Goal: Transaction & Acquisition: Subscribe to service/newsletter

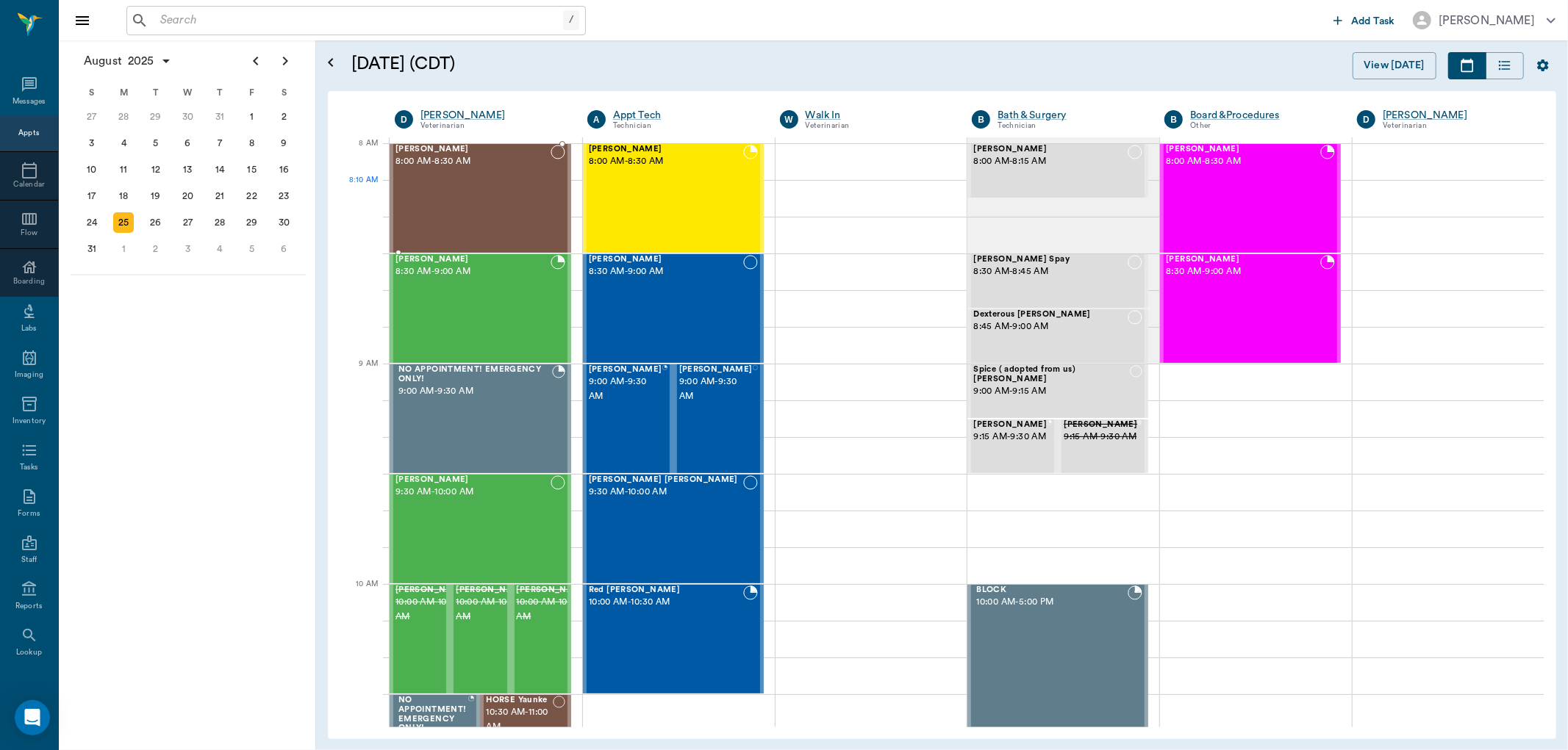
click at [517, 188] on div "[PERSON_NAME] 8:00 AM - 8:30 AM" at bounding box center [473, 198] width 155 height 107
click at [1274, 204] on div "Mavis Scott 8:00 AM - 8:30 AM" at bounding box center [1243, 198] width 154 height 107
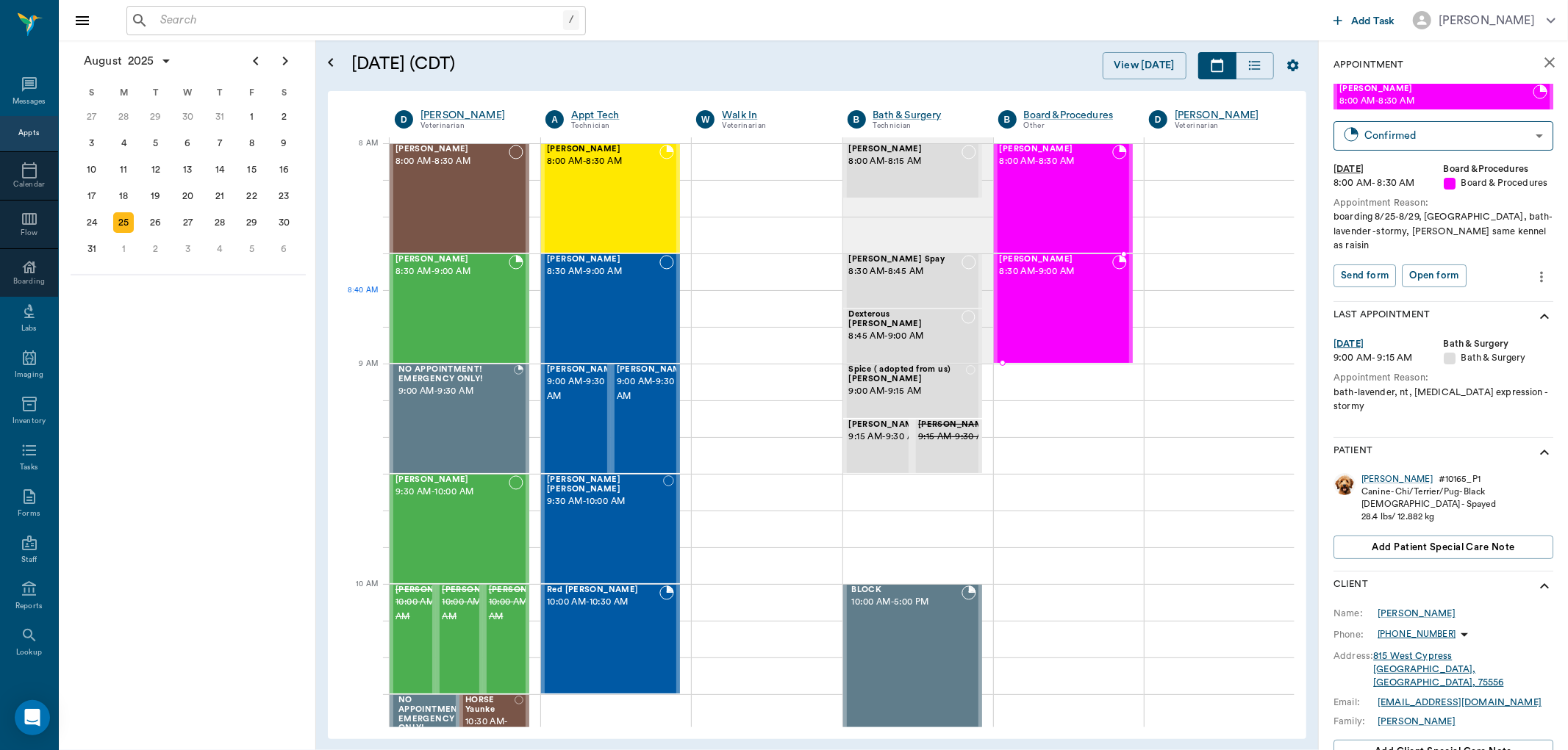
click at [1091, 299] on div "Raisin Scott 8:30 AM - 9:00 AM" at bounding box center [1056, 308] width 112 height 107
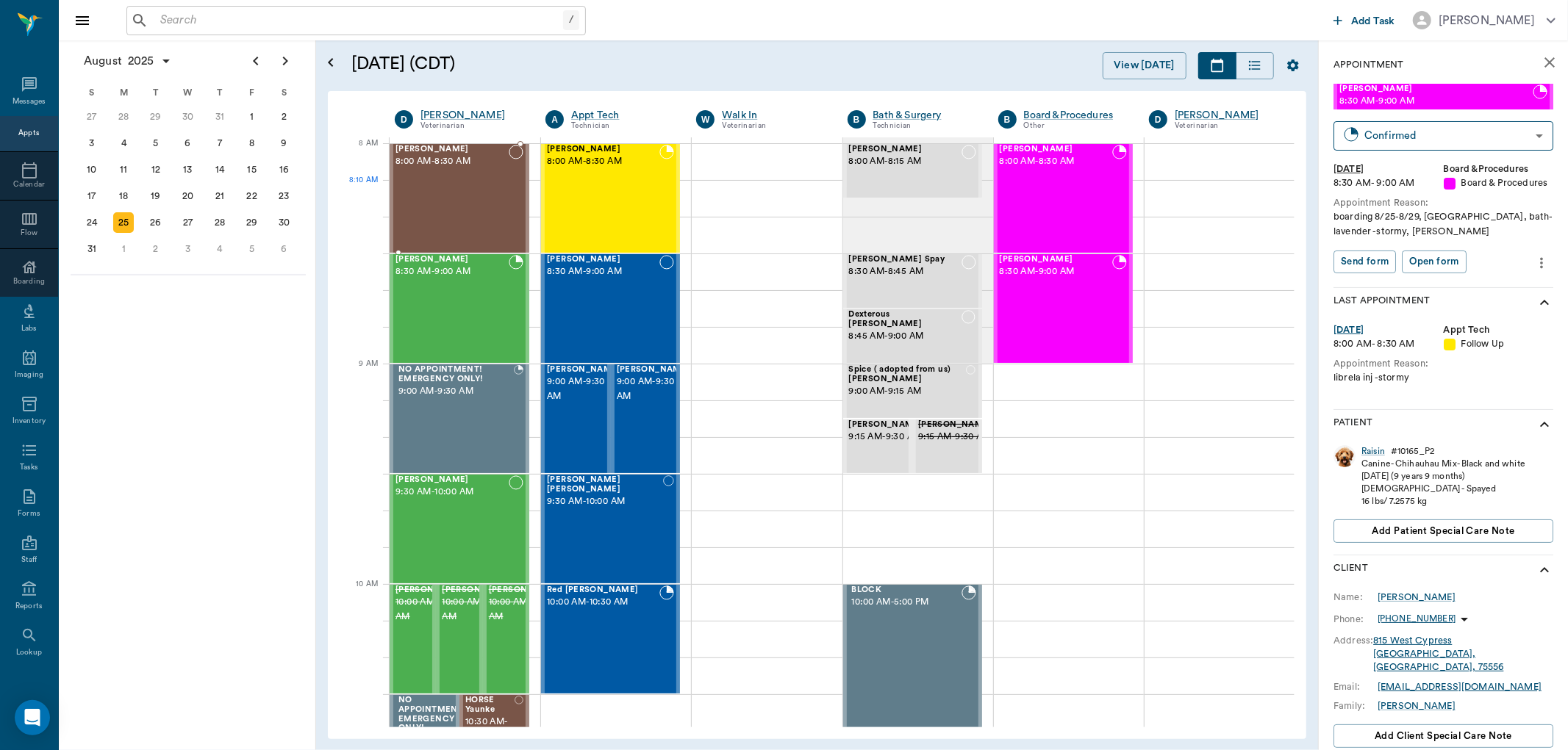
click at [455, 212] on div "Hemi Smithers 8:00 AM - 8:30 AM" at bounding box center [452, 198] width 113 height 107
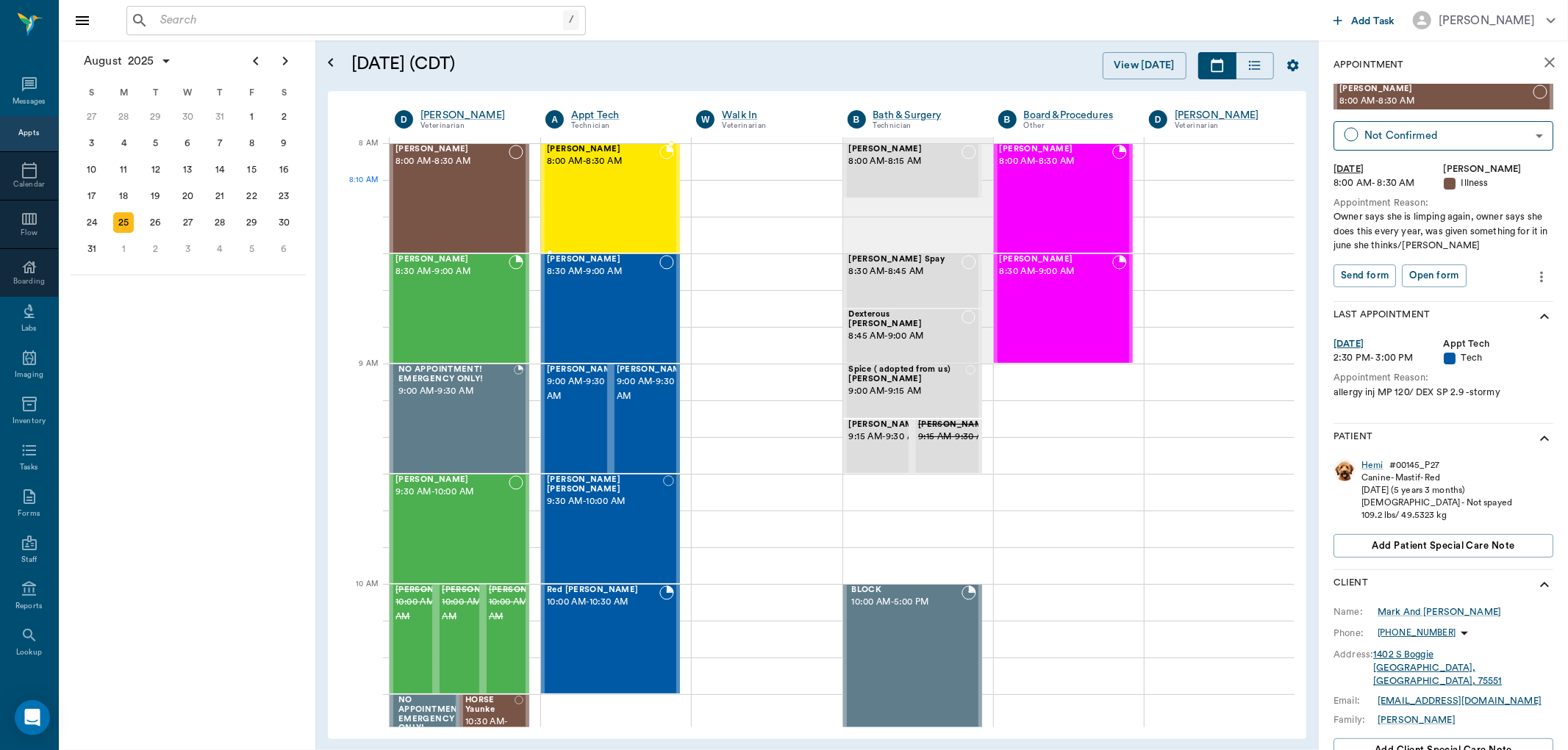
click at [610, 212] on div "Sophia Adams 8:00 AM - 8:30 AM" at bounding box center [603, 198] width 112 height 107
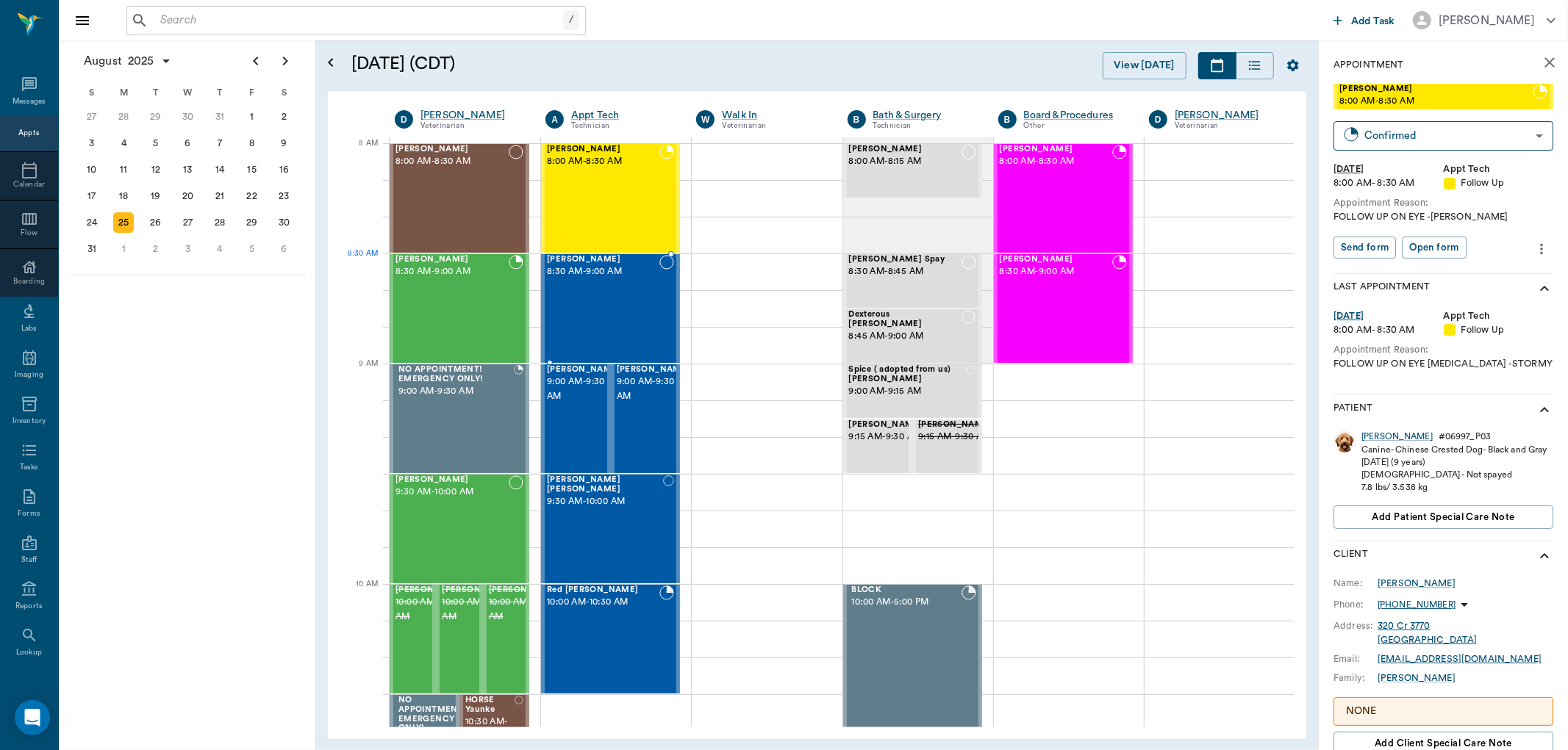
click at [604, 291] on div "[PERSON_NAME] 8:30 AM - 9:00 AM" at bounding box center [603, 308] width 112 height 107
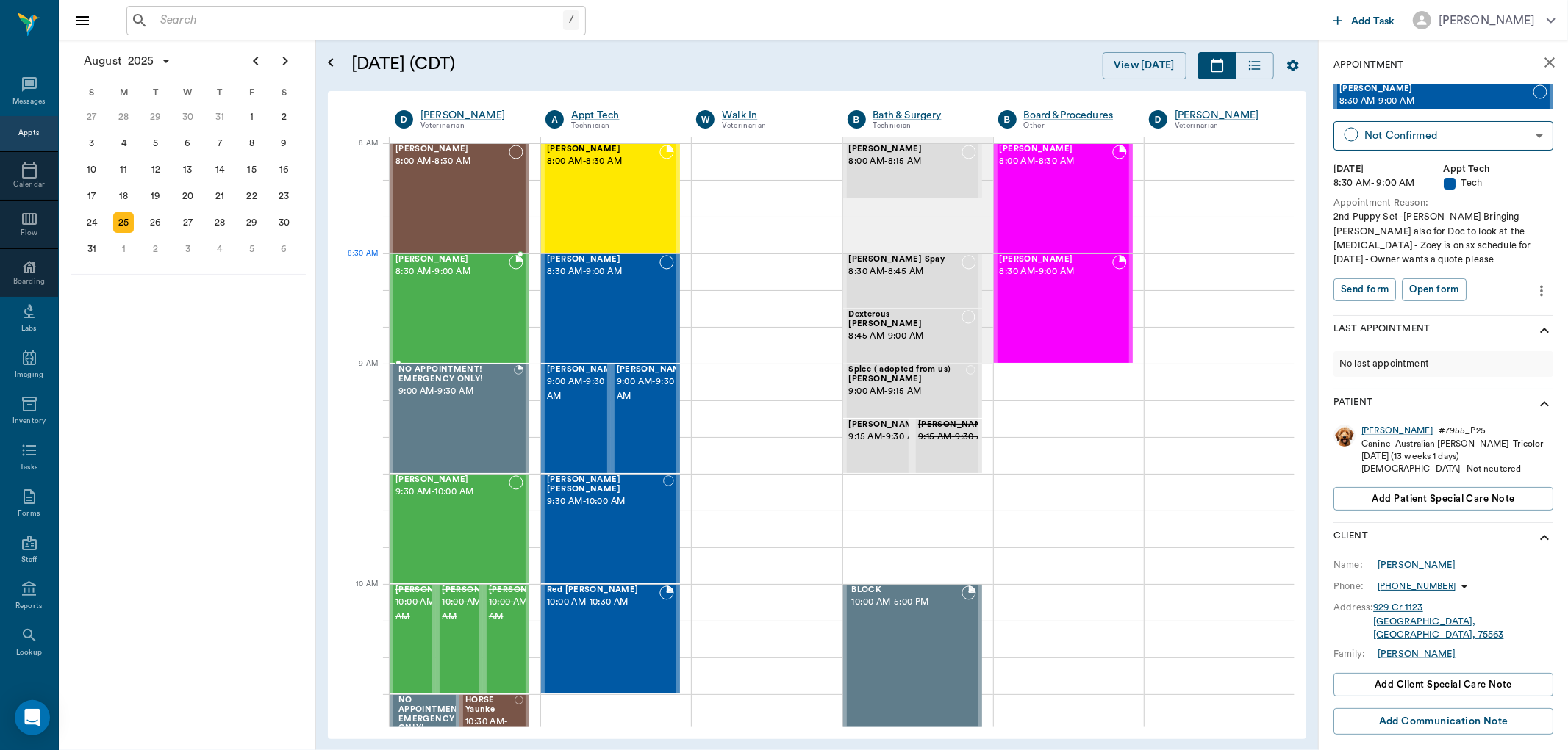
click at [497, 284] on div "[PERSON_NAME] 8:30 AM - 9:00 AM" at bounding box center [452, 308] width 113 height 107
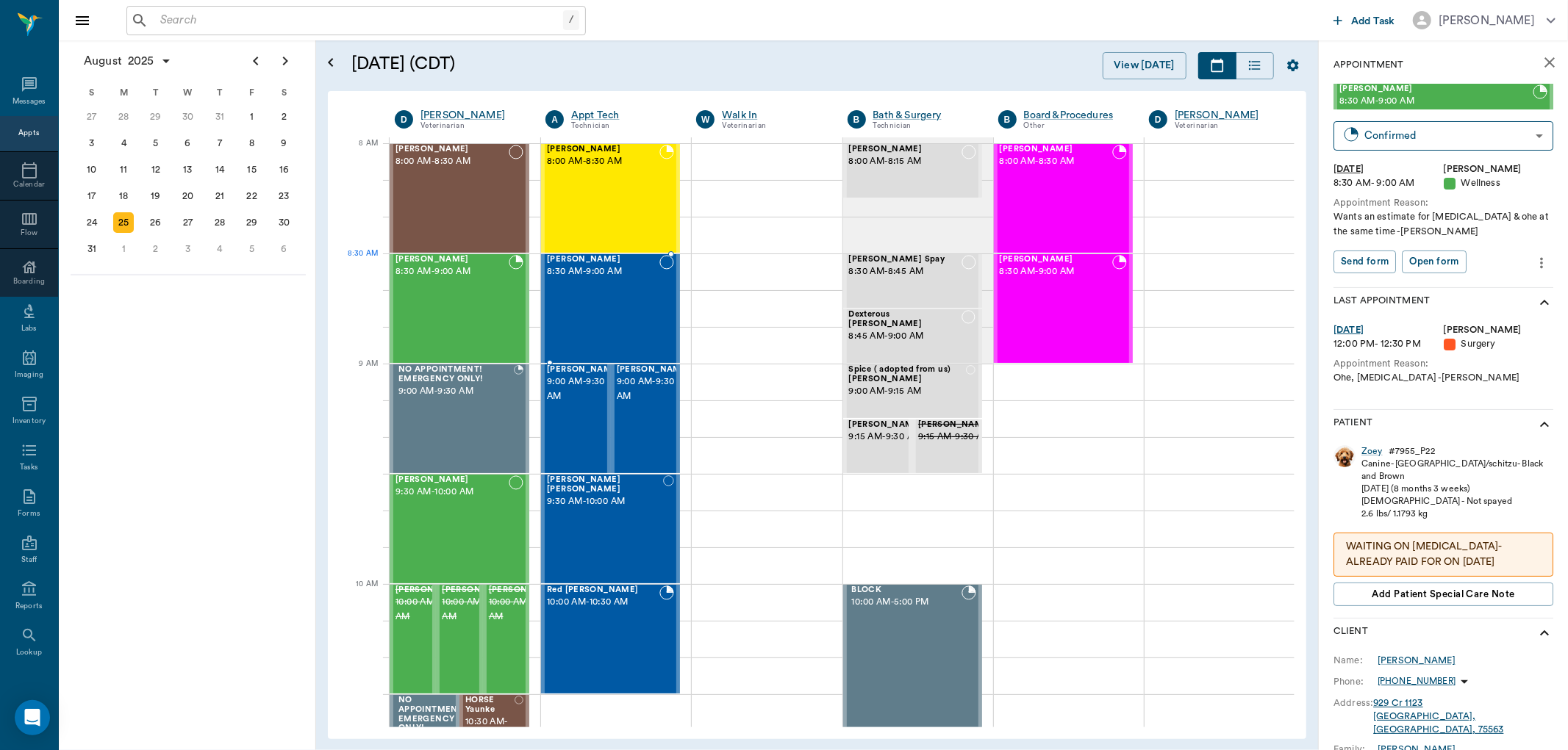
click at [571, 269] on span "8:30 AM - 9:00 AM" at bounding box center [603, 272] width 112 height 15
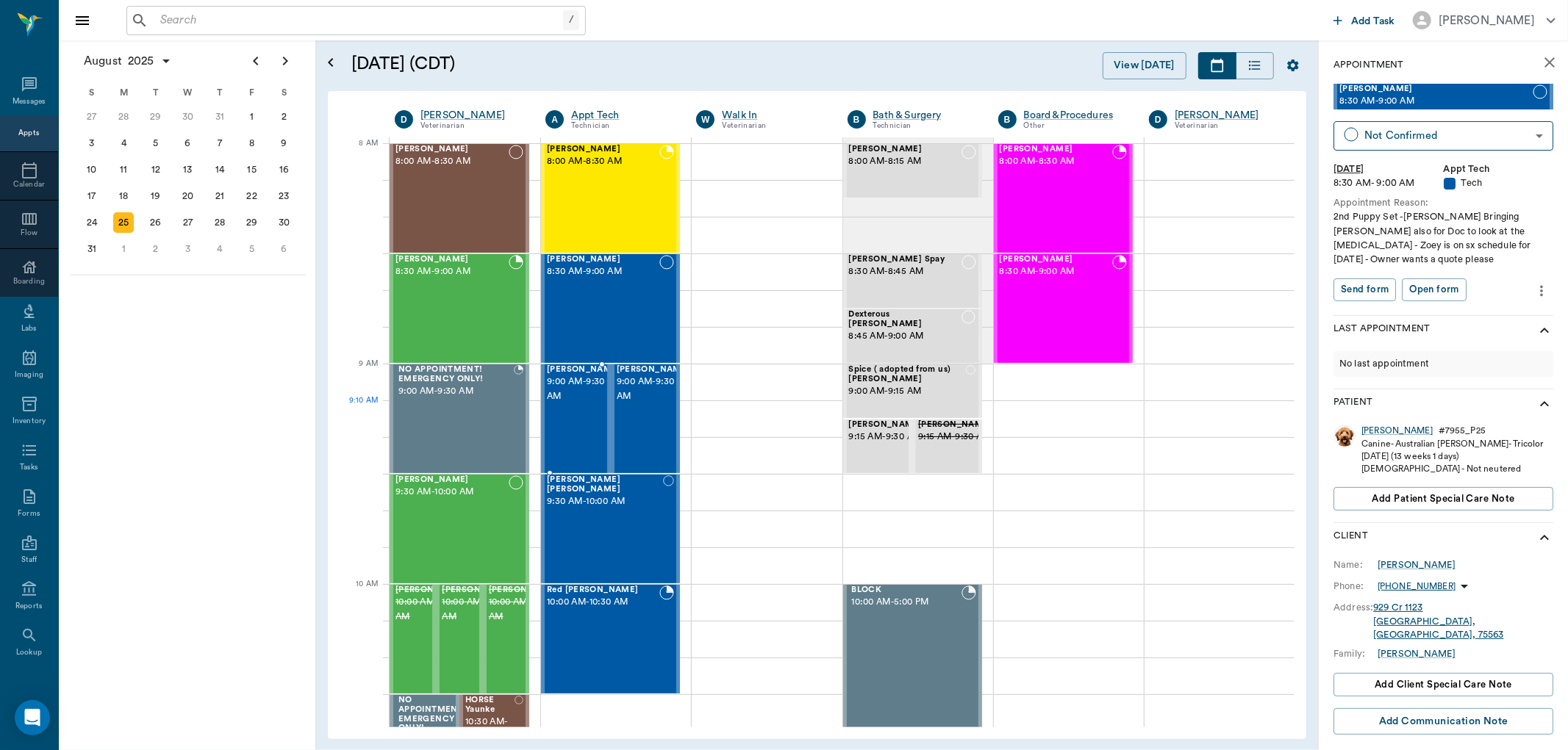
click at [590, 419] on div "[PERSON_NAME] 9:00 AM - 9:30 AM" at bounding box center [584, 418] width 74 height 107
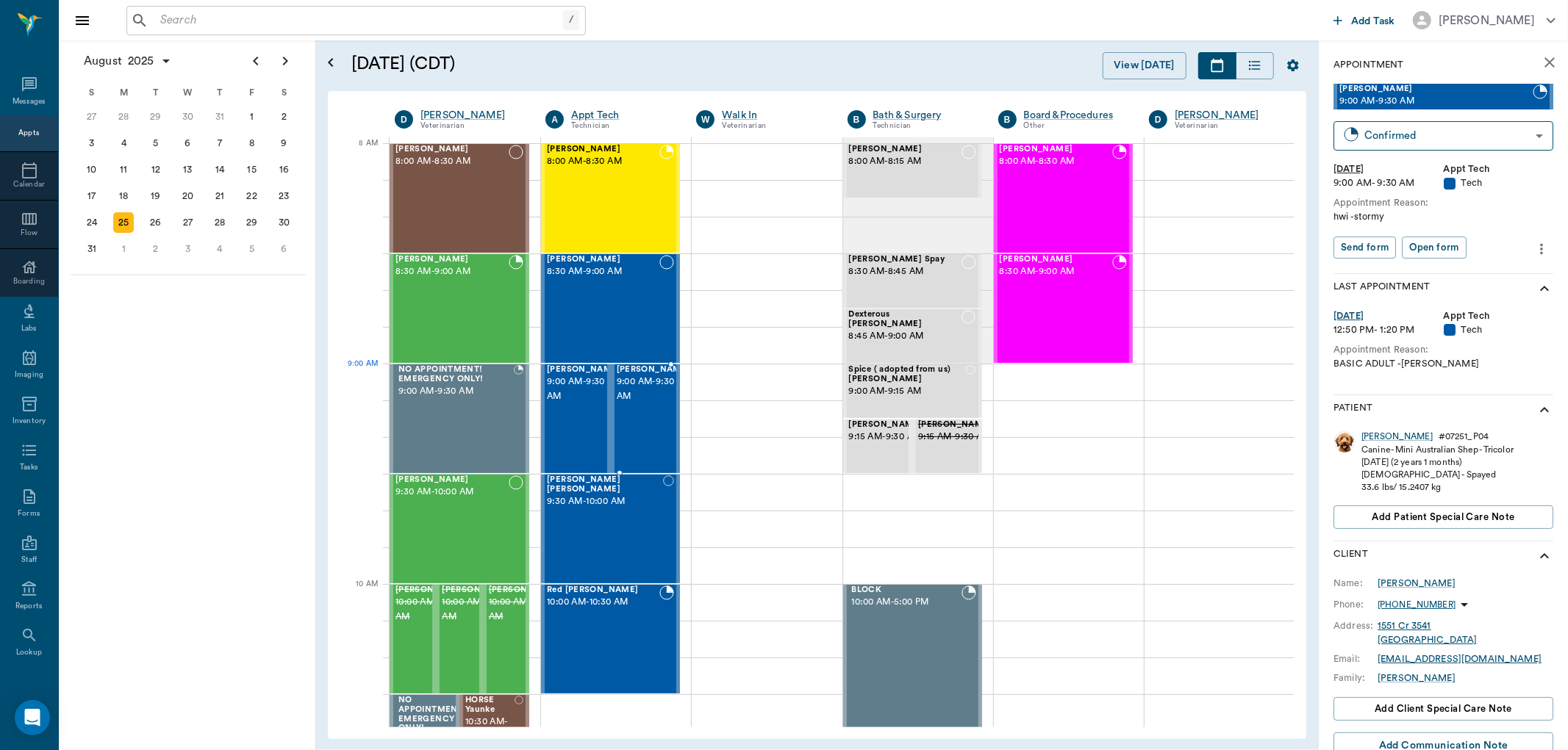
click at [635, 397] on span "9:00 AM - 9:30 AM" at bounding box center [654, 389] width 74 height 29
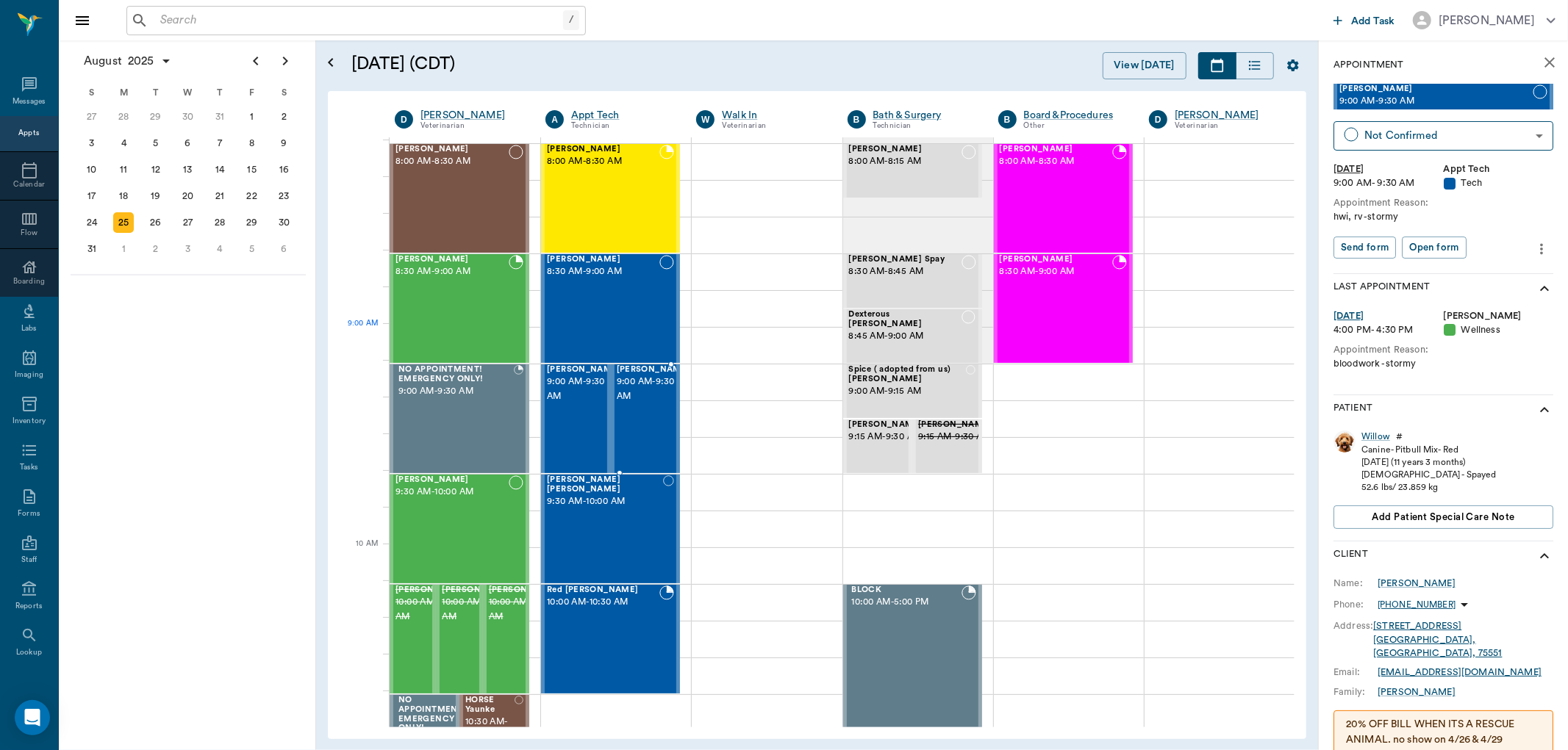
scroll to position [82, 0]
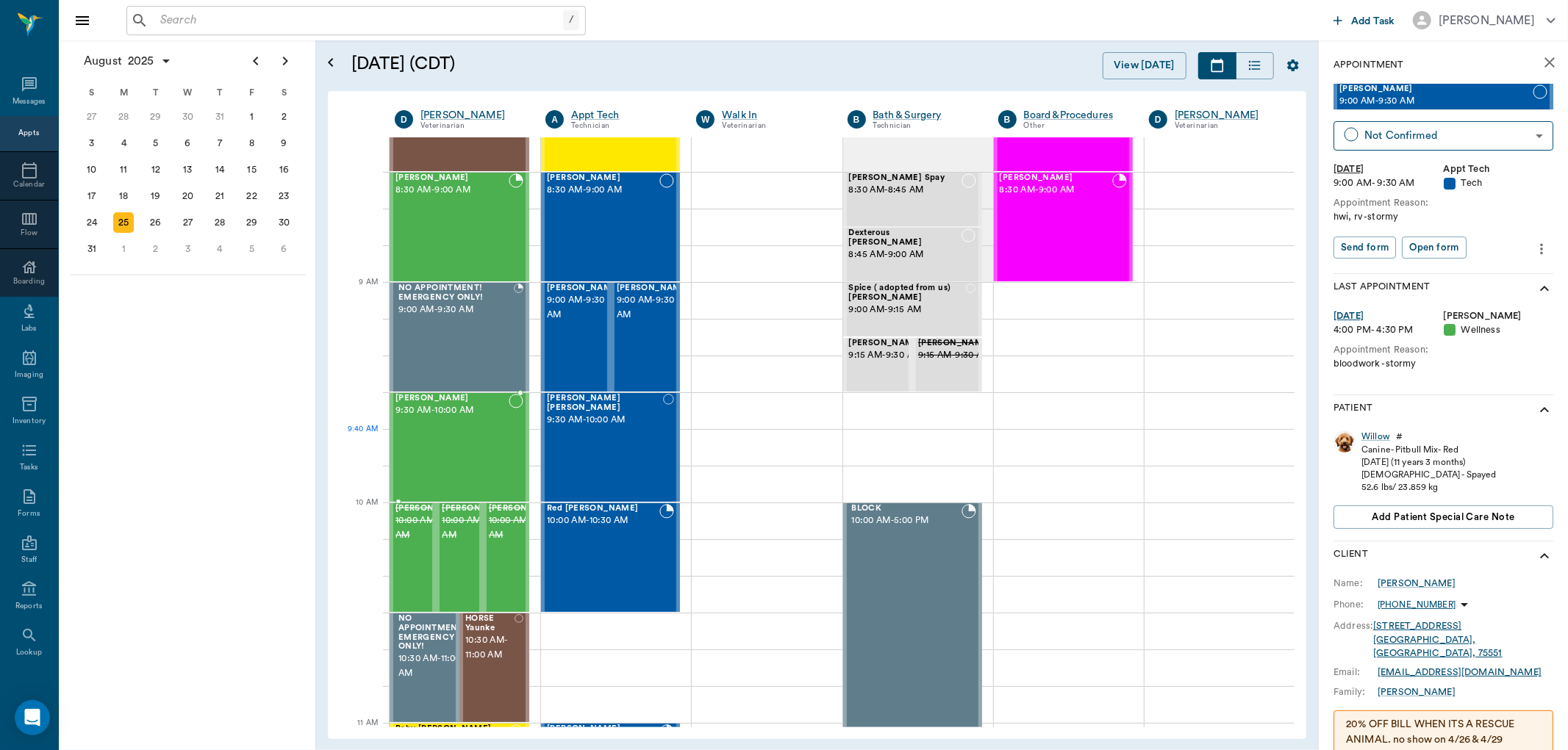
click at [427, 437] on div "[PERSON_NAME] 9:30 AM - 10:00 AM" at bounding box center [452, 447] width 113 height 107
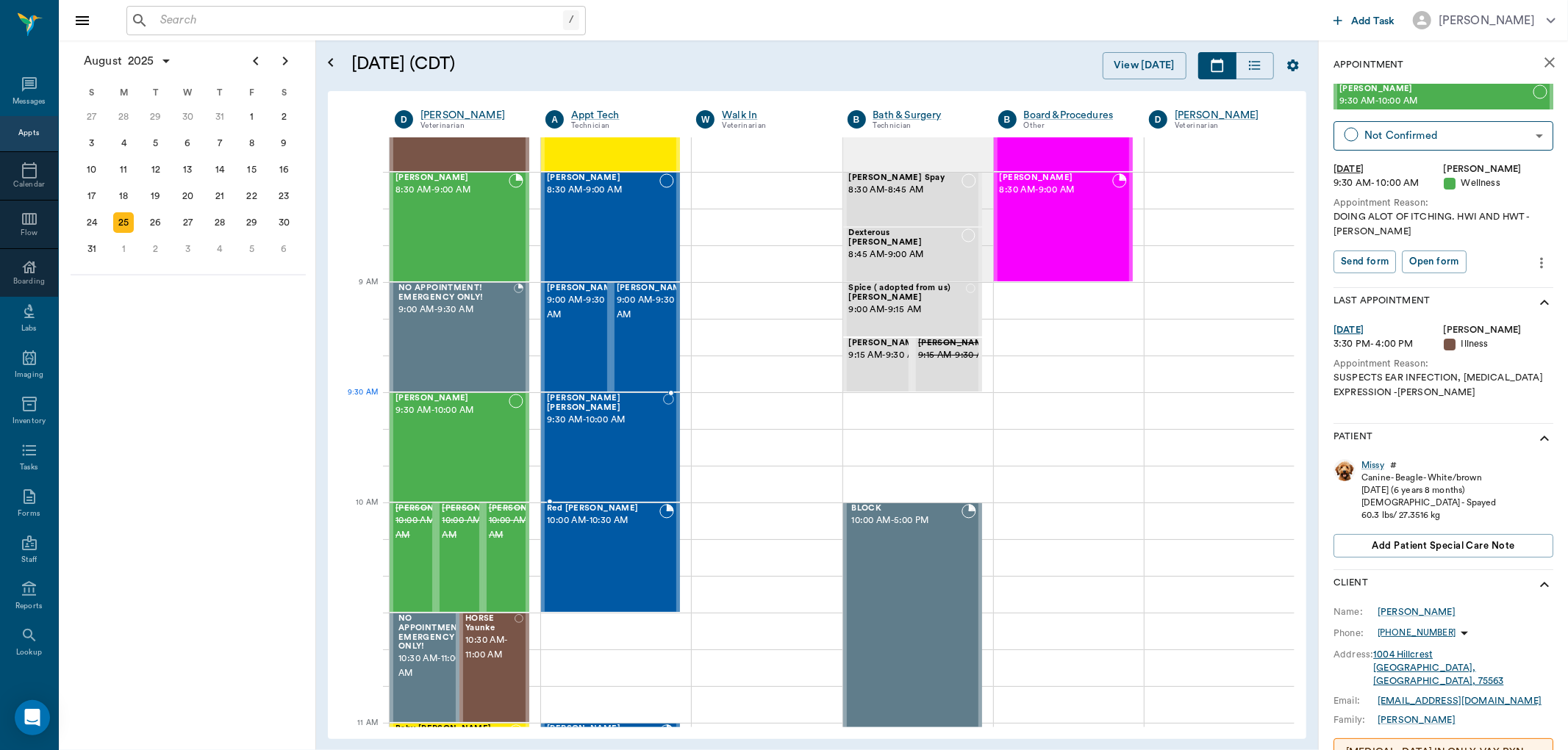
click at [626, 415] on span "9:30 AM - 10:00 AM" at bounding box center [604, 420] width 116 height 15
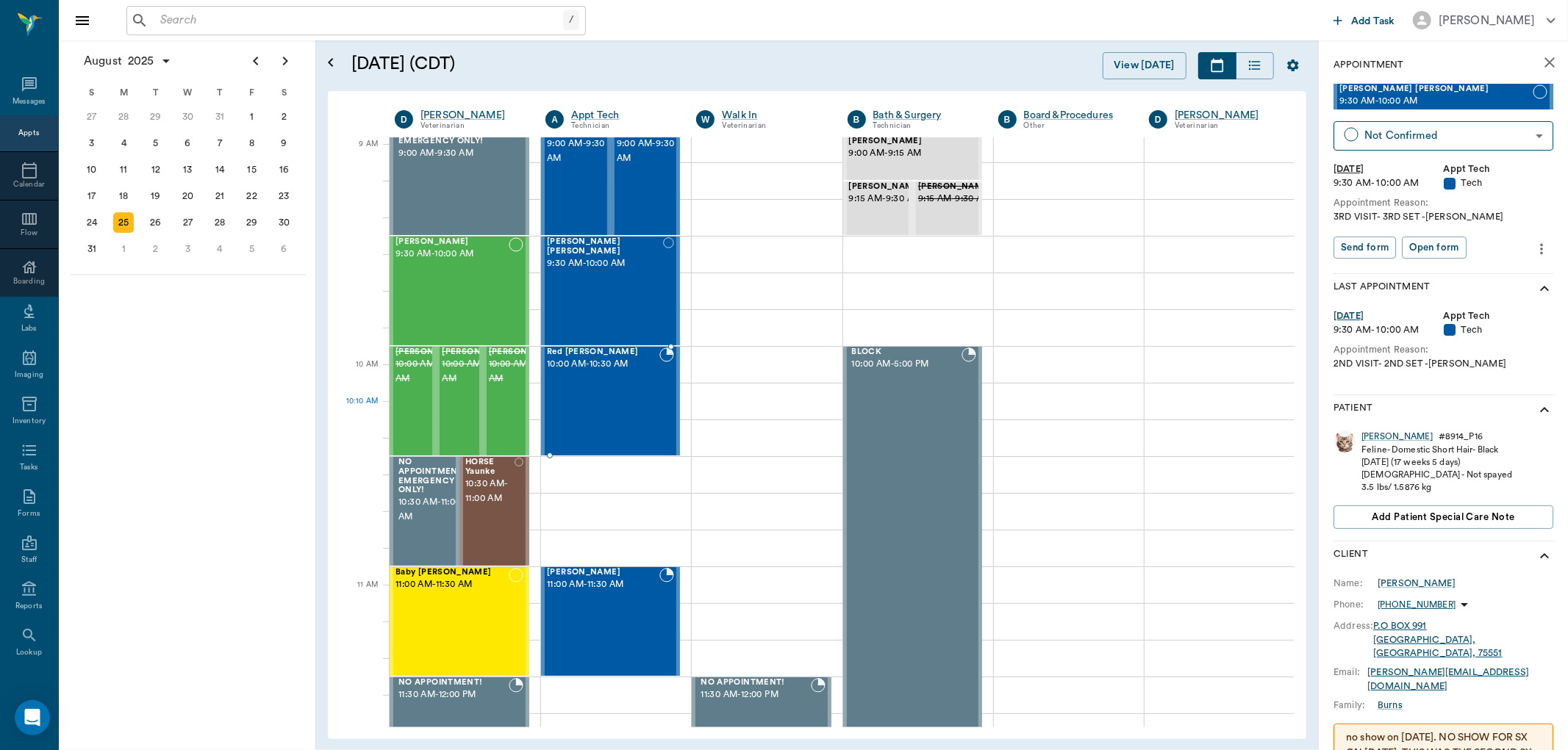
scroll to position [245, 0]
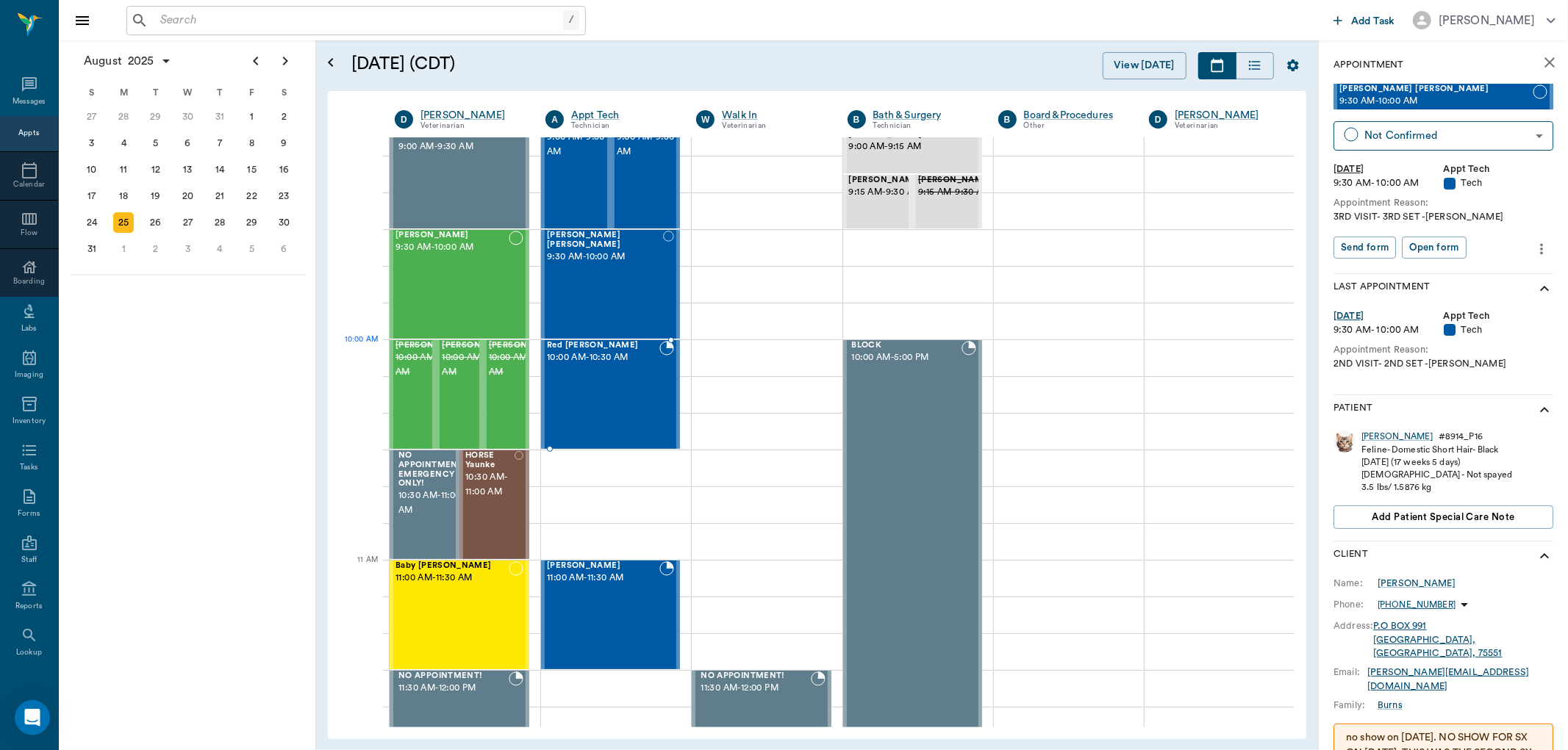
click at [615, 373] on div "Red [PERSON_NAME] 10:00 AM - 10:30 AM" at bounding box center [603, 394] width 112 height 107
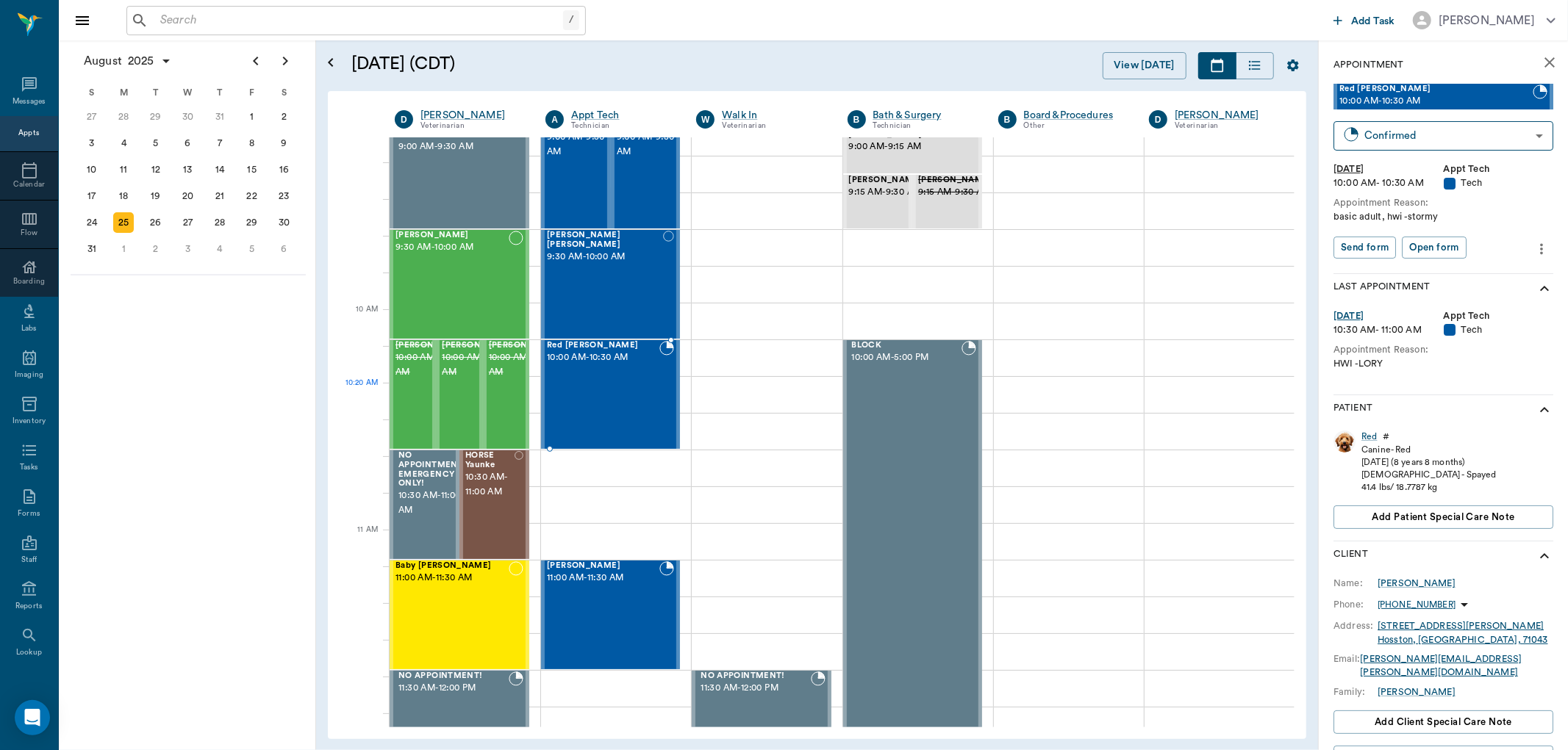
scroll to position [326, 0]
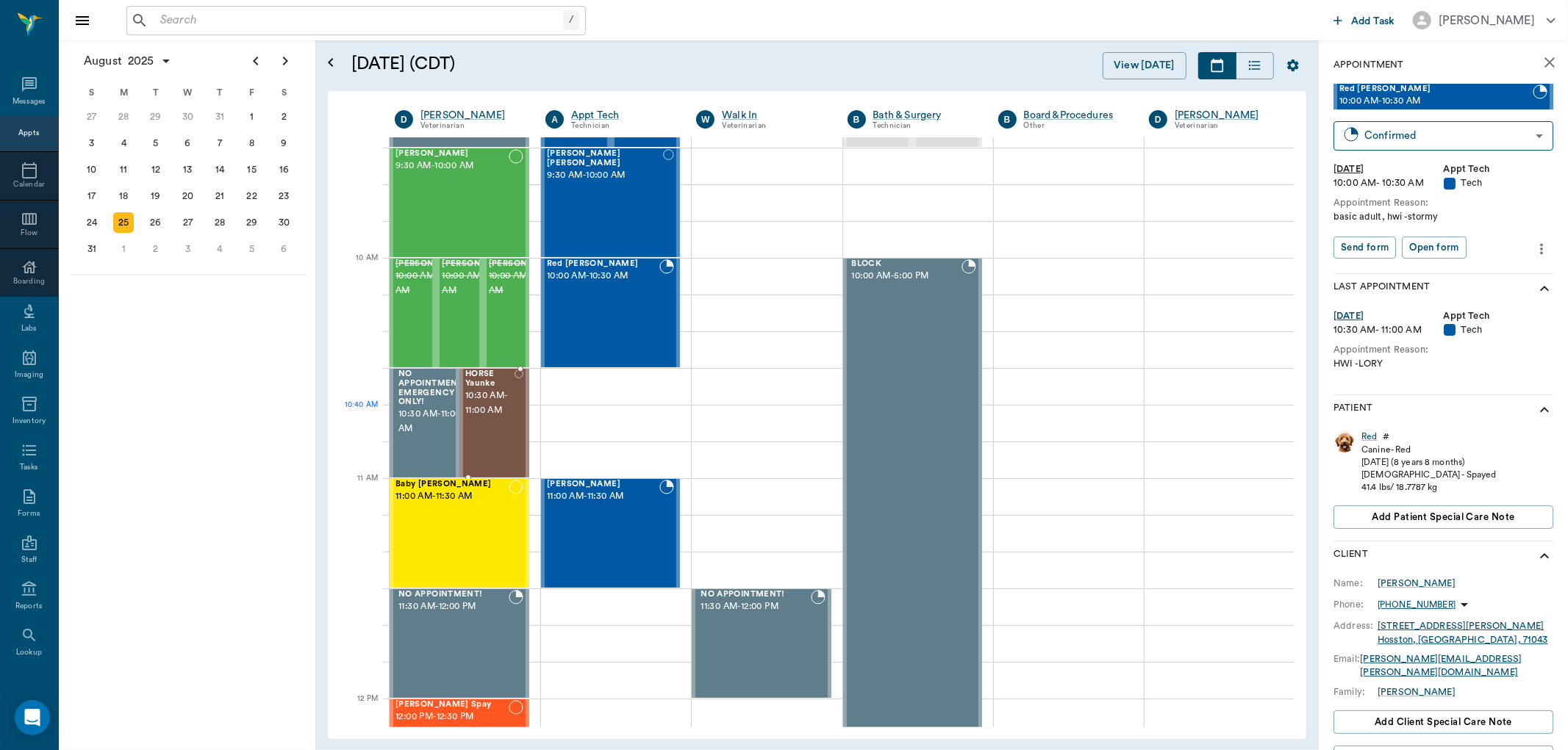
click at [510, 406] on span "10:30 AM - 11:00 AM" at bounding box center [490, 403] width 49 height 29
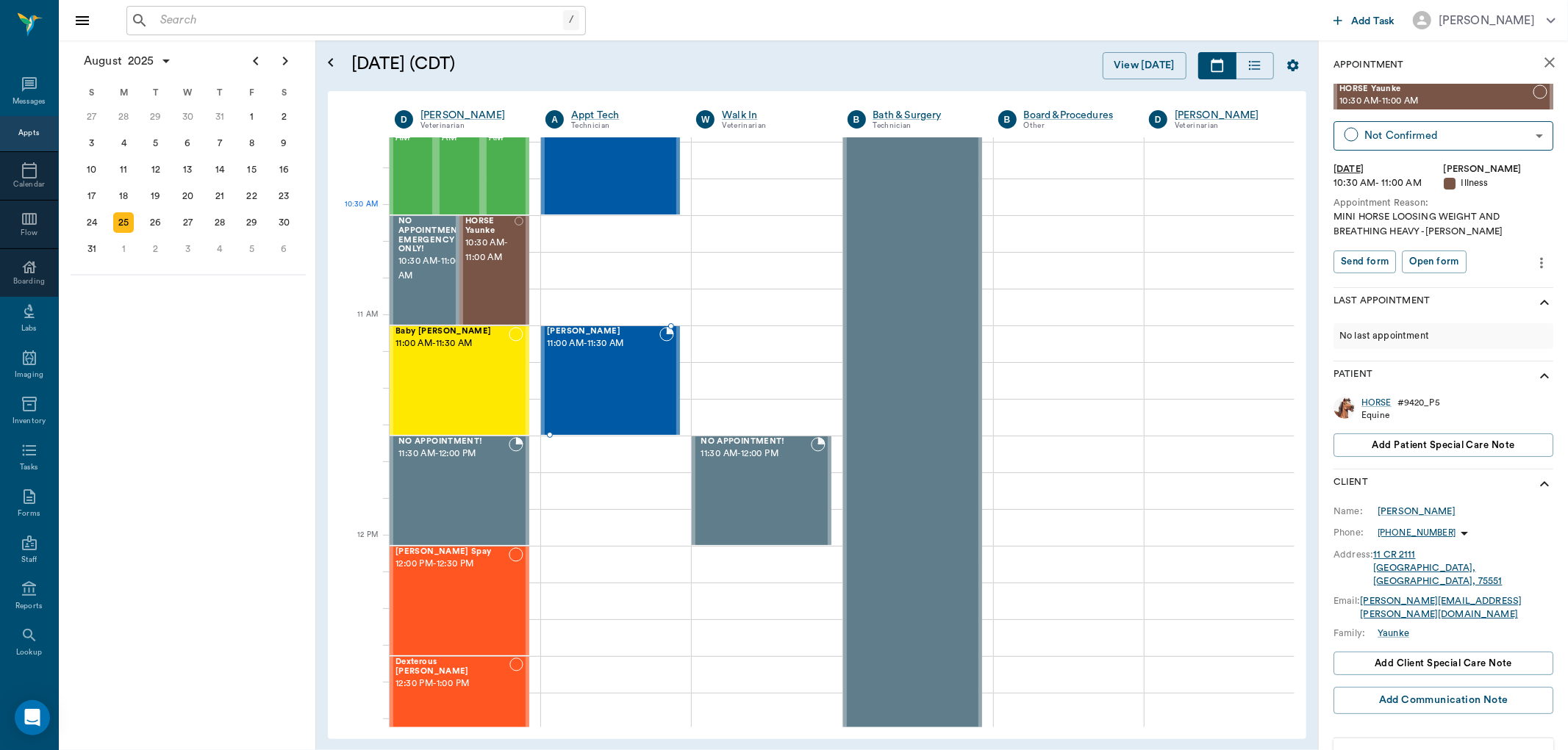
scroll to position [490, 0]
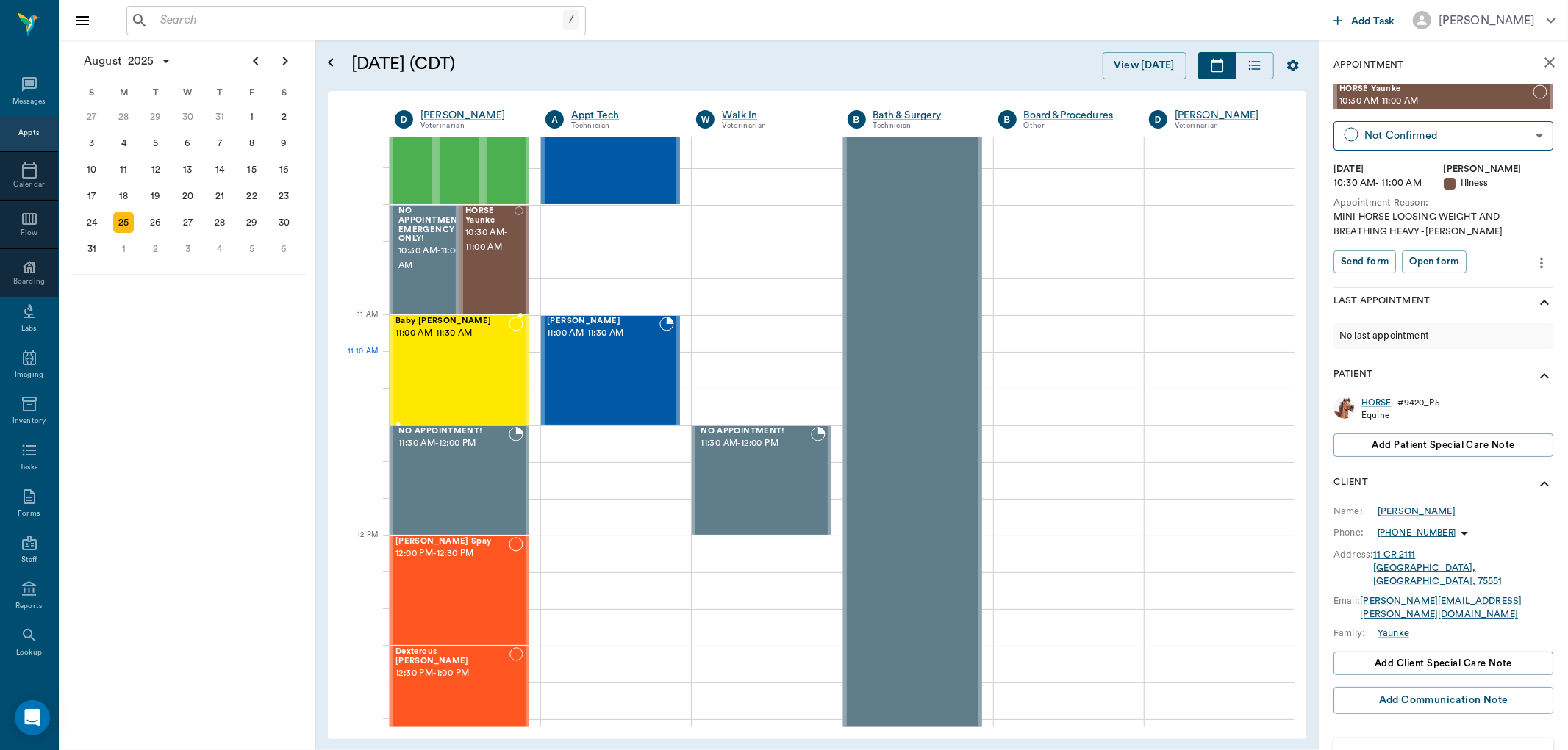
drag, startPoint x: 489, startPoint y: 356, endPoint x: 499, endPoint y: 353, distance: 10.4
click at [488, 356] on div "Baby [PERSON_NAME] 11:00 AM - 11:30 AM" at bounding box center [452, 369] width 113 height 107
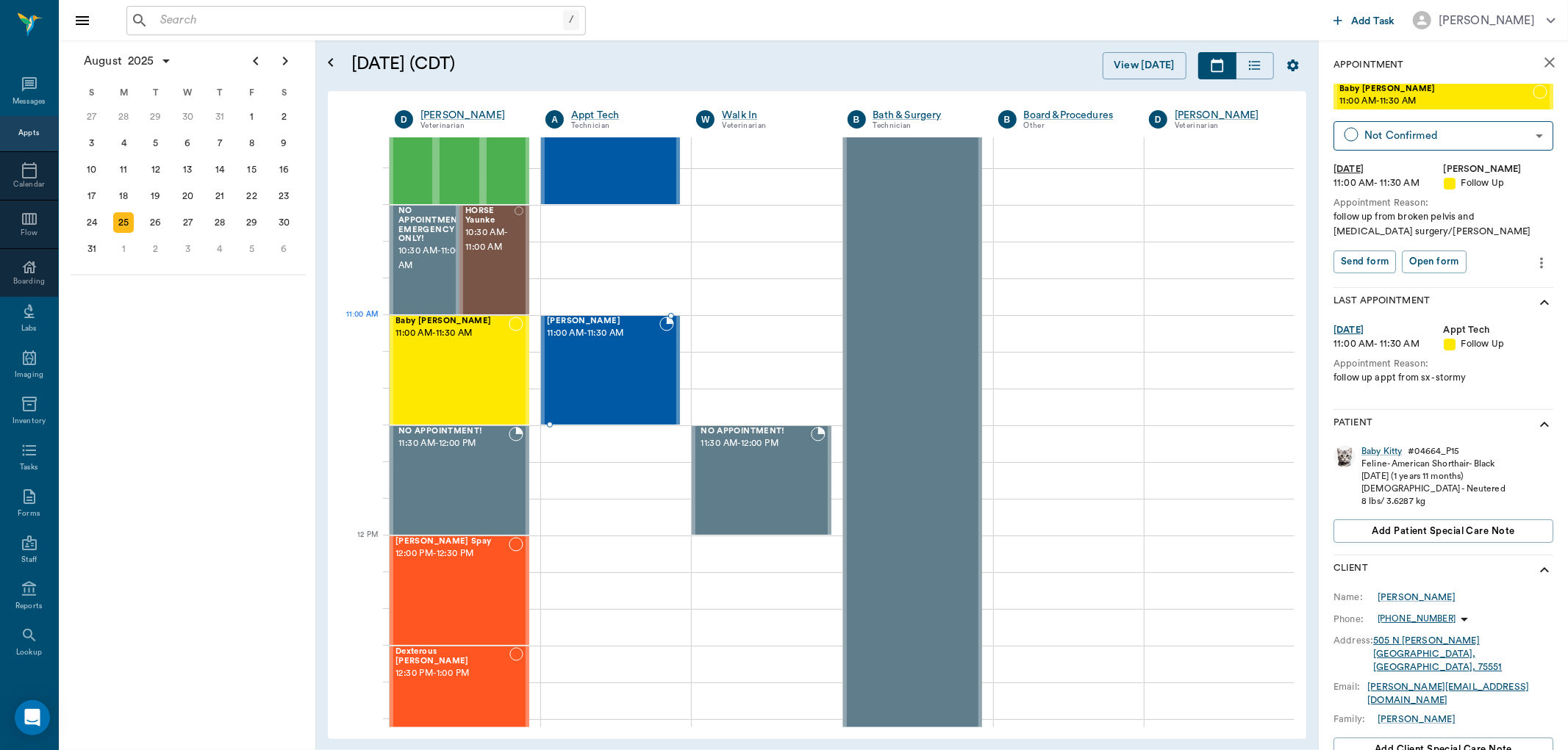
click at [616, 349] on div "[PERSON_NAME] 11:00 AM - 11:30 AM" at bounding box center [603, 369] width 112 height 107
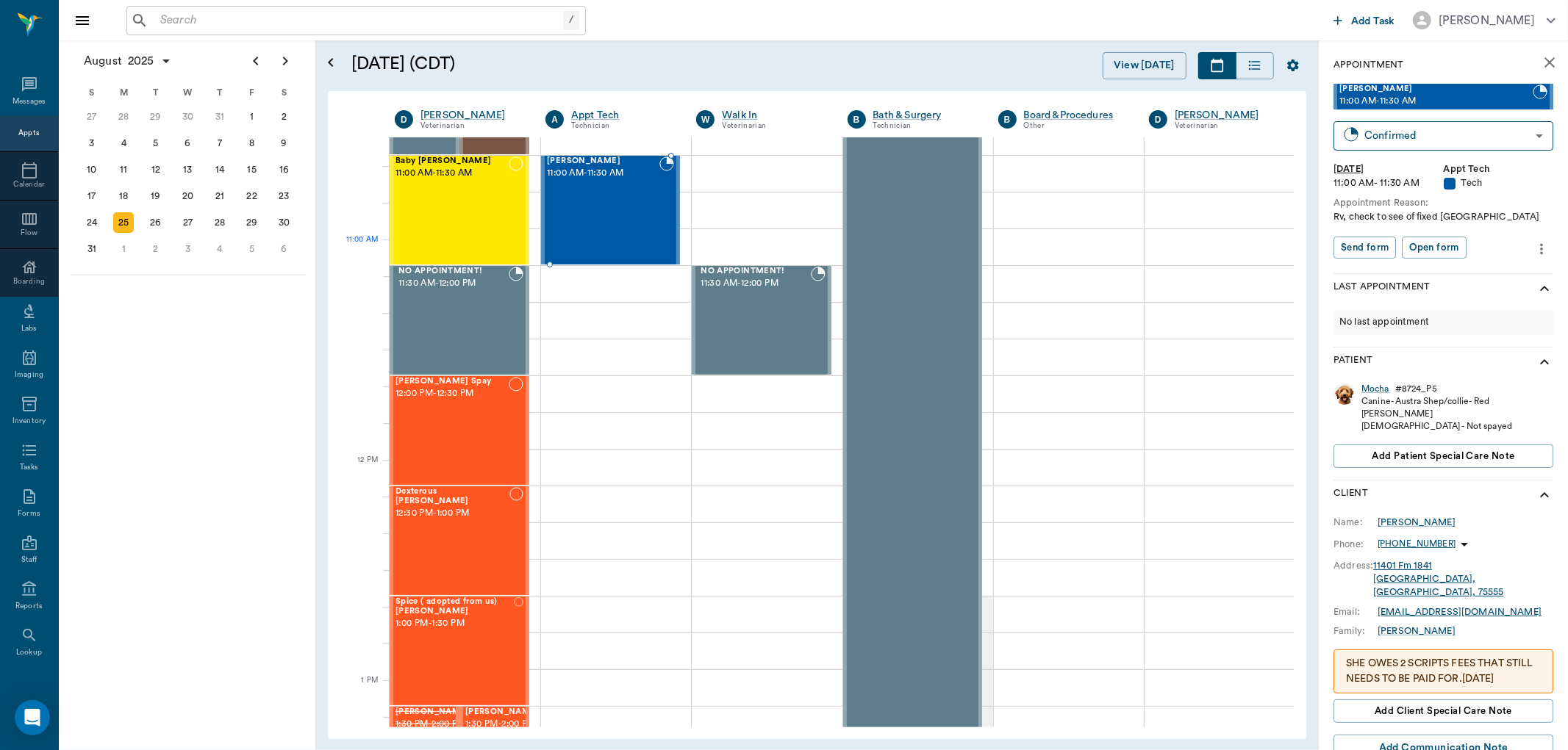
scroll to position [653, 0]
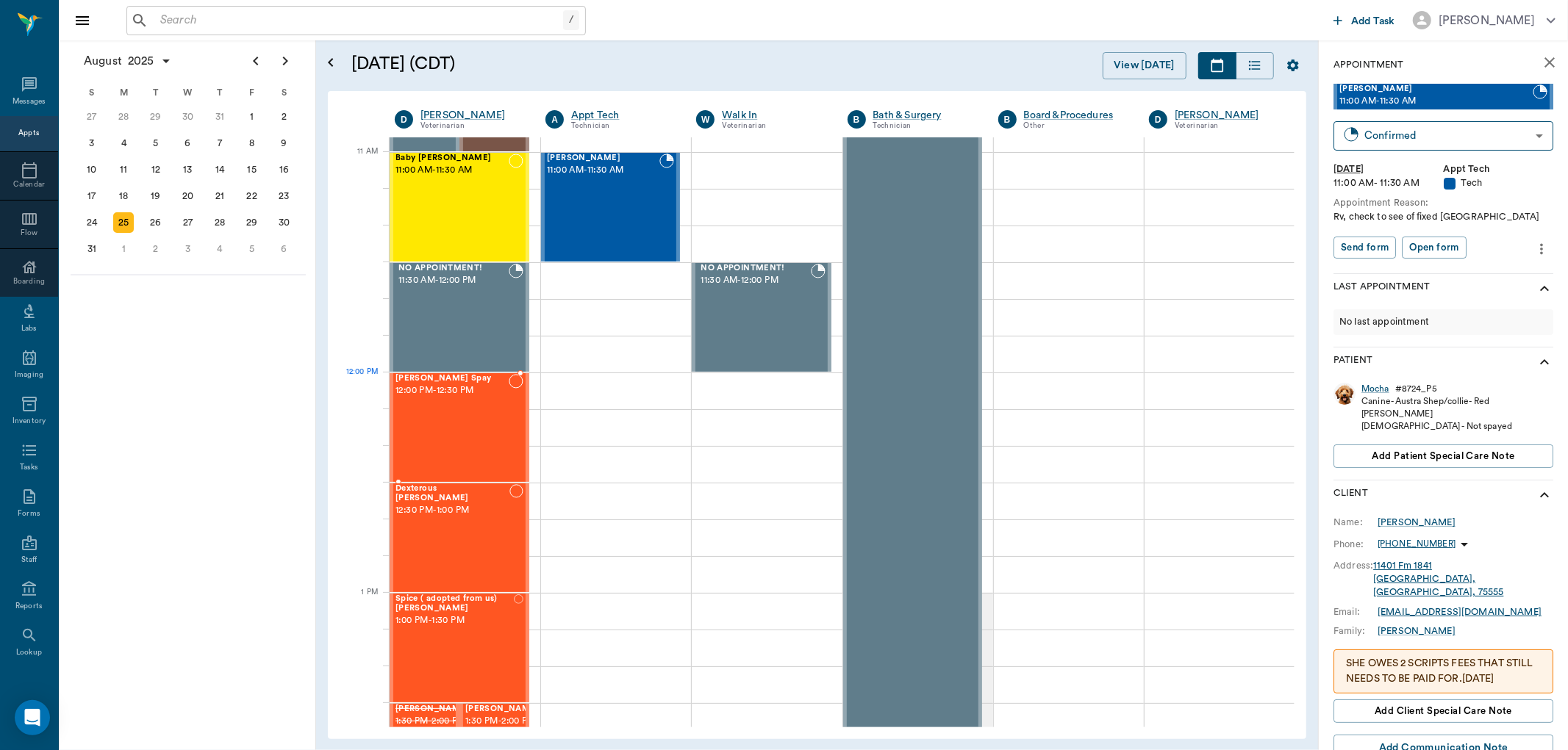
click at [463, 409] on div "[PERSON_NAME] Spay 12:00 PM - 12:30 PM" at bounding box center [452, 427] width 113 height 107
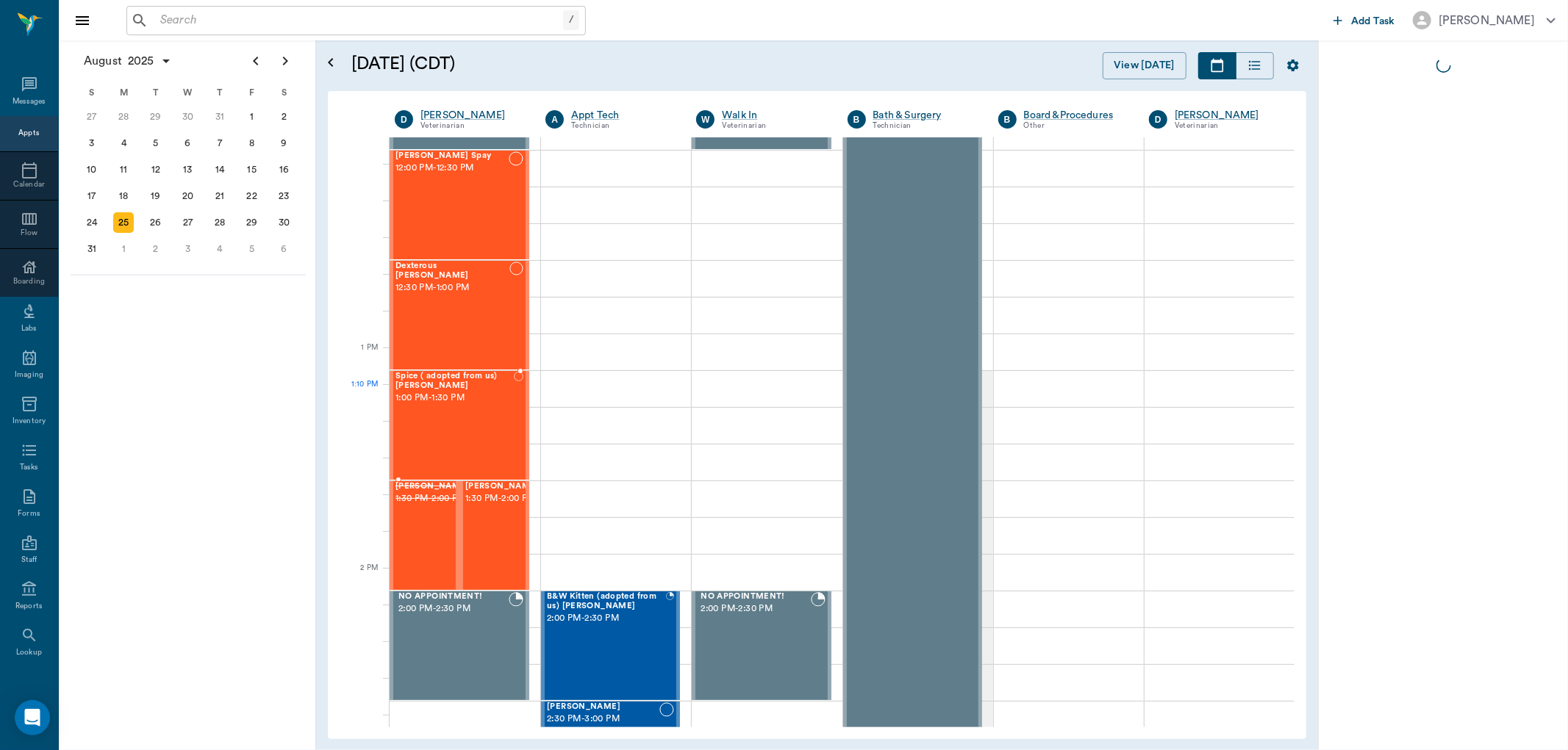
scroll to position [898, 0]
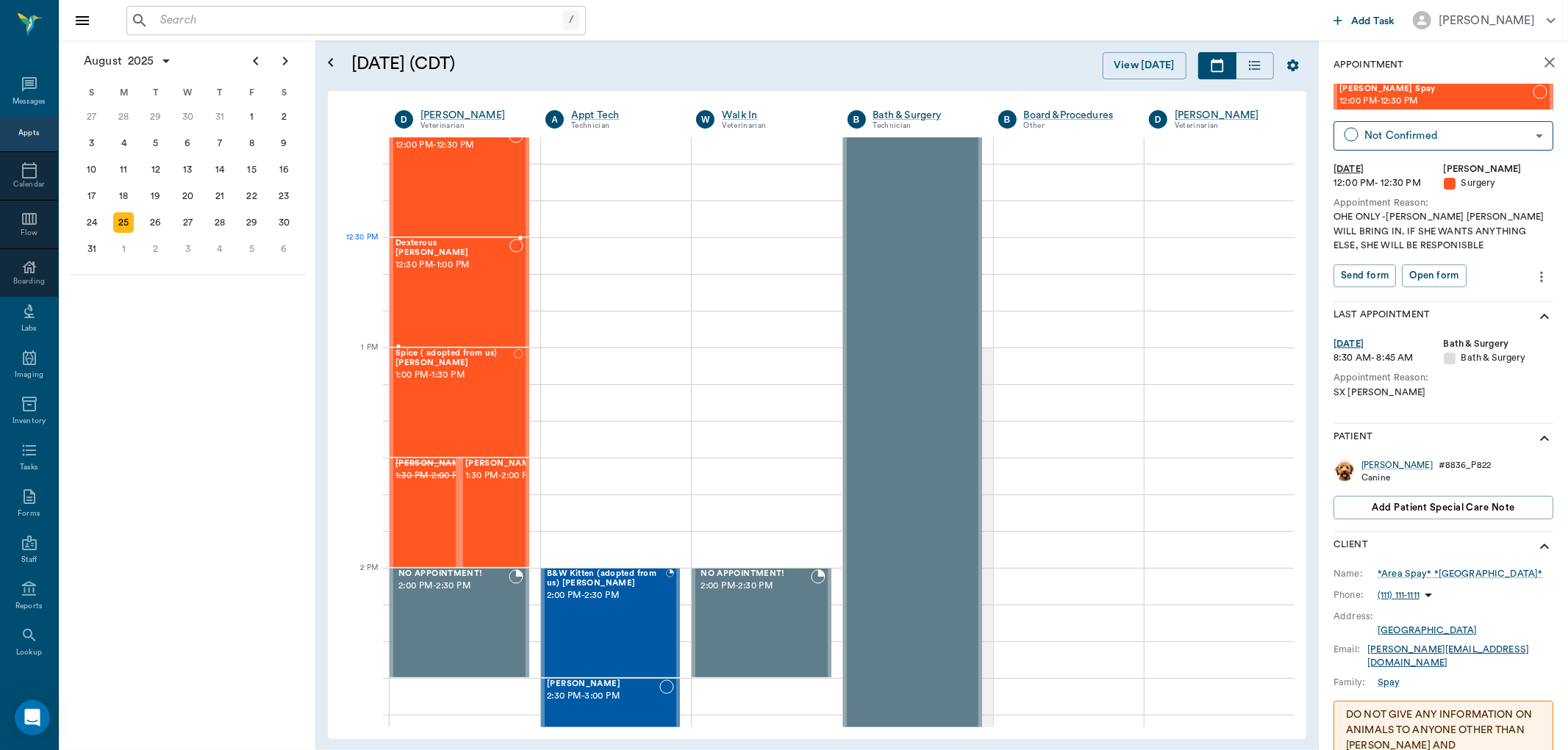
click at [483, 262] on span "12:30 PM - 1:00 PM" at bounding box center [452, 265] width 114 height 15
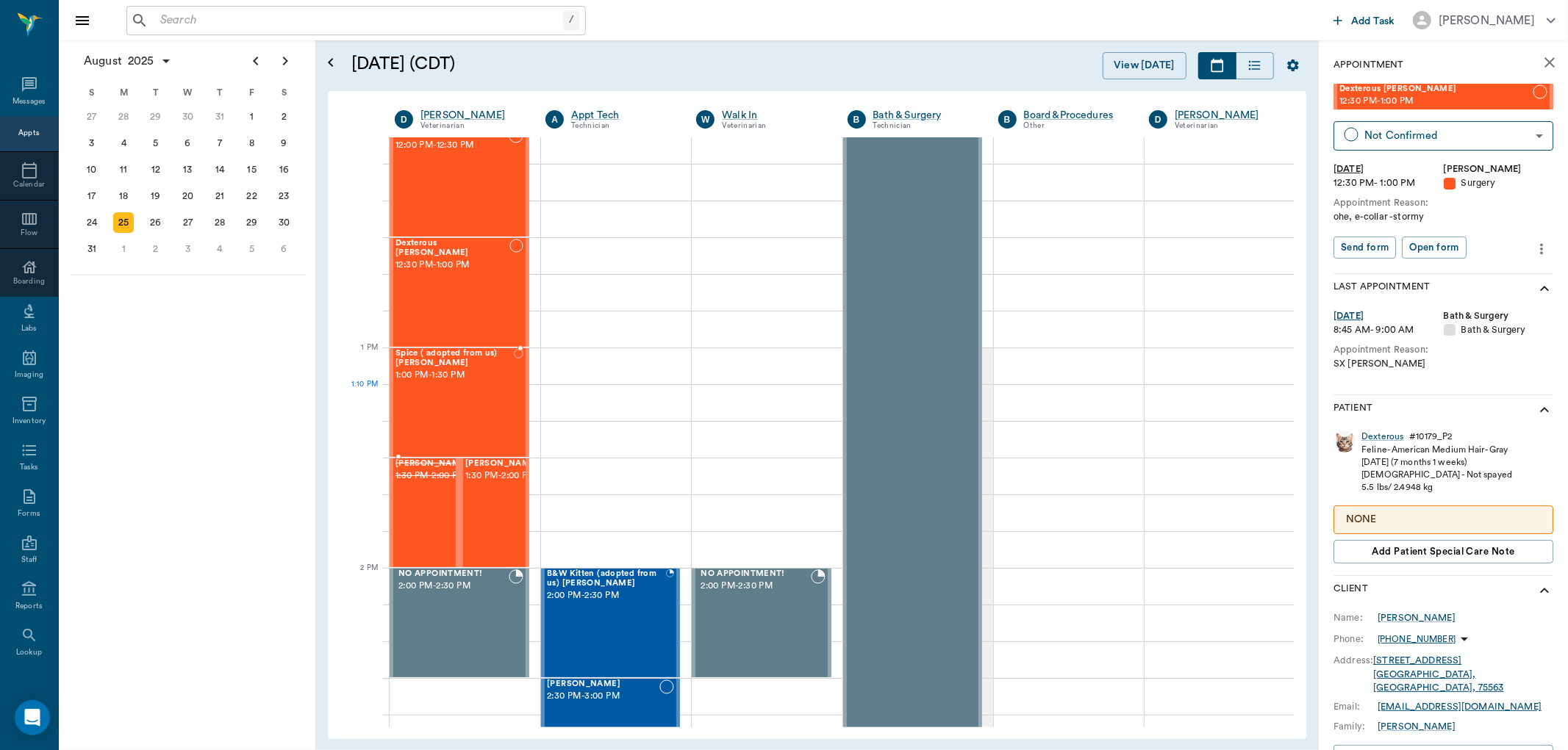
click at [466, 385] on div "Spice ( adopted from [GEOGRAPHIC_DATA]) [PERSON_NAME] 1:00 PM - 1:30 PM" at bounding box center [455, 402] width 118 height 107
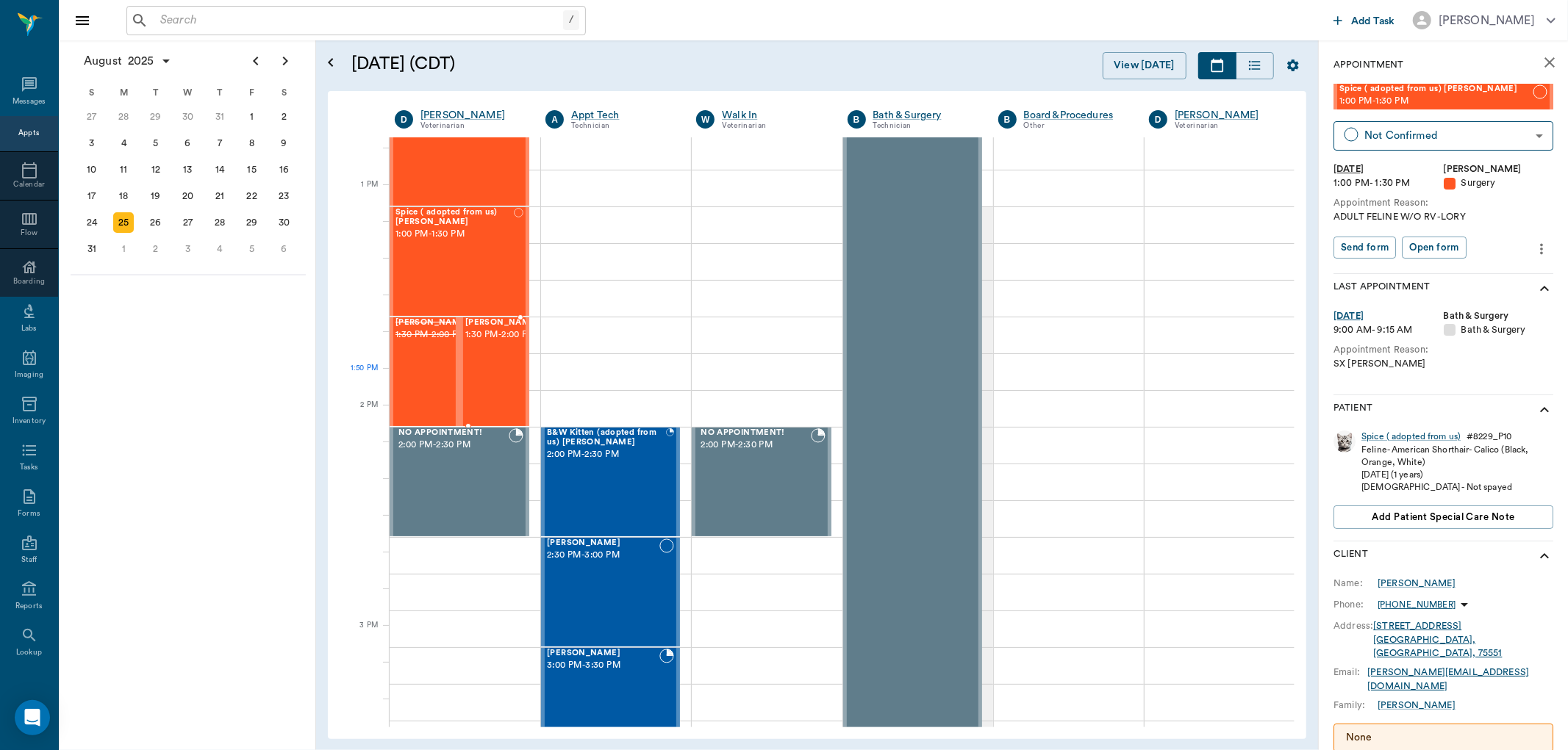
scroll to position [1061, 0]
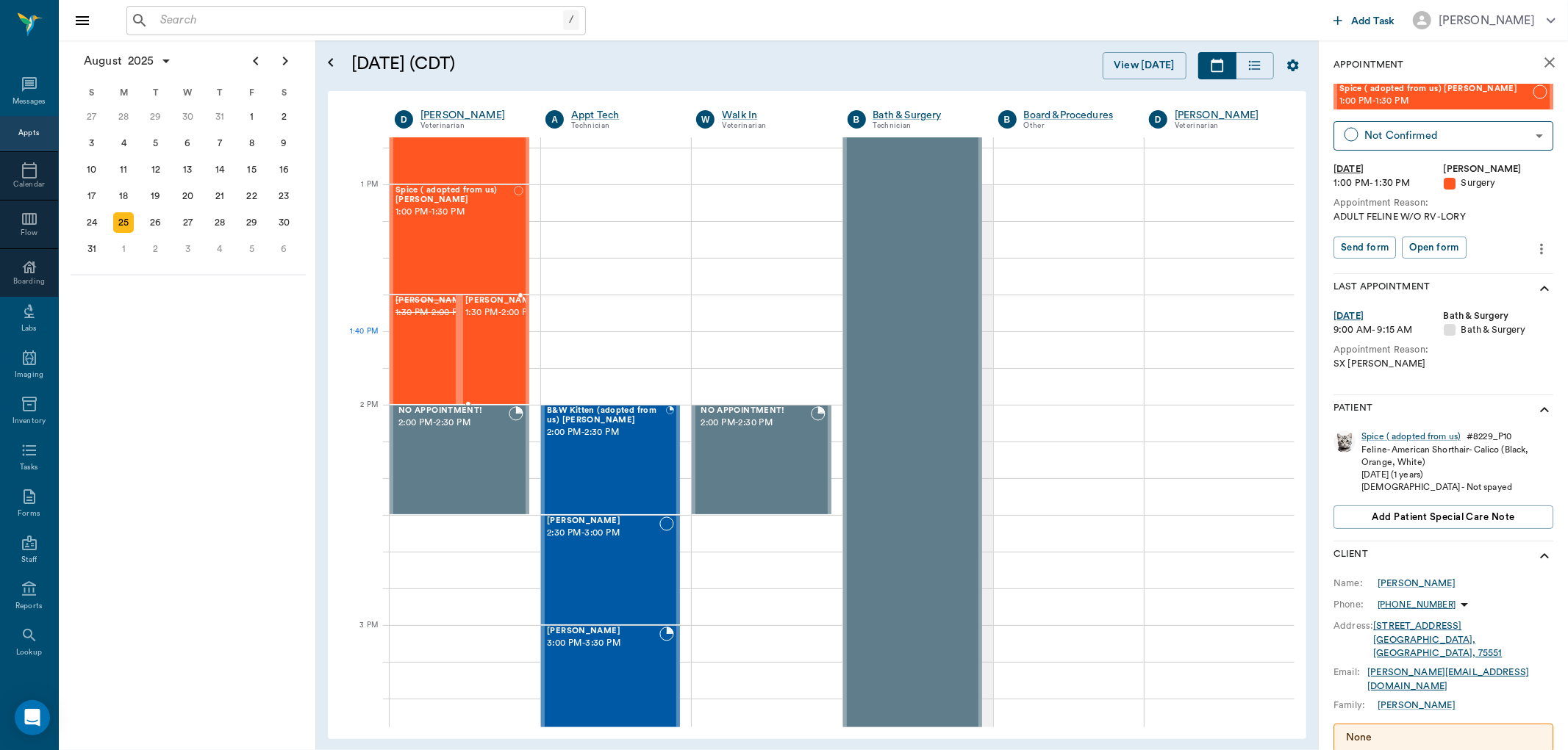
click at [486, 350] on div "[PERSON_NAME] 1:30 PM - 2:00 PM" at bounding box center [502, 350] width 74 height 107
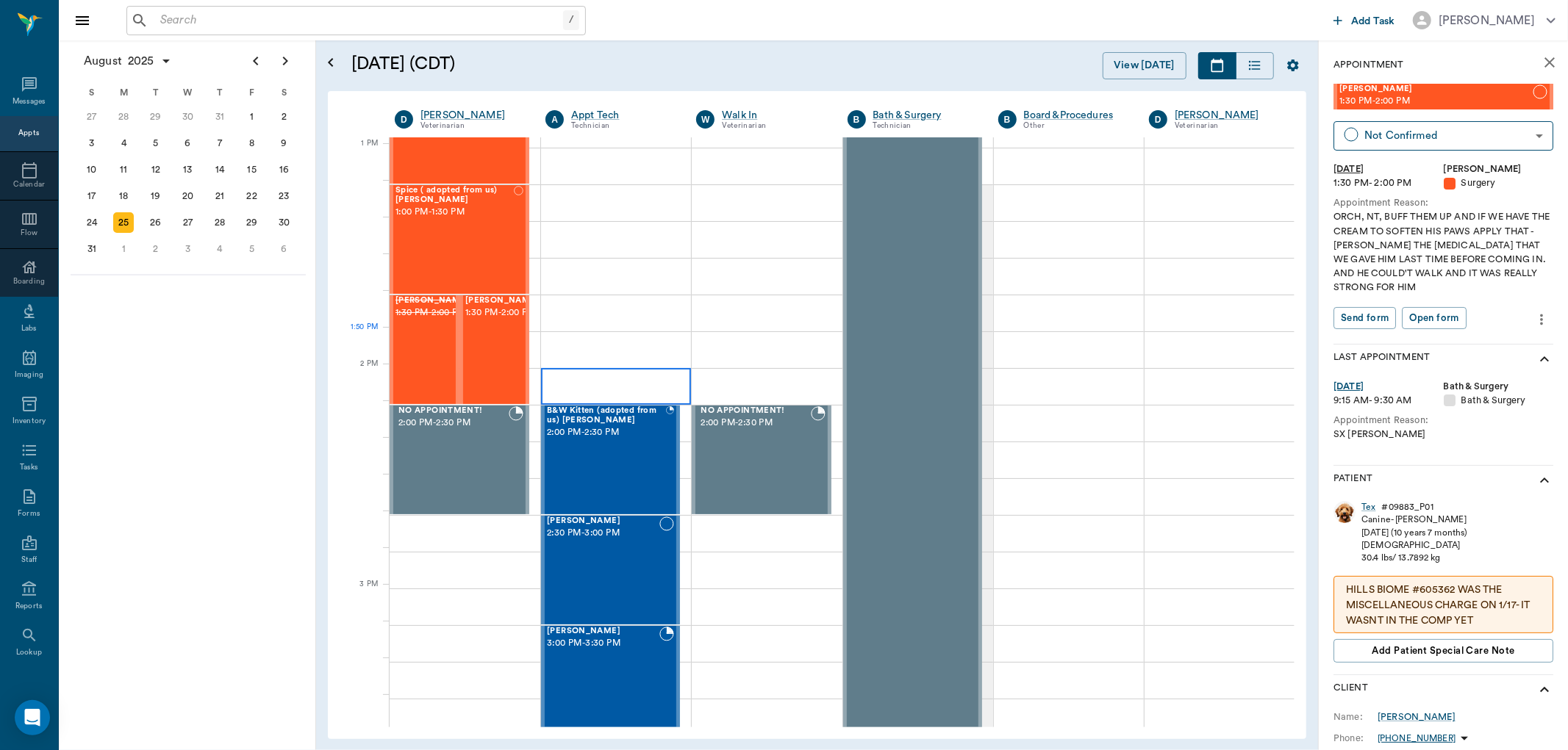
scroll to position [1142, 0]
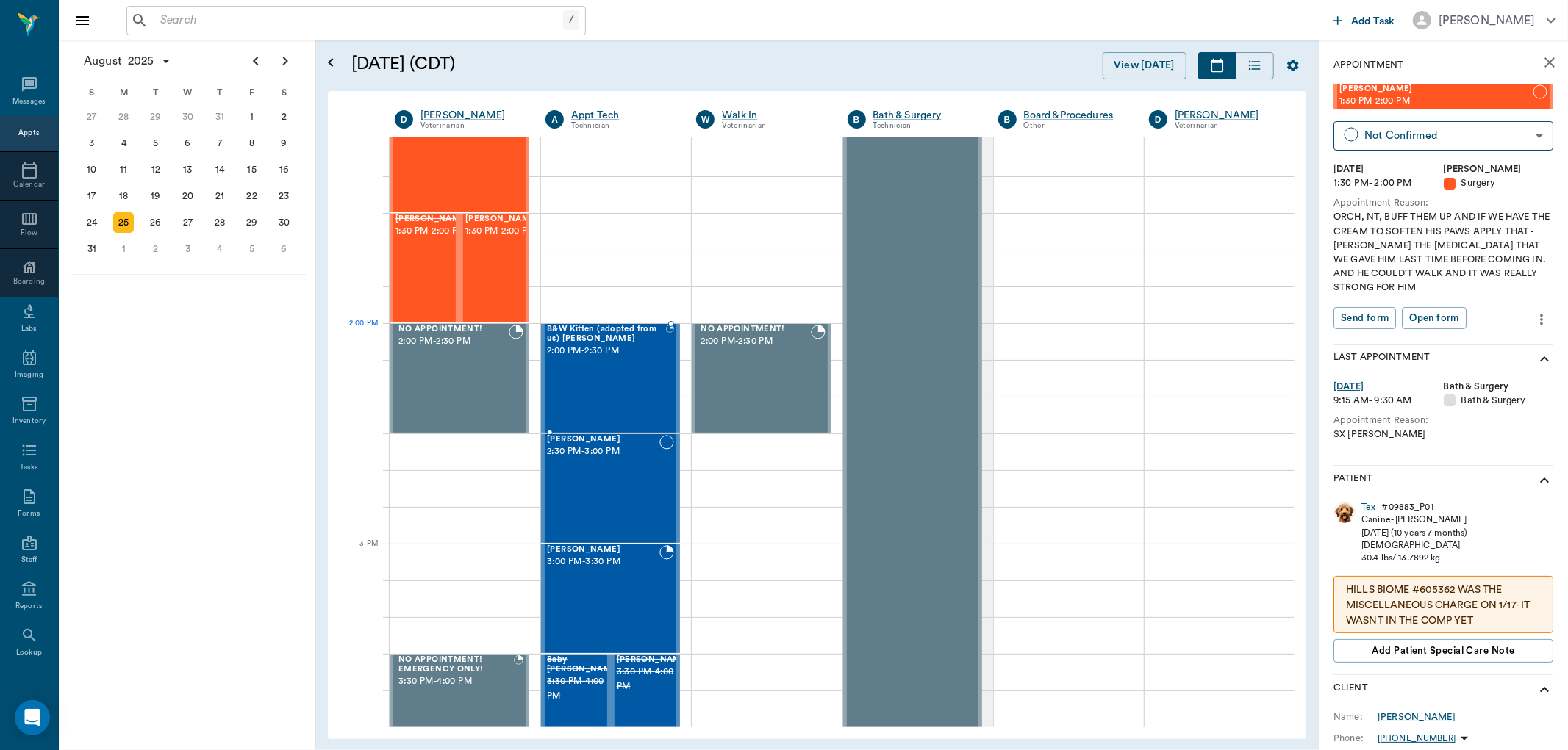
click at [582, 346] on span "2:00 PM - 2:30 PM" at bounding box center [606, 351] width 118 height 15
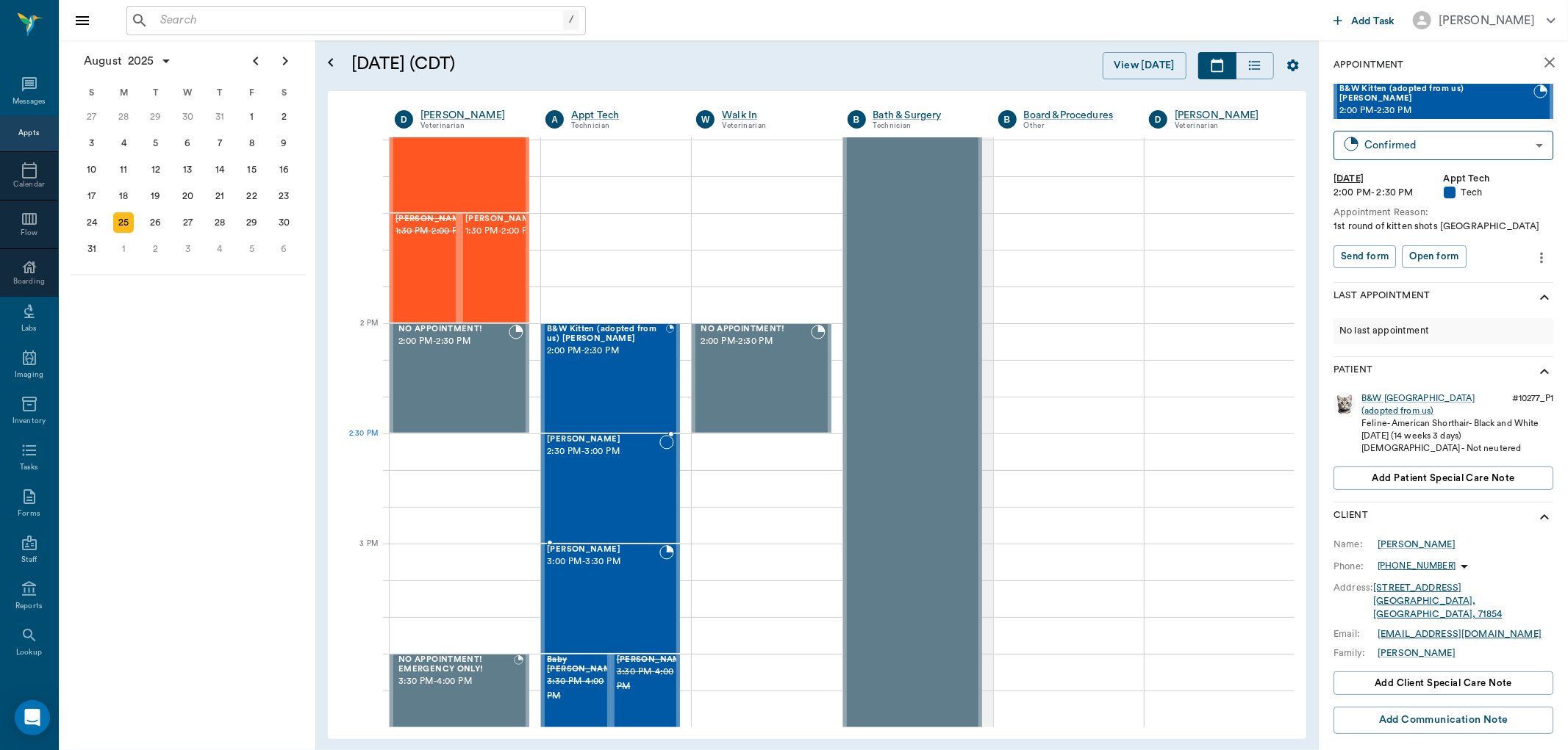
click at [589, 448] on span "2:30 PM - 3:00 PM" at bounding box center [603, 452] width 112 height 15
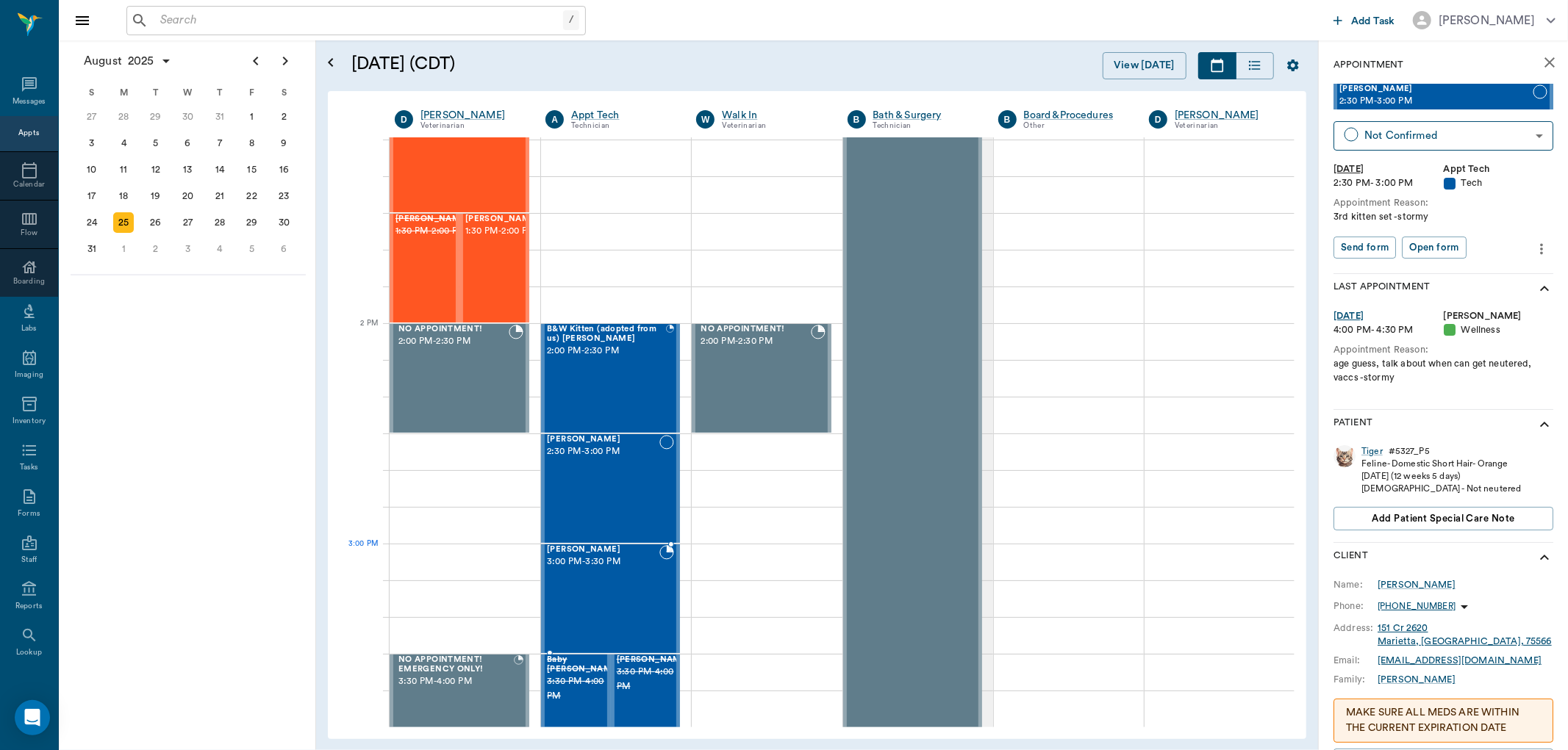
click at [612, 574] on div "[PERSON_NAME] 3:00 PM - 3:30 PM" at bounding box center [603, 598] width 112 height 107
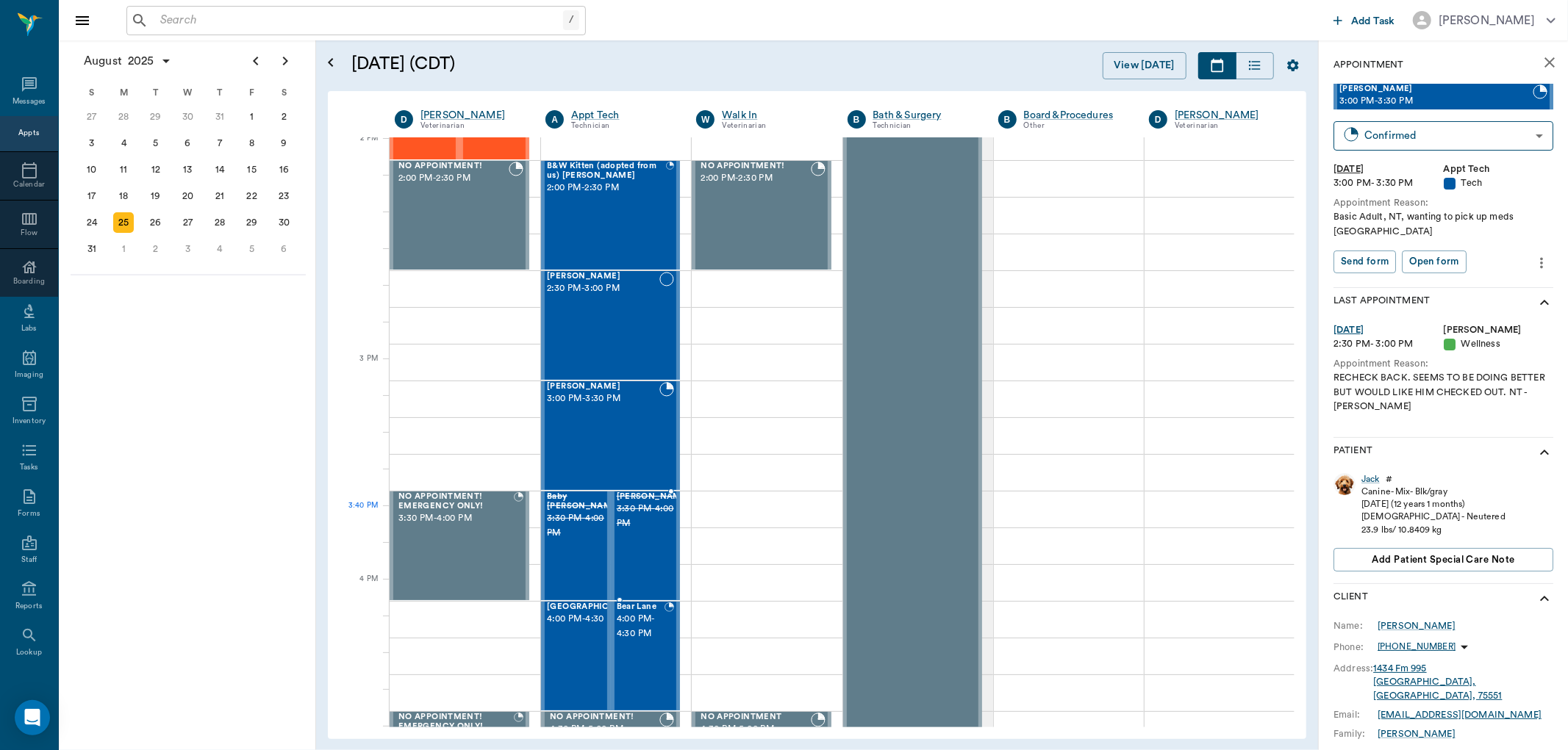
scroll to position [1470, 0]
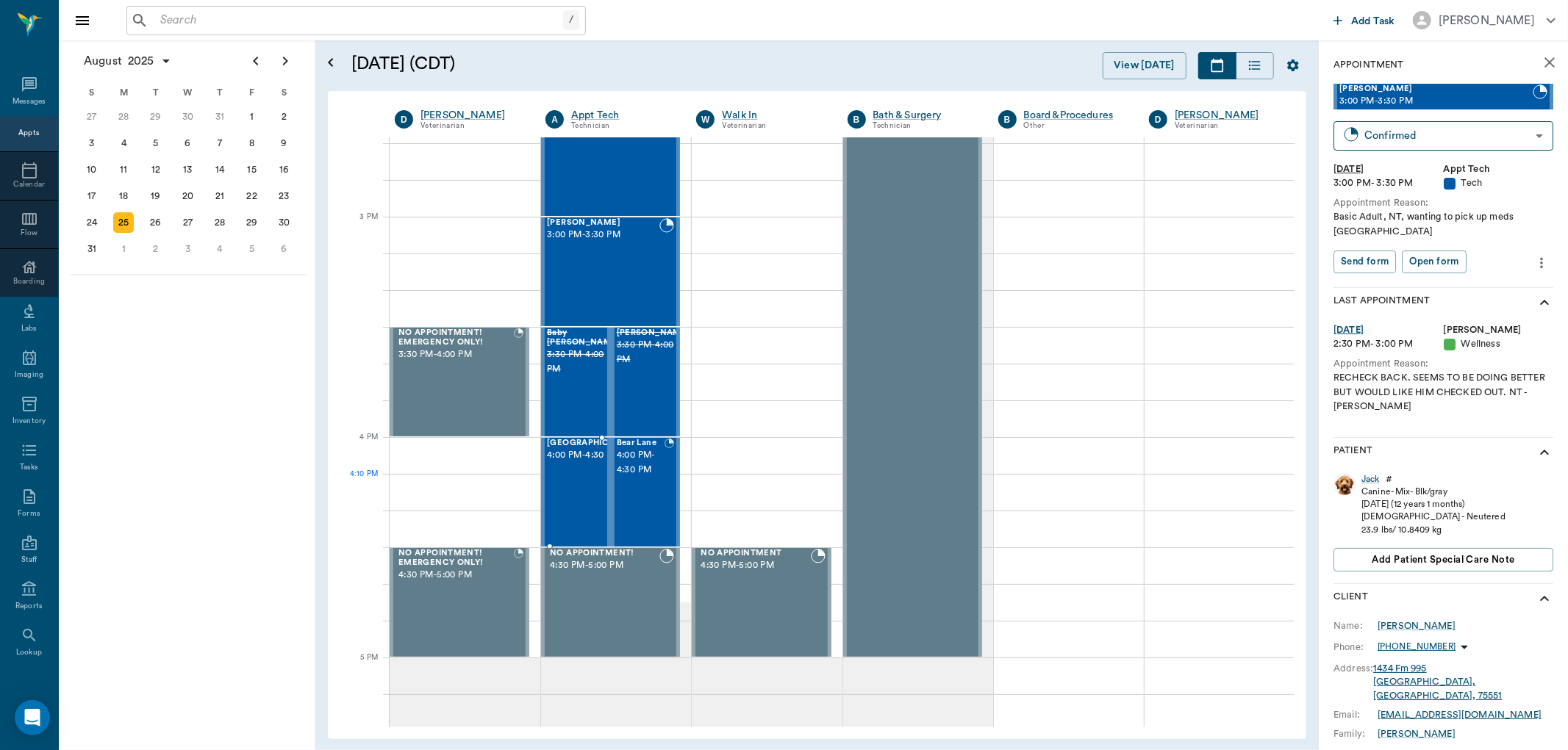
click at [584, 463] on span "4:00 PM - 4:30 PM" at bounding box center [593, 456] width 92 height 15
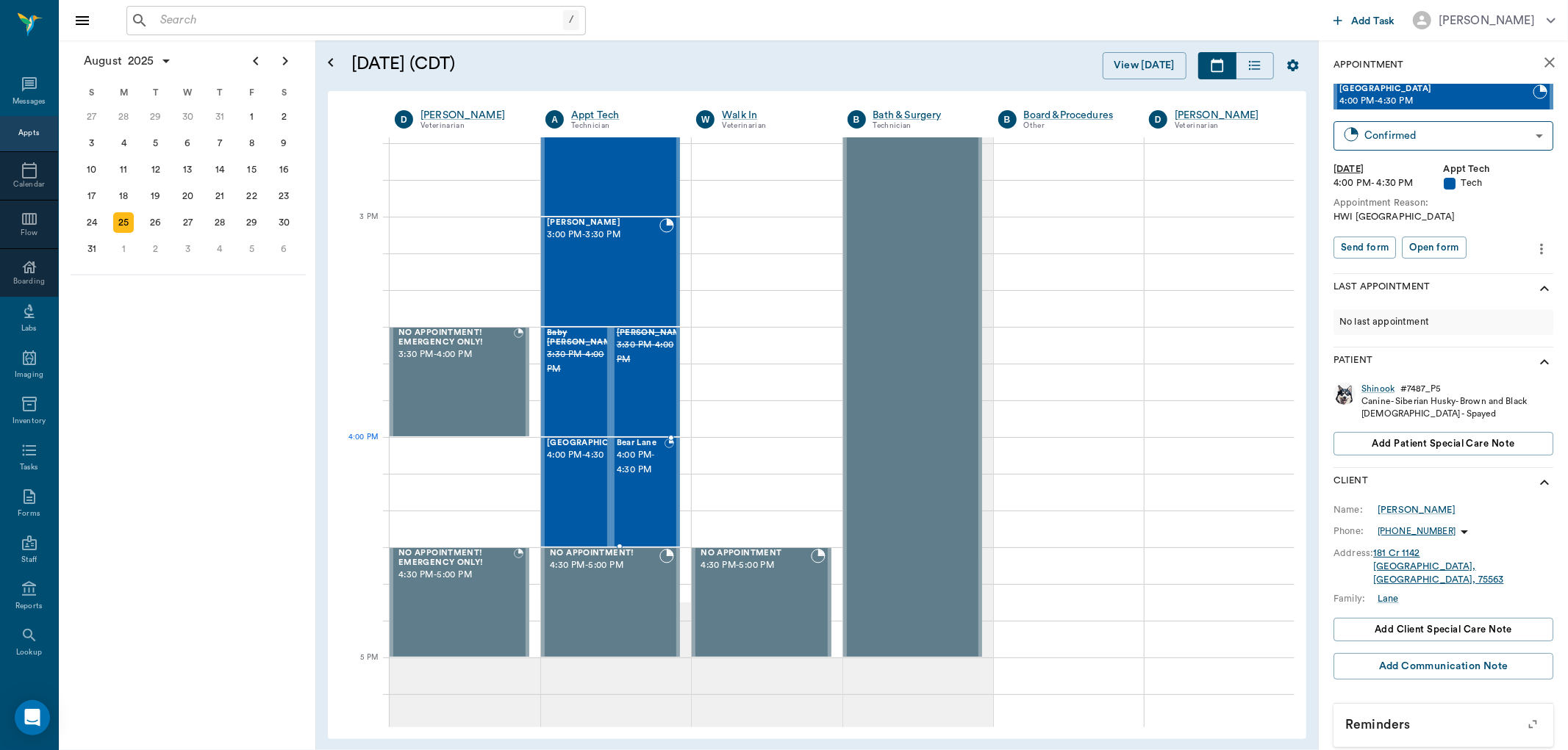
click at [626, 473] on span "4:00 PM - 4:30 PM" at bounding box center [640, 463] width 48 height 29
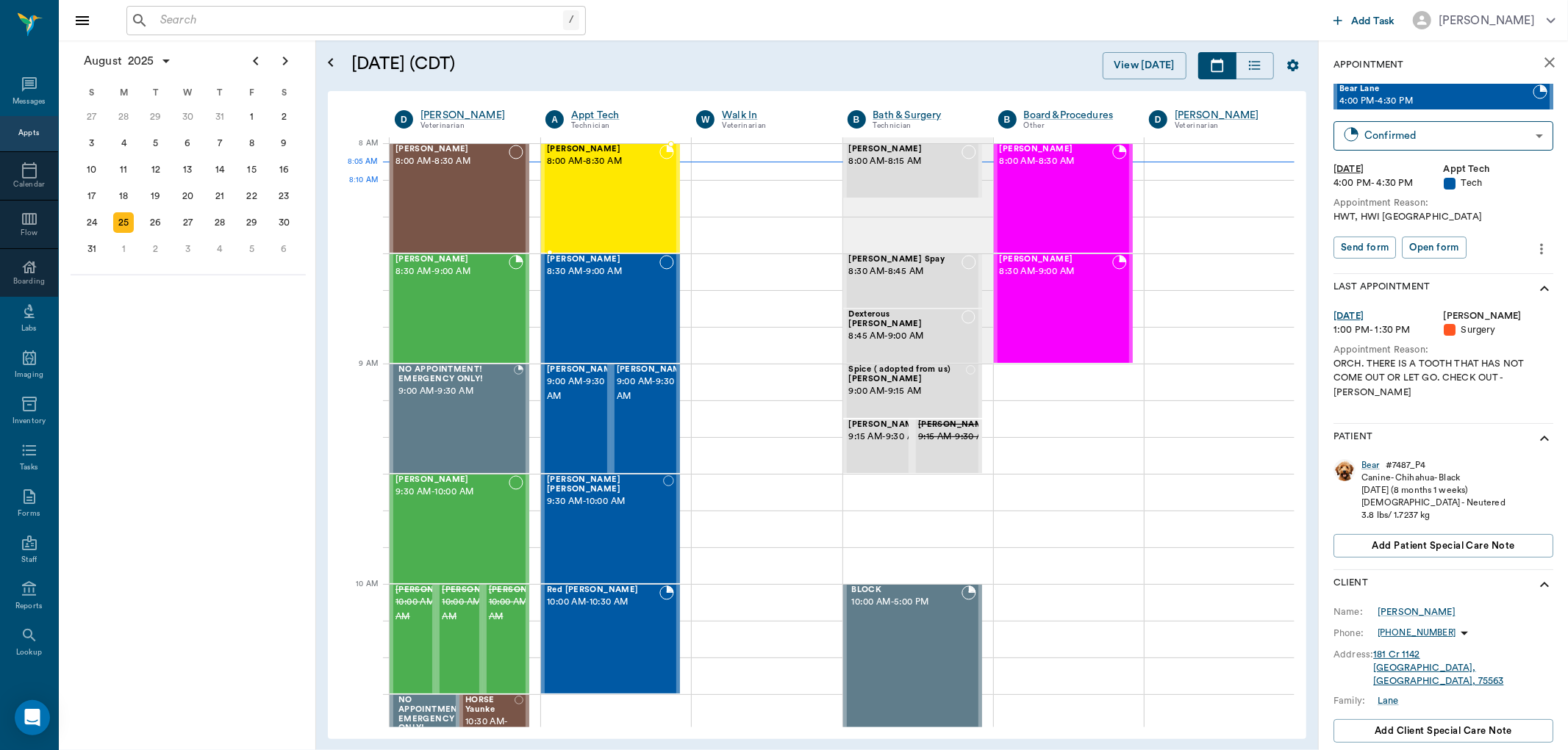
click at [643, 198] on div "Sophia Adams 8:00 AM - 8:30 AM" at bounding box center [603, 198] width 112 height 107
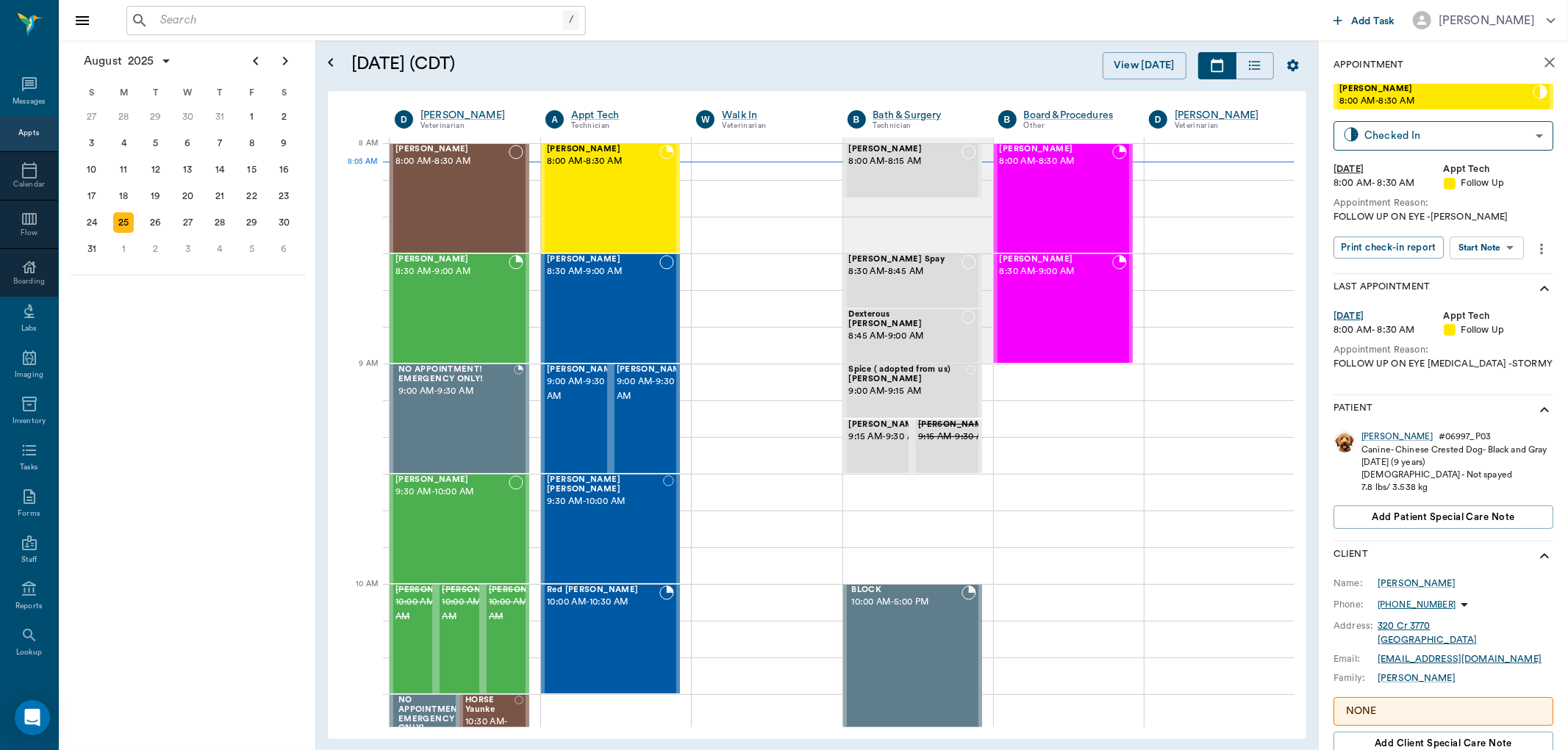
click at [1498, 256] on body "/ ​ Add Task Dr. Bert Ellsworth Nectar Messages Appts Calendar Flow Boarding La…" at bounding box center [784, 375] width 1568 height 750
click at [1491, 284] on button "Start SOAP" at bounding box center [1471, 277] width 50 height 17
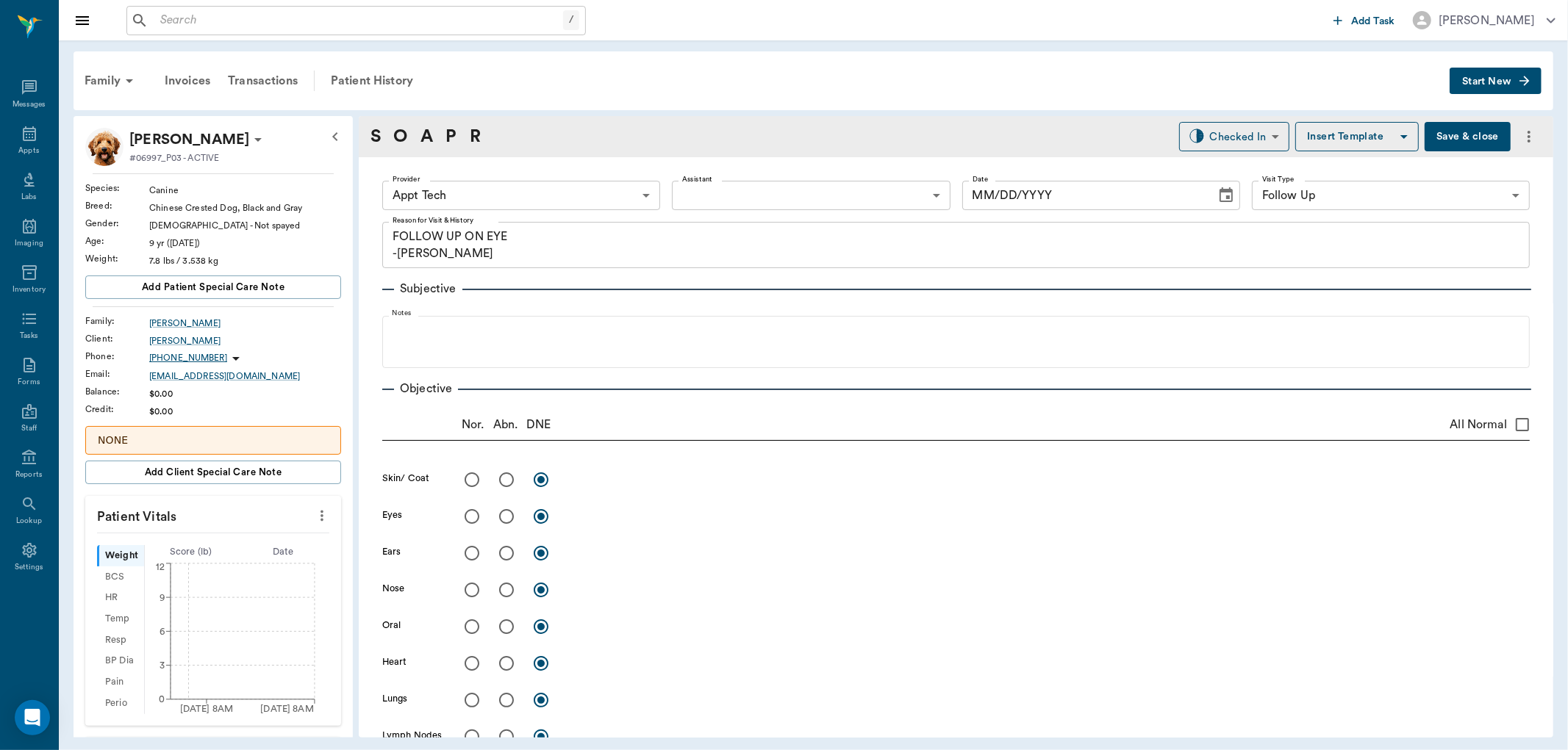
type input "63ec2f075fda476ae8351a4c"
type input "65d2be4f46e3a538d89b8c16"
type textarea "FOLLOW UP ON EYE -JESS"
type input "[DATE]"
click at [314, 516] on icon "more" at bounding box center [322, 516] width 16 height 18
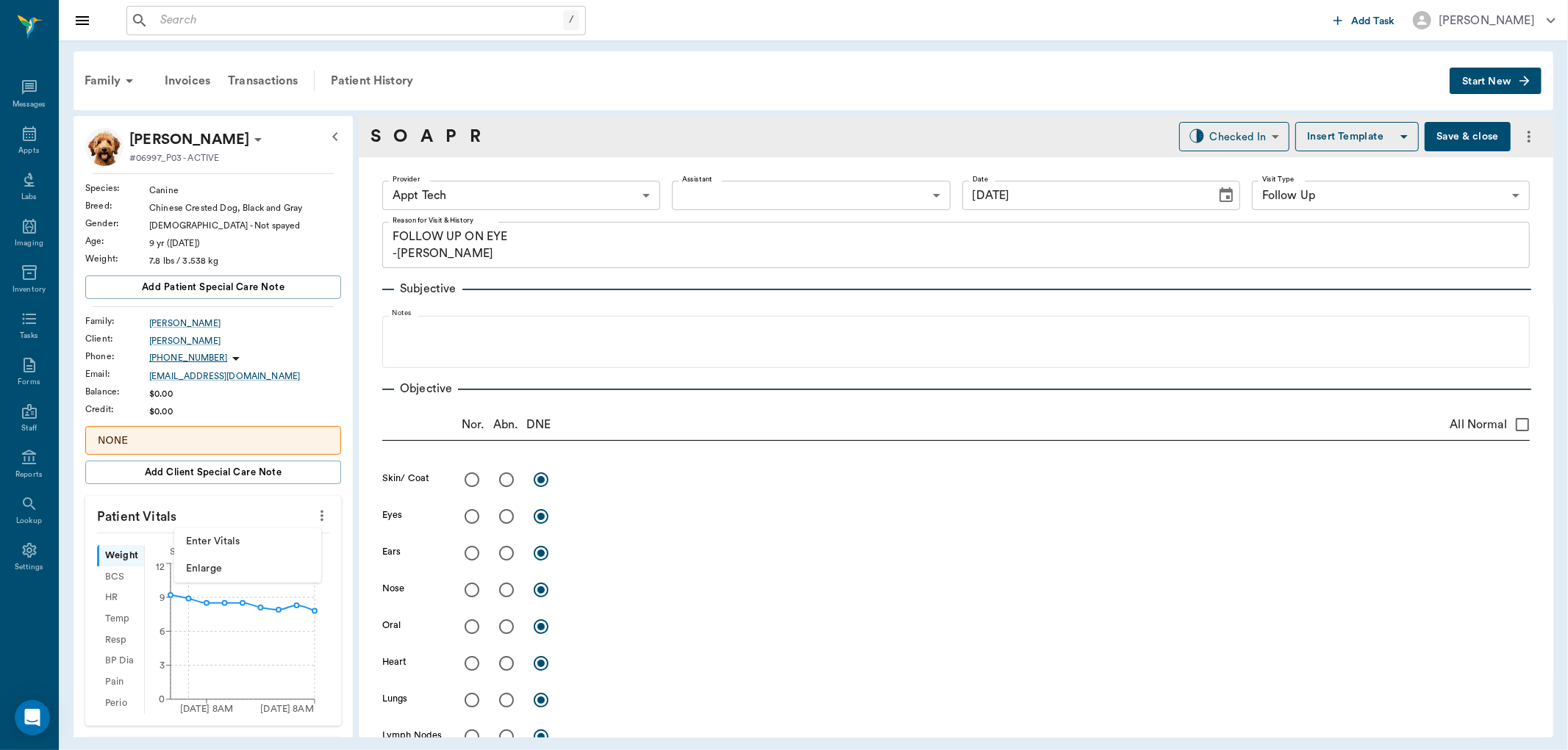
click at [283, 544] on span "Enter Vitals" at bounding box center [247, 541] width 123 height 15
click at [243, 566] on input "text" at bounding box center [212, 560] width 128 height 29
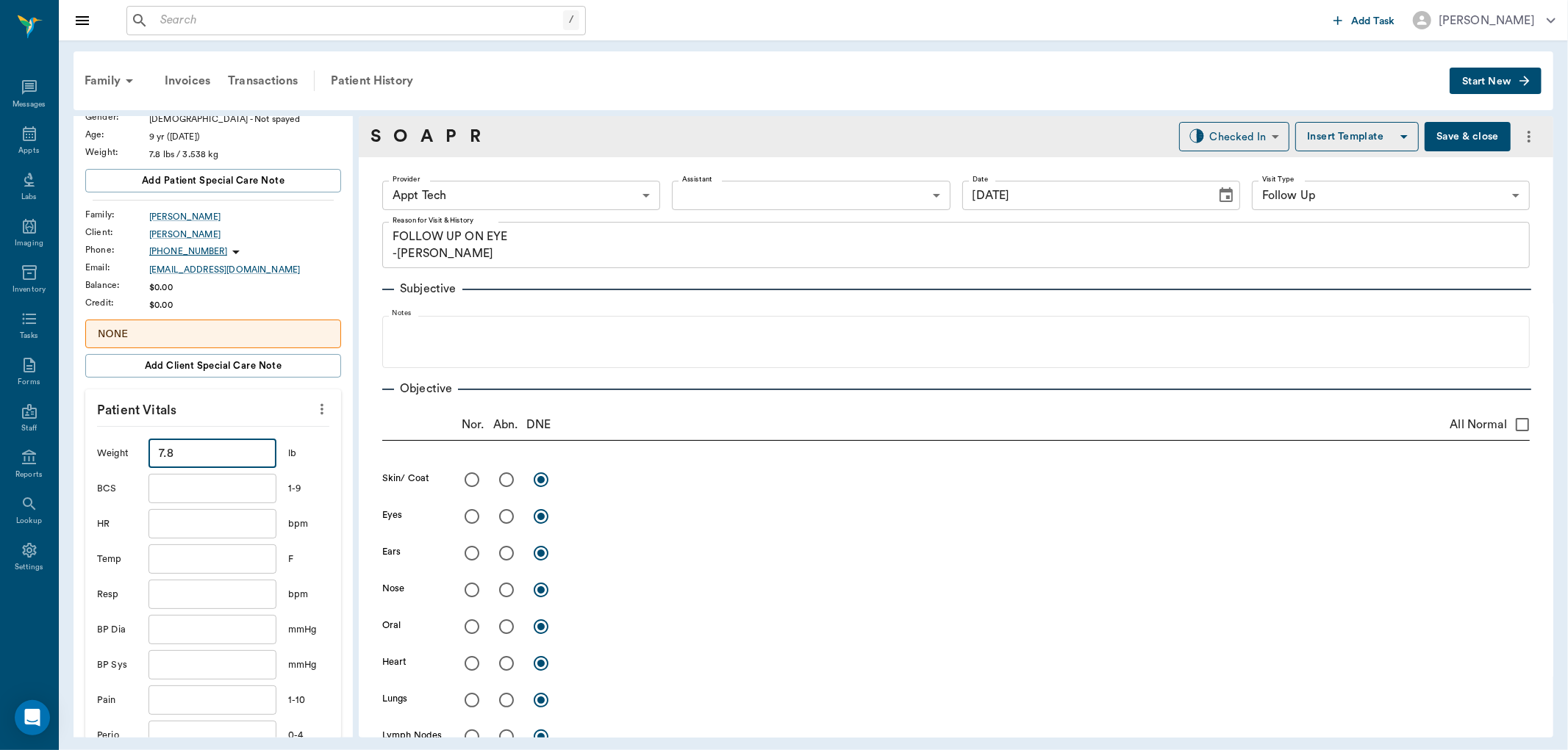
scroll to position [326, 0]
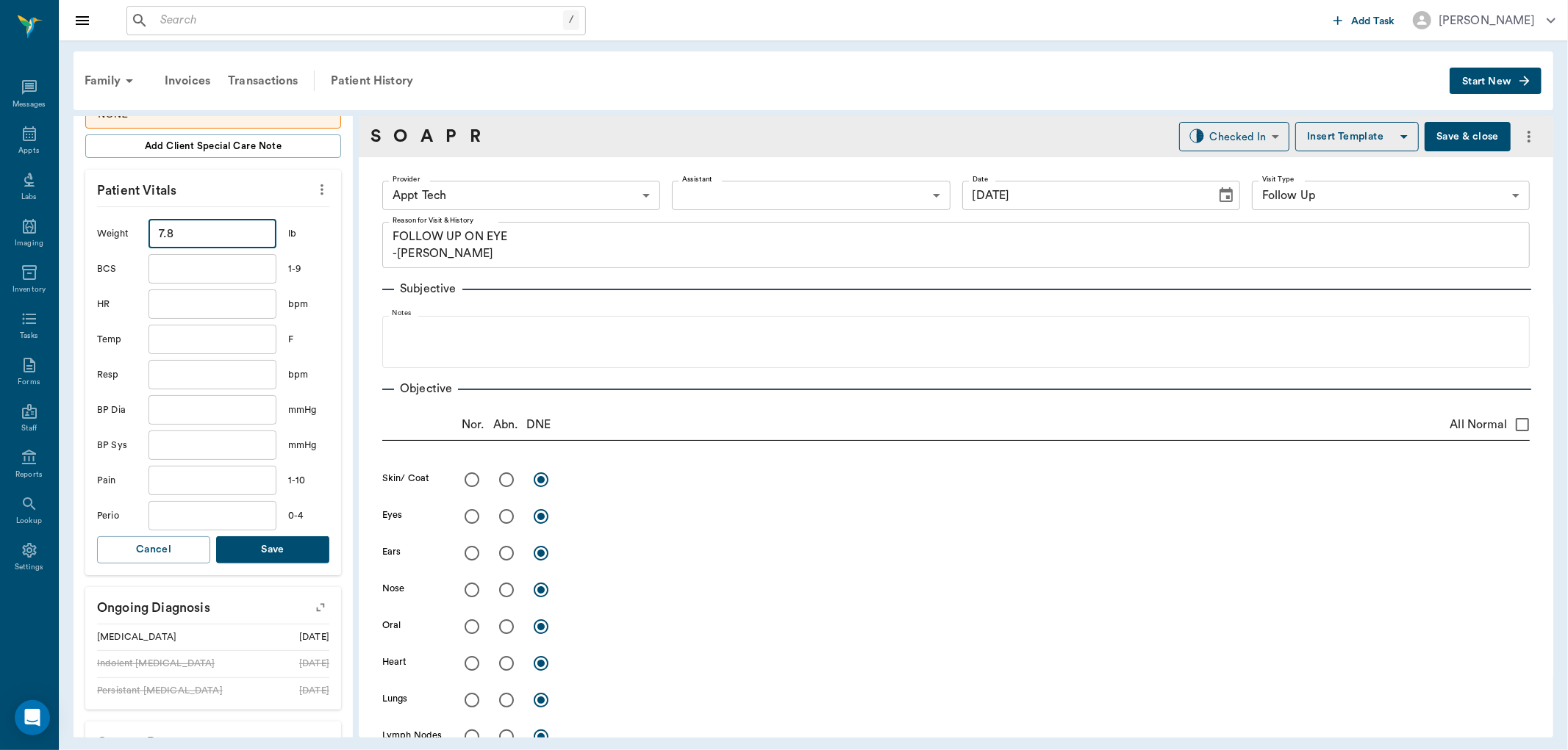
type input "7.8"
click at [282, 551] on button "Save" at bounding box center [272, 549] width 113 height 27
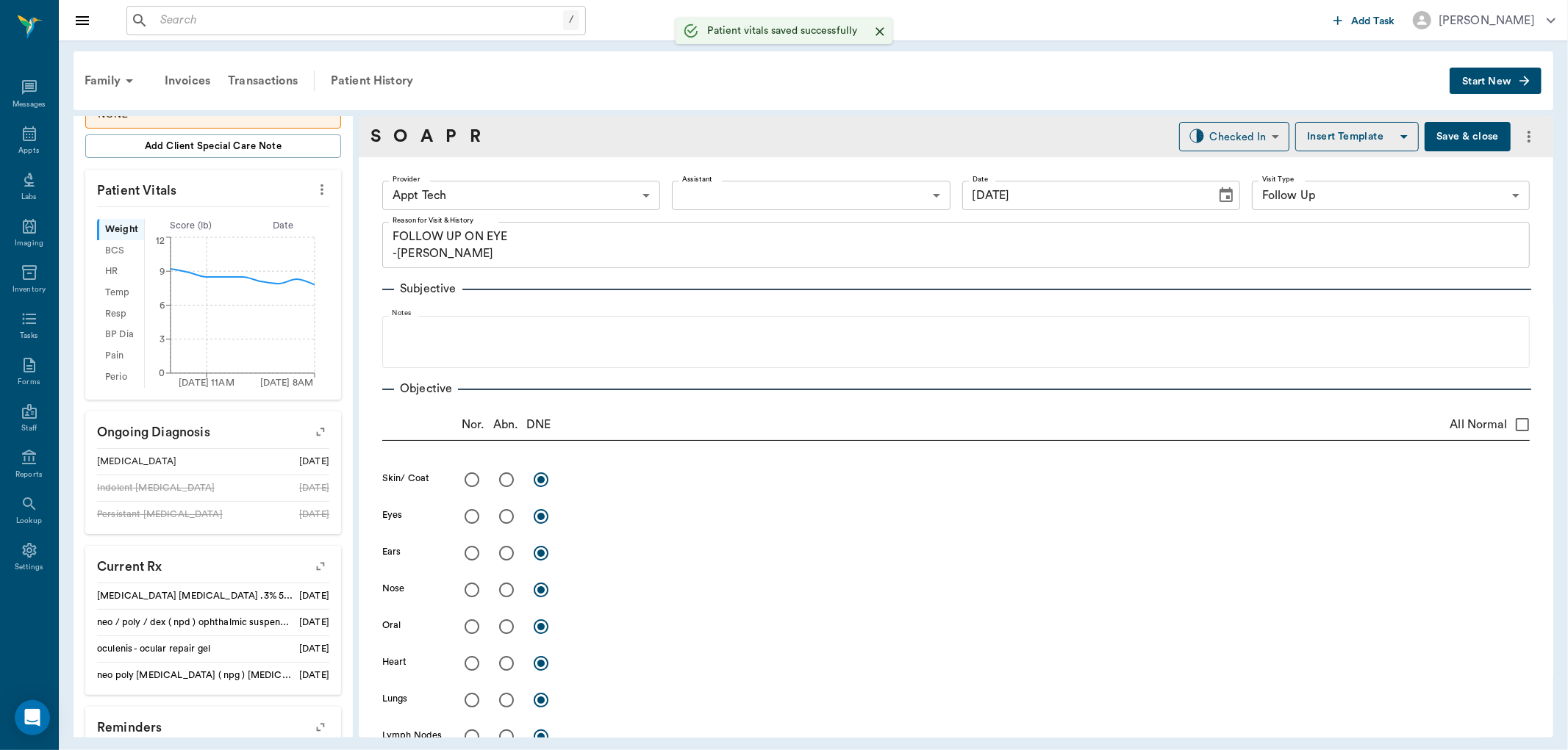
click at [536, 189] on body "/ ​ Add Task Dr. Bert Ellsworth Nectar Messages Appts Labs Imaging Inventory Ta…" at bounding box center [784, 375] width 1568 height 750
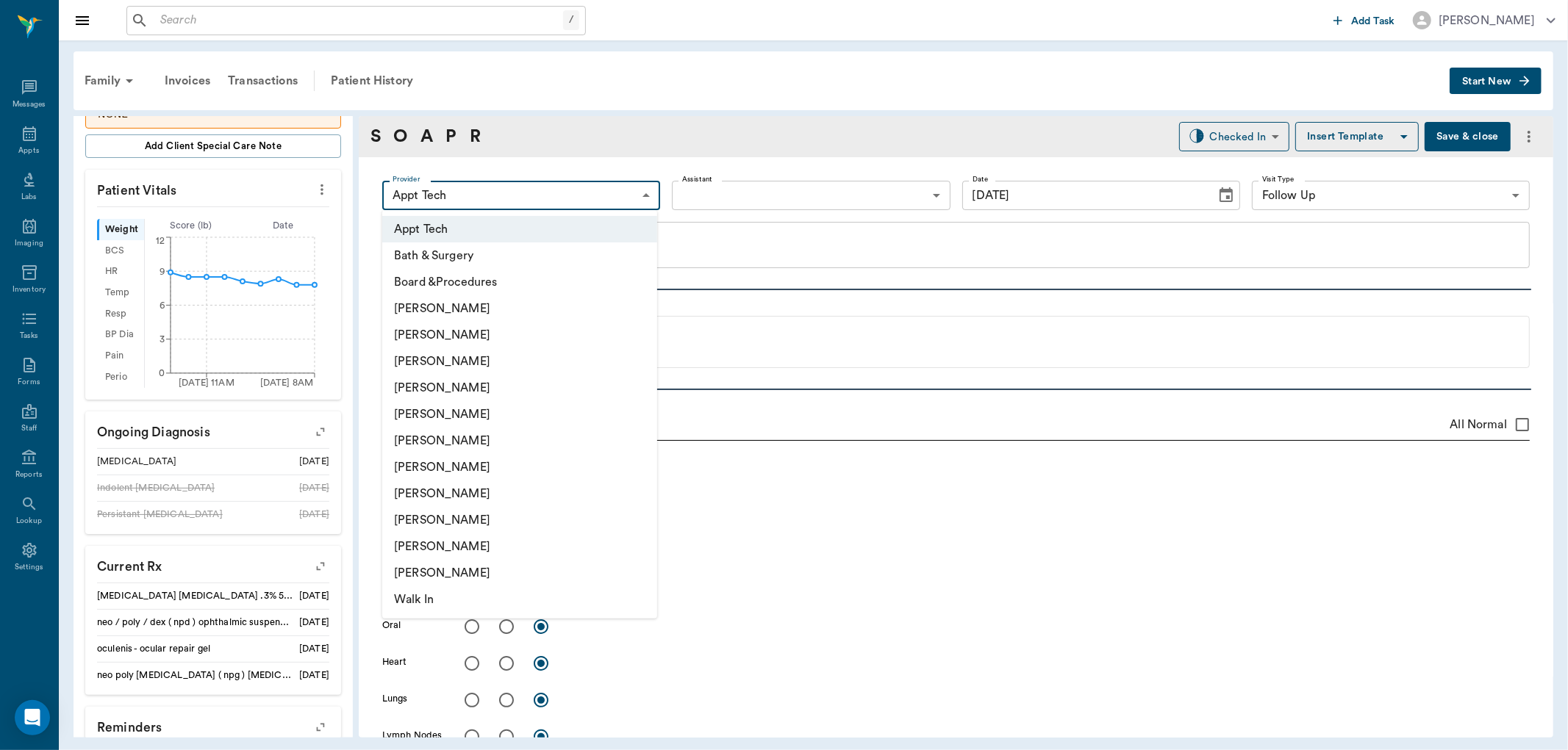
click at [532, 361] on li "[PERSON_NAME]" at bounding box center [519, 361] width 275 height 27
type input "63ec2f075fda476ae8351a4d"
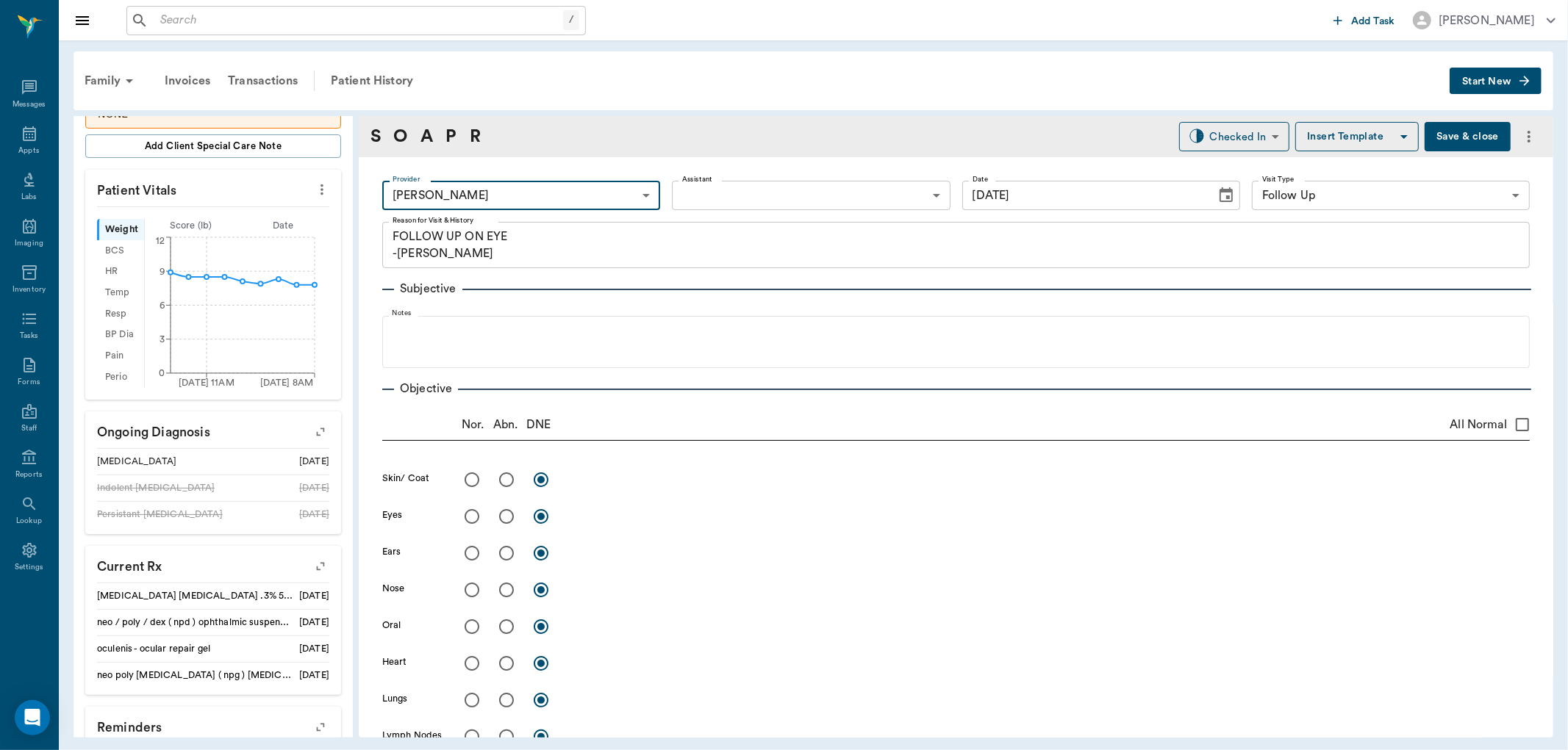
click at [701, 201] on body "/ ​ Add Task Dr. Bert Ellsworth Nectar Messages Appts Labs Imaging Inventory Ta…" at bounding box center [784, 375] width 1568 height 750
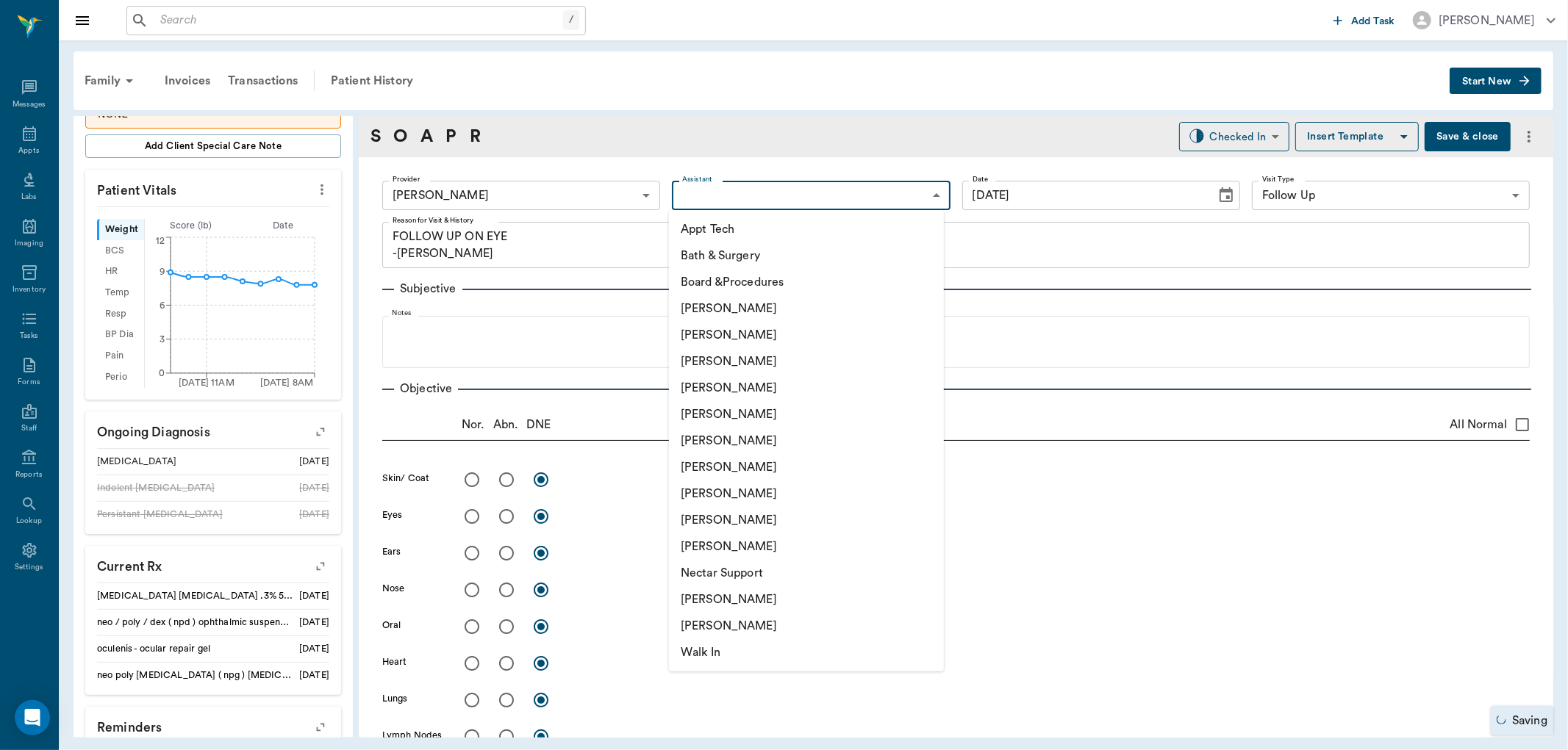
click at [745, 450] on li "[PERSON_NAME]" at bounding box center [807, 441] width 275 height 27
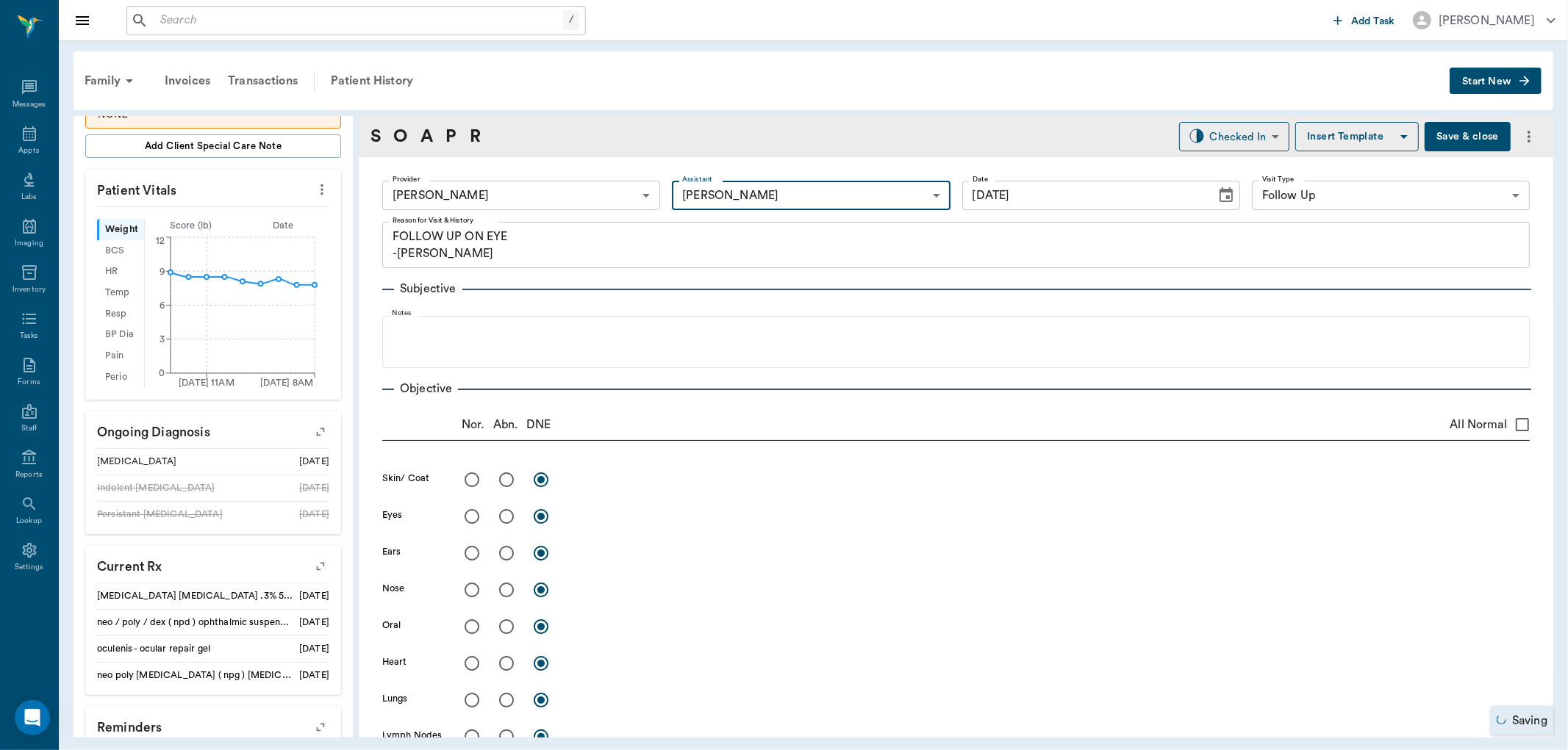
click at [768, 203] on body "/ ​ Add Task Dr. Bert Ellsworth Nectar Messages Appts Labs Imaging Inventory Ta…" at bounding box center [784, 375] width 1568 height 750
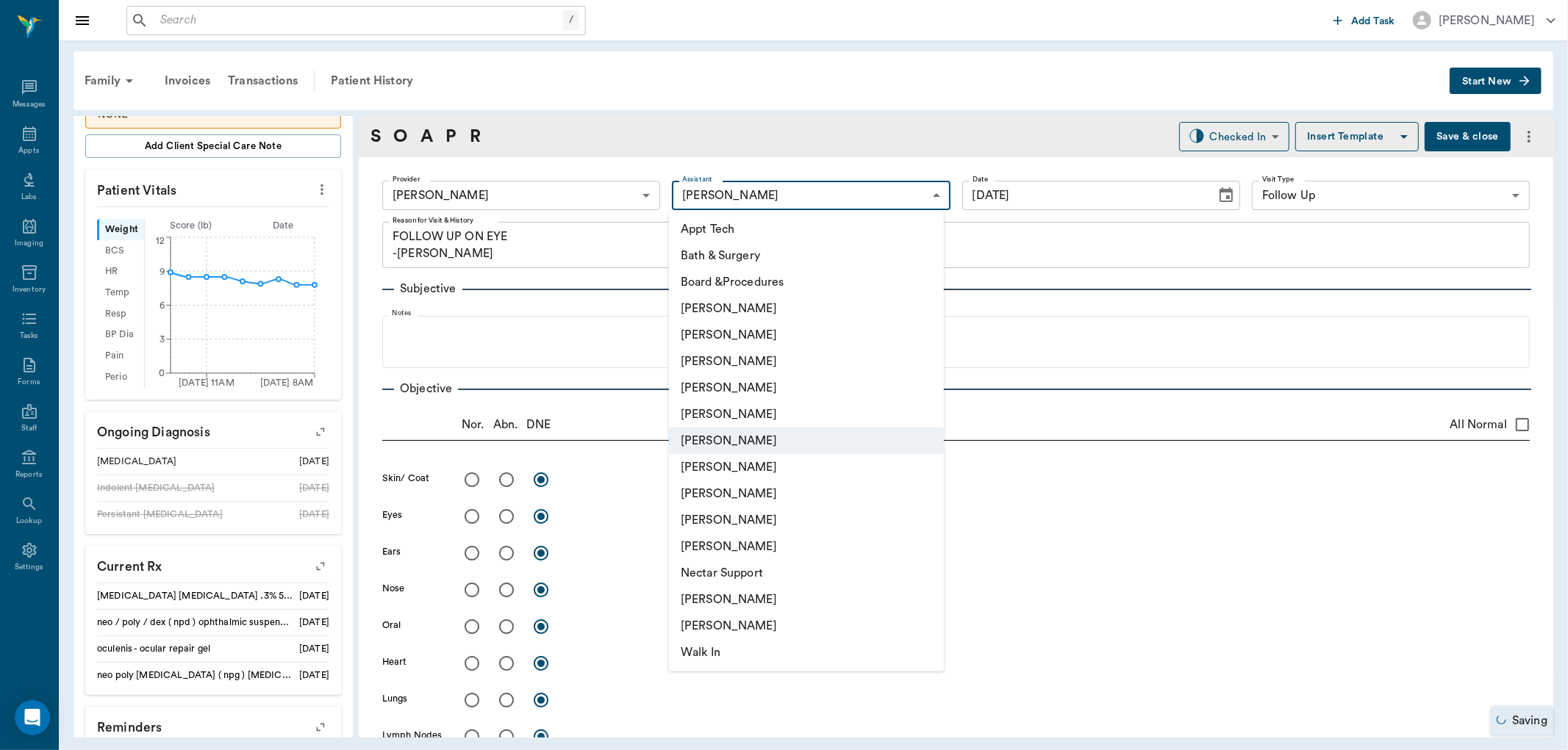
click at [752, 481] on li "[PERSON_NAME]" at bounding box center [807, 494] width 275 height 27
type input "63ec2e7e52e12b0ba117b124"
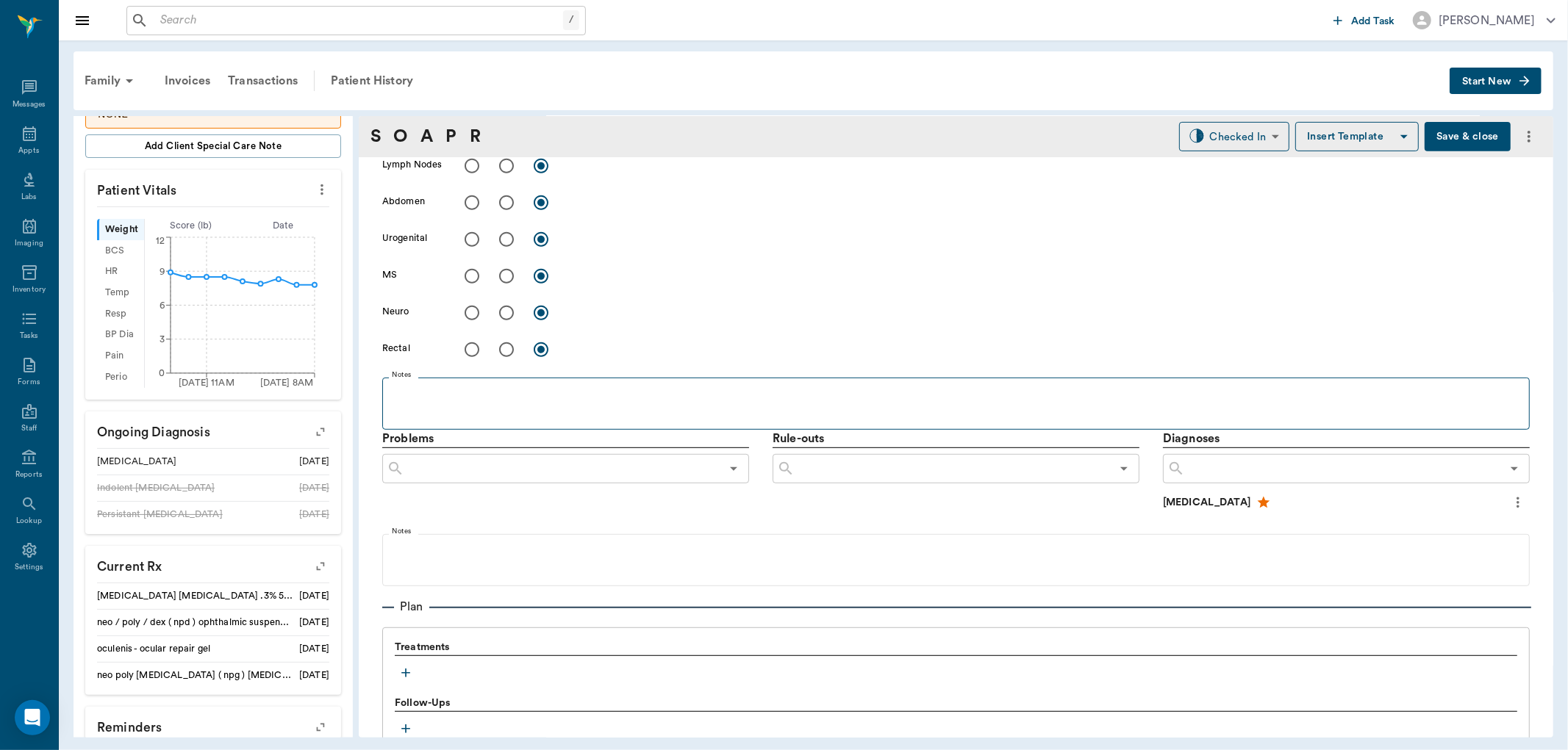
scroll to position [735, 0]
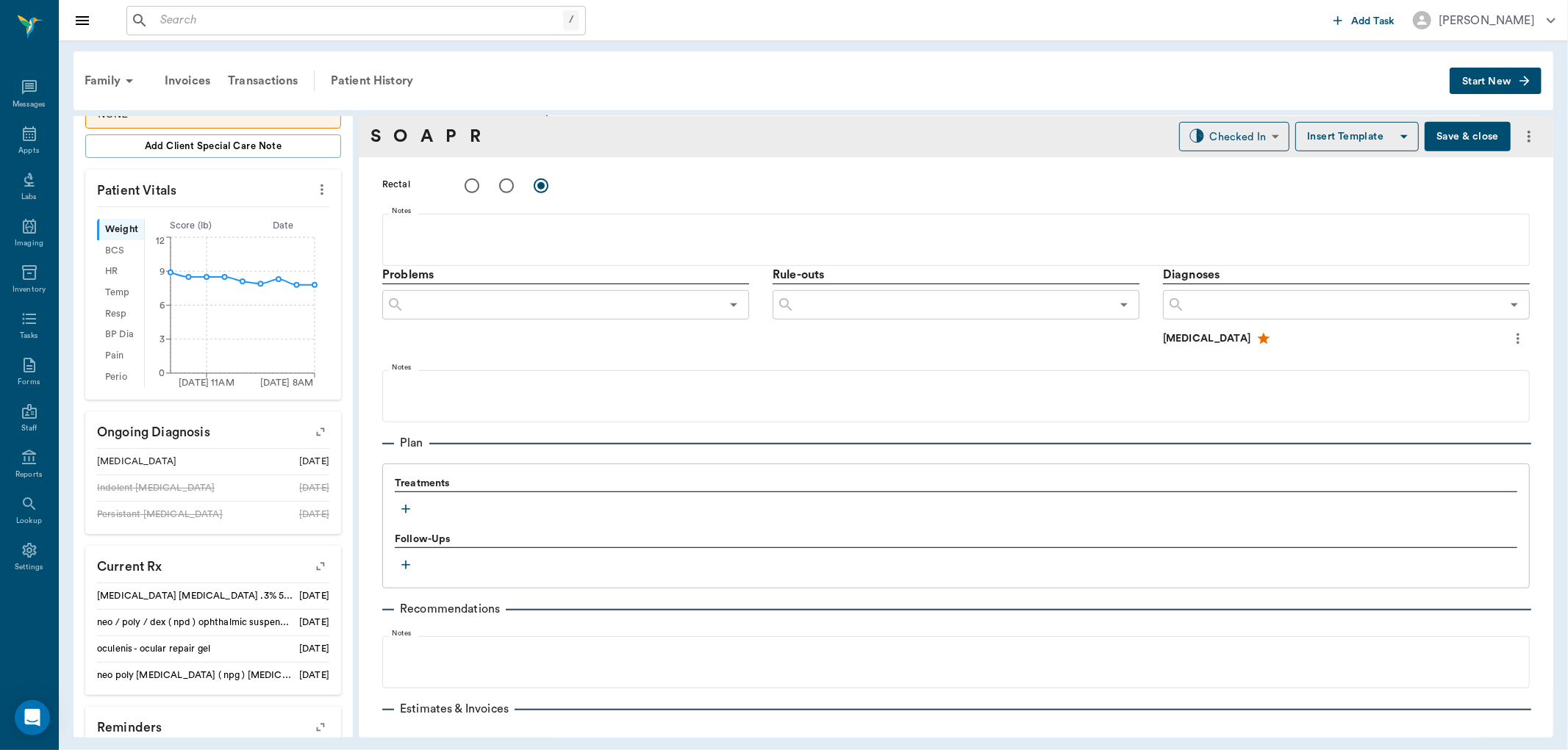
click at [400, 513] on icon "button" at bounding box center [406, 510] width 15 height 15
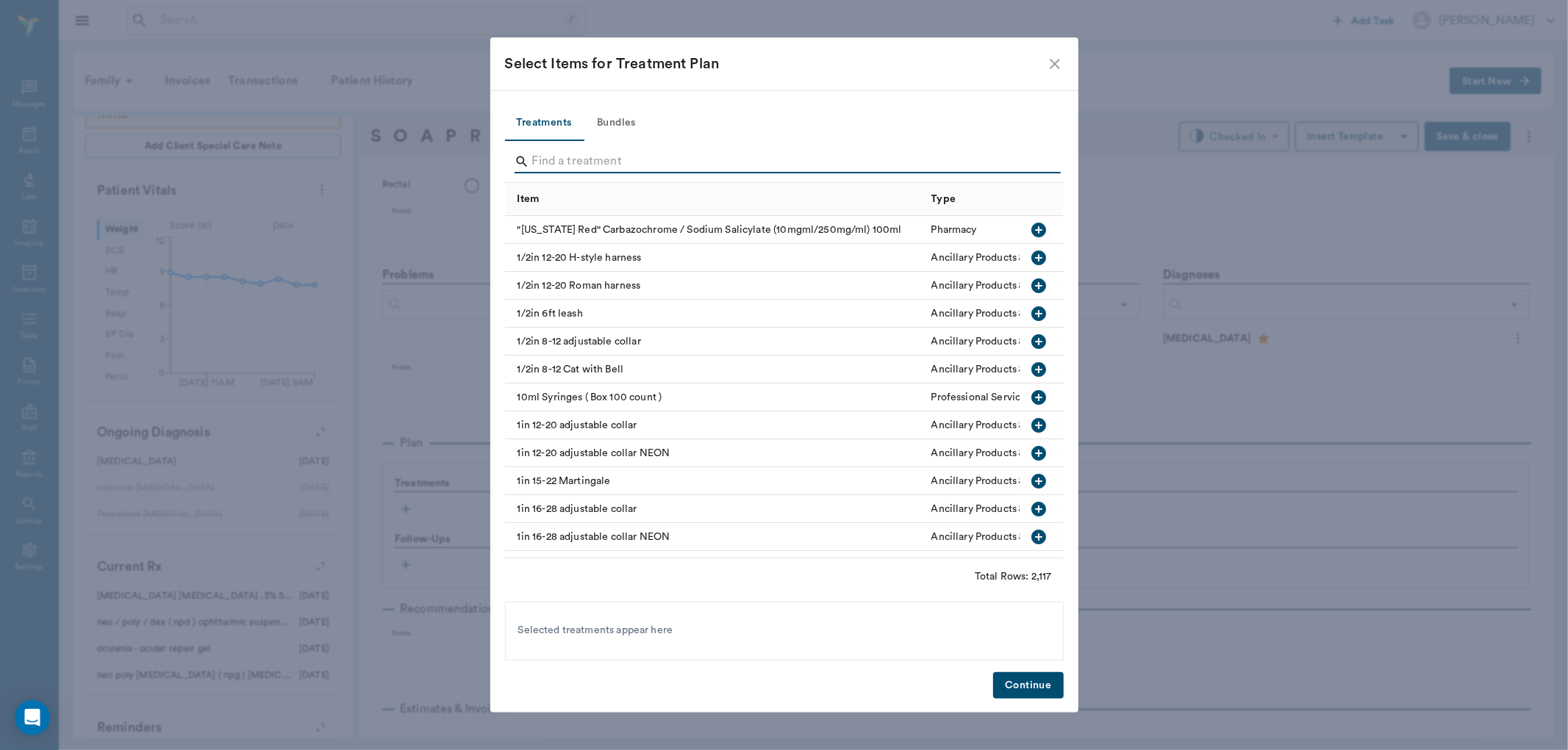
click at [574, 167] on input "Search" at bounding box center [785, 162] width 507 height 24
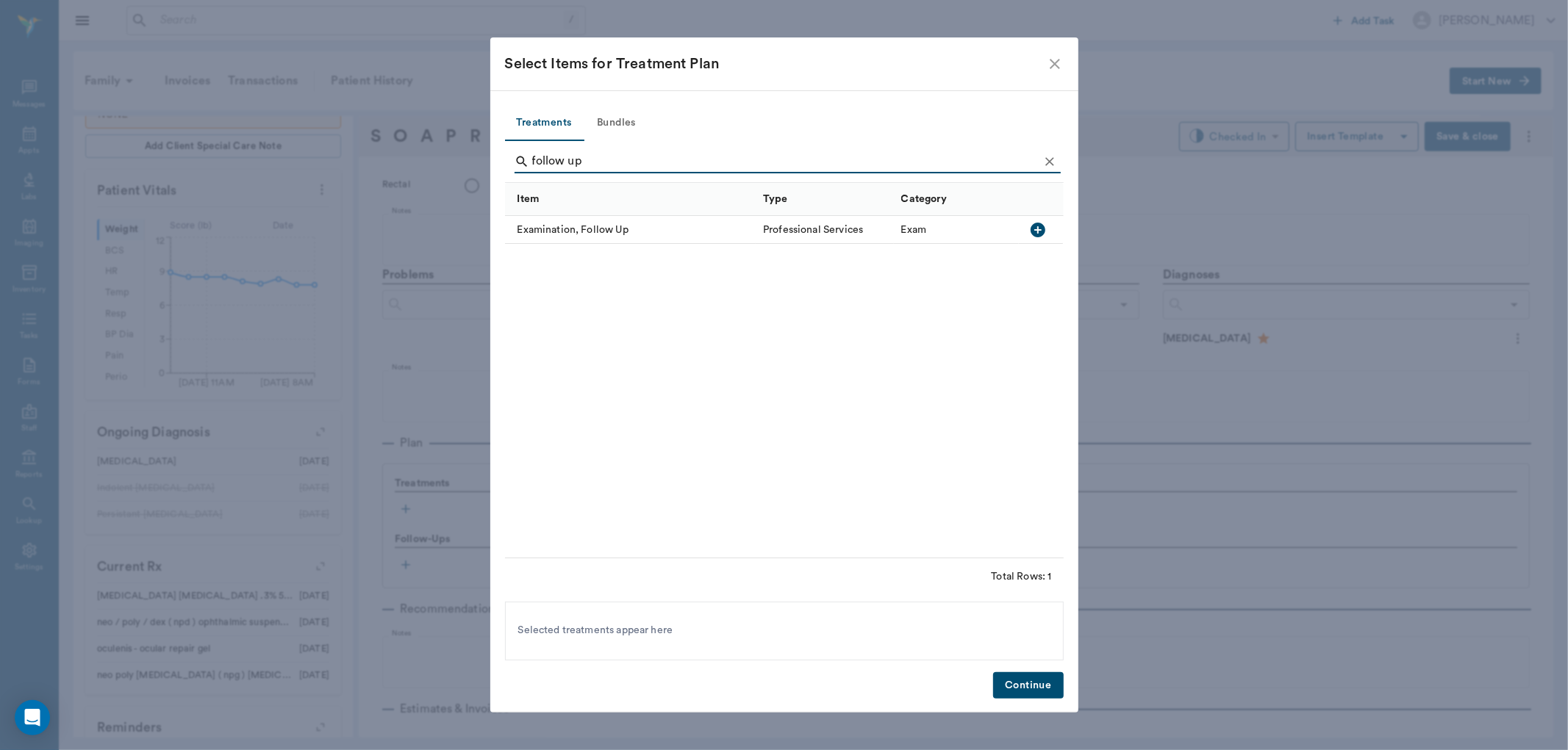
type input "follow up"
click at [1037, 229] on icon "button" at bounding box center [1038, 230] width 18 height 18
click at [1050, 156] on icon "Clear" at bounding box center [1050, 162] width 15 height 15
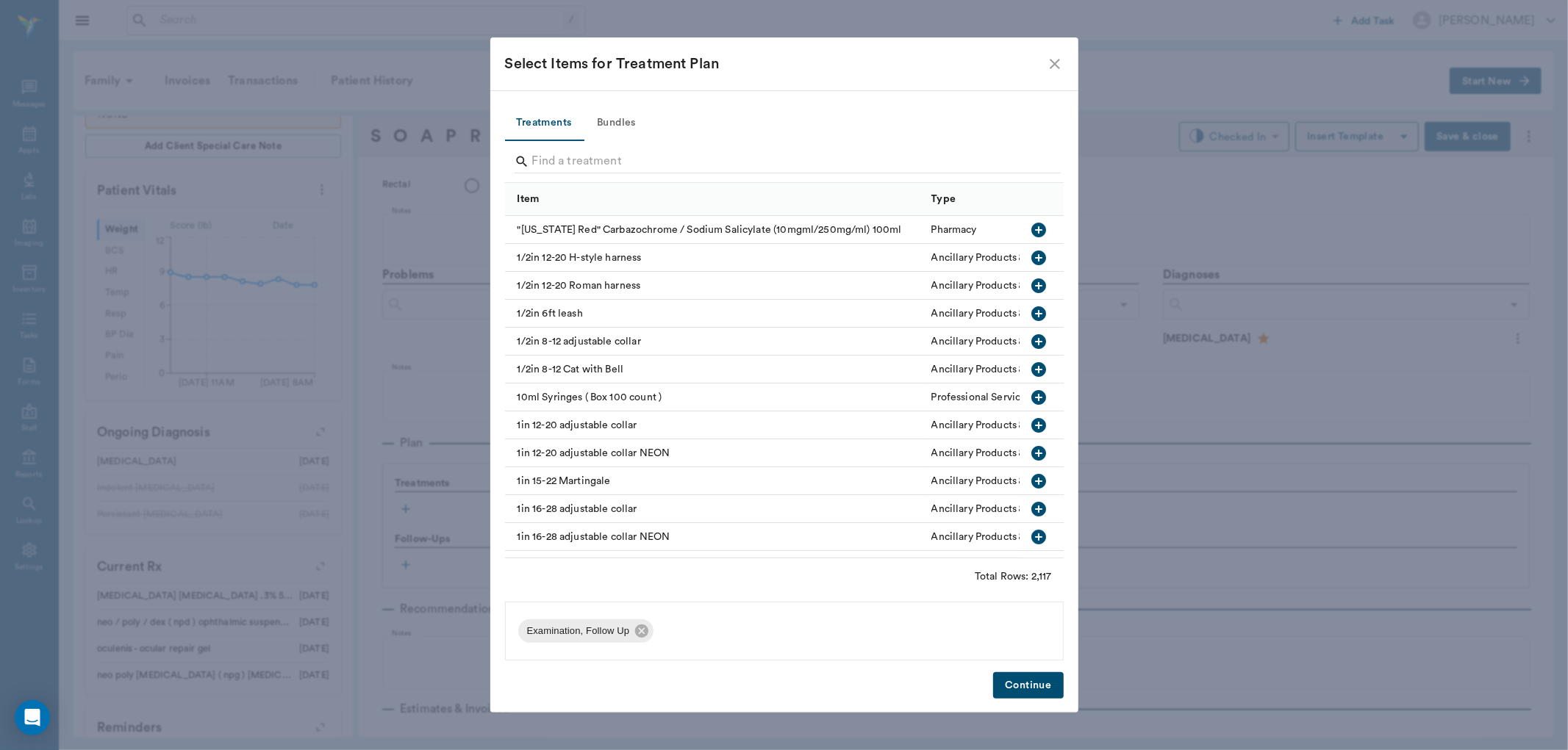
click at [1022, 678] on button "Continue" at bounding box center [1028, 686] width 70 height 27
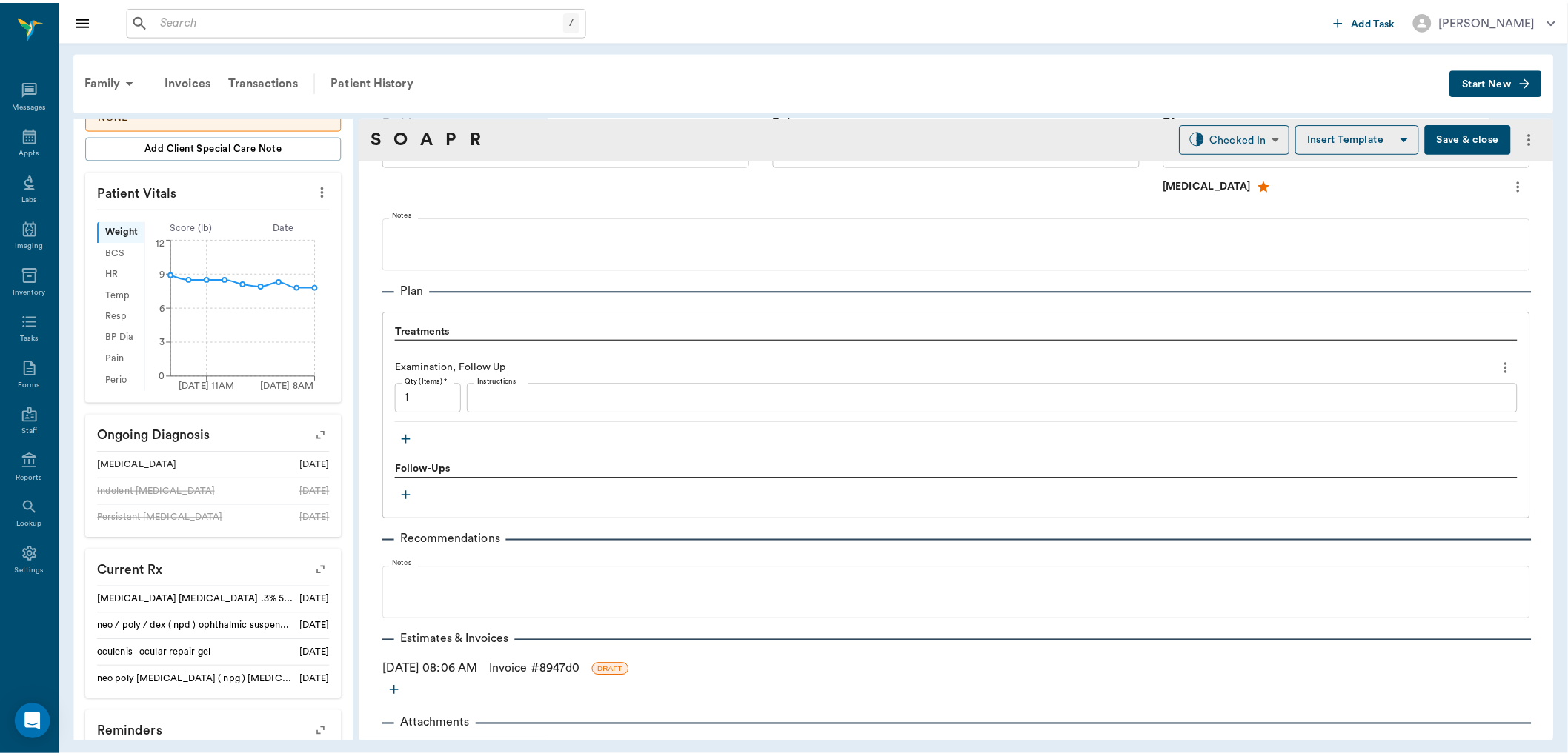
scroll to position [927, 0]
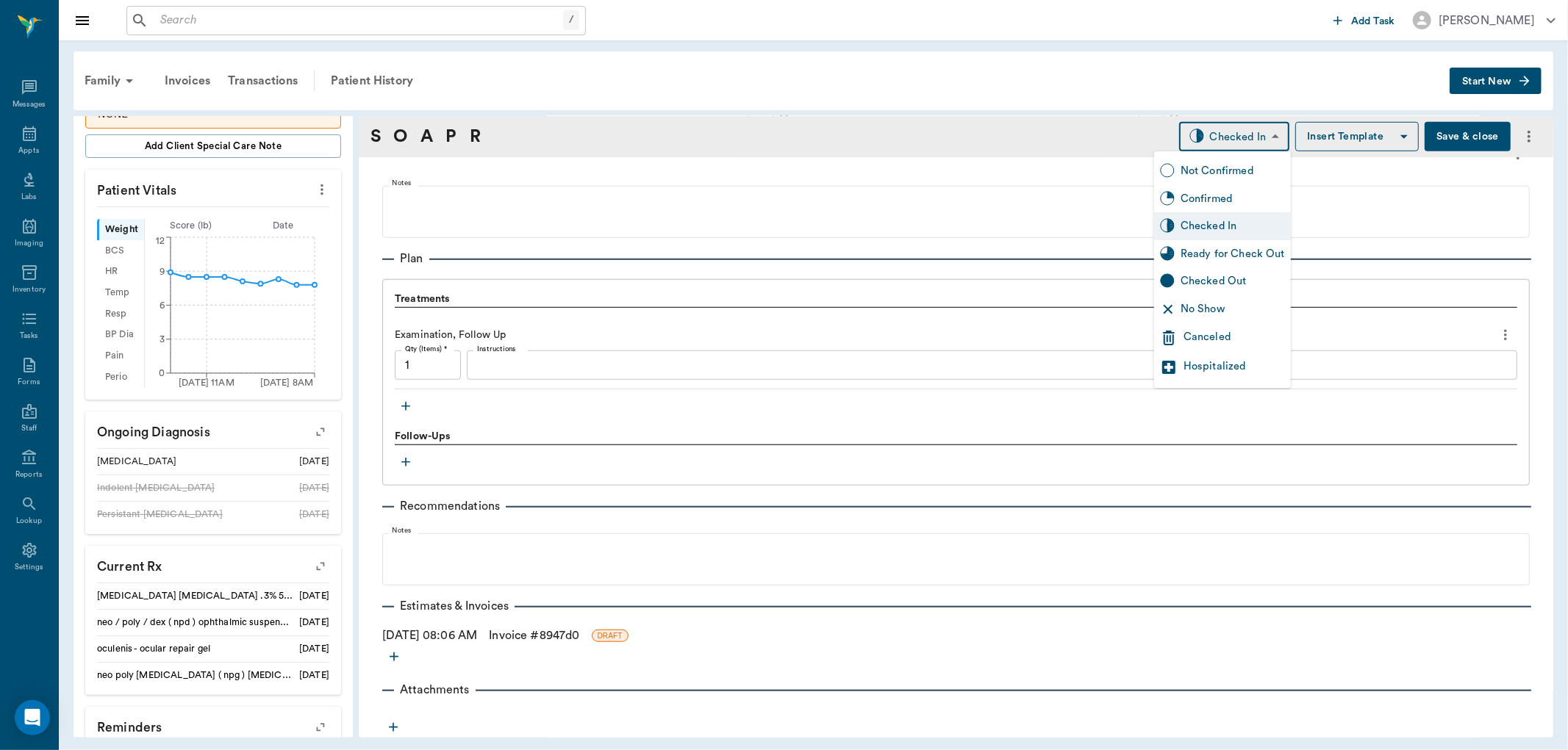
click at [1257, 131] on body "/ ​ Add Task Dr. Bert Ellsworth Nectar Messages Appts Labs Imaging Inventory Ta…" at bounding box center [784, 375] width 1568 height 750
click at [1226, 251] on div "Ready for Check Out" at bounding box center [1232, 254] width 104 height 16
type input "READY_TO_CHECKOUT"
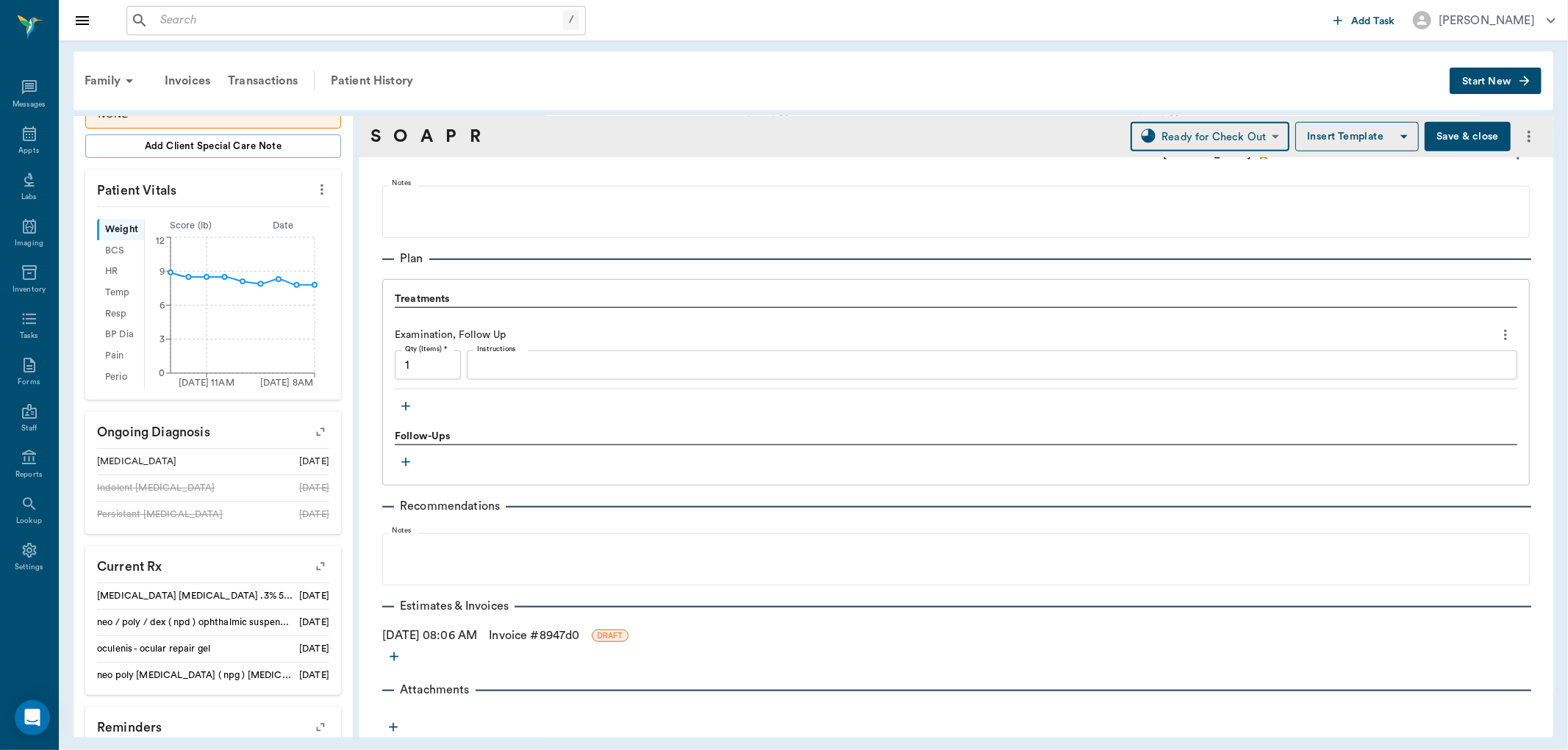
click at [517, 370] on textarea "Instructions" at bounding box center [992, 365] width 1030 height 17
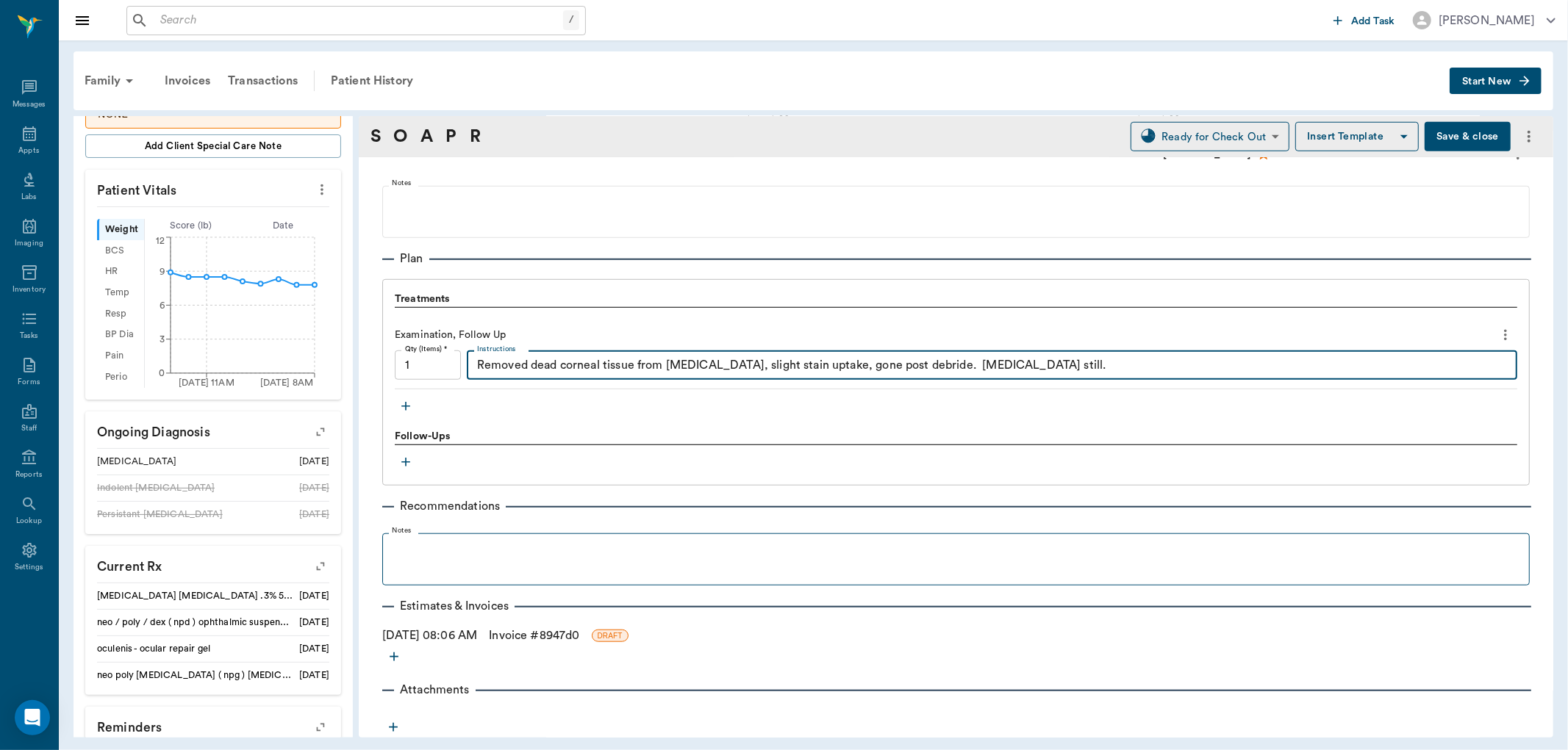
type textarea "Removed dead corneal tissue from ulcer, slight stain uptake, gone post debride.…"
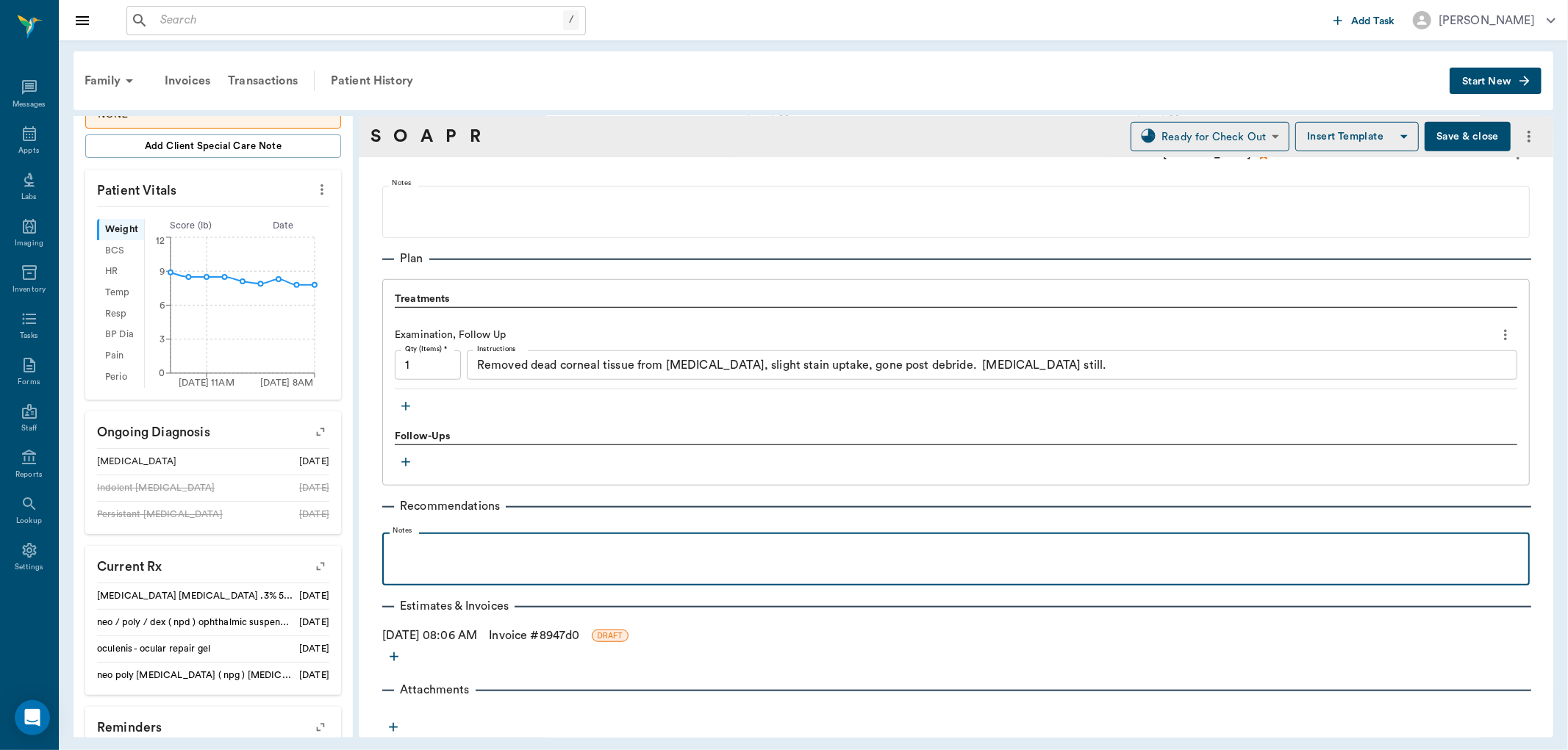
click at [430, 540] on p at bounding box center [956, 549] width 1133 height 18
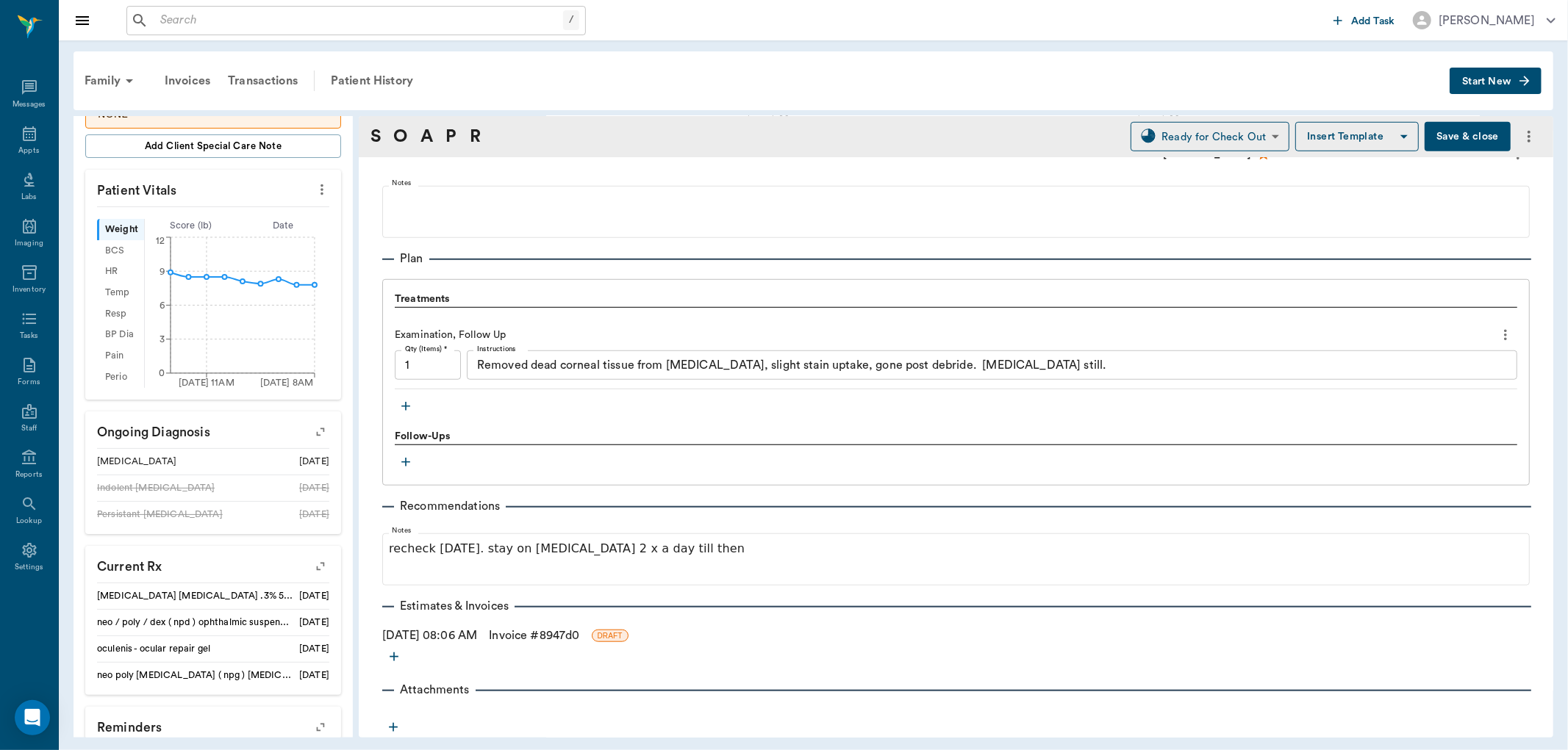
click at [1462, 126] on button "Save & close" at bounding box center [1468, 136] width 86 height 29
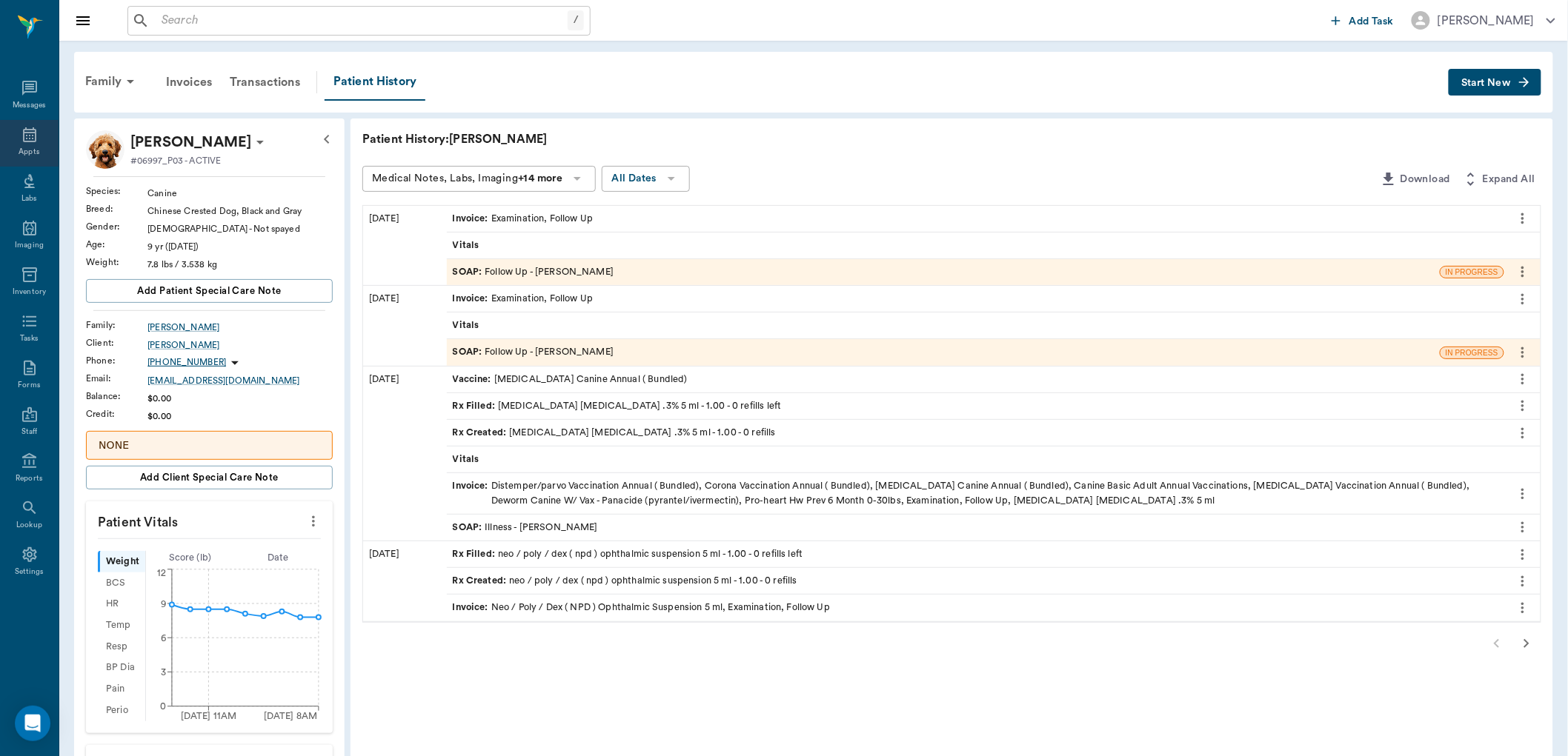
click at [38, 140] on icon at bounding box center [30, 135] width 18 height 18
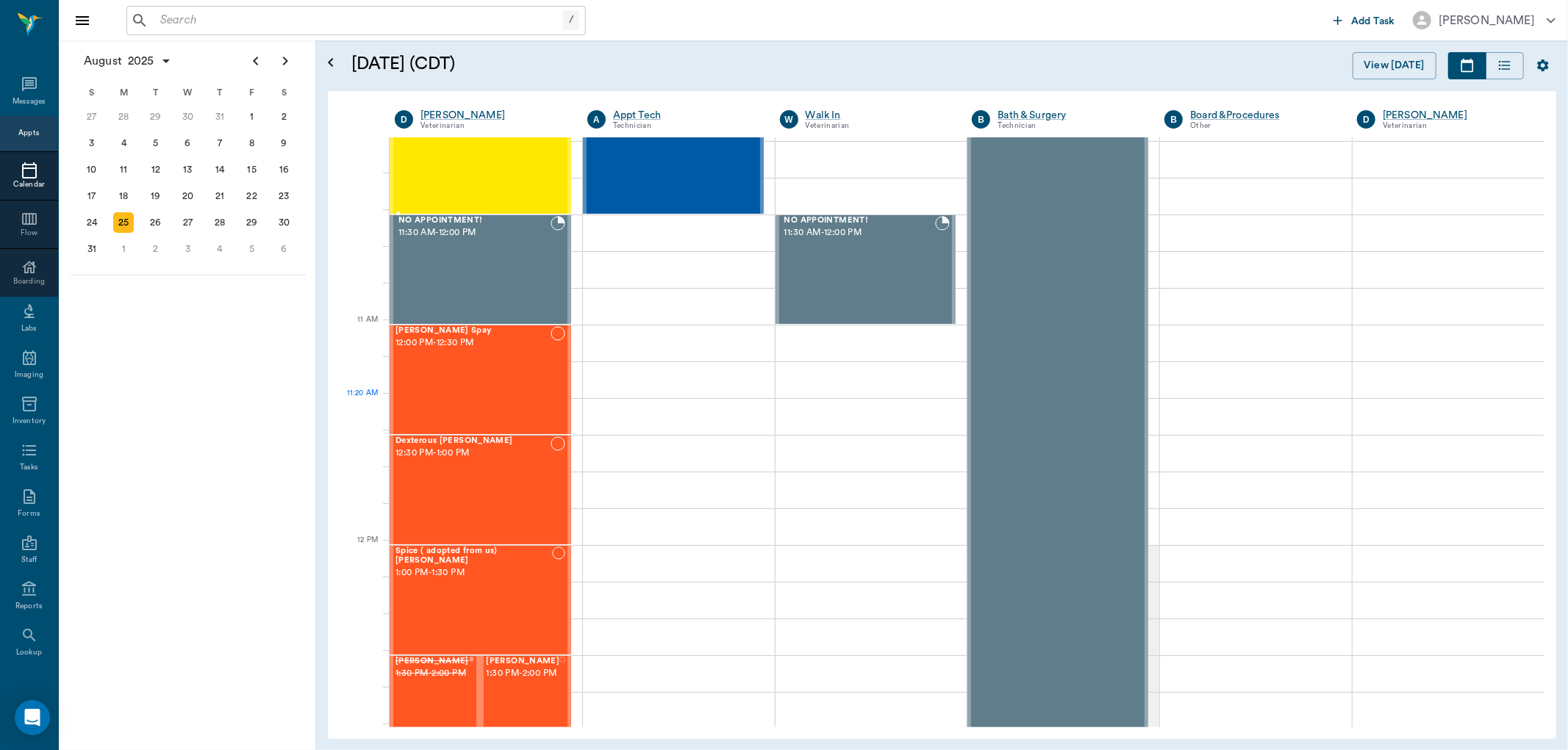
scroll to position [738, 0]
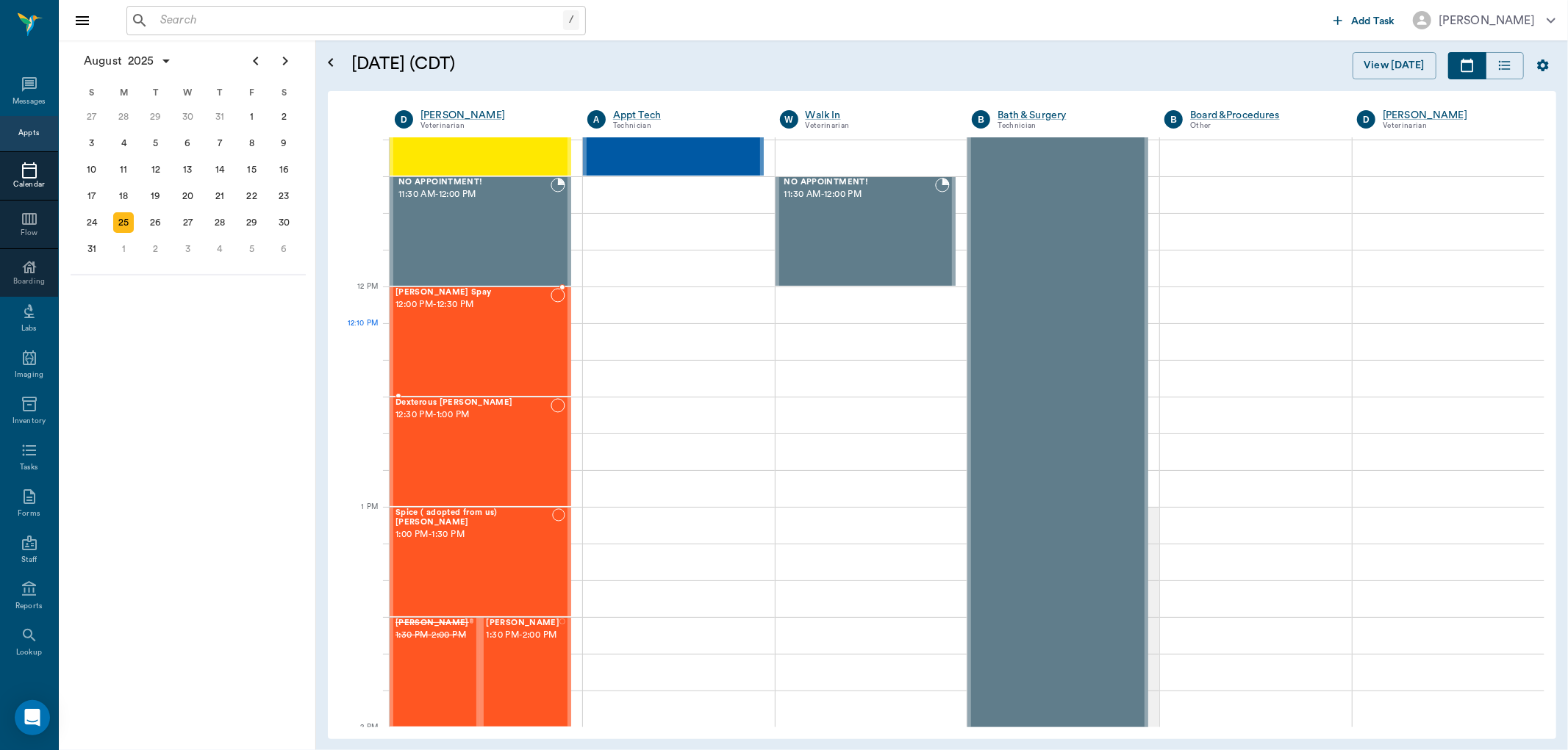
click at [476, 355] on div "[PERSON_NAME] Spay 12:00 PM - 12:30 PM" at bounding box center [473, 341] width 155 height 107
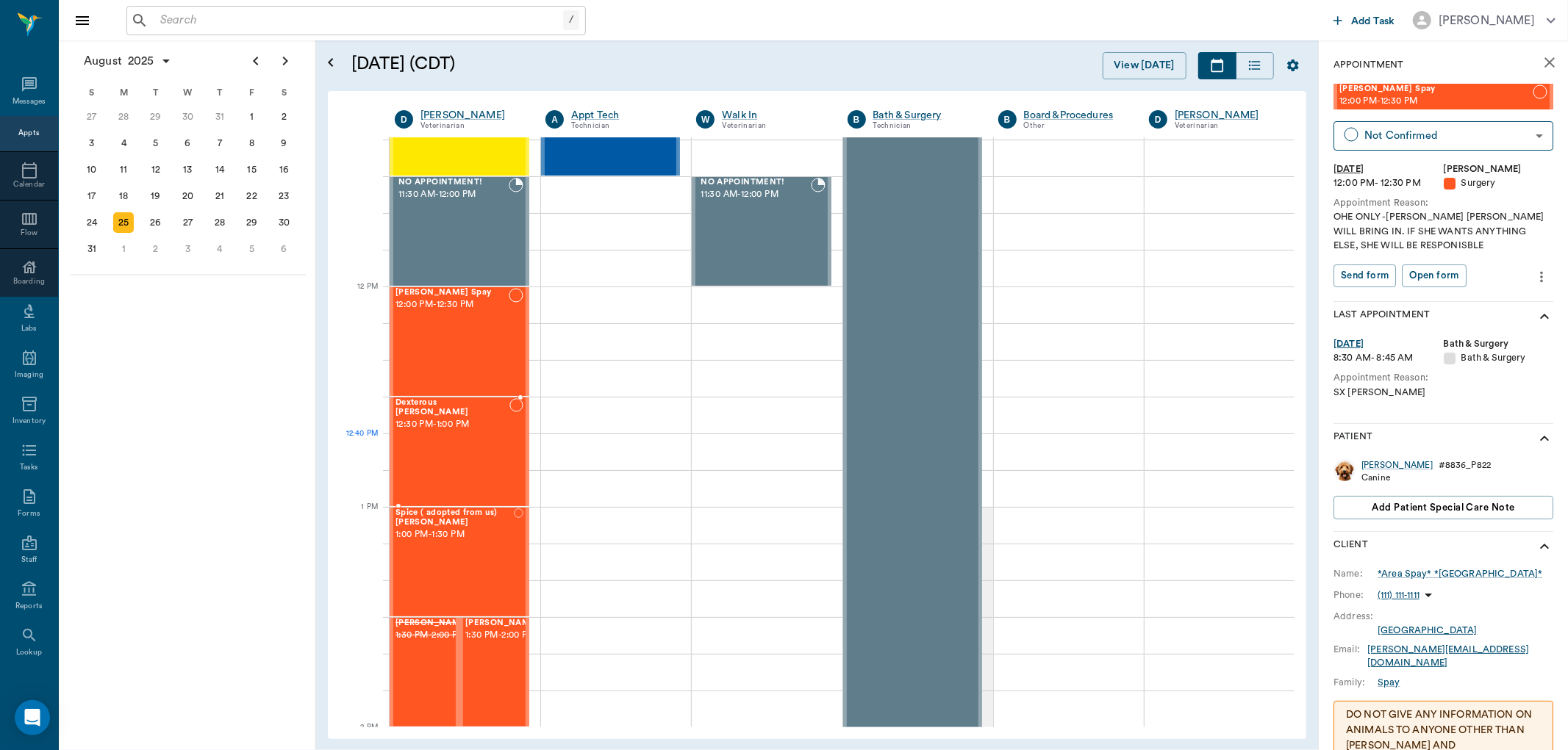
click at [457, 444] on div "Dexterous [PERSON_NAME] 12:30 PM - 1:00 PM" at bounding box center [452, 451] width 114 height 107
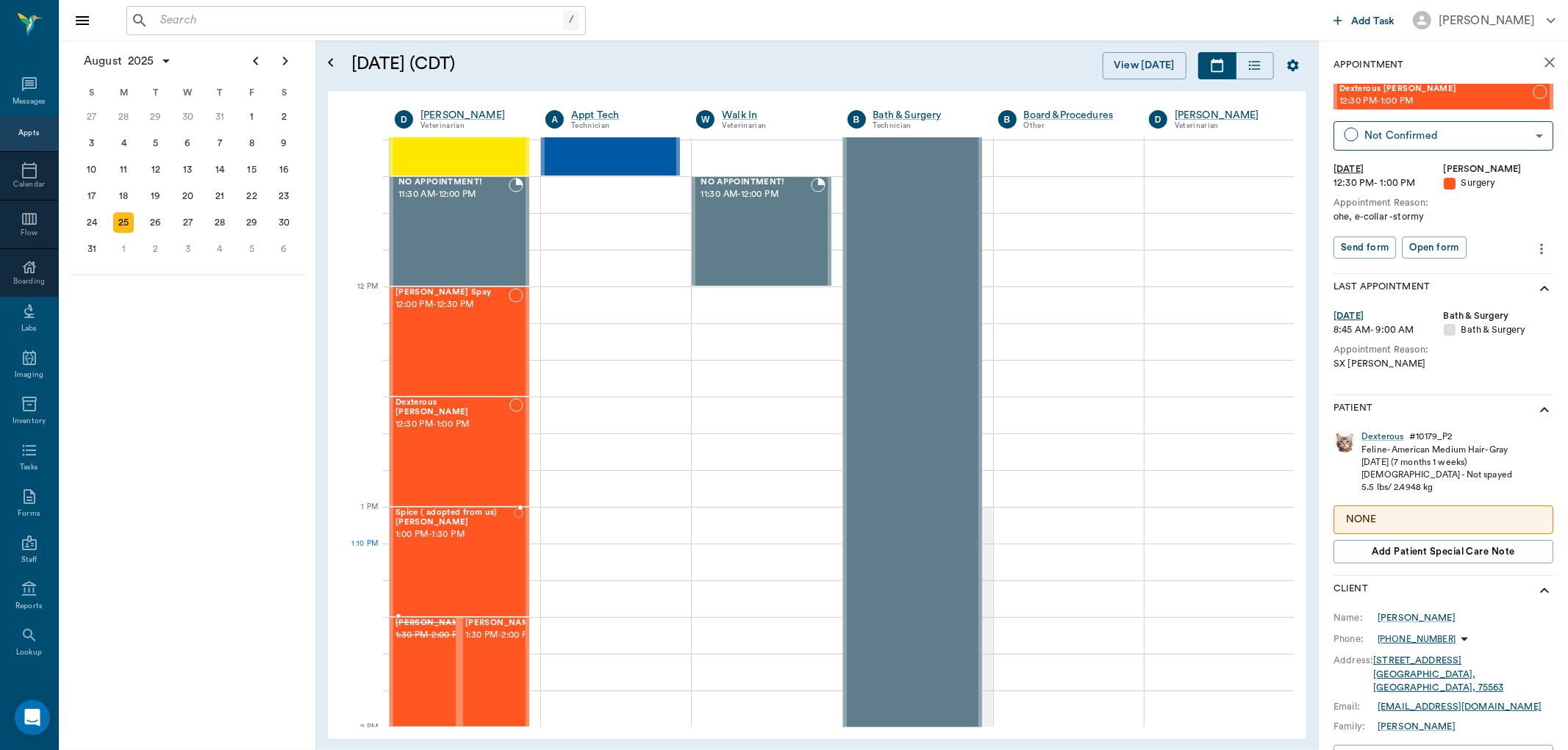
click at [451, 546] on div "Spice ( adopted from [GEOGRAPHIC_DATA]) [PERSON_NAME] 1:00 PM - 1:30 PM" at bounding box center [455, 562] width 118 height 107
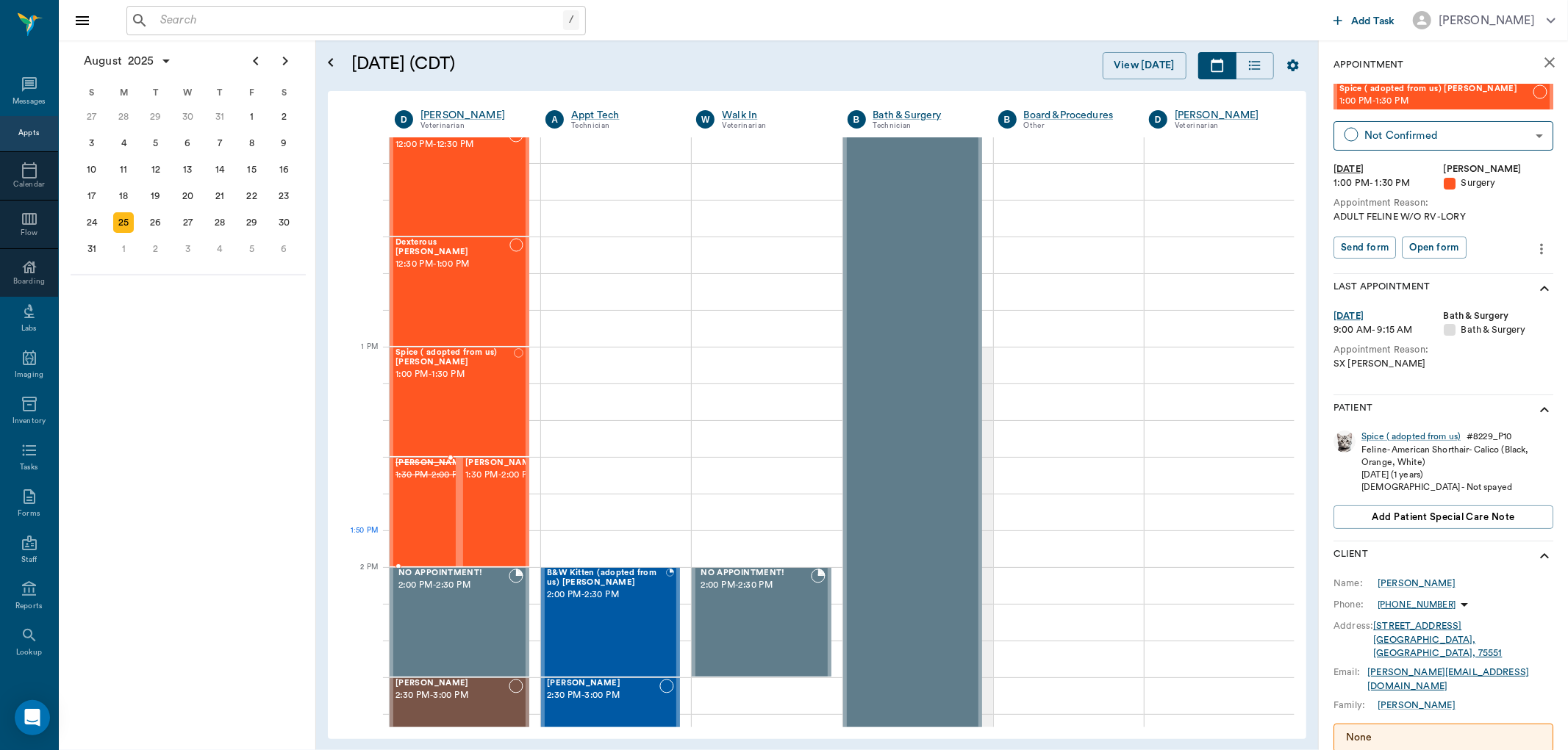
scroll to position [902, 0]
click at [480, 480] on span "1:30 PM - 2:00 PM" at bounding box center [502, 473] width 74 height 15
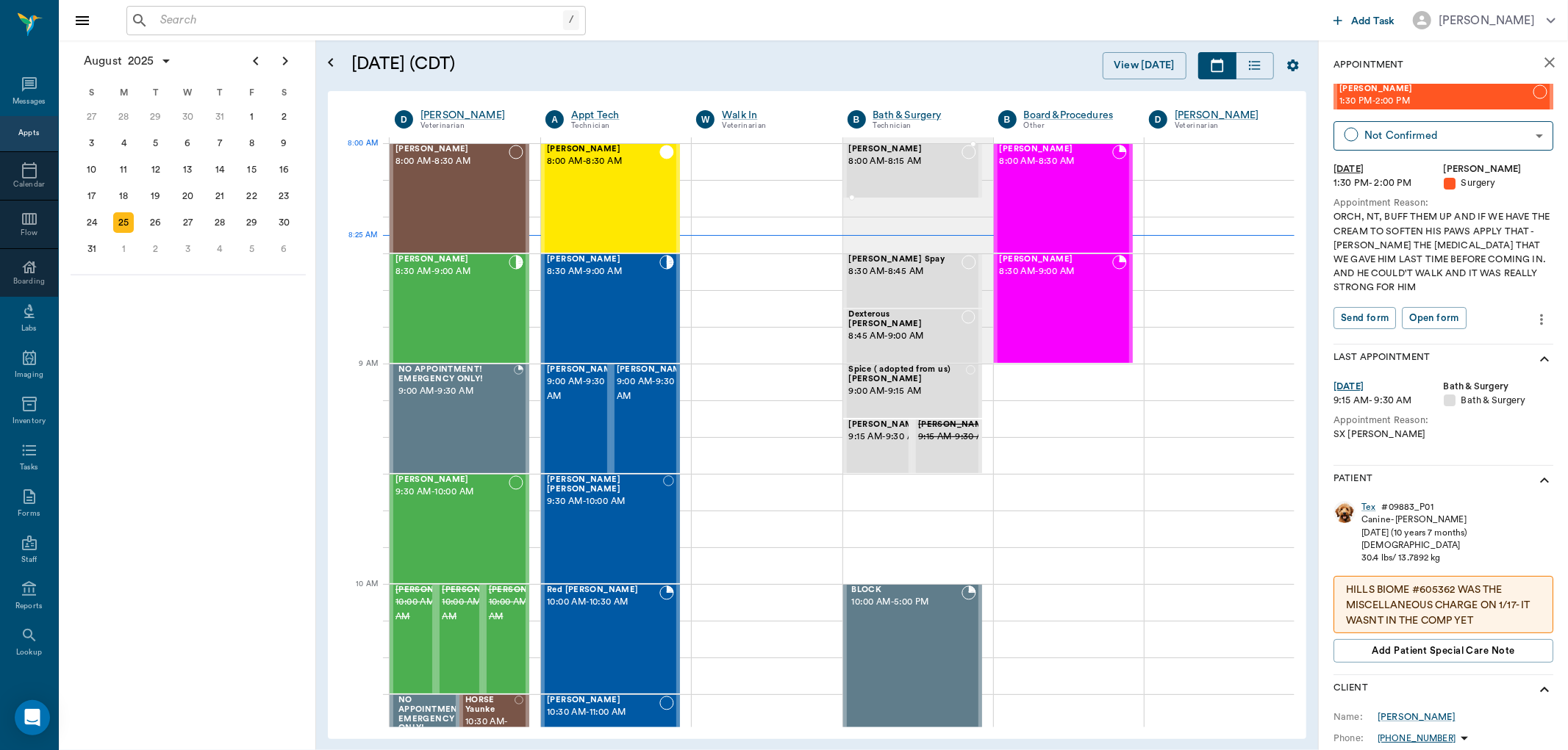
click at [925, 178] on div "Precious Hannible 8:00 AM - 8:15 AM" at bounding box center [905, 170] width 112 height 52
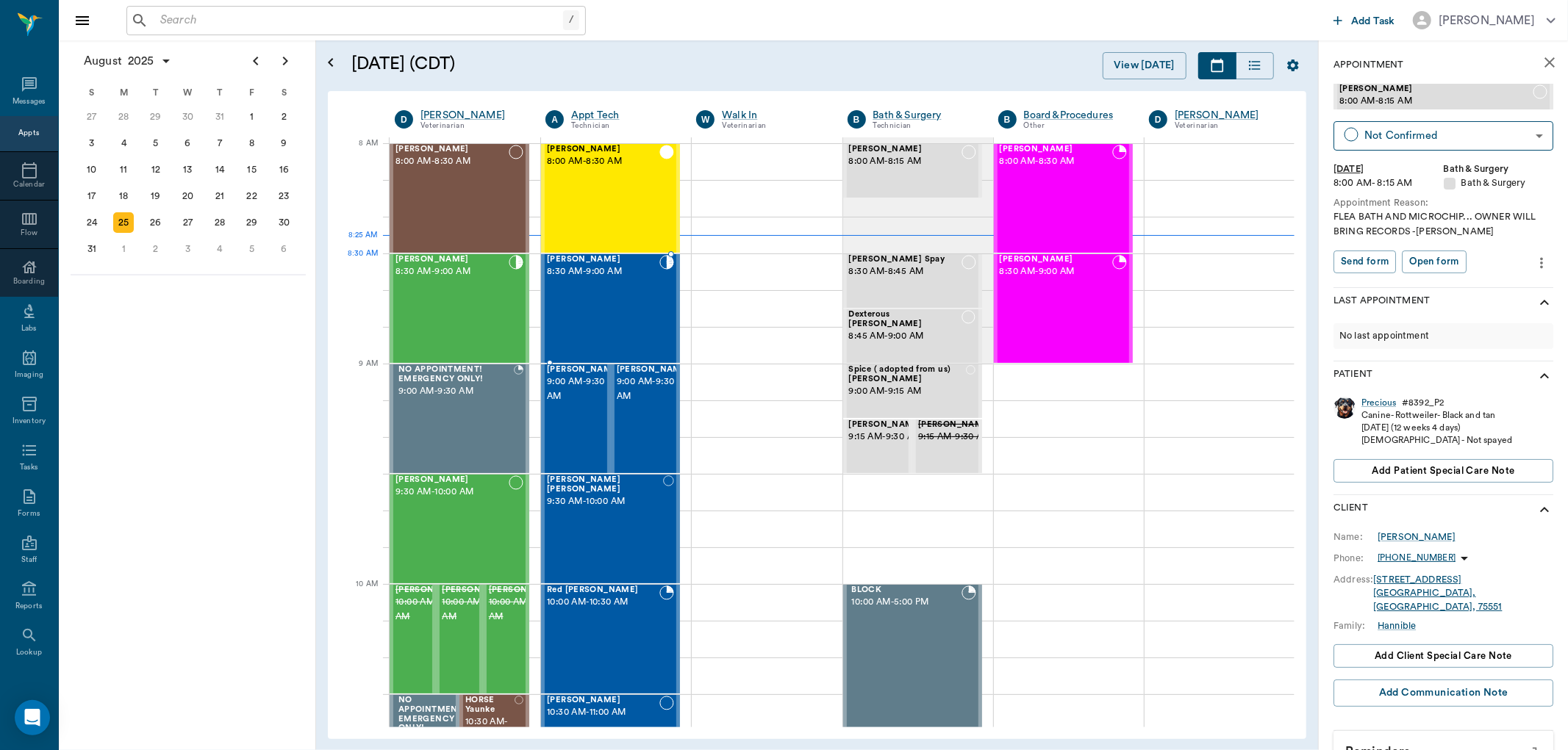
click at [649, 276] on span "8:30 AM - 9:00 AM" at bounding box center [603, 272] width 112 height 15
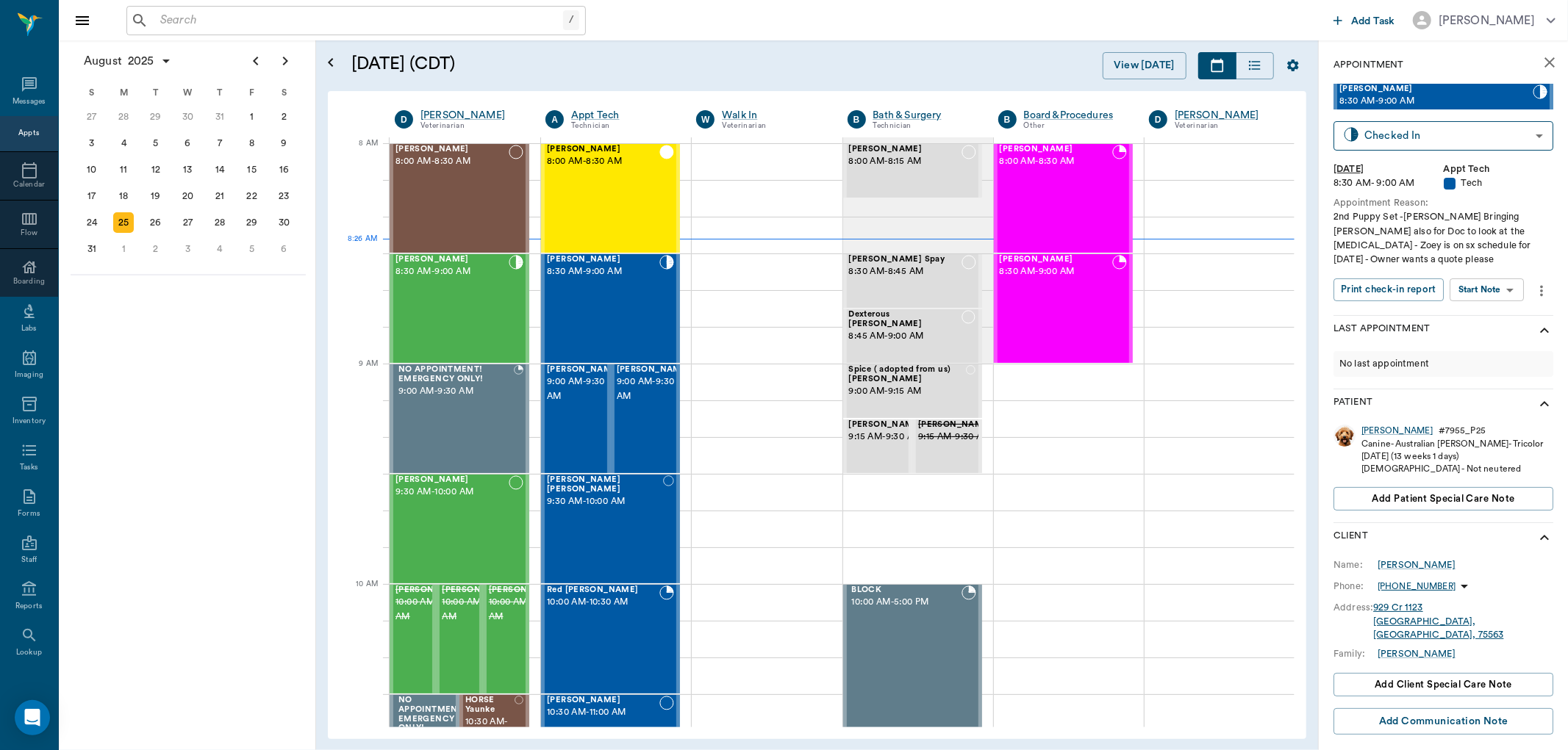
click at [1489, 263] on body "/ ​ Add Task [PERSON_NAME] Nectar Messages Appts Calendar Flow Boarding Labs Im…" at bounding box center [784, 375] width 1568 height 750
click at [1493, 298] on button "Start SOAP" at bounding box center [1471, 306] width 50 height 17
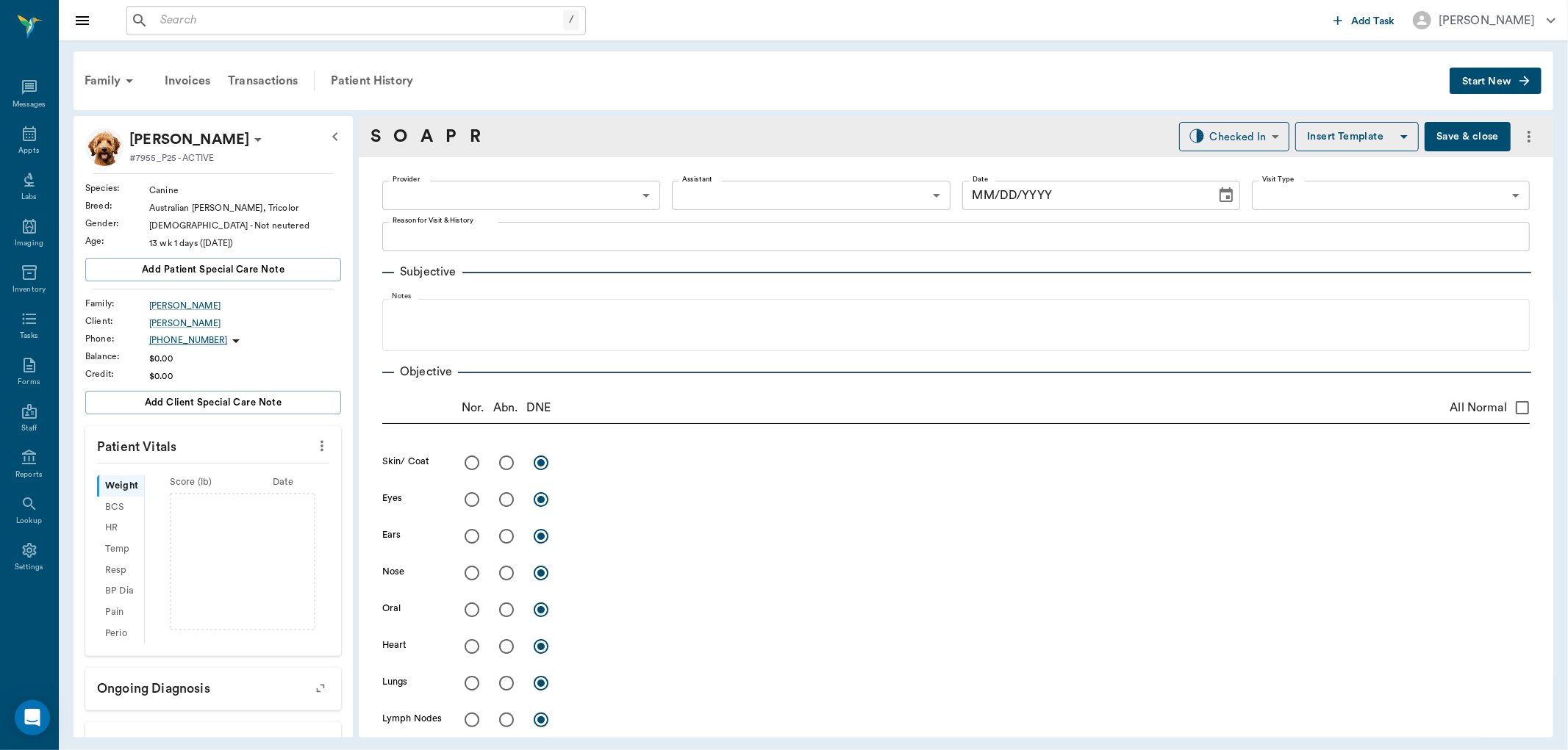
type input "63ec2f075fda476ae8351a4c"
type input "65d2be4f46e3a538d89b8c1a"
type textarea "2nd Puppy Set -[PERSON_NAME] Bringing [PERSON_NAME] also for Doc to look at the…"
type input "[DATE]"
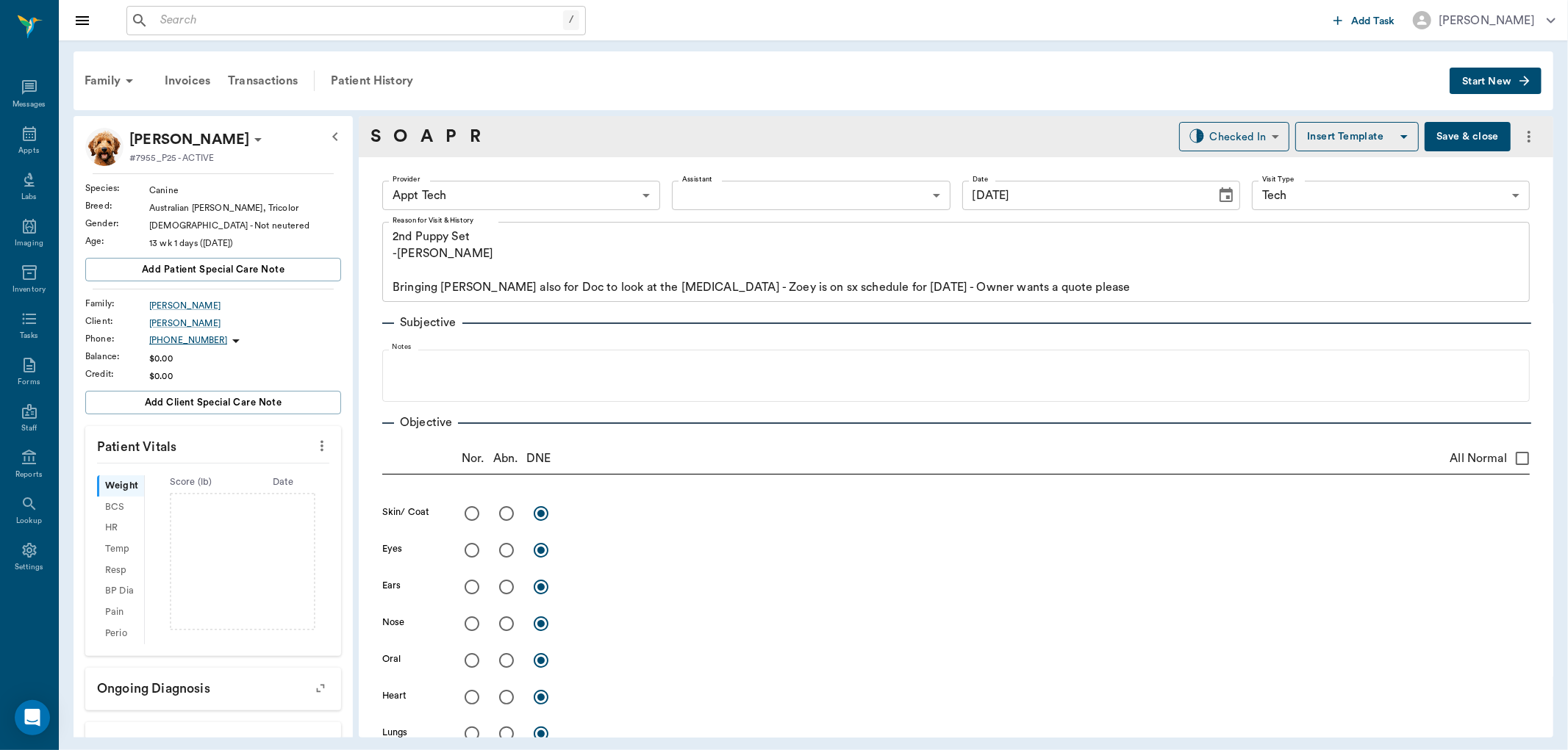
click at [320, 444] on button "more" at bounding box center [322, 446] width 24 height 25
click at [292, 461] on li "Enter Vitals" at bounding box center [247, 471] width 147 height 27
click at [269, 493] on div "Weight ​ lb" at bounding box center [213, 490] width 232 height 29
click at [249, 491] on input "text" at bounding box center [212, 490] width 128 height 29
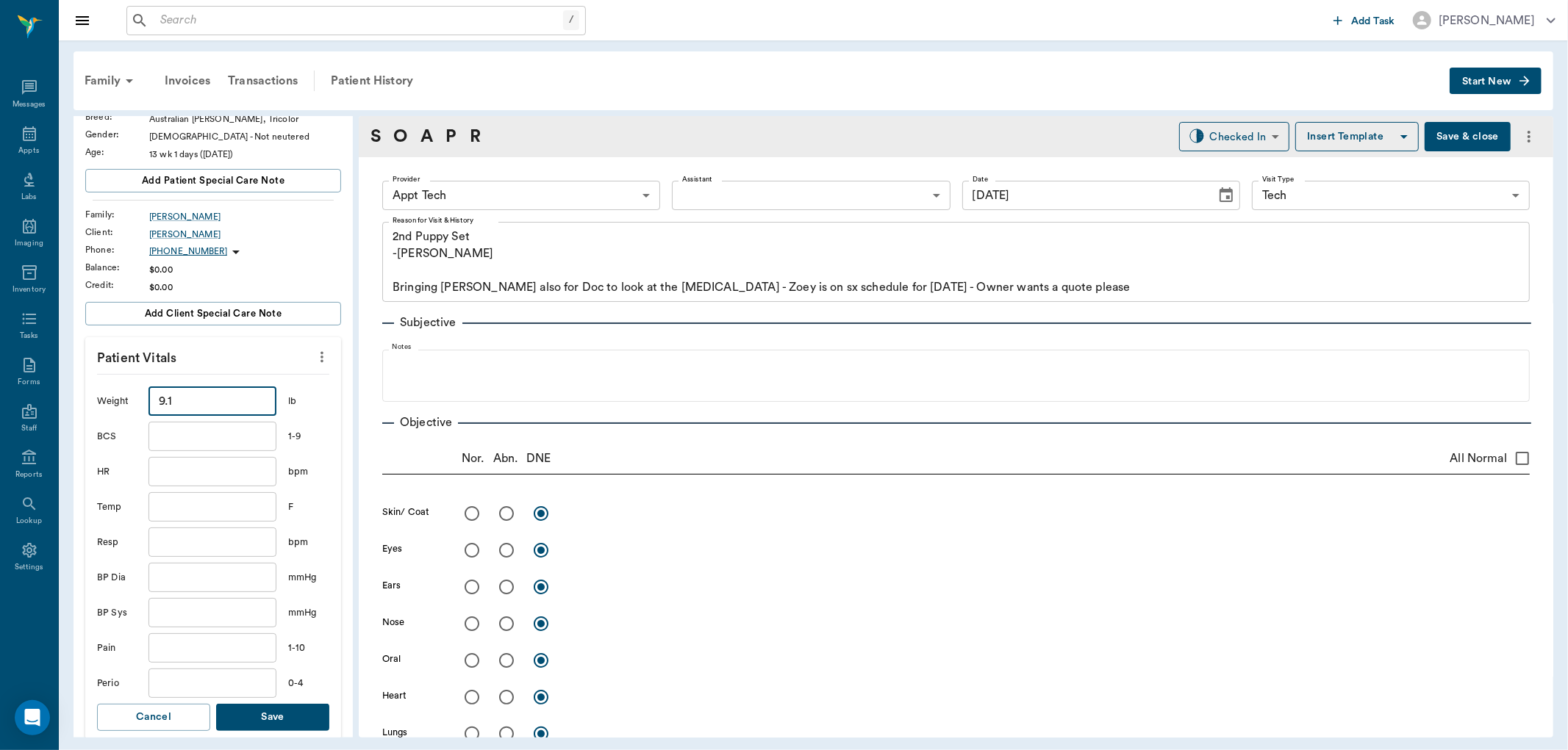
scroll to position [401, 0]
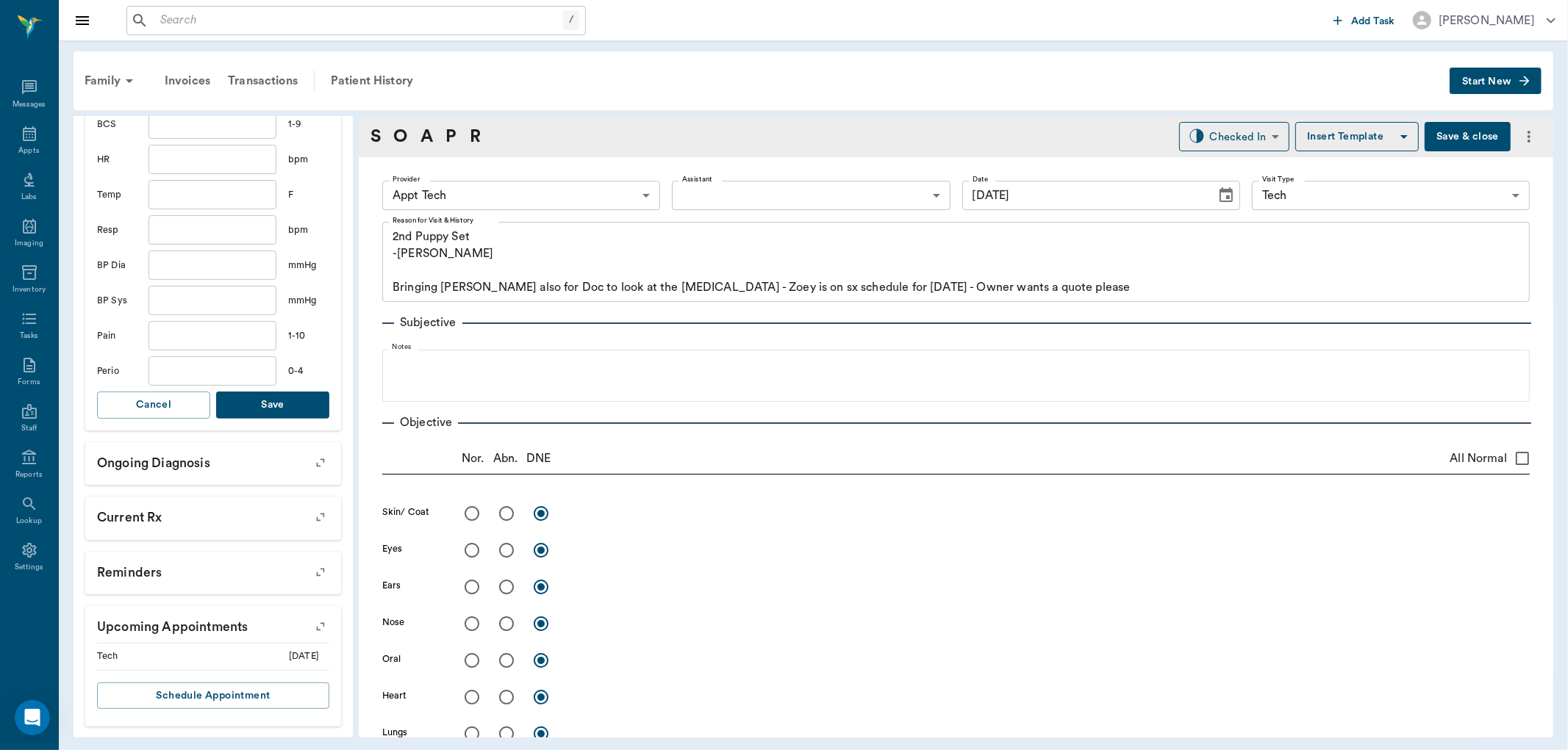
type input "9.1"
click at [284, 409] on button "Save" at bounding box center [272, 405] width 113 height 27
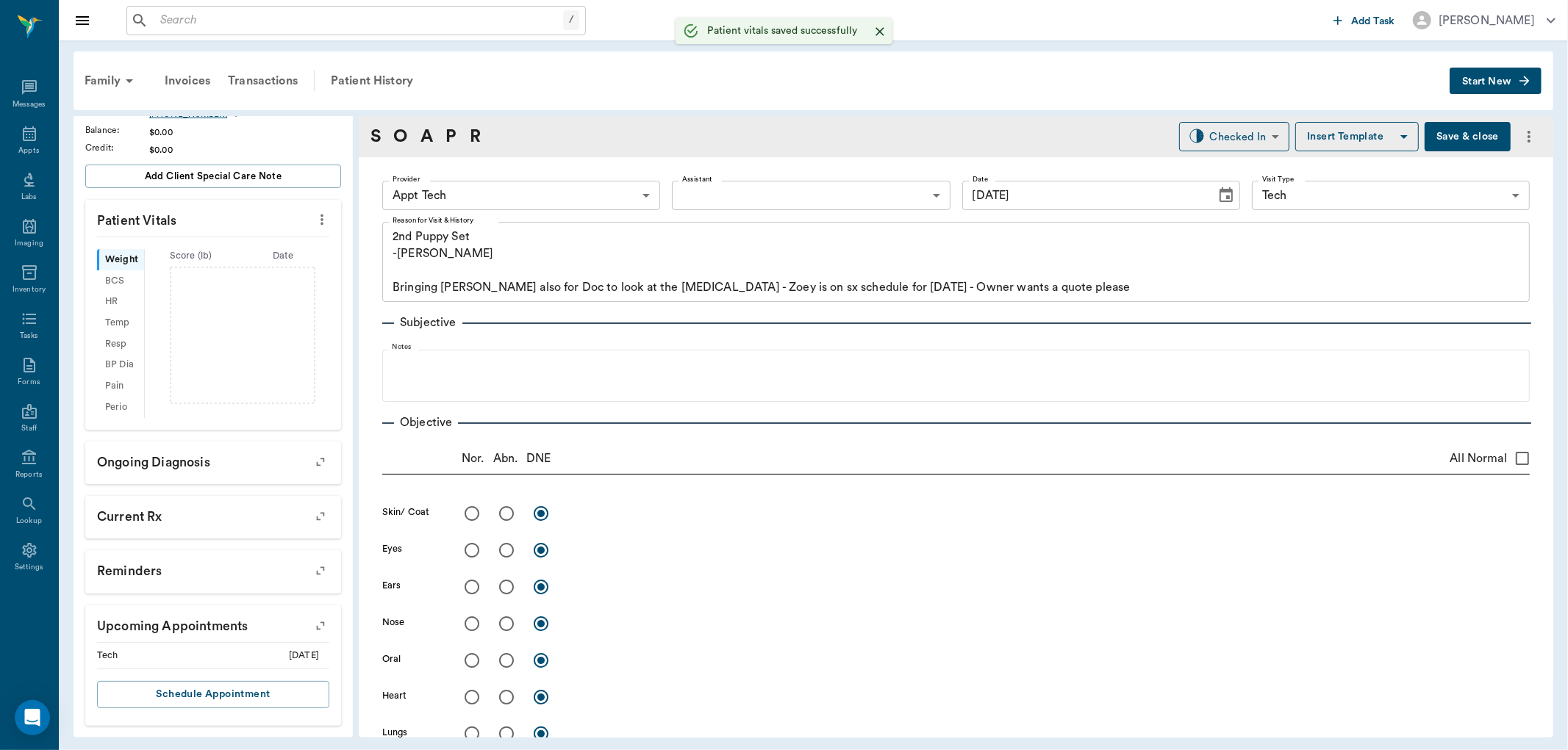
scroll to position [244, 0]
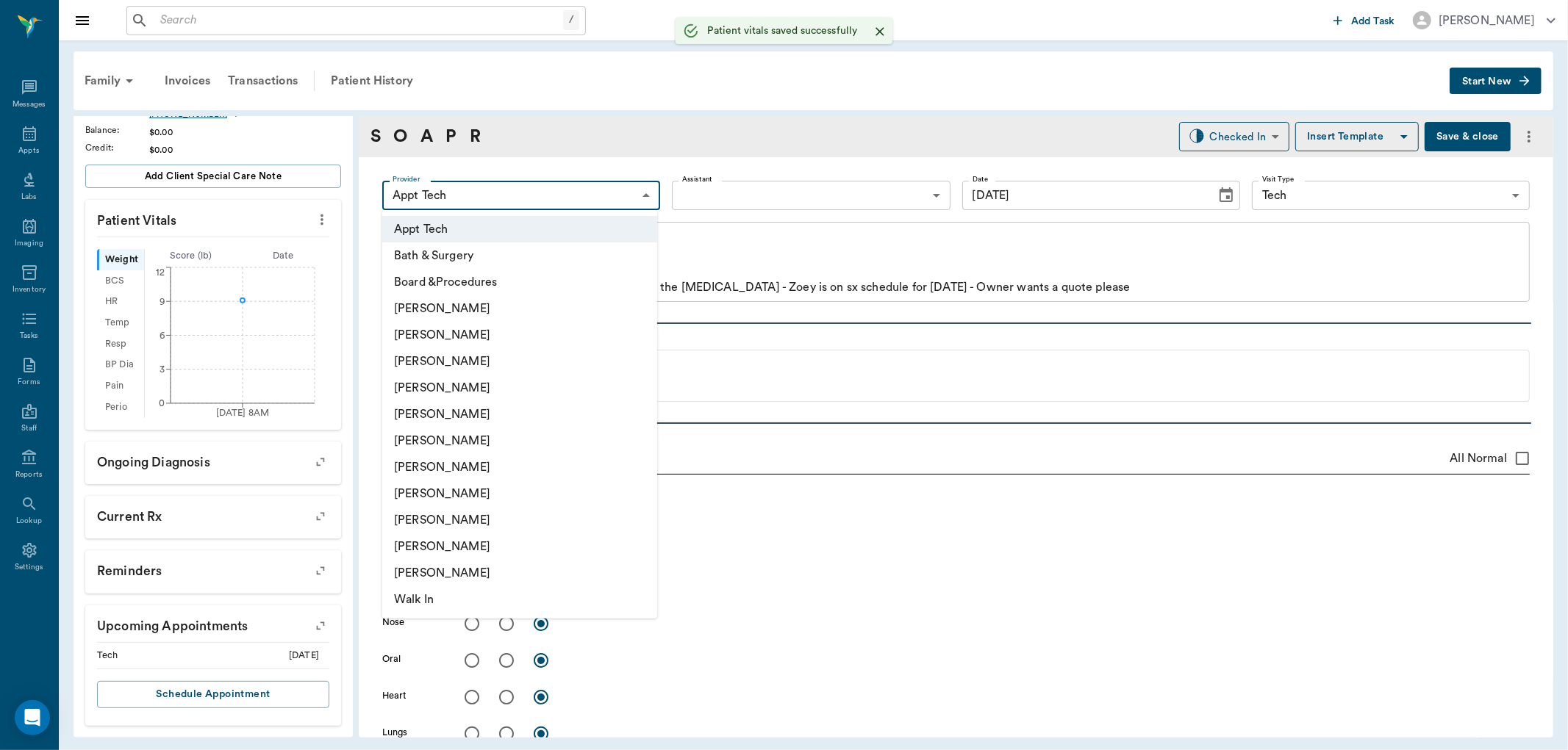
click at [443, 198] on body "/ ​ Add Task [PERSON_NAME] Nectar Messages Appts Labs Imaging Inventory Tasks F…" at bounding box center [784, 375] width 1568 height 750
click at [489, 437] on li "[PERSON_NAME]" at bounding box center [519, 441] width 275 height 27
type input "682b670d8bdc6f7f8feef3db"
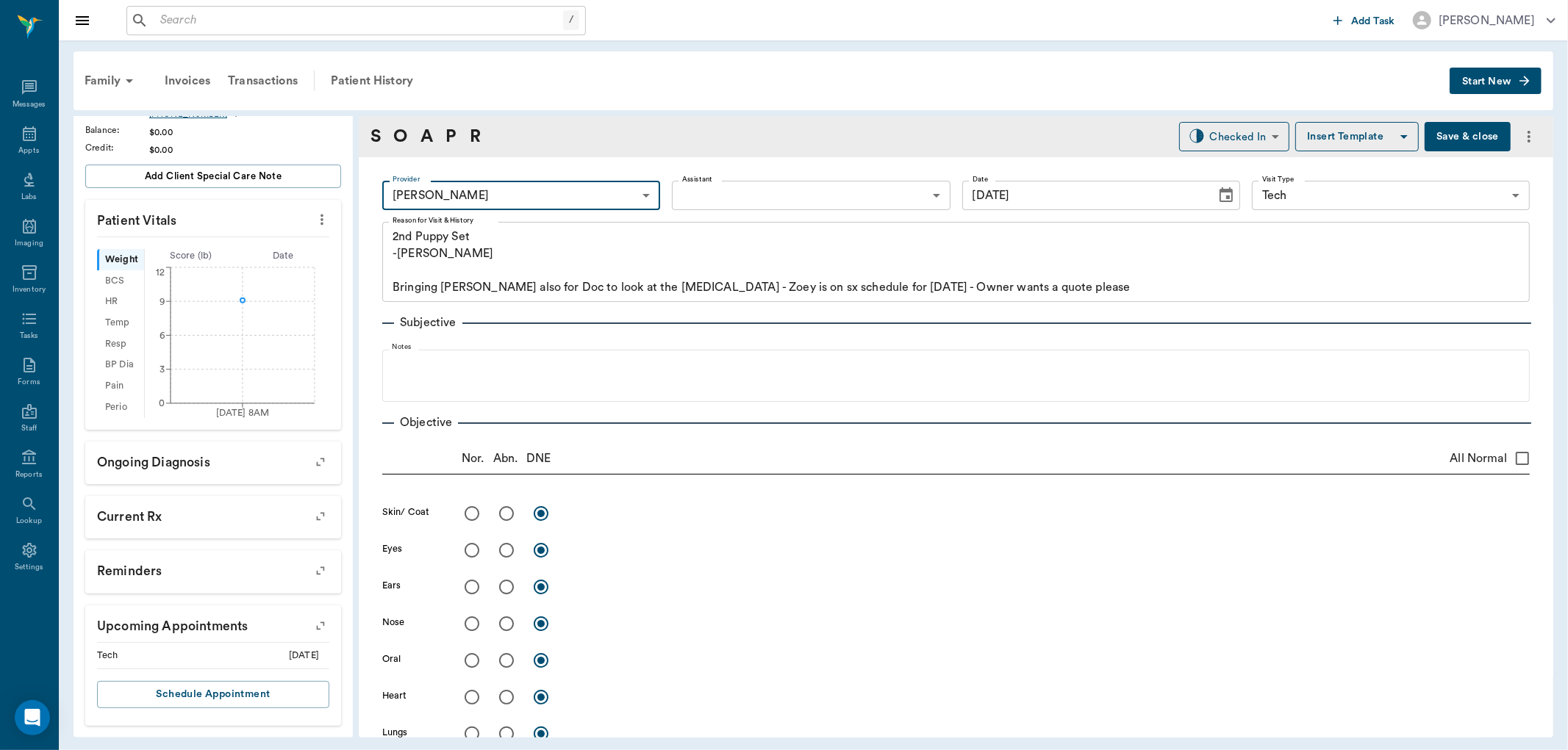
click at [753, 196] on body "/ ​ Add Task [PERSON_NAME] Nectar Messages Appts Labs Imaging Inventory Tasks F…" at bounding box center [784, 375] width 1568 height 750
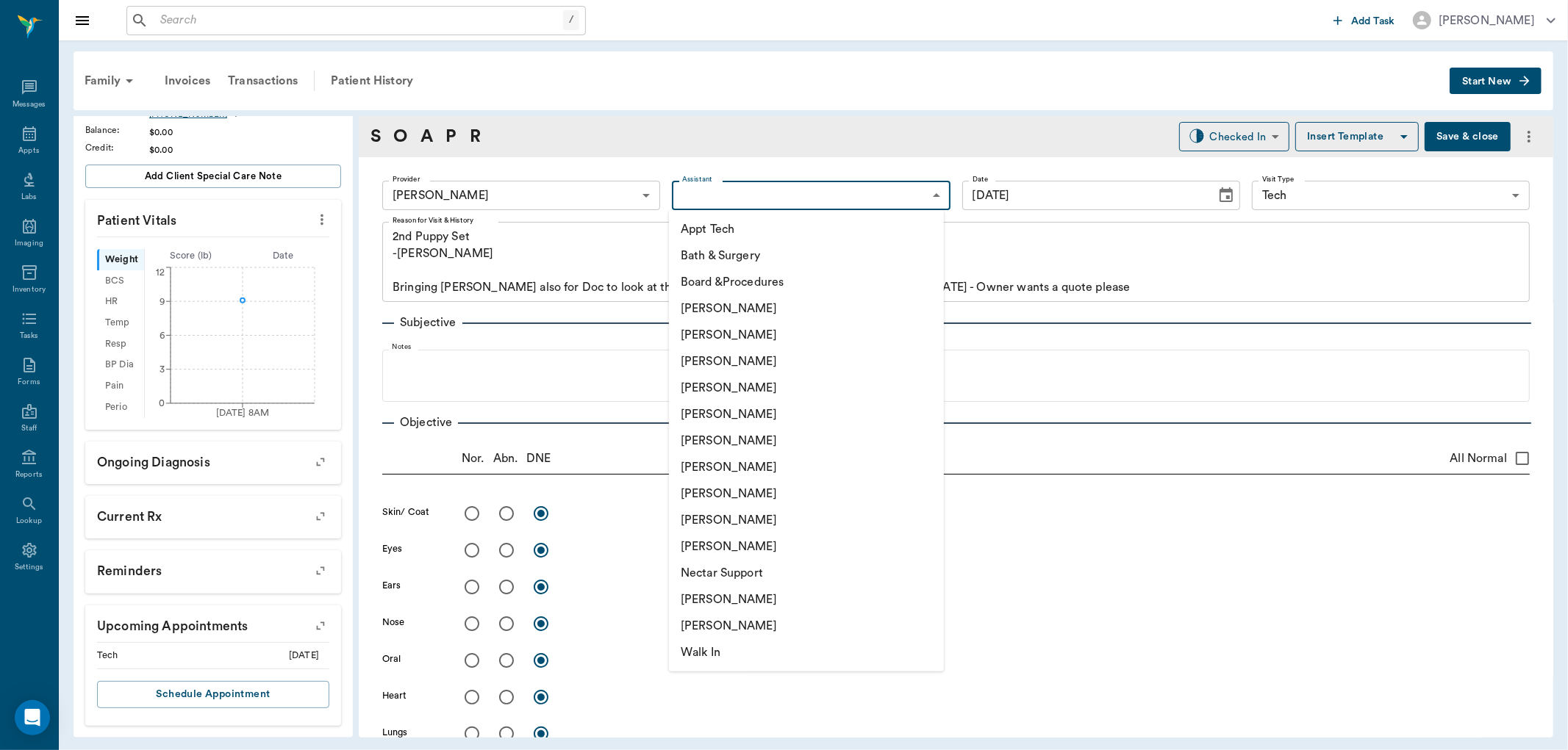
click at [739, 229] on li "Appt Tech" at bounding box center [807, 229] width 275 height 27
type input "63ec2f075fda476ae8351a4c"
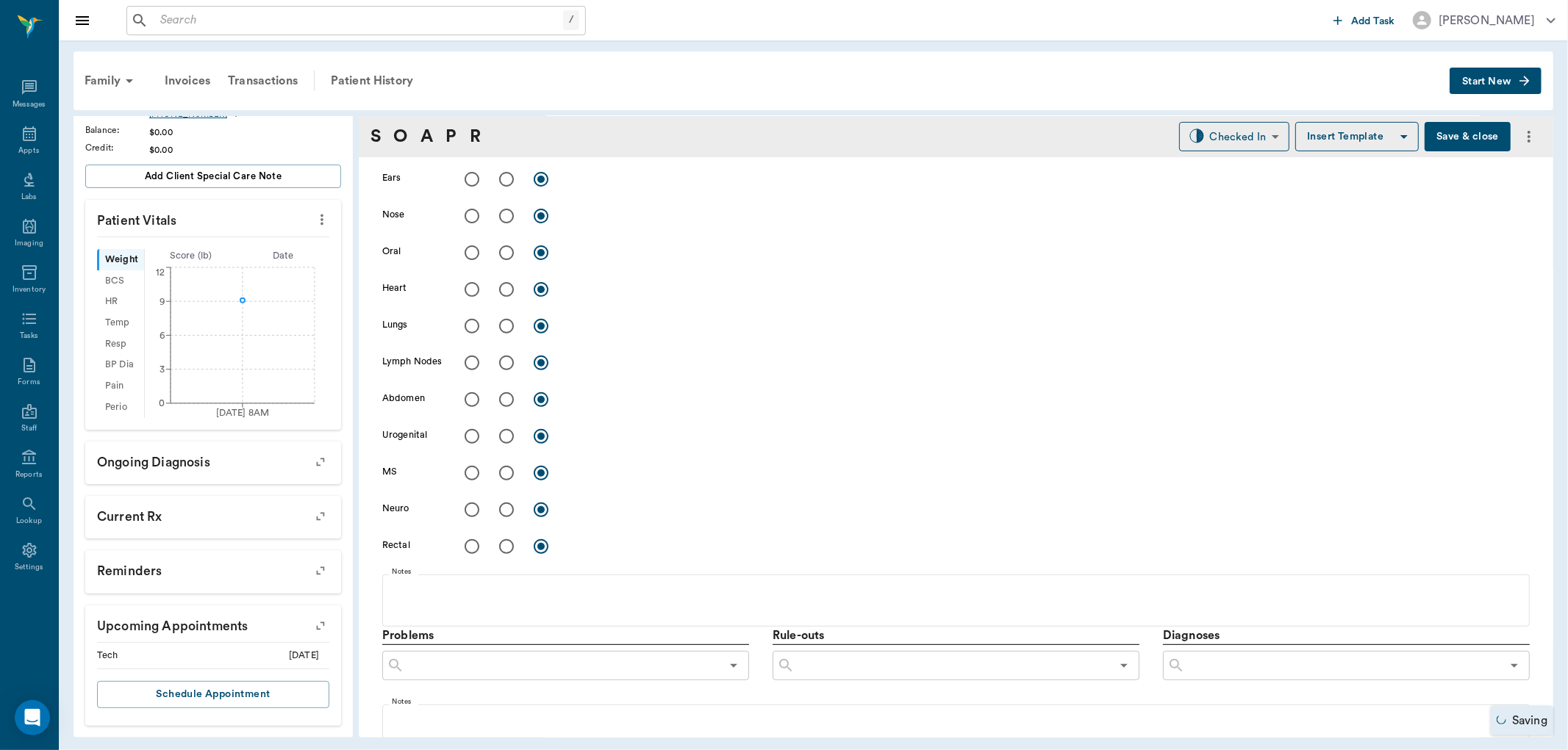
scroll to position [735, 0]
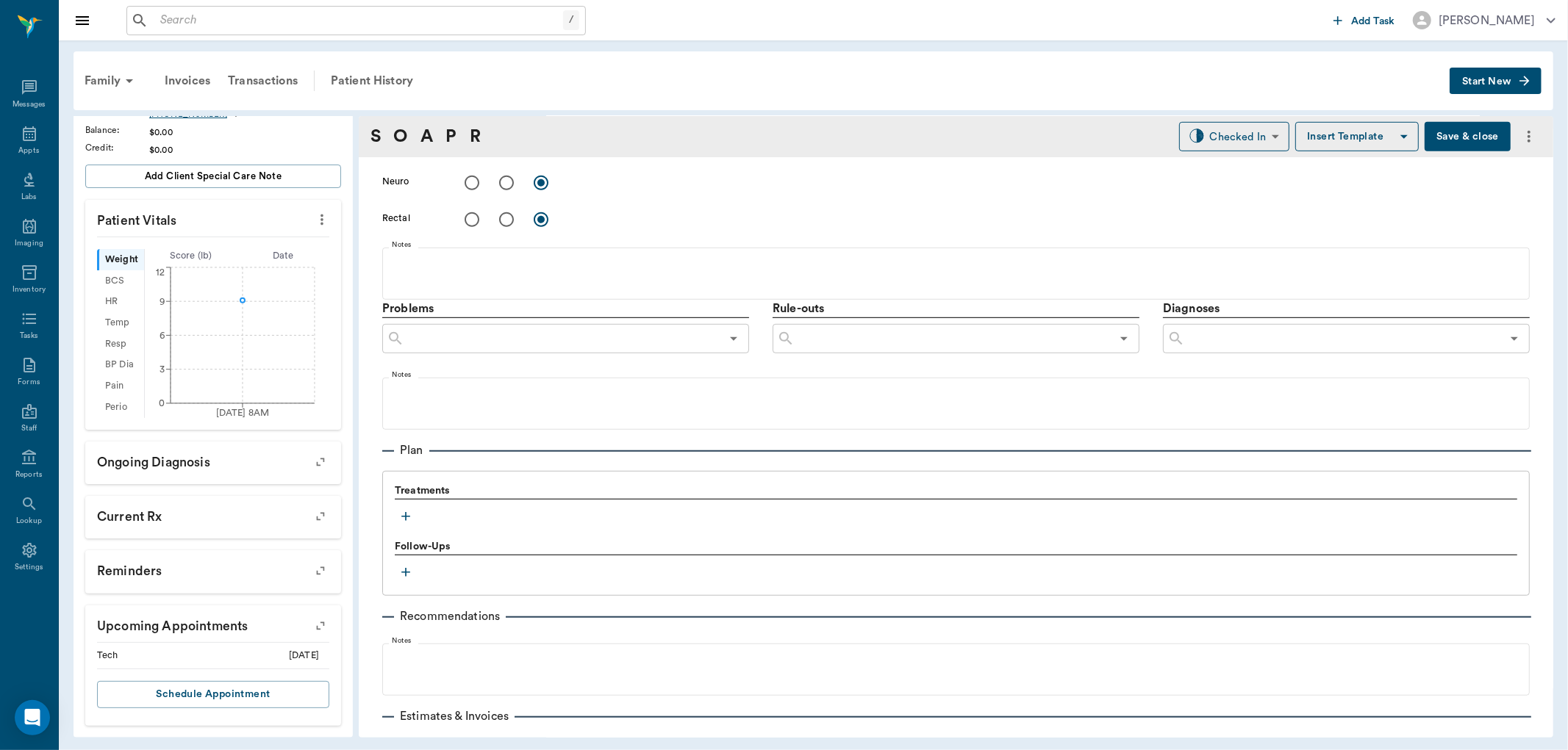
click at [404, 519] on icon "button" at bounding box center [406, 517] width 15 height 15
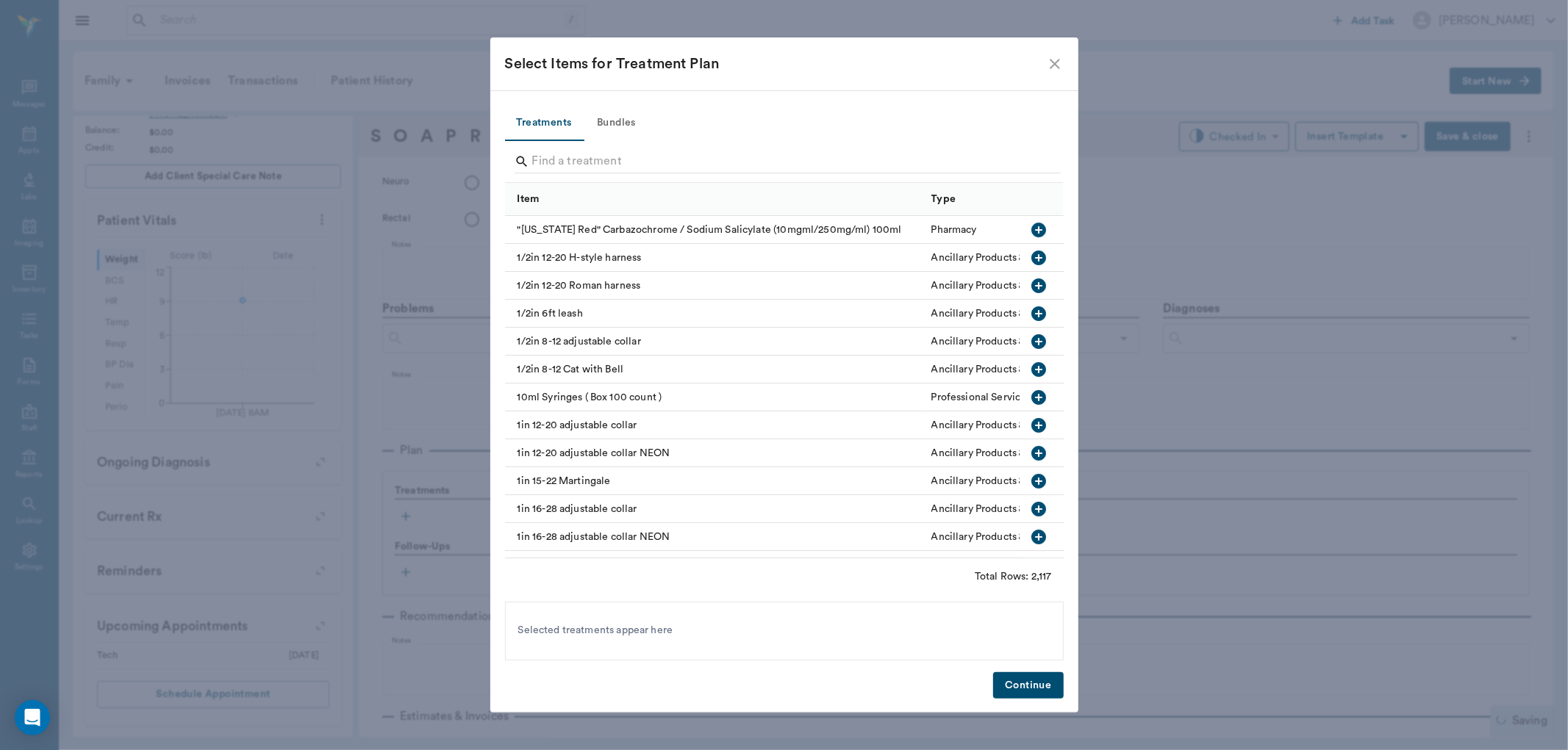
click at [604, 118] on button "Bundles" at bounding box center [617, 123] width 66 height 35
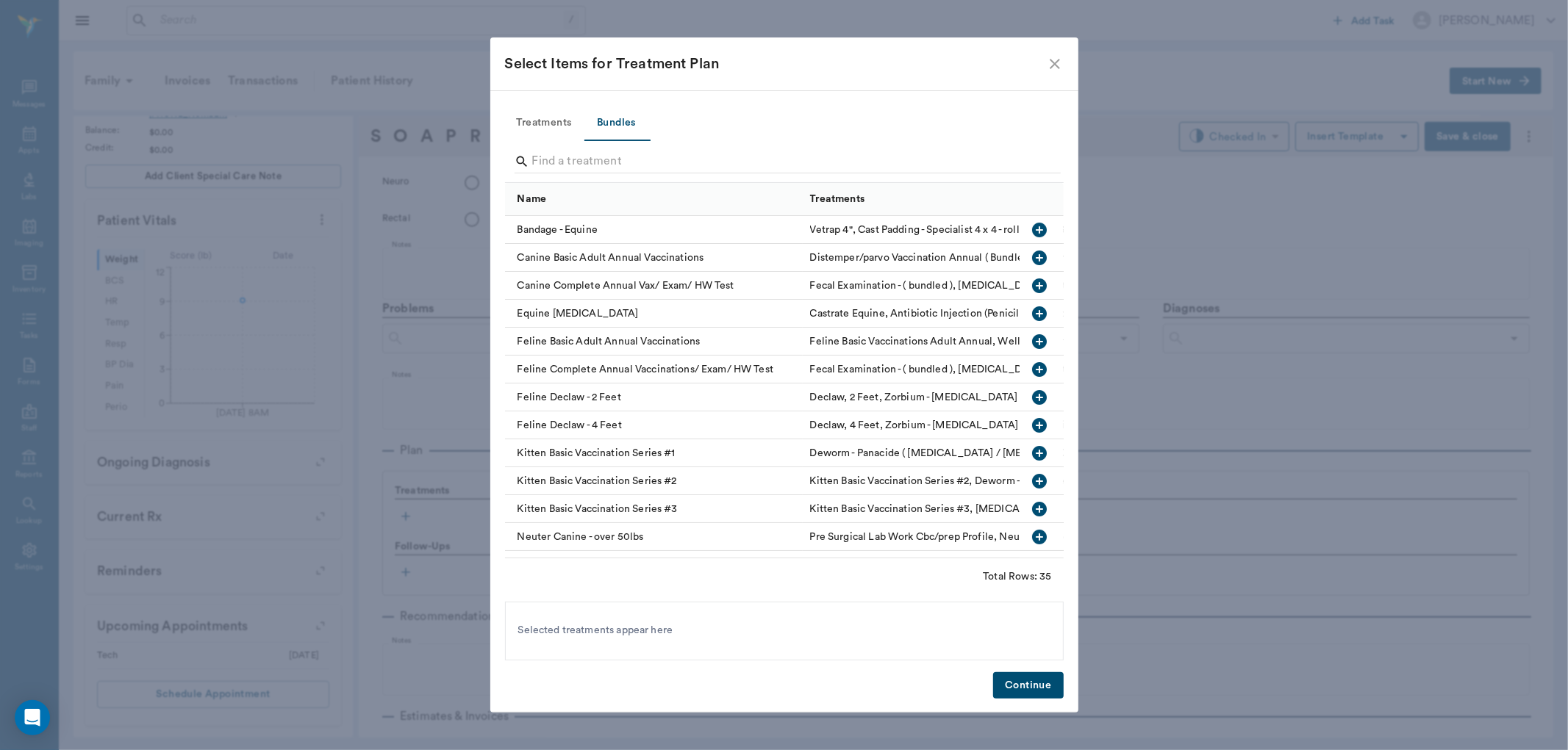
click at [584, 159] on input "Search" at bounding box center [785, 162] width 507 height 24
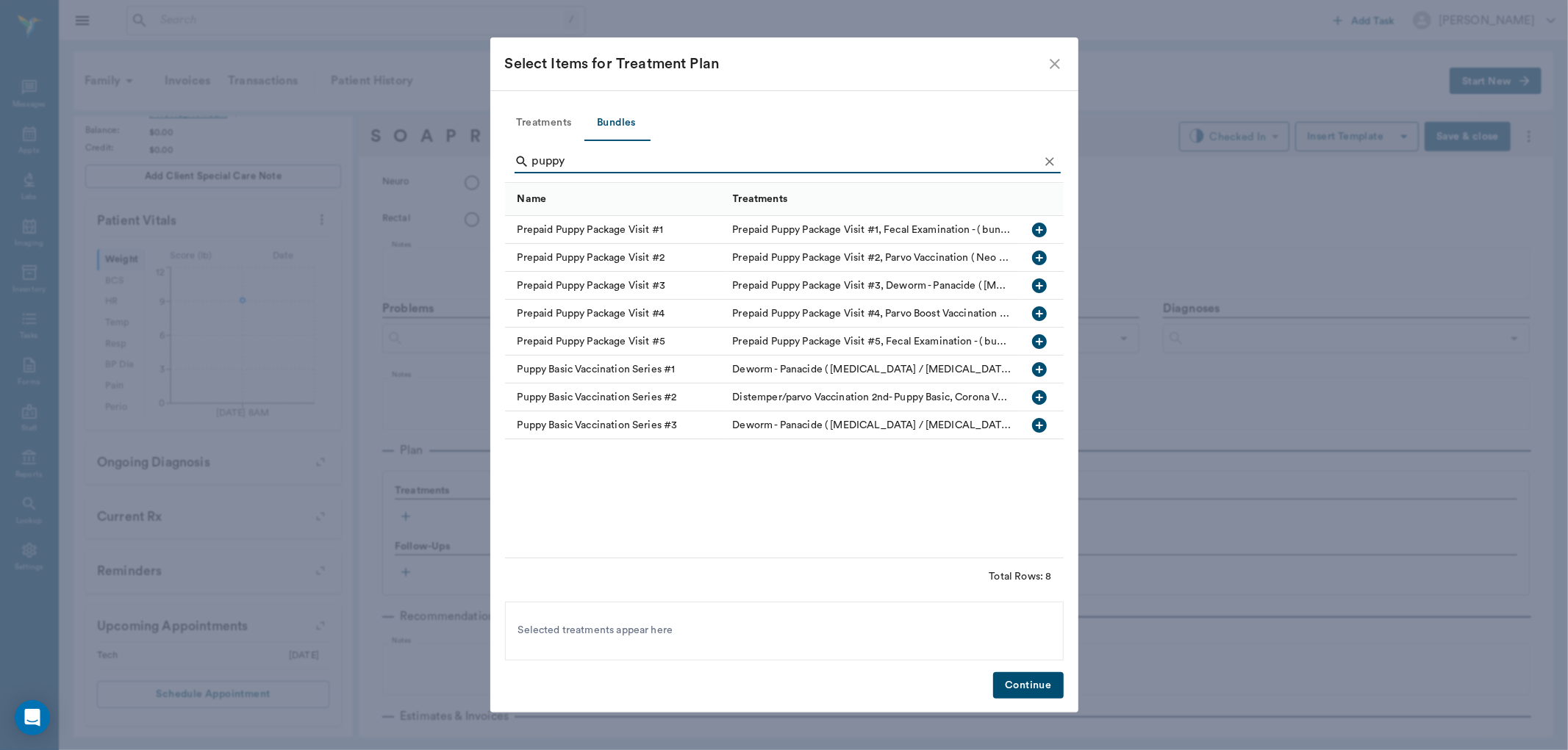
type input "puppy"
click at [1041, 400] on icon "button" at bounding box center [1040, 397] width 15 height 15
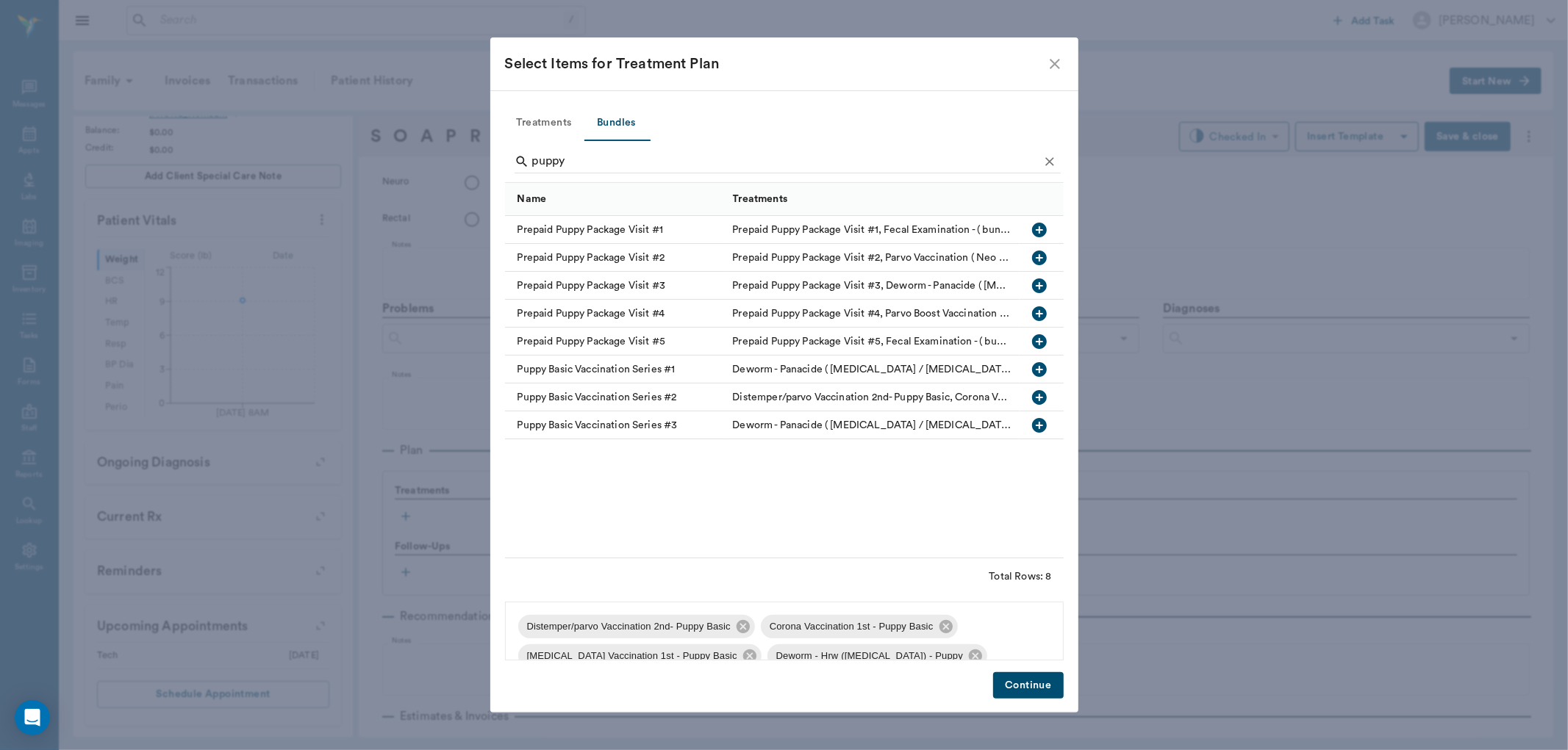
scroll to position [49, 0]
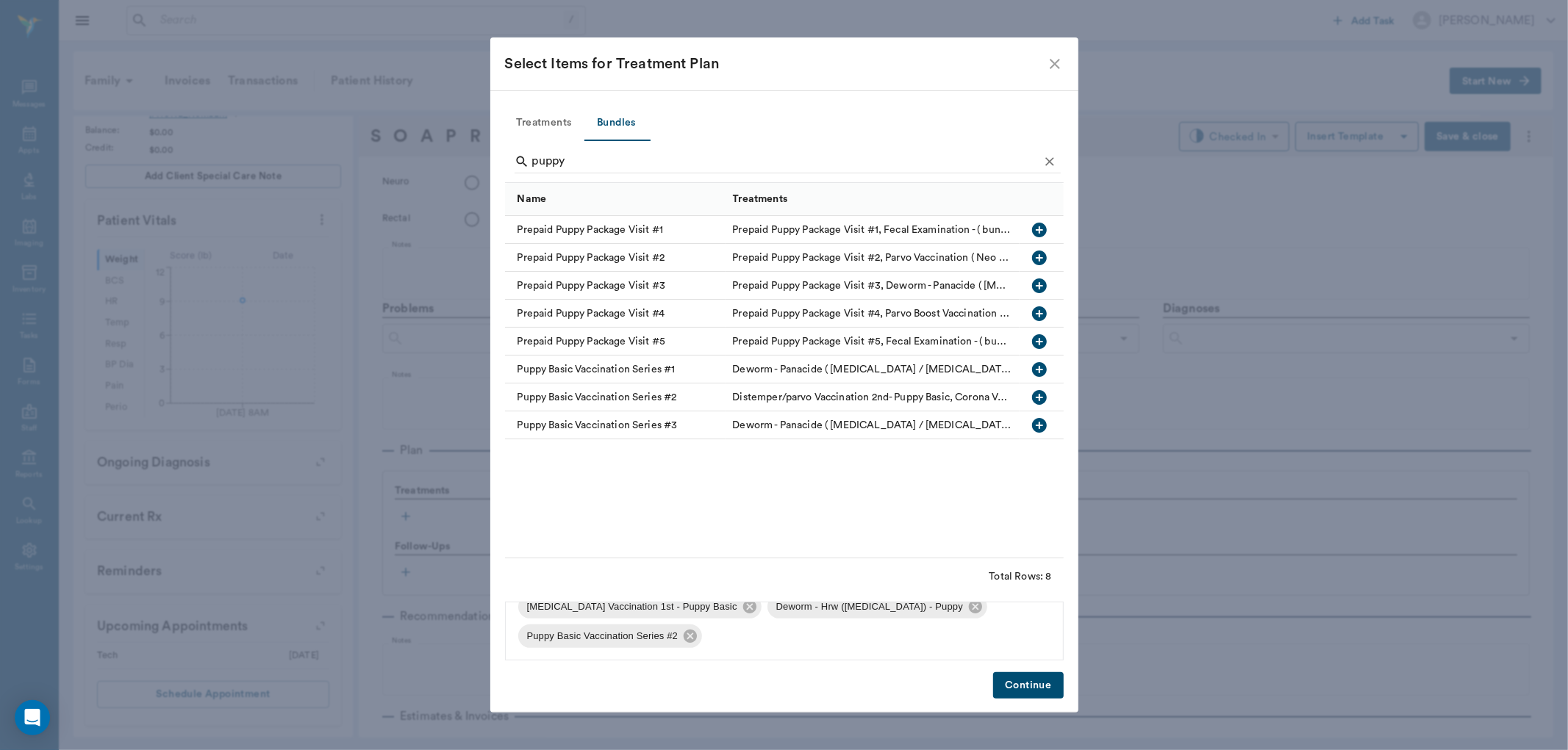
click at [1025, 684] on button "Continue" at bounding box center [1028, 686] width 70 height 27
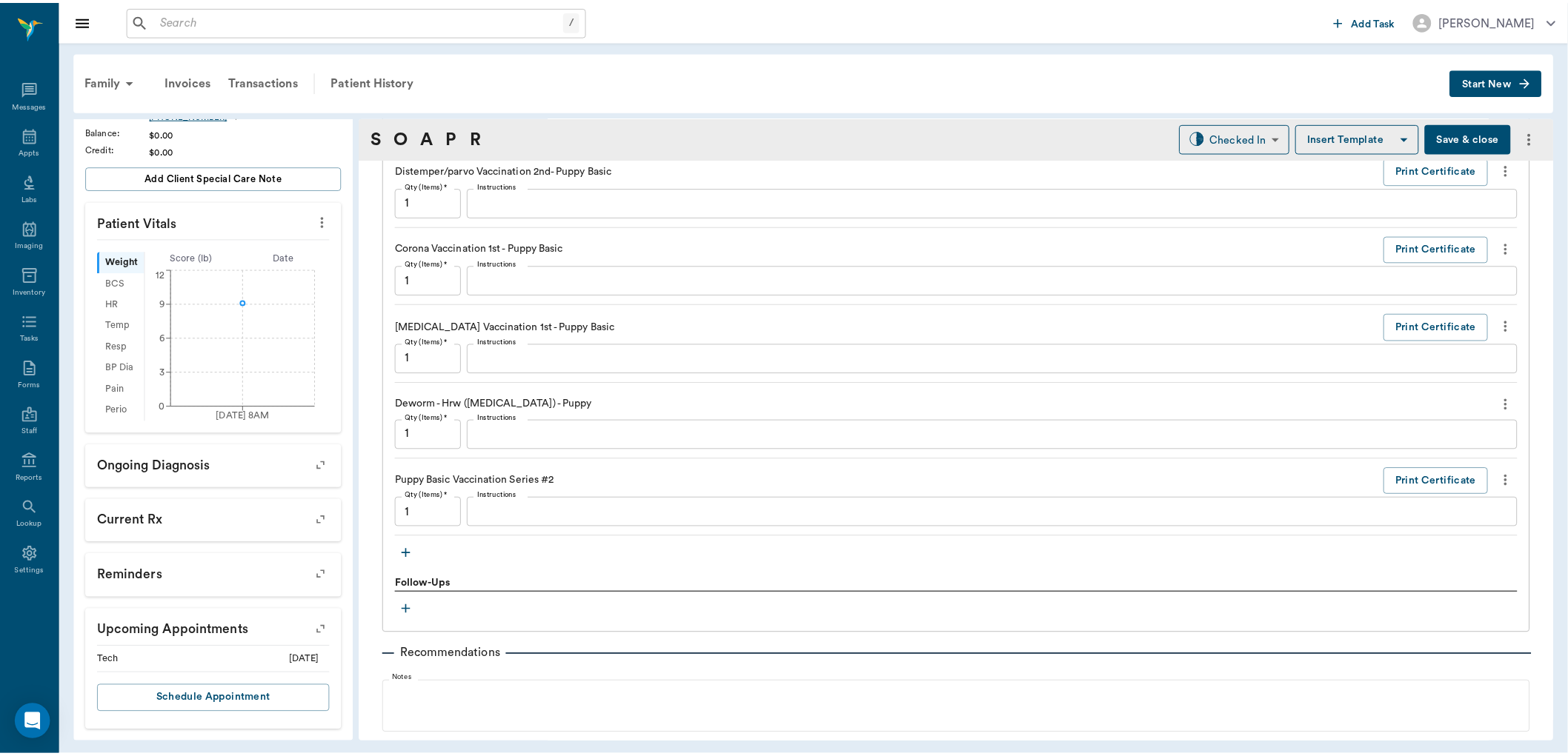
scroll to position [1234, 0]
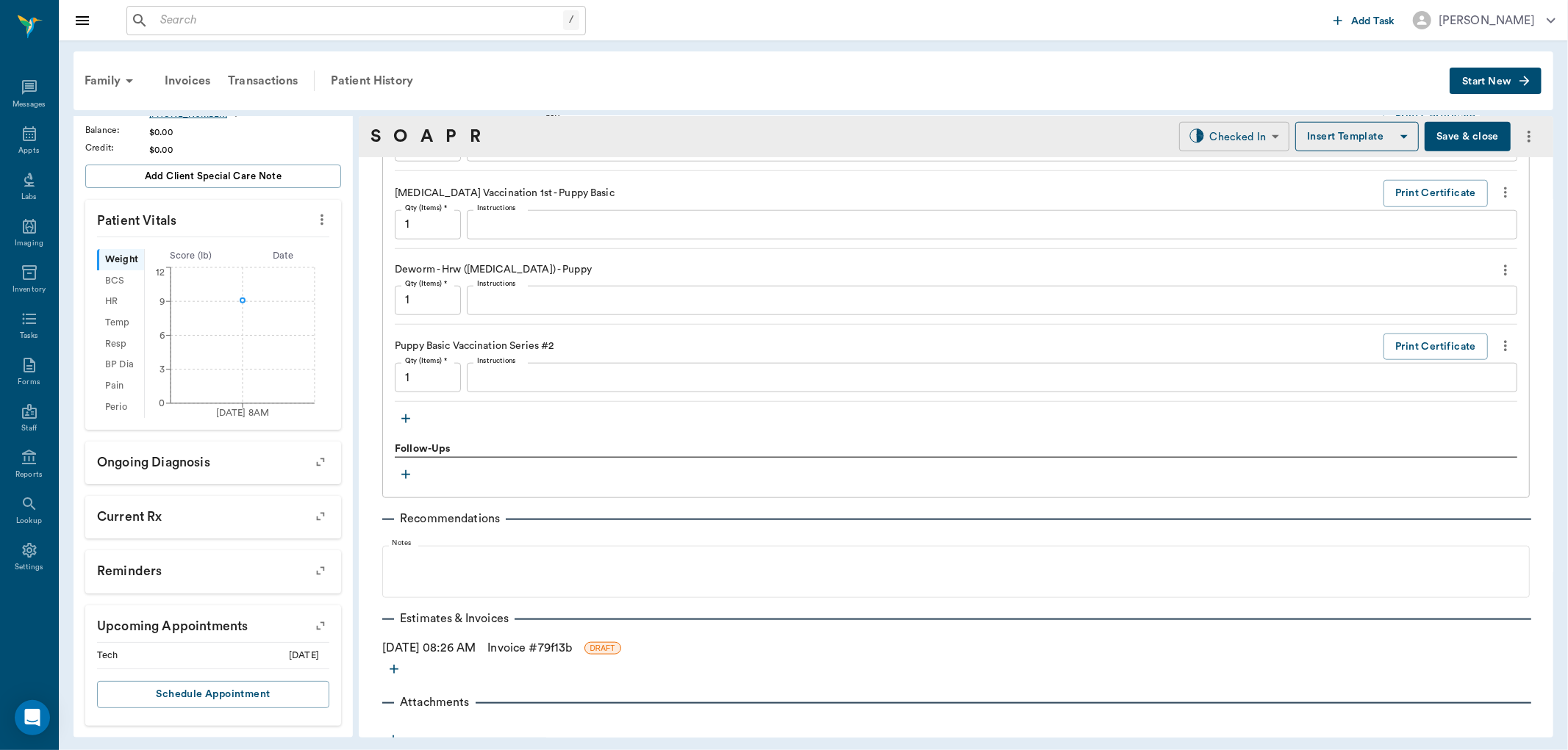
click at [1210, 131] on body "/ ​ Add Task [PERSON_NAME] Nectar Messages Appts Labs Imaging Inventory Tasks F…" at bounding box center [784, 375] width 1568 height 750
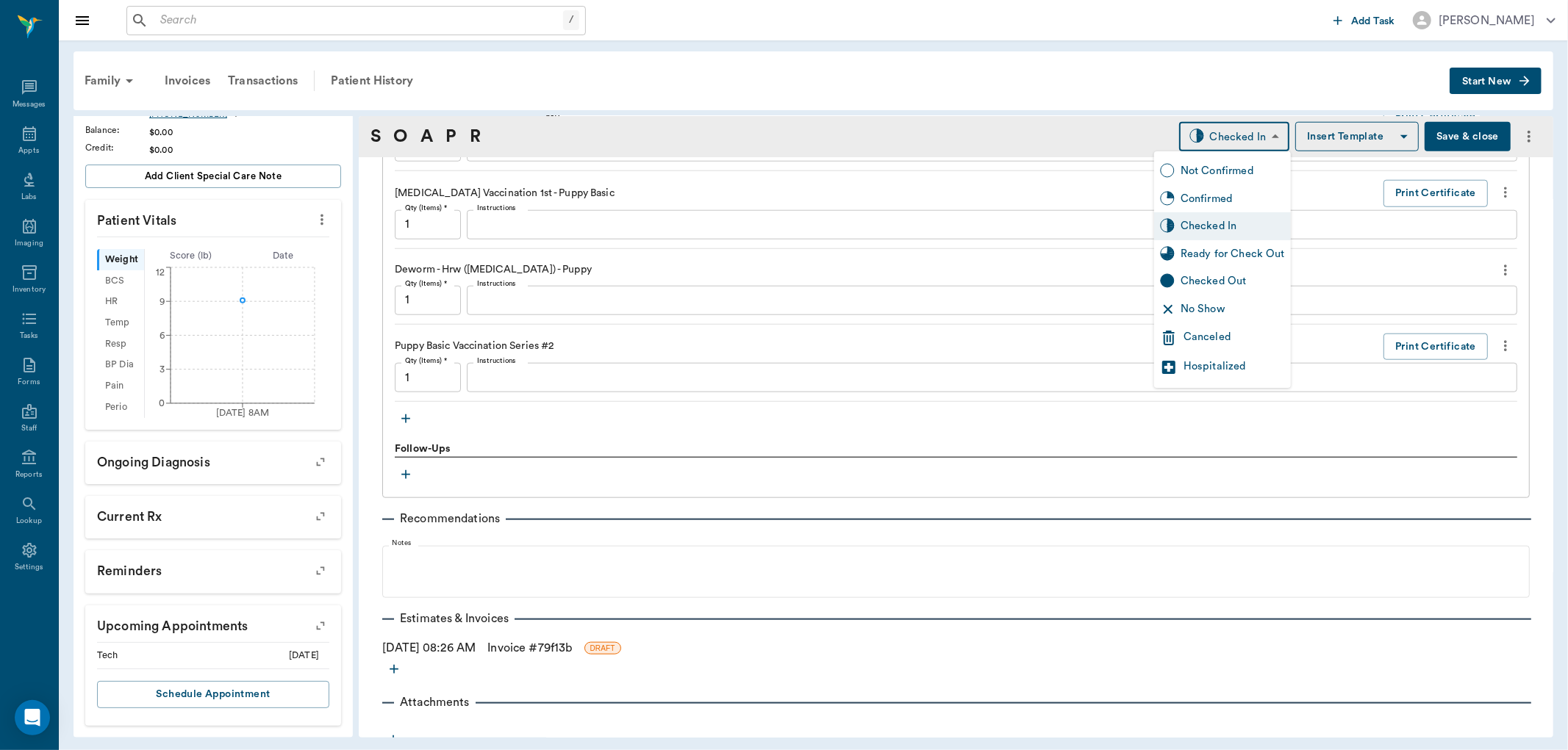
click at [1237, 240] on div "Ready for Check Out" at bounding box center [1222, 254] width 137 height 28
type input "READY_TO_CHECKOUT"
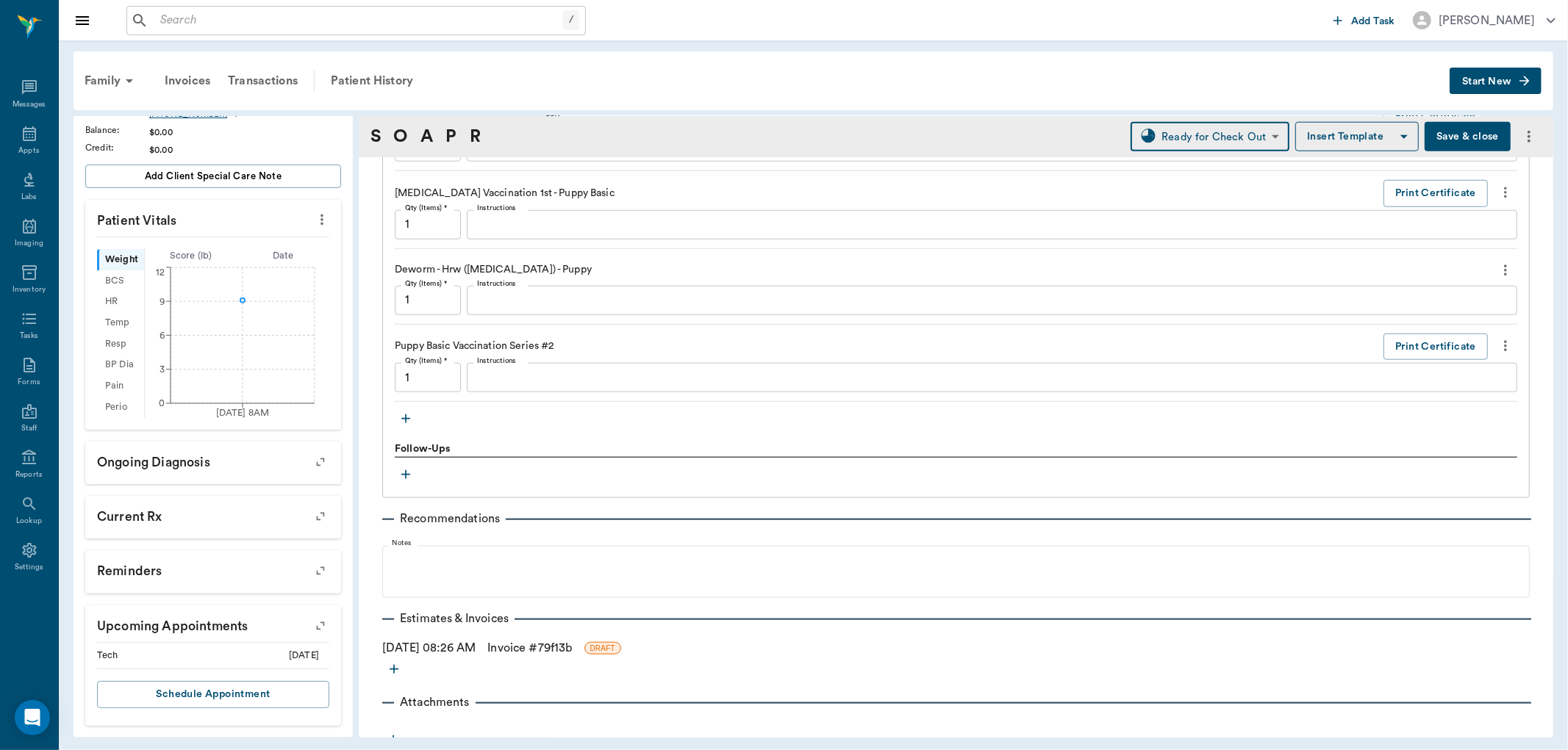
click at [537, 645] on link "Invoice # 79f13b" at bounding box center [530, 648] width 85 height 18
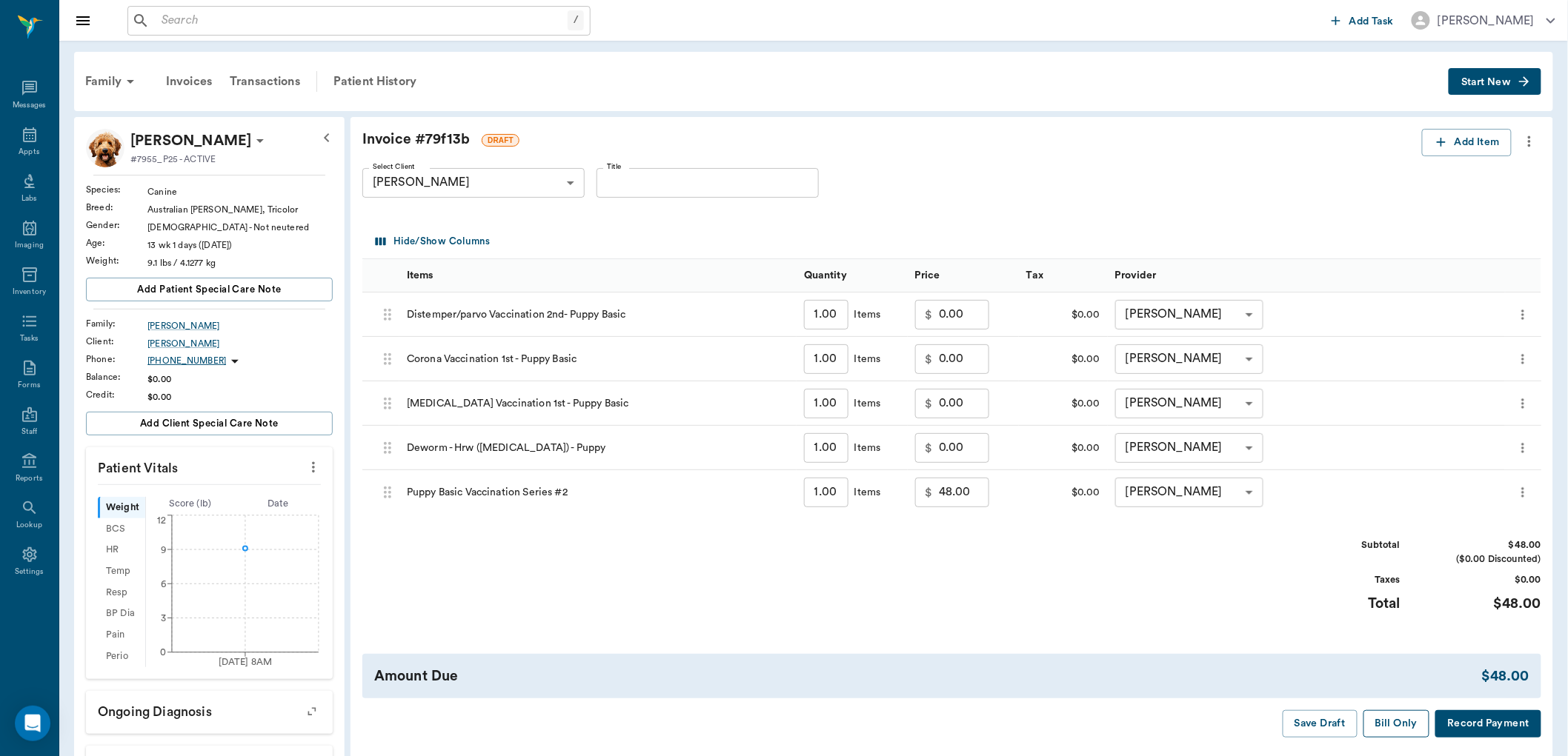
click at [1405, 721] on button "Bill Only" at bounding box center [1397, 724] width 67 height 28
click at [36, 130] on icon at bounding box center [30, 135] width 18 height 18
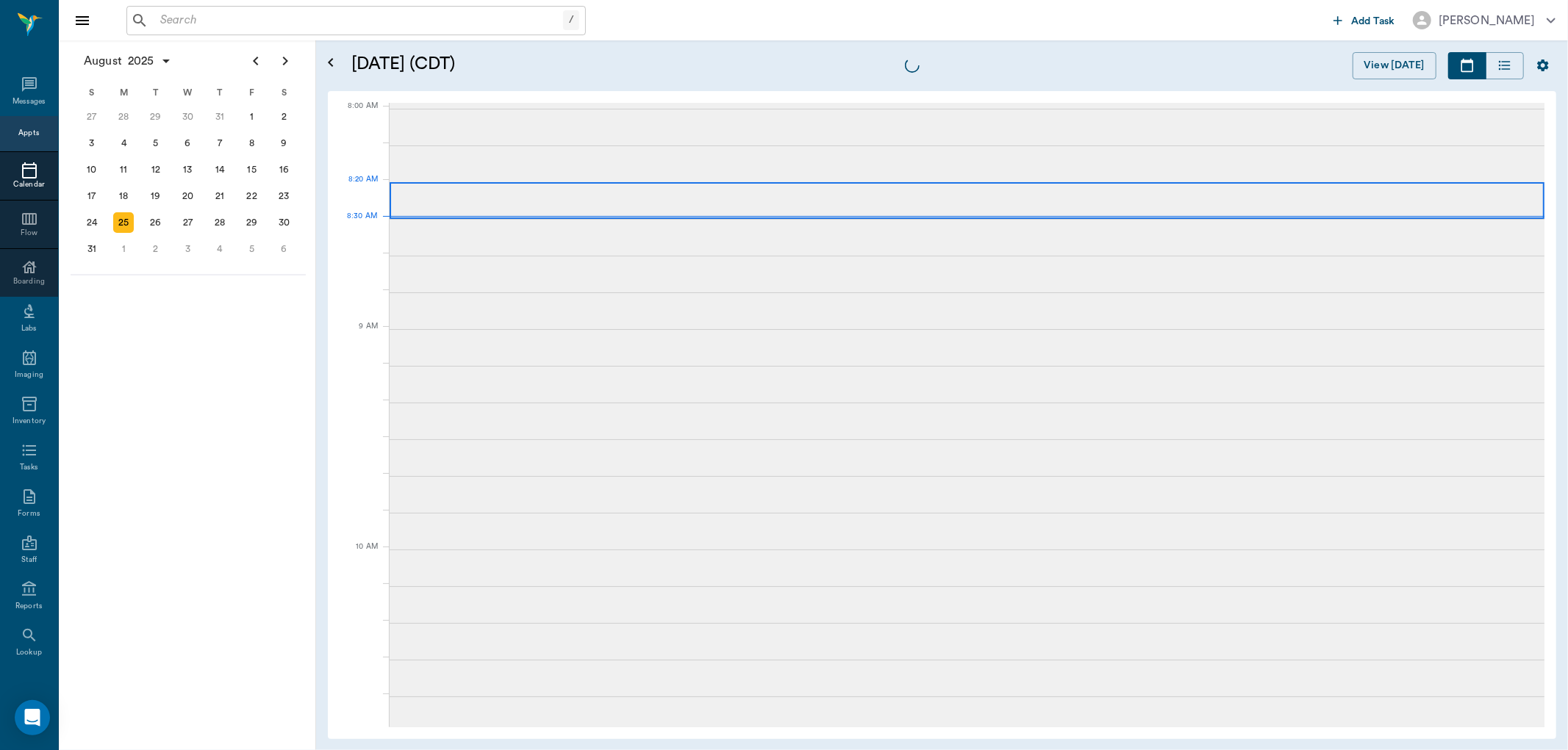
scroll to position [2, 0]
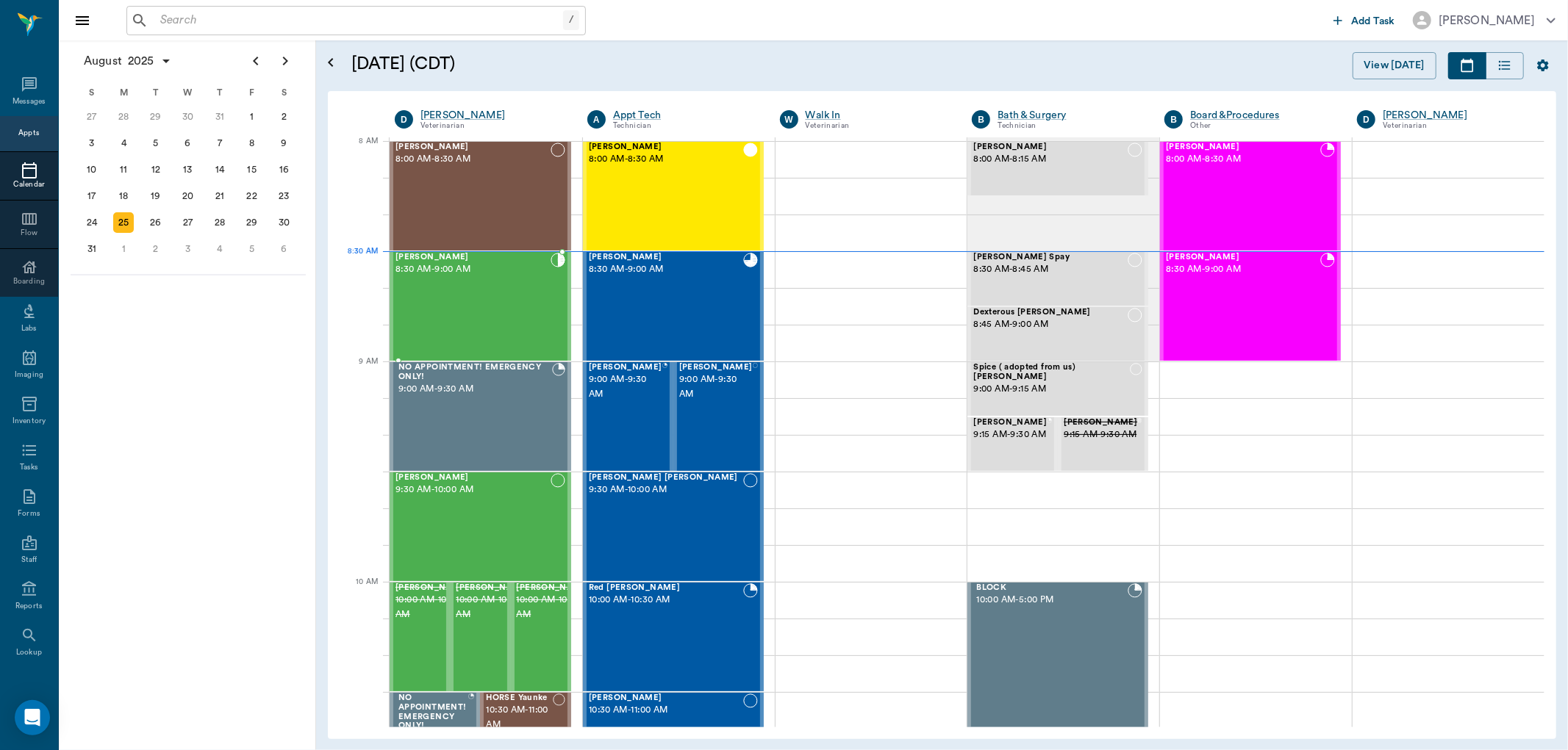
click at [520, 266] on span "8:30 AM - 9:00 AM" at bounding box center [473, 270] width 155 height 15
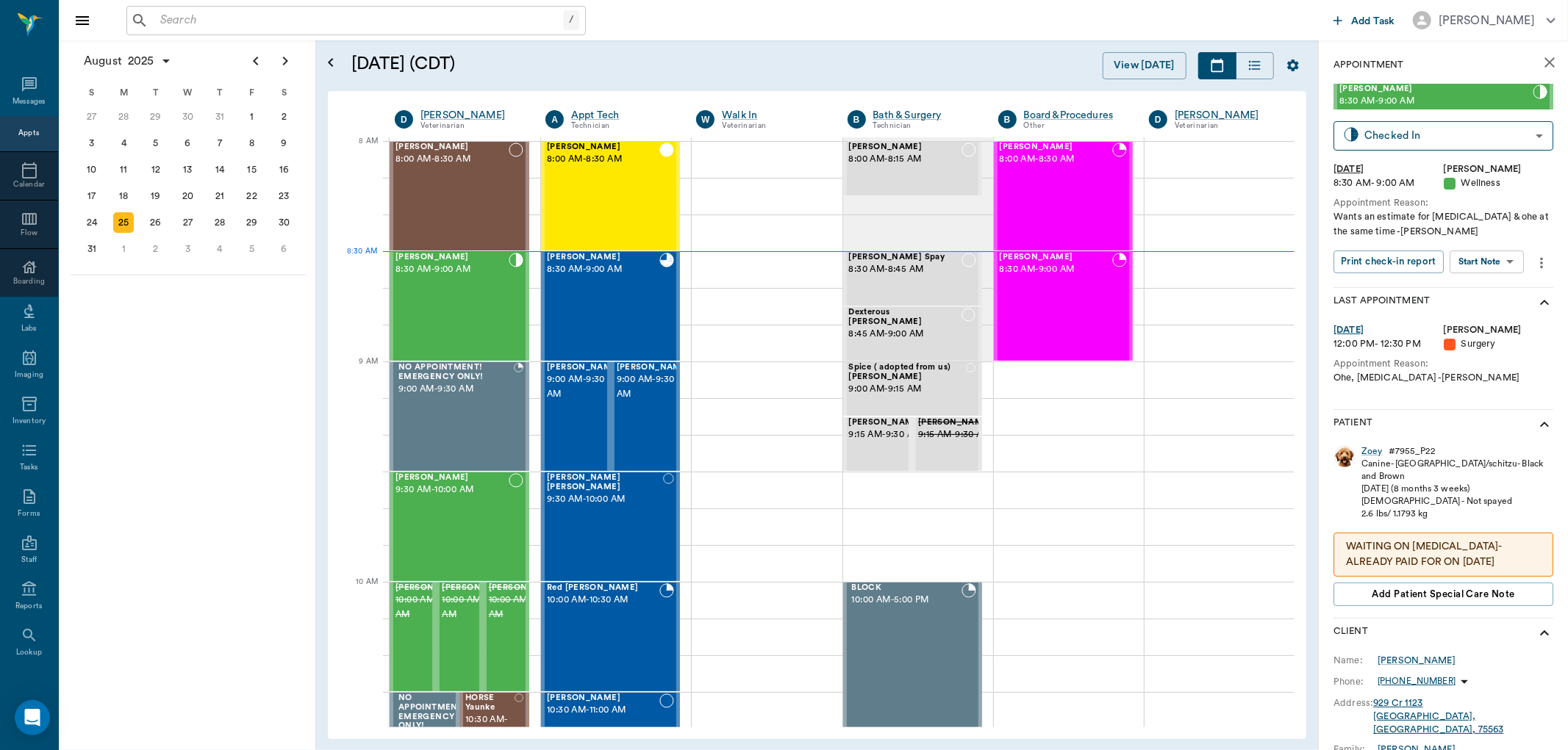
click at [1494, 268] on body "/ ​ Add Task [PERSON_NAME] Nectar Messages Appts Calendar Flow Boarding Labs Im…" at bounding box center [784, 375] width 1568 height 750
click at [1463, 289] on button "Start SOAP" at bounding box center [1471, 292] width 50 height 17
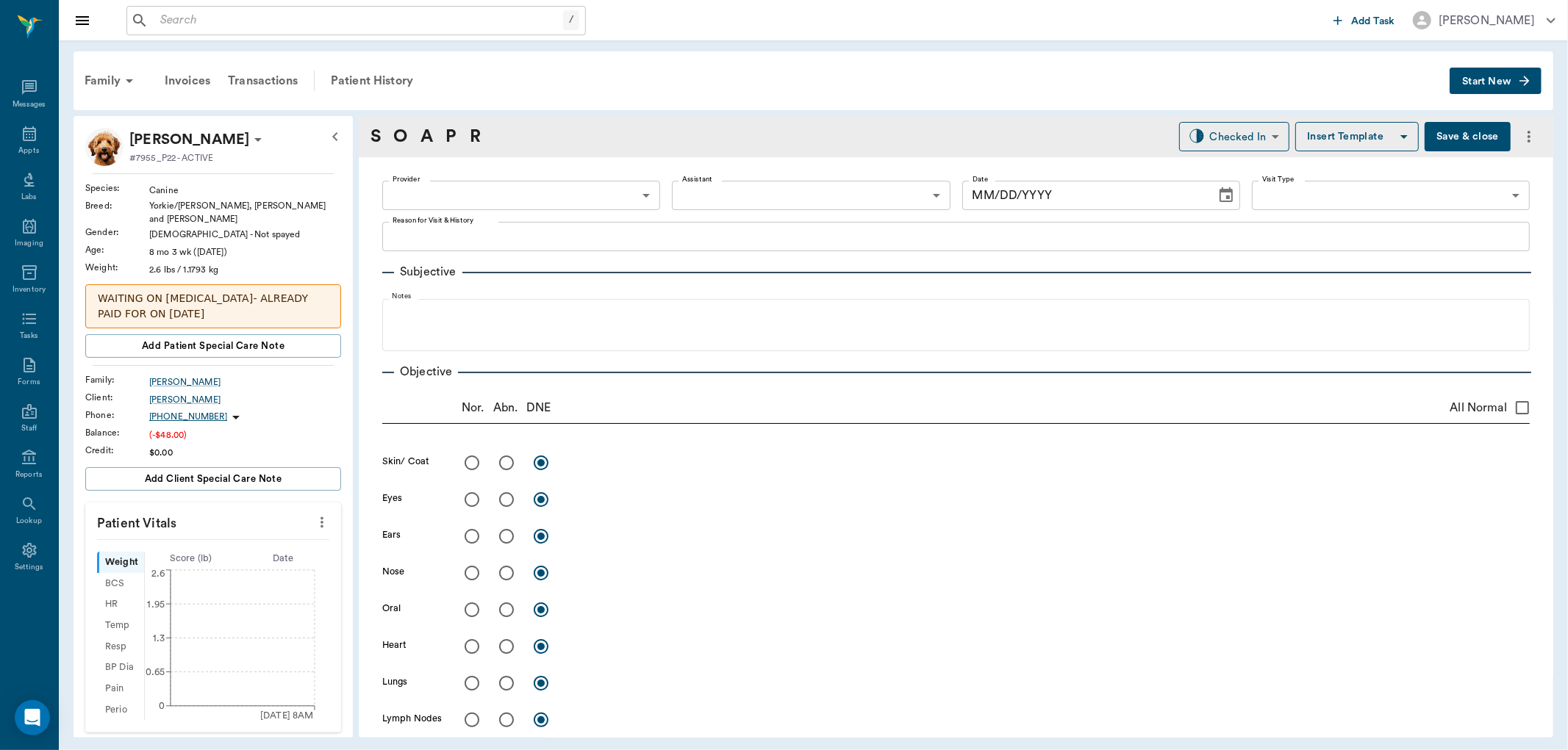
type input "63ec2f075fda476ae8351a4d"
type input "65d2be4f46e3a538d89b8c14"
type textarea "Wants an estimate for [MEDICAL_DATA] & ohe at the same time -[PERSON_NAME]"
type input "[DATE]"
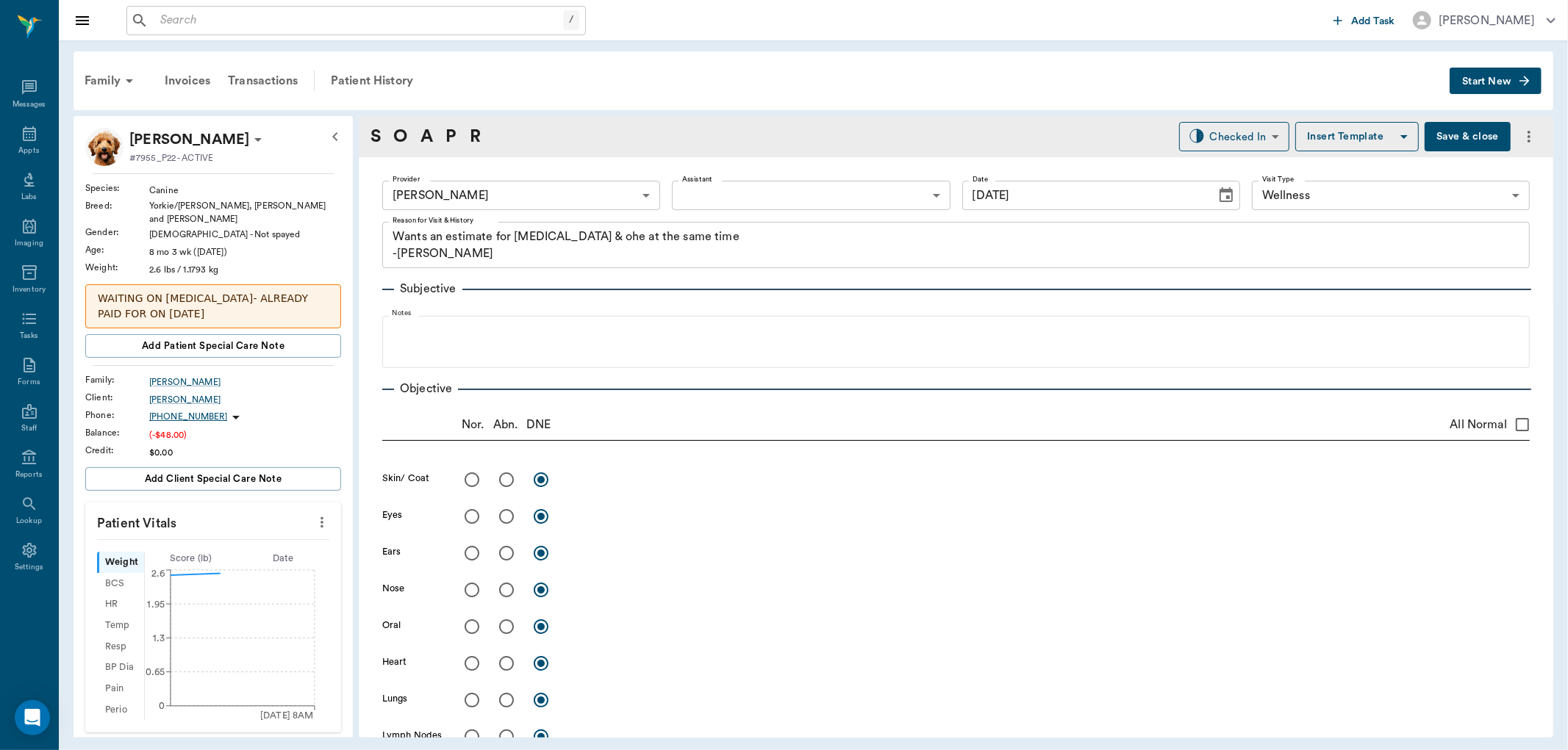
click at [314, 518] on icon "more" at bounding box center [322, 523] width 16 height 18
click at [284, 540] on span "Enter Vitals" at bounding box center [247, 539] width 123 height 15
click at [256, 552] on input "text" at bounding box center [212, 566] width 128 height 29
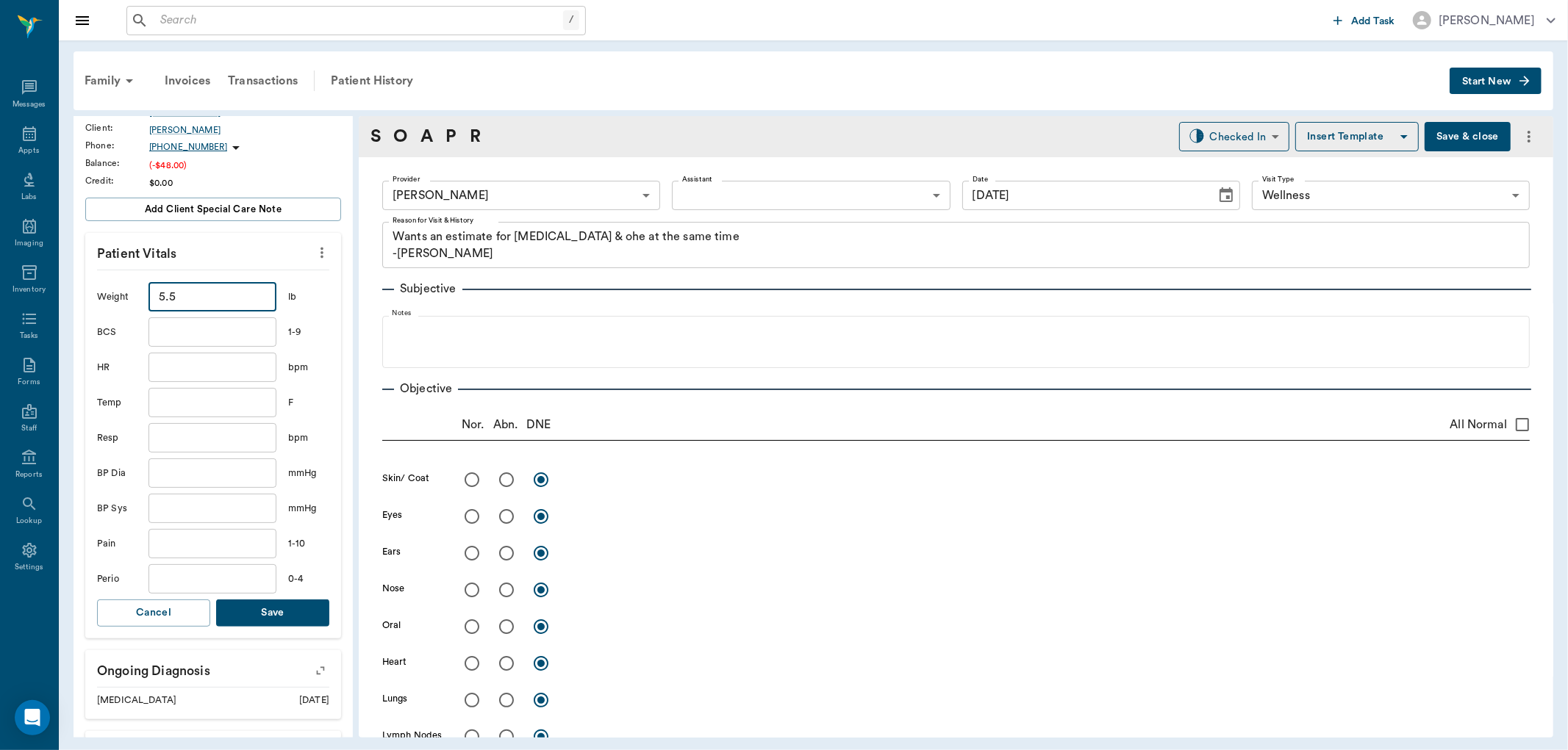
scroll to position [326, 0]
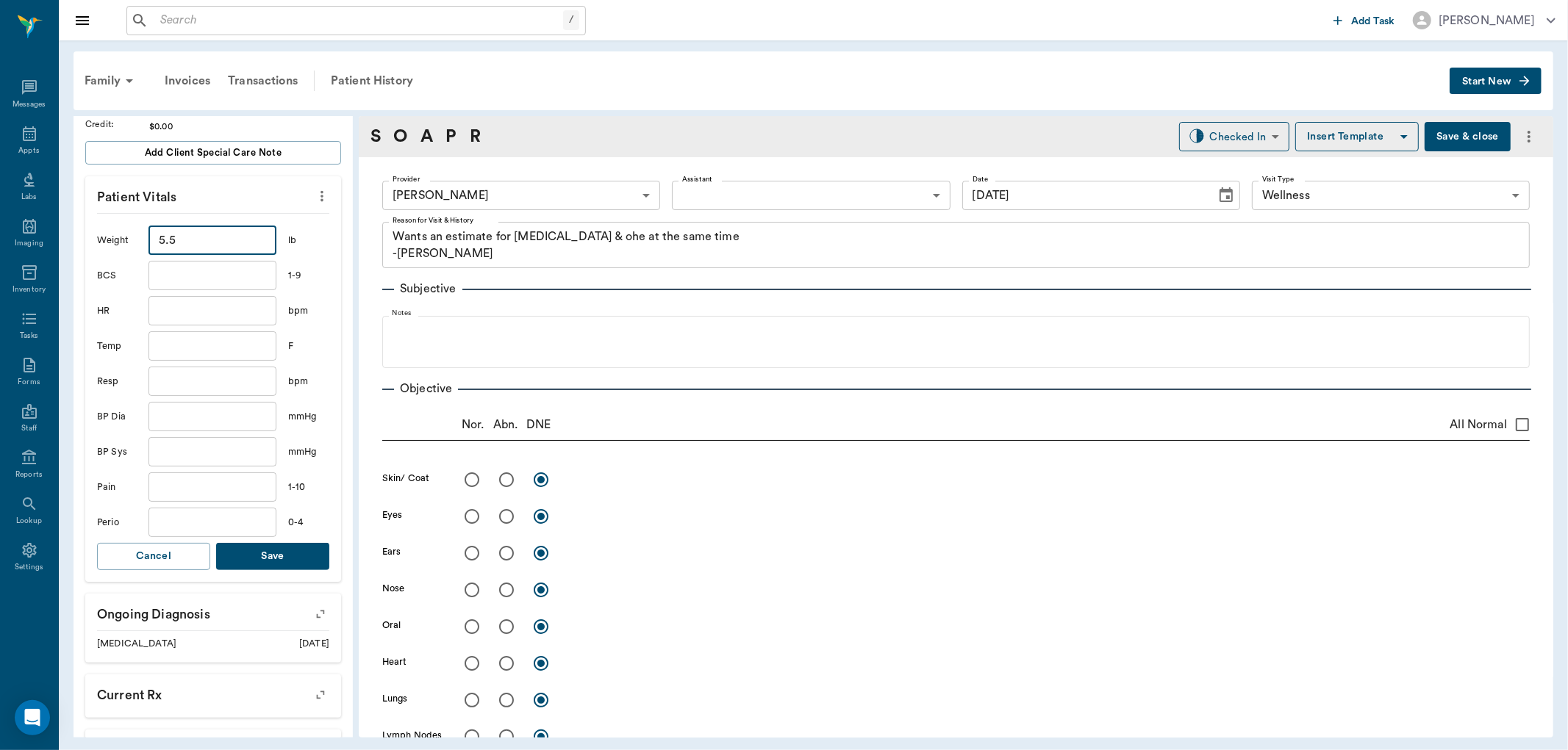
type input "5.5"
click at [283, 549] on button "Save" at bounding box center [272, 556] width 113 height 27
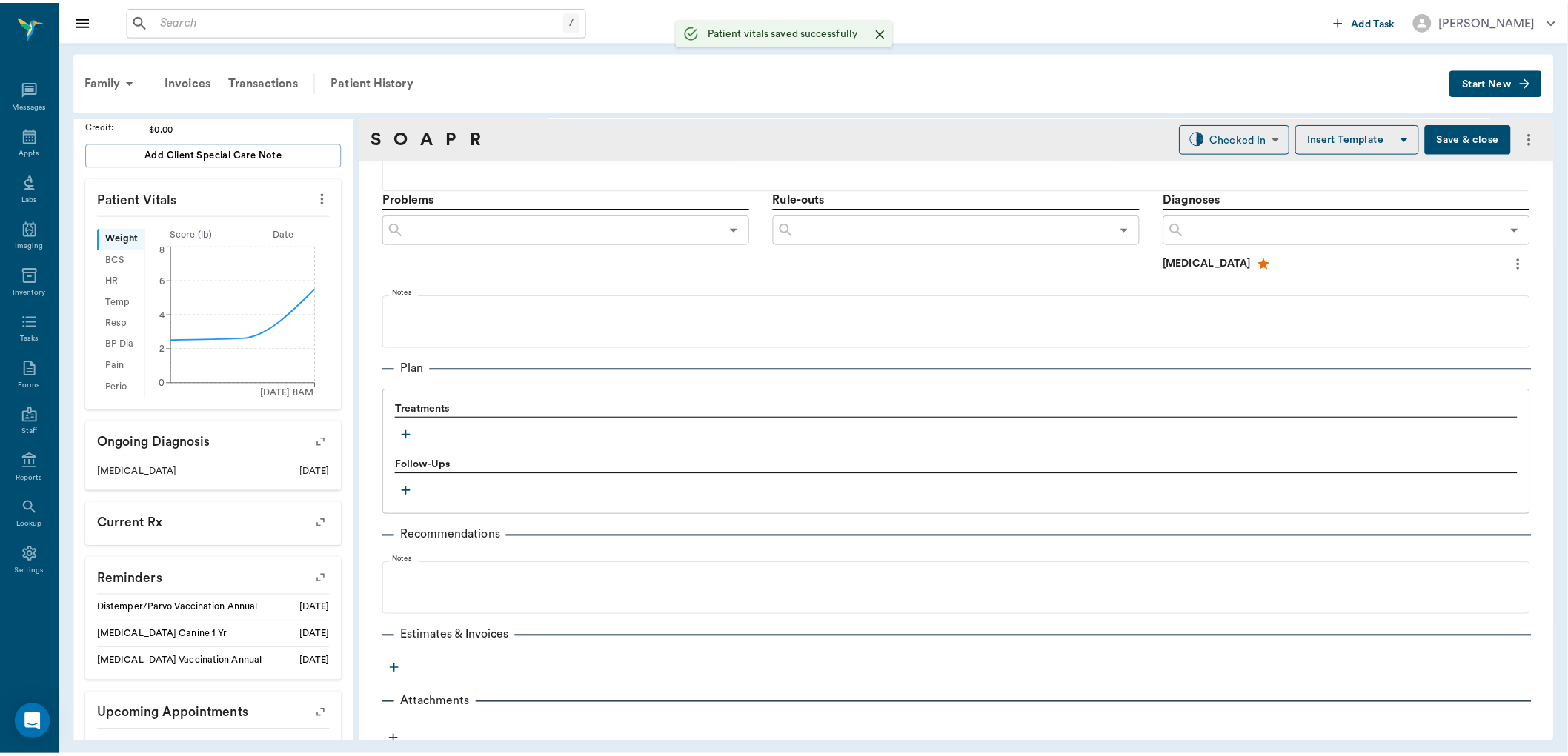
scroll to position [827, 0]
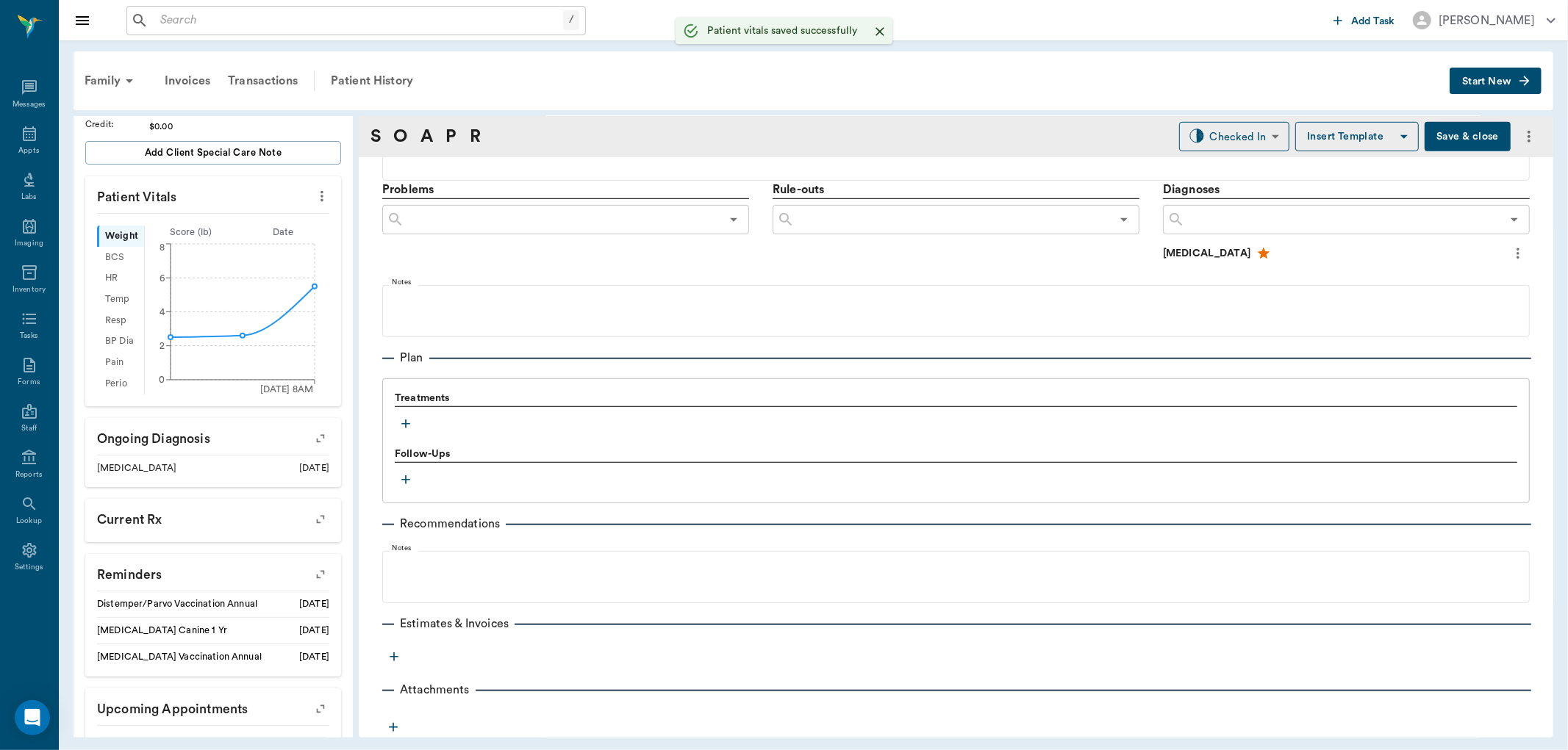
click at [398, 656] on icon "more" at bounding box center [394, 657] width 15 height 15
click at [371, 680] on span "Estimate" at bounding box center [393, 681] width 123 height 15
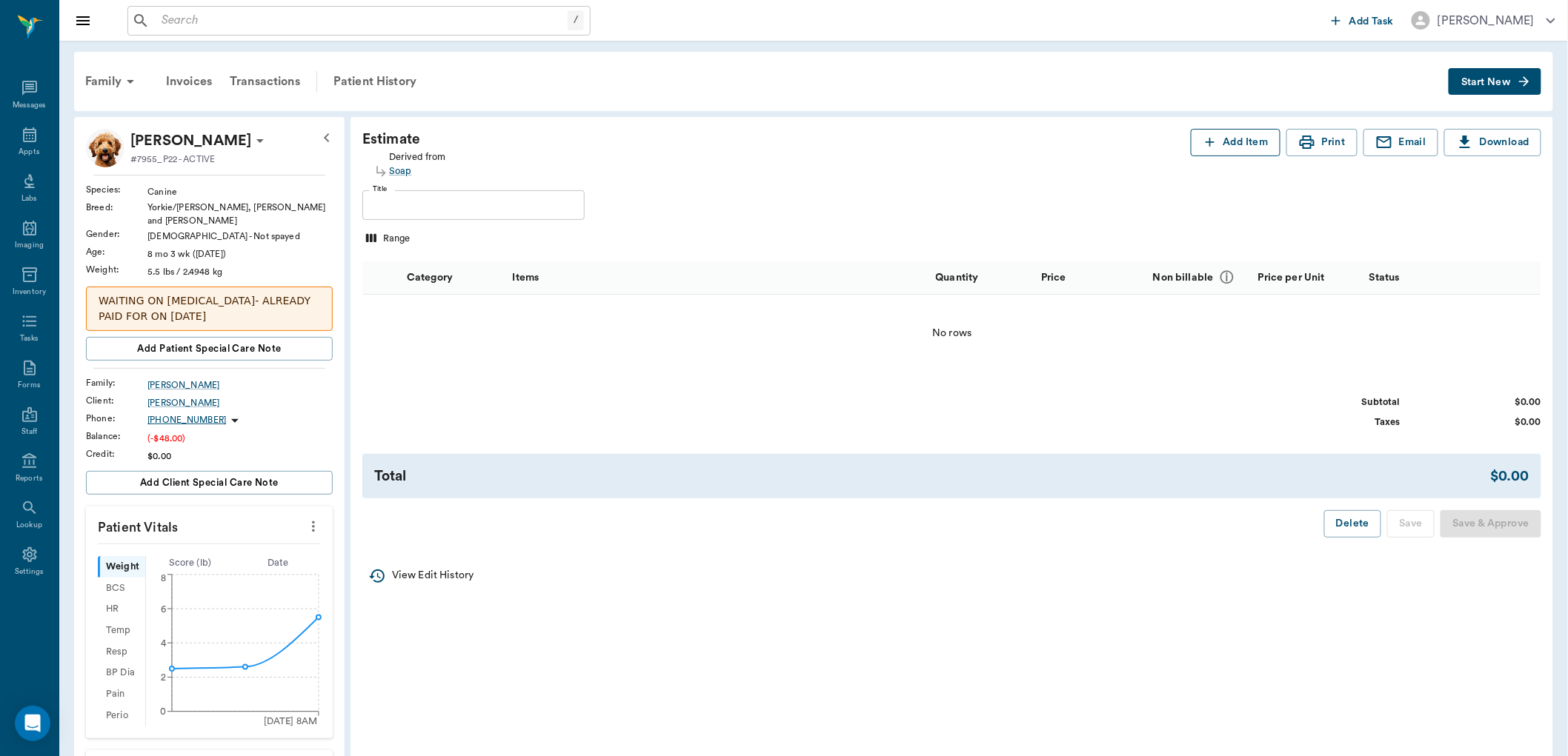
click at [1236, 139] on button "Add Item" at bounding box center [1236, 142] width 90 height 28
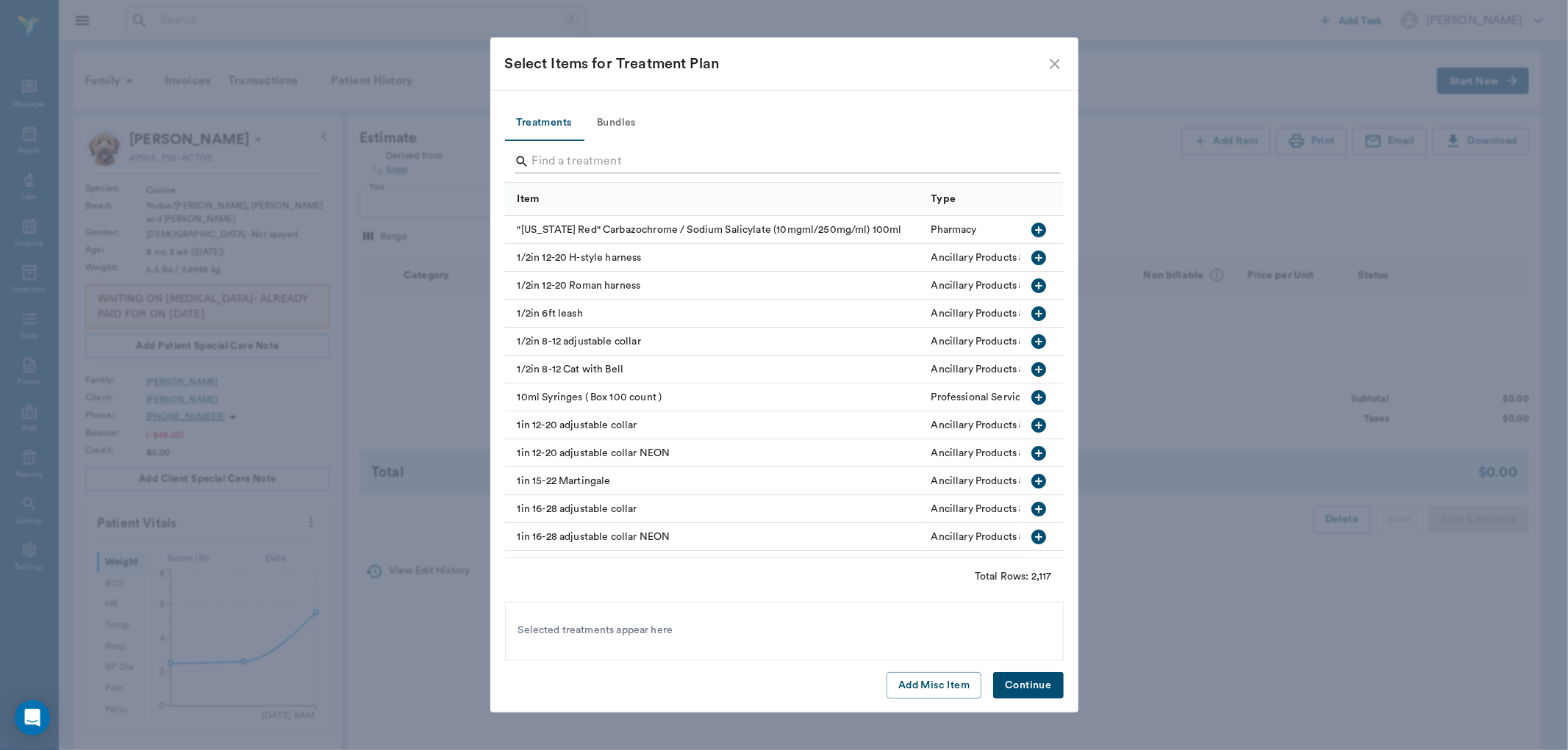
click at [874, 162] on input "Search" at bounding box center [785, 162] width 507 height 24
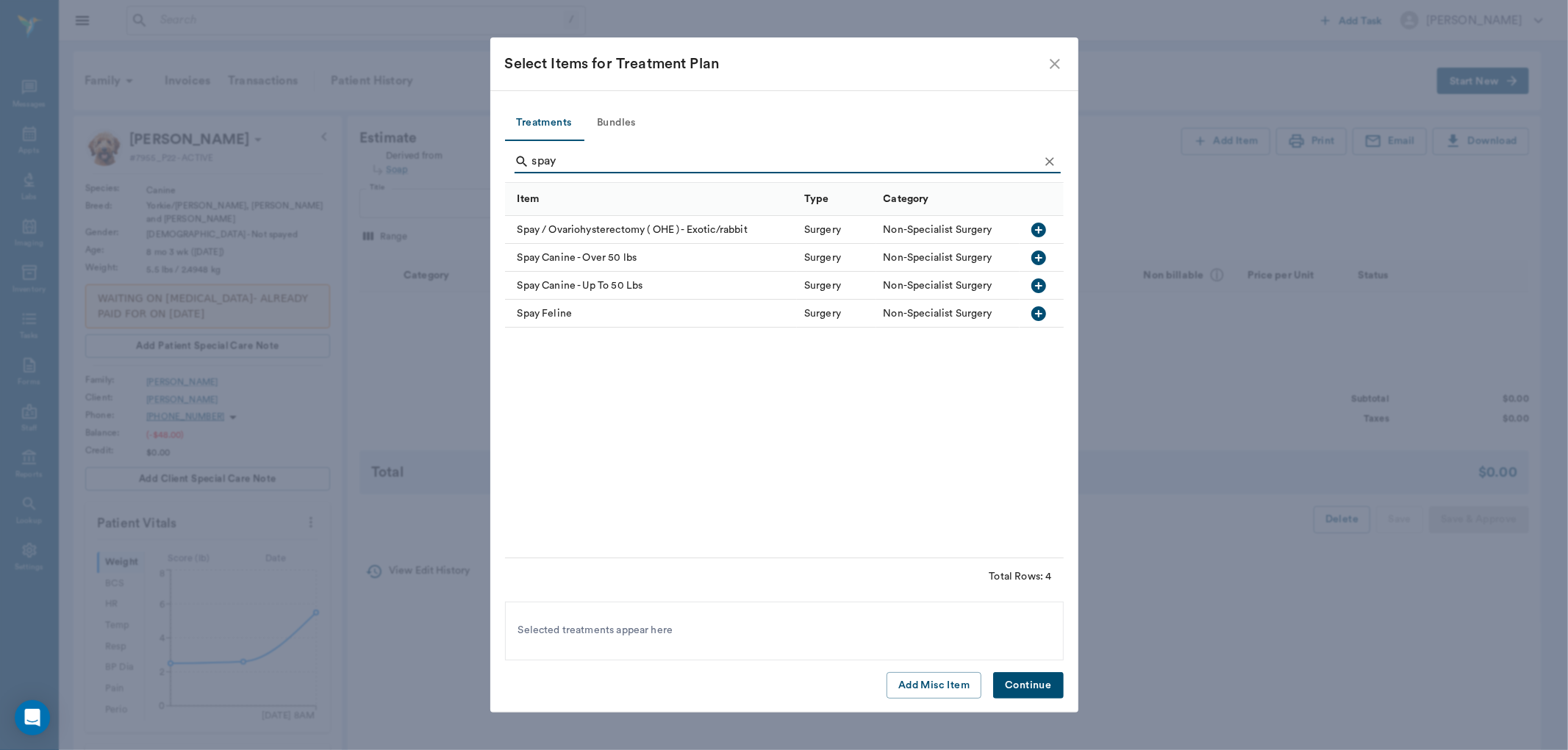
type input "spay"
click at [1045, 285] on icon "button" at bounding box center [1039, 286] width 15 height 15
click at [1043, 156] on icon "Clear" at bounding box center [1050, 162] width 15 height 15
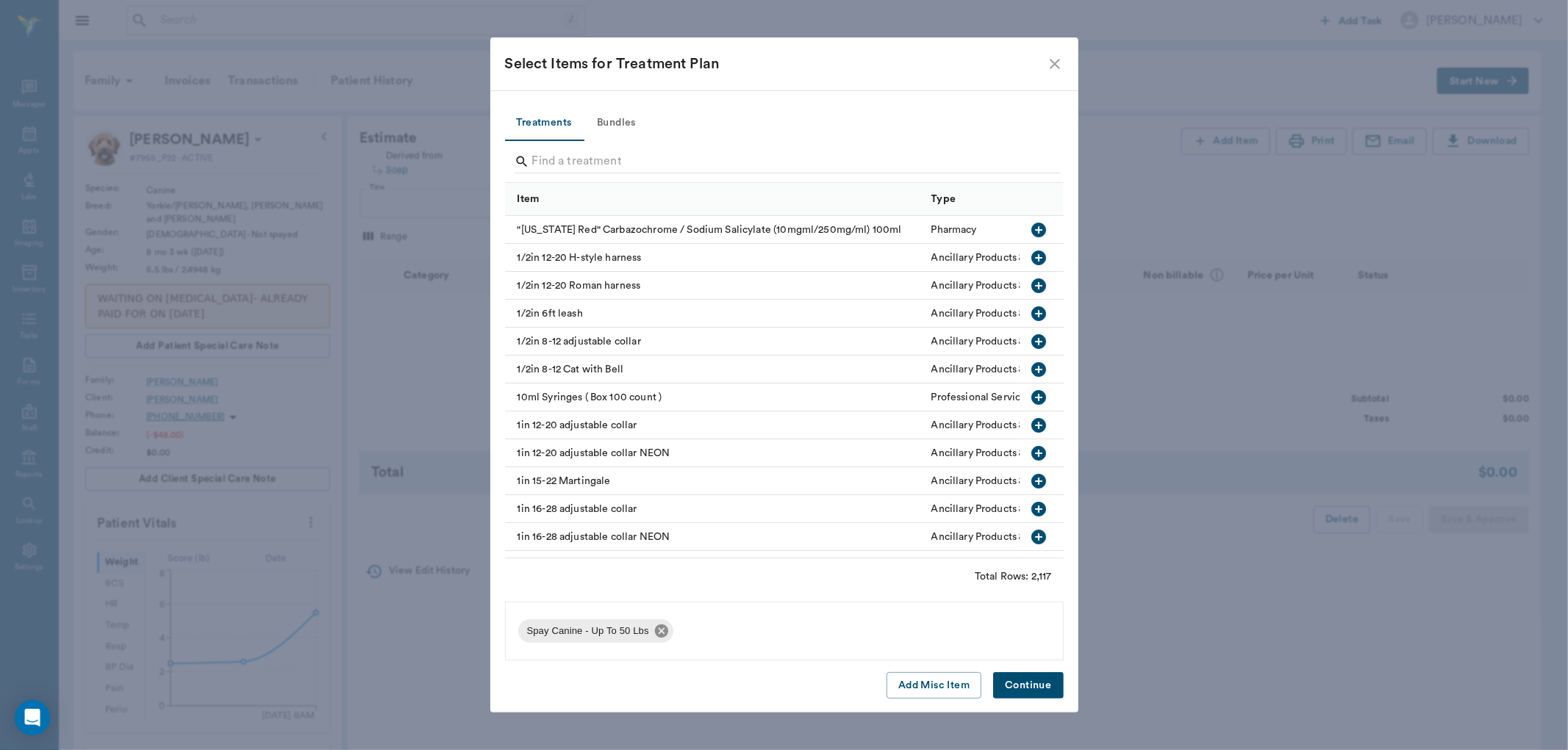
click at [656, 633] on icon at bounding box center [662, 631] width 16 height 16
click at [618, 114] on button "Bundles" at bounding box center [617, 123] width 66 height 35
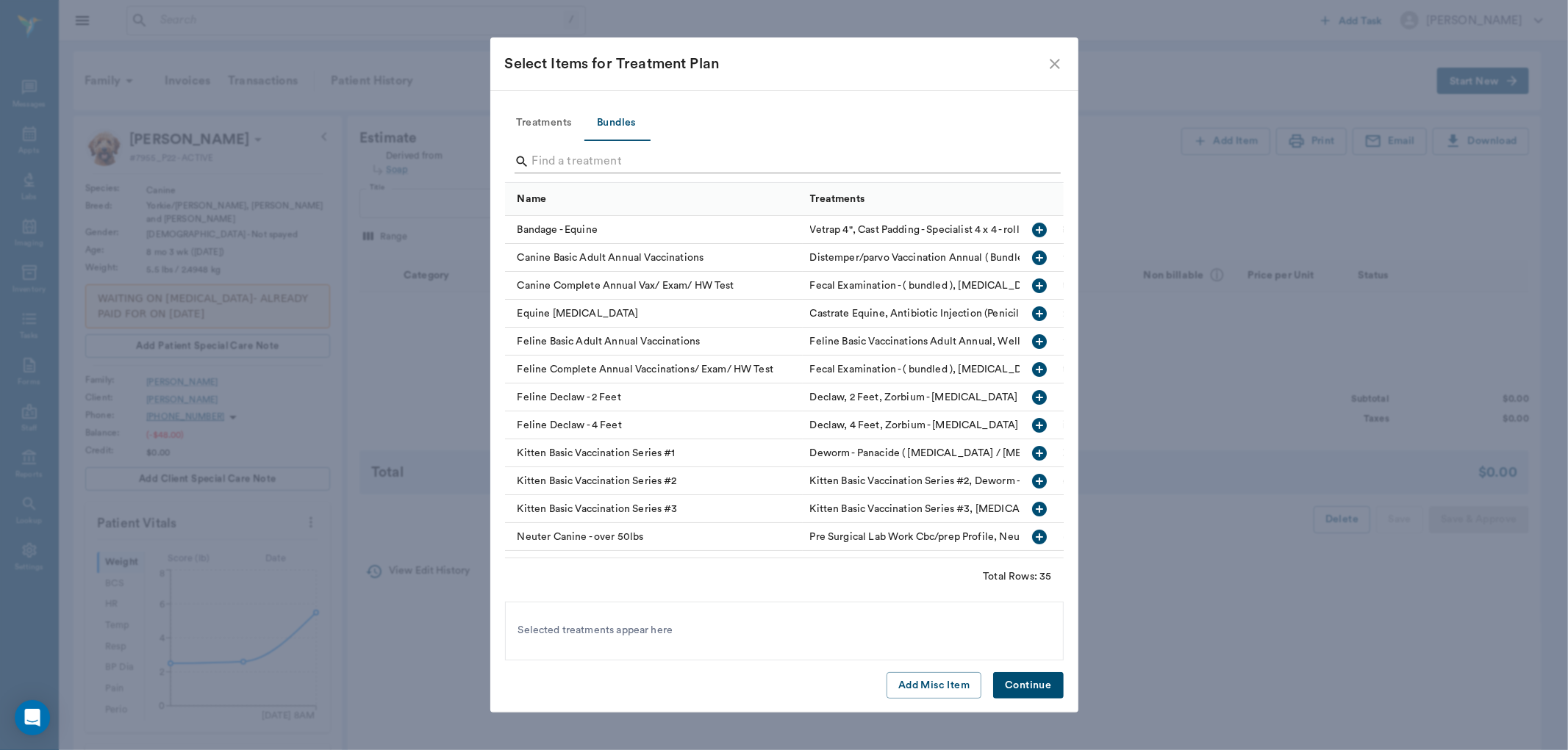
click at [603, 160] on input "Search" at bounding box center [785, 162] width 507 height 24
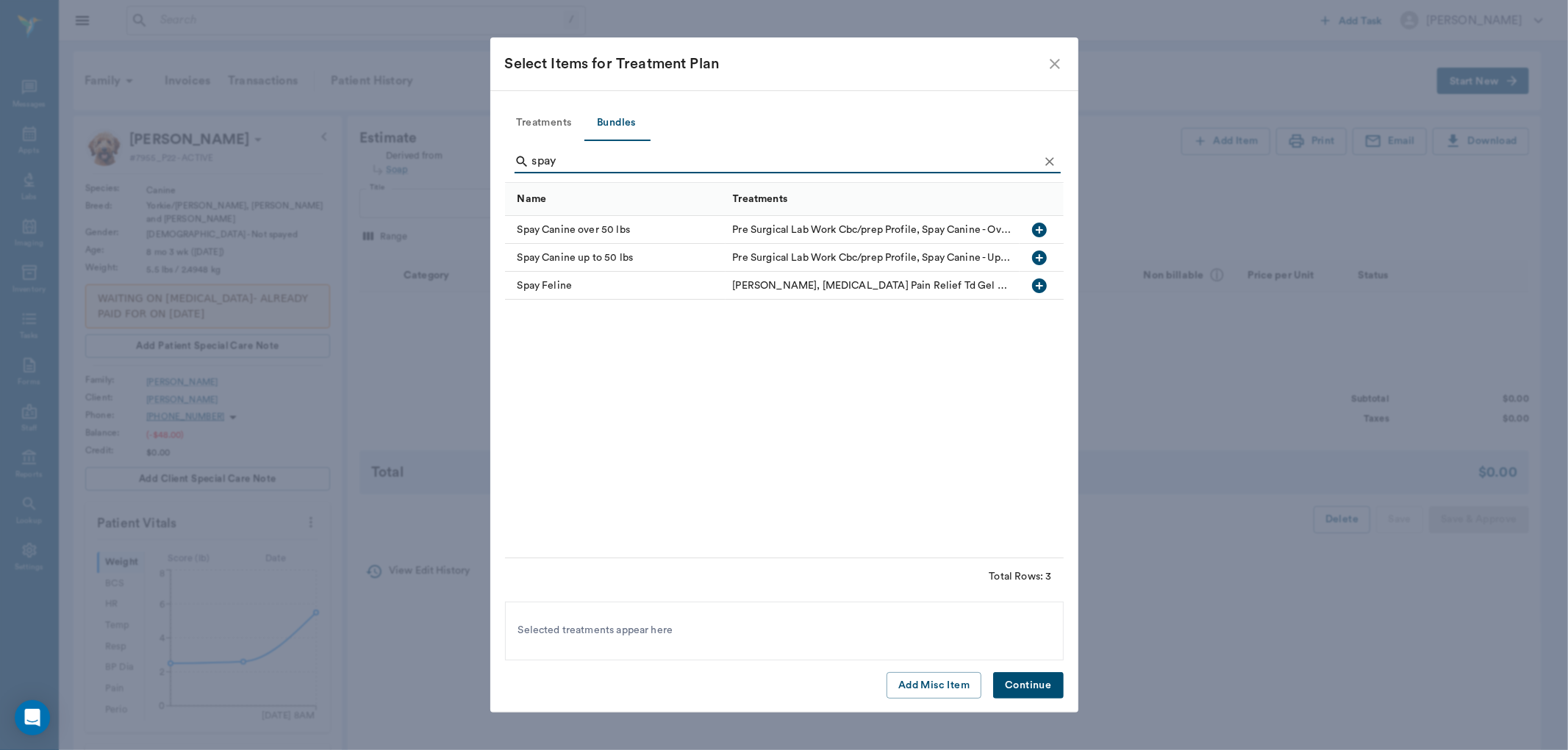
type input "spay"
click at [1041, 254] on icon "button" at bounding box center [1040, 258] width 15 height 15
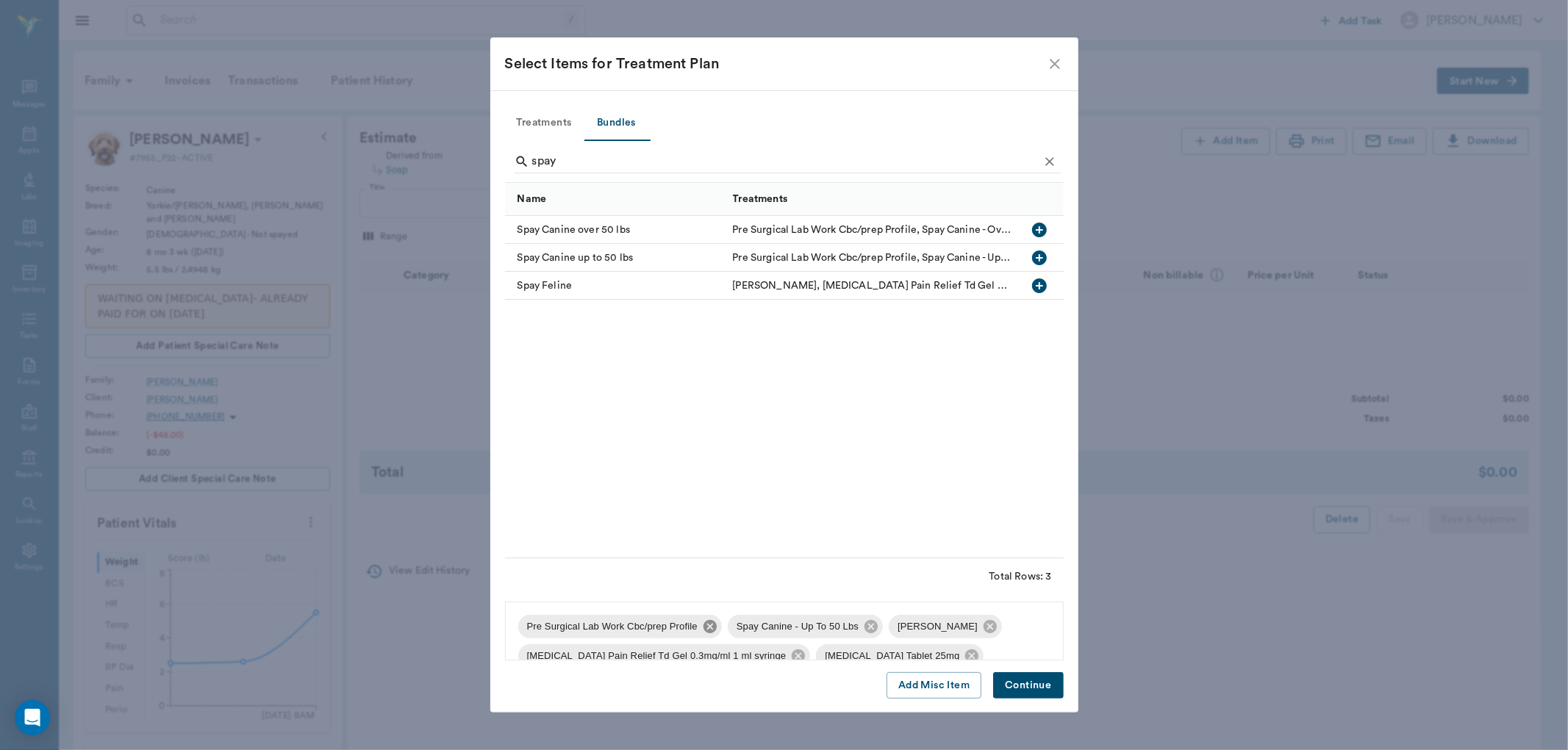
click at [711, 630] on icon at bounding box center [711, 627] width 13 height 13
click at [792, 655] on icon at bounding box center [798, 656] width 13 height 13
click at [947, 623] on icon at bounding box center [954, 627] width 13 height 13
click at [881, 655] on icon at bounding box center [884, 656] width 16 height 16
click at [756, 655] on icon at bounding box center [762, 656] width 13 height 13
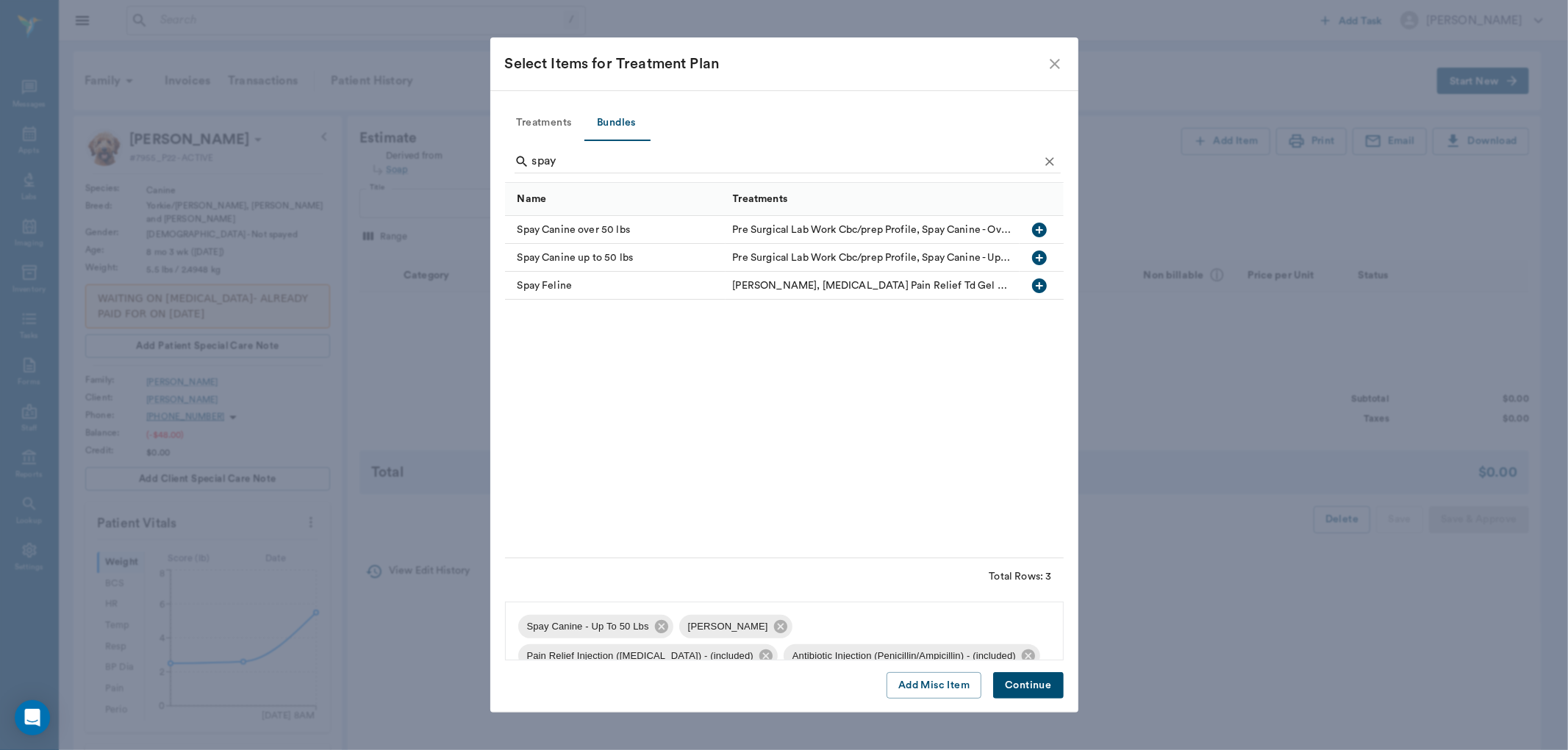
scroll to position [20, 0]
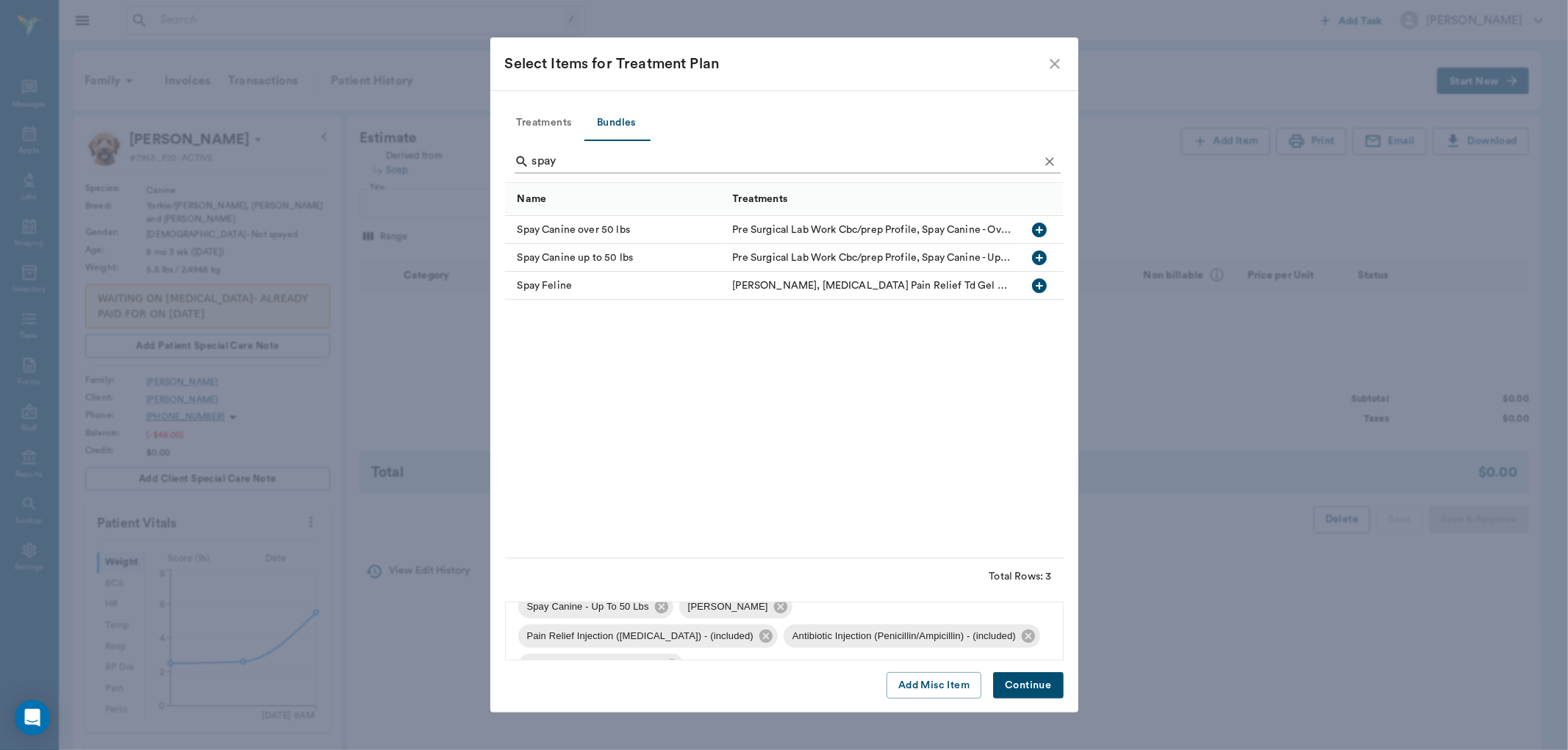
click at [1049, 164] on icon "Clear" at bounding box center [1050, 162] width 15 height 15
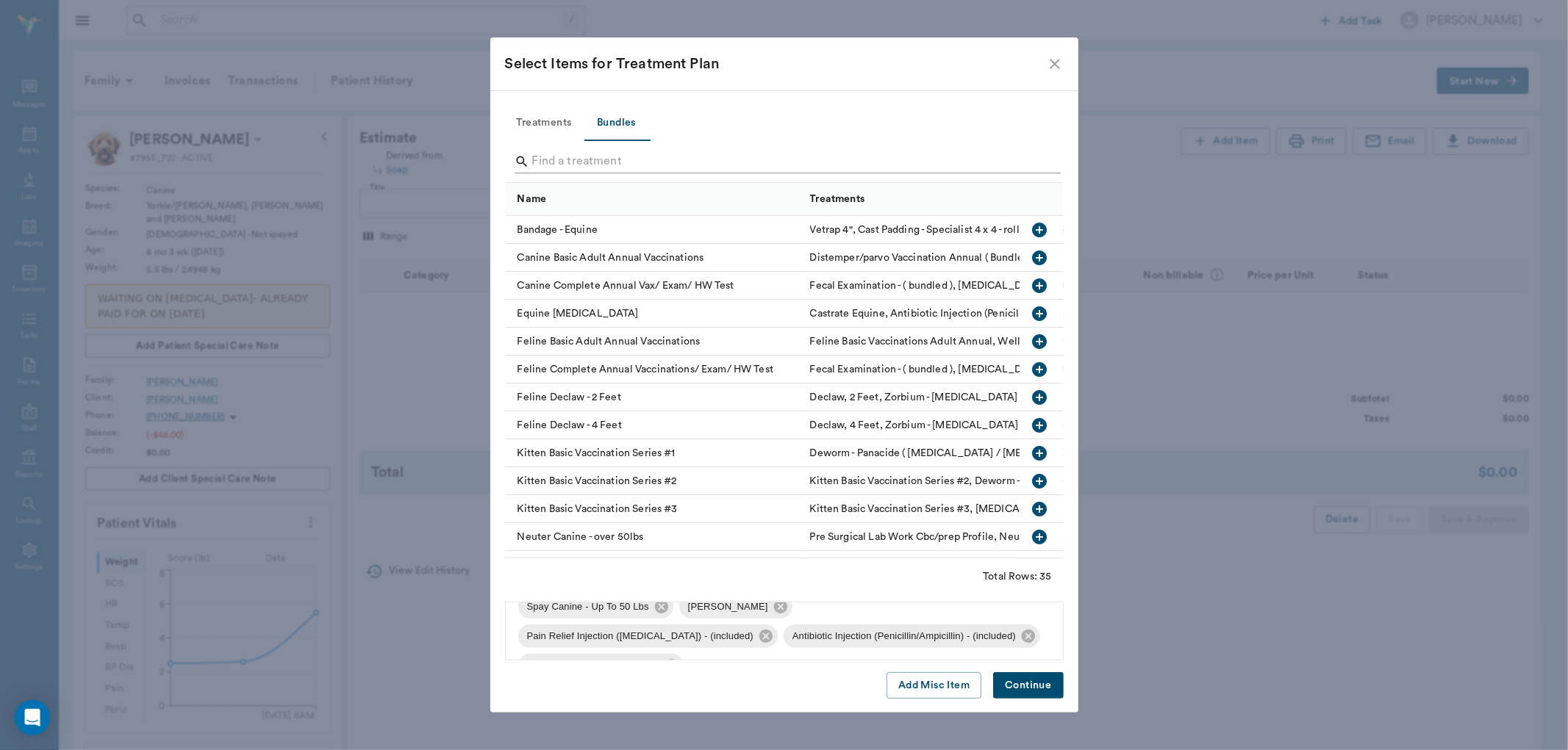
click at [859, 158] on input "Search" at bounding box center [785, 162] width 507 height 24
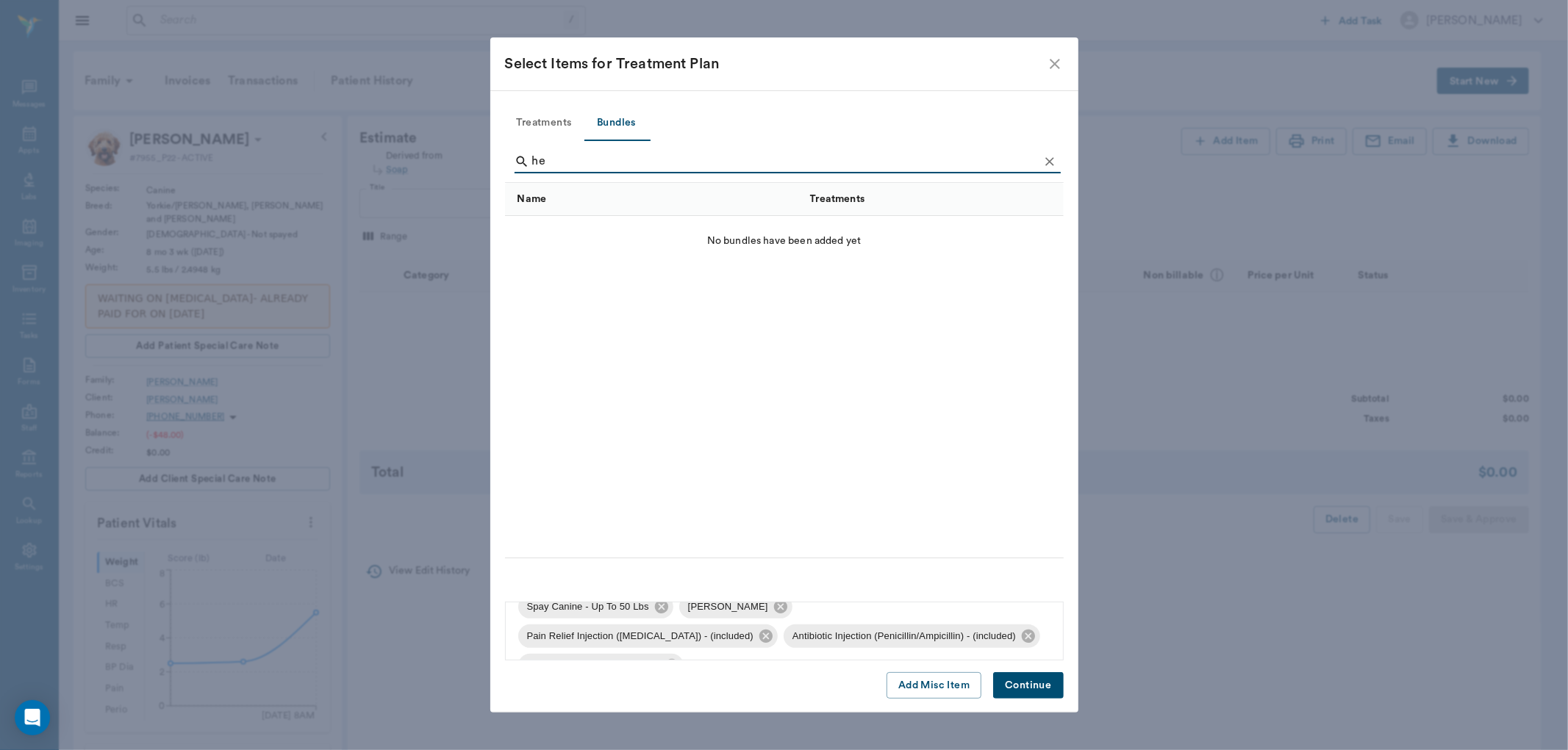
type input "h"
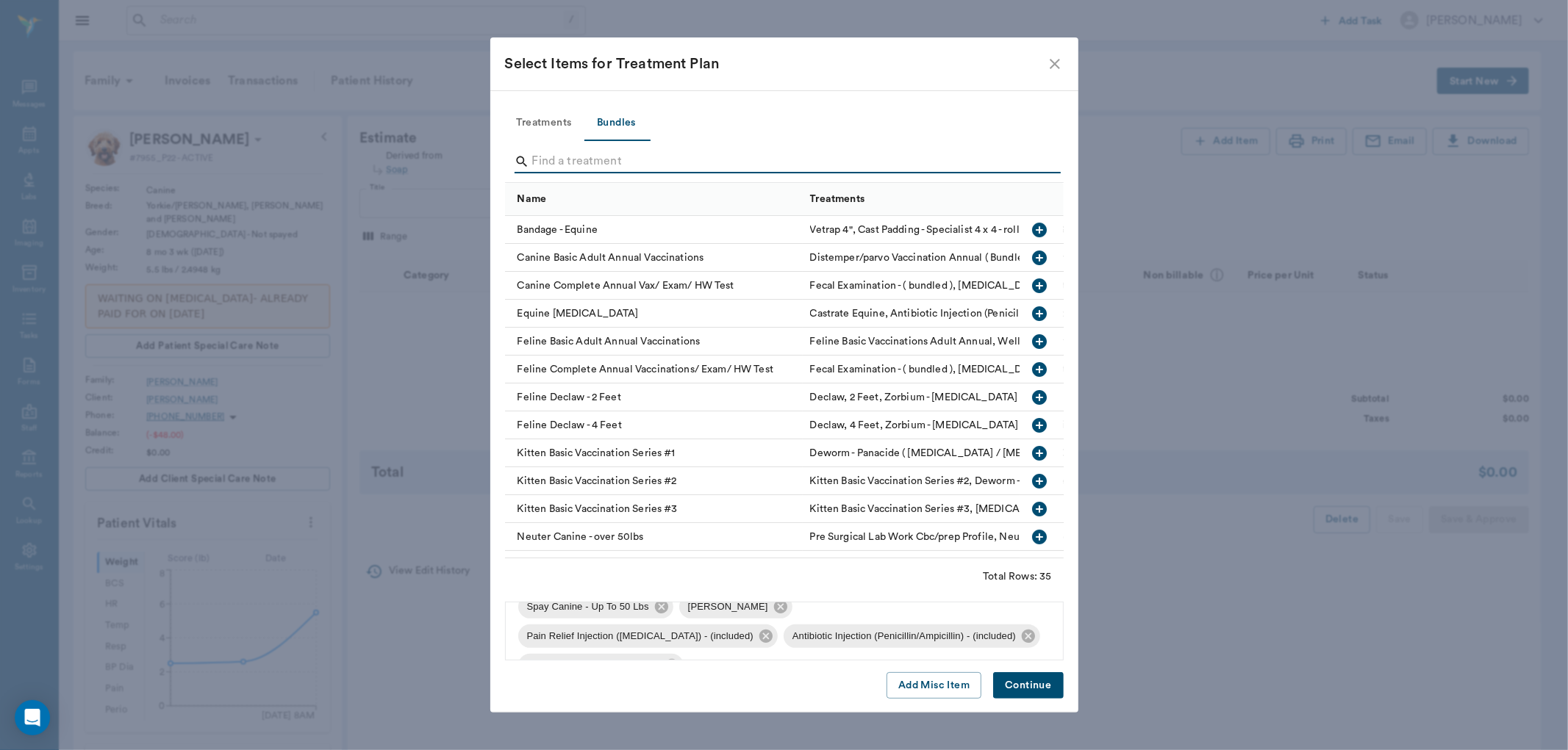
click at [1040, 691] on button "Continue" at bounding box center [1028, 686] width 70 height 27
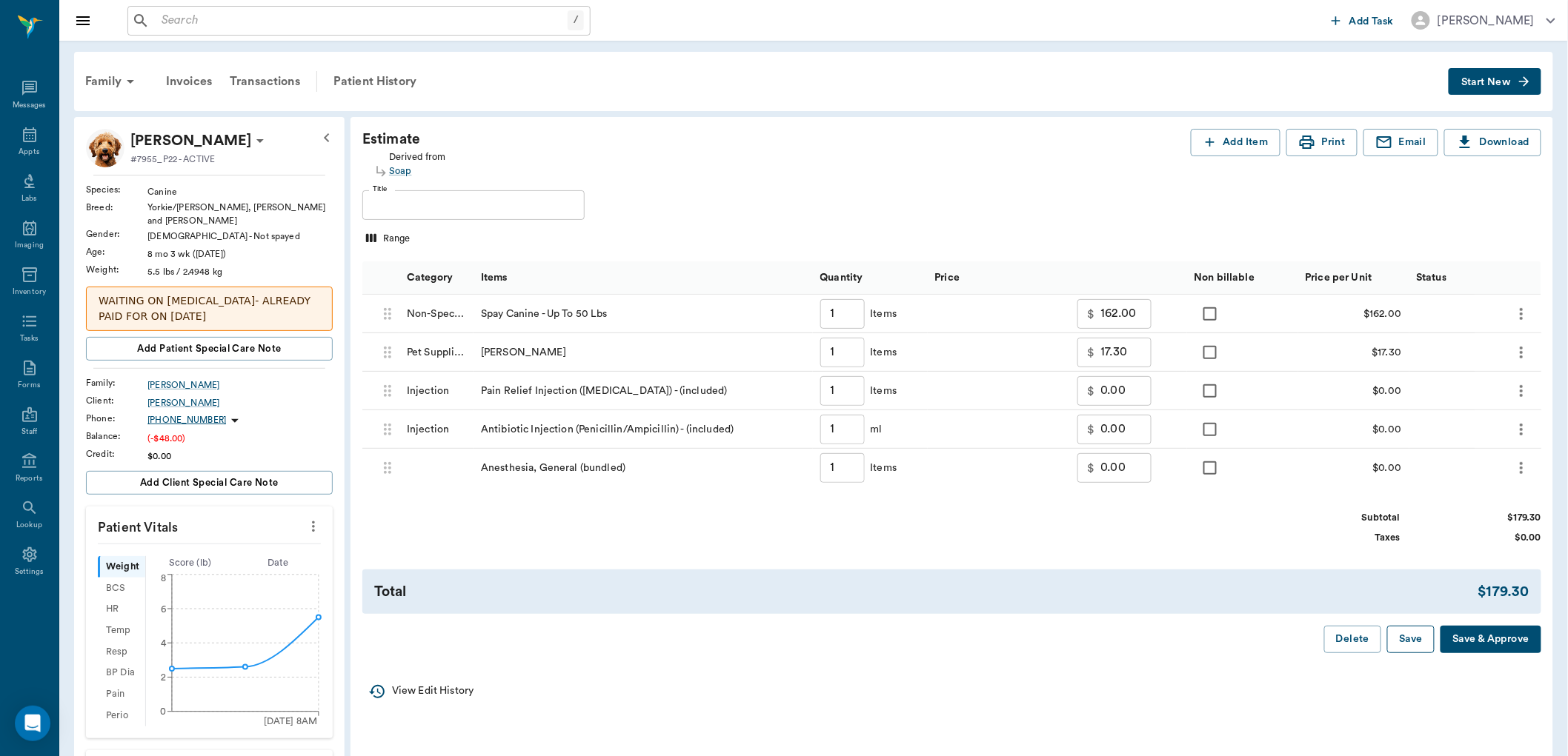
click at [1395, 638] on button "Save" at bounding box center [1411, 639] width 48 height 28
type input "1.00"
click at [28, 137] on icon at bounding box center [30, 135] width 18 height 18
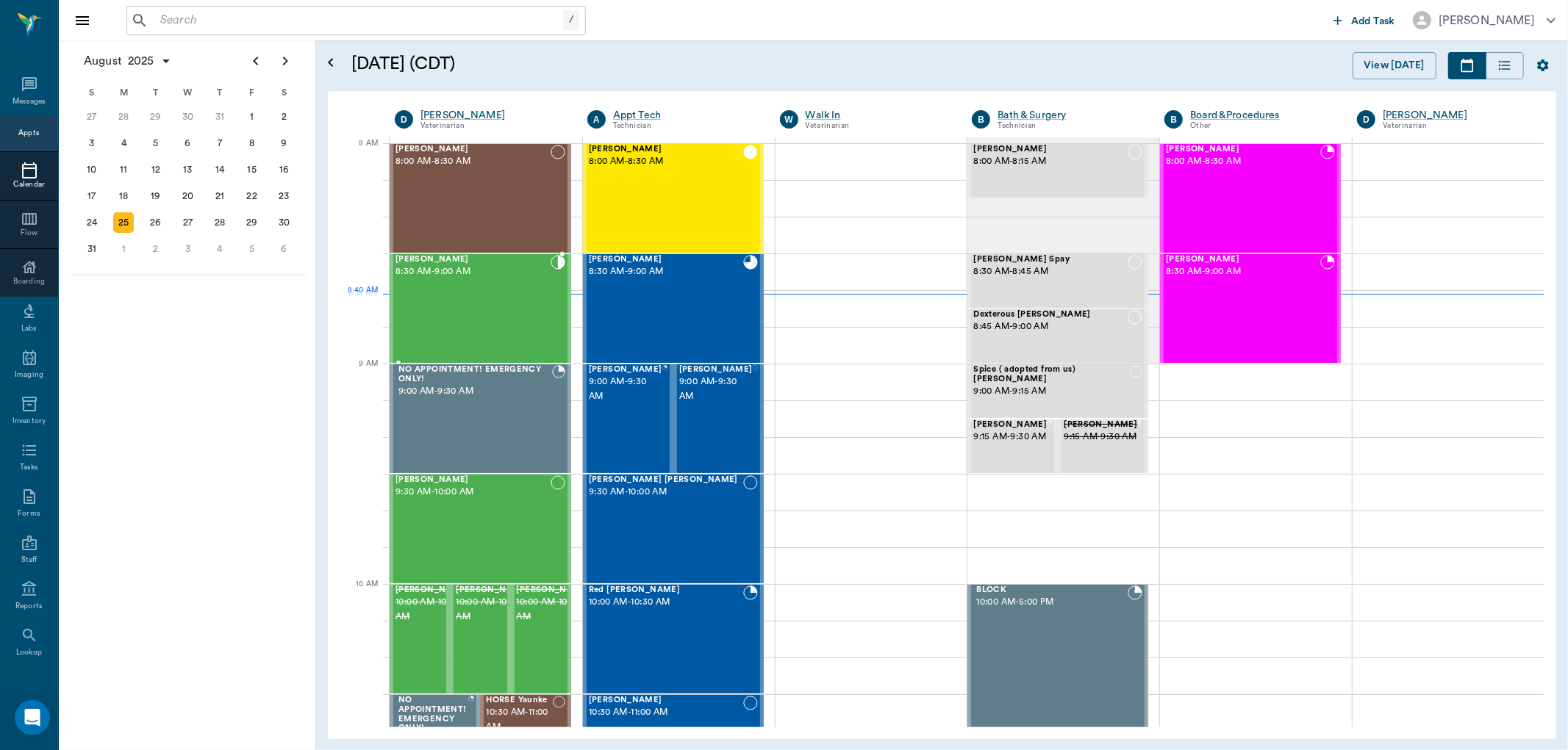
click at [493, 296] on div "[PERSON_NAME] 8:30 AM - 9:00 AM" at bounding box center [473, 308] width 155 height 107
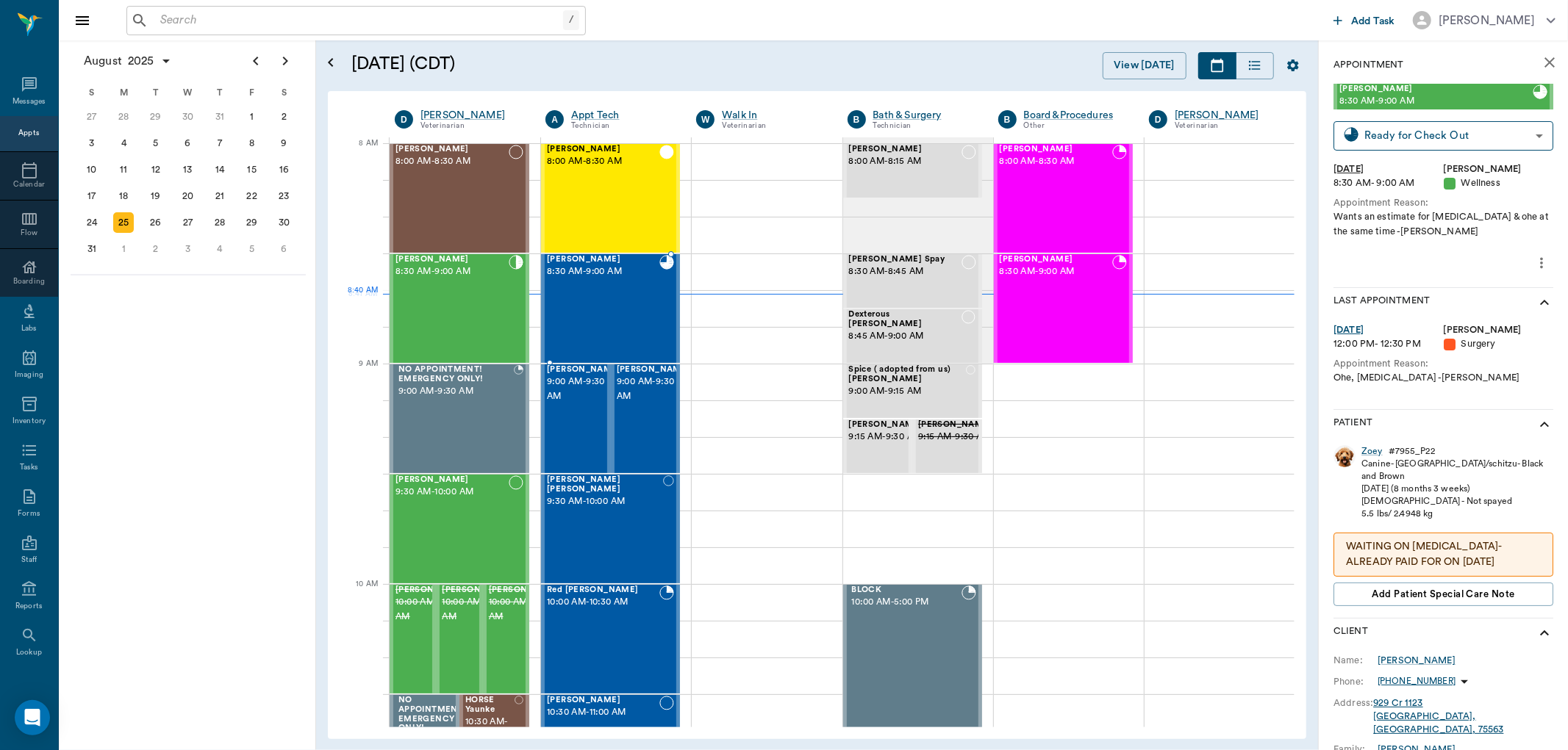
click at [575, 296] on div "[PERSON_NAME] 8:30 AM - 9:00 AM" at bounding box center [603, 308] width 112 height 107
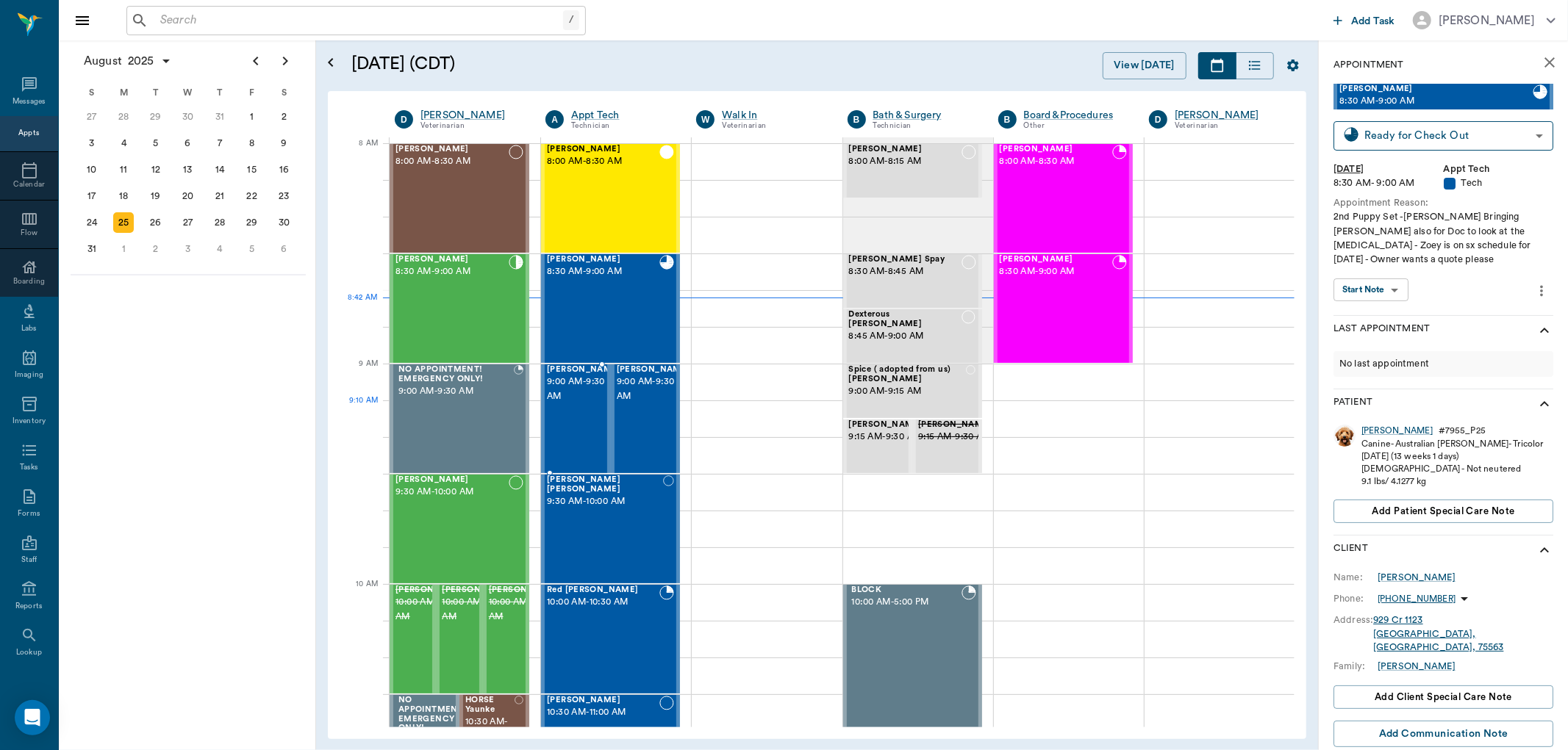
click at [578, 425] on div "[PERSON_NAME] 9:00 AM - 9:30 AM" at bounding box center [584, 418] width 74 height 107
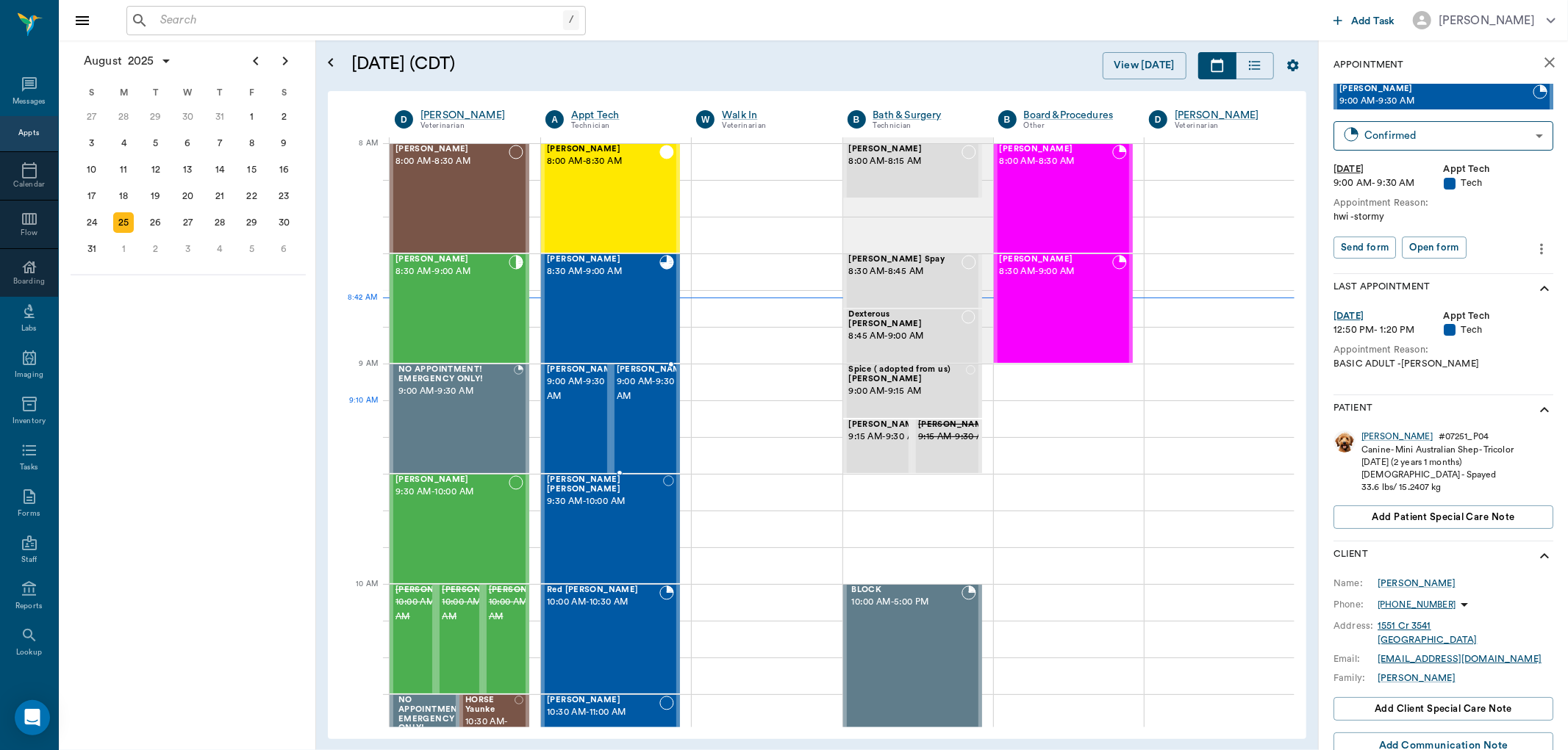
click at [640, 416] on div "[PERSON_NAME] 9:00 AM - 9:30 AM" at bounding box center [654, 418] width 74 height 107
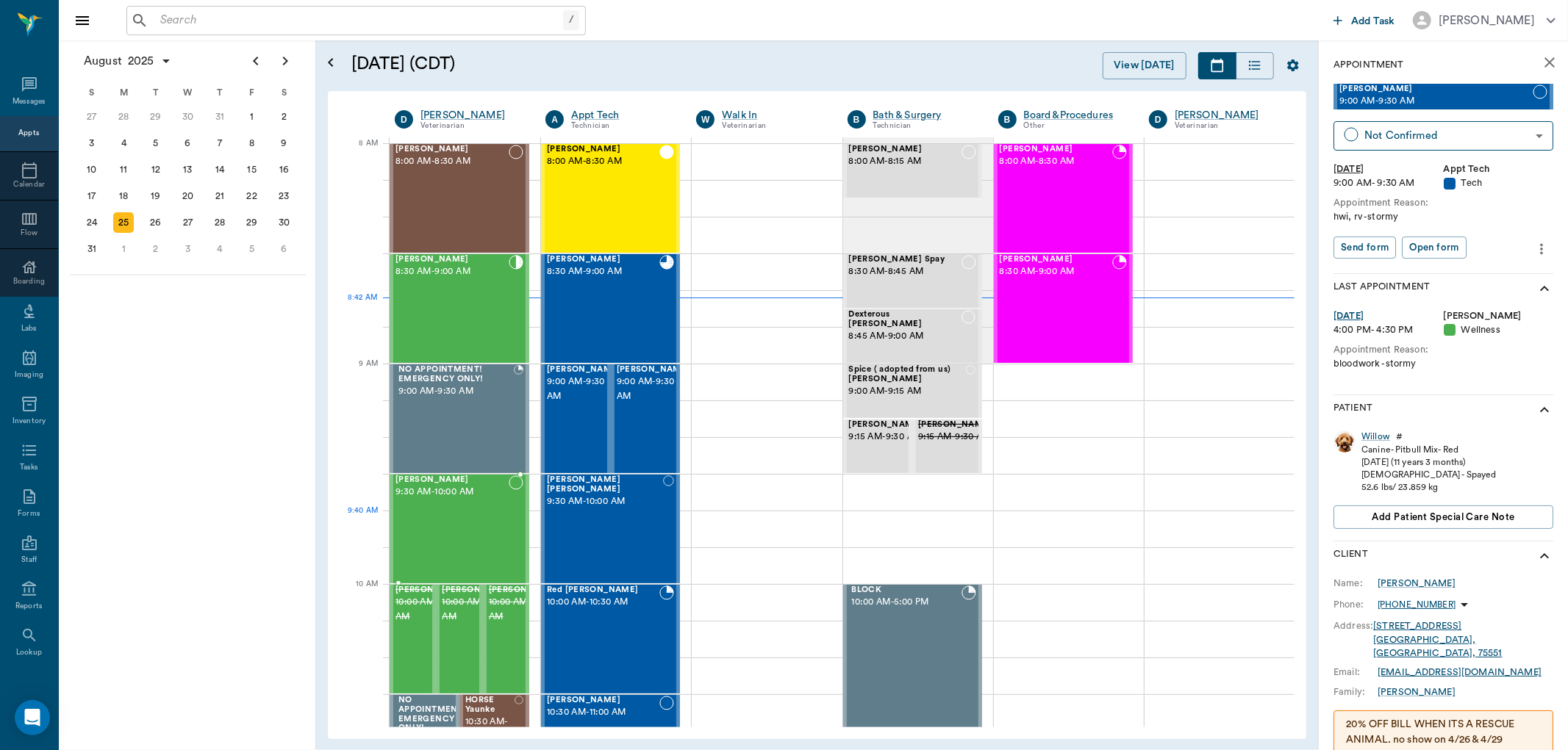
click at [460, 524] on div "[PERSON_NAME] 9:30 AM - 10:00 AM" at bounding box center [452, 529] width 113 height 107
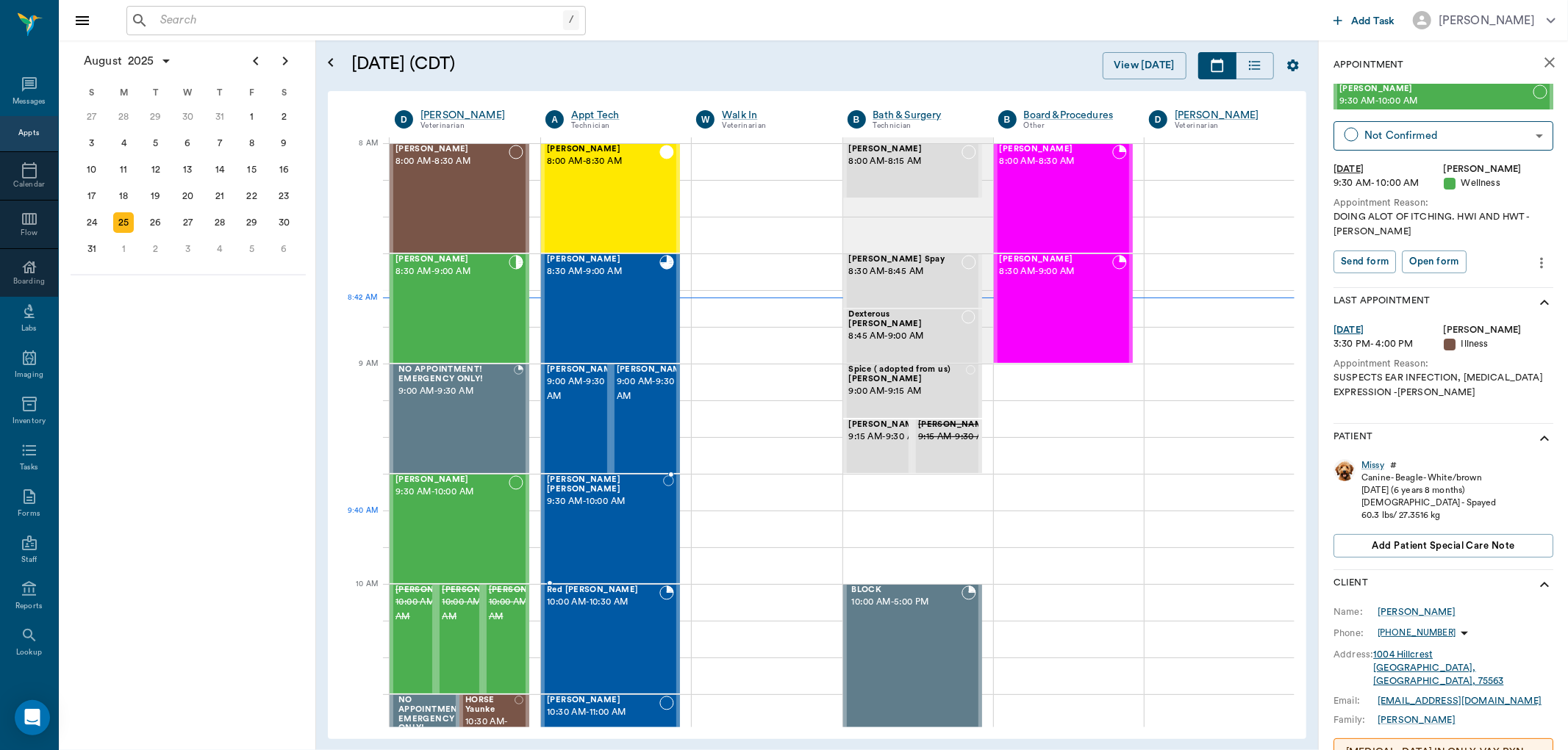
click at [601, 525] on div "[PERSON_NAME] [PERSON_NAME] 9:30 AM - 10:00 AM" at bounding box center [604, 529] width 116 height 107
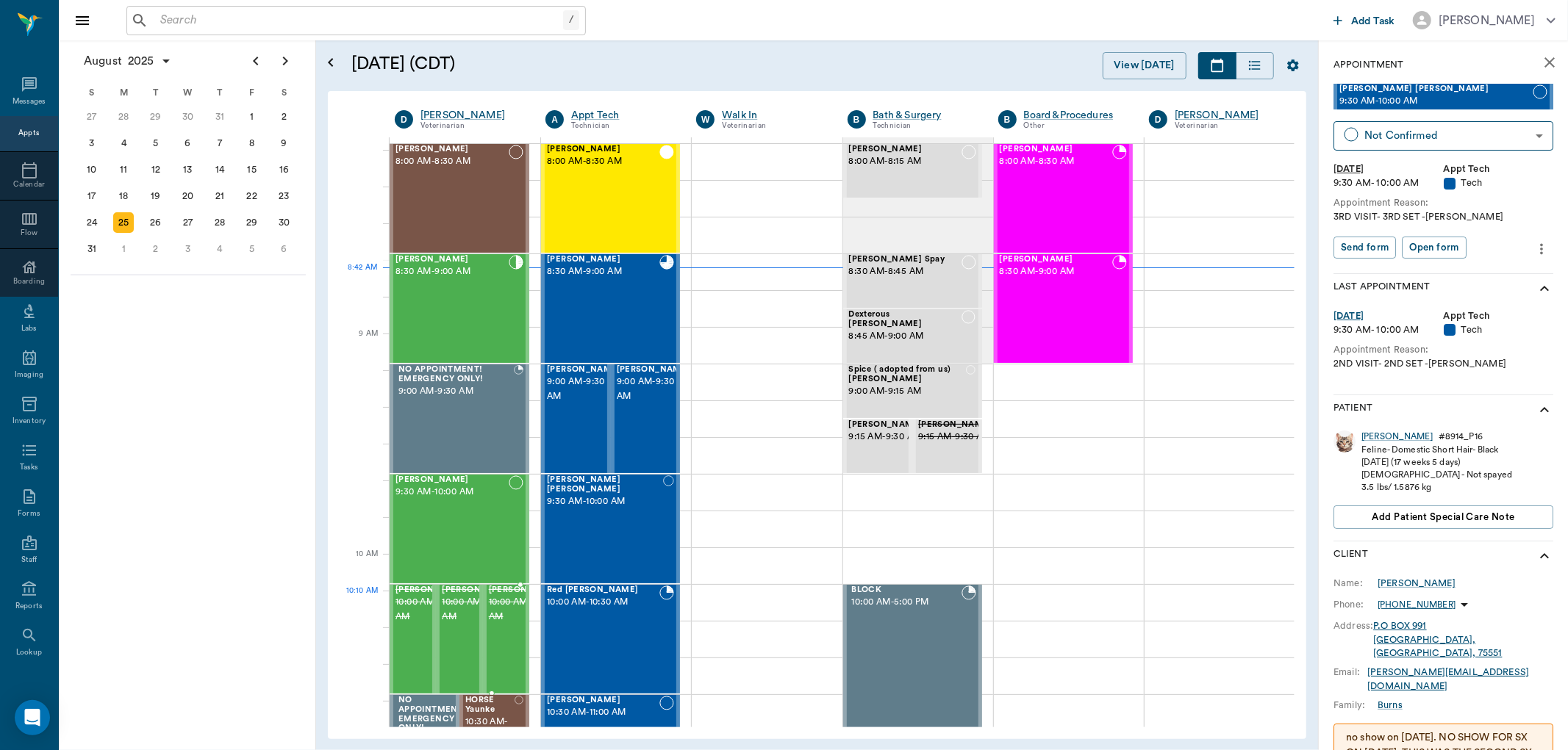
scroll to position [82, 0]
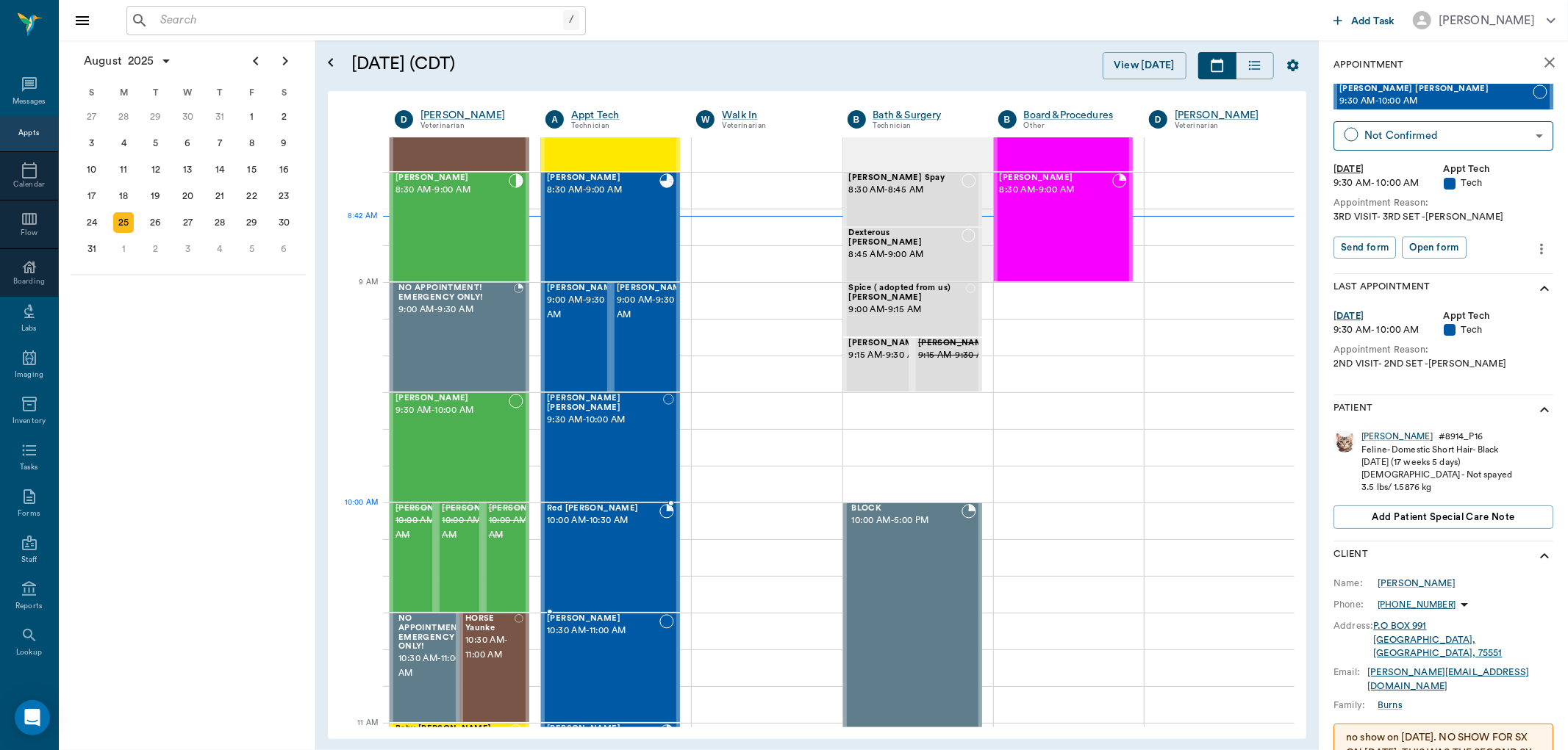
click at [566, 533] on div "Red [PERSON_NAME] 10:00 AM - 10:30 AM" at bounding box center [603, 558] width 112 height 107
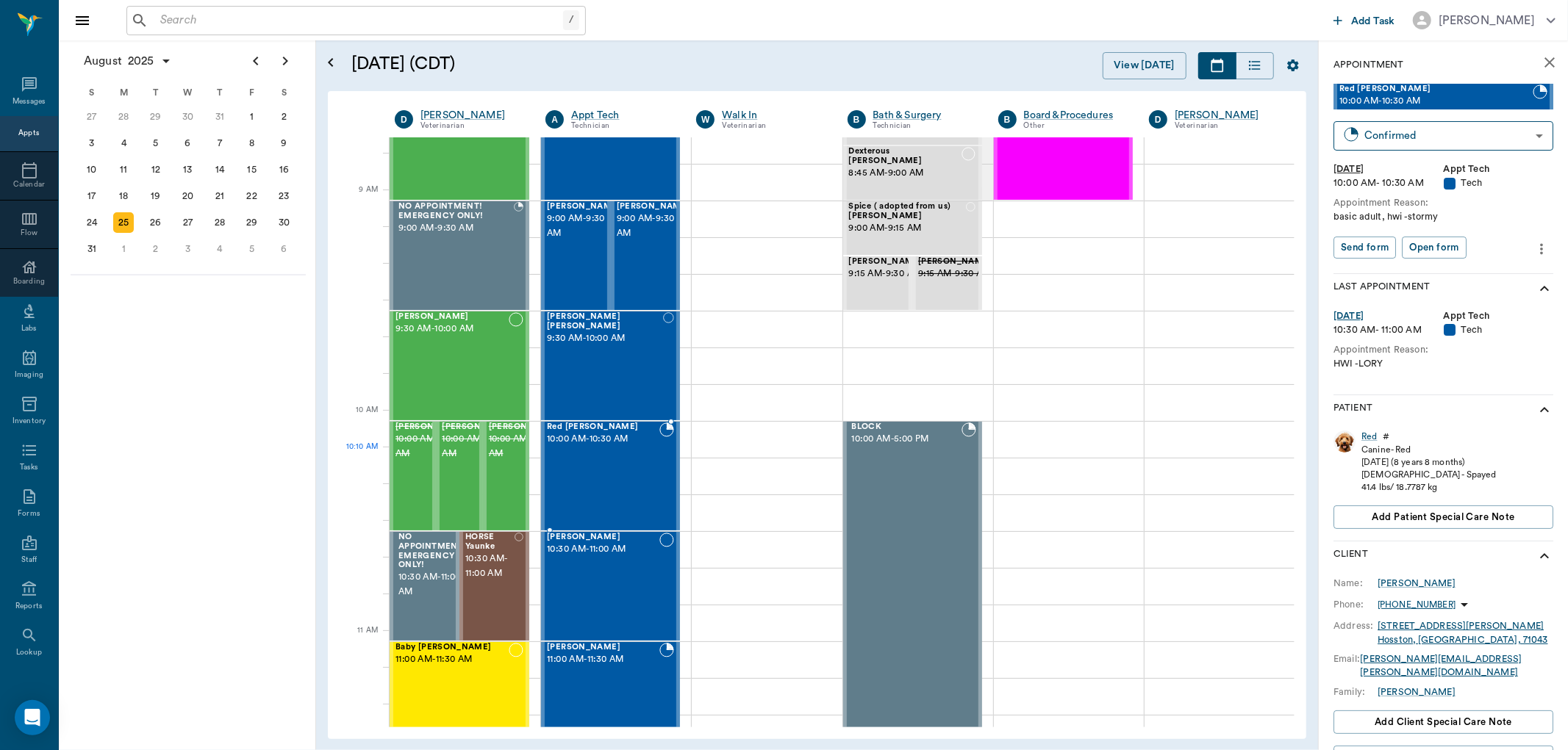
scroll to position [245, 0]
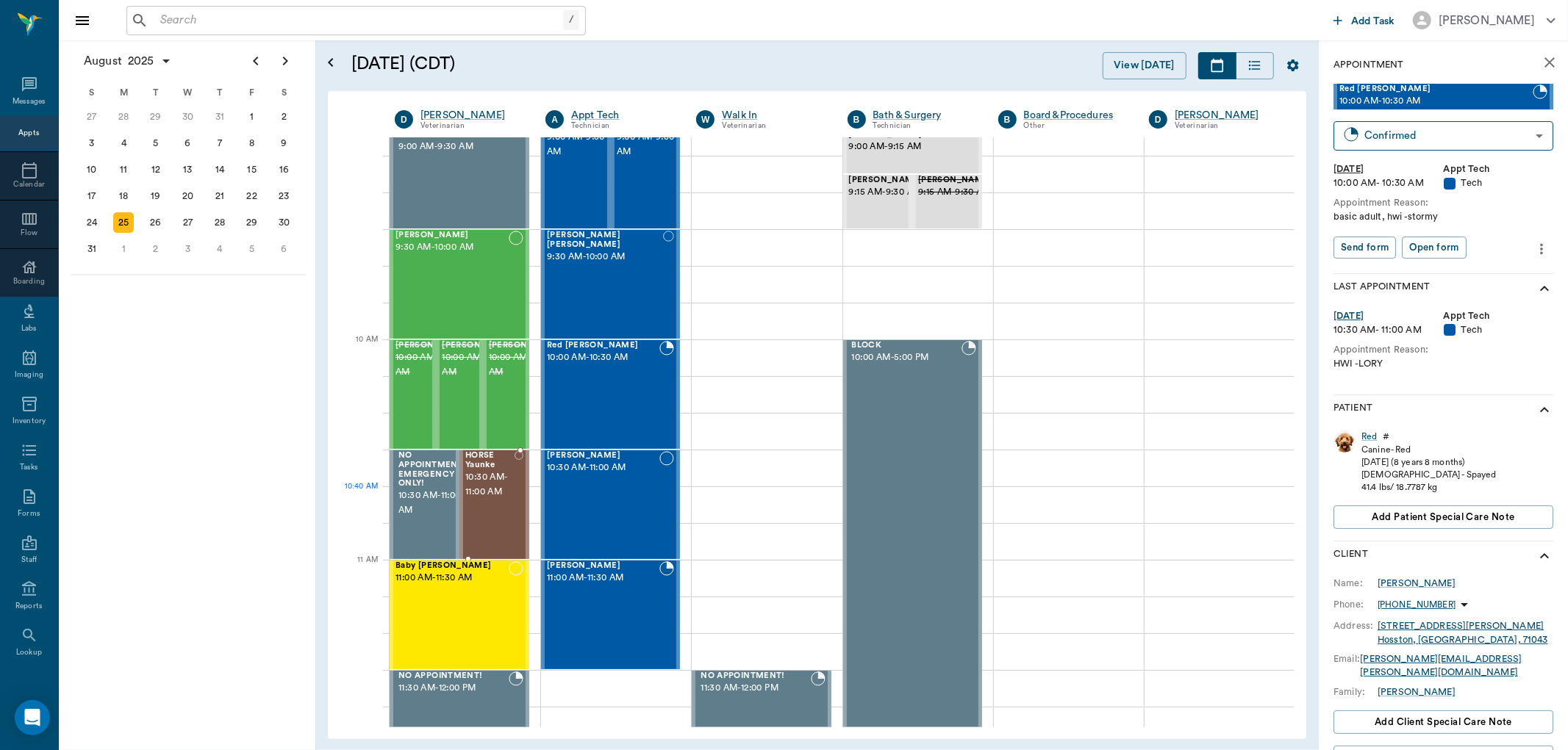
click at [506, 487] on span "10:30 AM - 11:00 AM" at bounding box center [490, 485] width 49 height 29
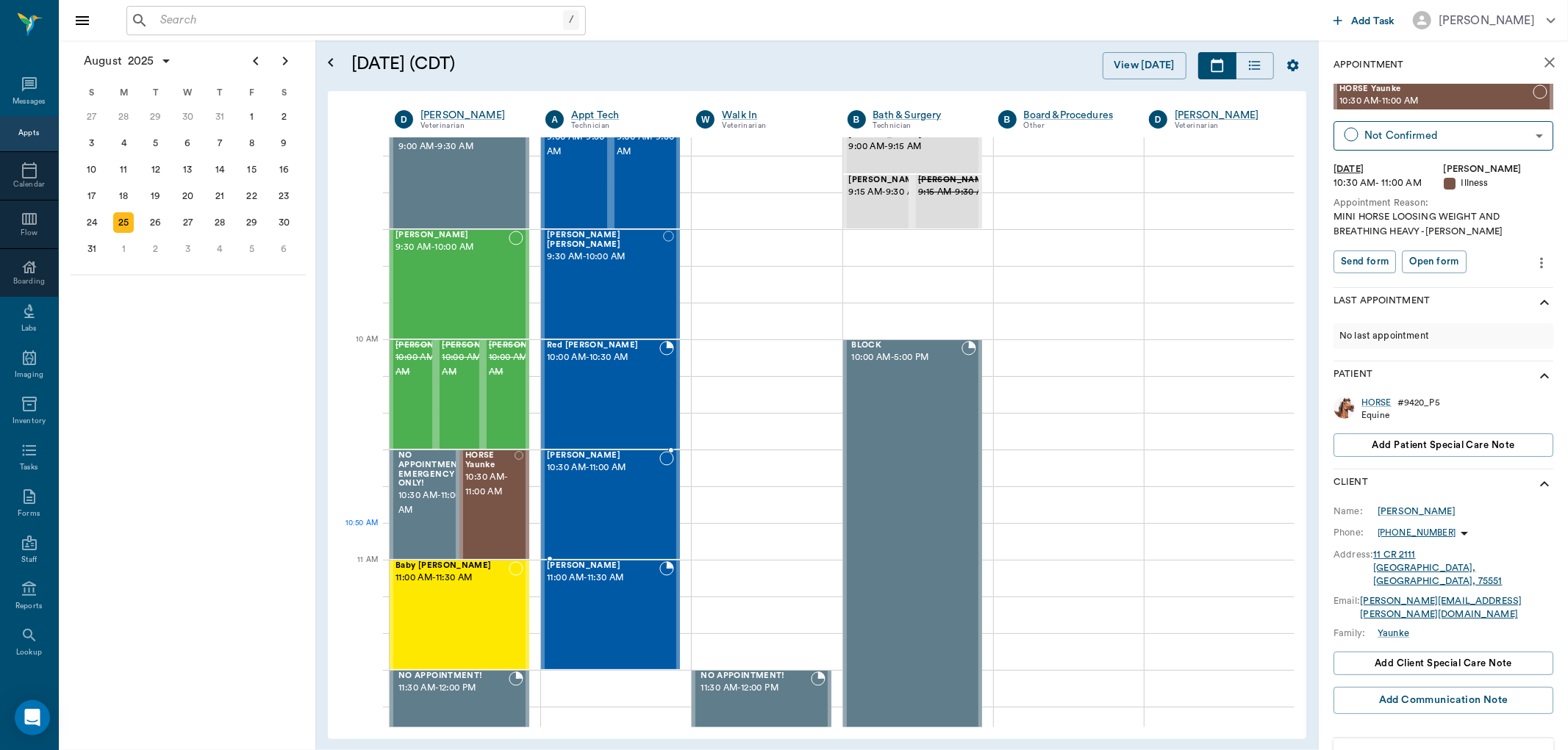
click at [645, 527] on div "[PERSON_NAME] 10:30 AM - 11:00 AM" at bounding box center [603, 504] width 112 height 107
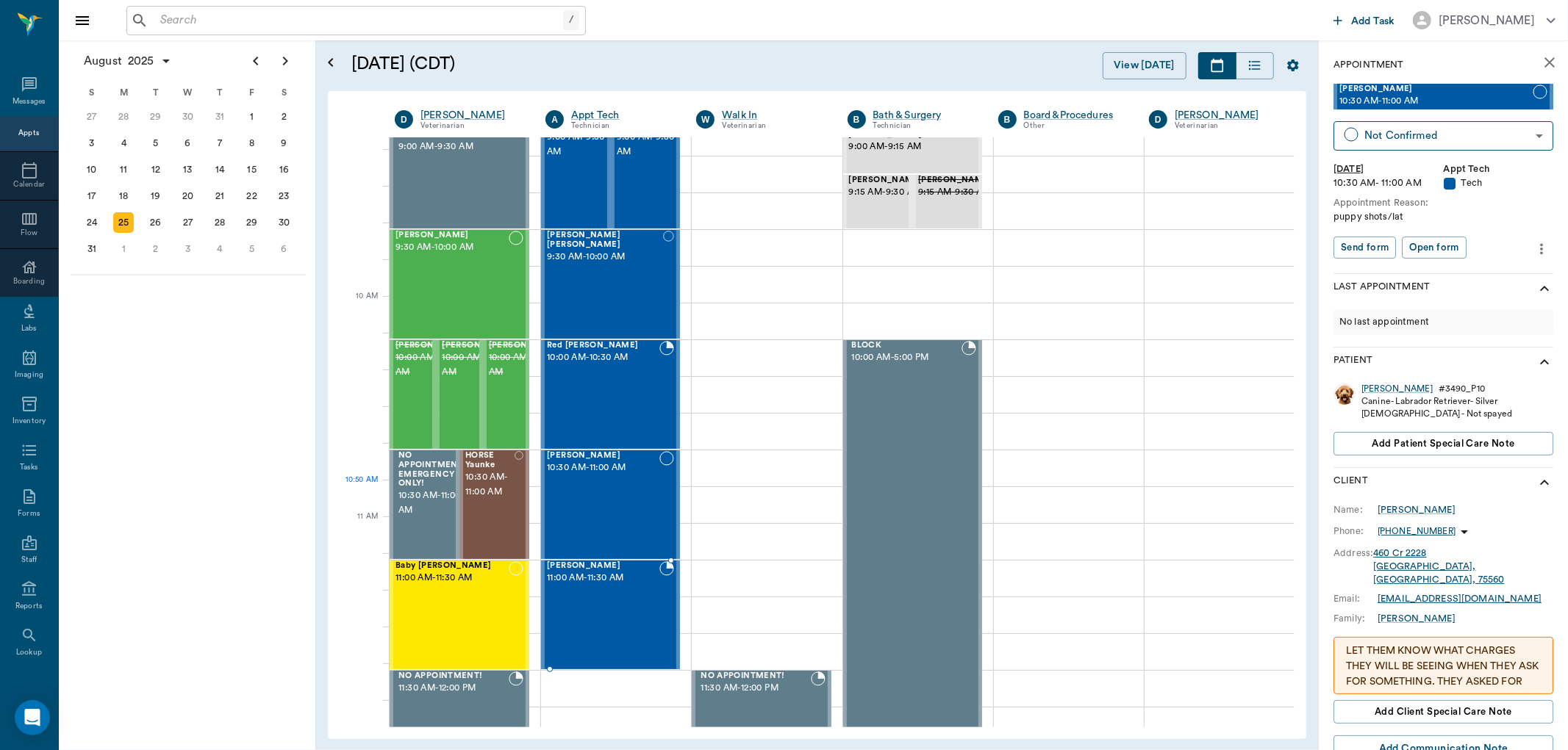
scroll to position [326, 0]
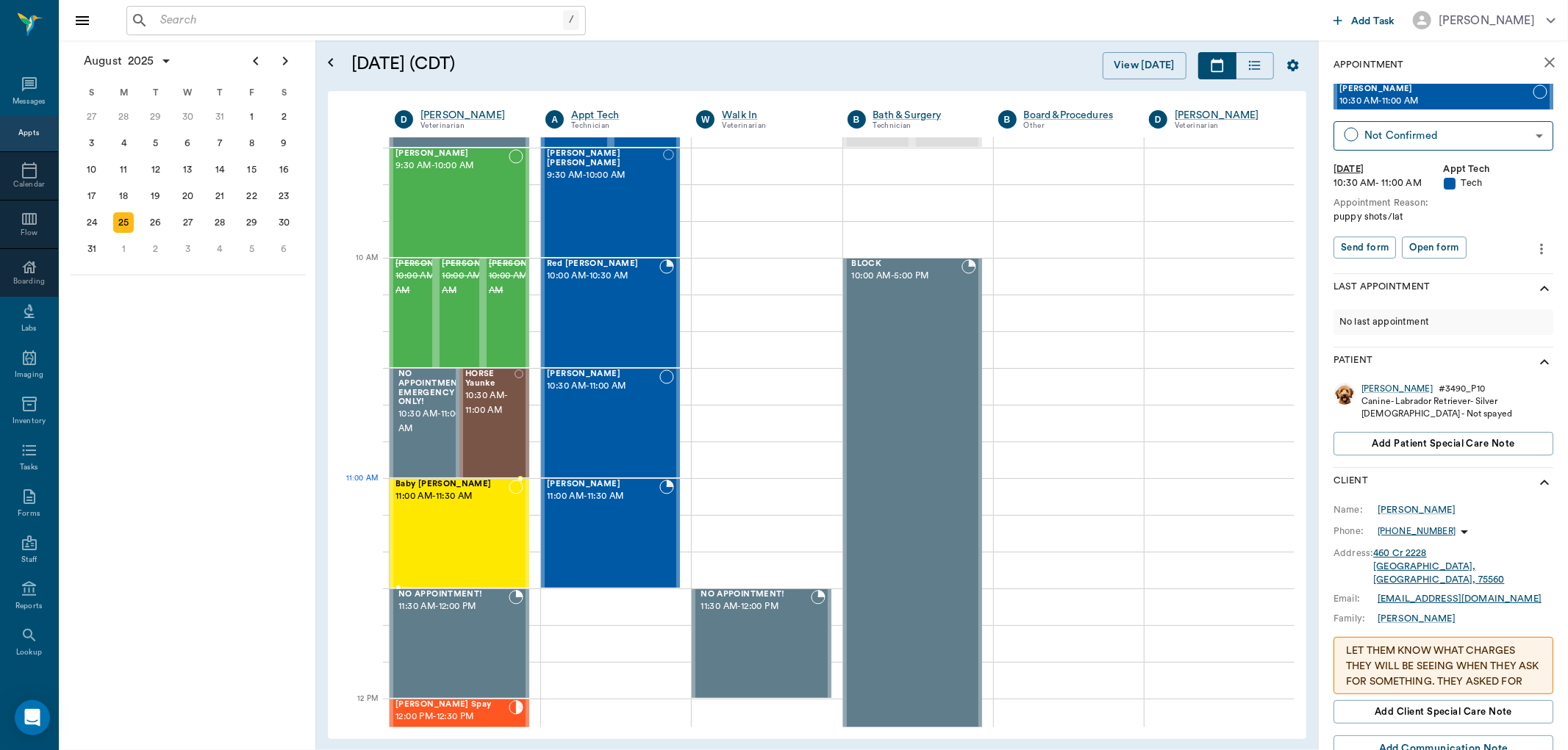
click at [458, 504] on div "Baby [PERSON_NAME] 11:00 AM - 11:30 AM" at bounding box center [452, 533] width 113 height 107
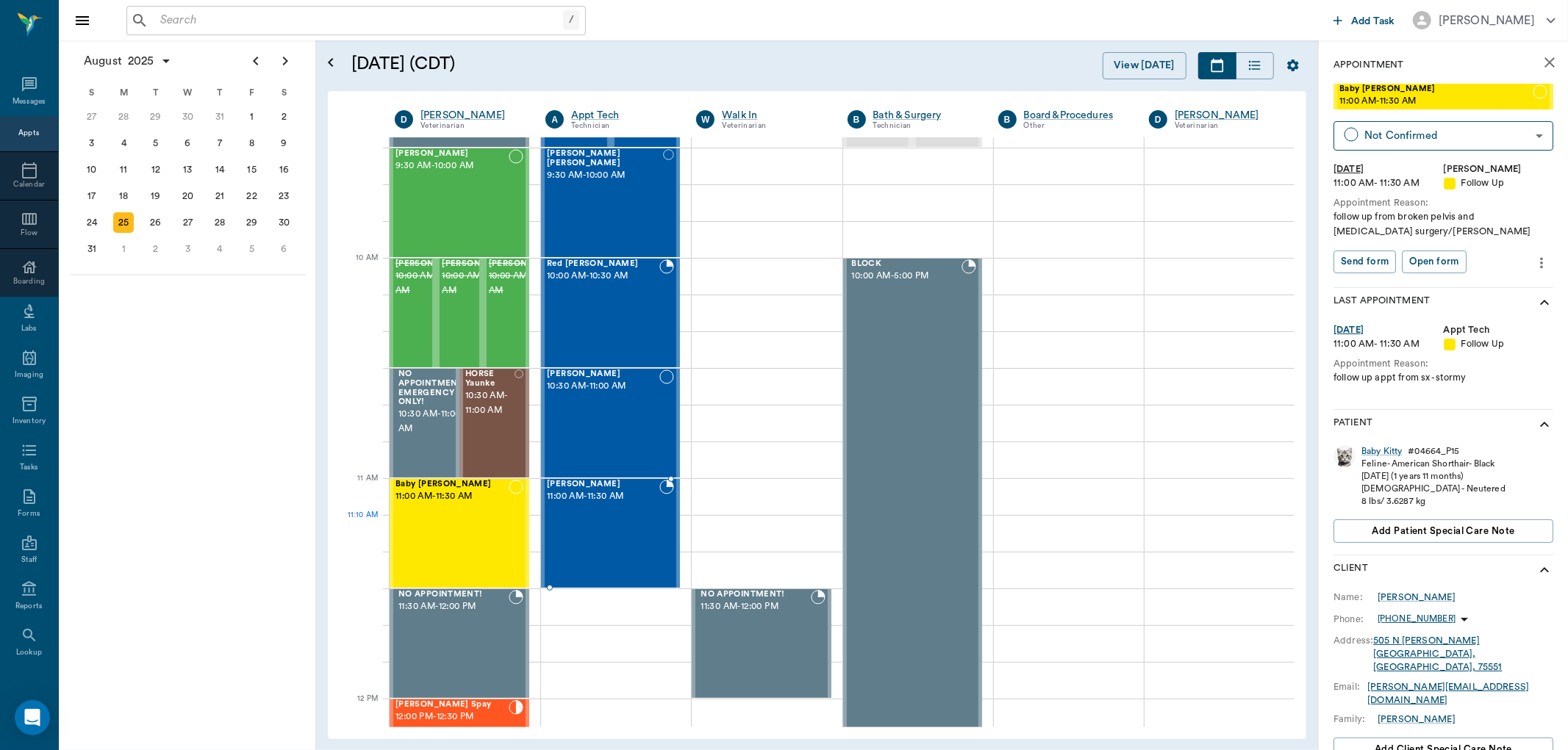
click at [587, 522] on div "[PERSON_NAME] 11:00 AM - 11:30 AM" at bounding box center [603, 533] width 112 height 107
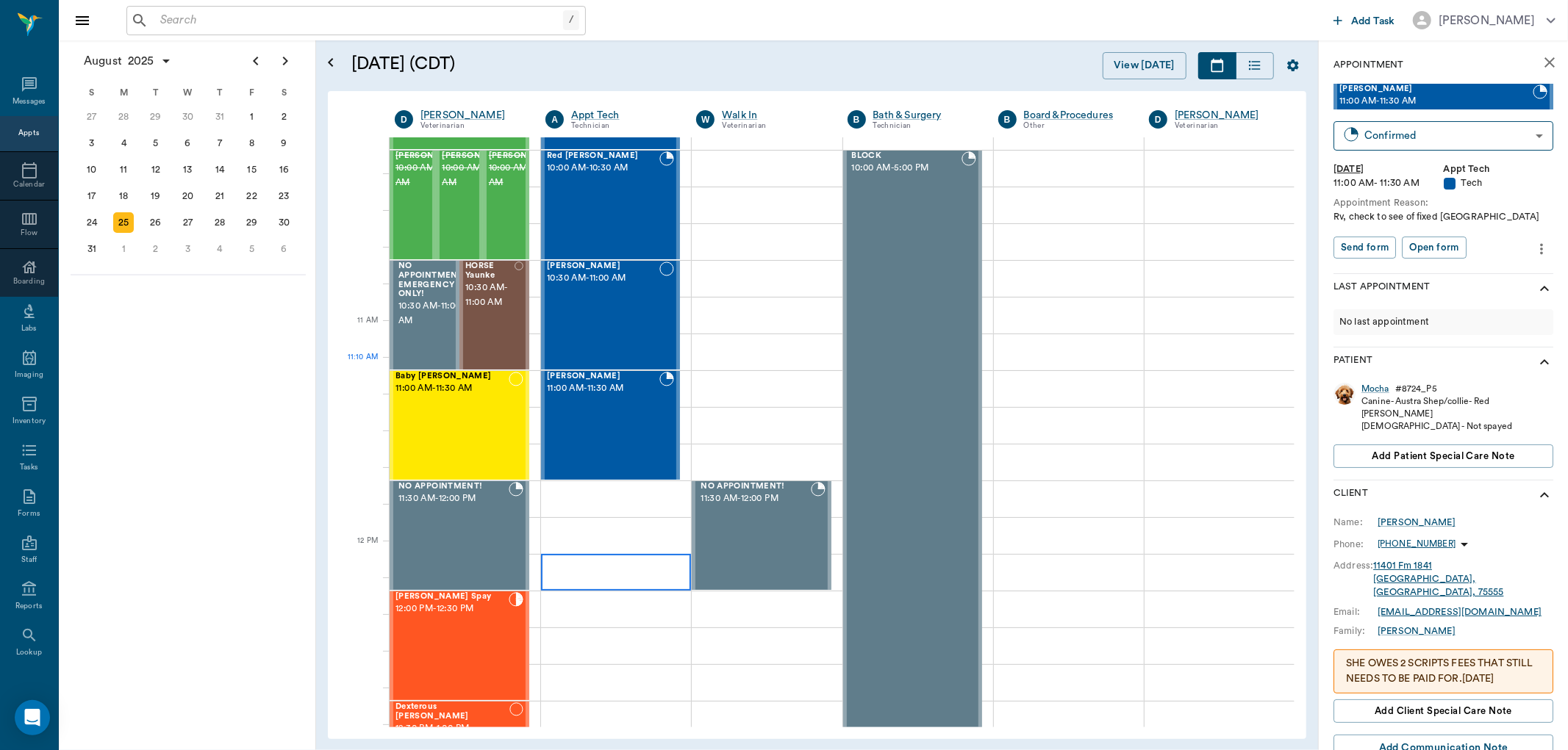
scroll to position [490, 0]
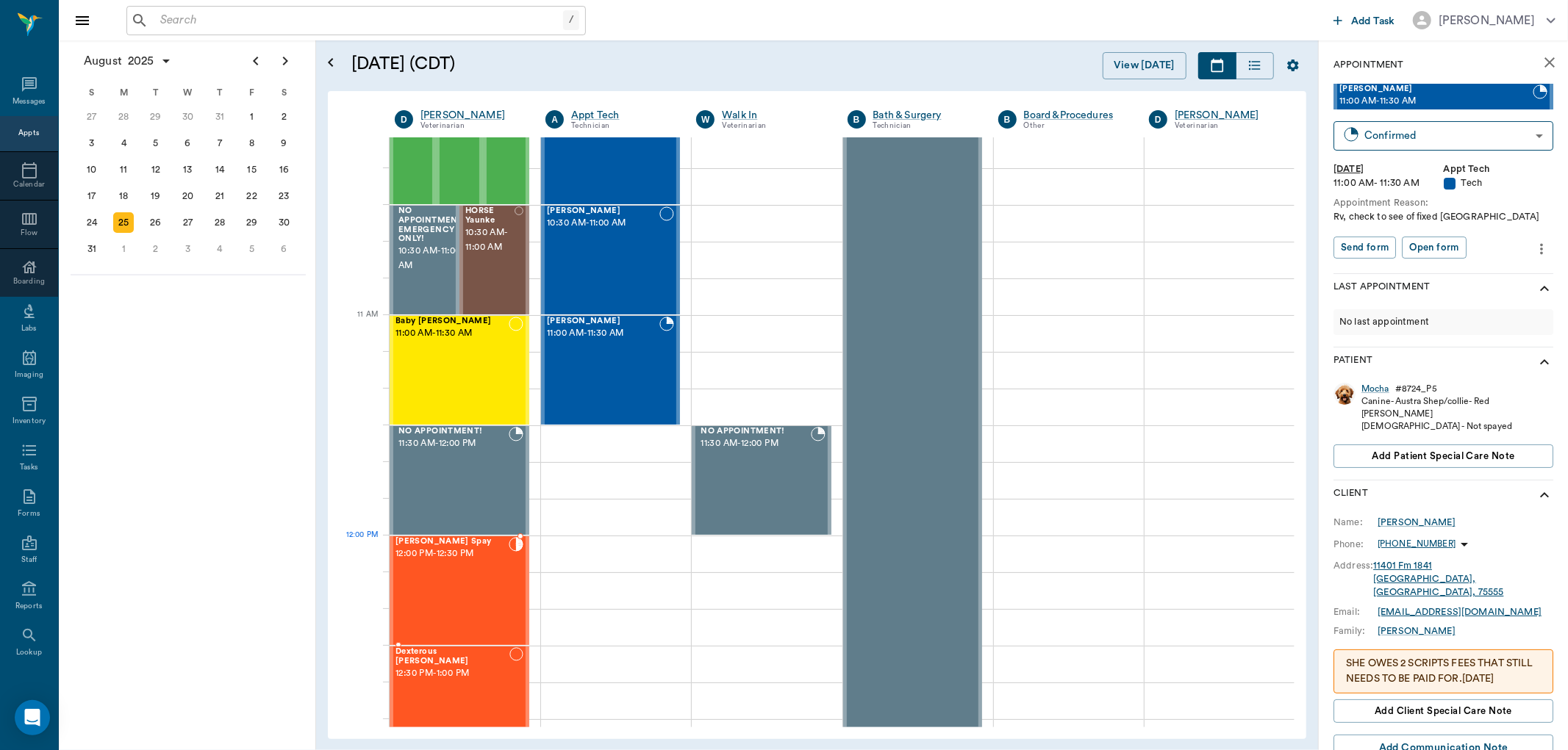
click at [490, 572] on div "[PERSON_NAME] Spay 12:00 PM - 12:30 PM" at bounding box center [452, 590] width 113 height 107
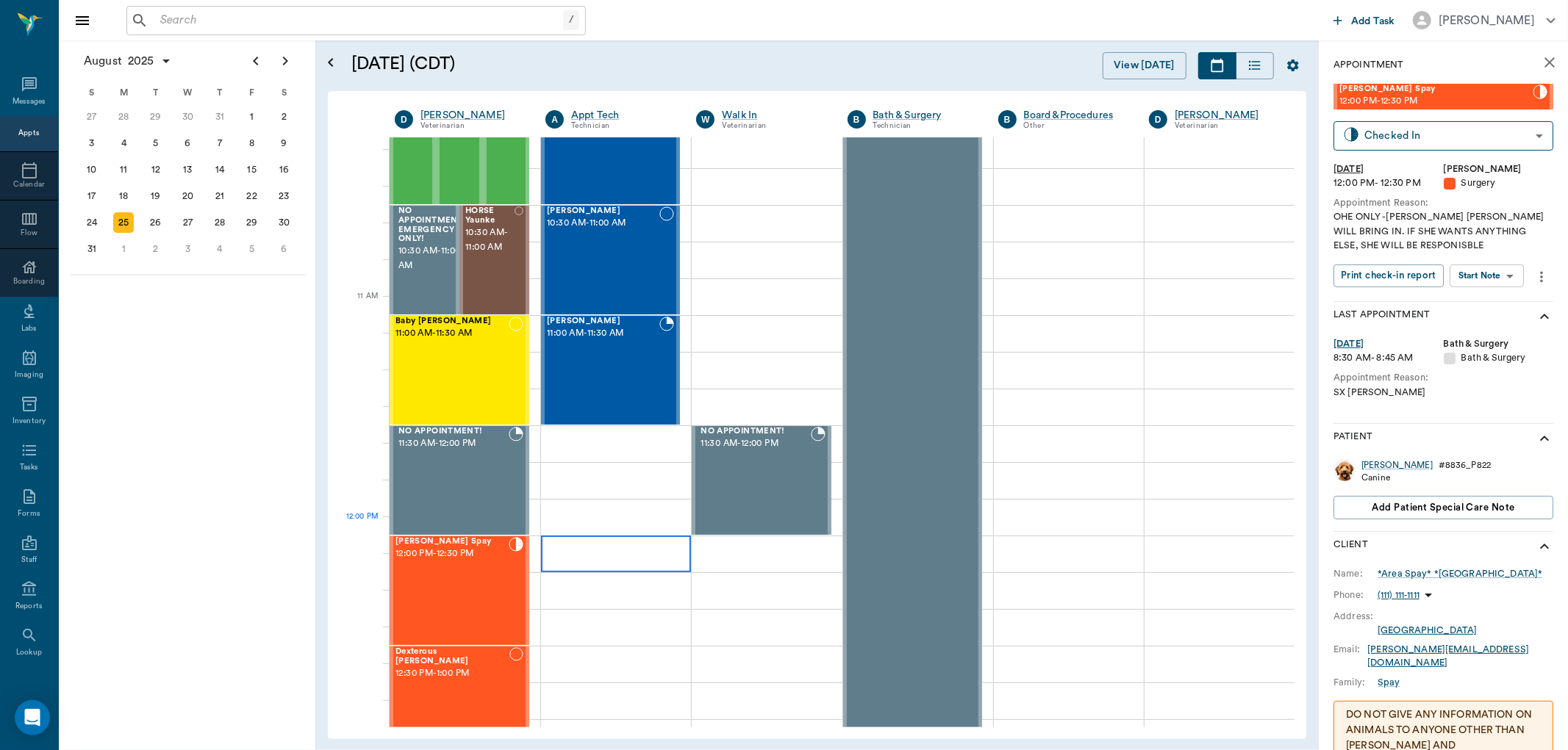
scroll to position [571, 0]
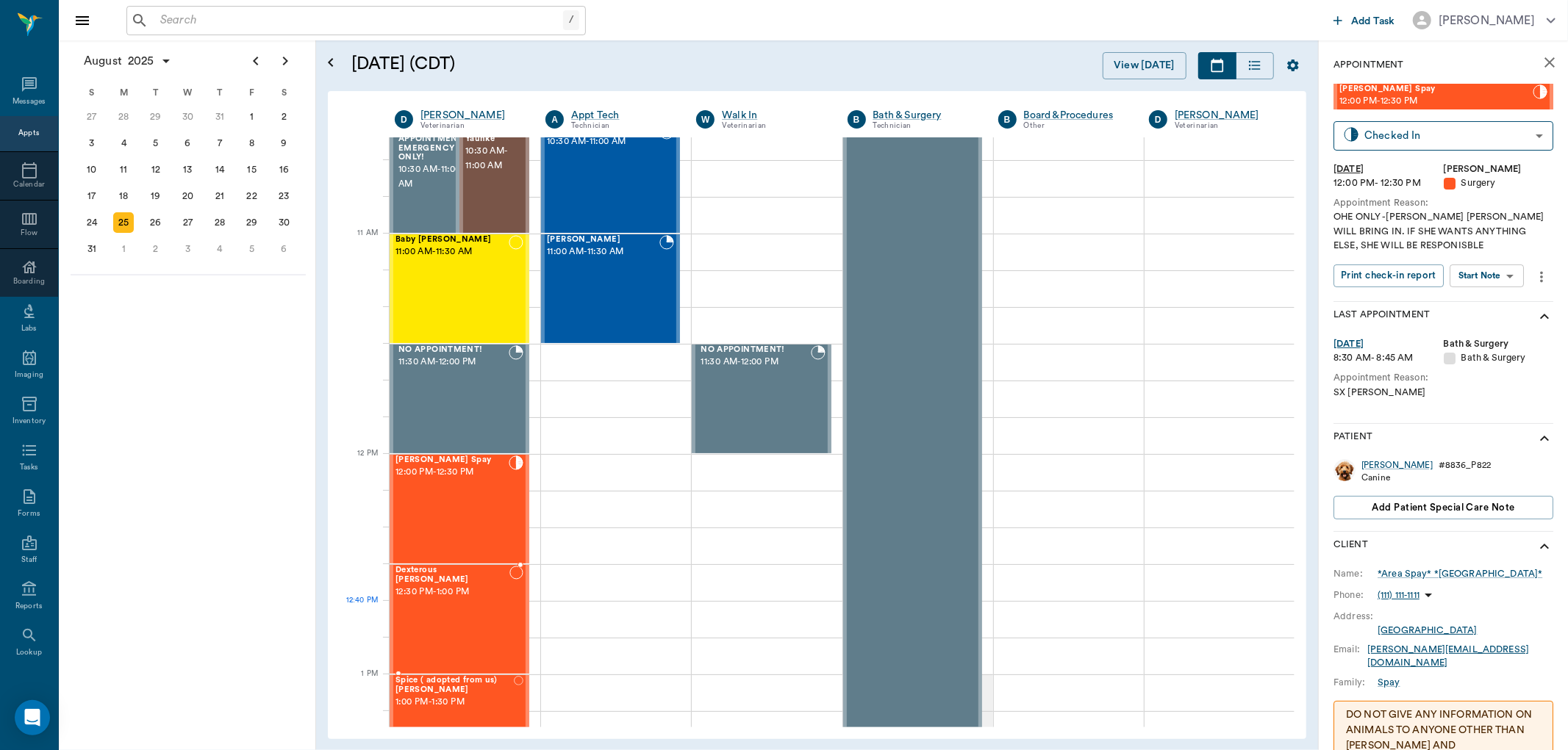
drag, startPoint x: 451, startPoint y: 611, endPoint x: 454, endPoint y: 601, distance: 10.4
click at [453, 610] on div "Dexterous [PERSON_NAME] 12:30 PM - 1:00 PM" at bounding box center [452, 619] width 114 height 107
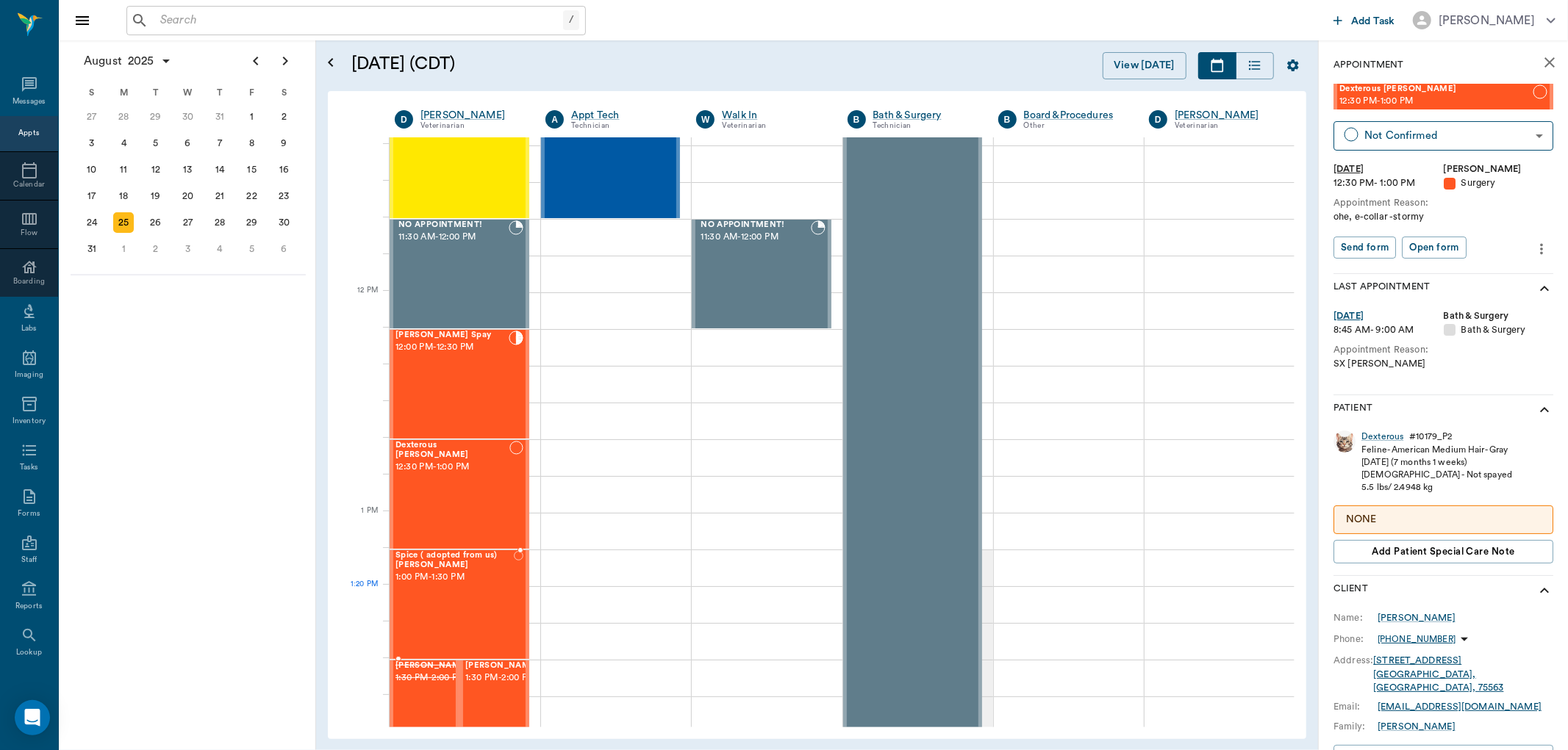
scroll to position [735, 0]
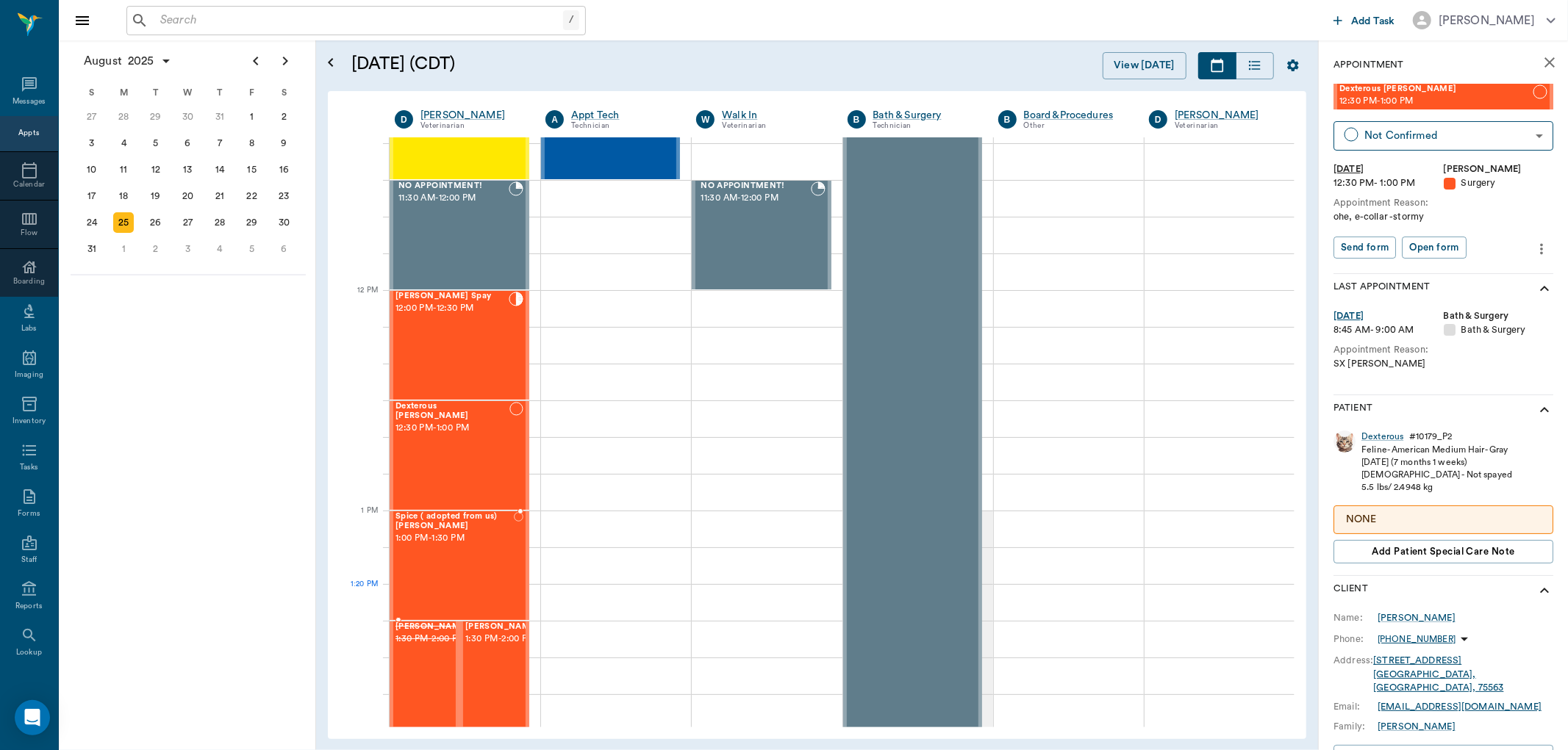
click at [455, 591] on div "Spice ( adopted from [GEOGRAPHIC_DATA]) [PERSON_NAME] 1:00 PM - 1:30 PM" at bounding box center [455, 566] width 118 height 107
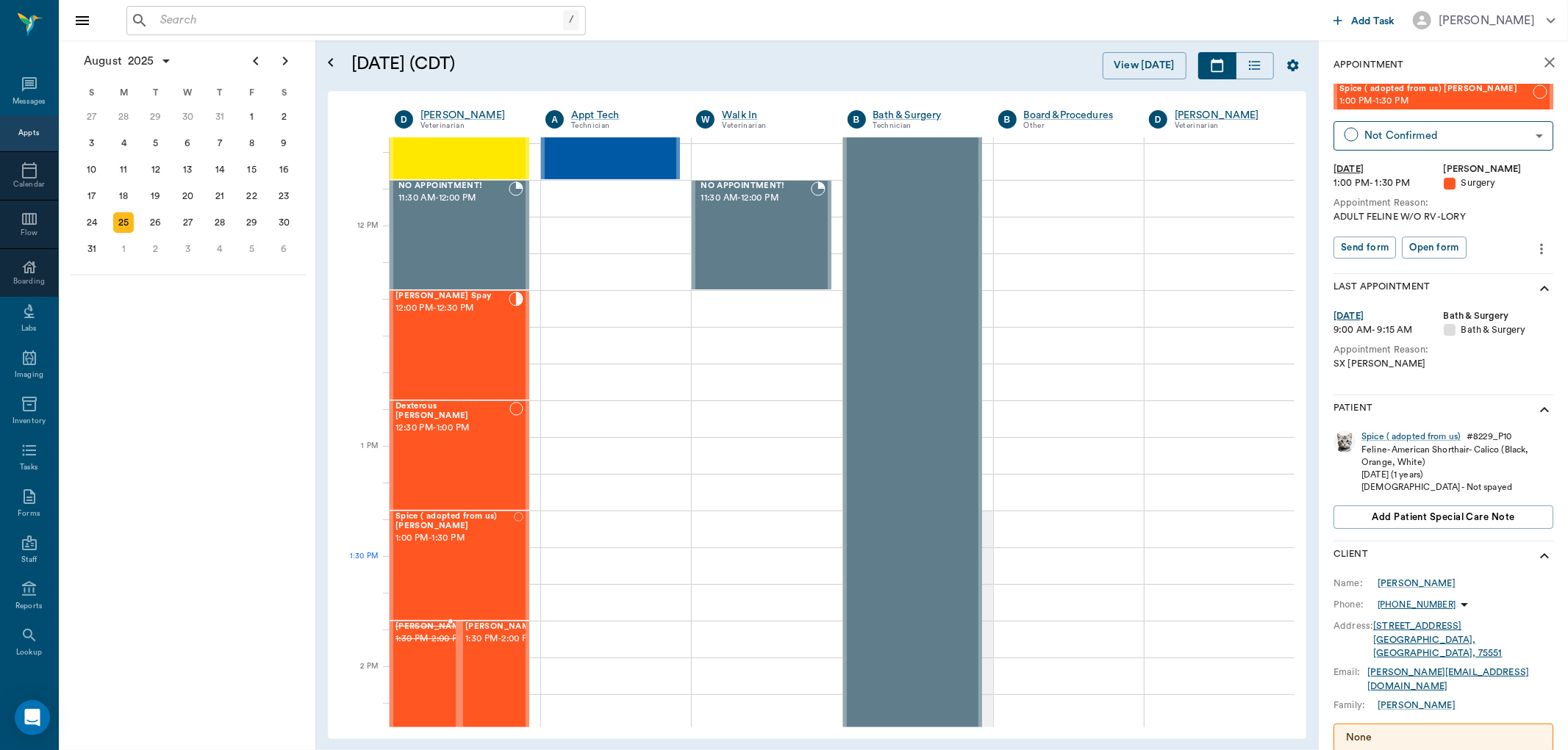
scroll to position [816, 0]
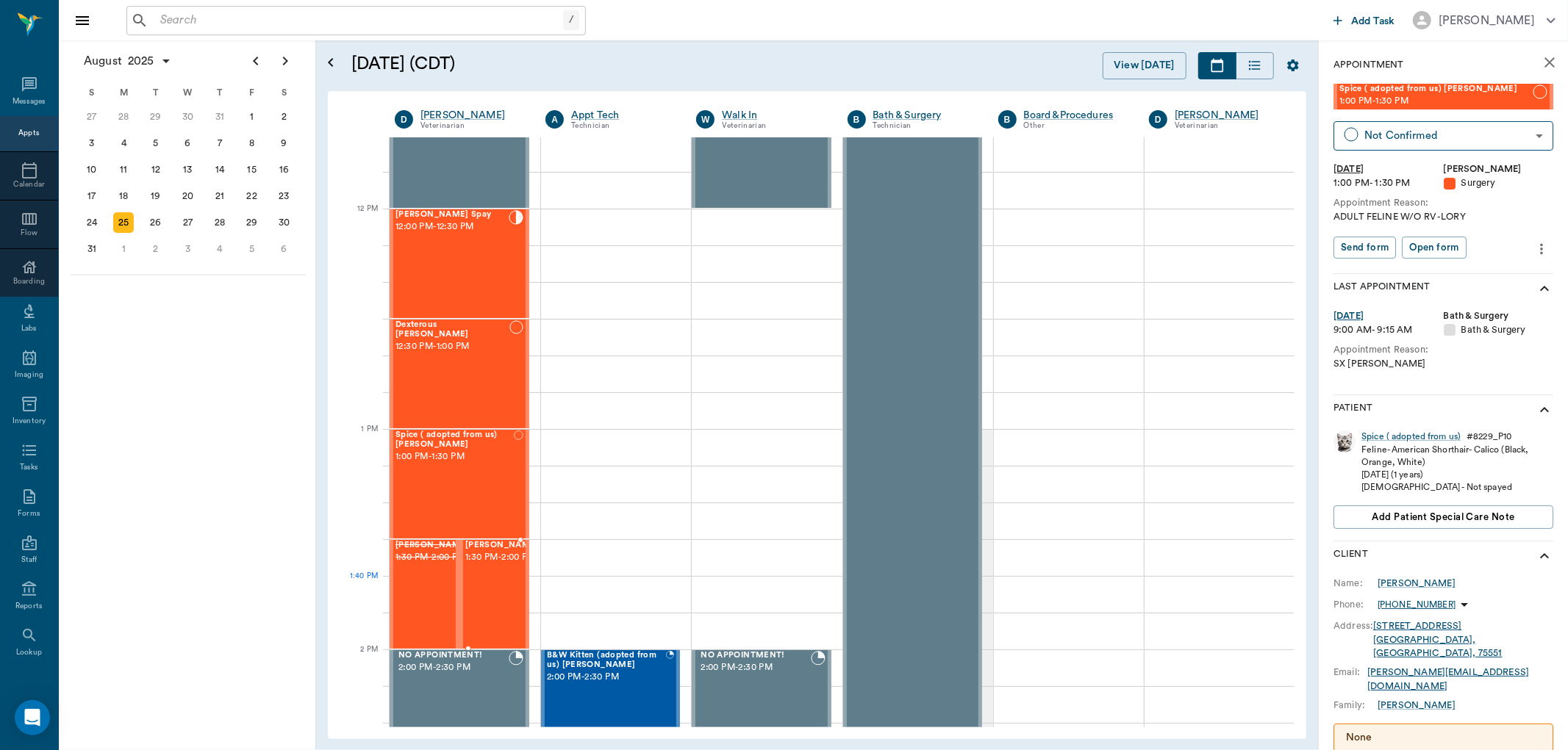
click at [479, 565] on span "1:30 PM - 2:00 PM" at bounding box center [502, 558] width 74 height 15
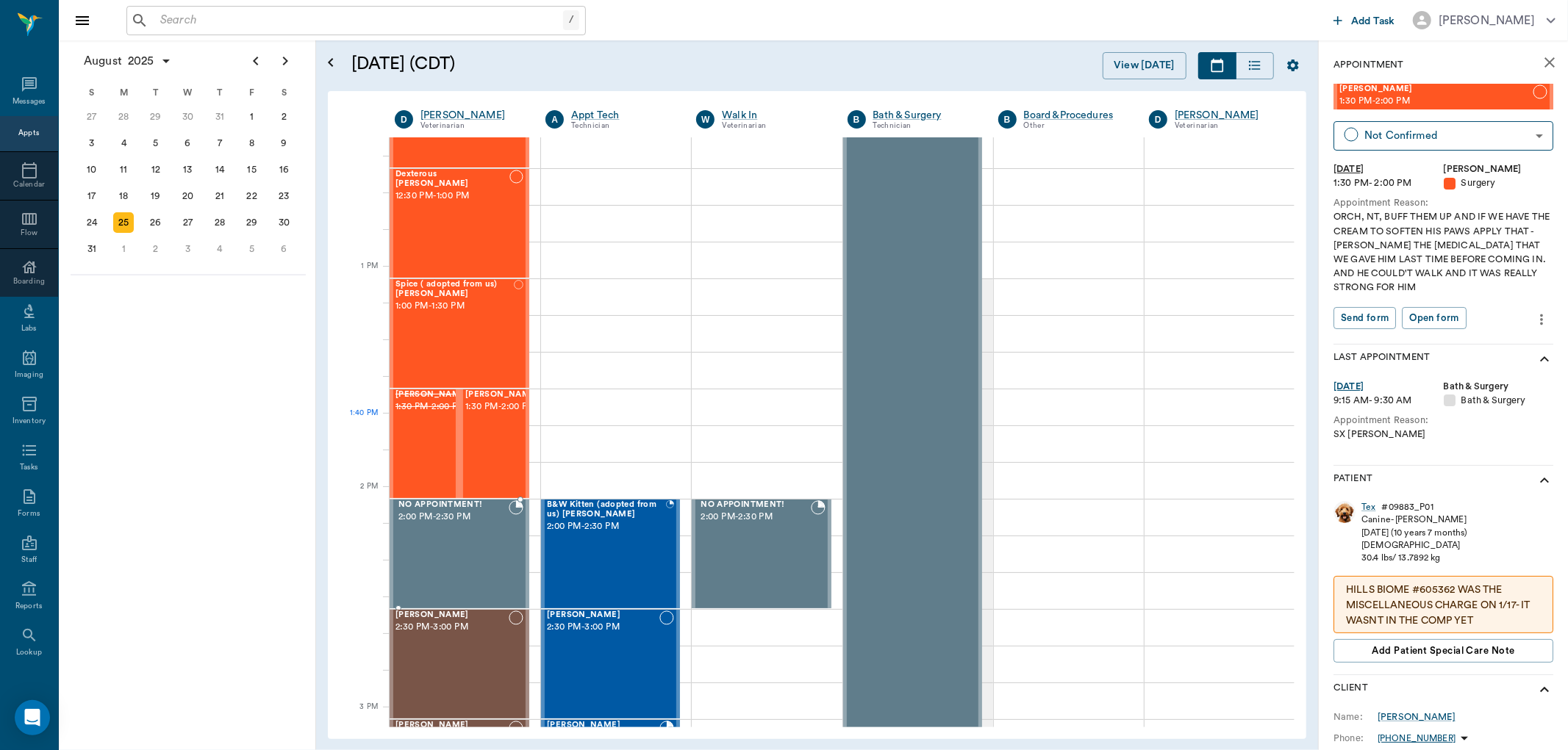
scroll to position [979, 0]
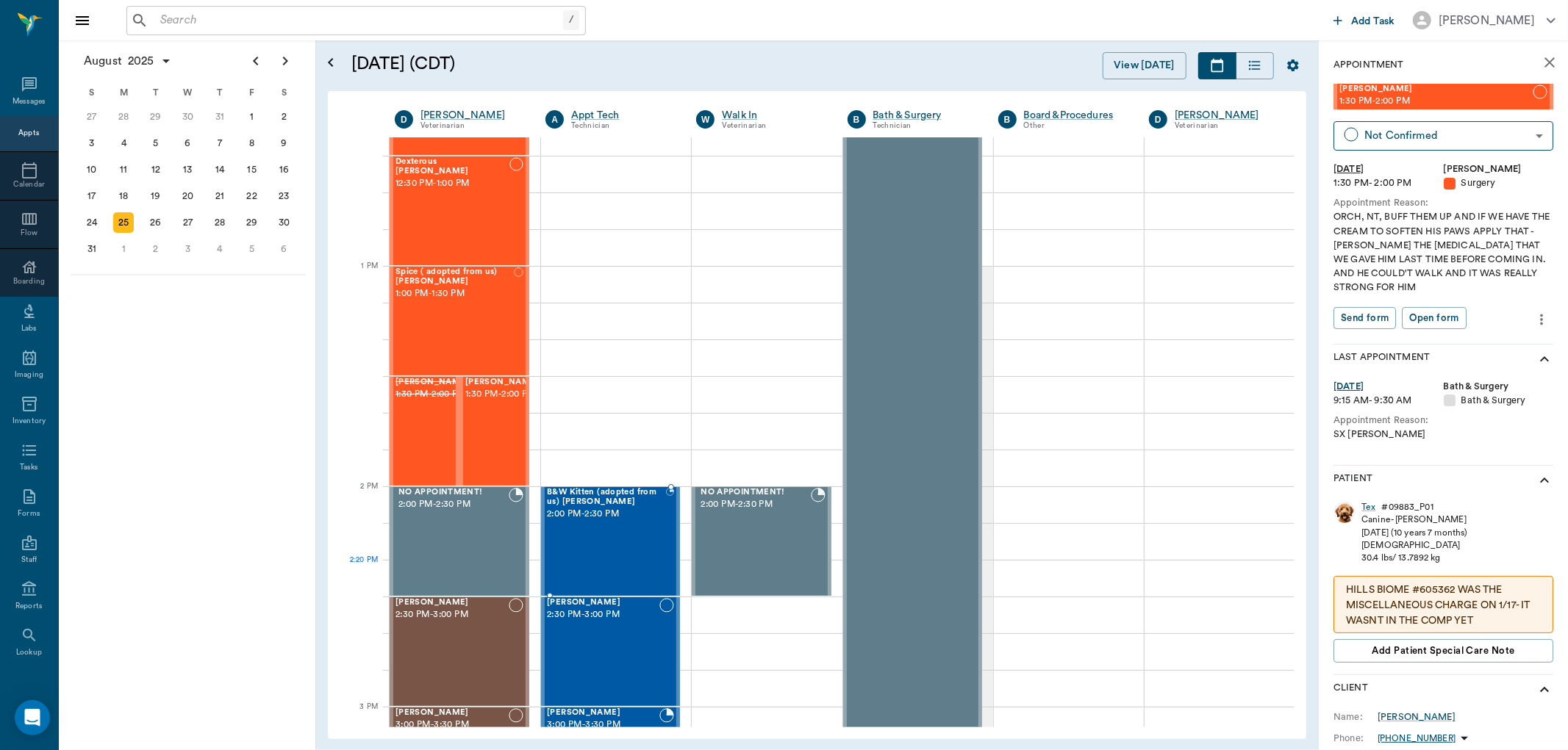
click at [585, 569] on div "B&W [GEOGRAPHIC_DATA] (adopted from us) [PERSON_NAME] 2:00 PM - 2:30 PM" at bounding box center [606, 541] width 118 height 107
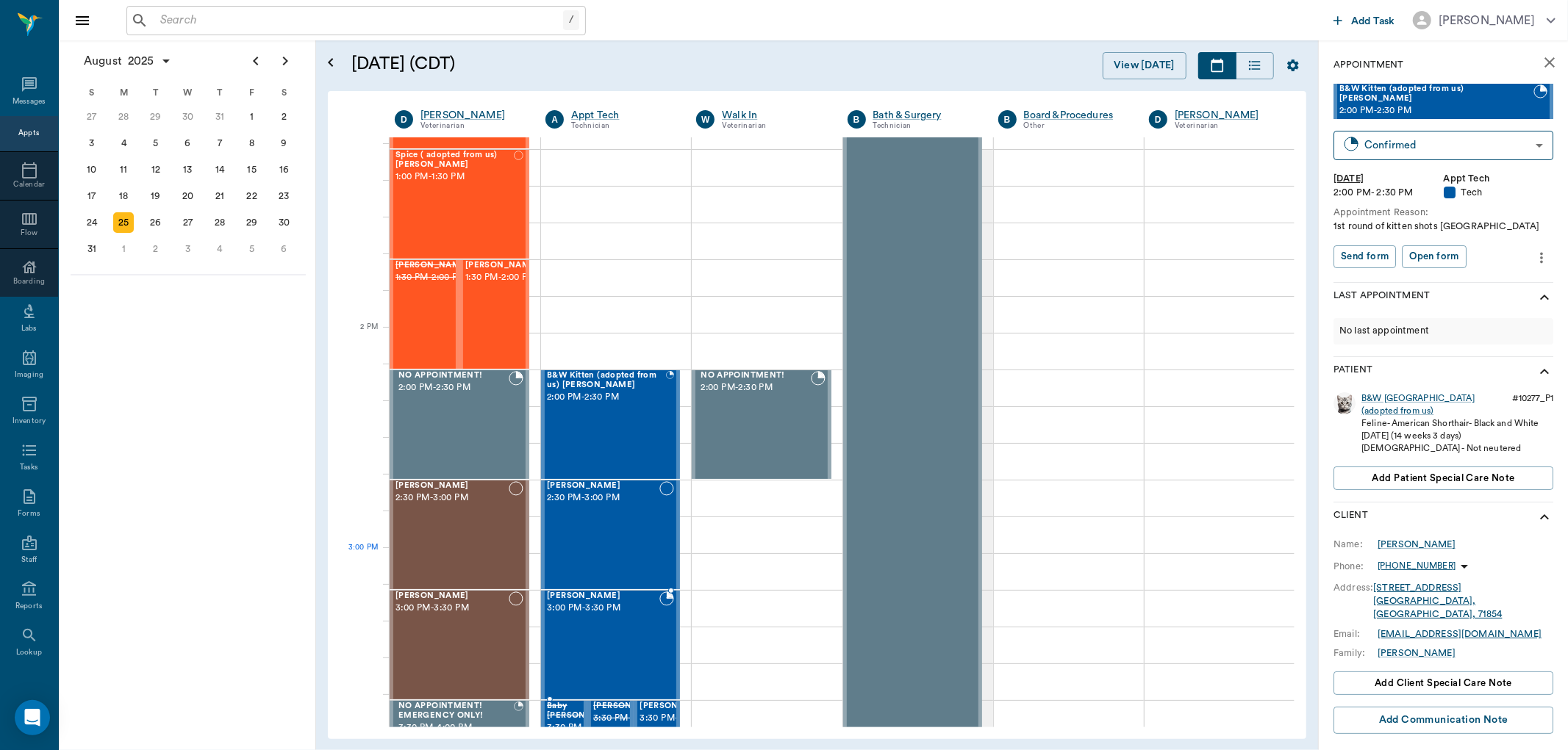
scroll to position [1142, 0]
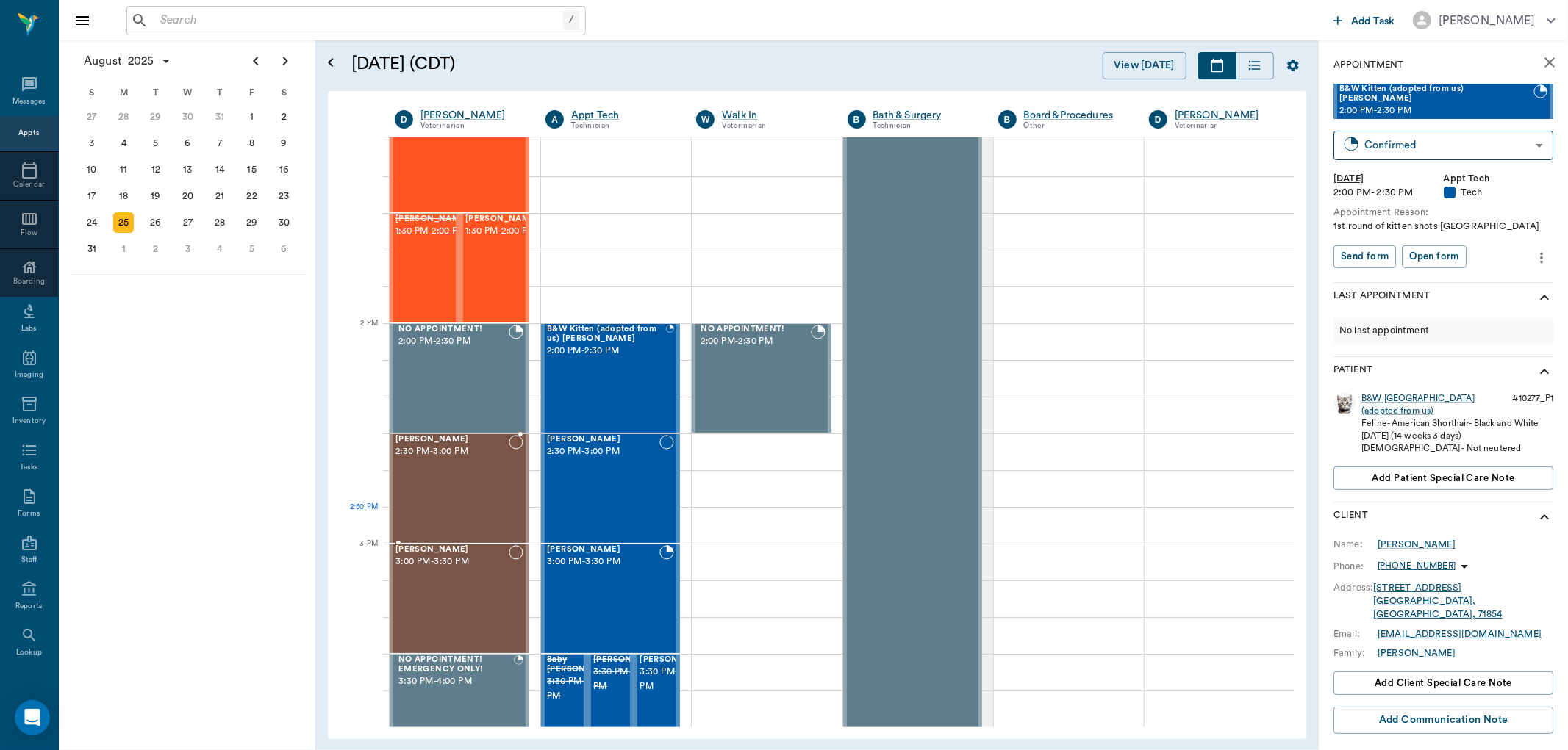
click at [446, 510] on div "[PERSON_NAME] 2:30 PM - 3:00 PM" at bounding box center [452, 488] width 113 height 107
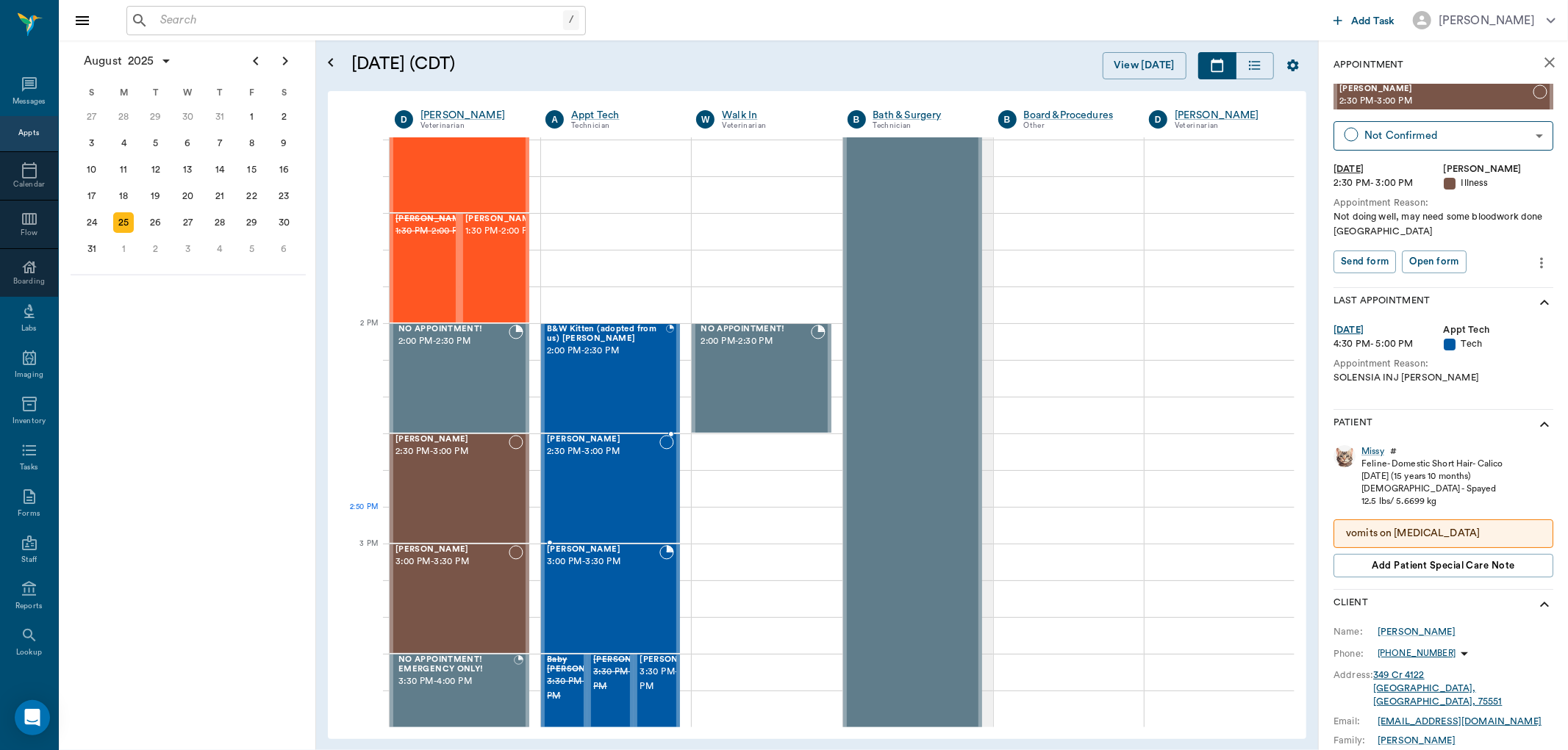
click at [627, 515] on div "[PERSON_NAME] 2:30 PM - 3:00 PM" at bounding box center [603, 488] width 112 height 107
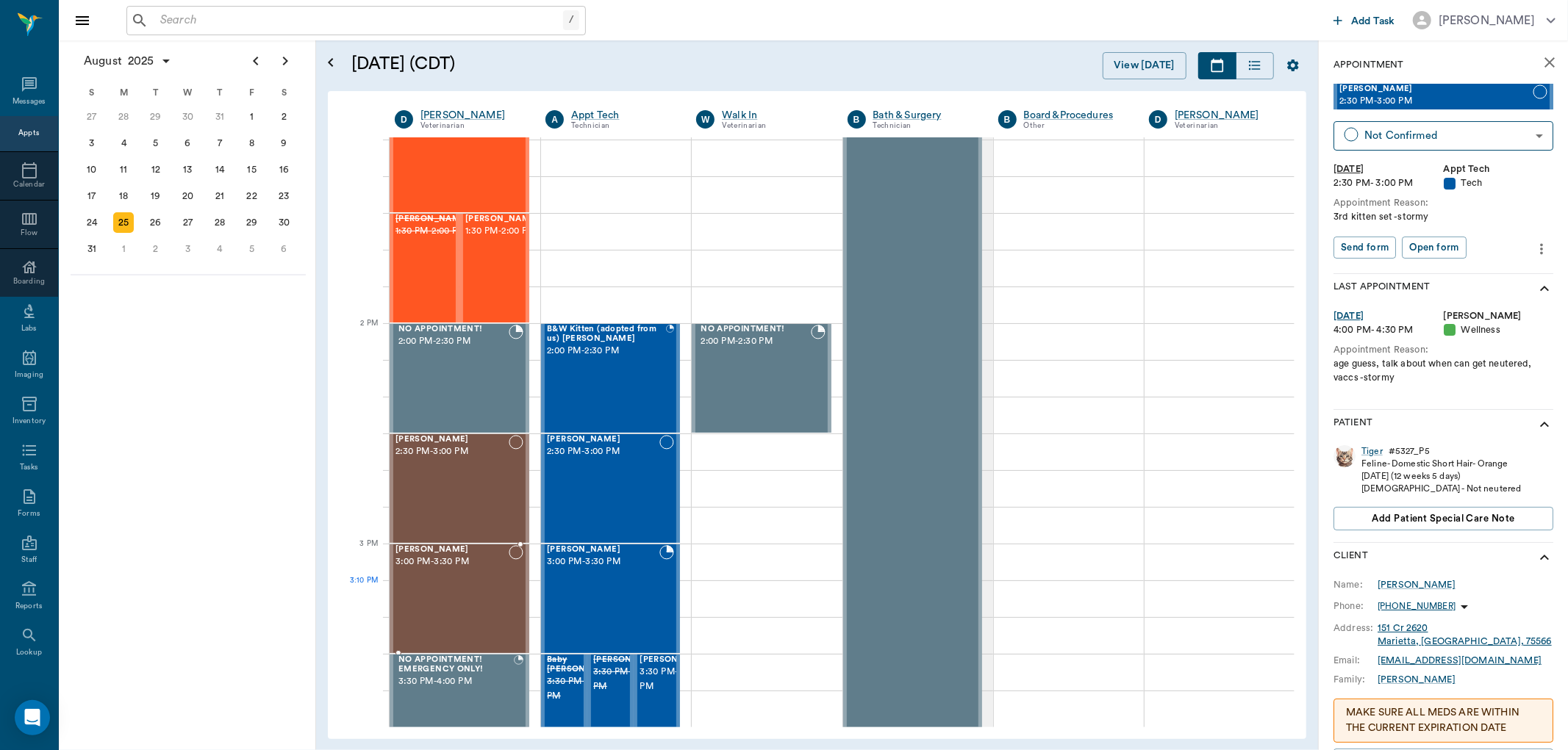
click at [486, 588] on div "[PERSON_NAME] 3:00 PM - 3:30 PM" at bounding box center [452, 598] width 113 height 107
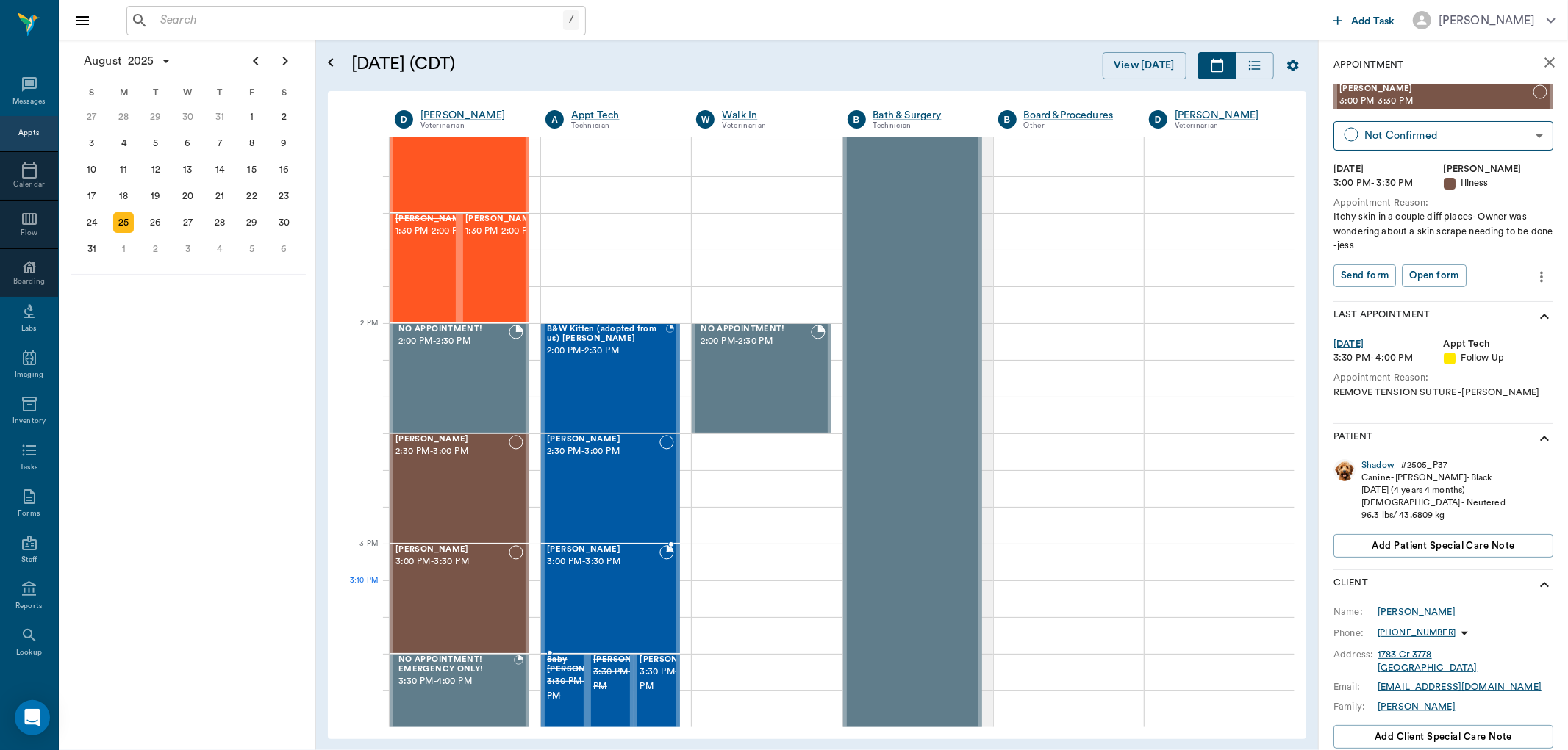
click at [649, 603] on div "[PERSON_NAME] 3:00 PM - 3:30 PM" at bounding box center [603, 598] width 112 height 107
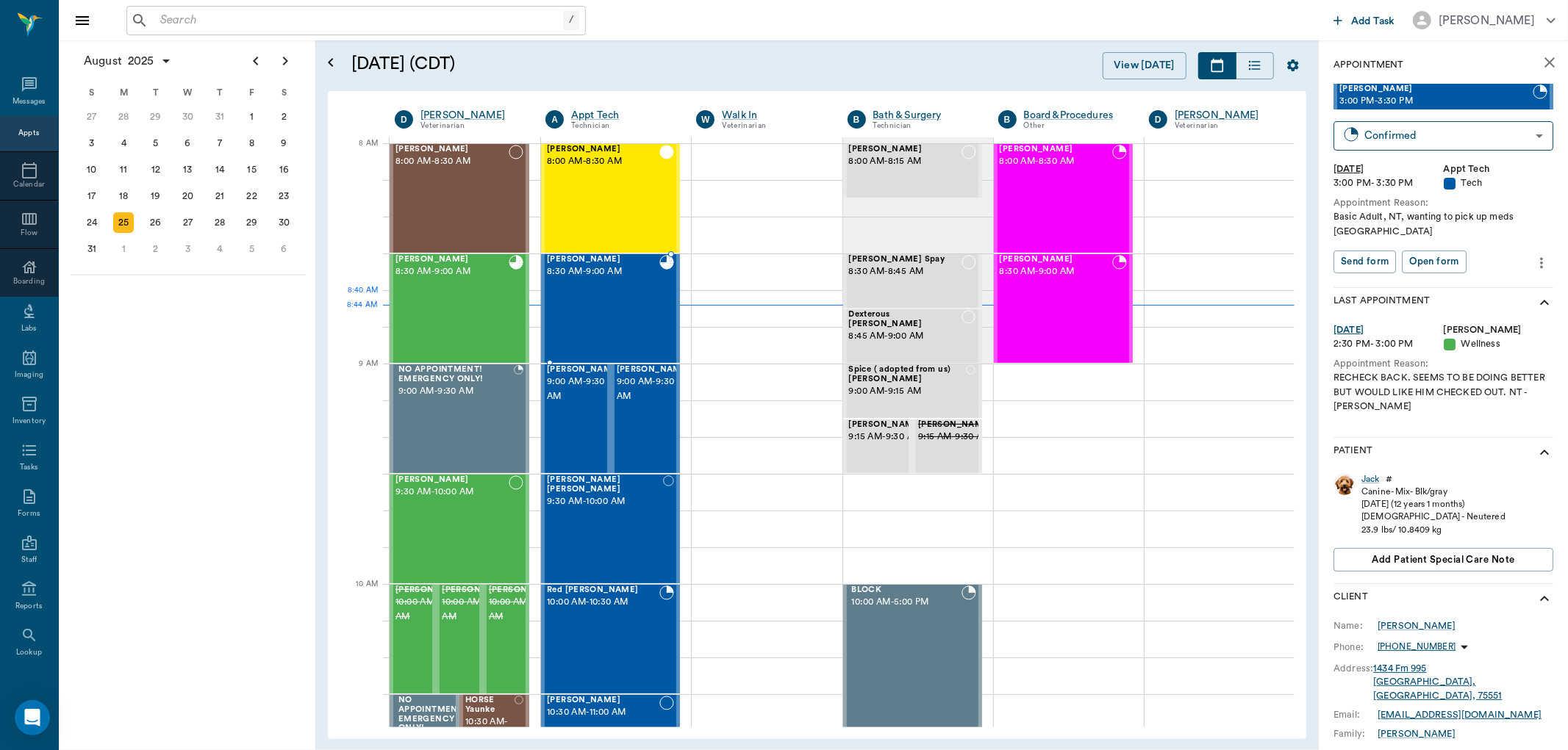
click at [576, 323] on div "[PERSON_NAME] 8:30 AM - 9:00 AM" at bounding box center [603, 308] width 112 height 107
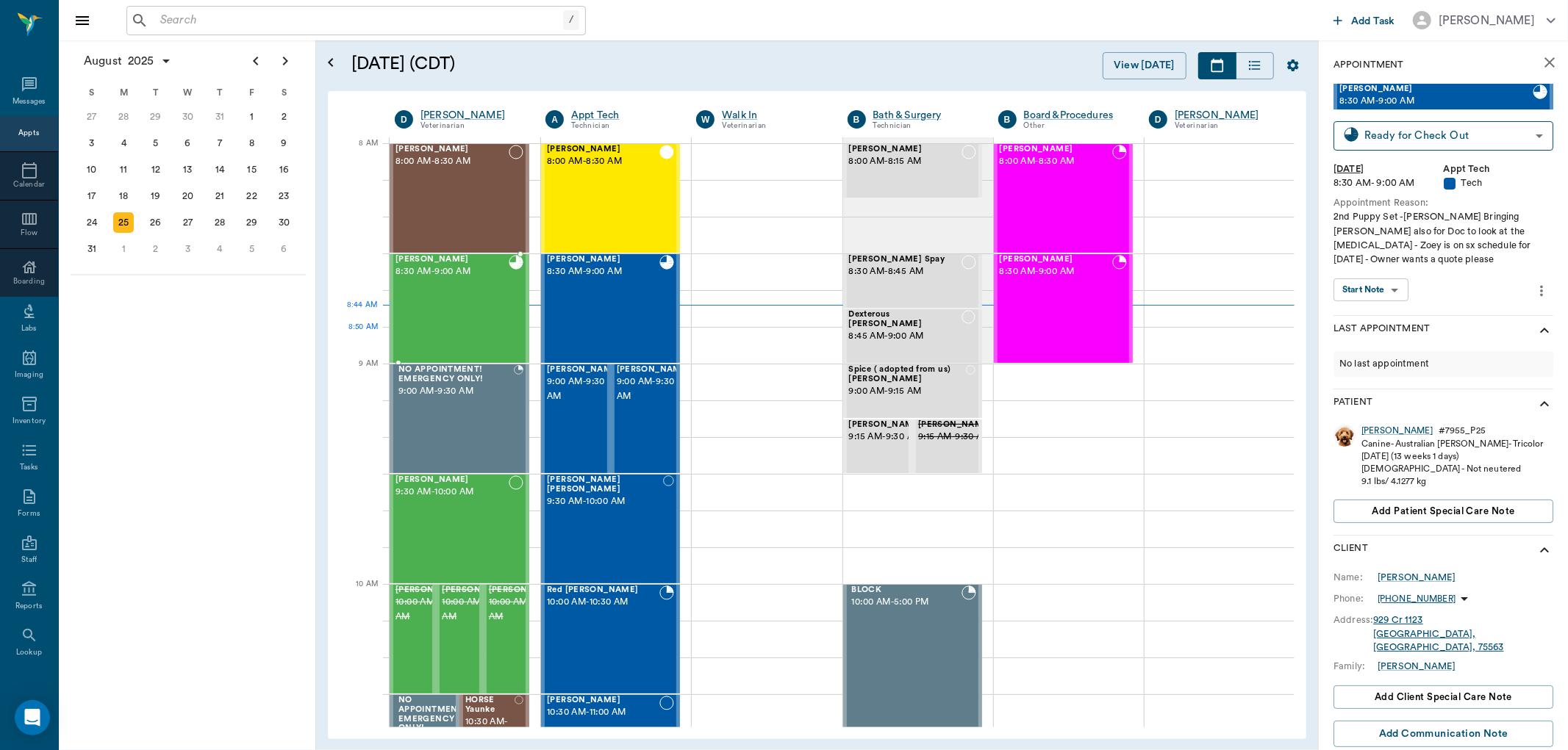
click at [462, 336] on div "[PERSON_NAME] 8:30 AM - 9:00 AM" at bounding box center [452, 308] width 113 height 107
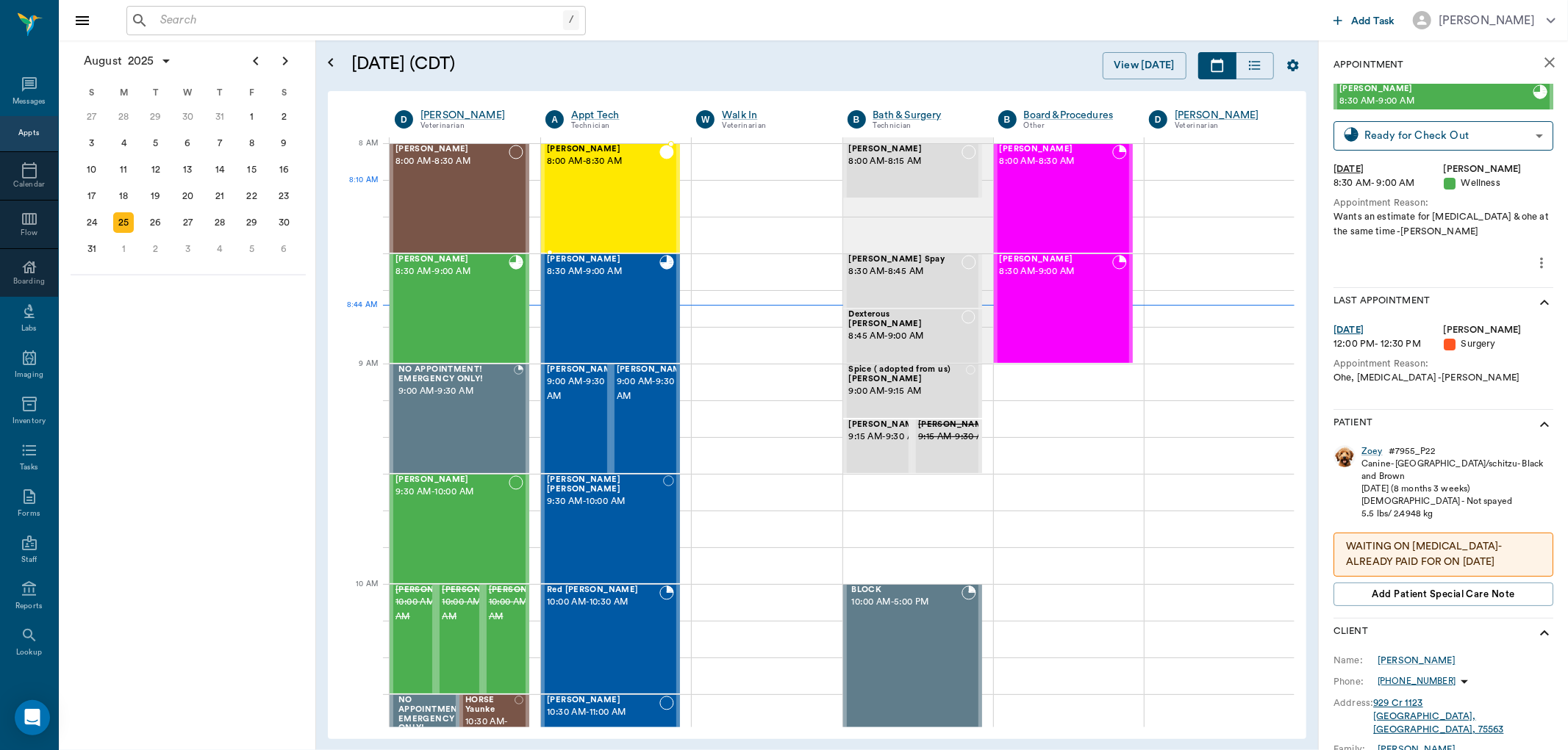
click at [570, 213] on div "Sophia Adams 8:00 AM - 8:30 AM" at bounding box center [603, 198] width 112 height 107
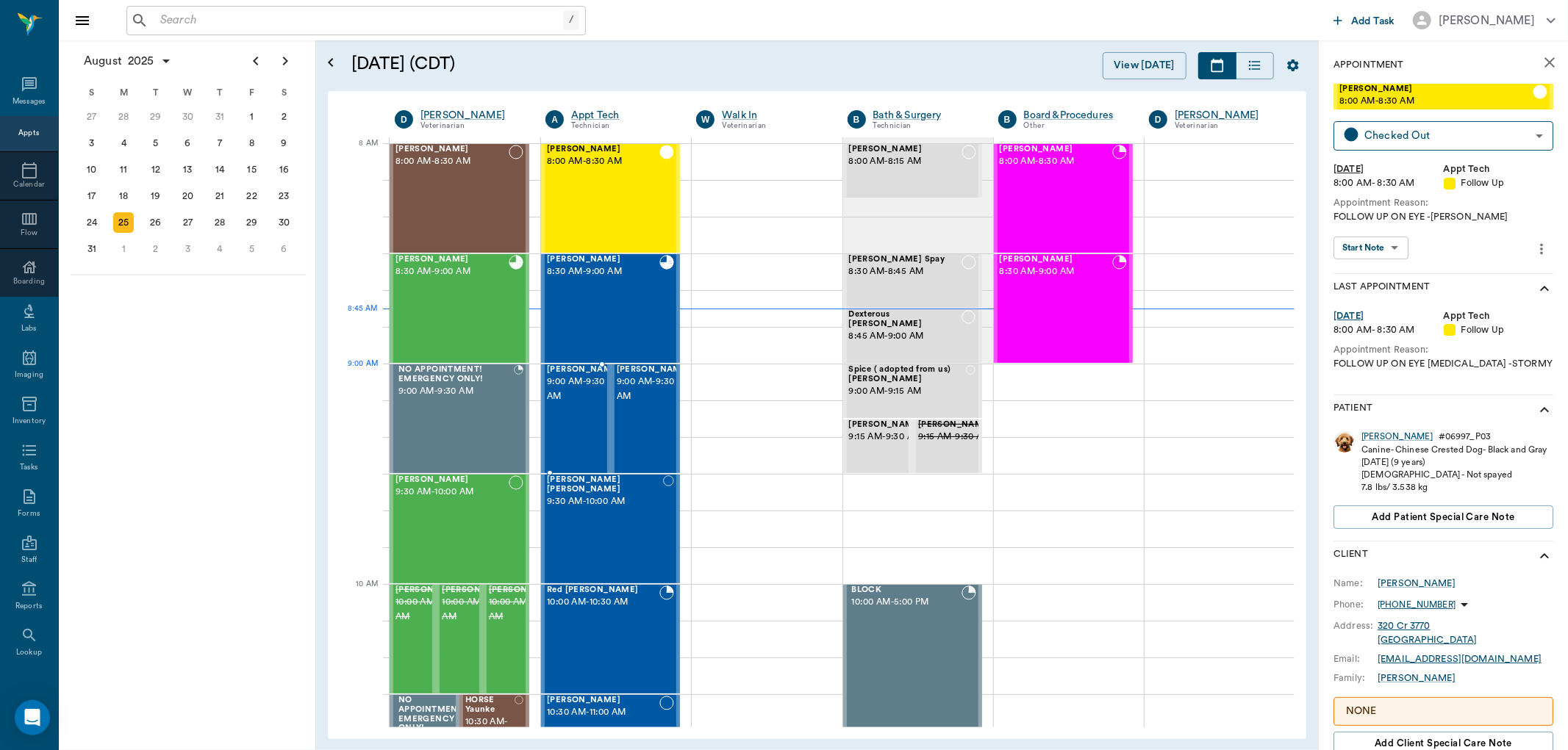
click at [577, 394] on span "9:00 AM - 9:30 AM" at bounding box center [584, 389] width 74 height 29
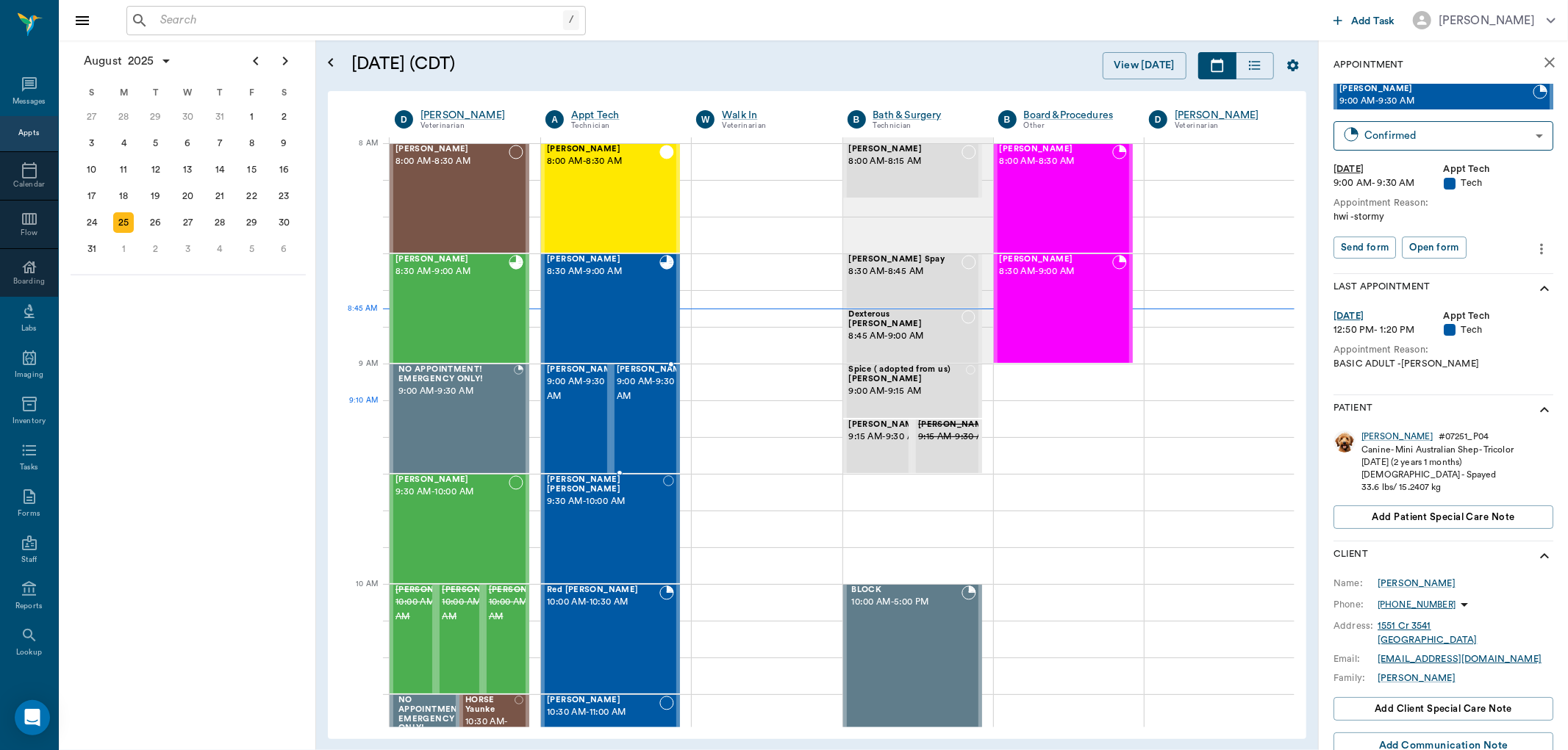
click at [617, 401] on span "9:00 AM - 9:30 AM" at bounding box center [654, 389] width 74 height 29
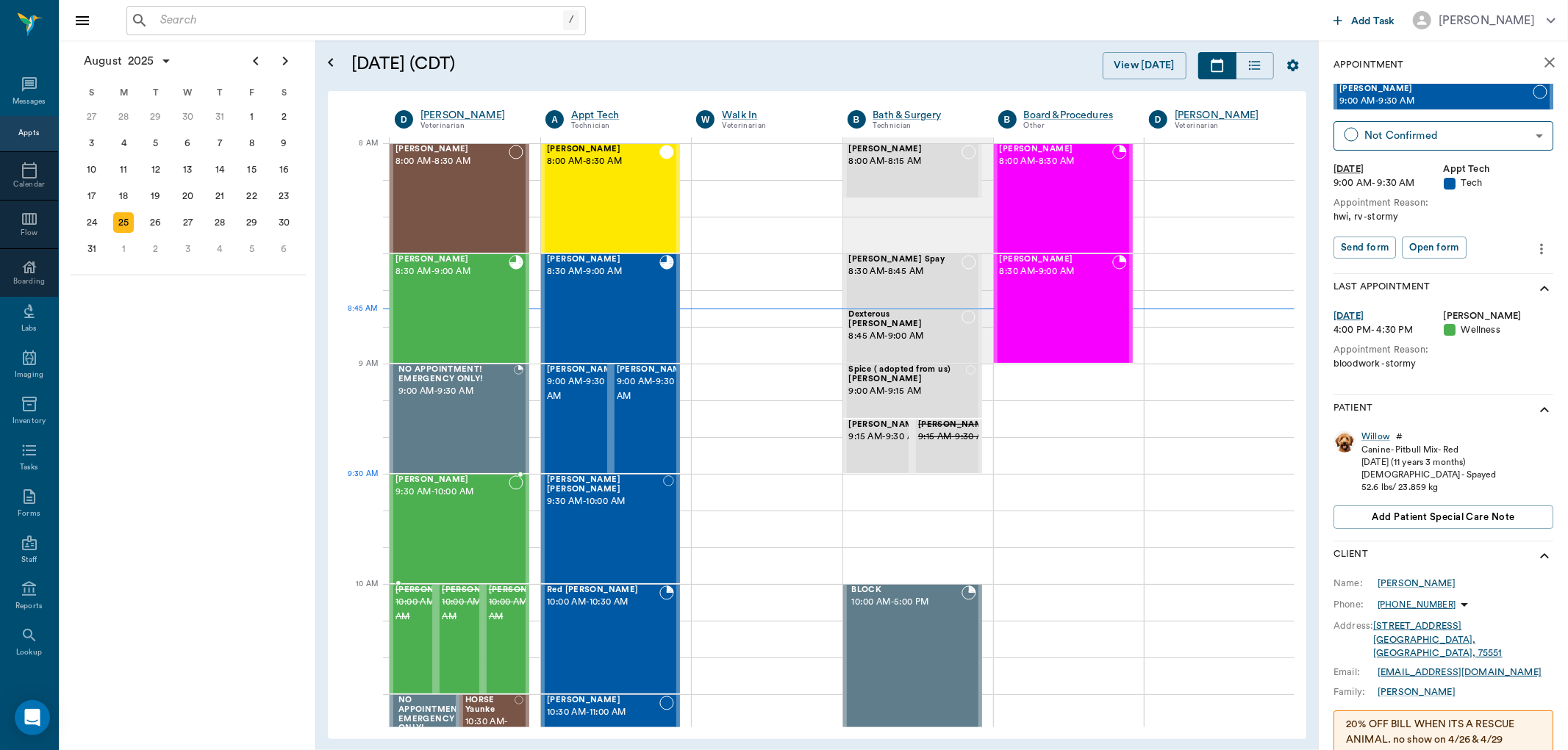
click at [480, 509] on div "[PERSON_NAME] 9:30 AM - 10:00 AM" at bounding box center [452, 529] width 113 height 107
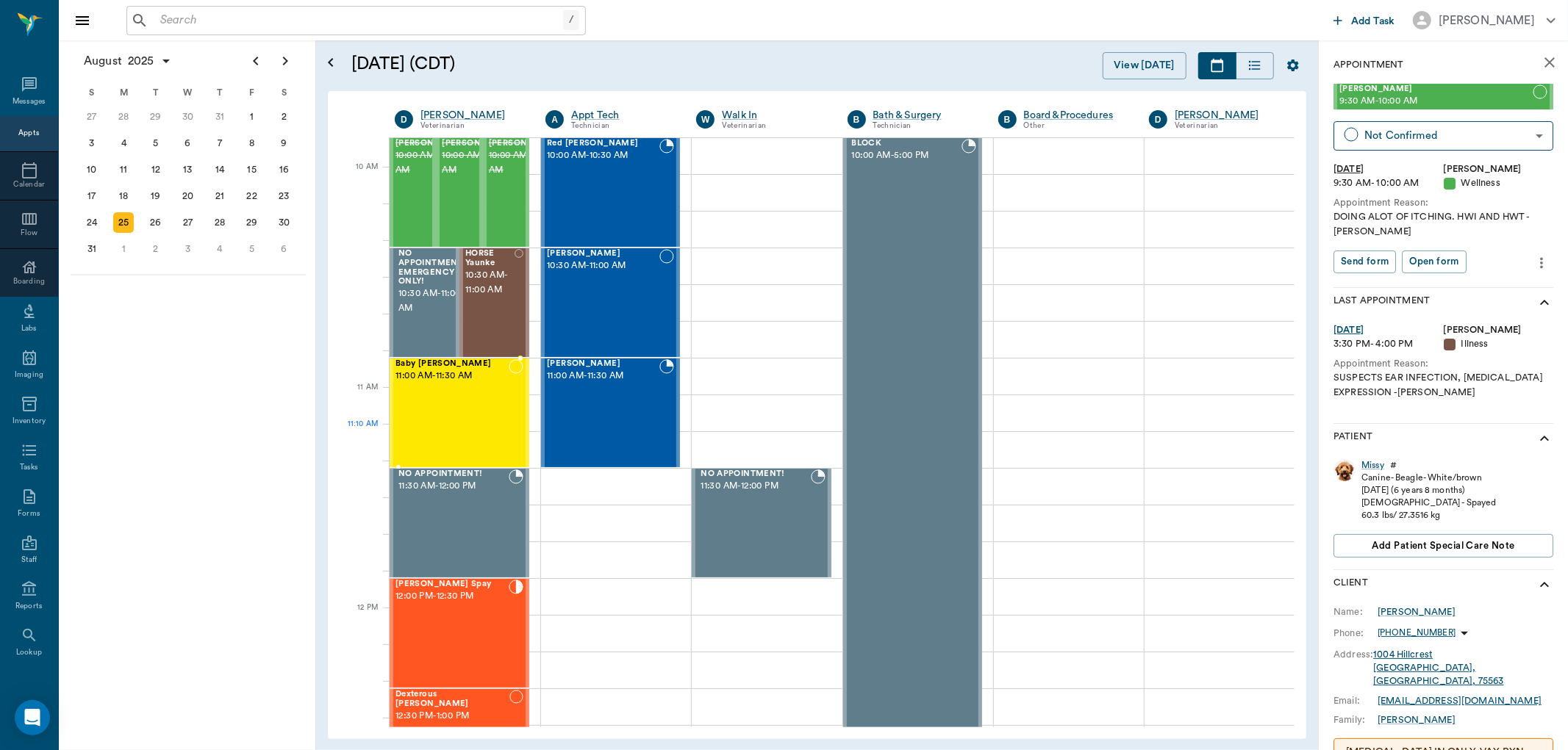
scroll to position [408, 0]
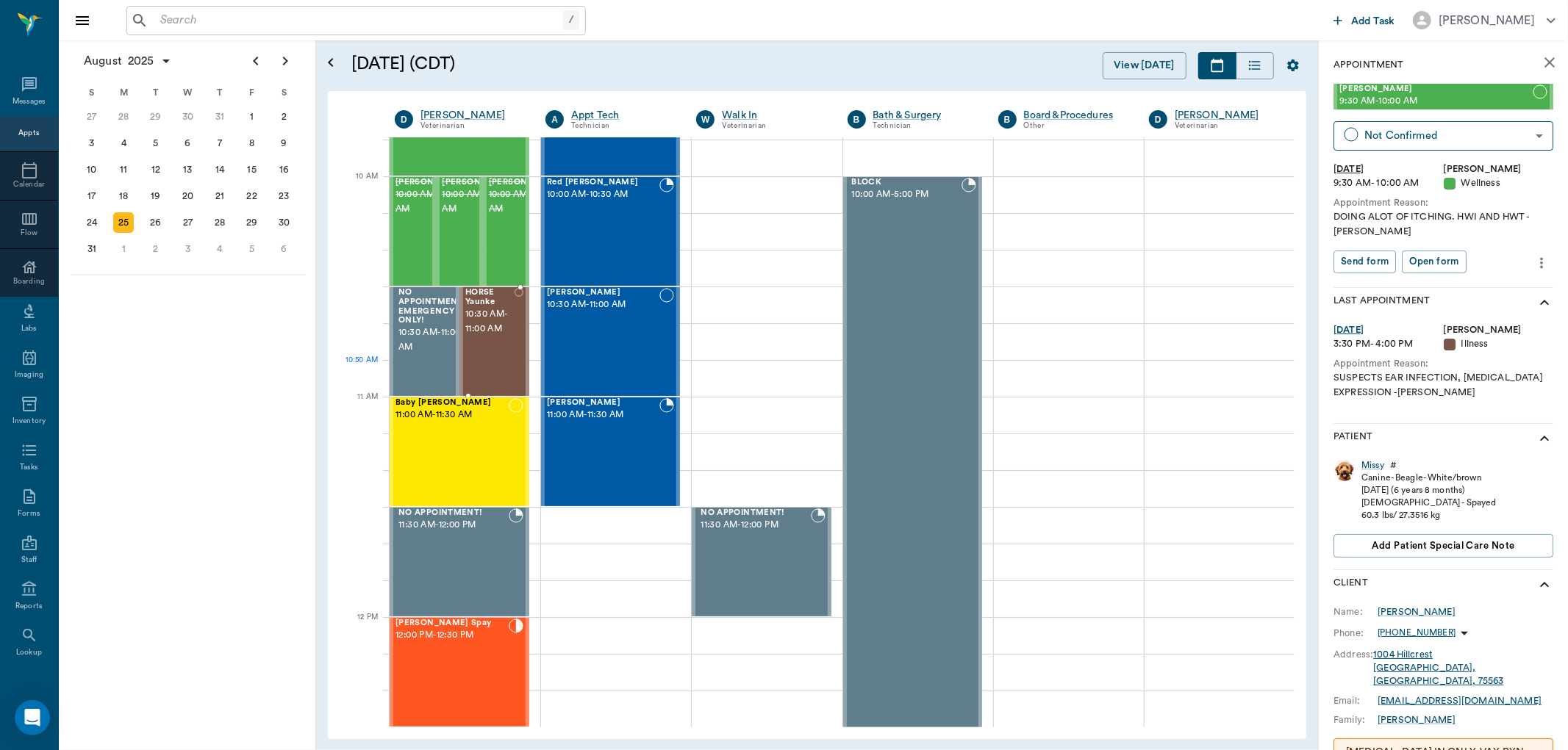
click at [499, 373] on div "HORSE Yaunke 10:30 AM - 11:00 AM" at bounding box center [490, 341] width 49 height 107
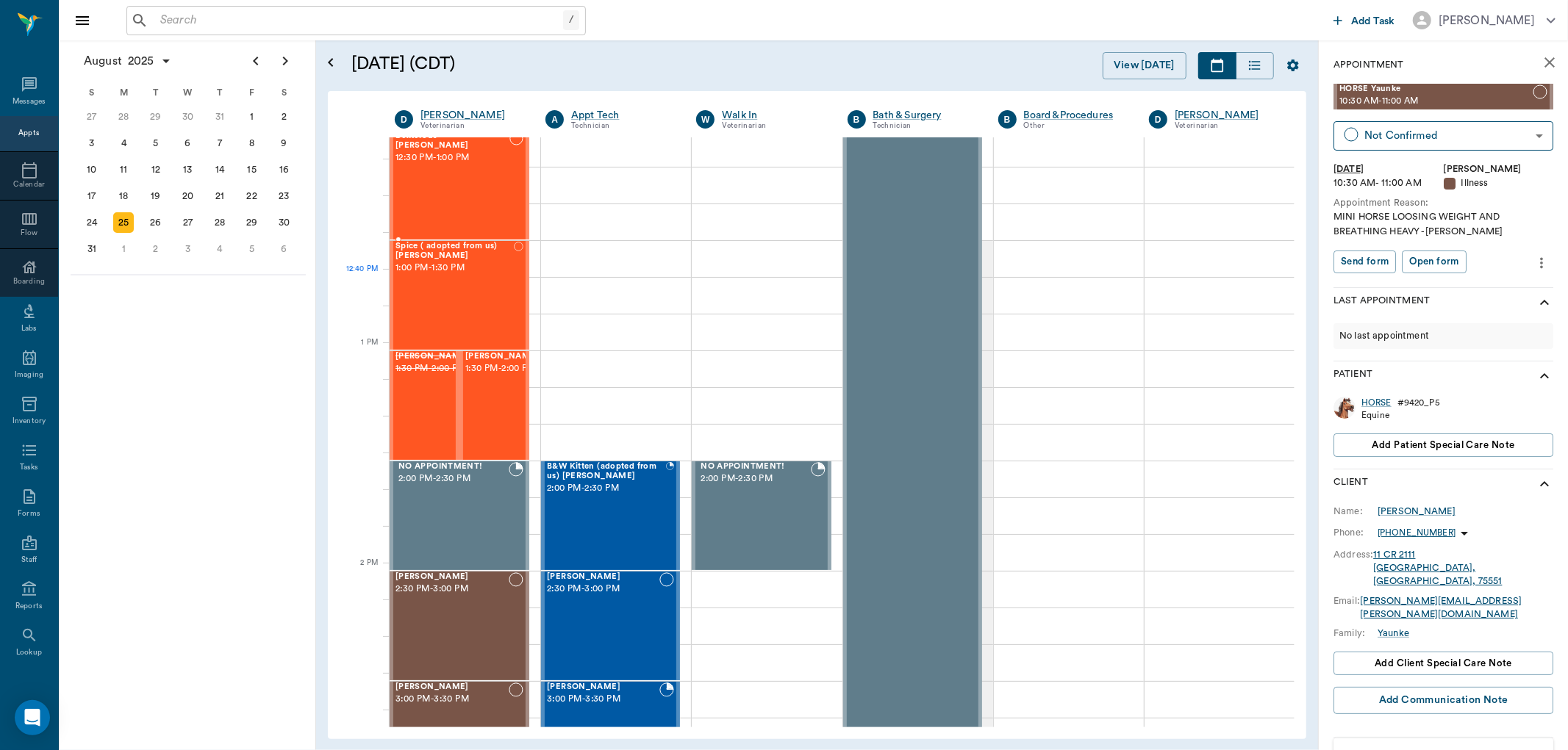
scroll to position [1061, 0]
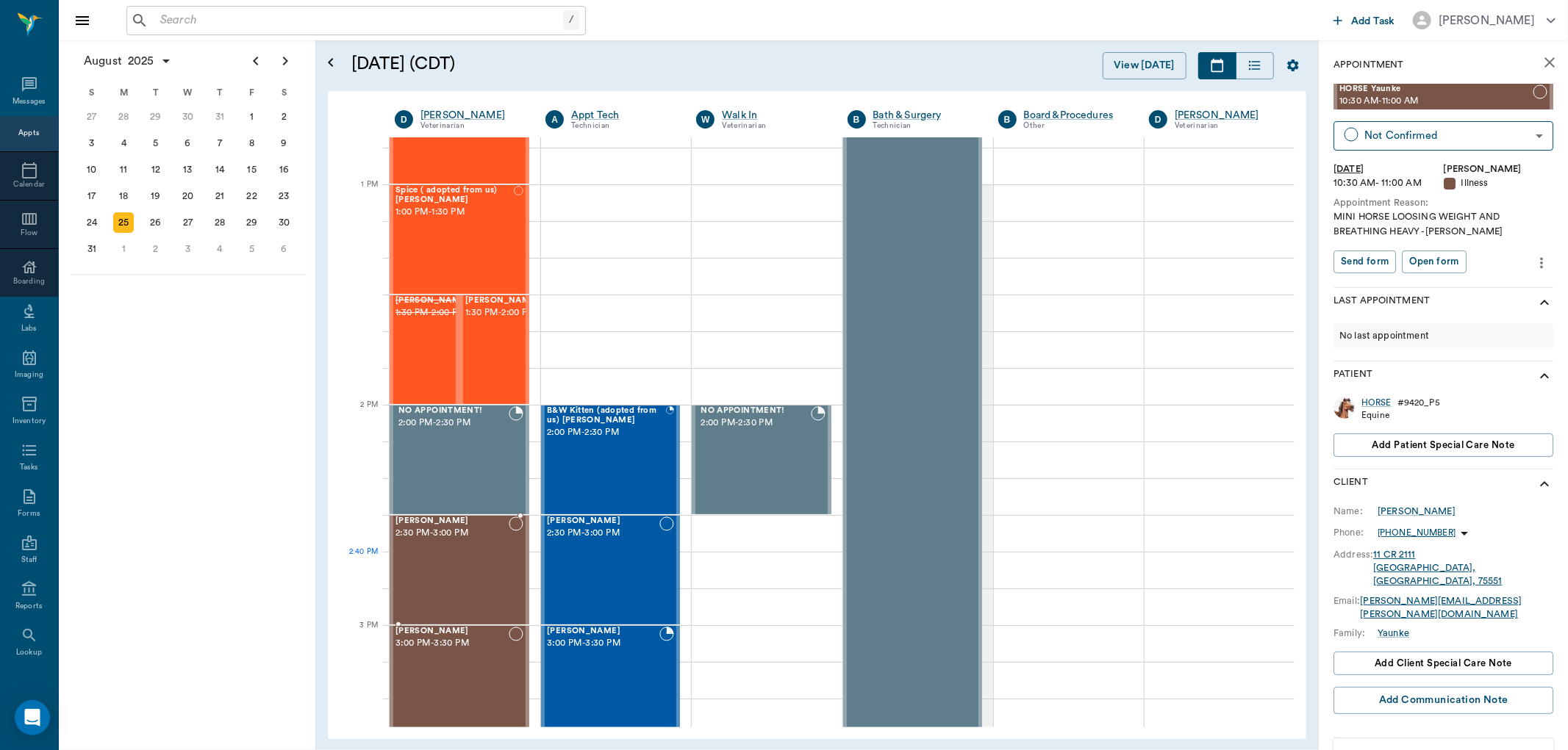
click at [451, 572] on div "[PERSON_NAME] 2:30 PM - 3:00 PM" at bounding box center [452, 569] width 113 height 107
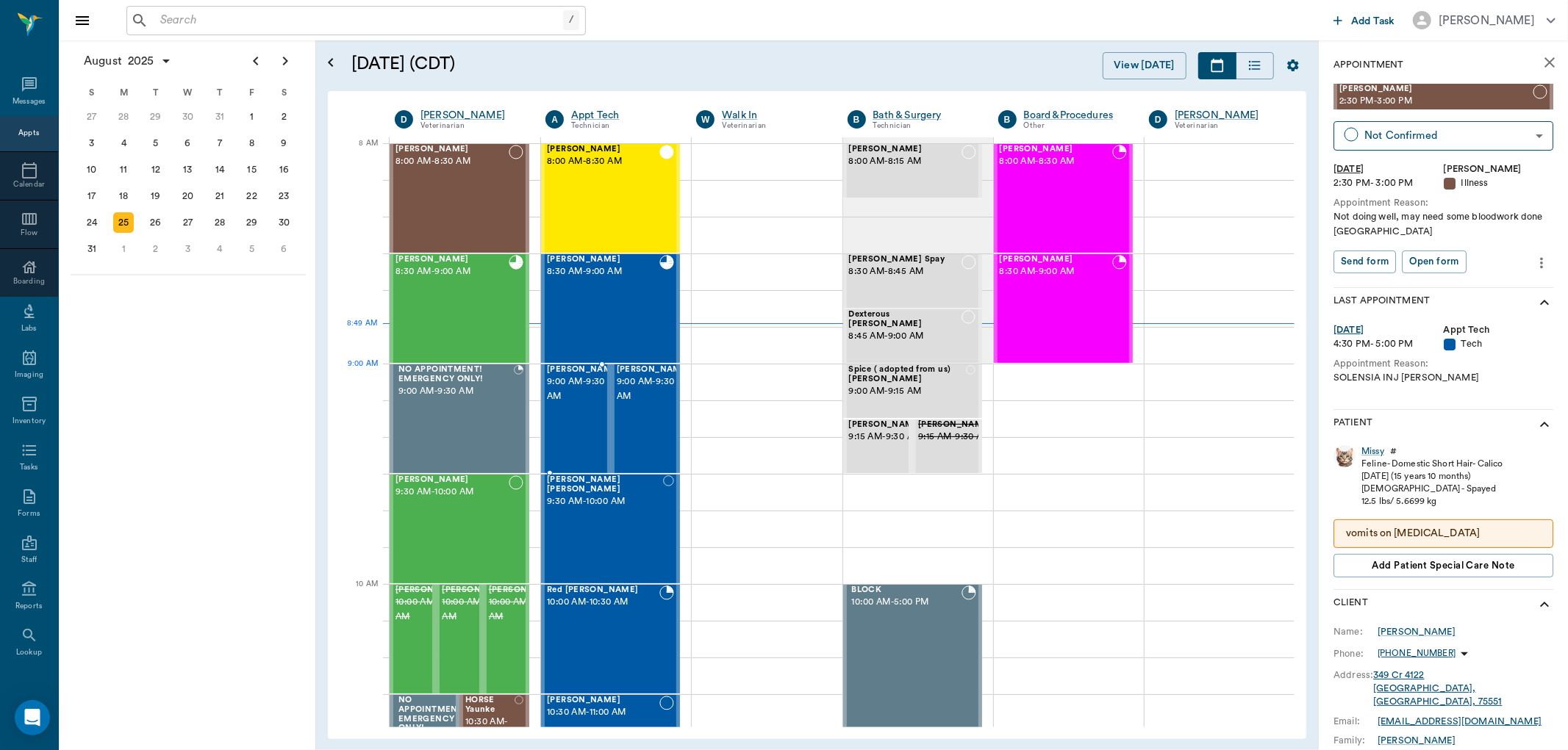
click at [570, 400] on span "9:00 AM - 9:30 AM" at bounding box center [584, 389] width 74 height 29
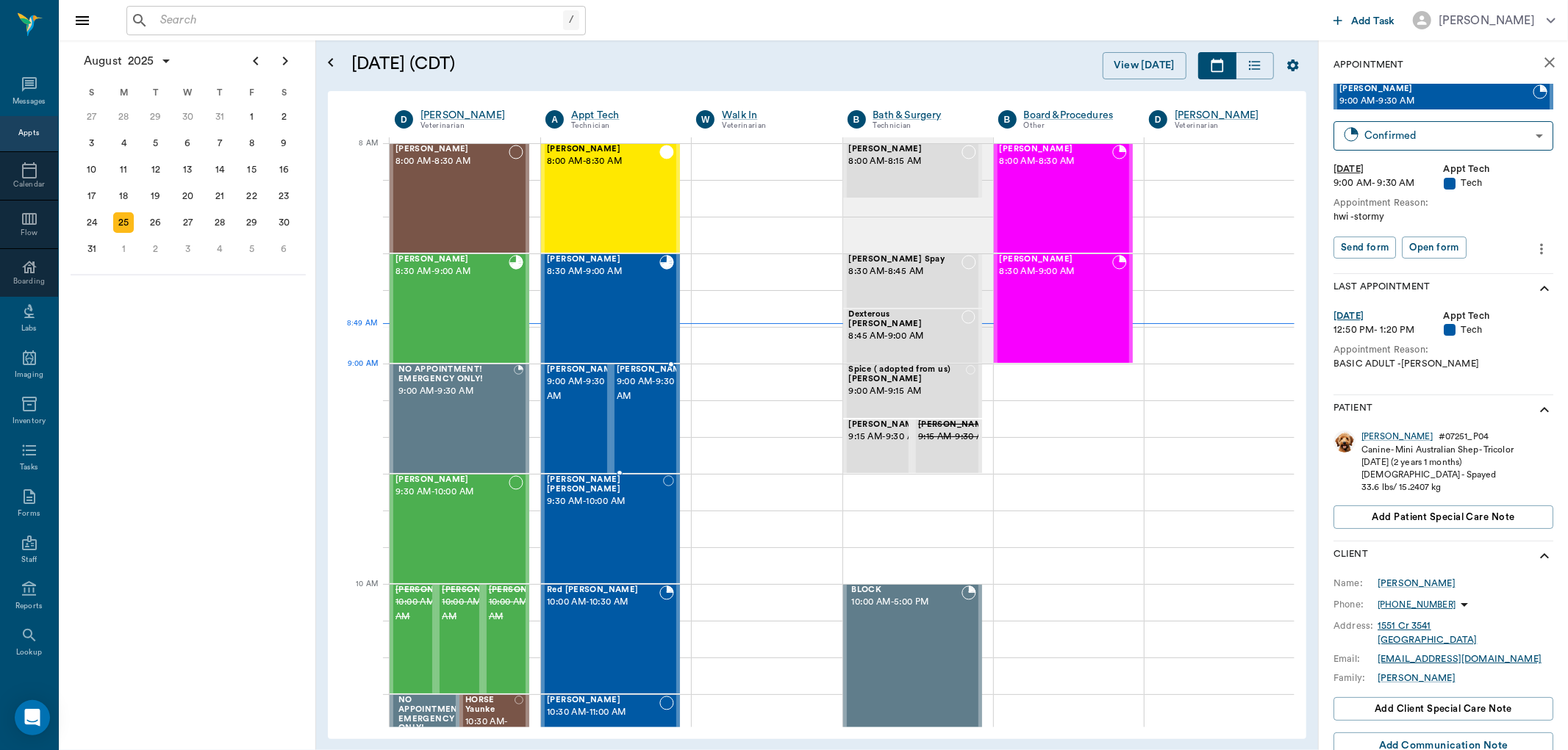
click at [636, 394] on span "9:00 AM - 9:30 AM" at bounding box center [654, 389] width 74 height 29
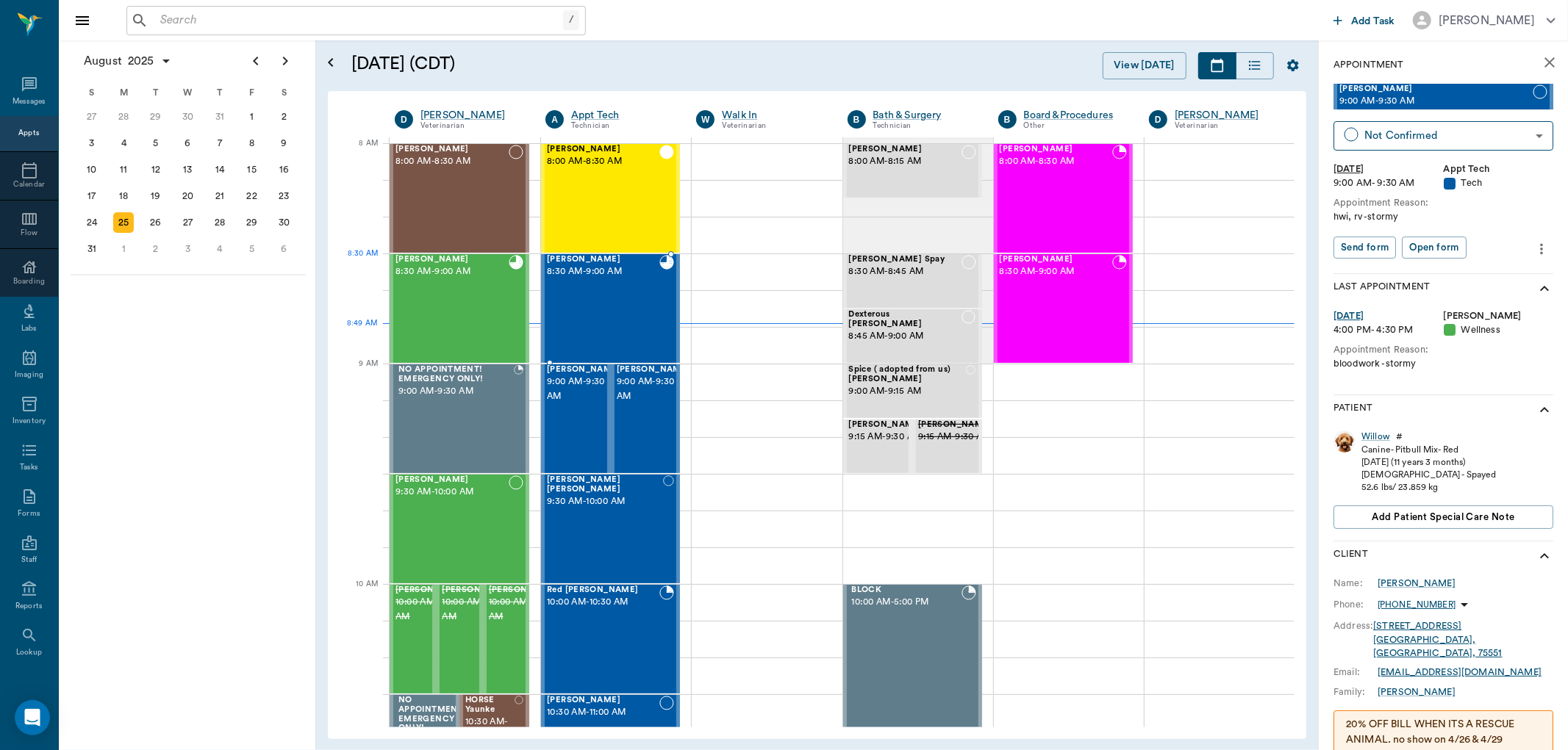
click at [570, 289] on div "[PERSON_NAME] 8:30 AM - 9:00 AM" at bounding box center [603, 308] width 112 height 107
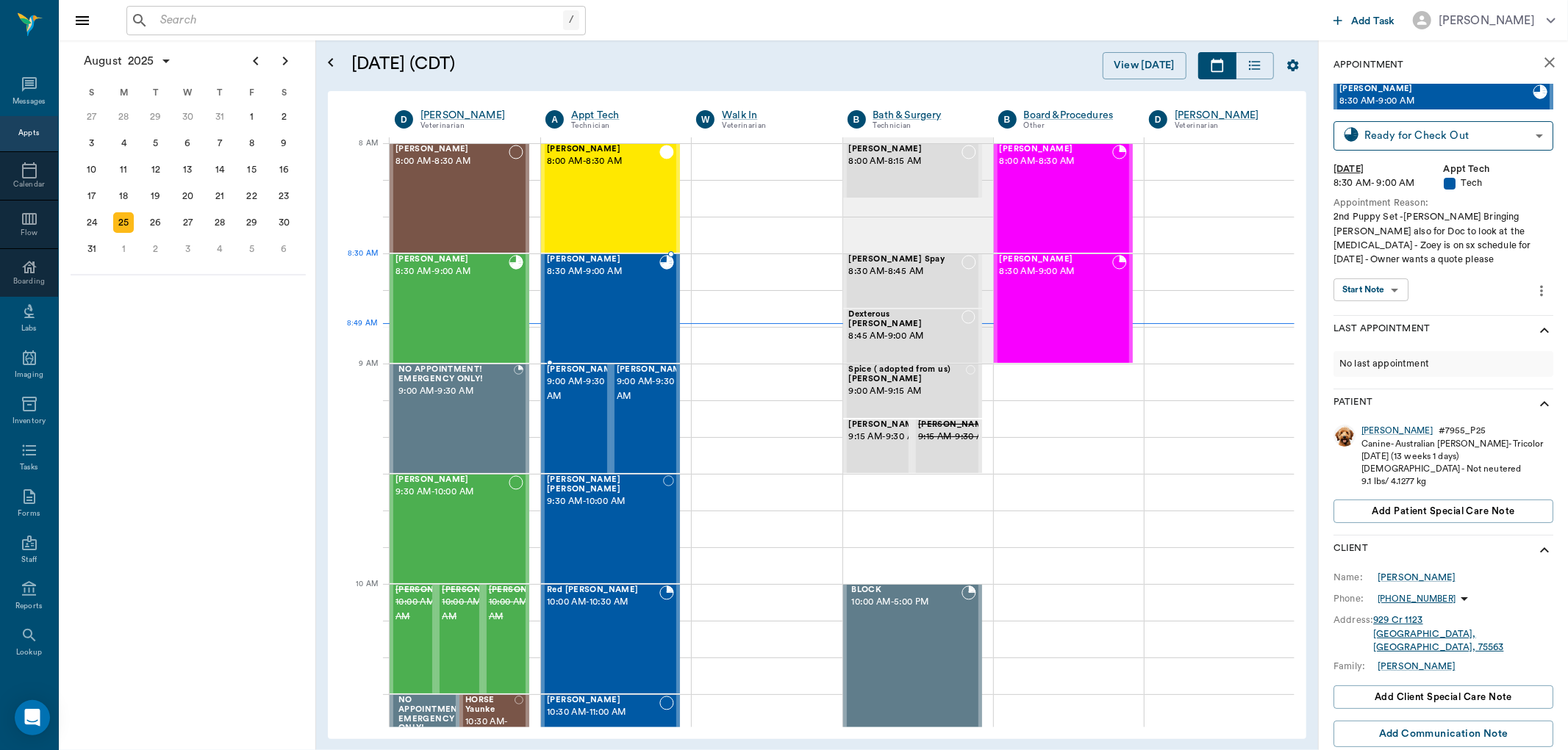
type input "CHECKED_OUT"
click at [869, 329] on span "8:45 AM - 9:00 AM" at bounding box center [905, 336] width 113 height 15
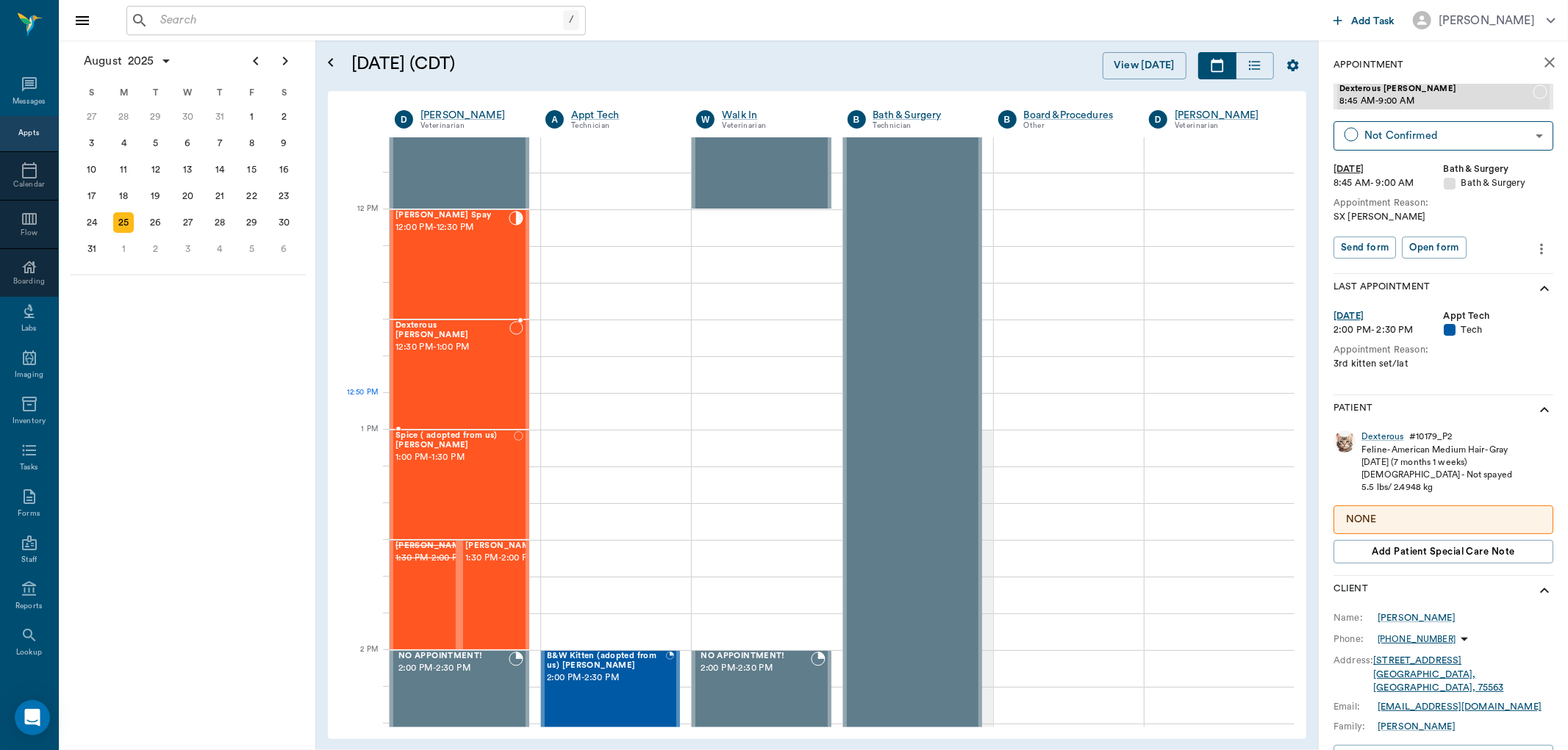
scroll to position [816, 0]
click at [505, 550] on span "[PERSON_NAME]" at bounding box center [502, 545] width 74 height 10
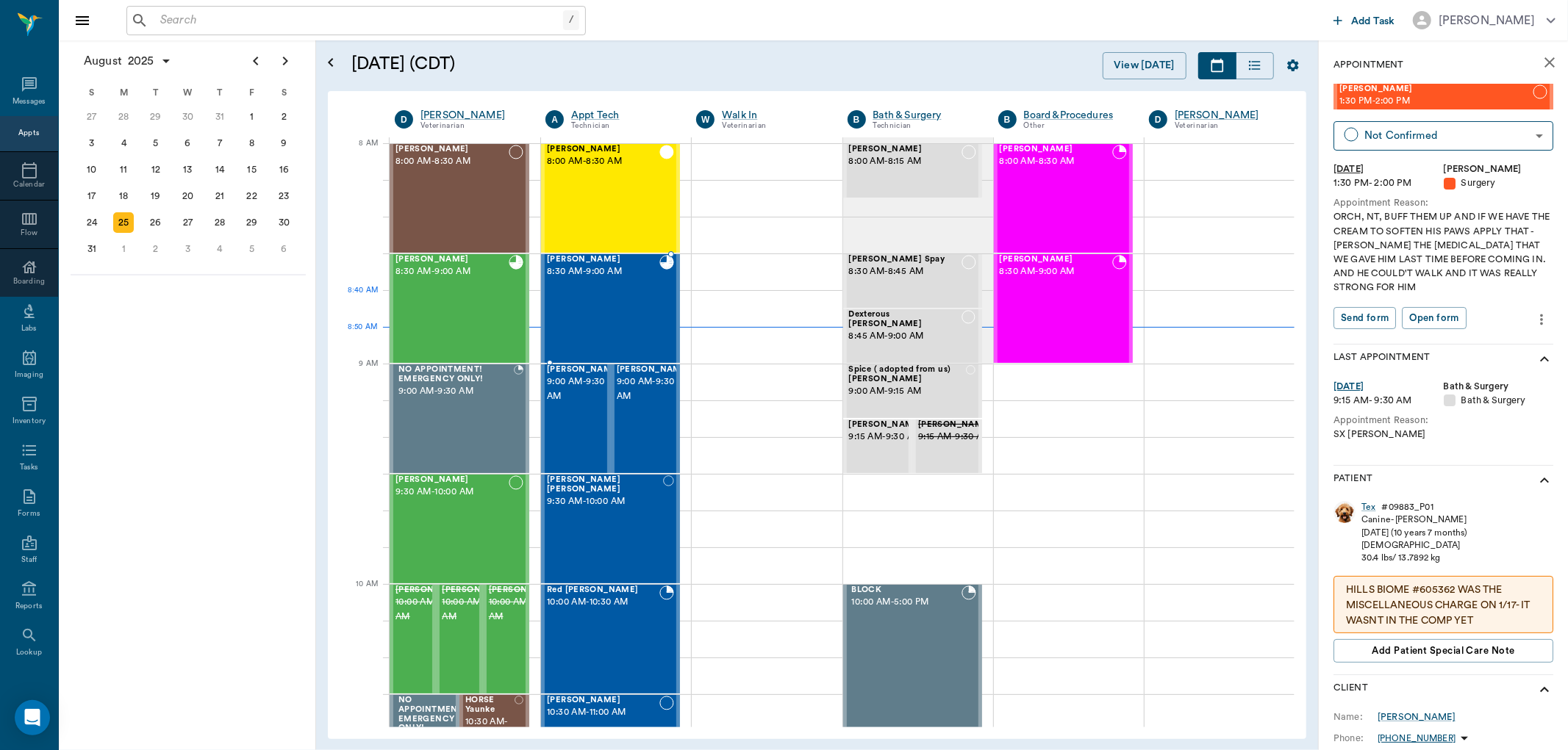
click at [579, 313] on div "[PERSON_NAME] 8:30 AM - 9:00 AM" at bounding box center [603, 308] width 112 height 107
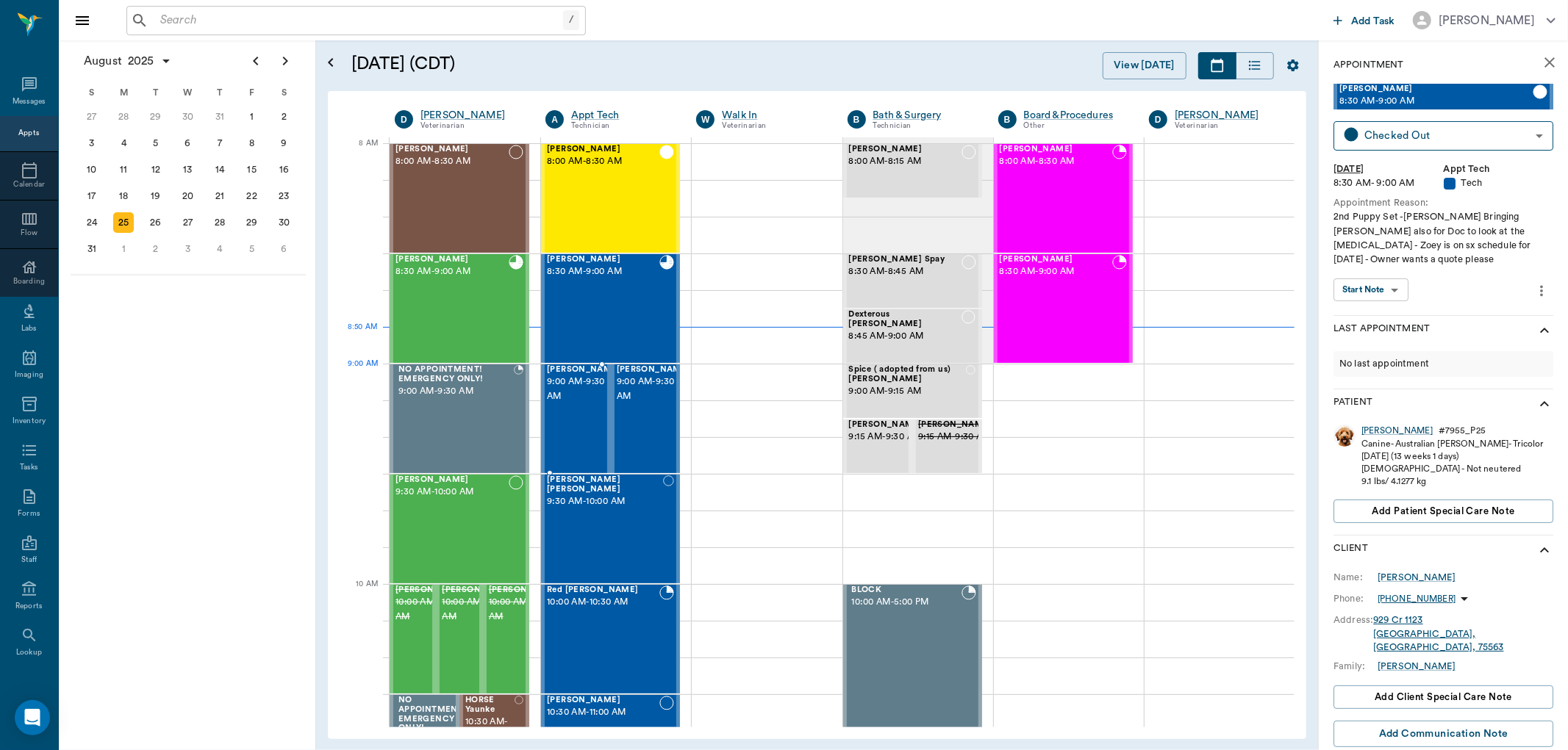
click at [570, 393] on span "9:00 AM - 9:30 AM" at bounding box center [584, 389] width 74 height 29
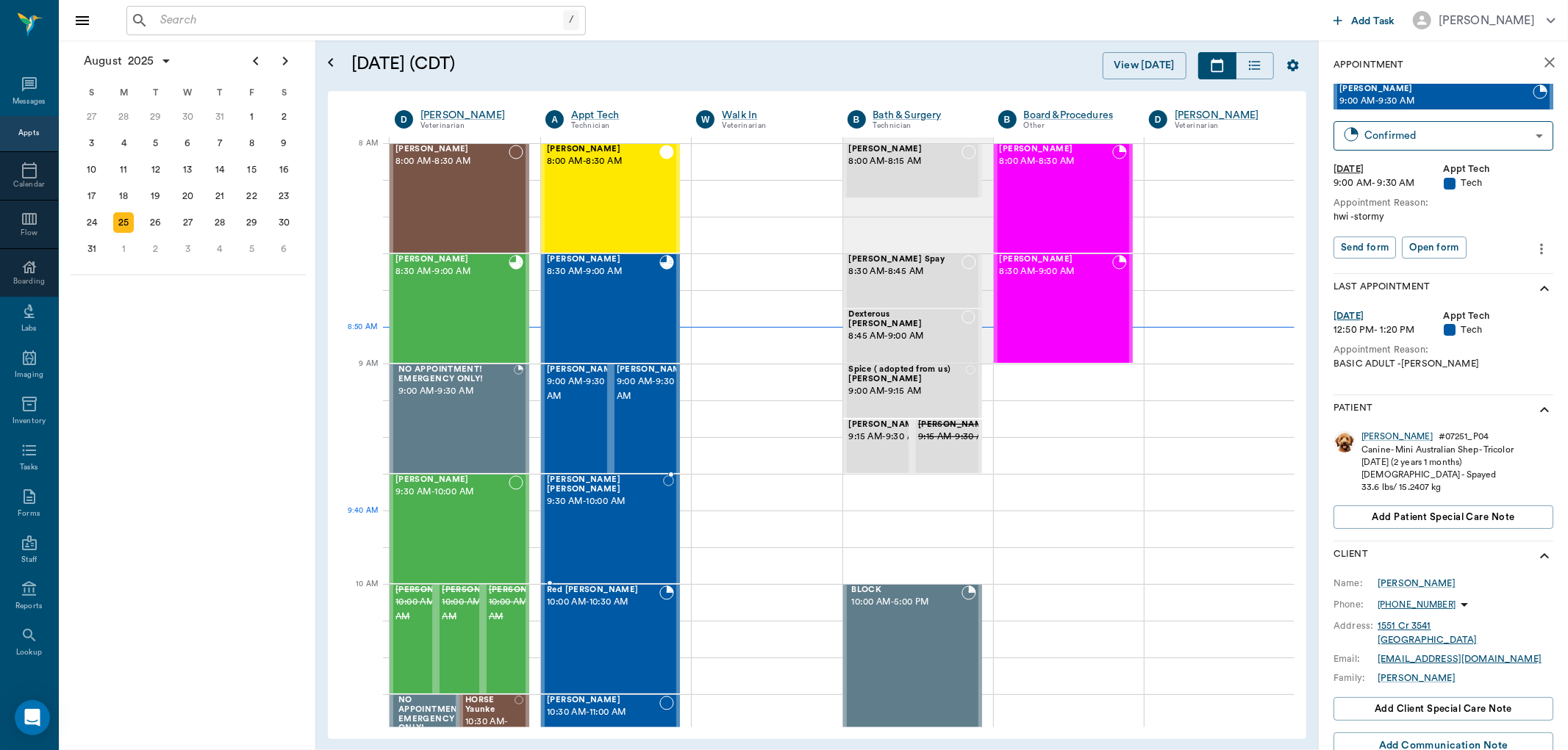
click at [595, 536] on div "[PERSON_NAME] [PERSON_NAME] 9:30 AM - 10:00 AM" at bounding box center [604, 529] width 116 height 107
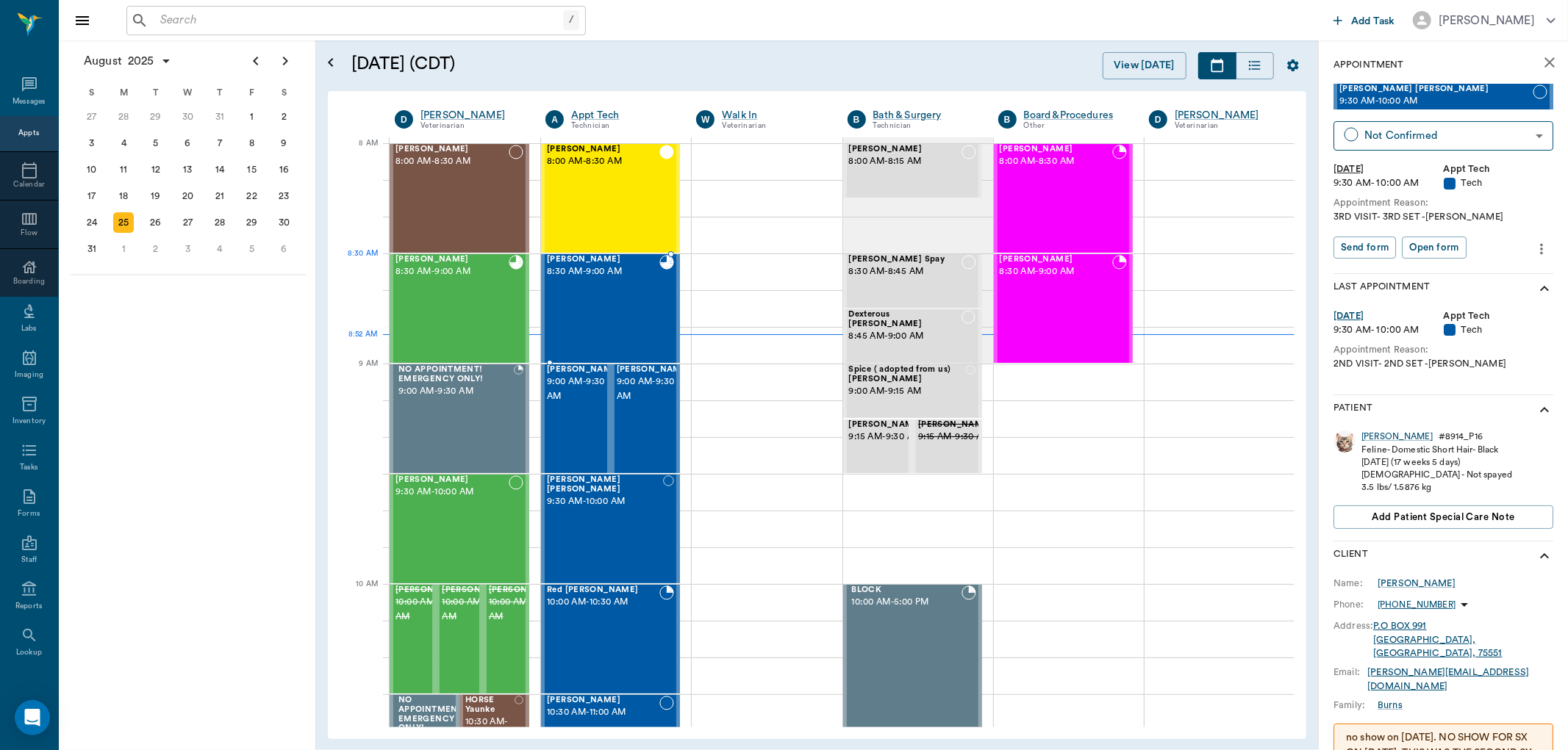
click at [604, 288] on div "[PERSON_NAME] 8:30 AM - 9:00 AM" at bounding box center [603, 308] width 112 height 107
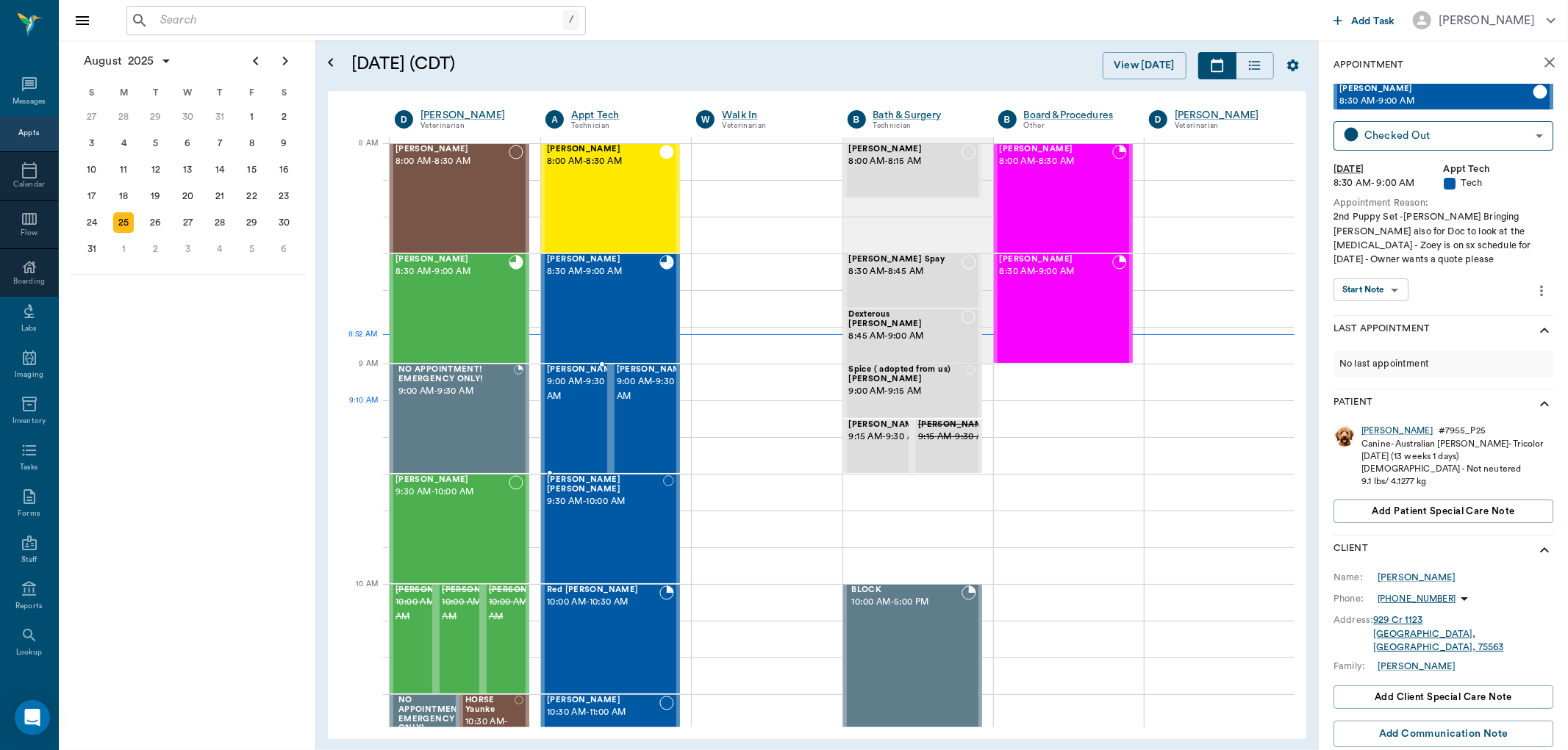
click at [576, 415] on div "[PERSON_NAME] 9:00 AM - 9:30 AM" at bounding box center [584, 418] width 74 height 107
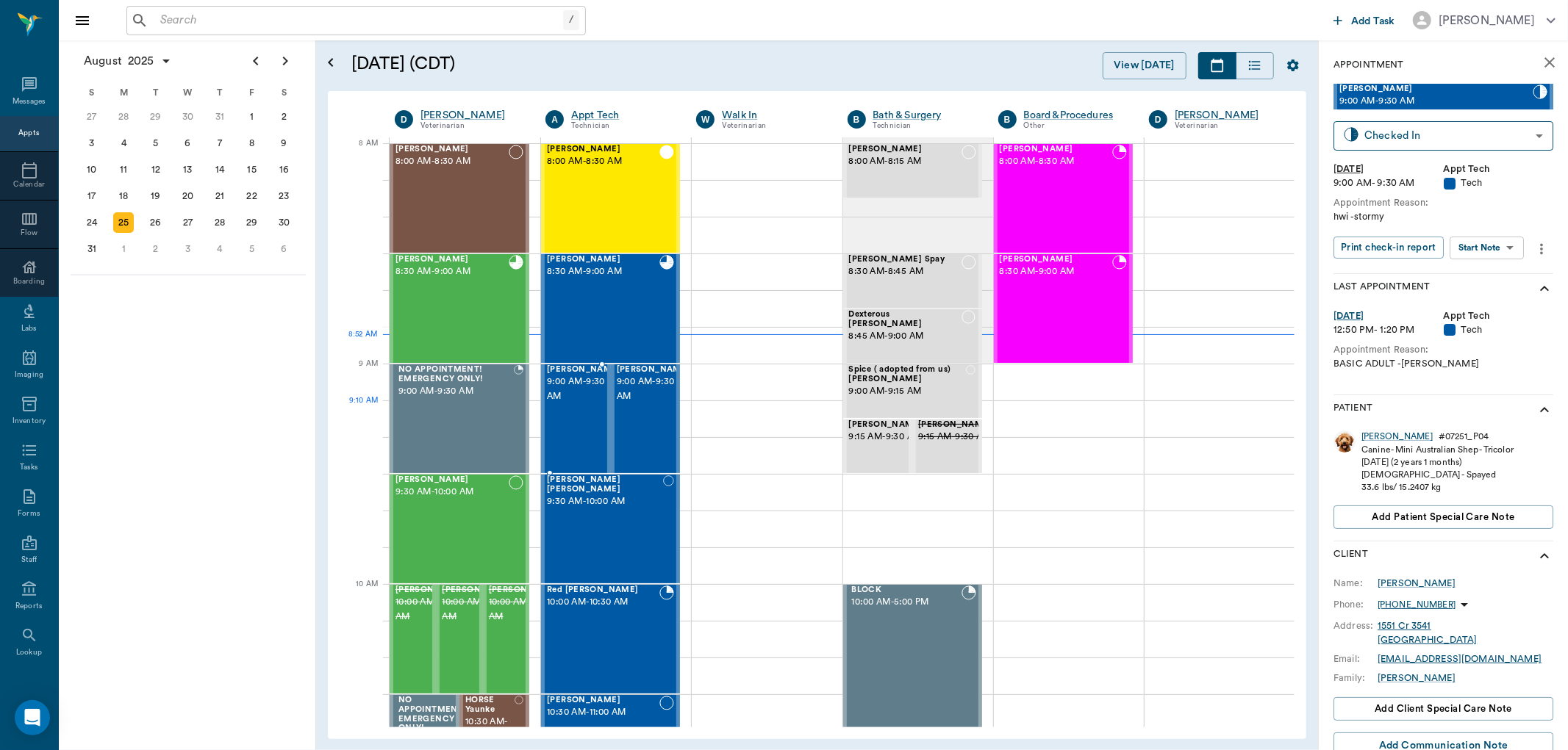
type input "CHECKED_IN"
click at [119, 190] on div "18" at bounding box center [123, 196] width 21 height 21
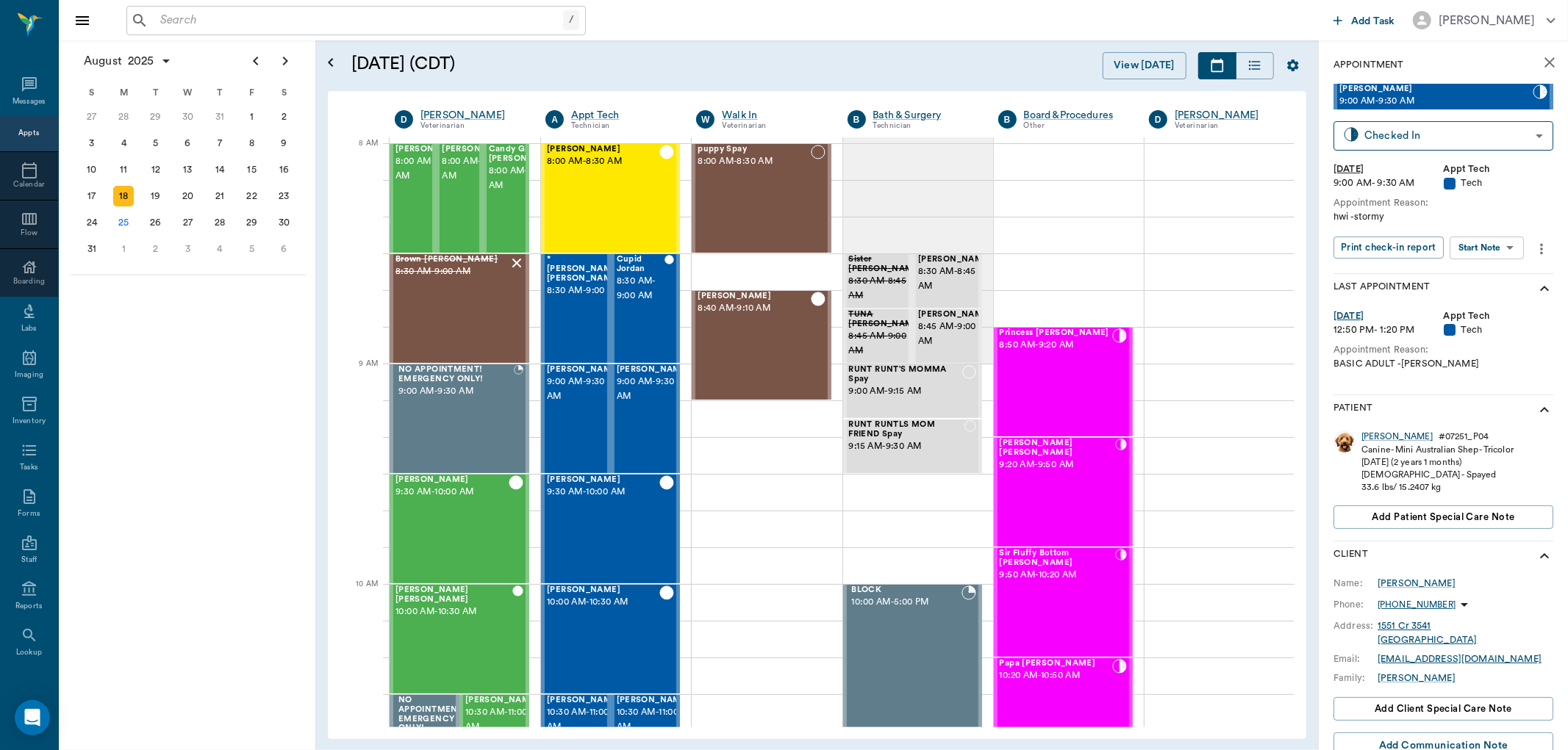
click at [1481, 248] on body "/ ​ Add Task Dr. Bert Ellsworth Nectar Messages Appts Calendar Flow Boarding La…" at bounding box center [784, 375] width 1568 height 750
click at [127, 373] on div at bounding box center [784, 375] width 1568 height 750
click at [128, 193] on div "18" at bounding box center [123, 196] width 21 height 21
drag, startPoint x: 1077, startPoint y: 388, endPoint x: 1424, endPoint y: 386, distance: 347.0
click at [1077, 387] on div "Princess O'brien 8:50 AM - 9:20 AM" at bounding box center [1056, 381] width 112 height 107
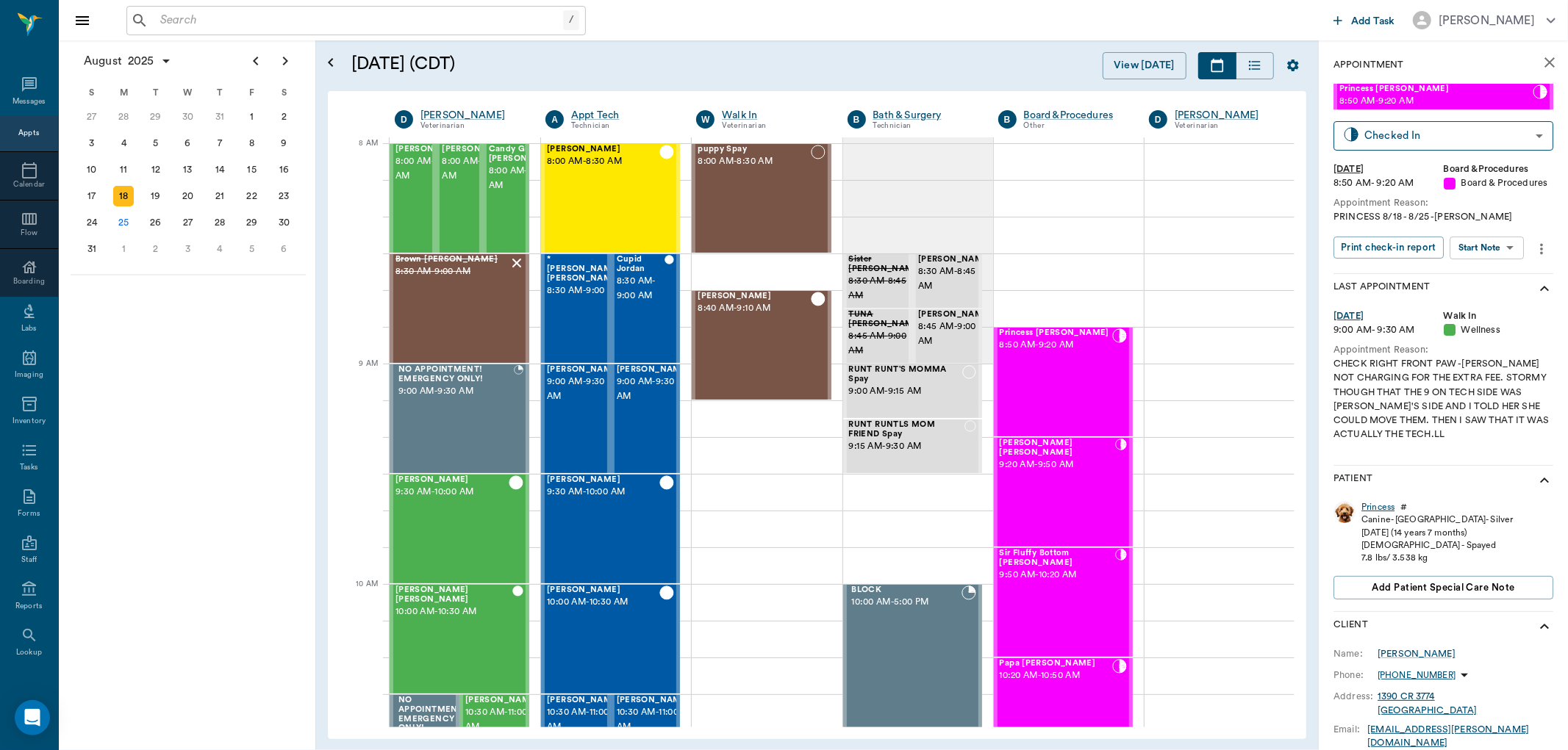
click at [1384, 505] on div "Princess" at bounding box center [1378, 507] width 33 height 13
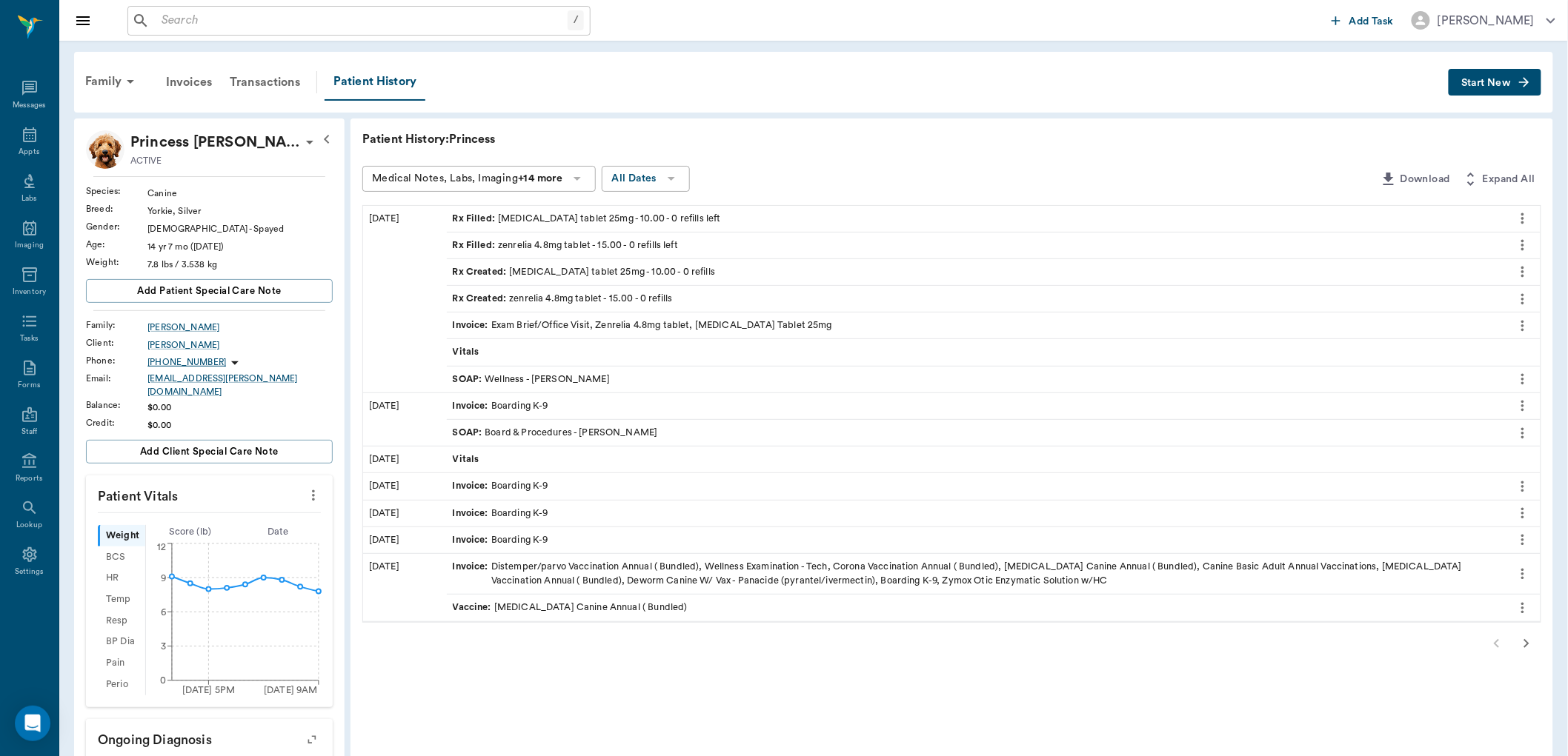
click at [468, 381] on span "SOAP :" at bounding box center [469, 379] width 33 height 14
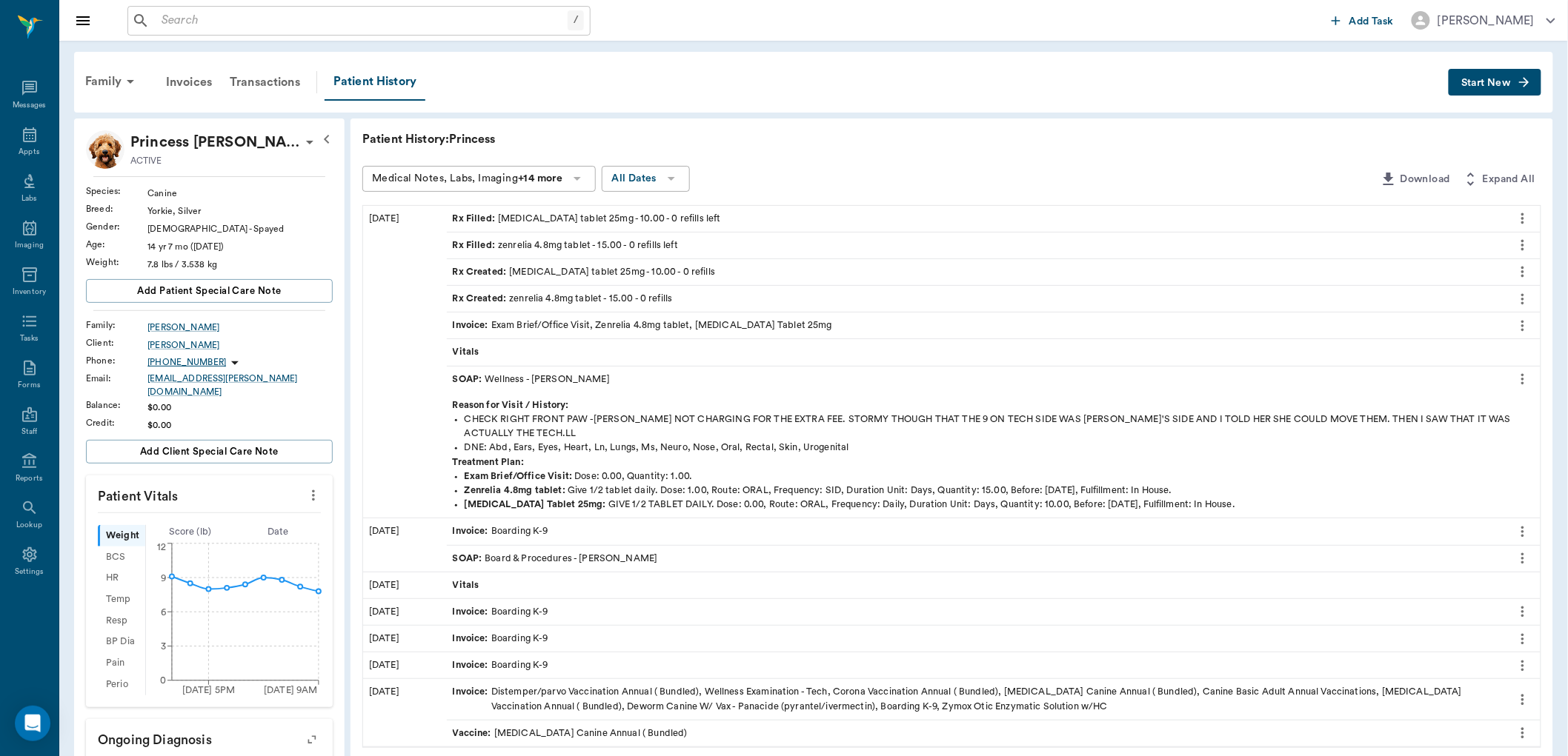
drag, startPoint x: 1531, startPoint y: 372, endPoint x: 1523, endPoint y: 382, distance: 12.8
click at [1529, 373] on icon "more" at bounding box center [1523, 379] width 16 height 18
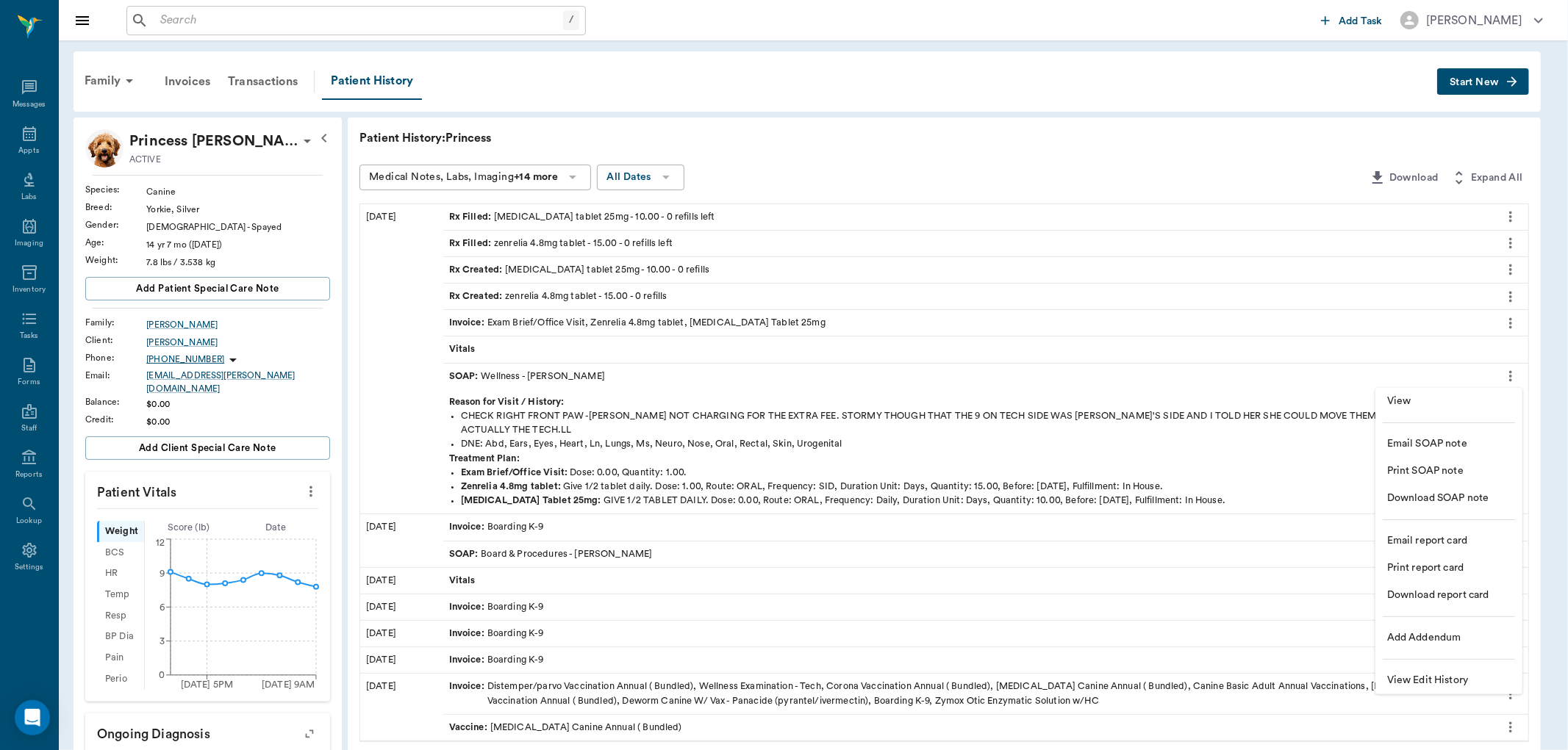
click at [1409, 403] on span "View" at bounding box center [1448, 401] width 123 height 15
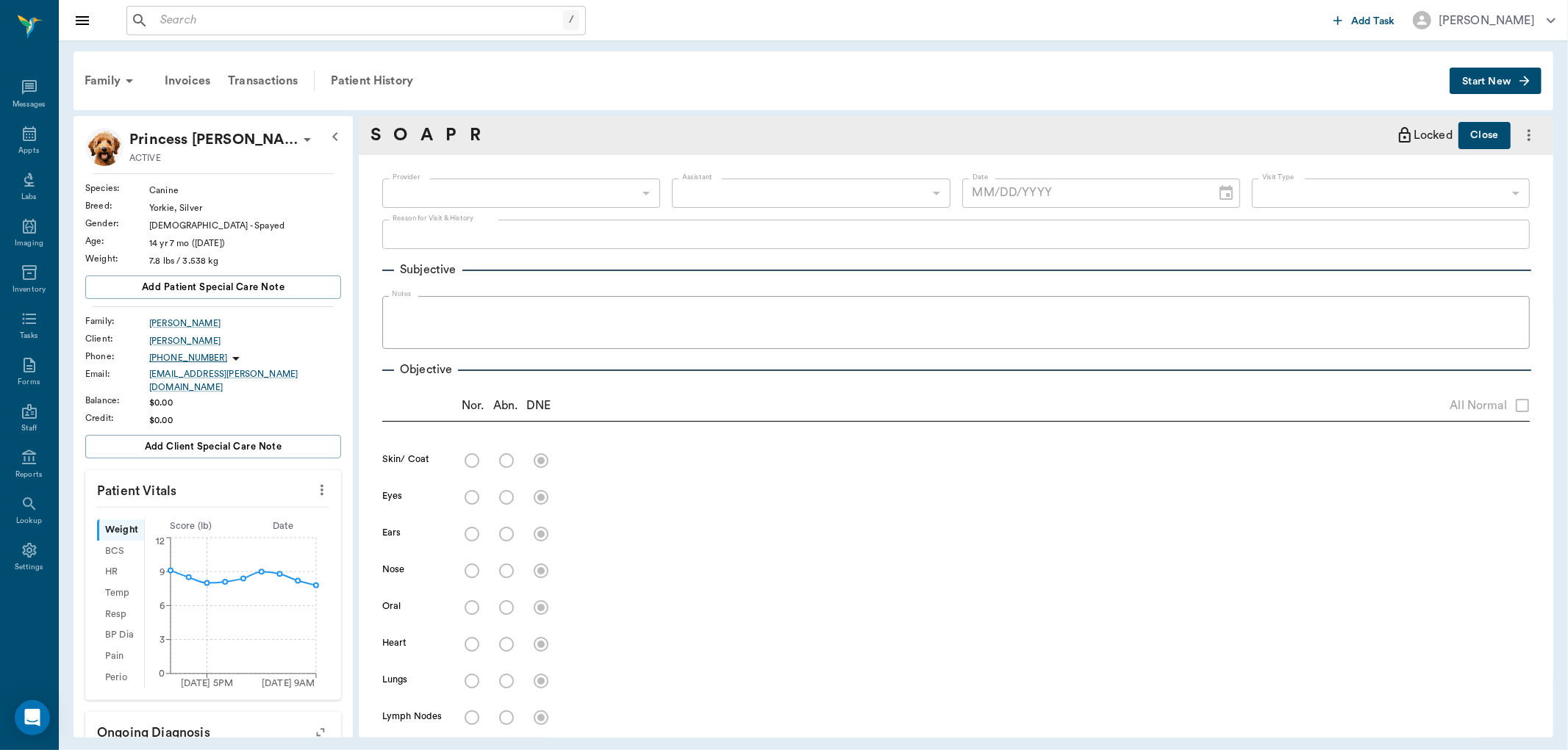
type input "63ec2f075fda476ae8351a4d"
type input "63ec2e7e52e12b0ba117b124"
type input "65d2be4f46e3a538d89b8c14"
type textarea "CHECK RIGHT FRONT PAW -LORY NOT CHARGING FOR THE EXTRA FEE. STORMY THOUGH THAT …"
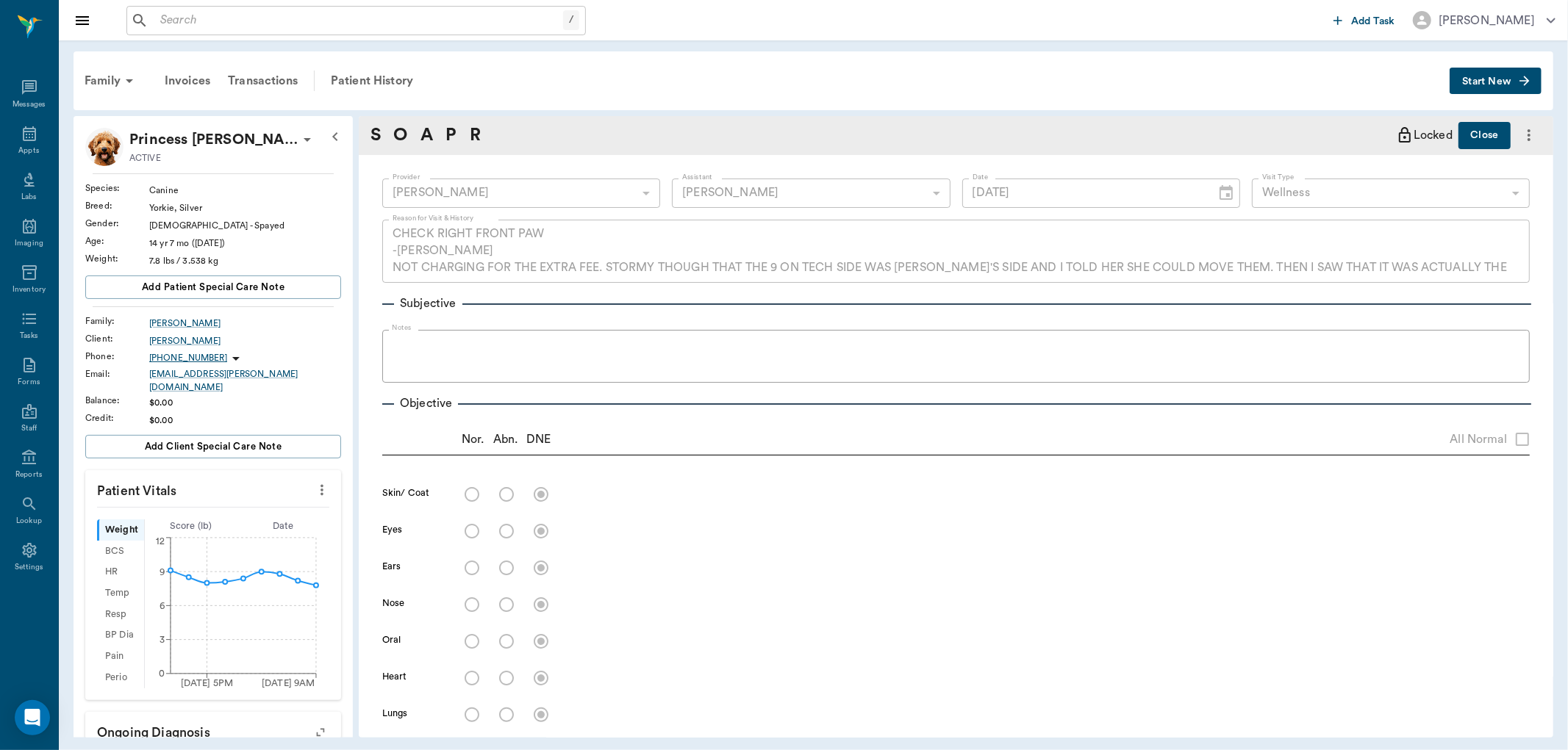
type input "06/16/2025"
click at [387, 75] on div "Patient History" at bounding box center [372, 81] width 100 height 35
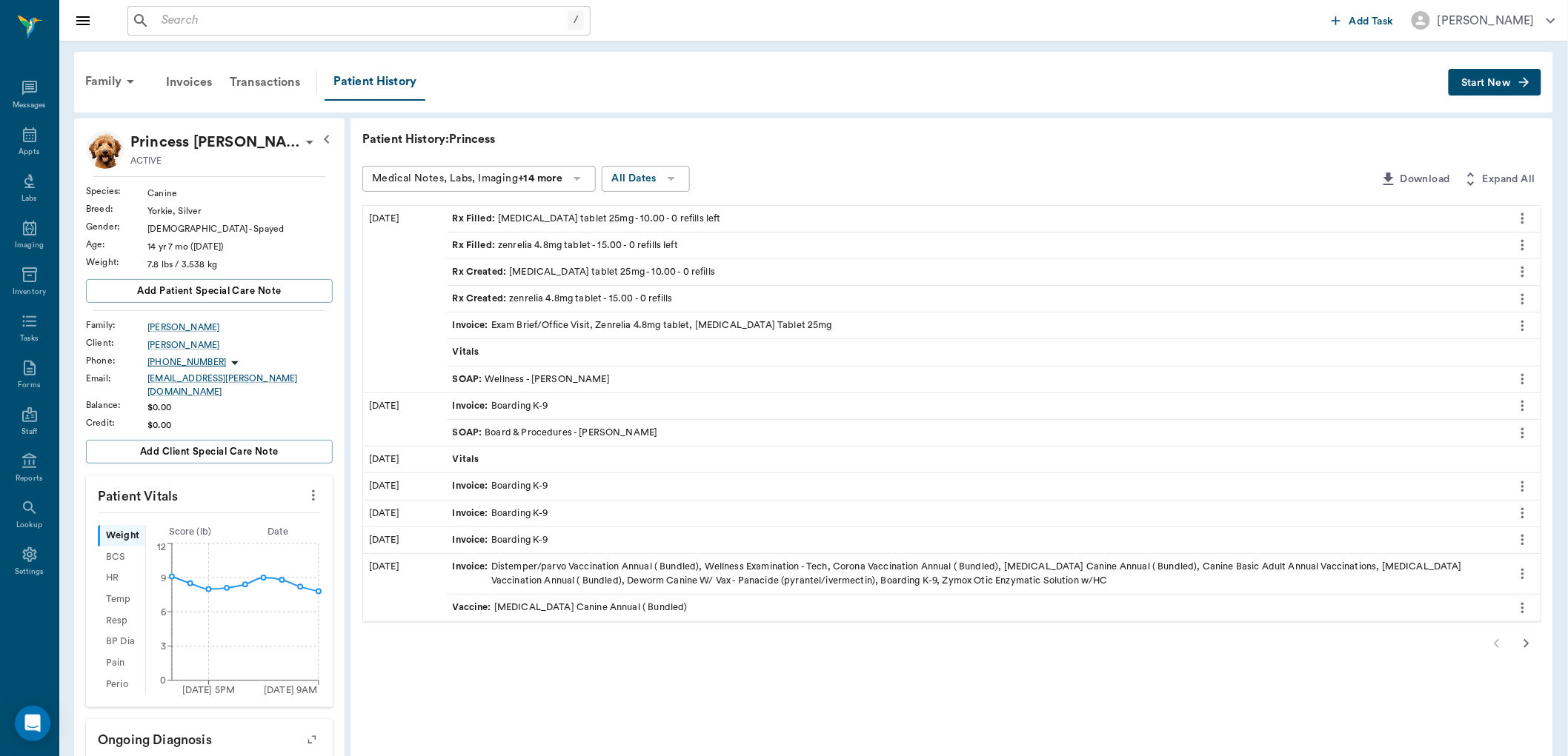
click at [60, 143] on div "Family Invoices Transactions Patient History Start New Princess O'brien ACTIVE …" at bounding box center [814, 682] width 1509 height 1283
click at [1458, 83] on button "Start New" at bounding box center [1495, 83] width 93 height 28
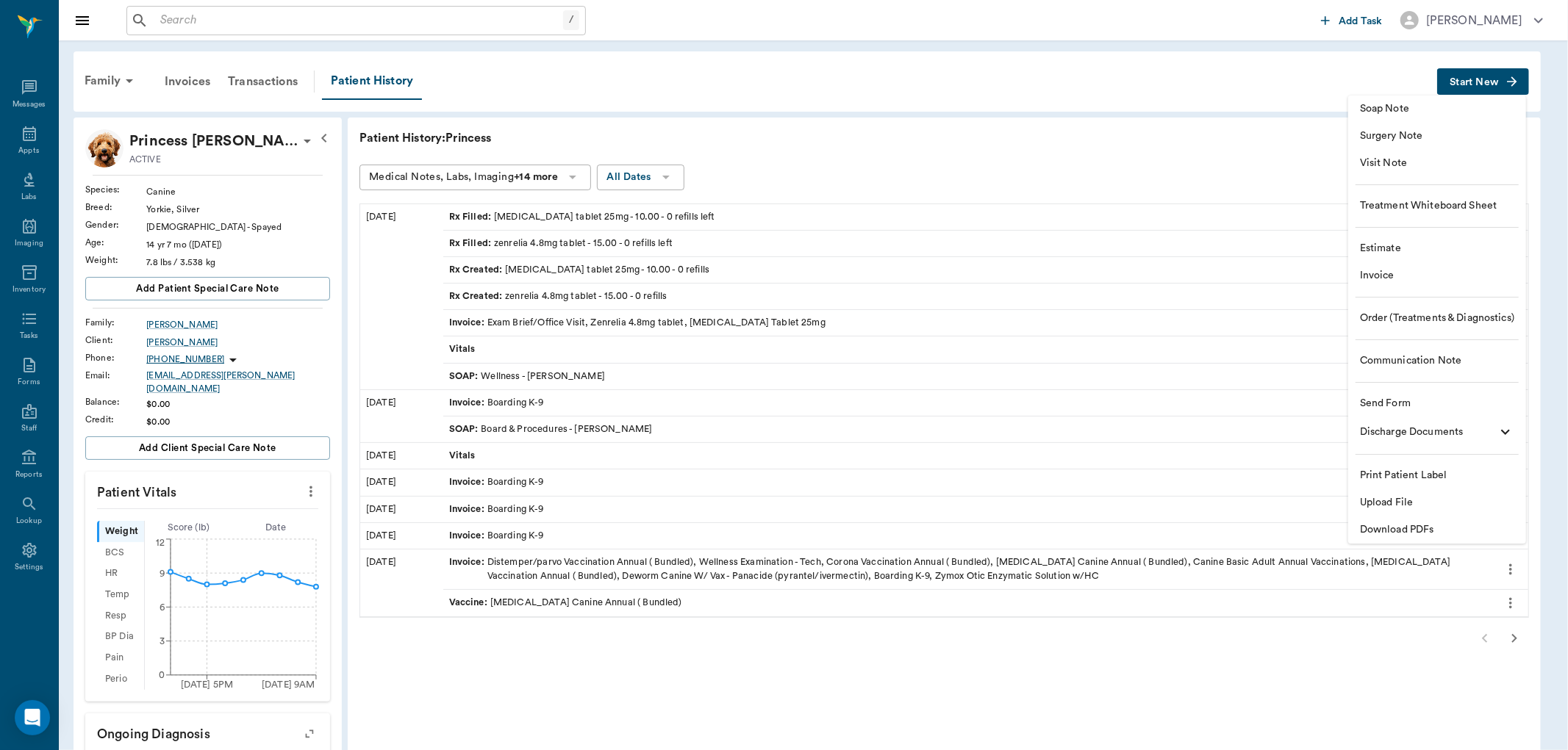
click at [1377, 102] on span "Soap Note" at bounding box center [1437, 109] width 154 height 15
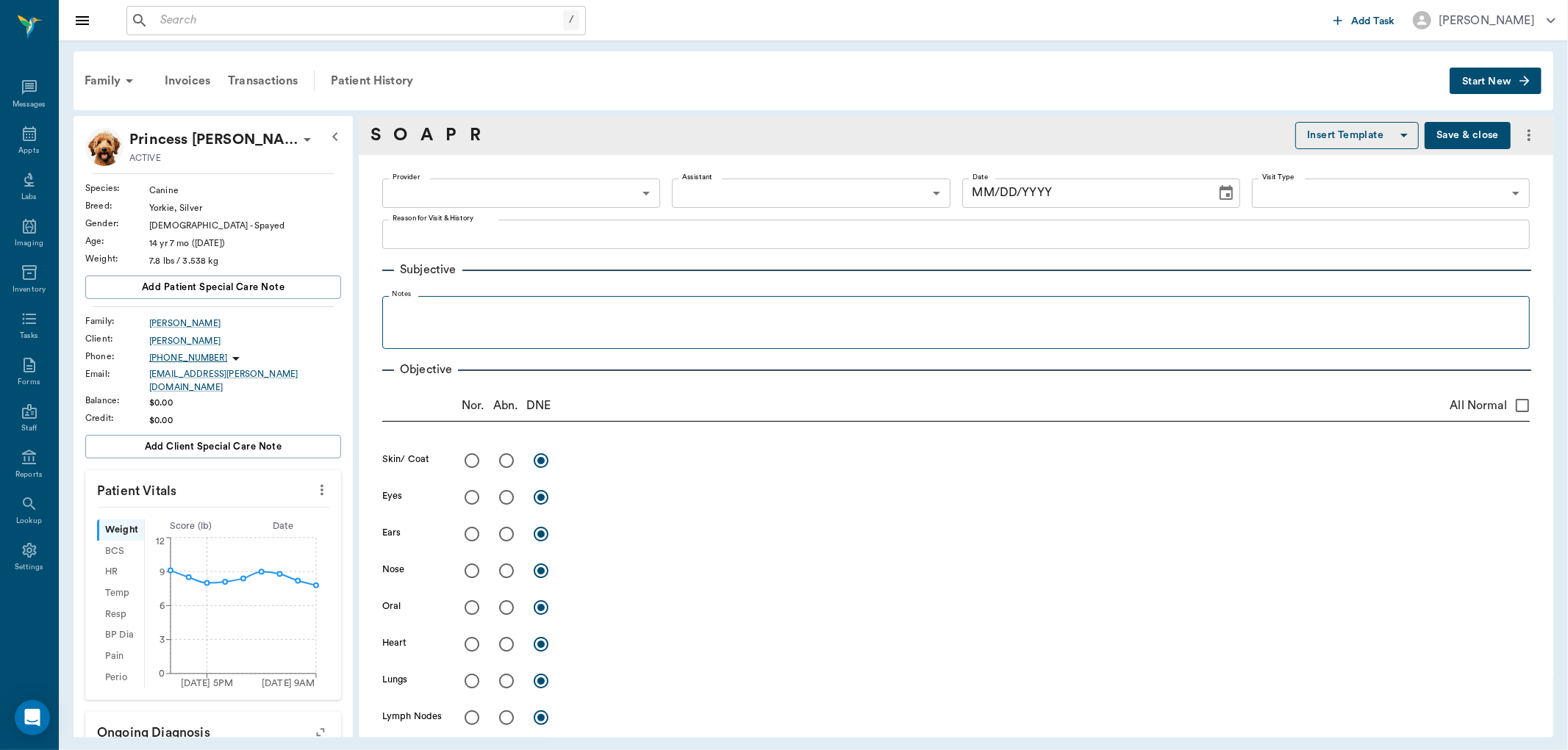
type input "[DATE]"
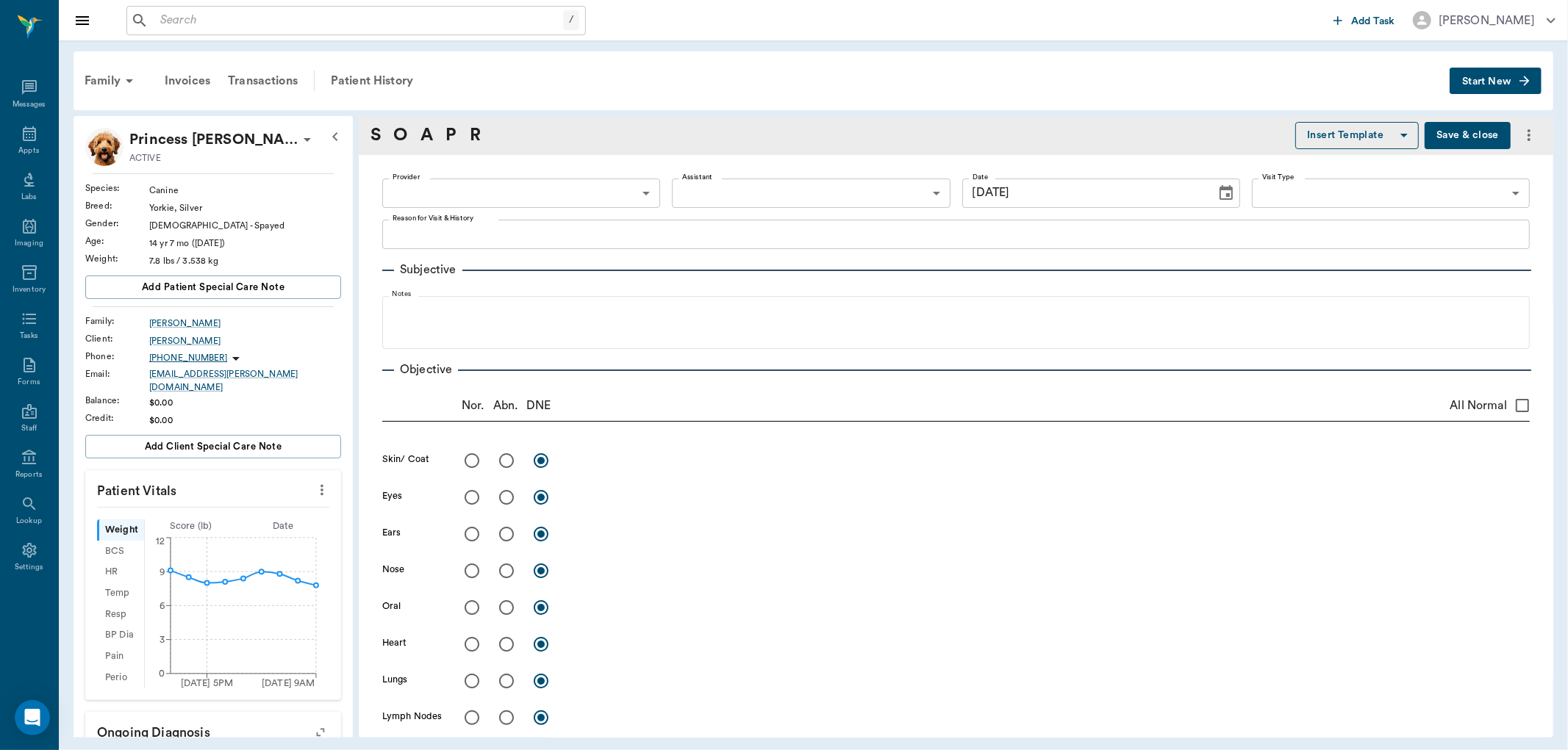
click at [314, 488] on icon "more" at bounding box center [322, 490] width 16 height 18
click at [245, 508] on span "Enter Vitals" at bounding box center [247, 507] width 123 height 15
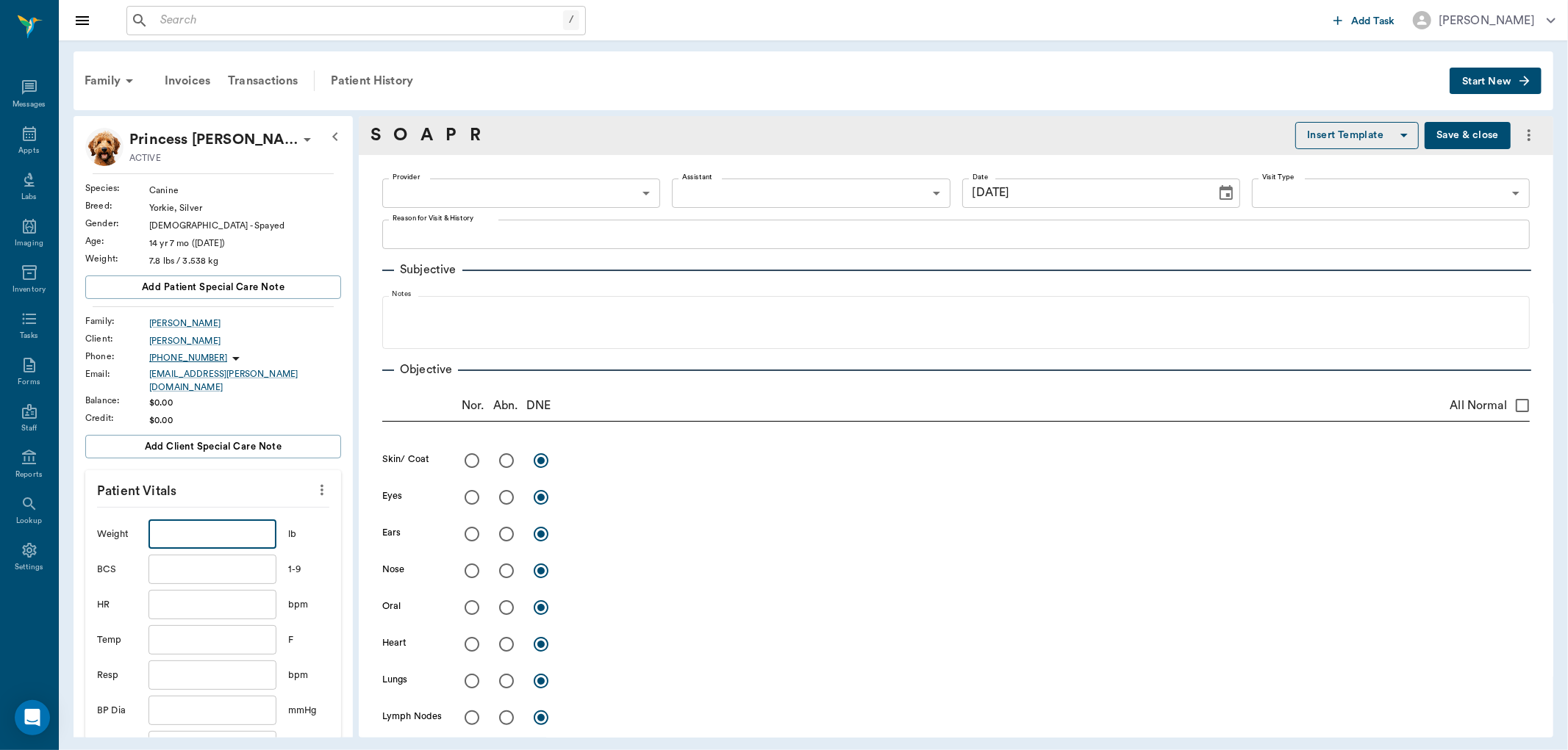
click at [212, 526] on input "text" at bounding box center [212, 534] width 128 height 29
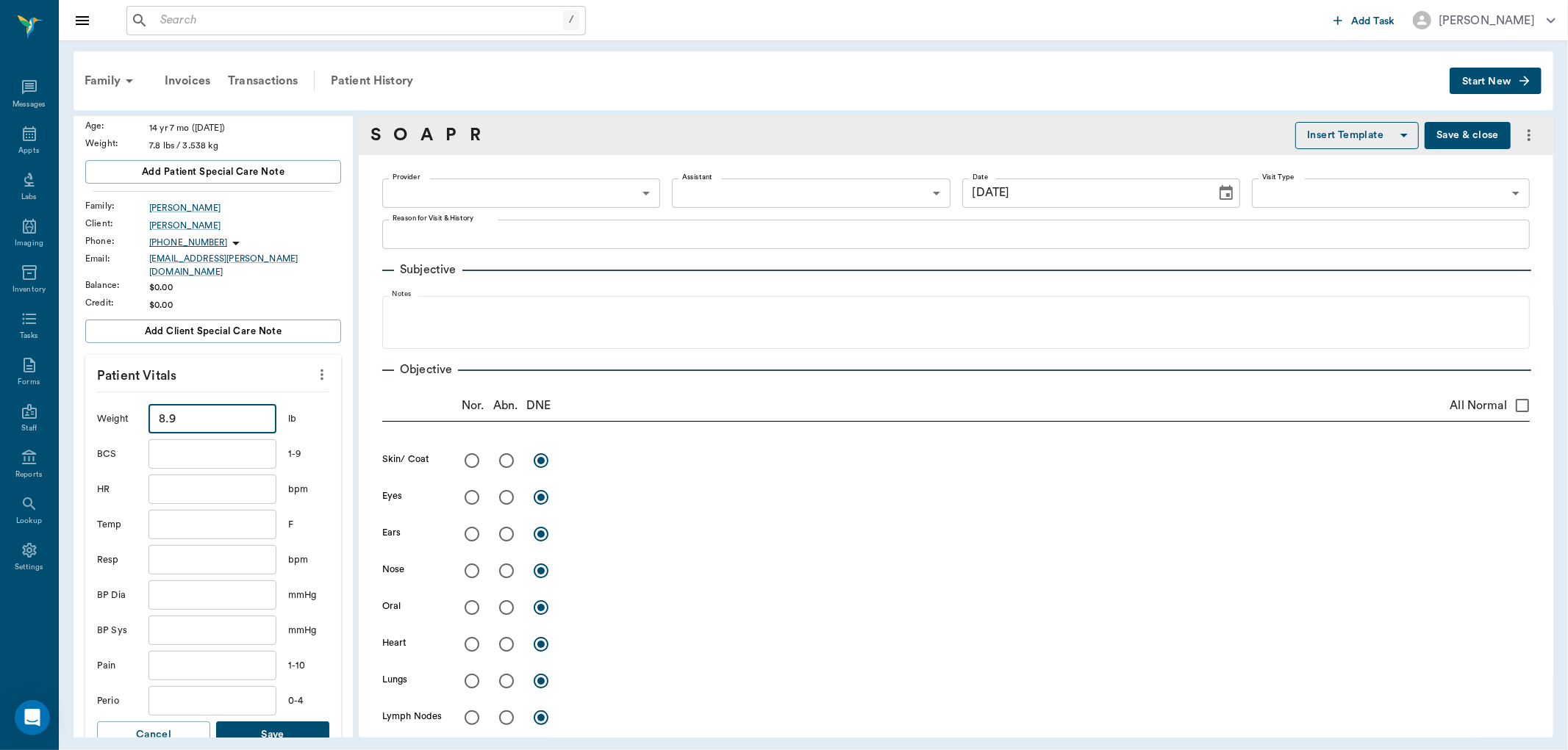
scroll to position [163, 0]
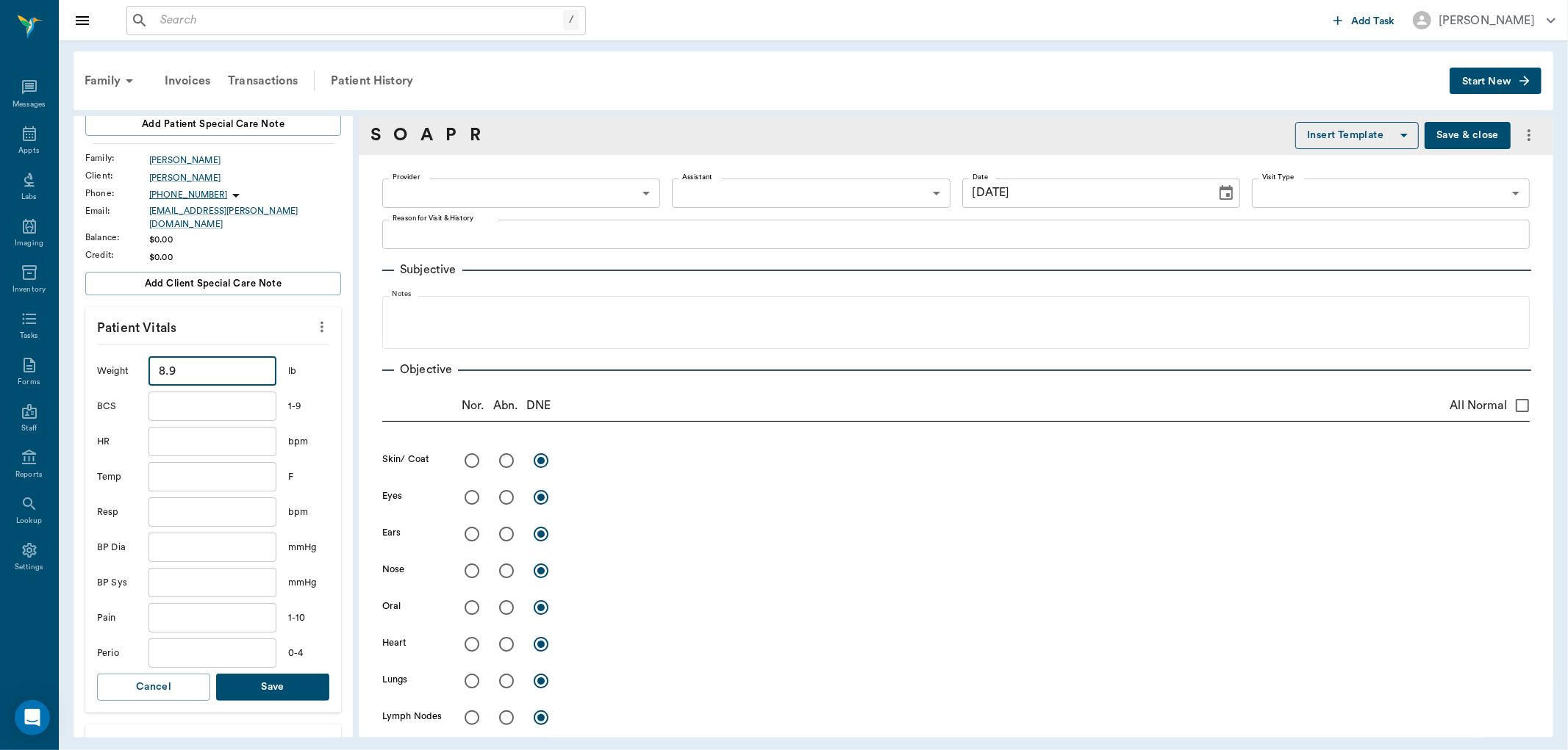
type input "8.9"
click at [245, 681] on button "Save" at bounding box center [272, 687] width 113 height 27
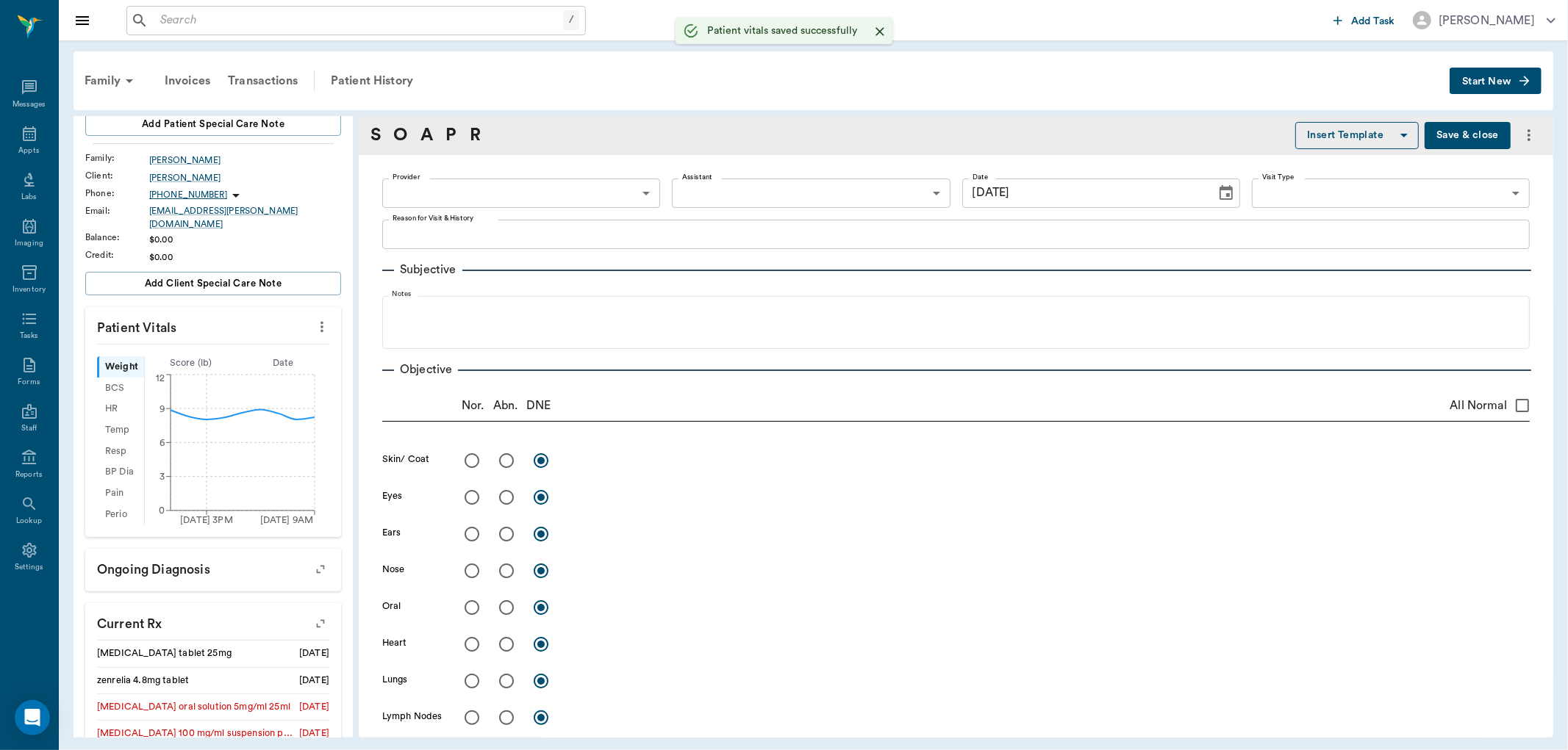
click at [539, 182] on body "/ ​ Add Task Dr. Bert Ellsworth Nectar Messages Appts Labs Imaging Inventory Ta…" at bounding box center [784, 375] width 1568 height 750
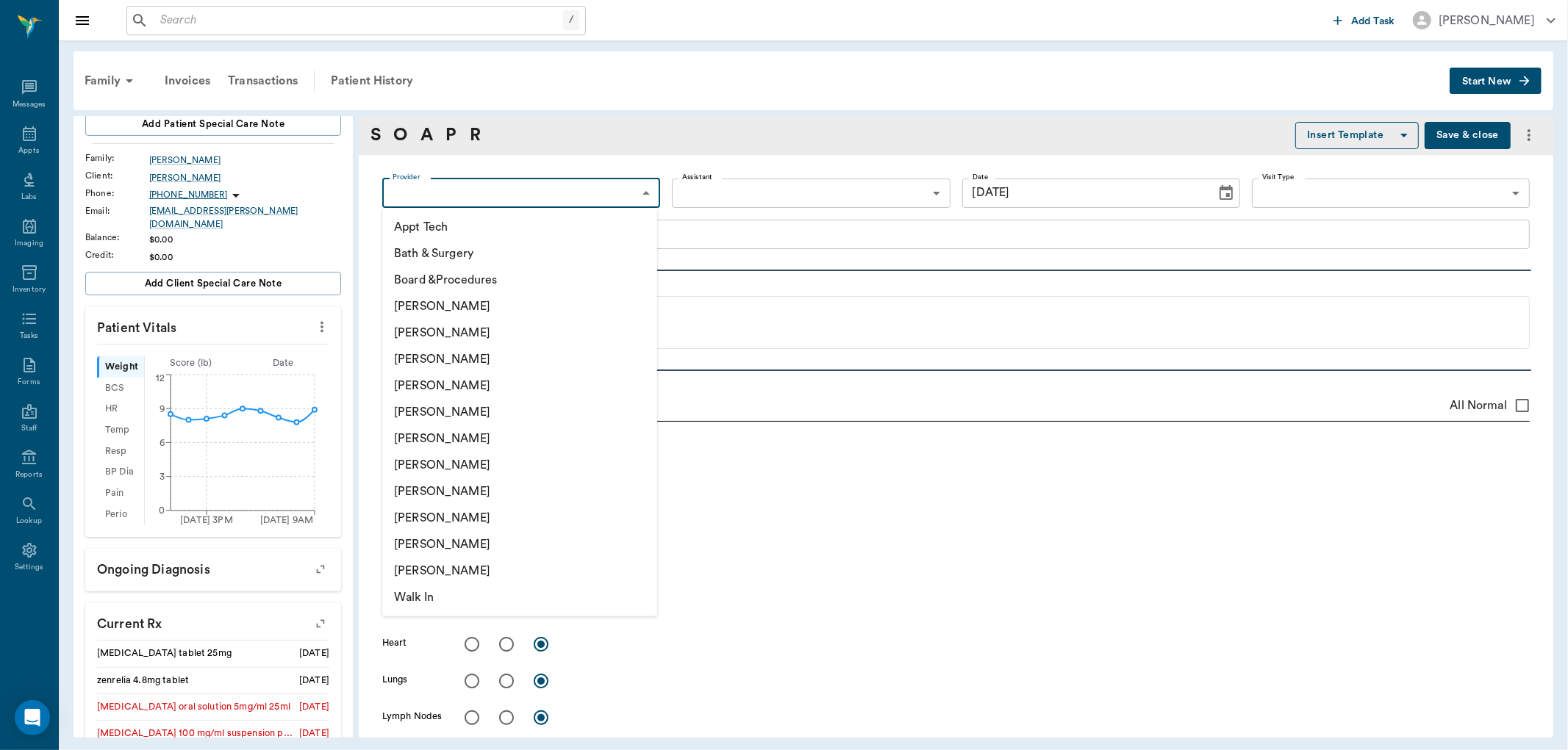
click at [438, 353] on li "[PERSON_NAME]" at bounding box center [519, 359] width 275 height 27
type input "63ec2f075fda476ae8351a4d"
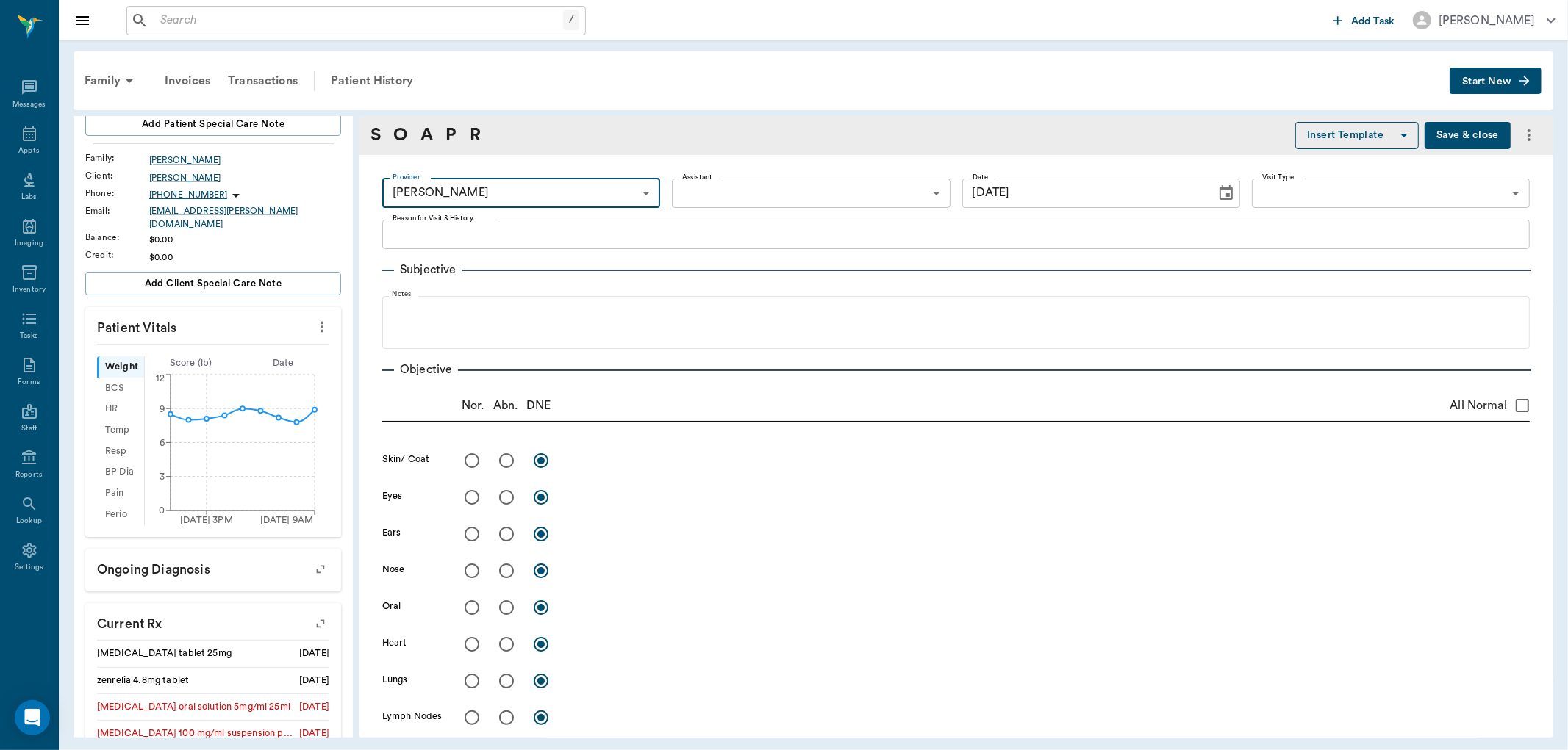
click at [729, 182] on body "/ ​ Add Task Dr. Bert Ellsworth Nectar Messages Appts Labs Imaging Inventory Ta…" at bounding box center [784, 375] width 1568 height 750
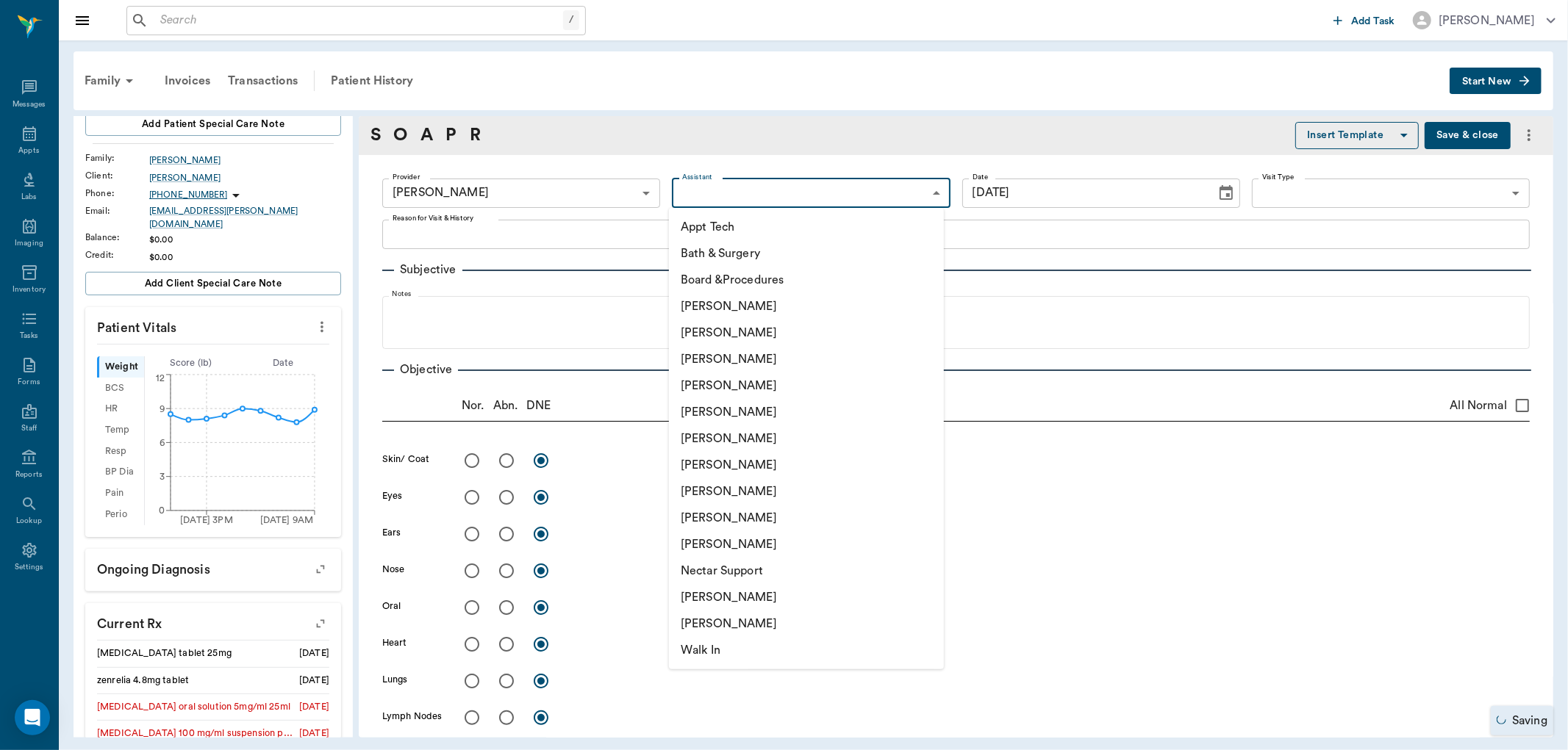
click at [689, 487] on li "[PERSON_NAME]" at bounding box center [807, 492] width 275 height 27
type input "63ec2e7e52e12b0ba117b124"
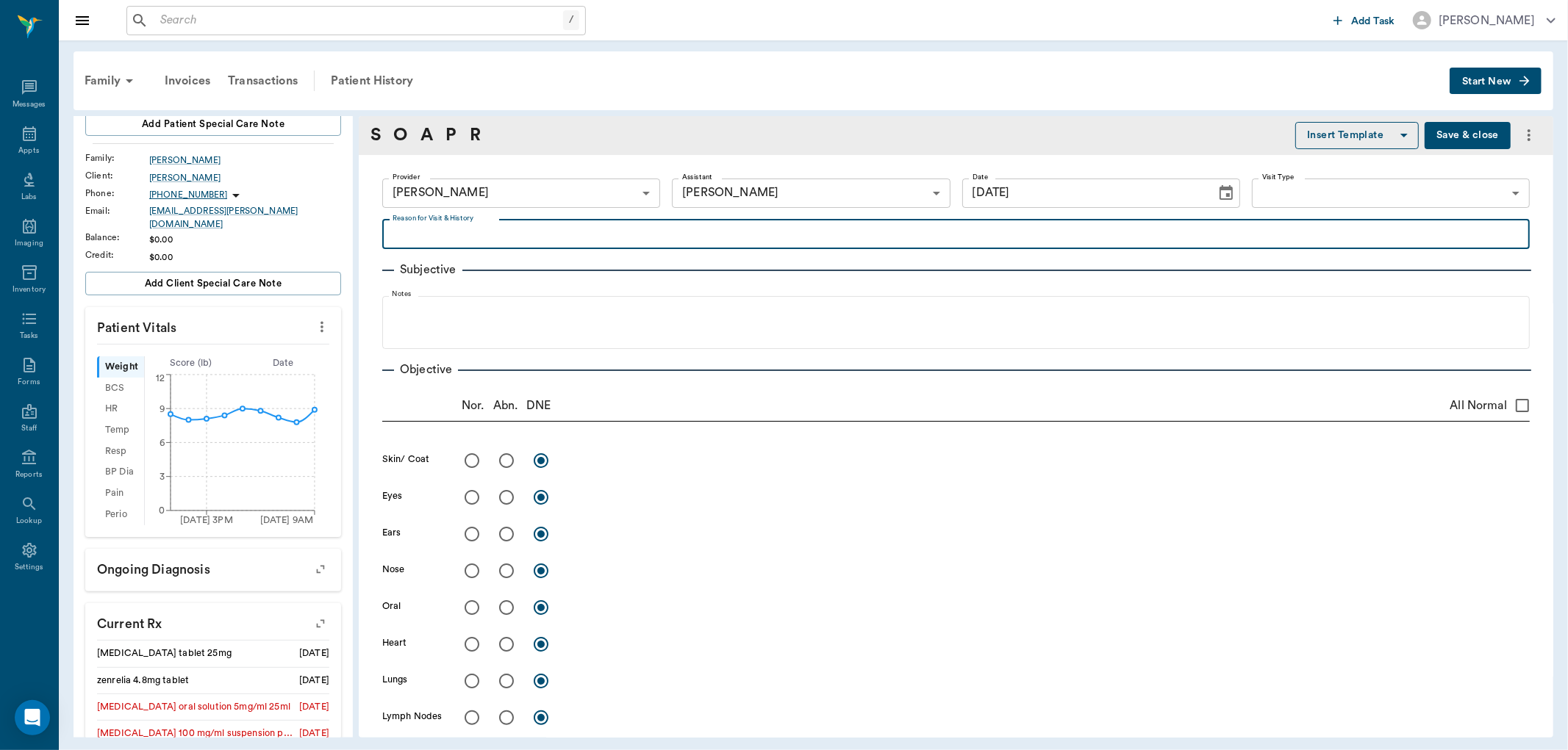
click at [413, 232] on textarea "Reason for Visit & History" at bounding box center [956, 234] width 1127 height 17
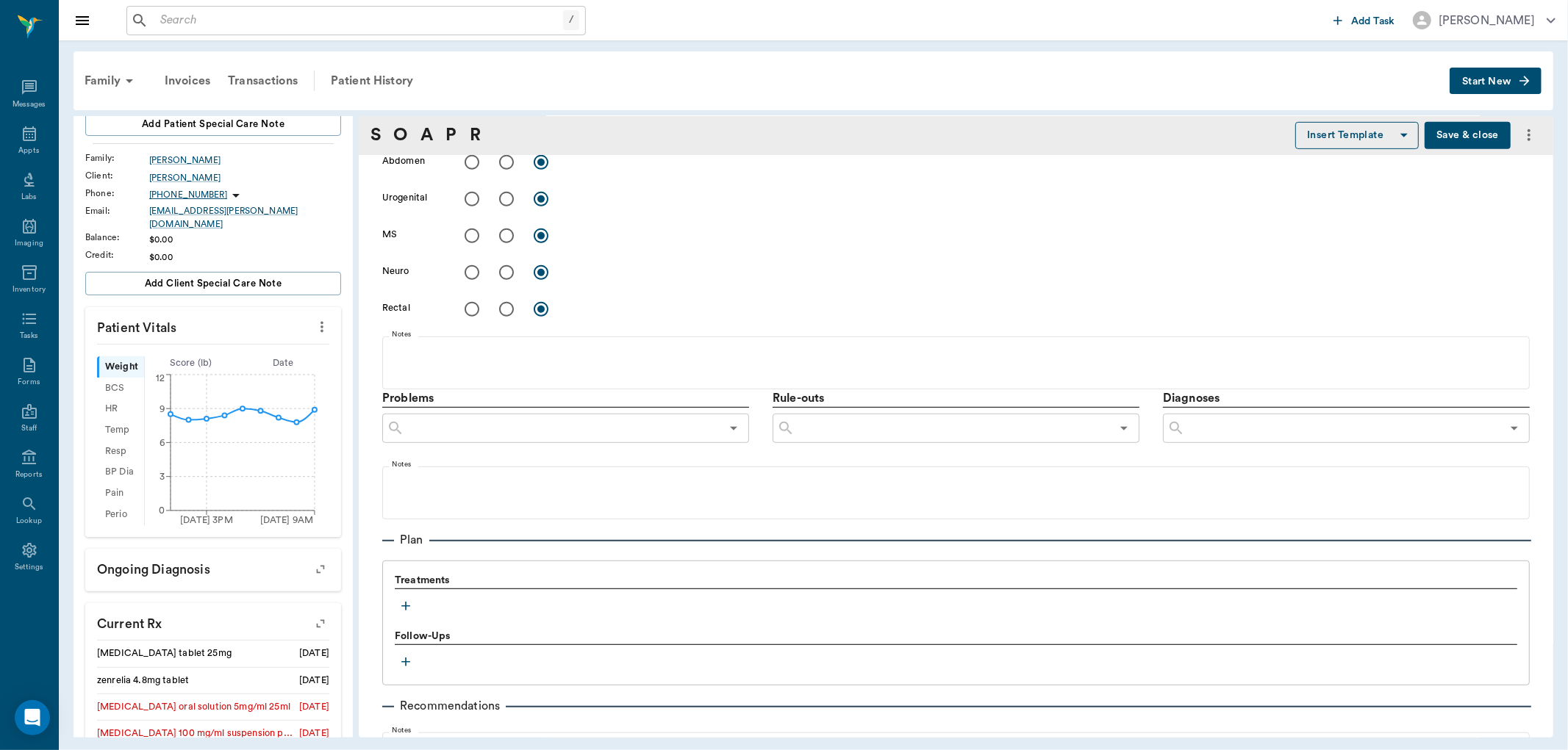
scroll to position [611, 0]
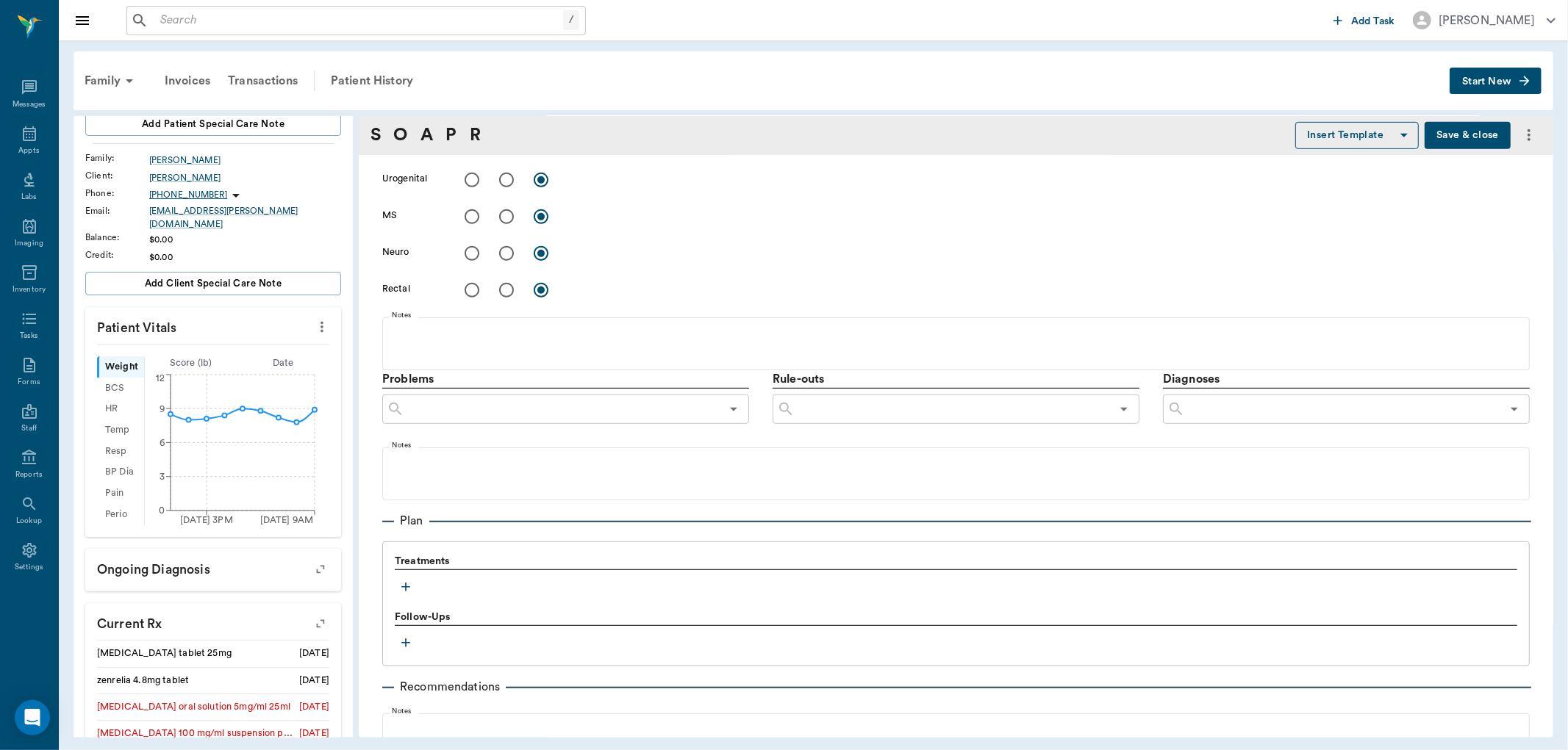
type textarea "check nail on left foot"
click at [407, 580] on icon "button" at bounding box center [406, 587] width 15 height 15
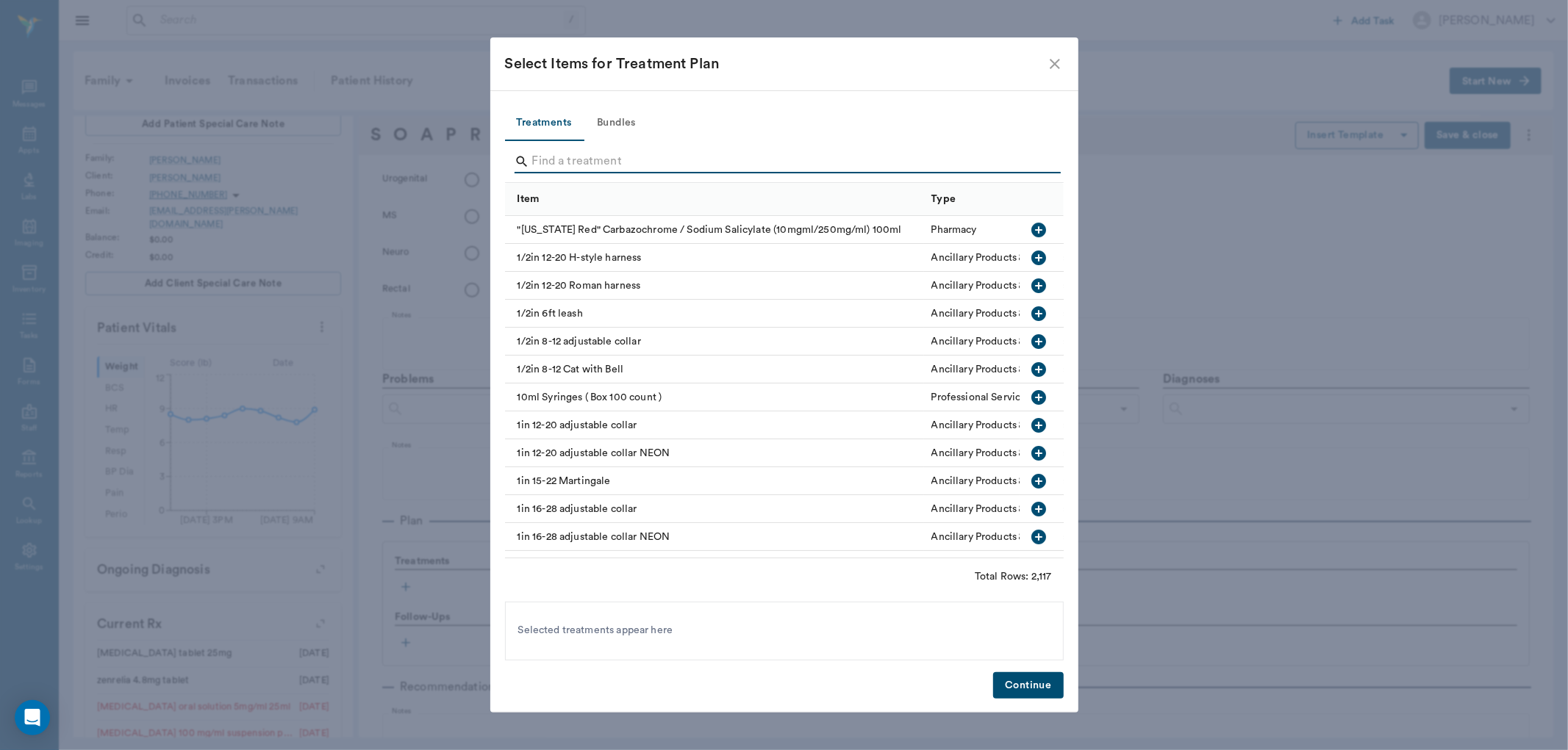
click at [560, 163] on input "Search" at bounding box center [785, 162] width 507 height 24
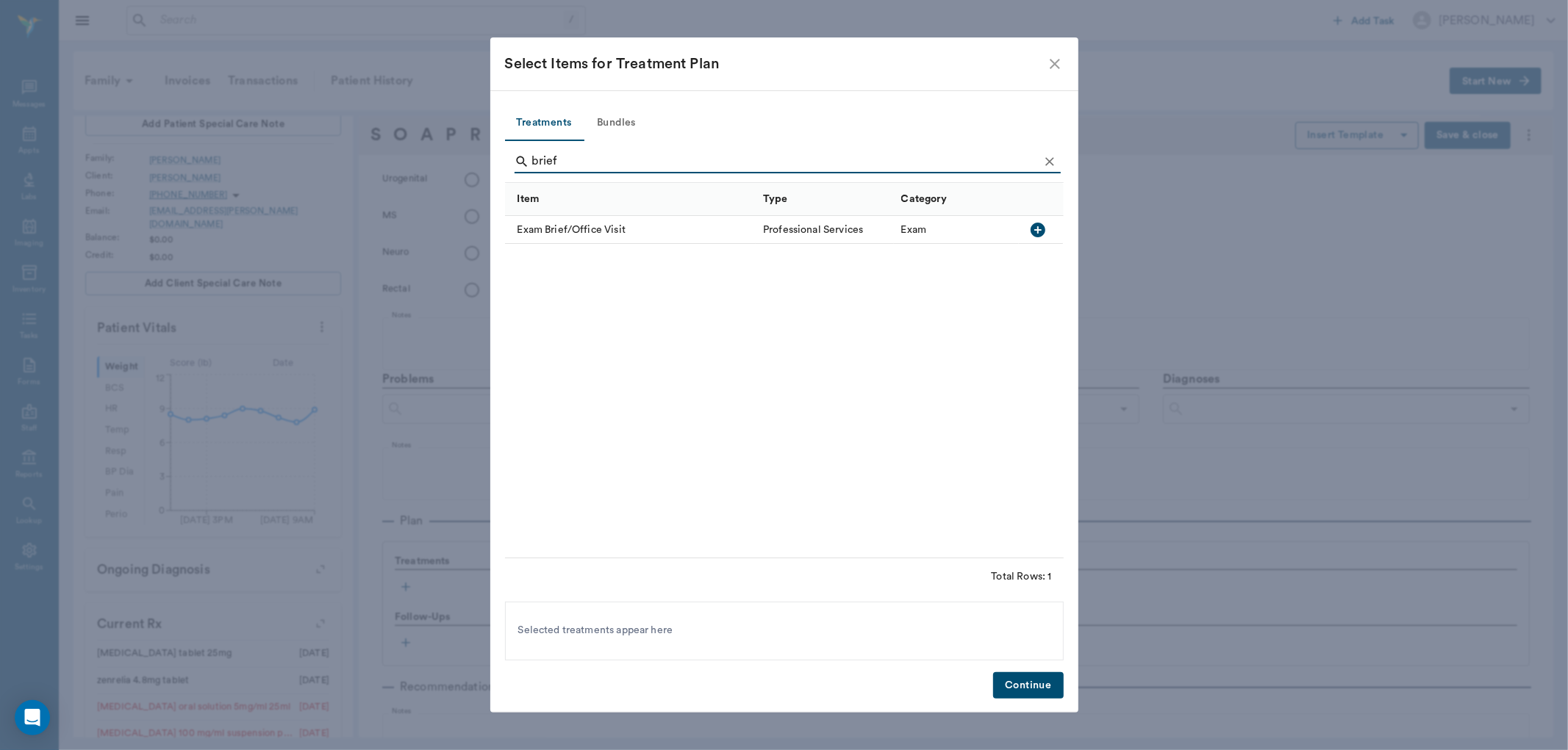
type input "brief"
click at [1039, 221] on icon "button" at bounding box center [1038, 230] width 18 height 18
click at [1028, 678] on button "Continue" at bounding box center [1028, 686] width 70 height 27
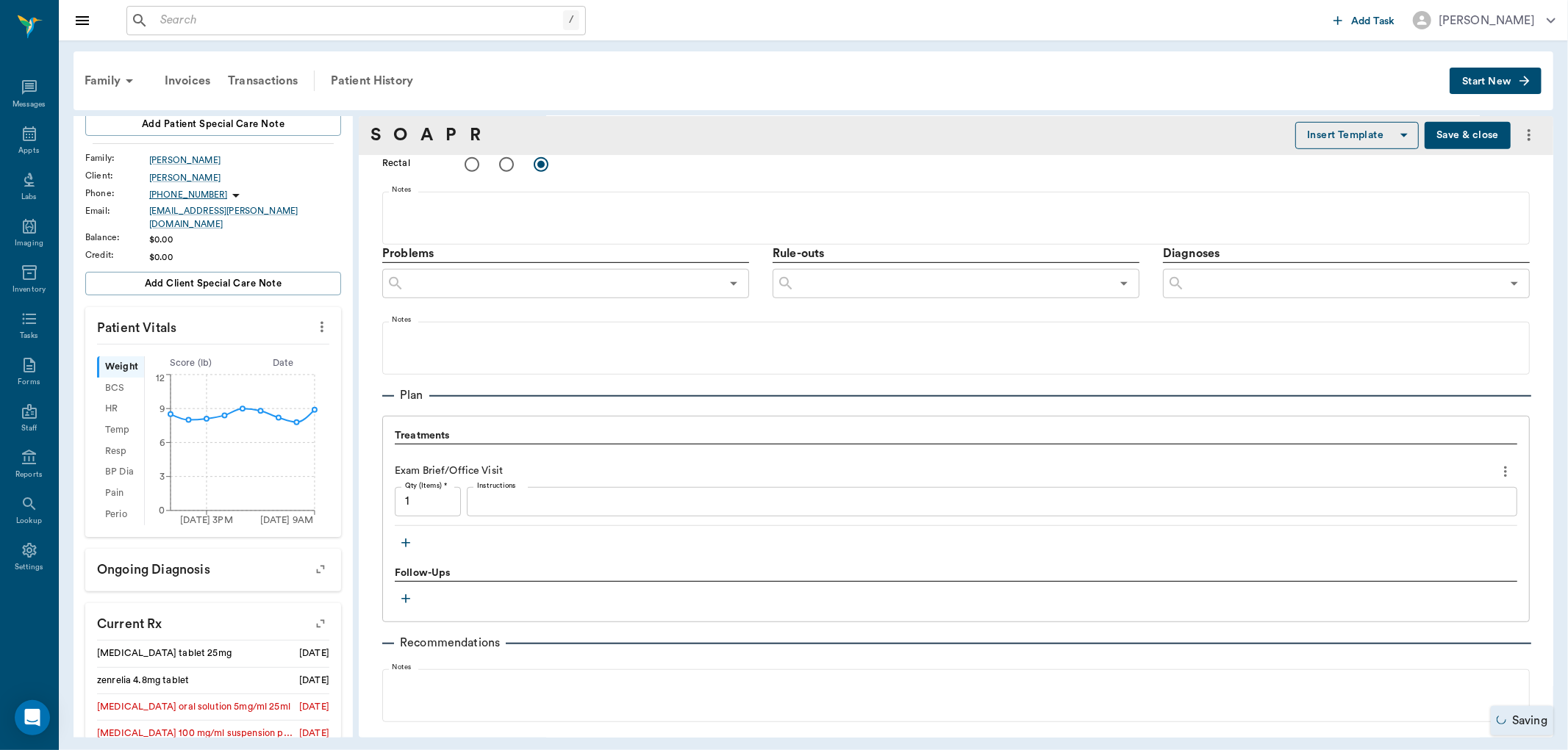
scroll to position [774, 0]
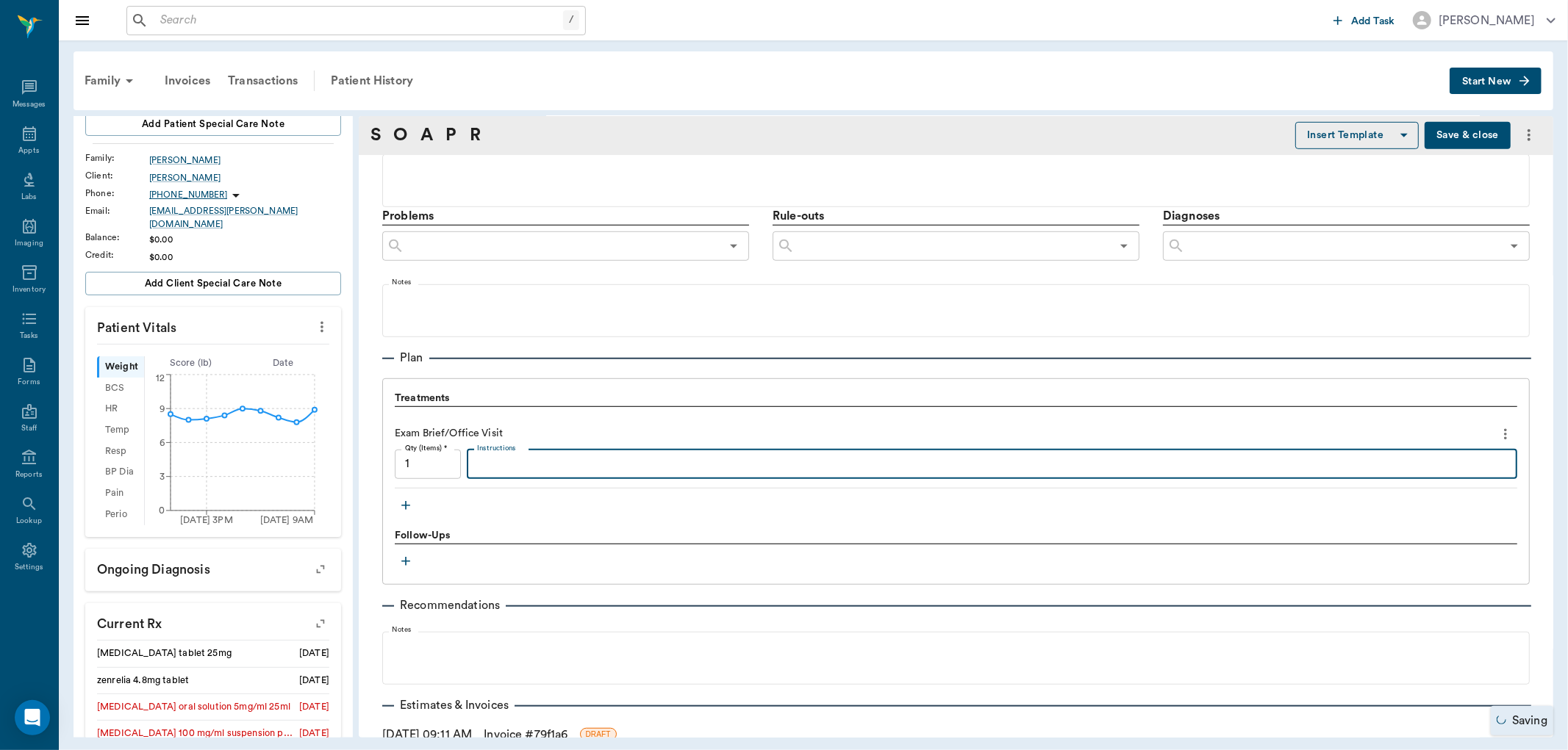
click at [516, 463] on textarea "Instructions" at bounding box center [992, 464] width 1030 height 17
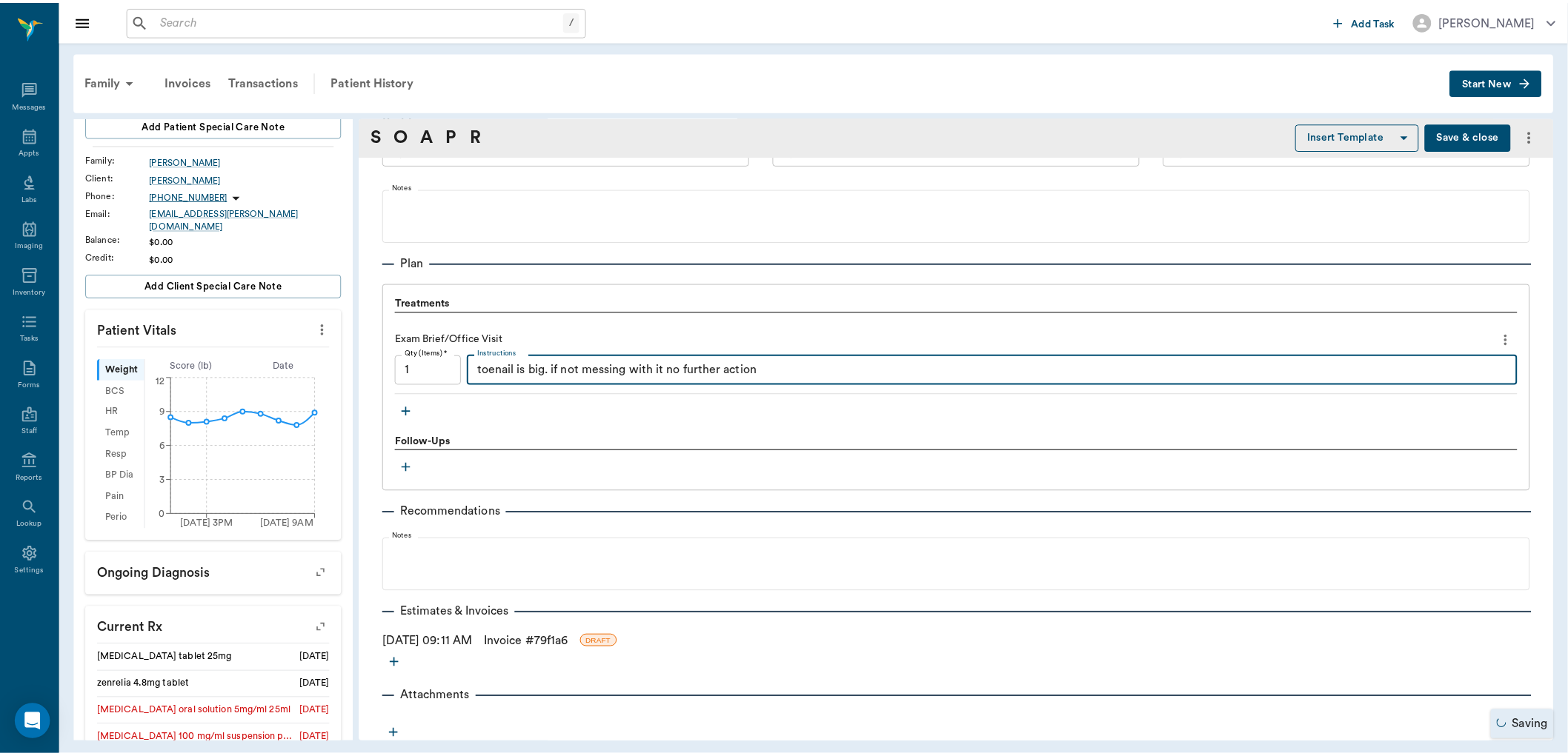
scroll to position [880, 0]
type textarea "toenail is big. if not messing with it no further action"
click at [572, 640] on link "Invoice # 79f1a6" at bounding box center [530, 642] width 85 height 18
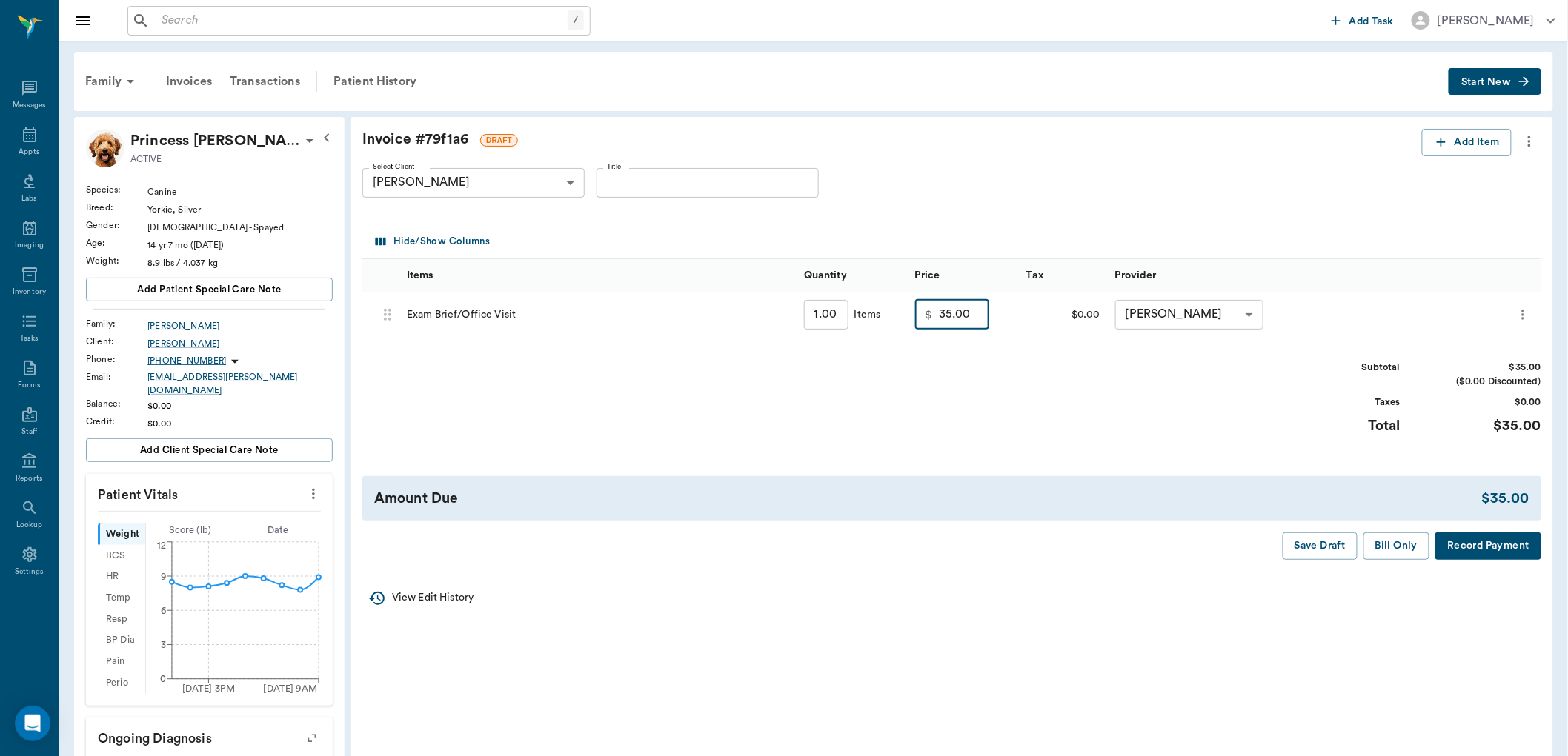
click at [948, 316] on input "35.00" at bounding box center [964, 315] width 51 height 30
type input "0.00"
click at [1325, 543] on button "Save Draft" at bounding box center [1320, 546] width 75 height 28
click at [1294, 548] on button "Save Draft" at bounding box center [1320, 546] width 75 height 28
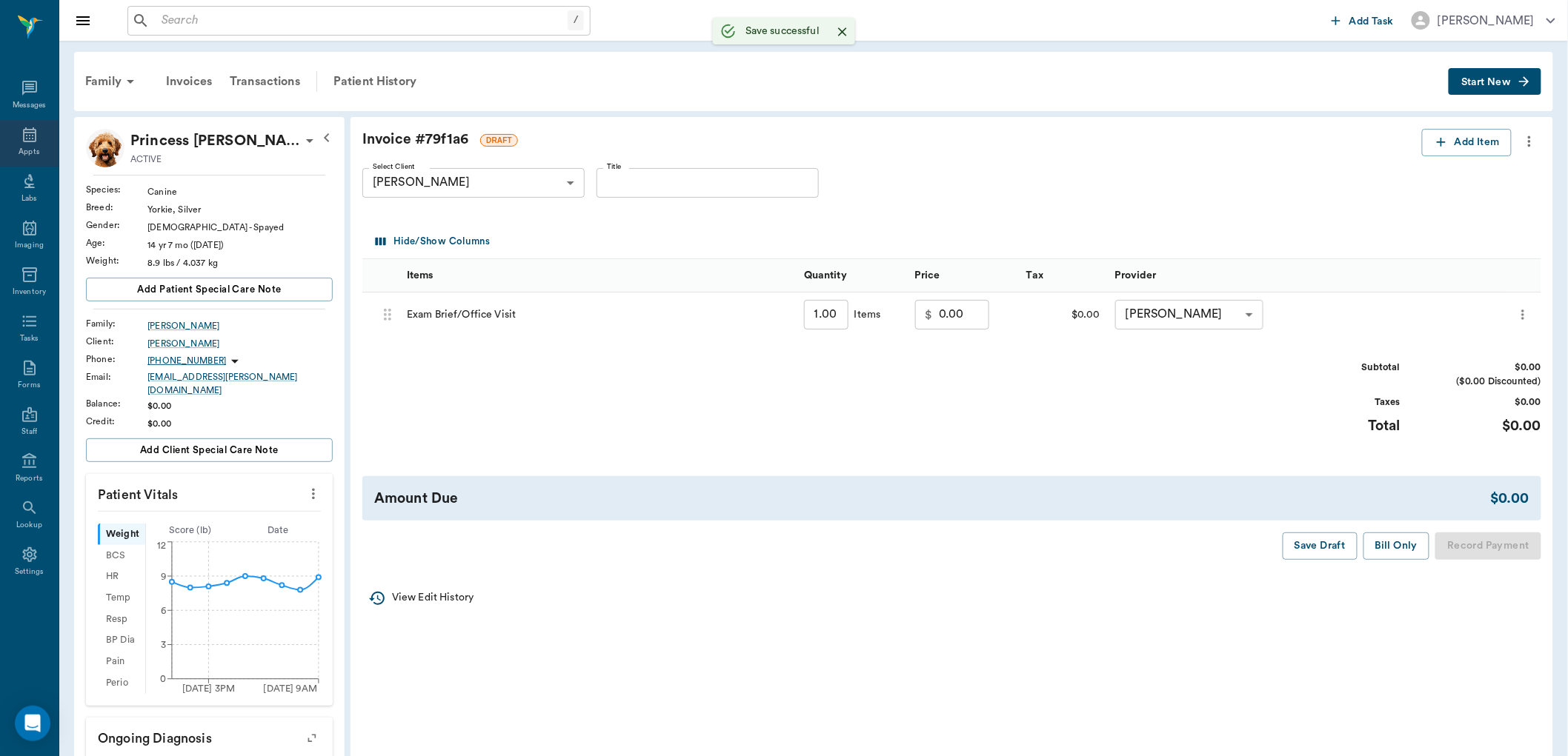
click at [33, 152] on div "Appts" at bounding box center [29, 152] width 21 height 11
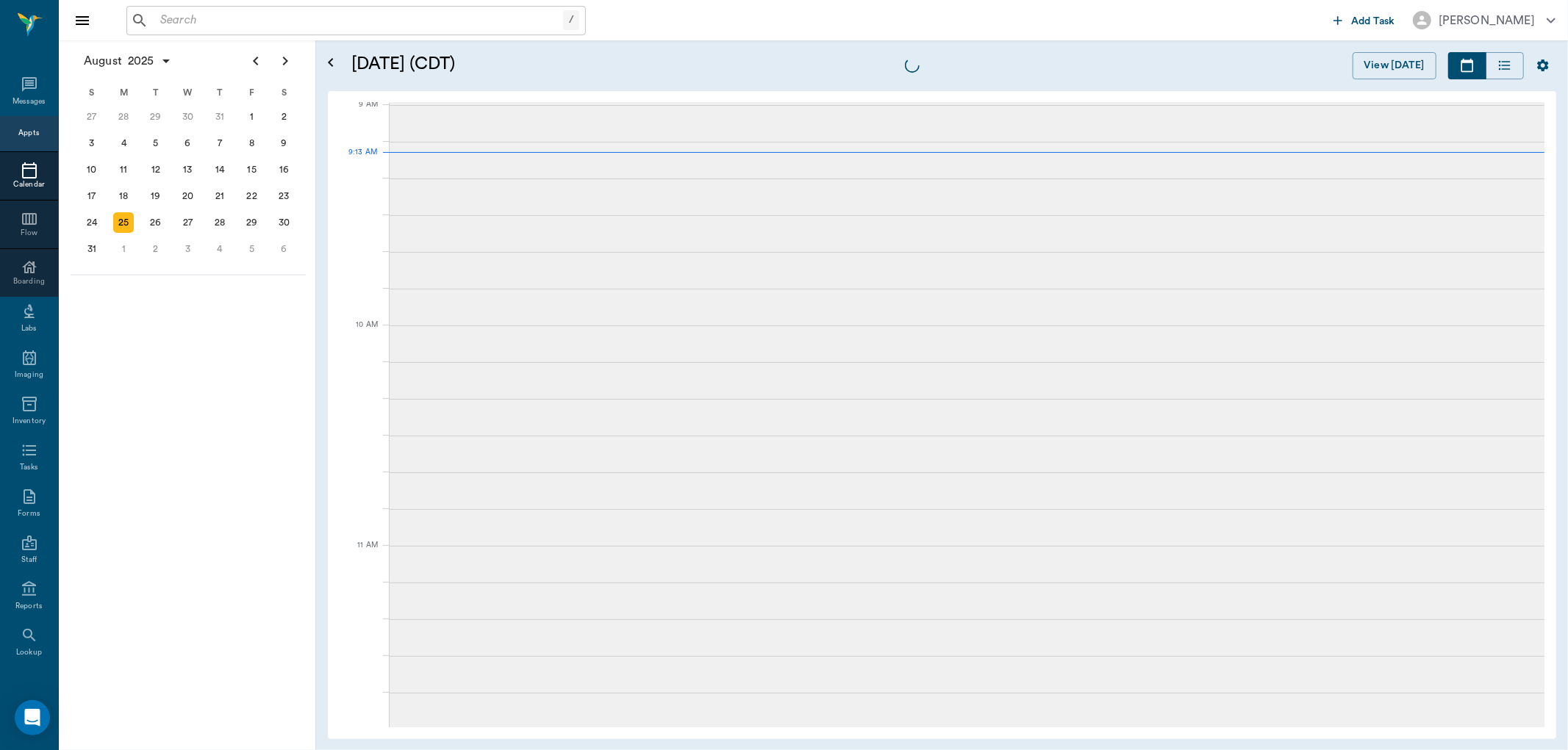
scroll to position [223, 0]
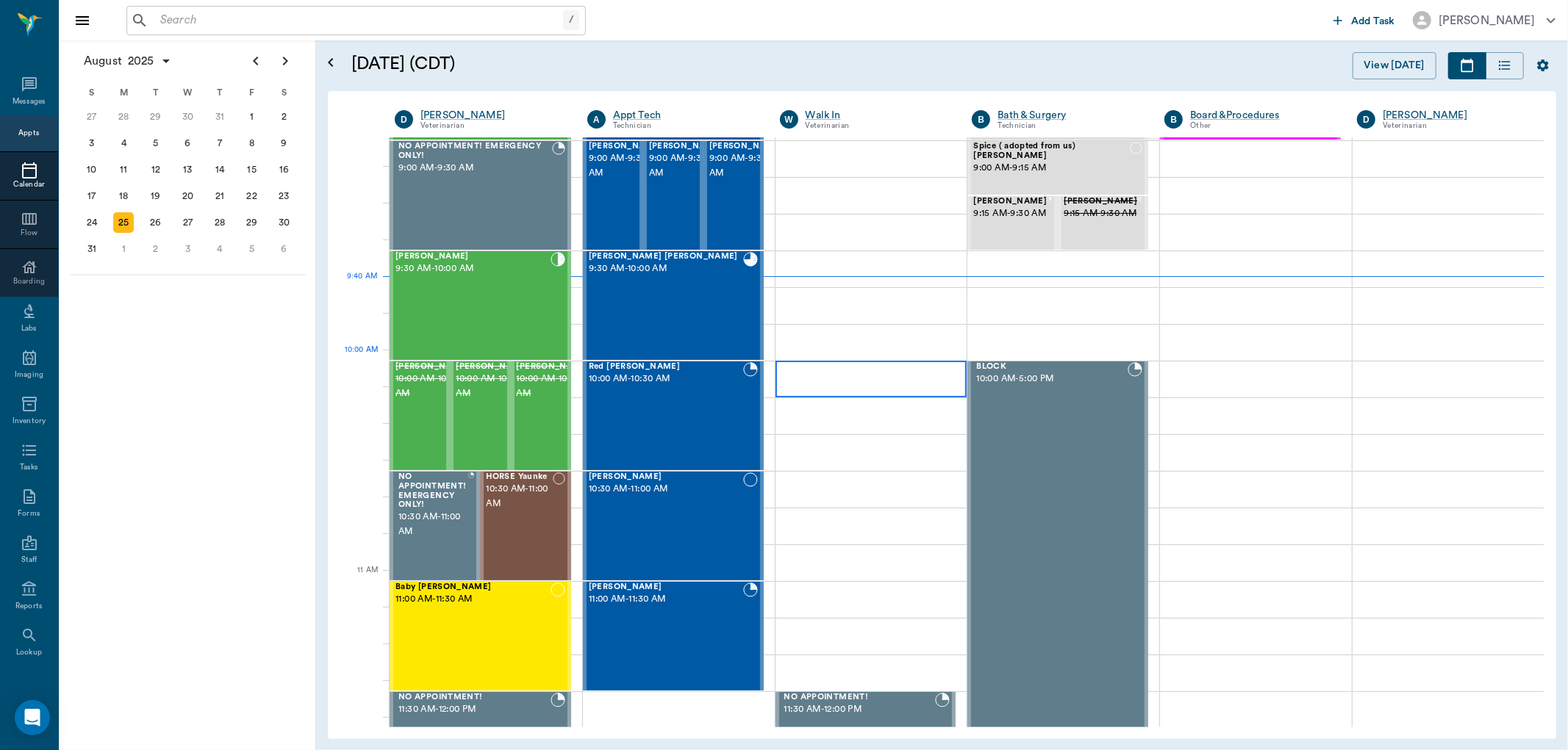
scroll to position [305, 0]
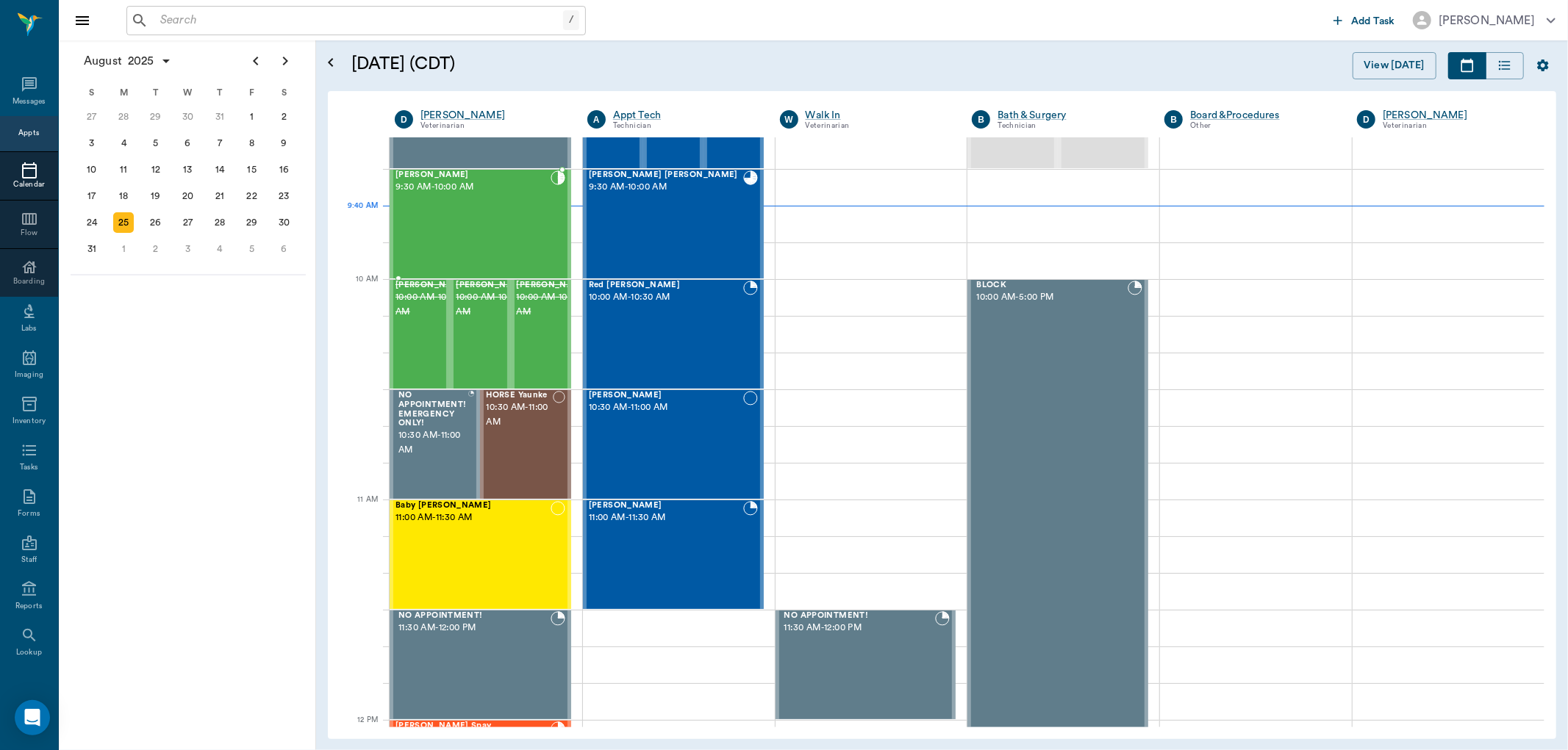
click at [505, 236] on div "[PERSON_NAME] 9:30 AM - 10:00 AM" at bounding box center [473, 223] width 155 height 107
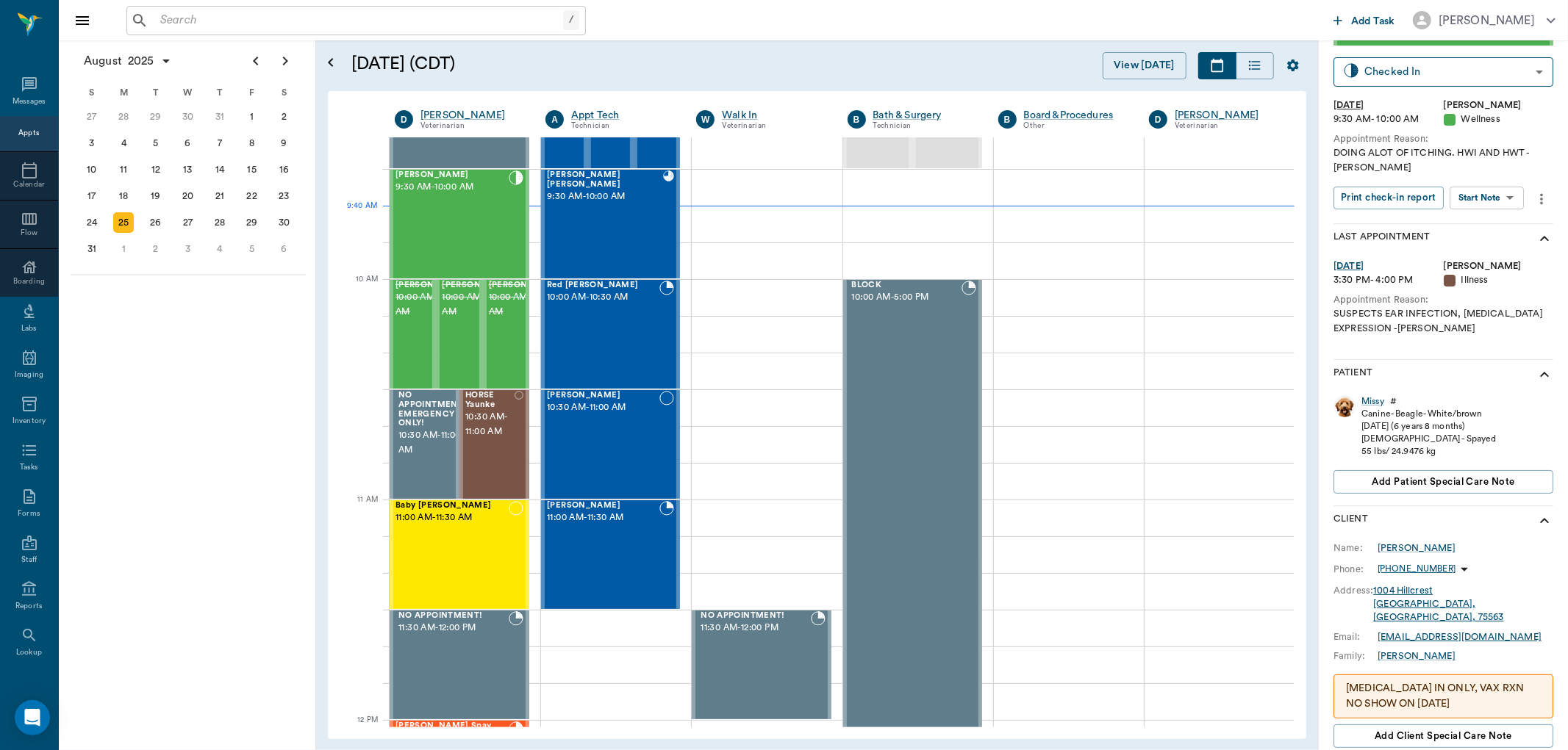
scroll to position [82, 0]
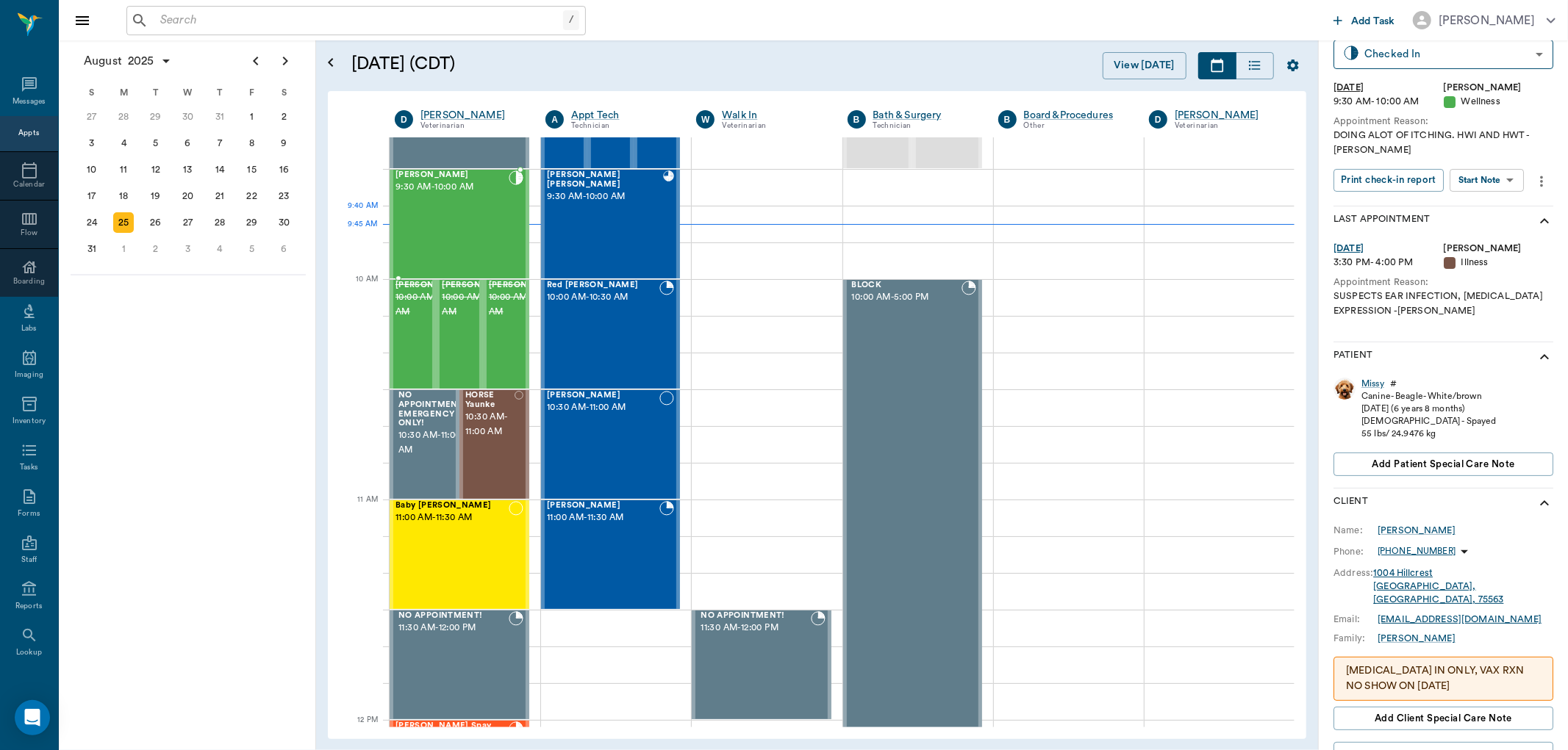
click at [465, 212] on div "[PERSON_NAME] 9:30 AM - 10:00 AM" at bounding box center [452, 223] width 113 height 107
click at [1516, 175] on body "/ ​ Add Task Dr. Bert Ellsworth Nectar Messages Appts Calendar Flow Boarding La…" at bounding box center [784, 375] width 1568 height 750
click at [1480, 206] on button "View SOAP" at bounding box center [1471, 210] width 50 height 17
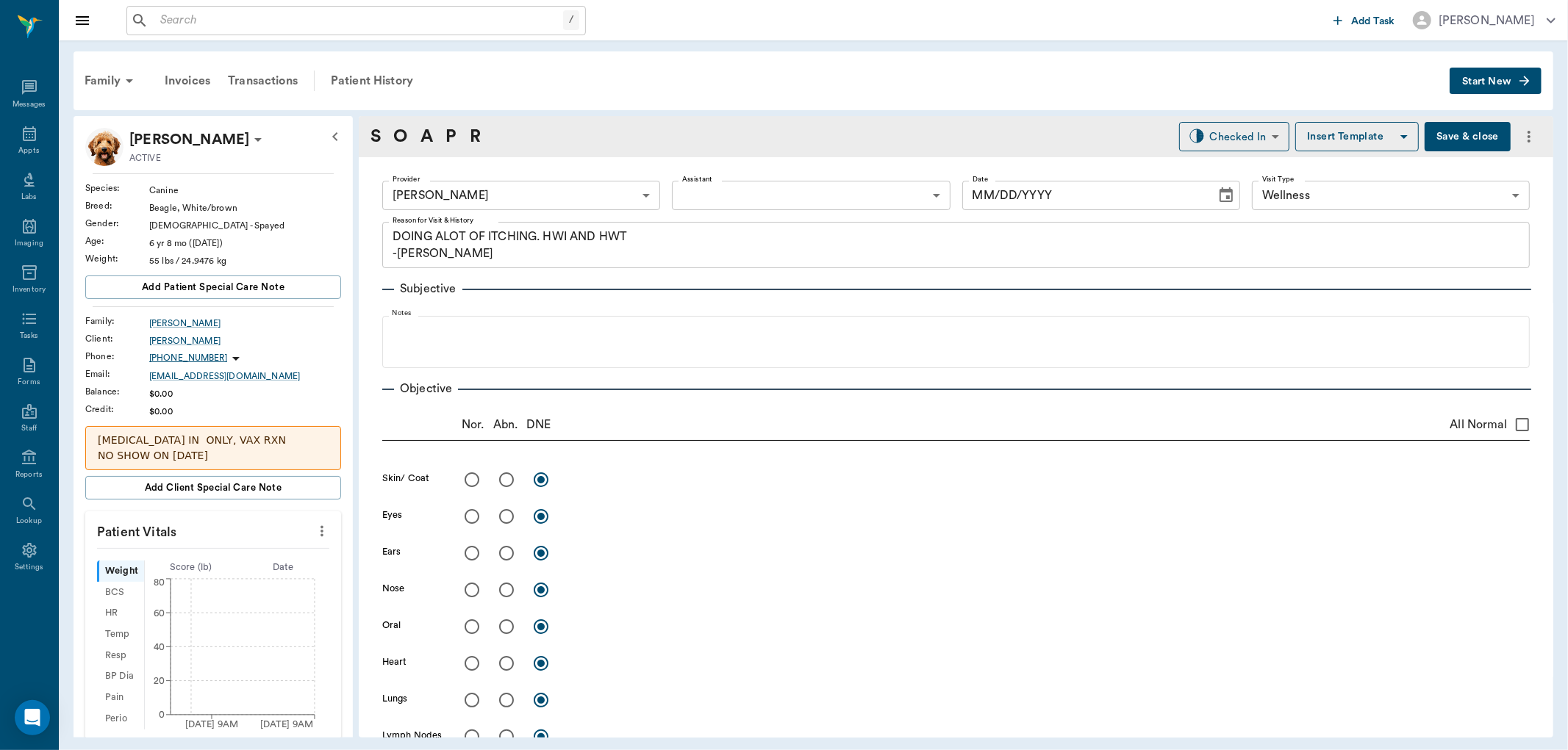
type input "63ec2f075fda476ae8351a4d"
type input "65d2be4f46e3a538d89b8c14"
type textarea "DOING ALOT OF ITCHING. HWI AND HWT -[PERSON_NAME]"
type input "[DATE]"
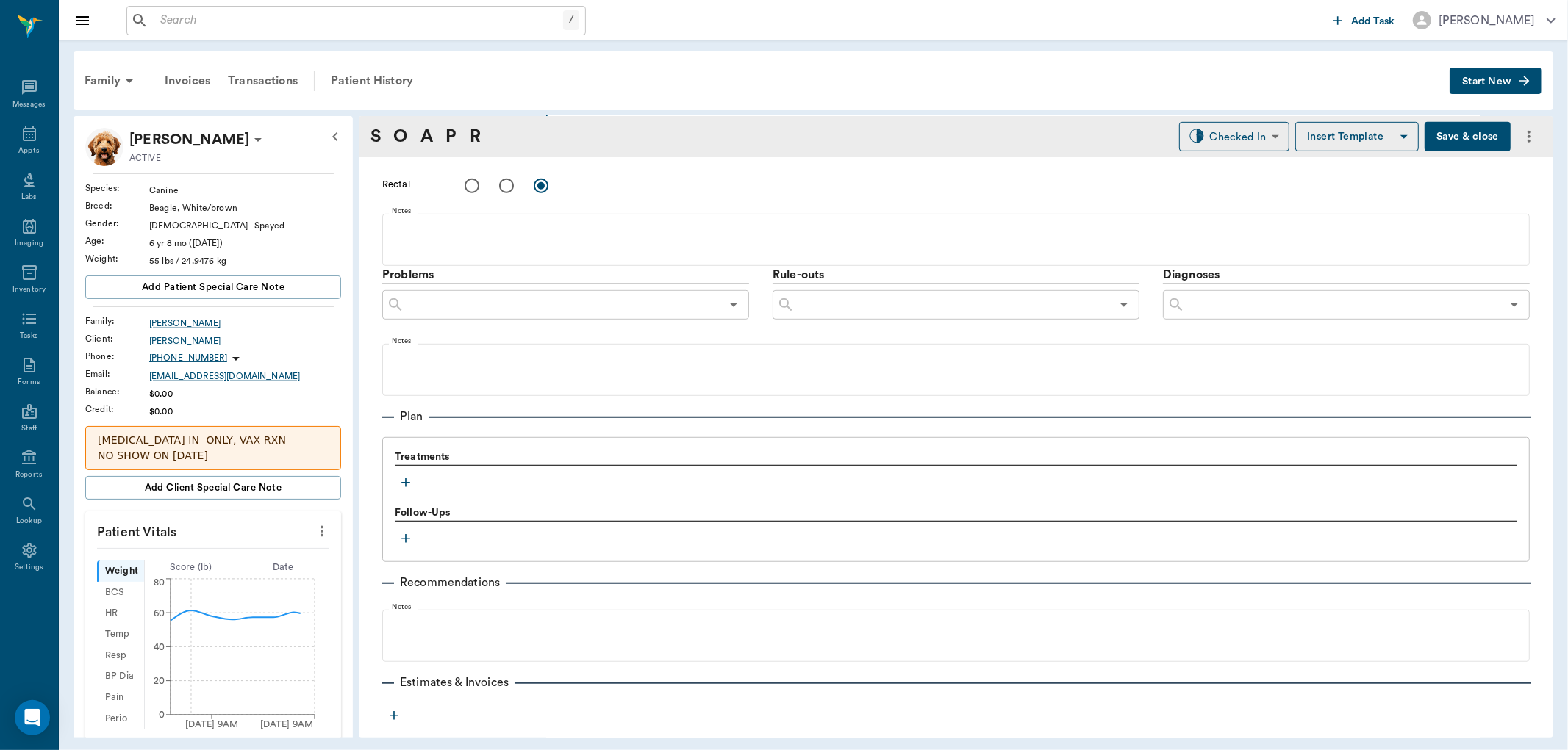
scroll to position [794, 0]
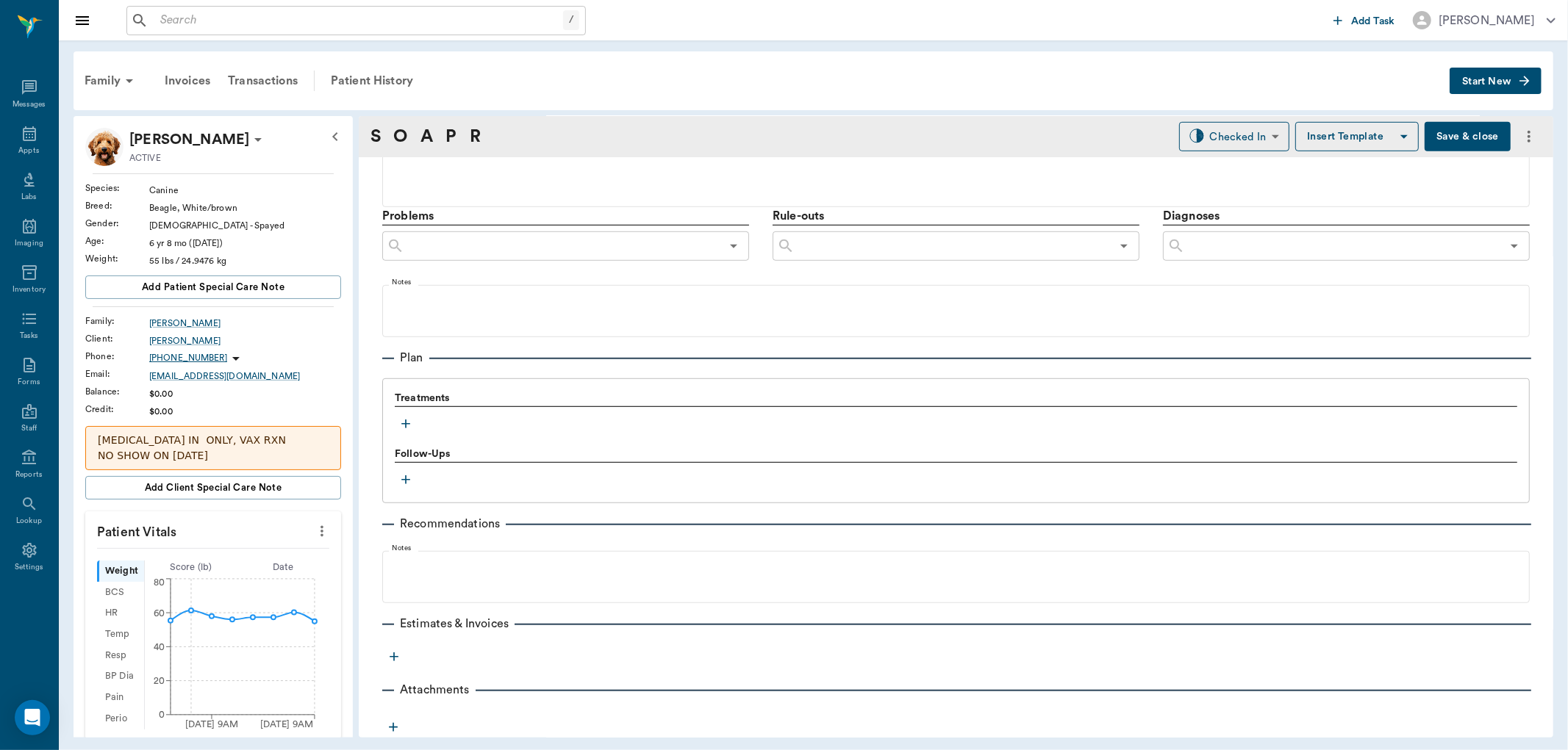
click at [408, 420] on icon "button" at bounding box center [406, 424] width 15 height 15
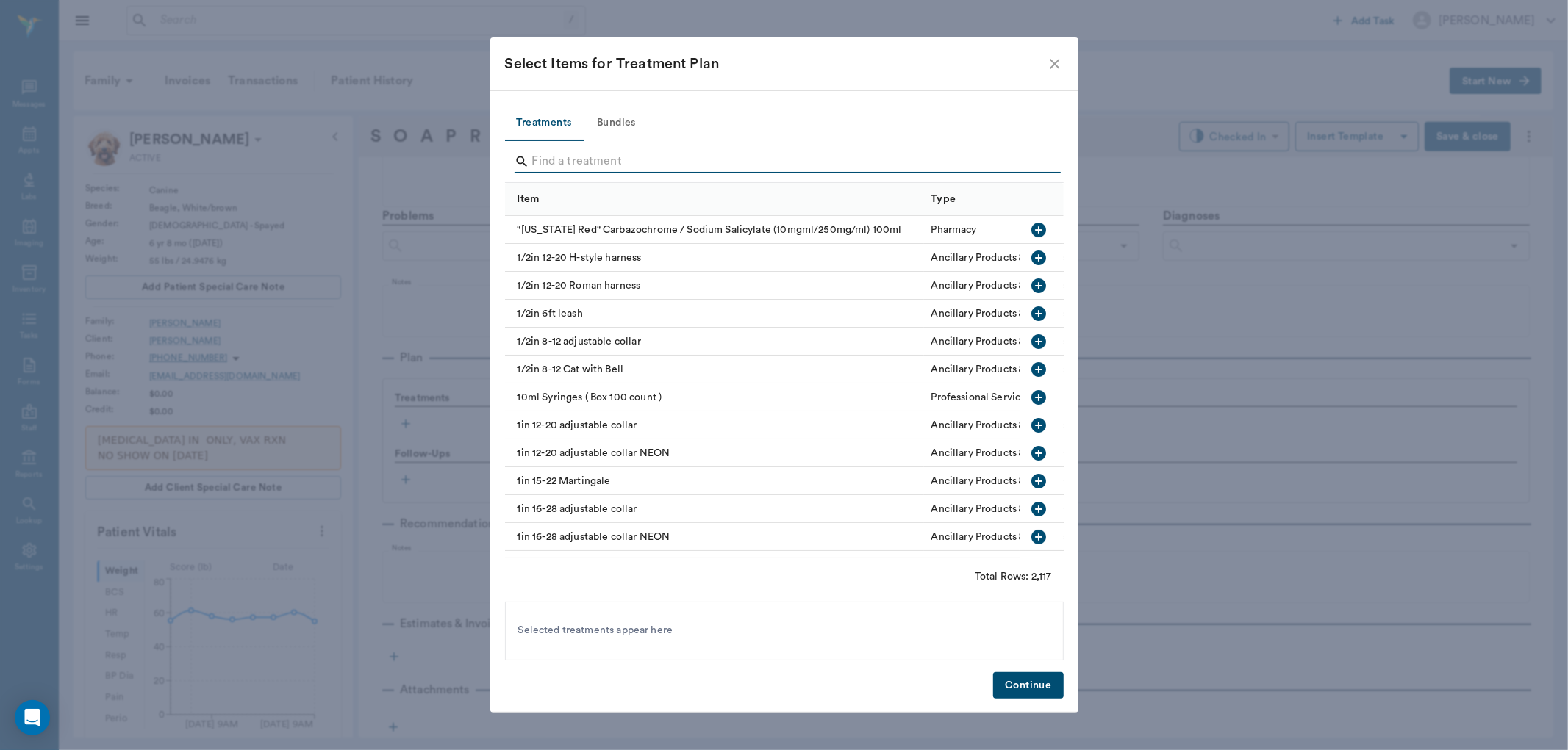
click at [579, 164] on input "Search" at bounding box center [785, 162] width 507 height 24
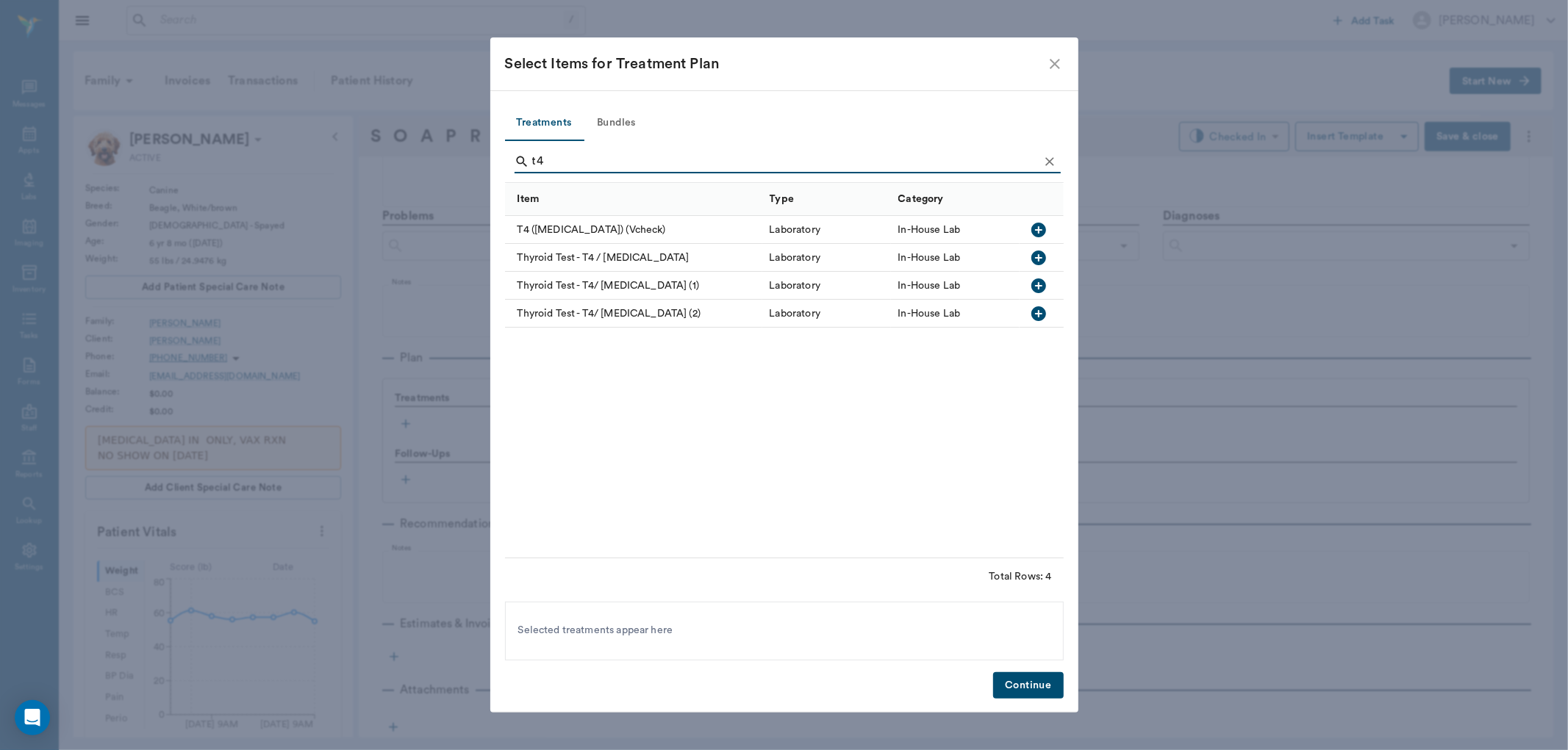
type input "t4"
click at [1038, 282] on icon "button" at bounding box center [1039, 286] width 18 height 18
click at [1042, 684] on button "Continue" at bounding box center [1028, 686] width 70 height 27
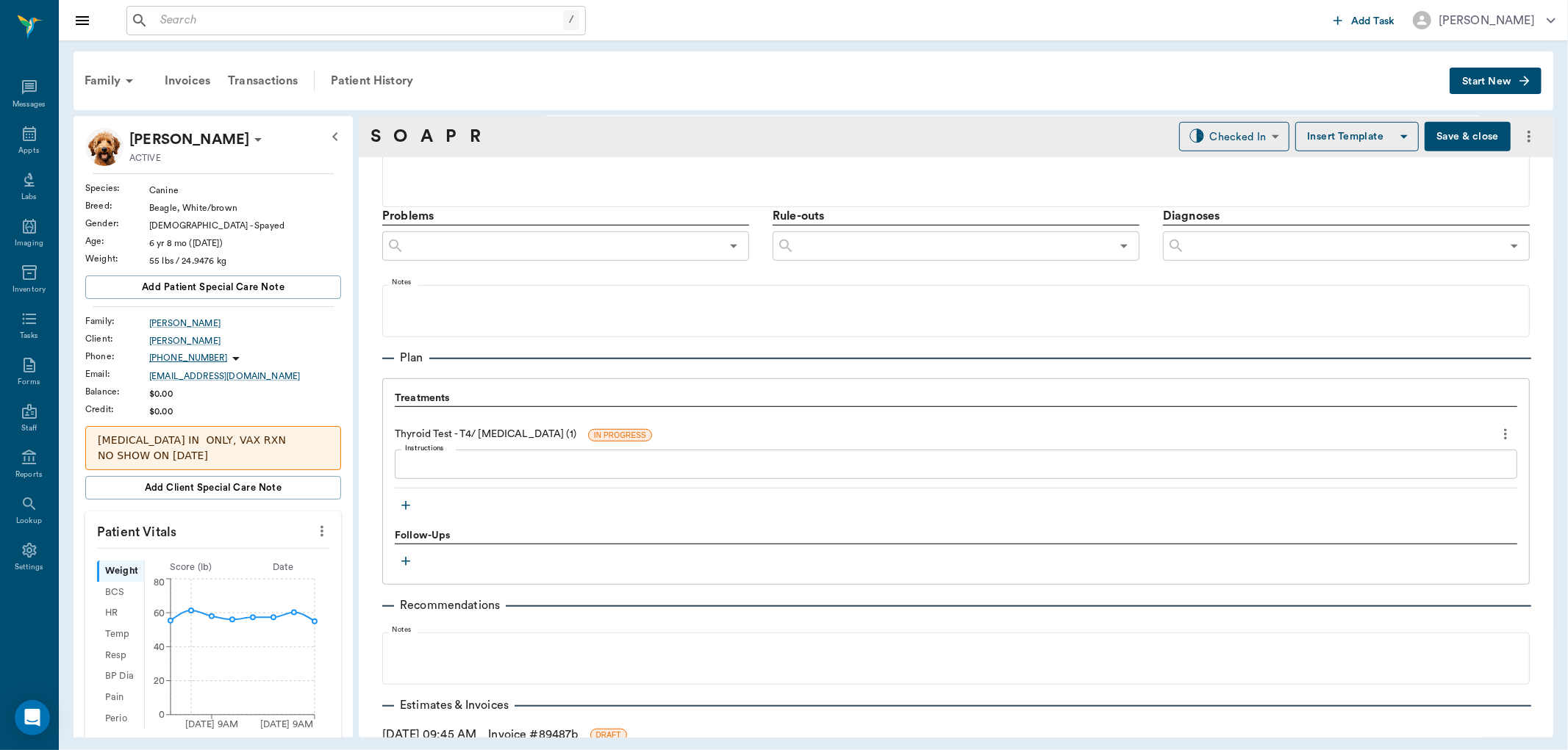
click at [404, 501] on icon "button" at bounding box center [406, 506] width 15 height 15
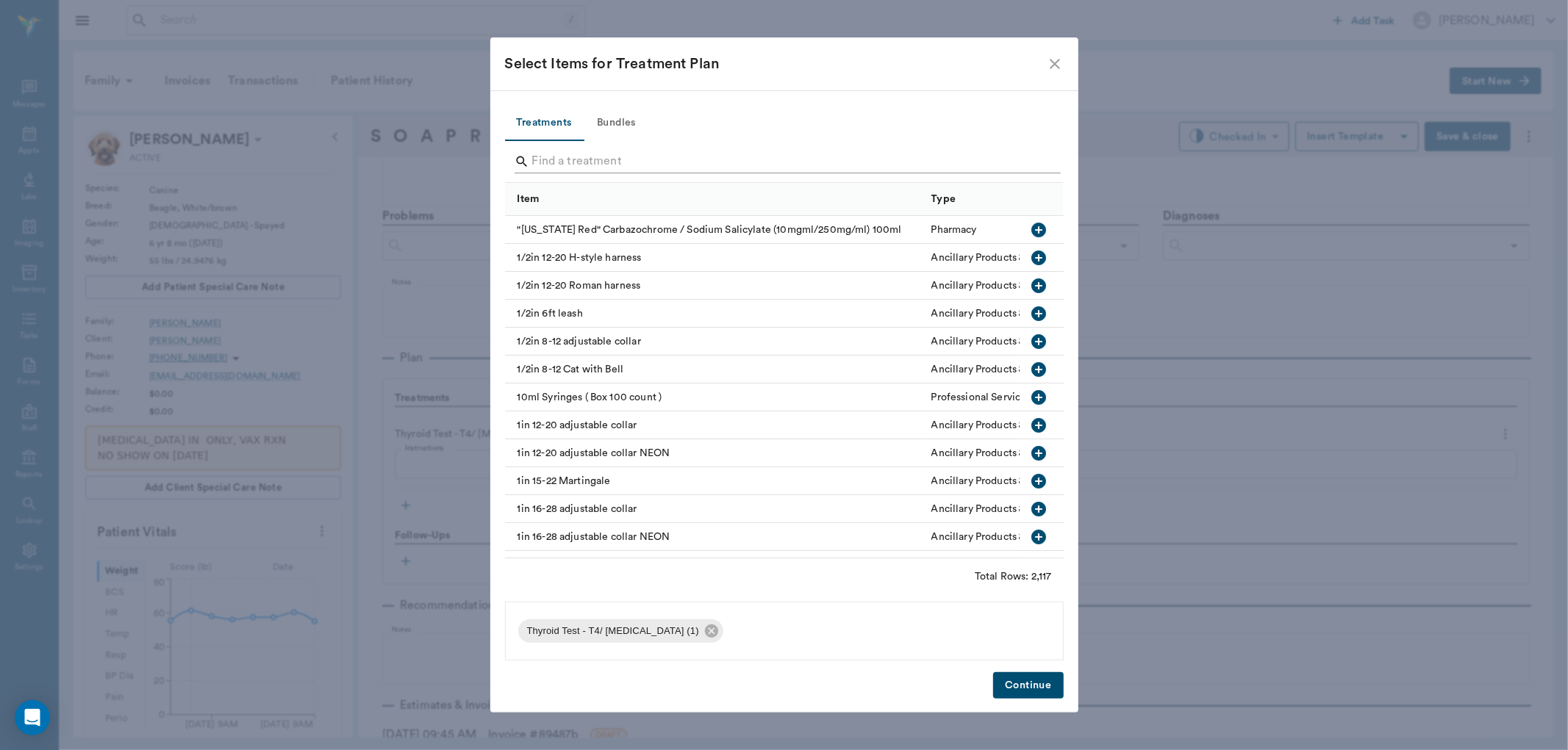
click at [612, 163] on input "Search" at bounding box center [785, 162] width 507 height 24
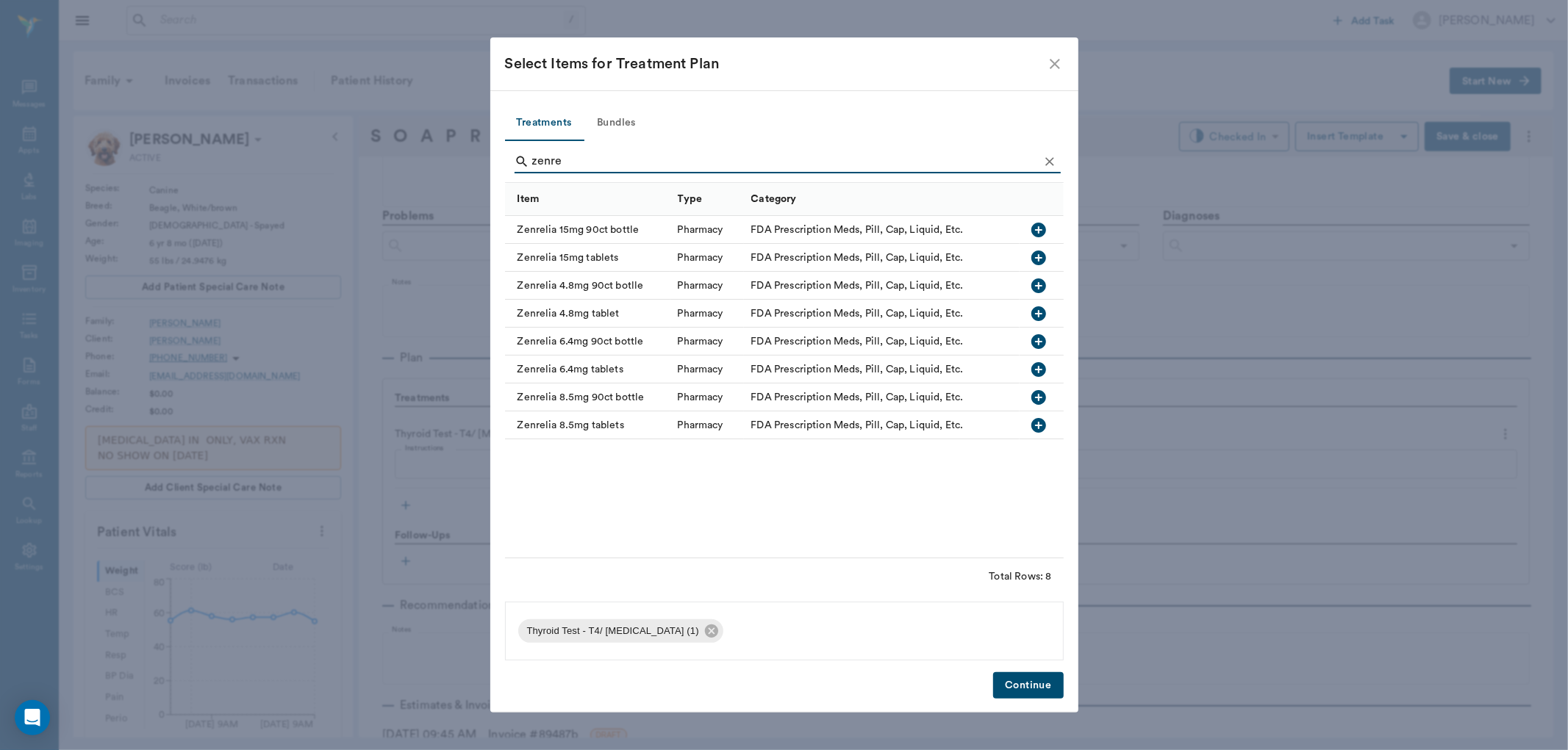
type input "zenre"
click at [1040, 254] on icon "button" at bounding box center [1039, 258] width 15 height 15
click at [1009, 681] on button "Continue" at bounding box center [1028, 686] width 70 height 27
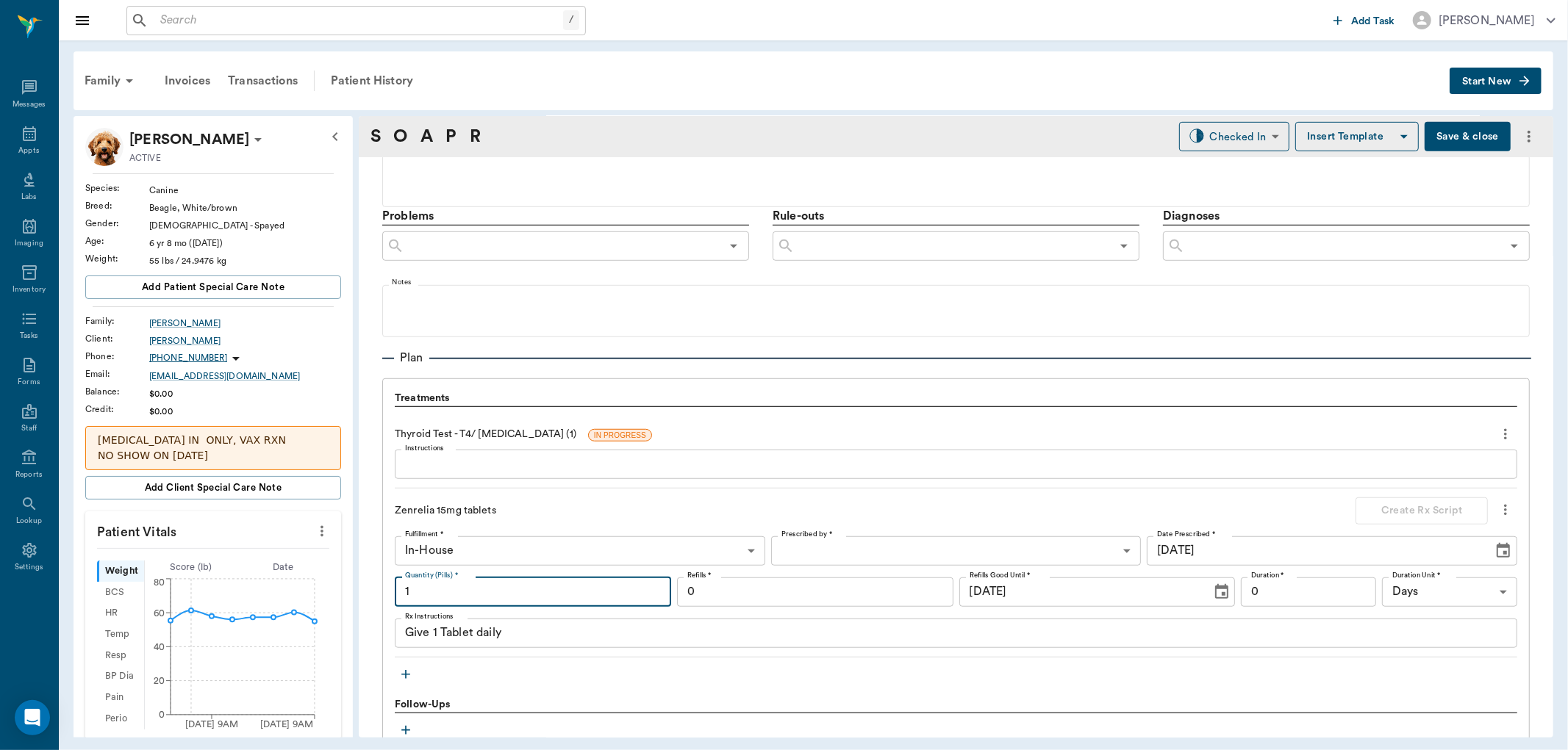
click at [496, 590] on input "1" at bounding box center [533, 592] width 277 height 29
type input "30"
click at [872, 546] on body "/ ​ Add Task Dr. Bert Ellsworth Nectar Messages Appts Labs Imaging Inventory Ta…" at bounding box center [784, 375] width 1568 height 750
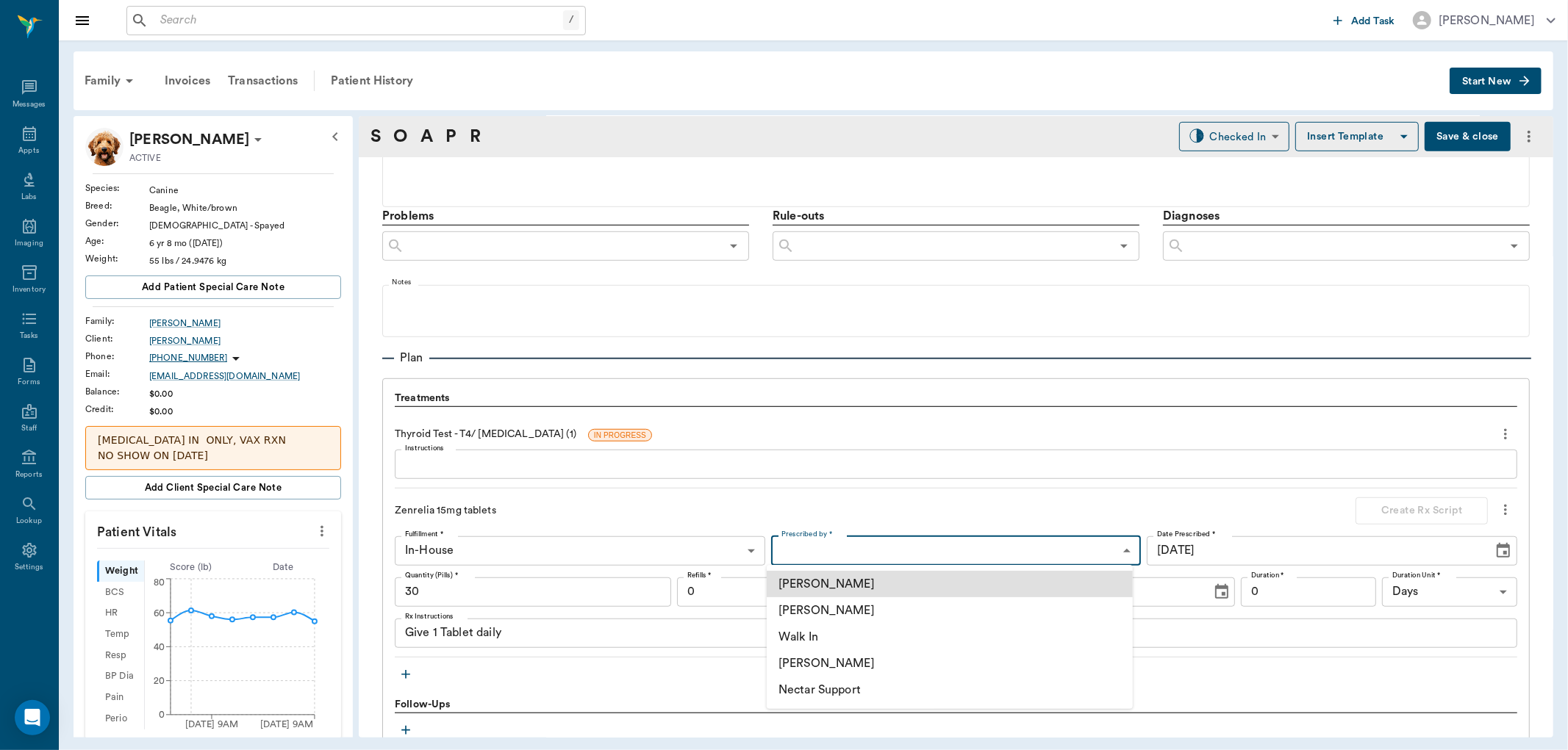
click at [854, 606] on li "[PERSON_NAME]" at bounding box center [950, 611] width 366 height 27
type input "63ec2f075fda476ae8351a4d"
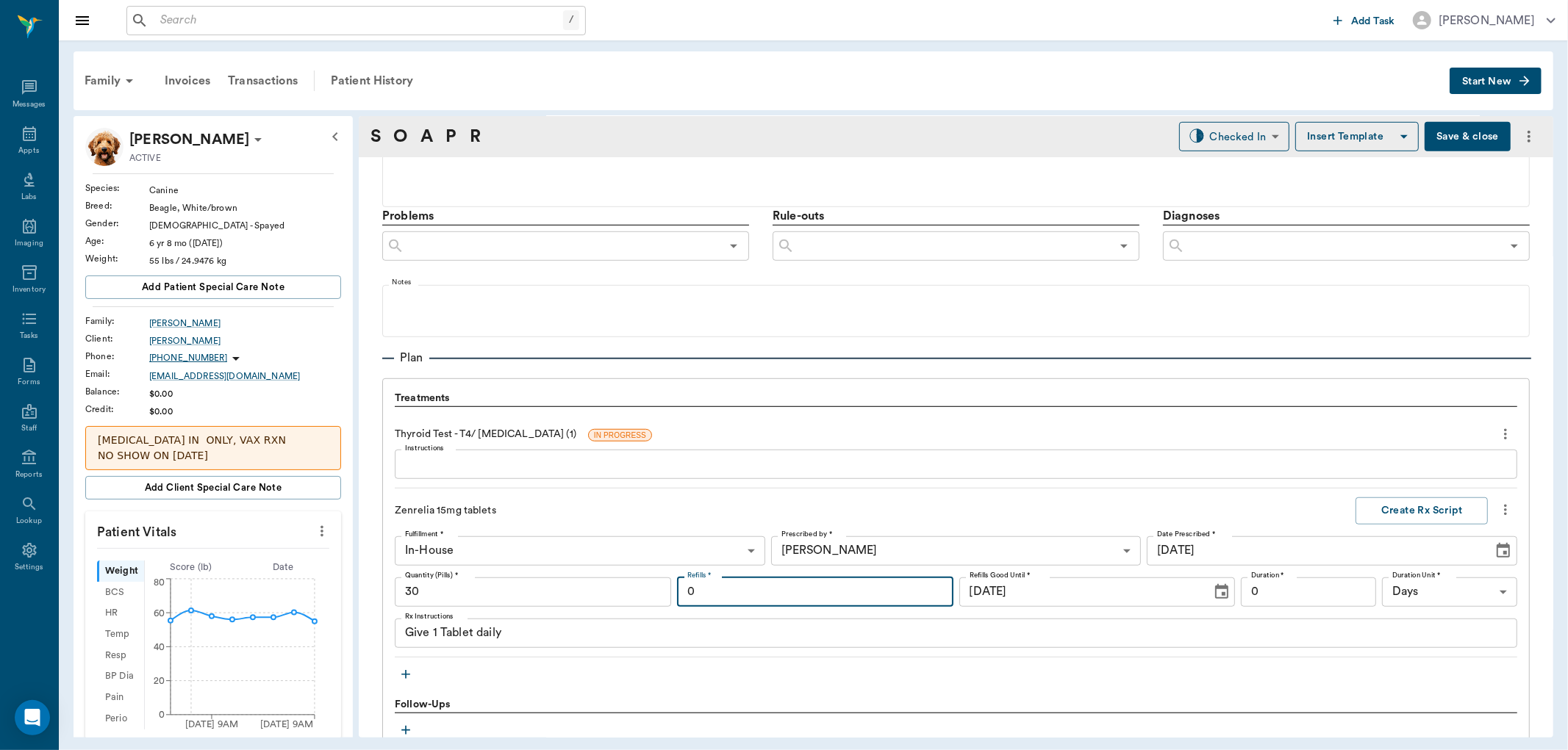
click at [829, 588] on input "0" at bounding box center [815, 592] width 277 height 29
type input "12"
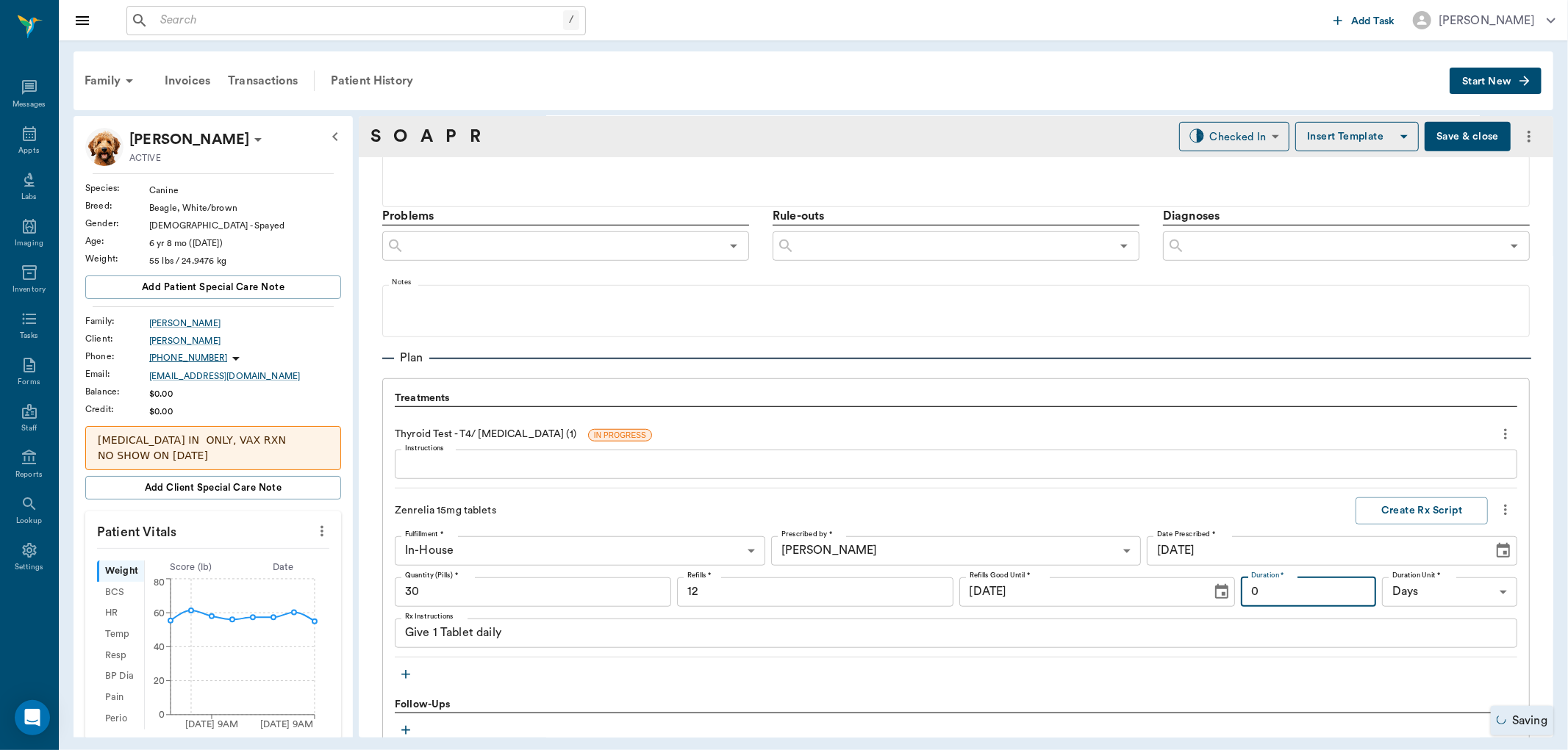
click at [1310, 583] on input "0" at bounding box center [1308, 592] width 135 height 29
type input "30"
click at [1446, 509] on button "Create Rx Script" at bounding box center [1421, 511] width 132 height 27
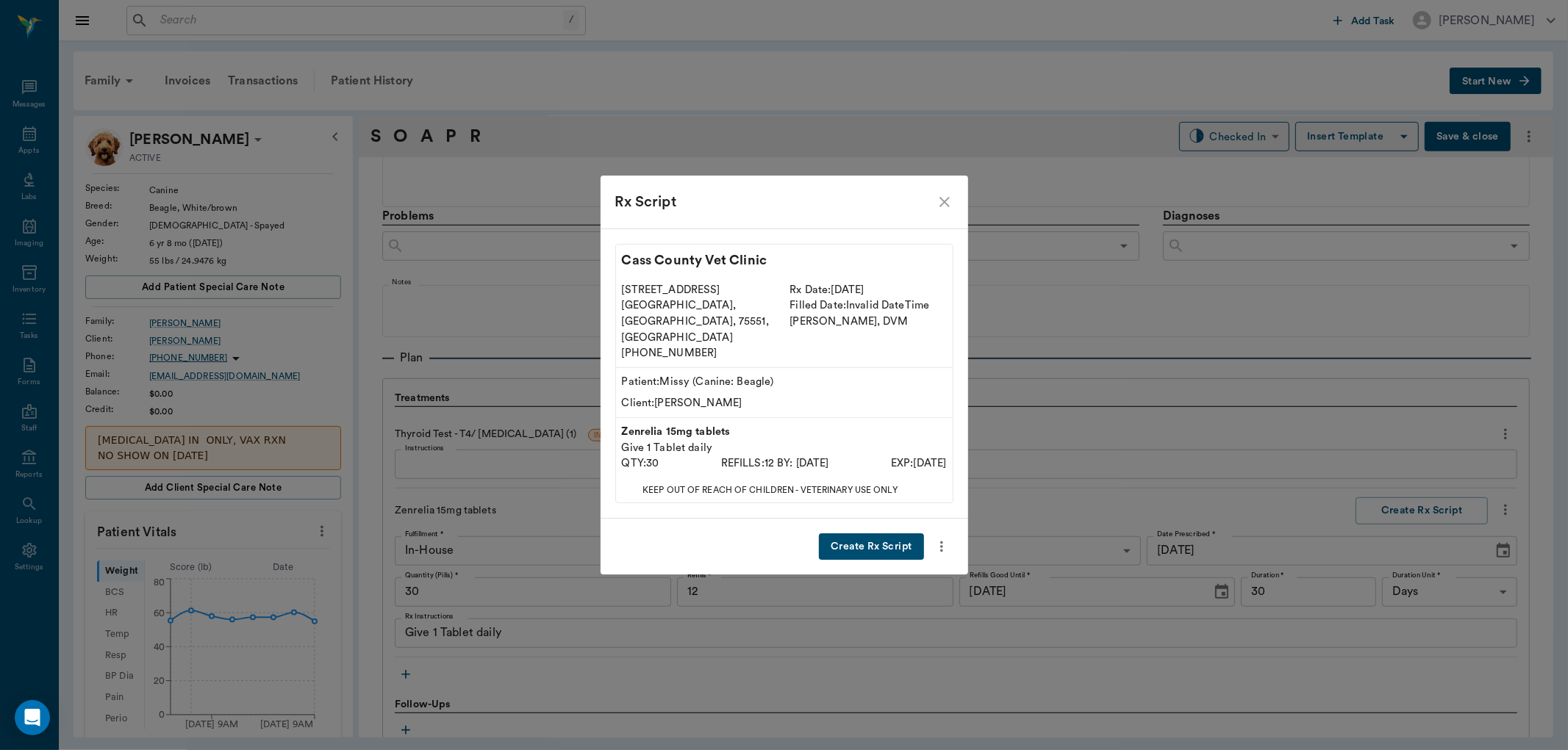
click at [849, 533] on button "Create Rx Script" at bounding box center [871, 546] width 104 height 27
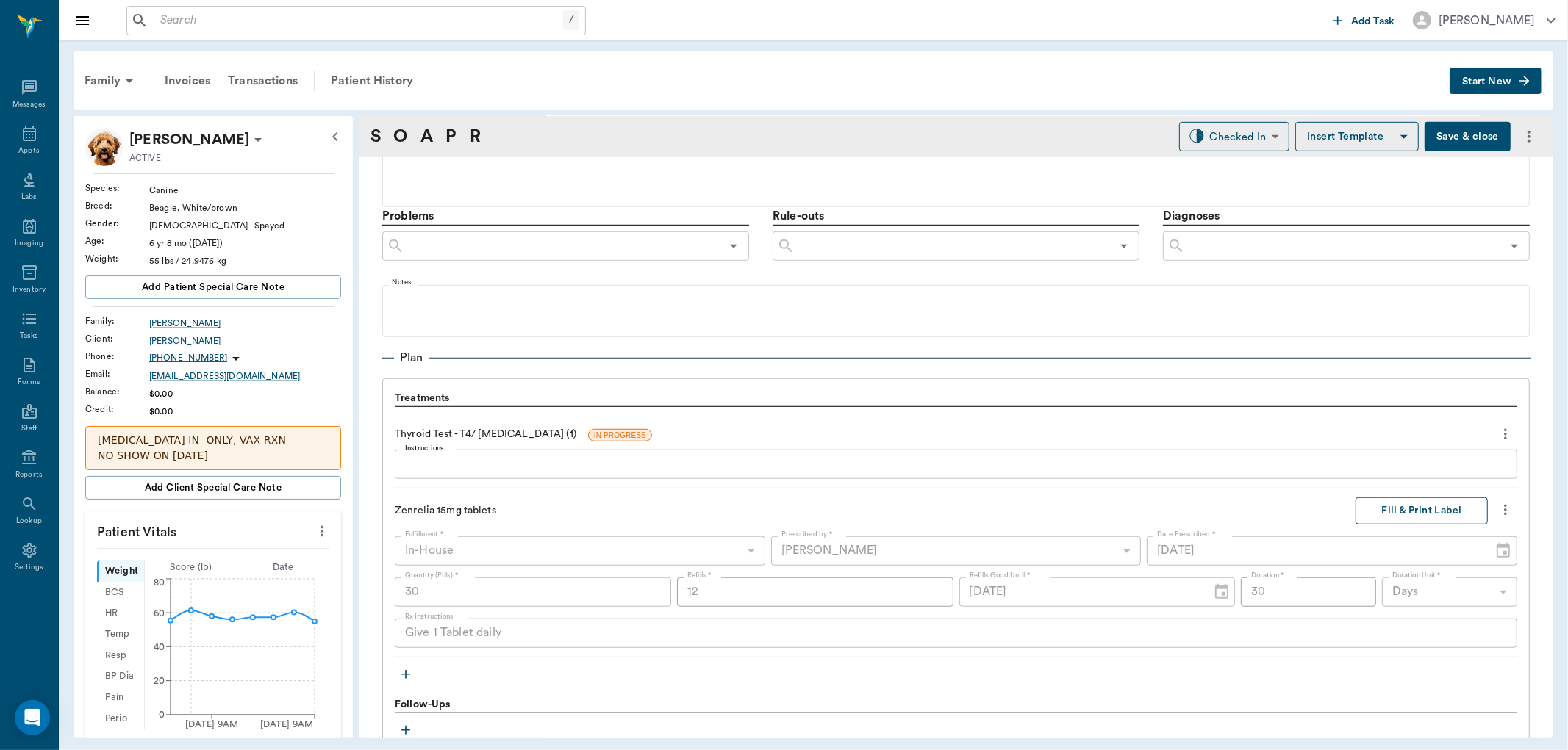
click at [1429, 510] on button "Fill & Print Label" at bounding box center [1421, 511] width 132 height 27
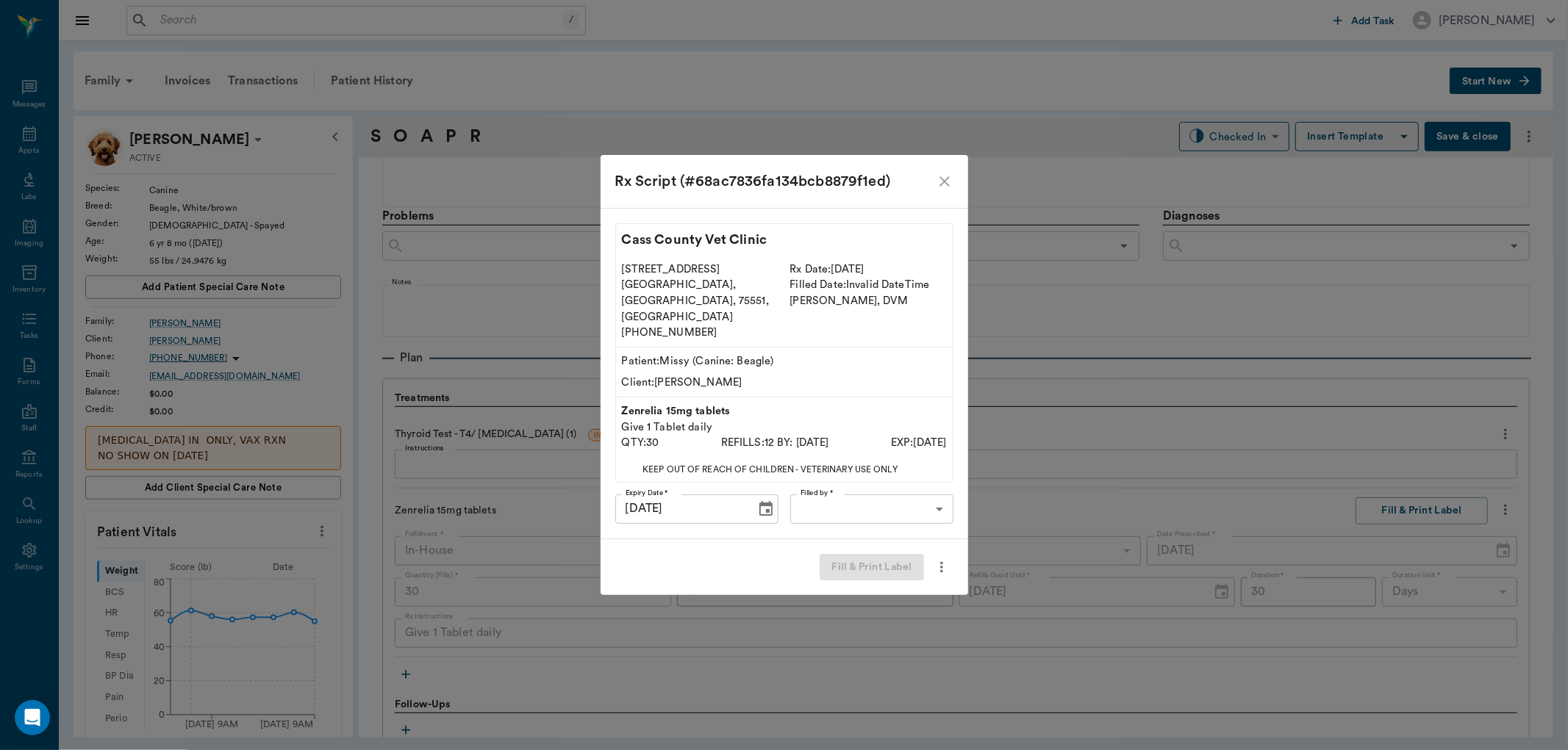
click at [849, 485] on body "/ ​ Add Task Dr. Bert Ellsworth Nectar Messages Appts Labs Imaging Inventory Ta…" at bounding box center [784, 375] width 1568 height 750
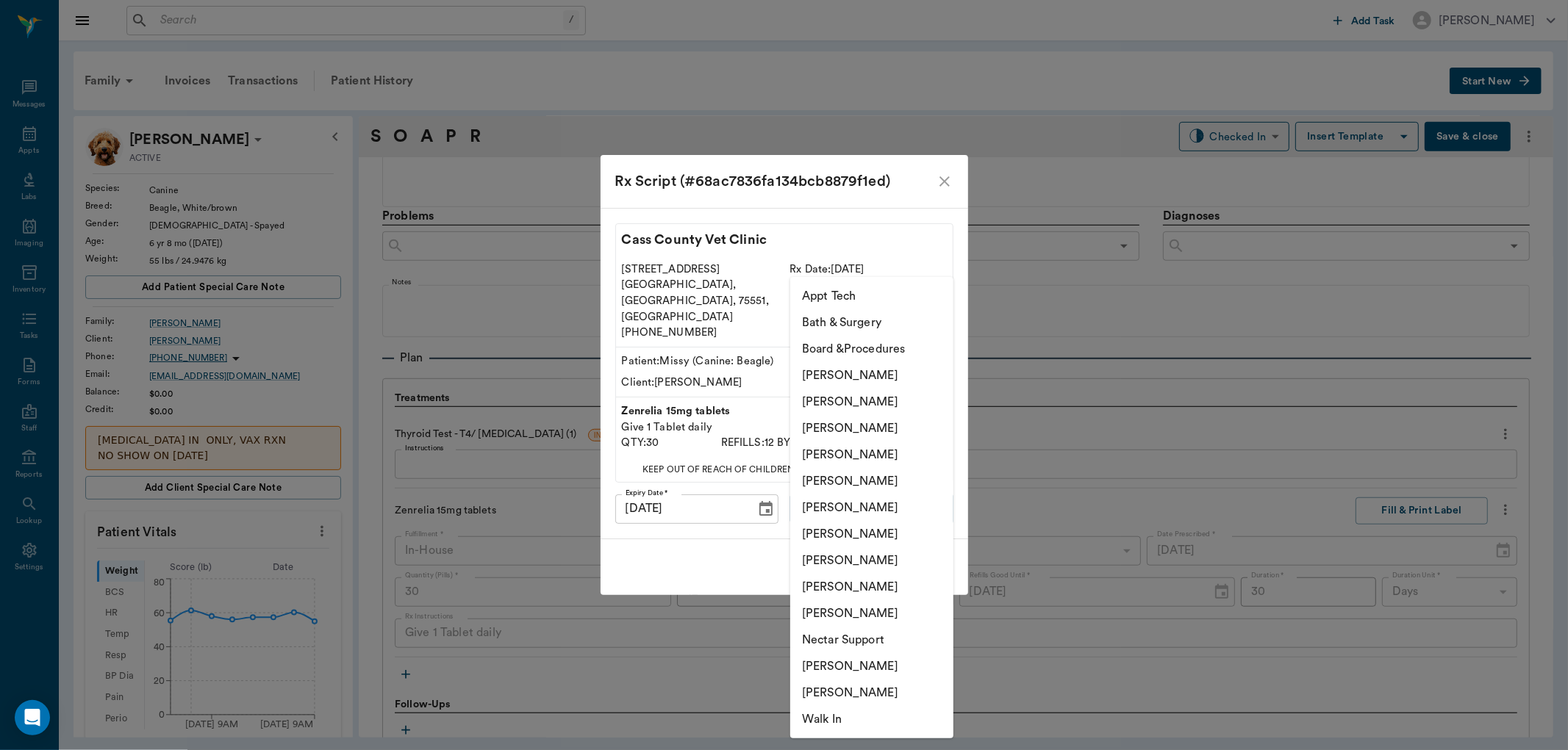
click at [872, 420] on li "[PERSON_NAME]" at bounding box center [871, 428] width 163 height 27
type input "63ec2f075fda476ae8351a4d"
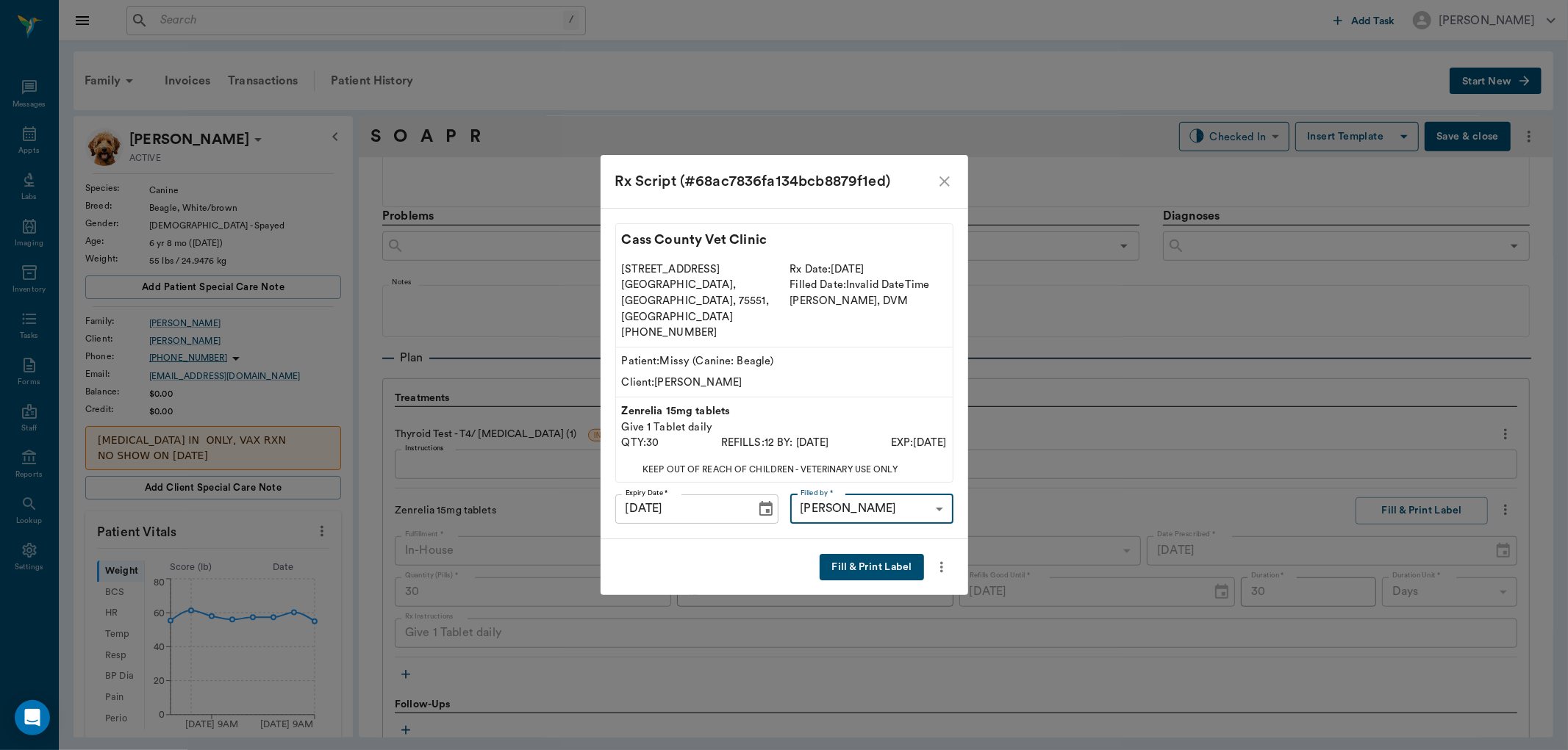
click at [877, 554] on button "Fill & Print Label" at bounding box center [871, 567] width 103 height 27
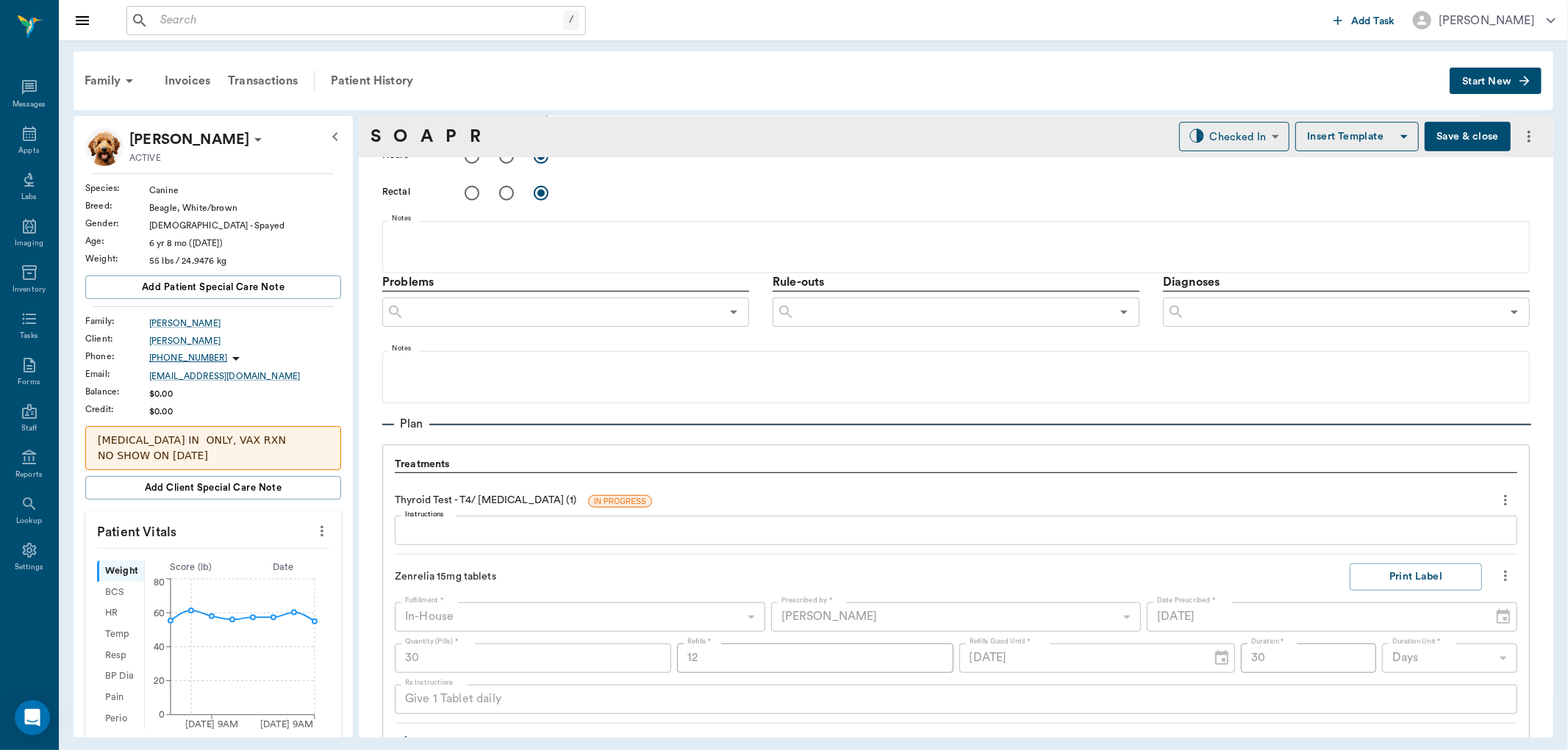
scroll to position [875, 0]
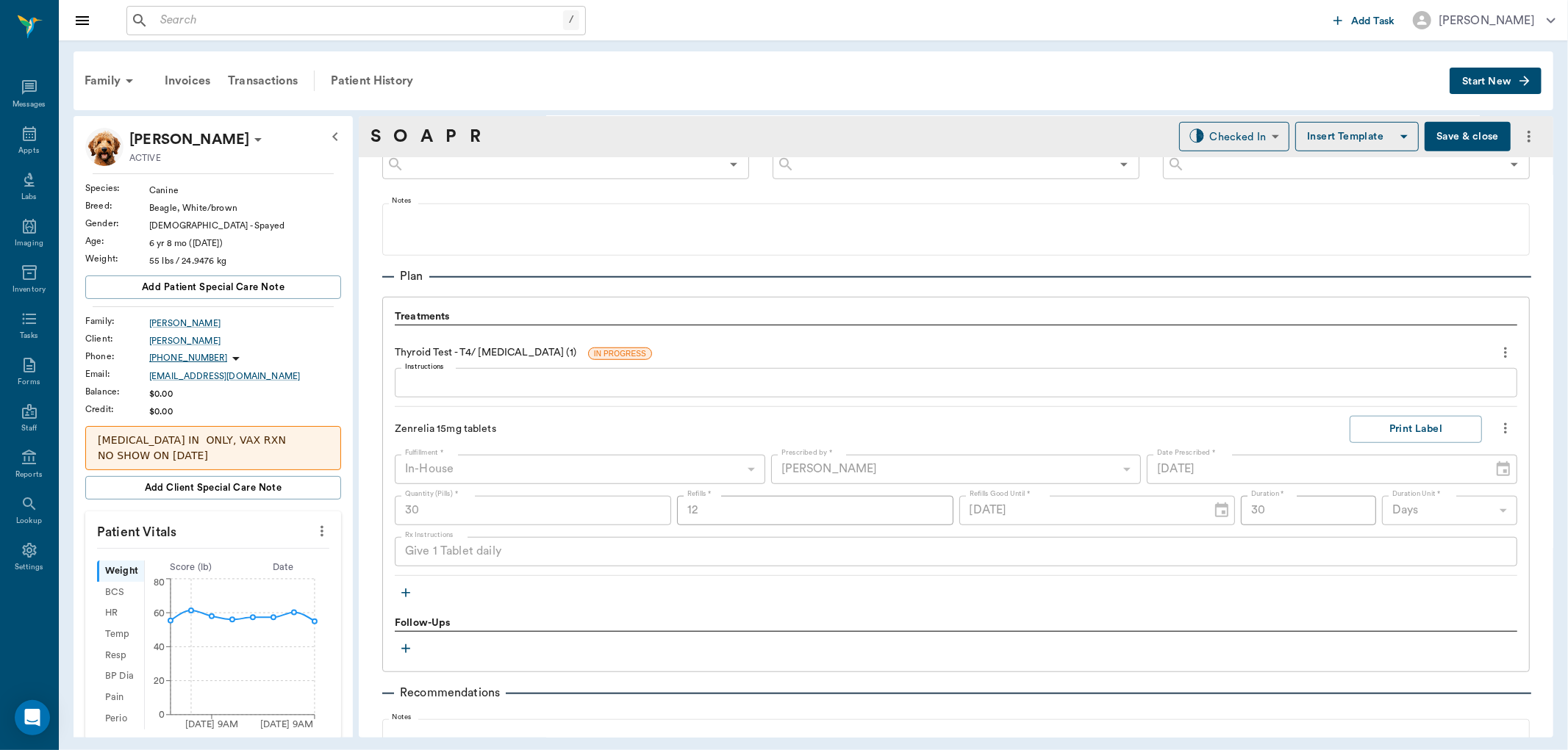
click at [402, 594] on icon "button" at bounding box center [406, 593] width 15 height 15
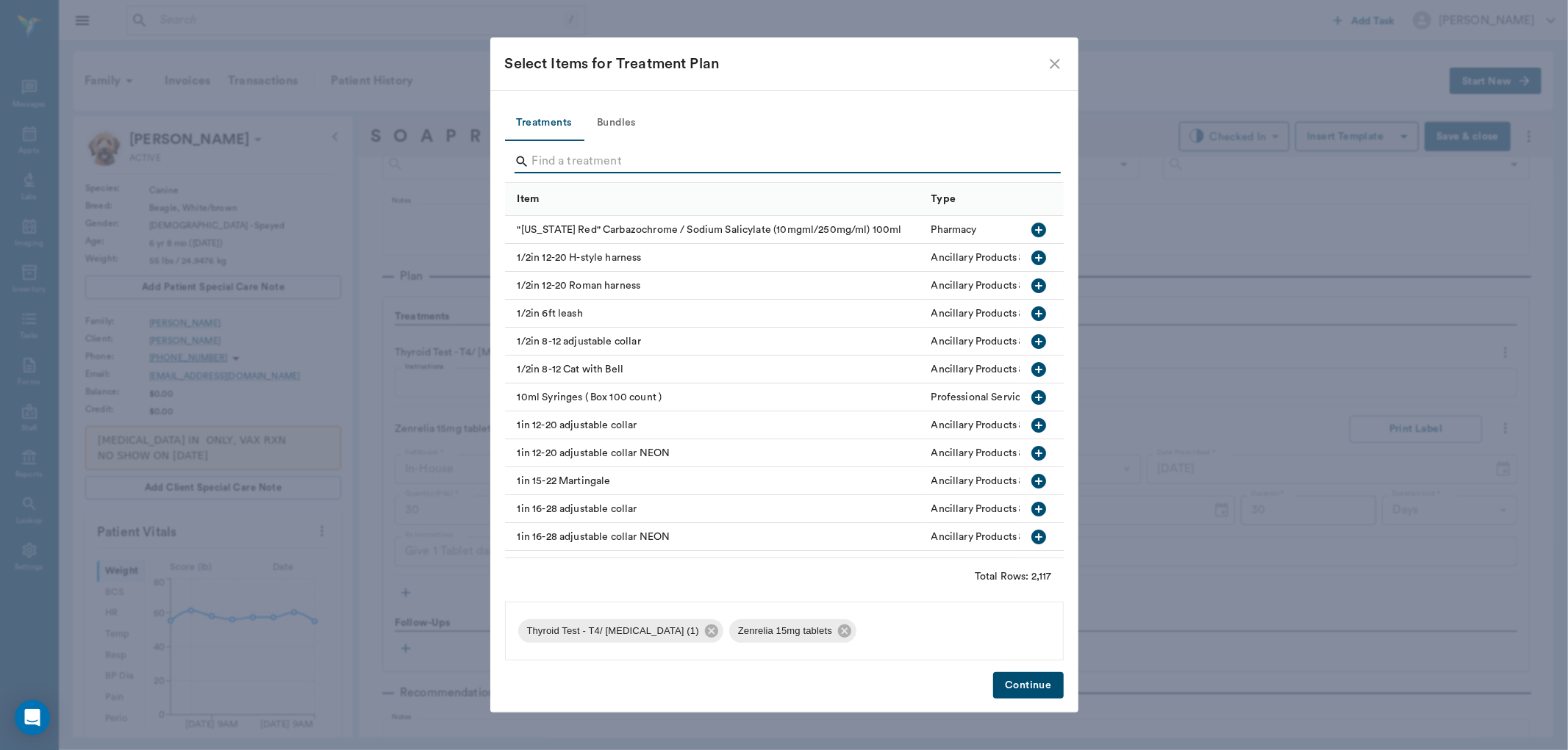
click at [590, 157] on input "Search" at bounding box center [785, 162] width 507 height 24
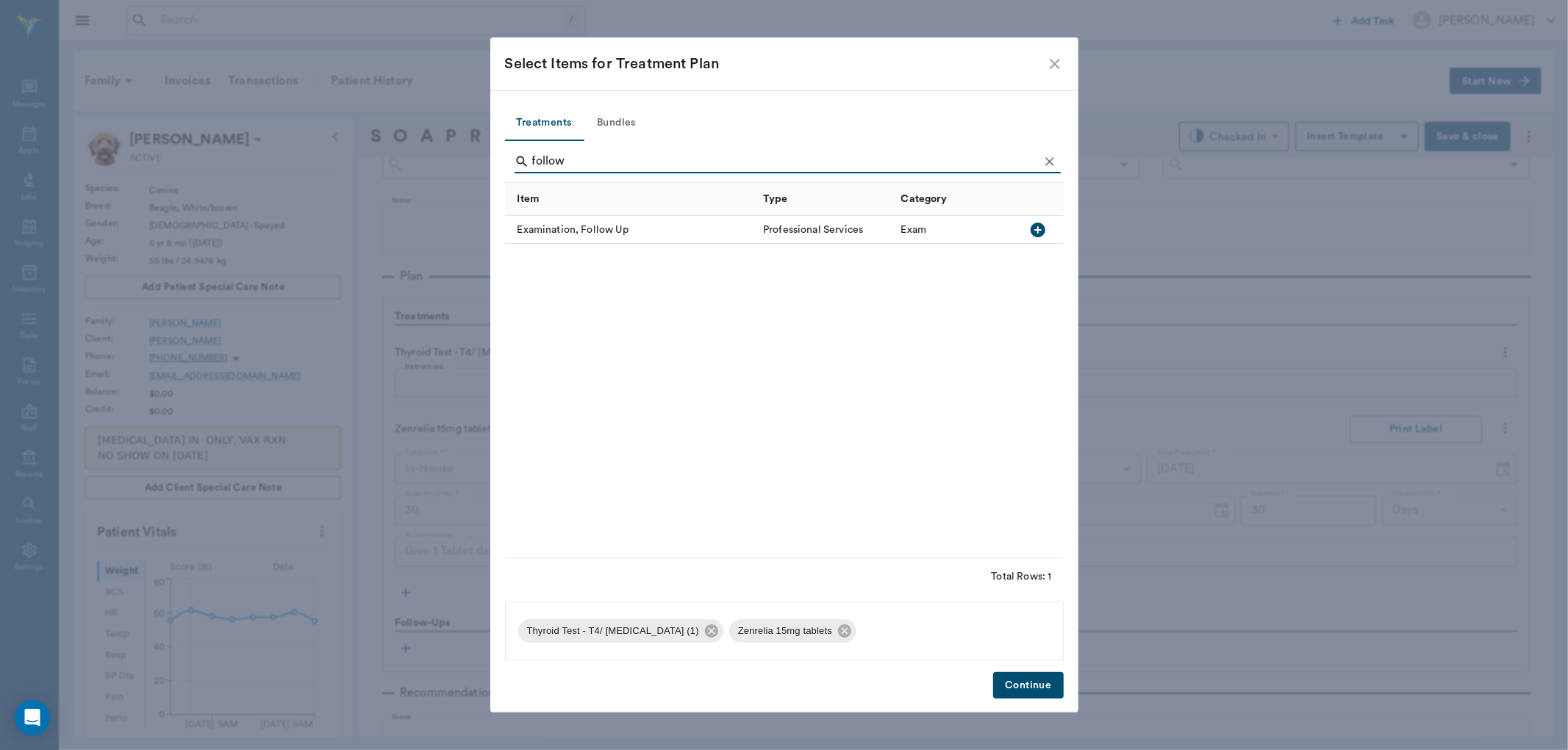
type input "follow"
click at [1039, 232] on icon "button" at bounding box center [1038, 230] width 18 height 18
click at [1020, 681] on button "Continue" at bounding box center [1028, 686] width 70 height 27
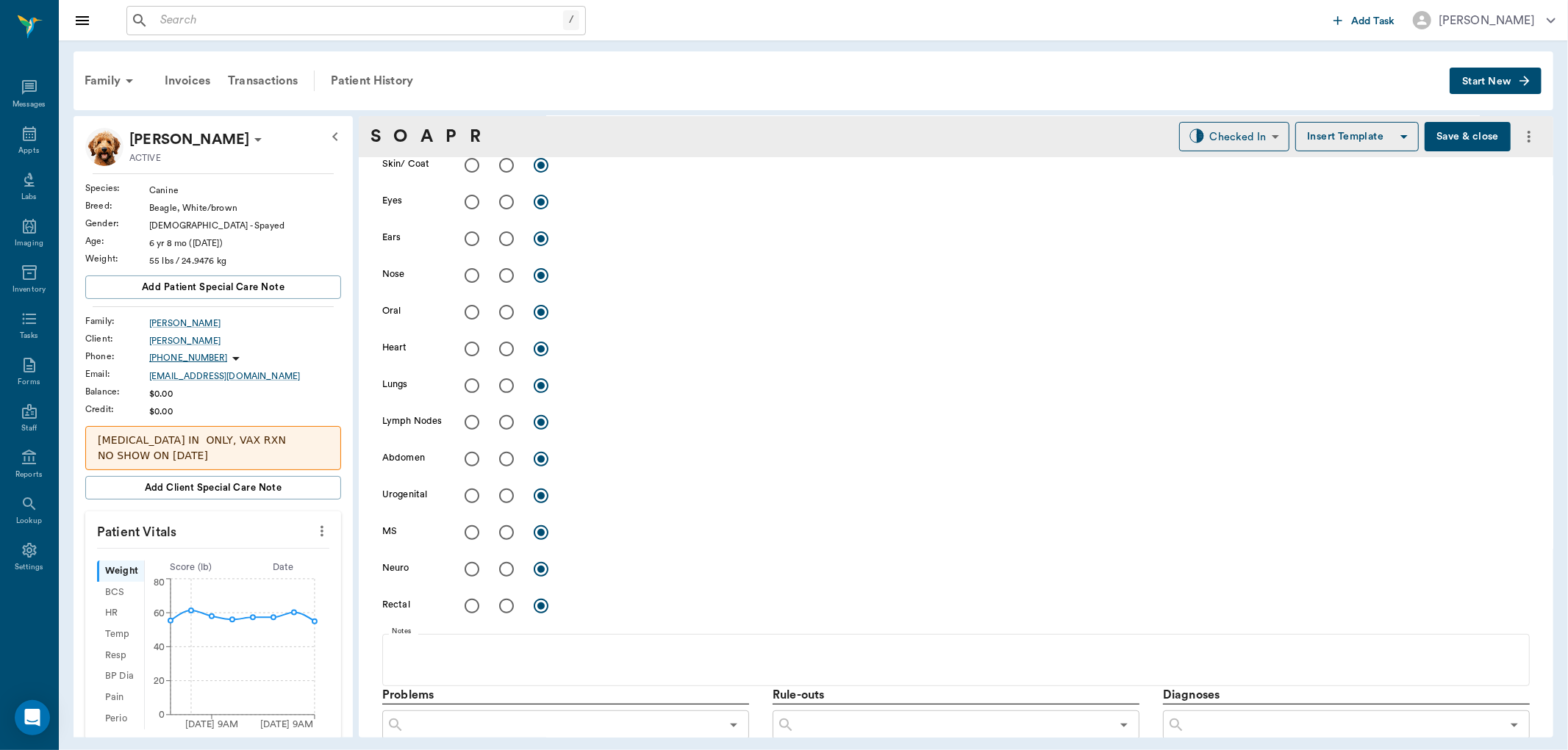
scroll to position [222, 0]
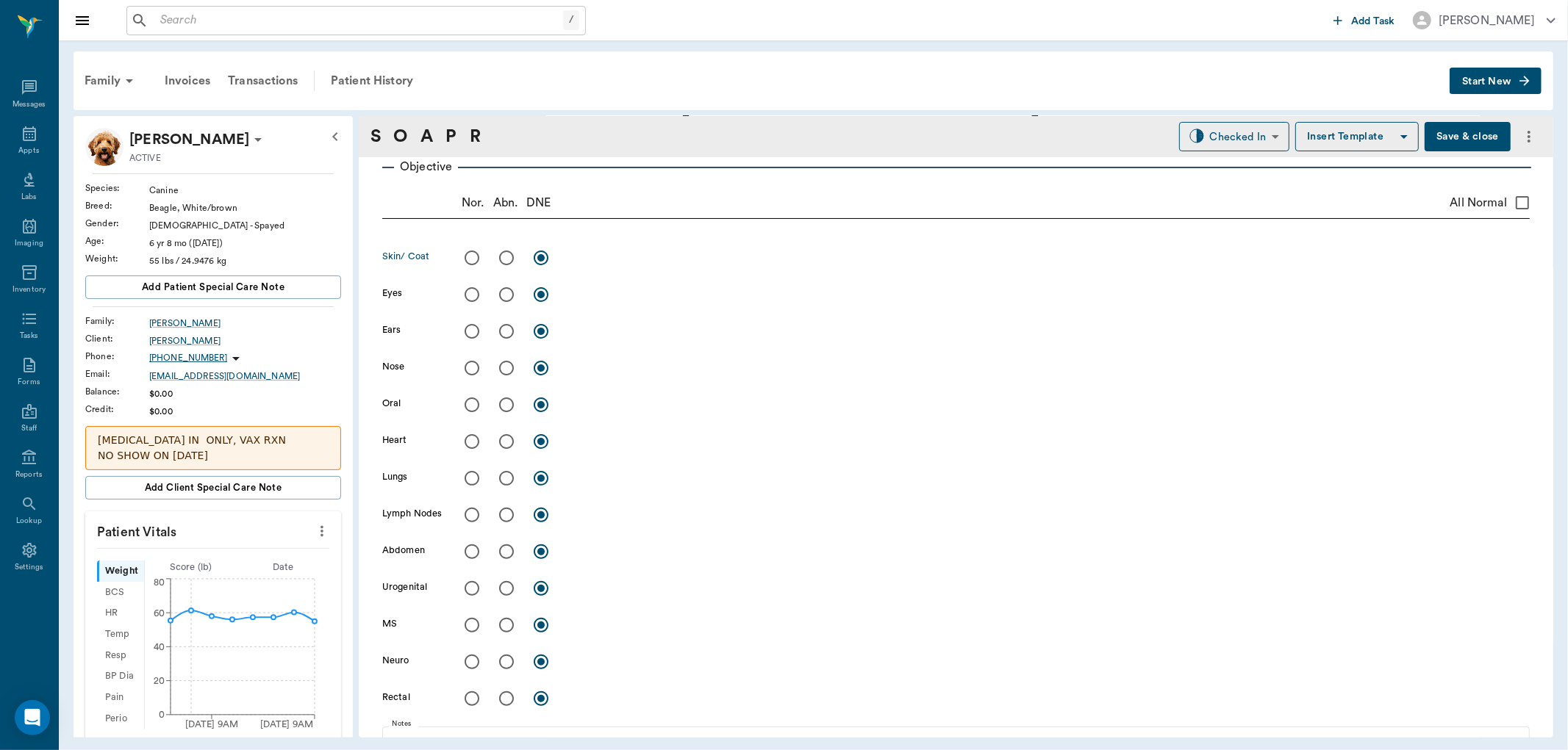
click at [509, 256] on input "radio" at bounding box center [507, 258] width 31 height 31
radio input "true"
click at [604, 260] on textarea at bounding box center [1049, 257] width 961 height 17
click at [913, 266] on div "has sebaceous adenoma / keratoma on top of neck x" at bounding box center [1049, 259] width 961 height 21
click at [861, 268] on div "has sebaceous adenoma / keratoma on top of neck x" at bounding box center [1049, 259] width 961 height 21
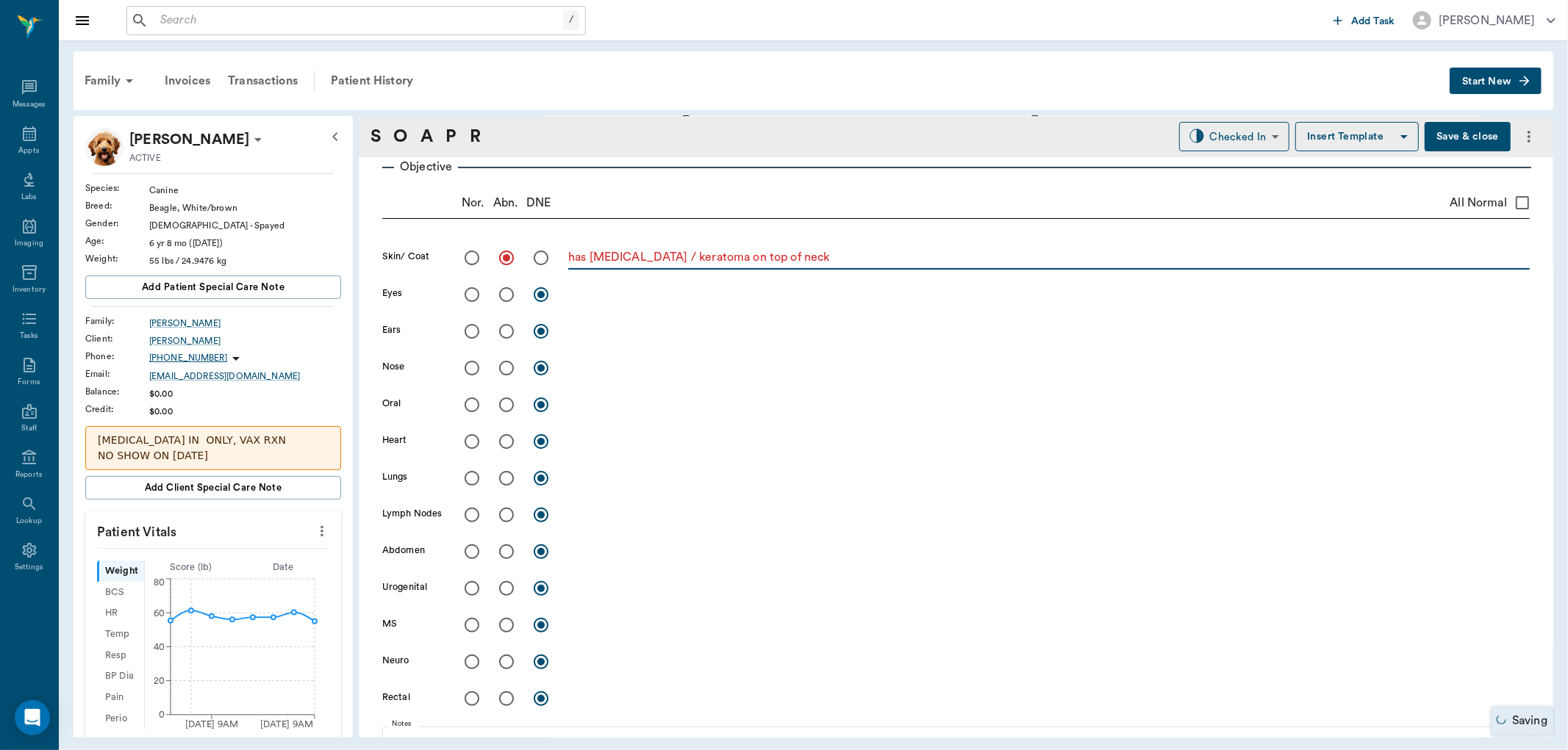
click at [861, 251] on textarea "has sebaceous adenoma / keratoma on top of neck" at bounding box center [1049, 257] width 961 height 17
click at [1434, 263] on textarea "has sebaceous adenoma / keratoma on top of neck. Not bothering, no rx at this t…" at bounding box center [1049, 257] width 961 height 17
click at [1495, 262] on textarea "has sebaceous adenoma / keratoma on top of neck. Not bothering, no rx at this t…" at bounding box center [1049, 257] width 961 height 17
type textarea "has sebaceous adenoma / keratoma on top of neck. Not bothering, no rx at this t…"
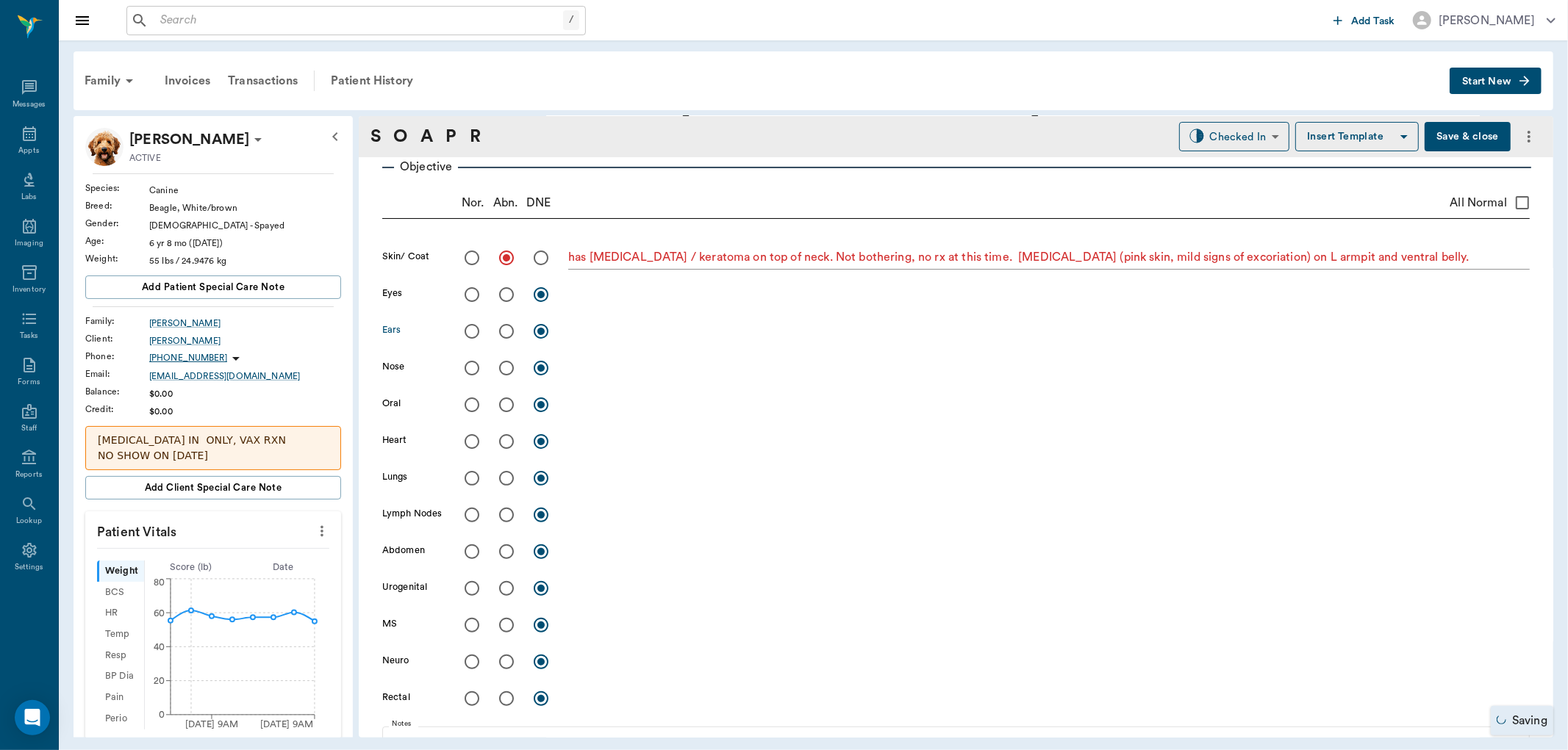
click at [511, 325] on input "radio" at bounding box center [507, 331] width 31 height 31
radio input "true"
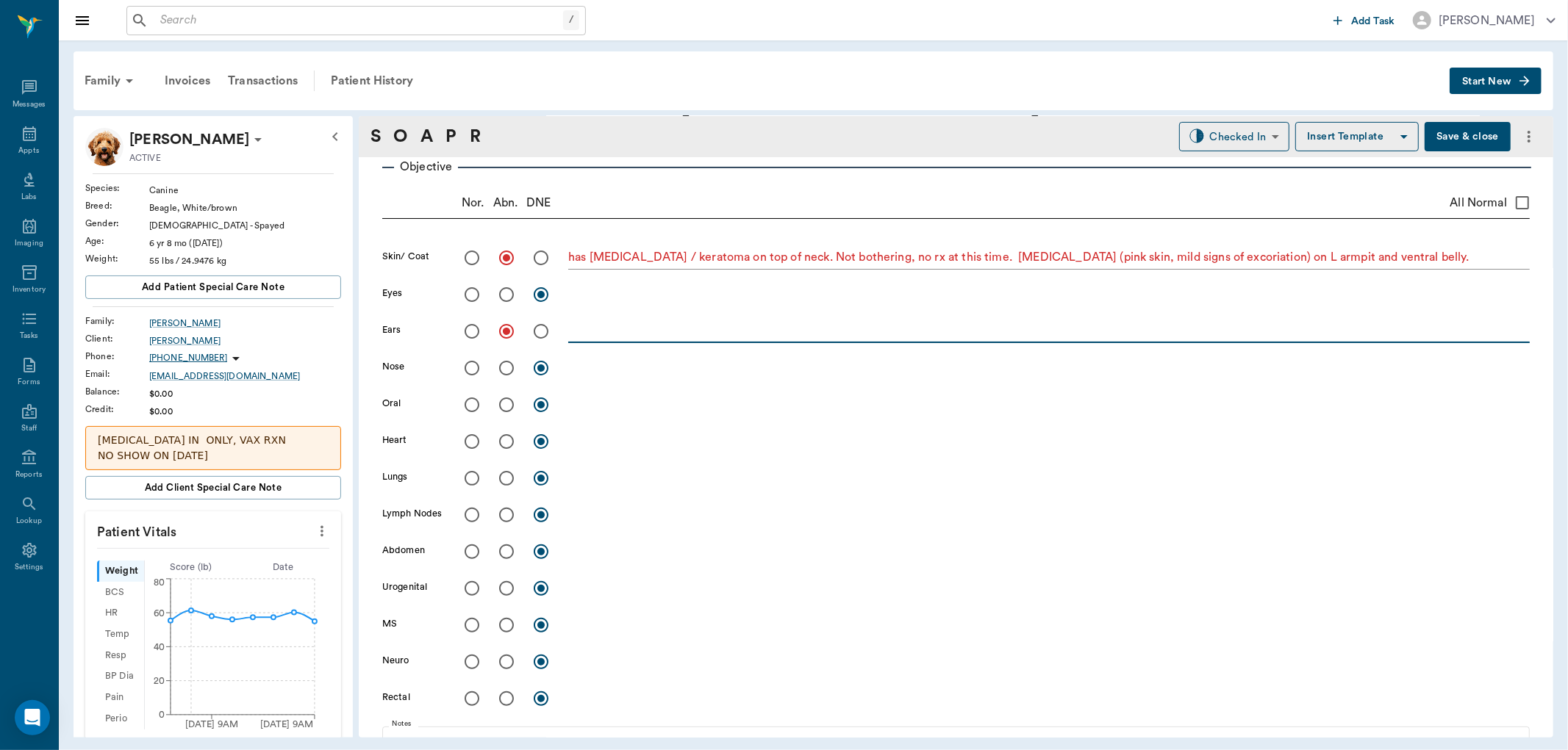
click at [626, 338] on textarea at bounding box center [1049, 330] width 961 height 17
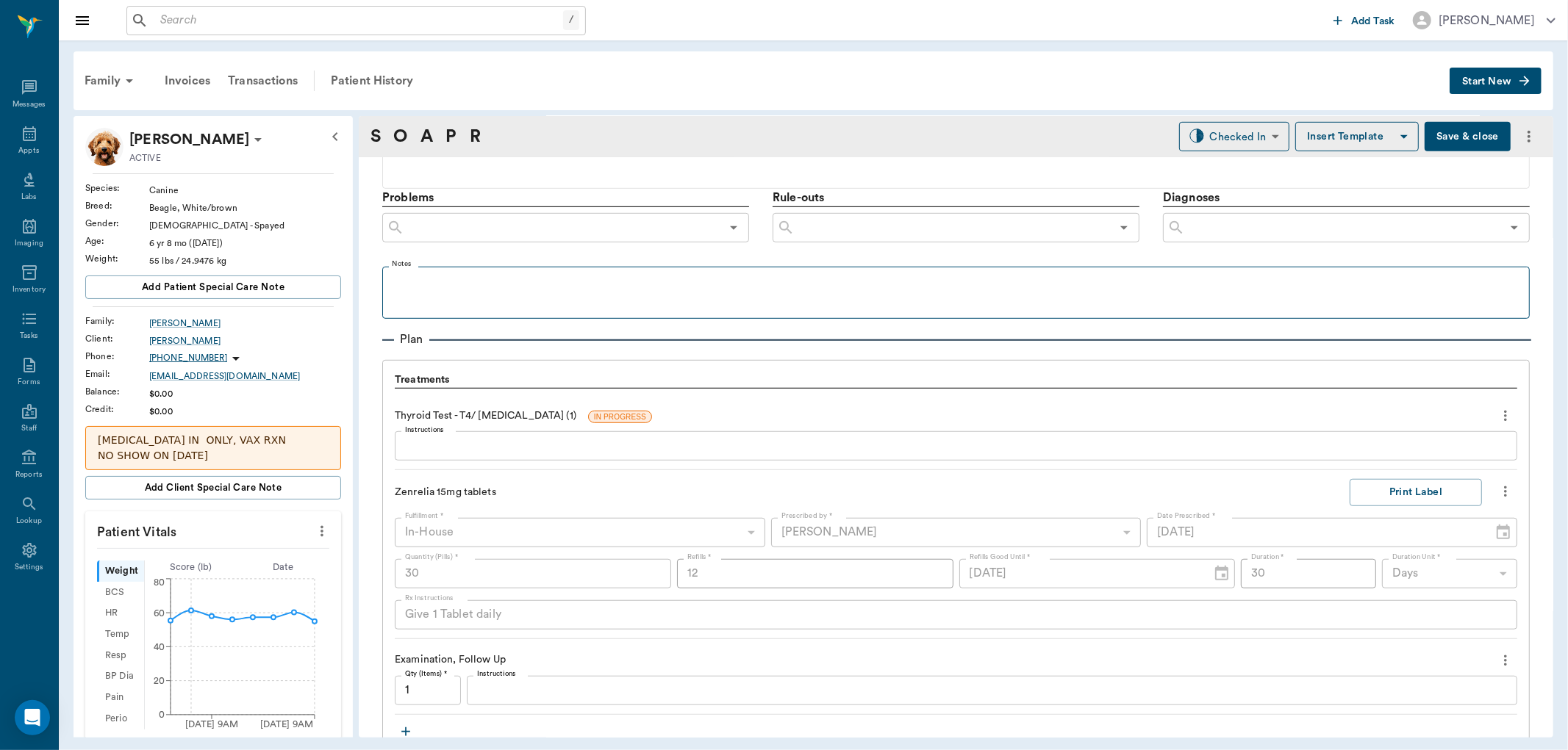
scroll to position [956, 0]
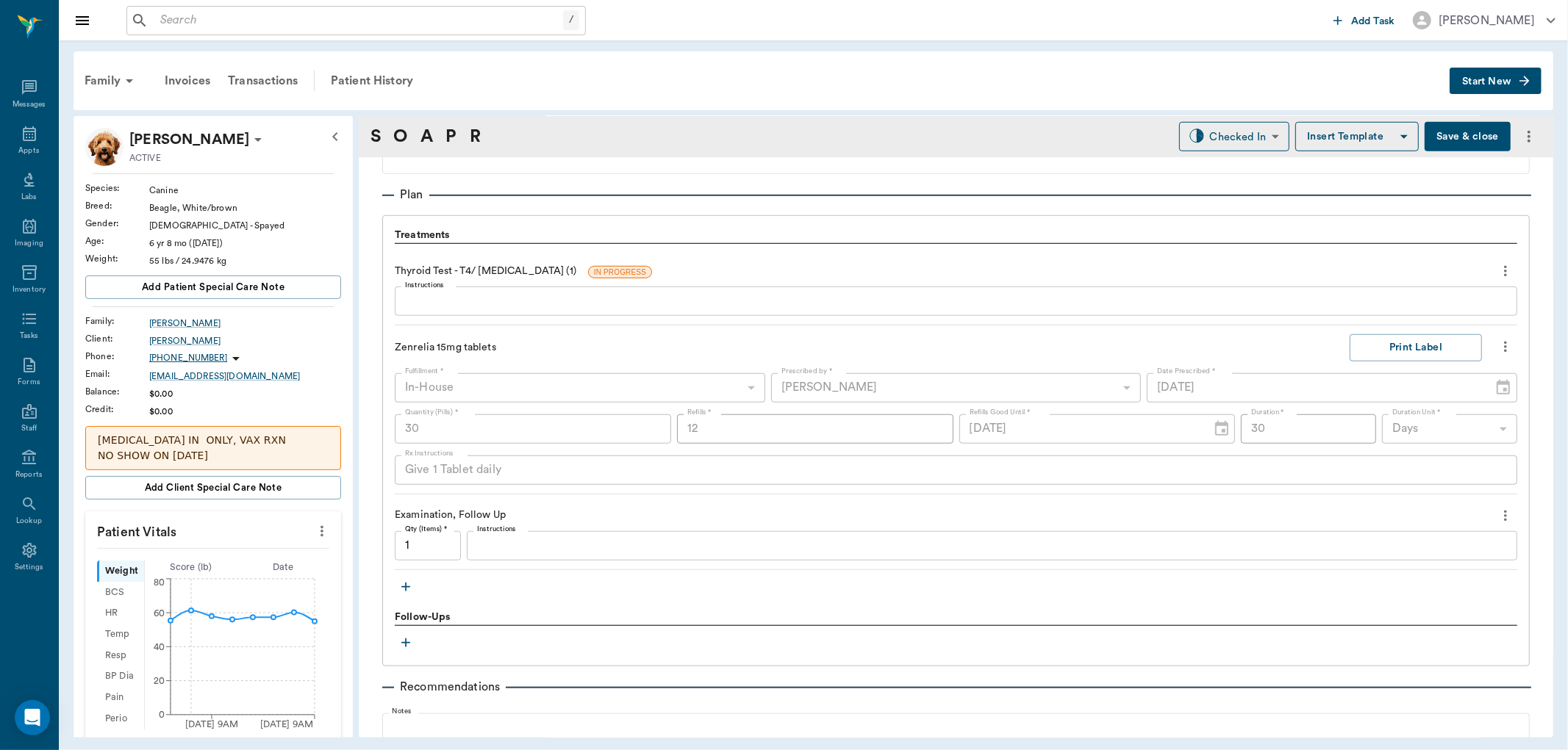
type textarea "pink but clean and no infection"
click at [405, 586] on icon "button" at bounding box center [406, 587] width 9 height 9
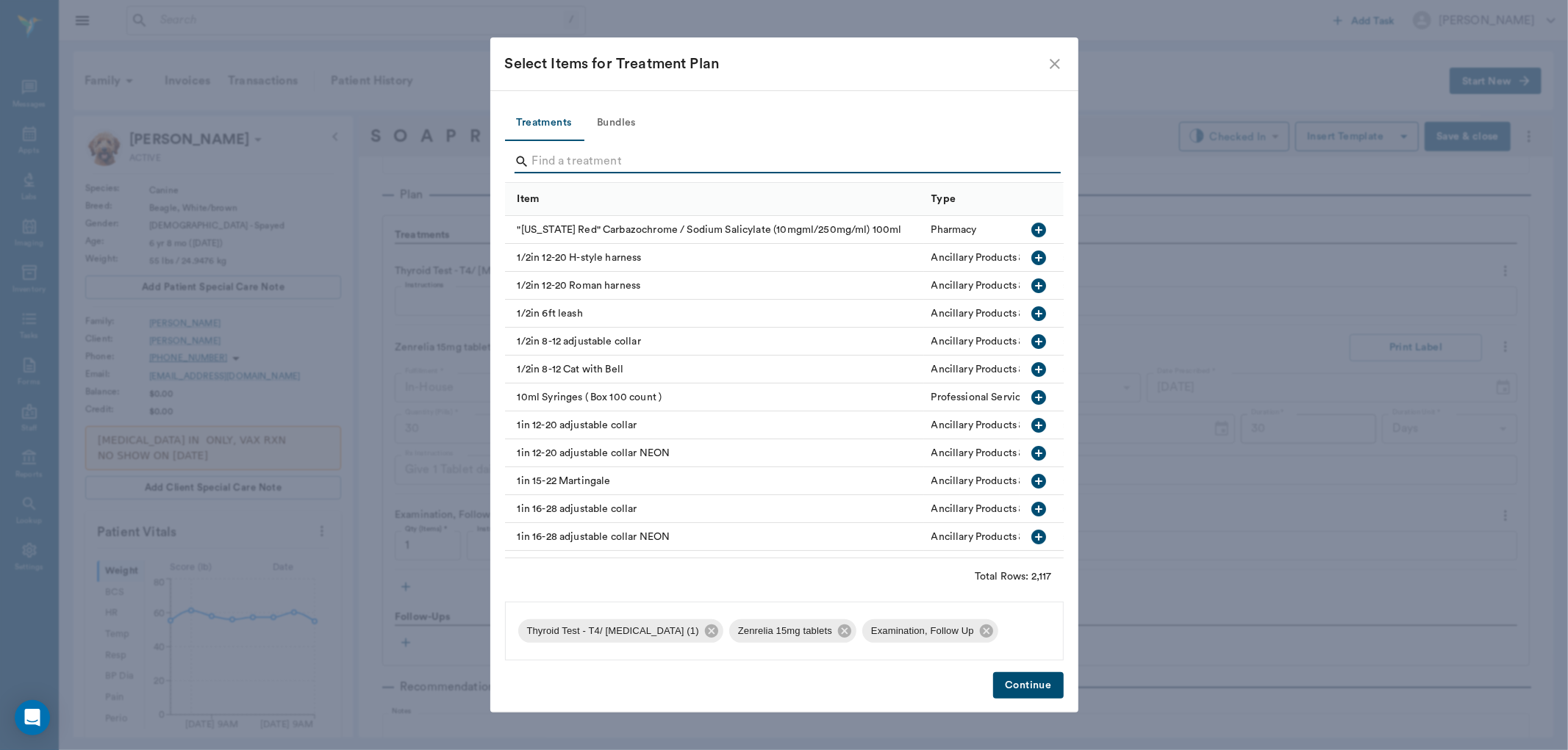
click at [556, 155] on input "Search" at bounding box center [785, 162] width 507 height 24
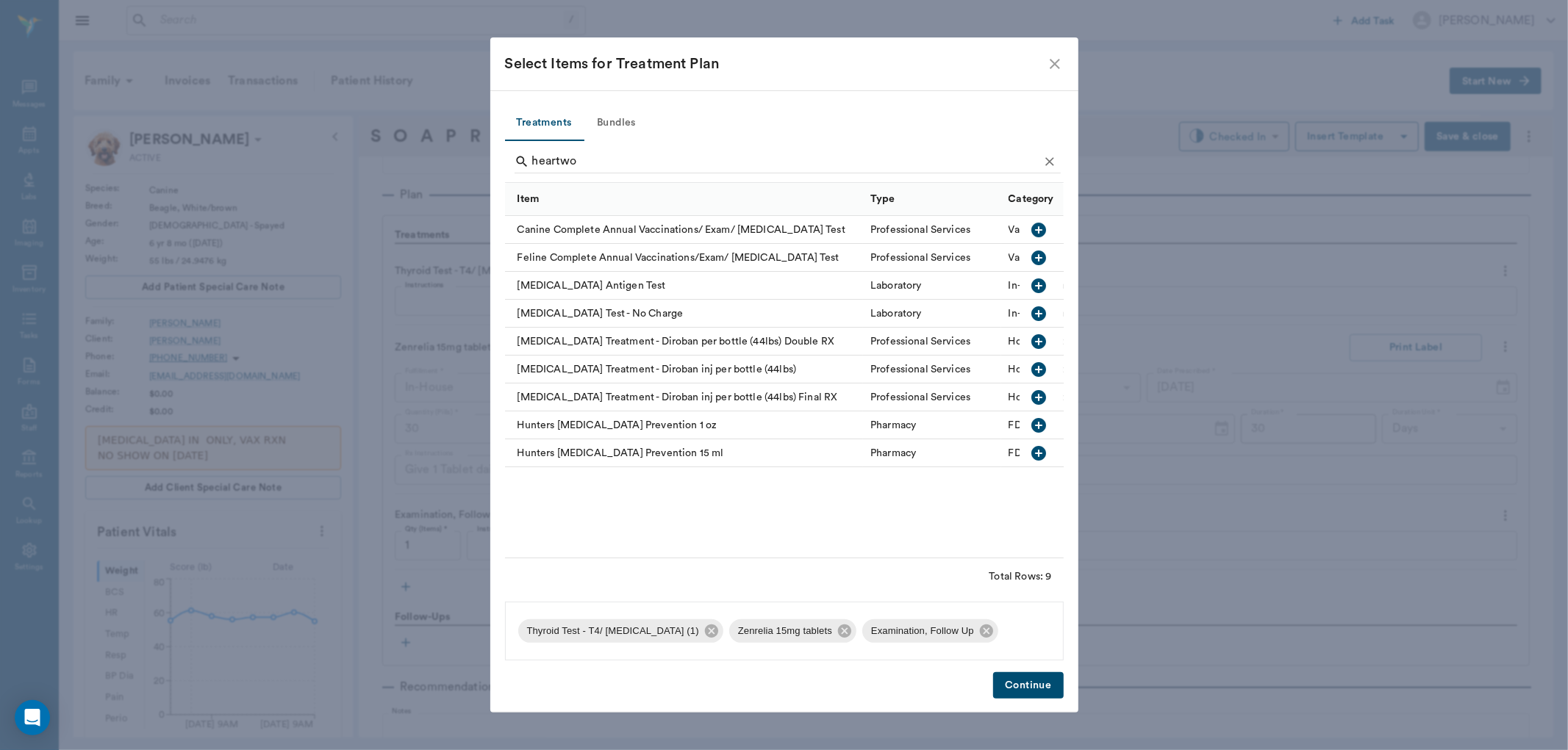
click at [1040, 288] on icon "button" at bounding box center [1039, 286] width 15 height 15
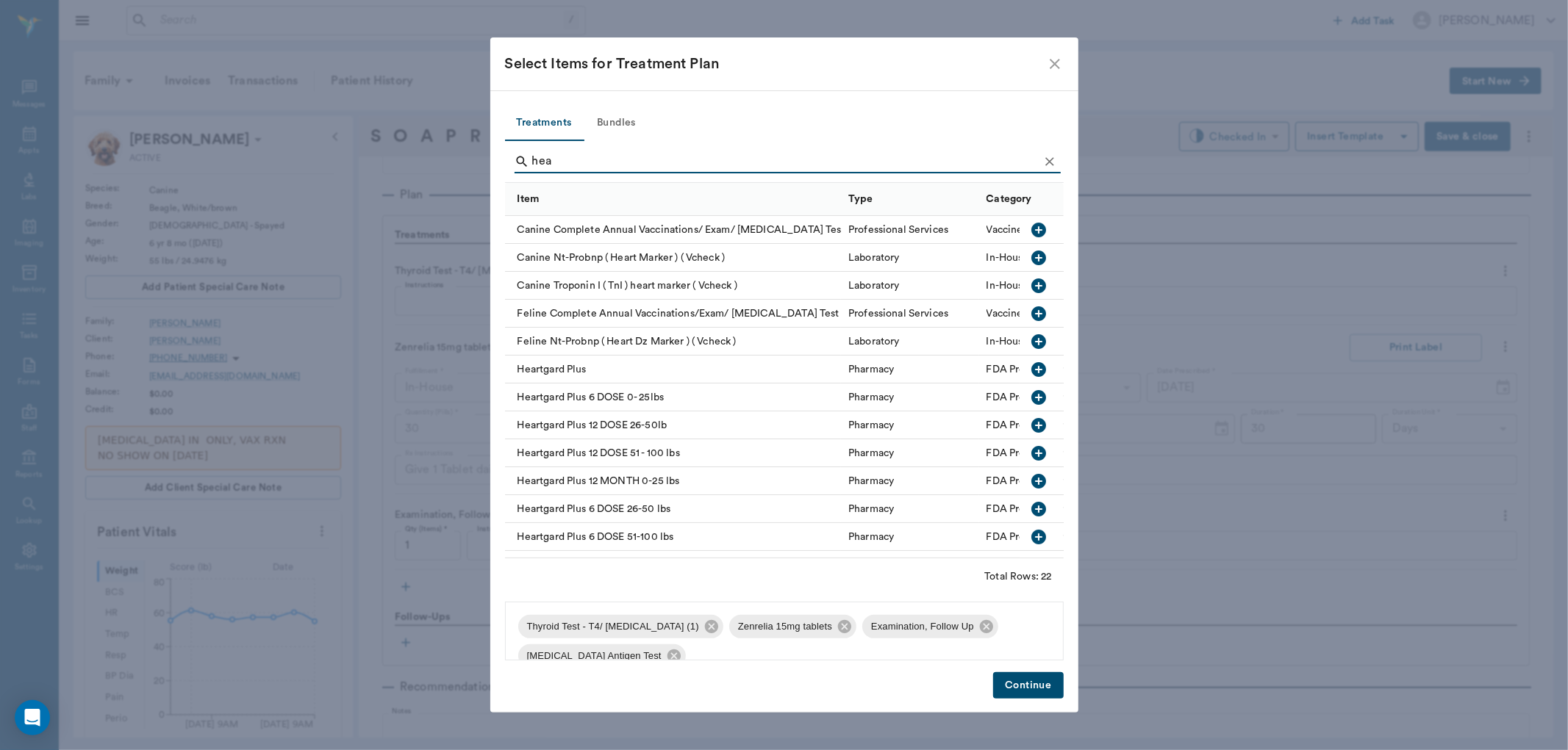
type input "hea"
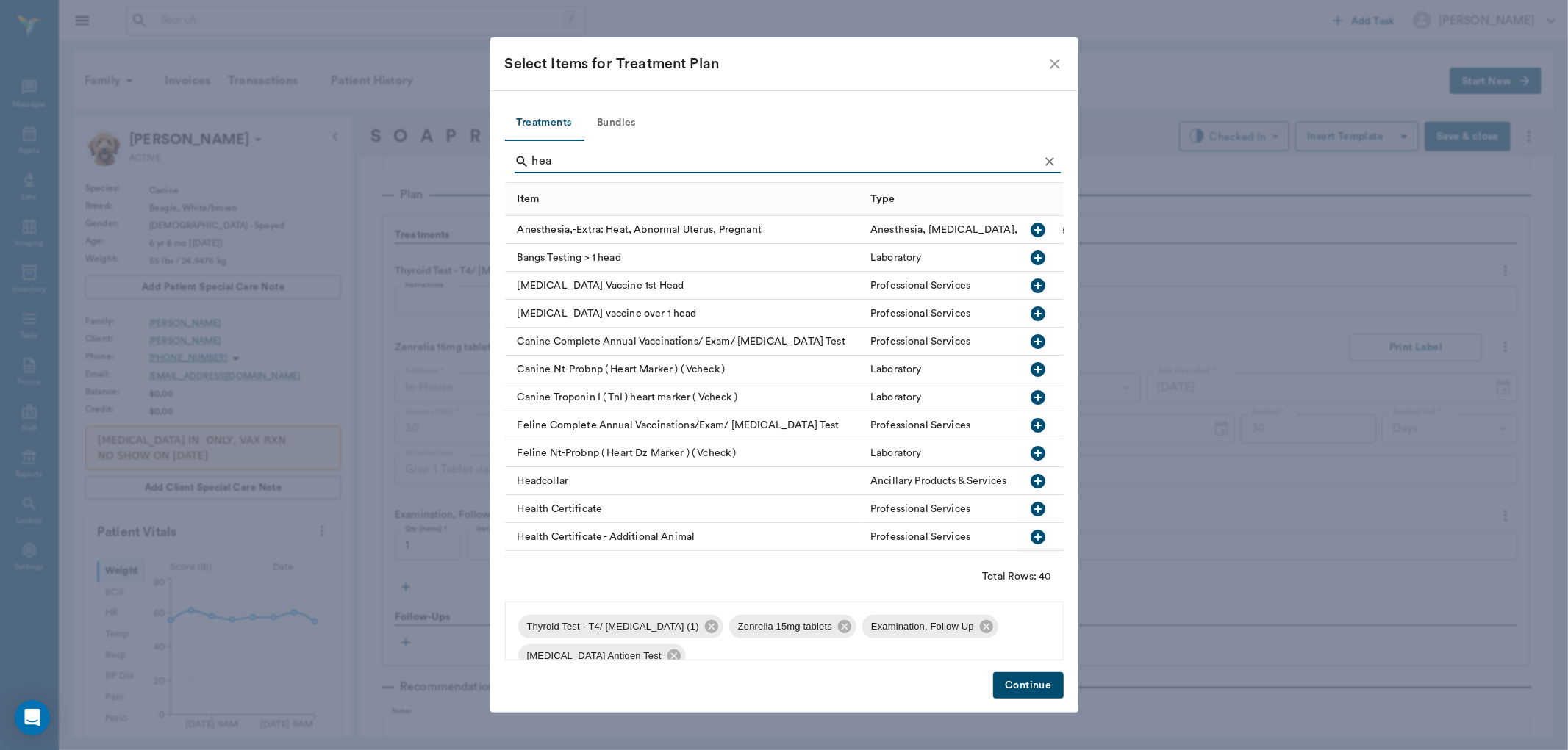
click at [627, 167] on input "hea" at bounding box center [785, 162] width 507 height 24
type input "h"
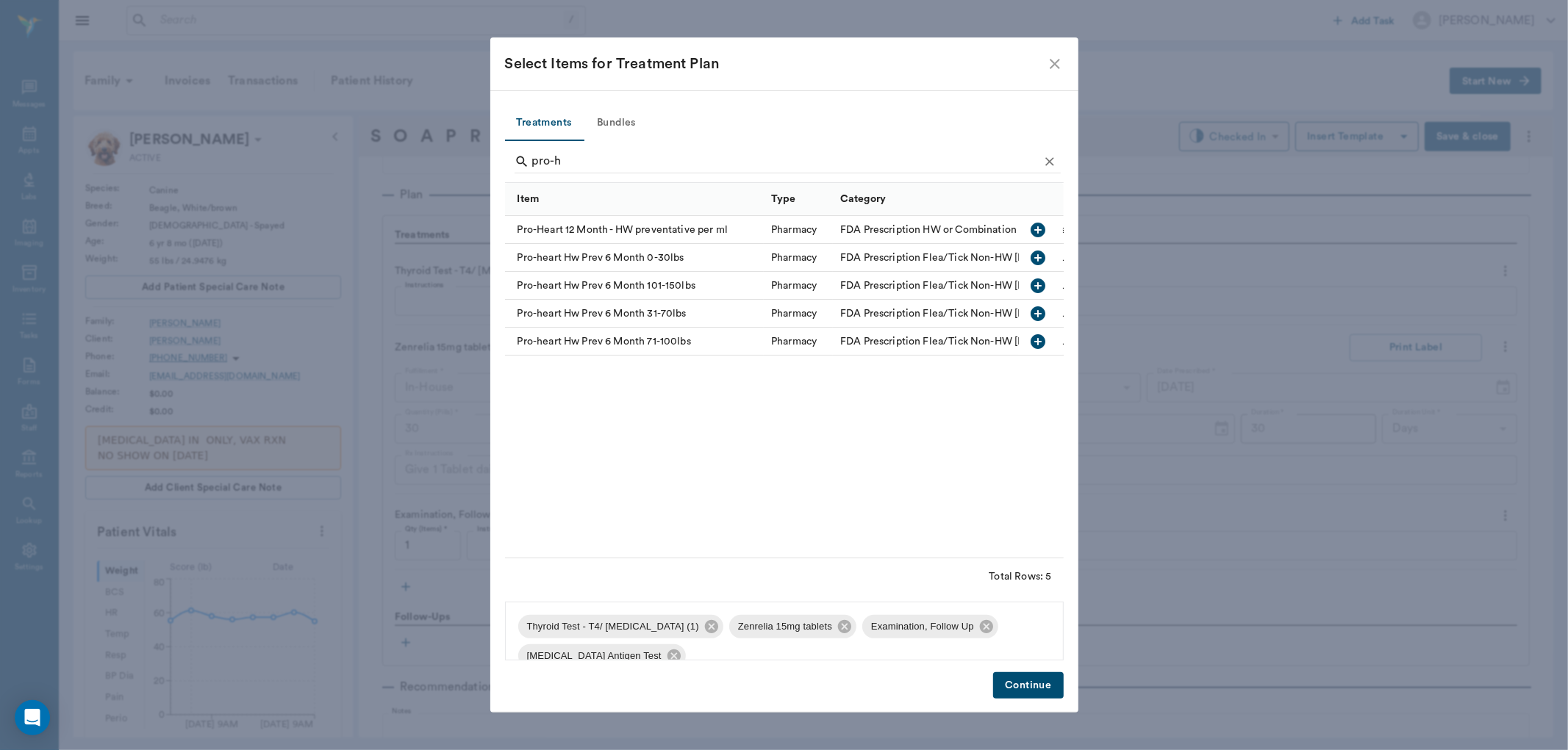
click at [1035, 317] on icon "button" at bounding box center [1039, 314] width 15 height 15
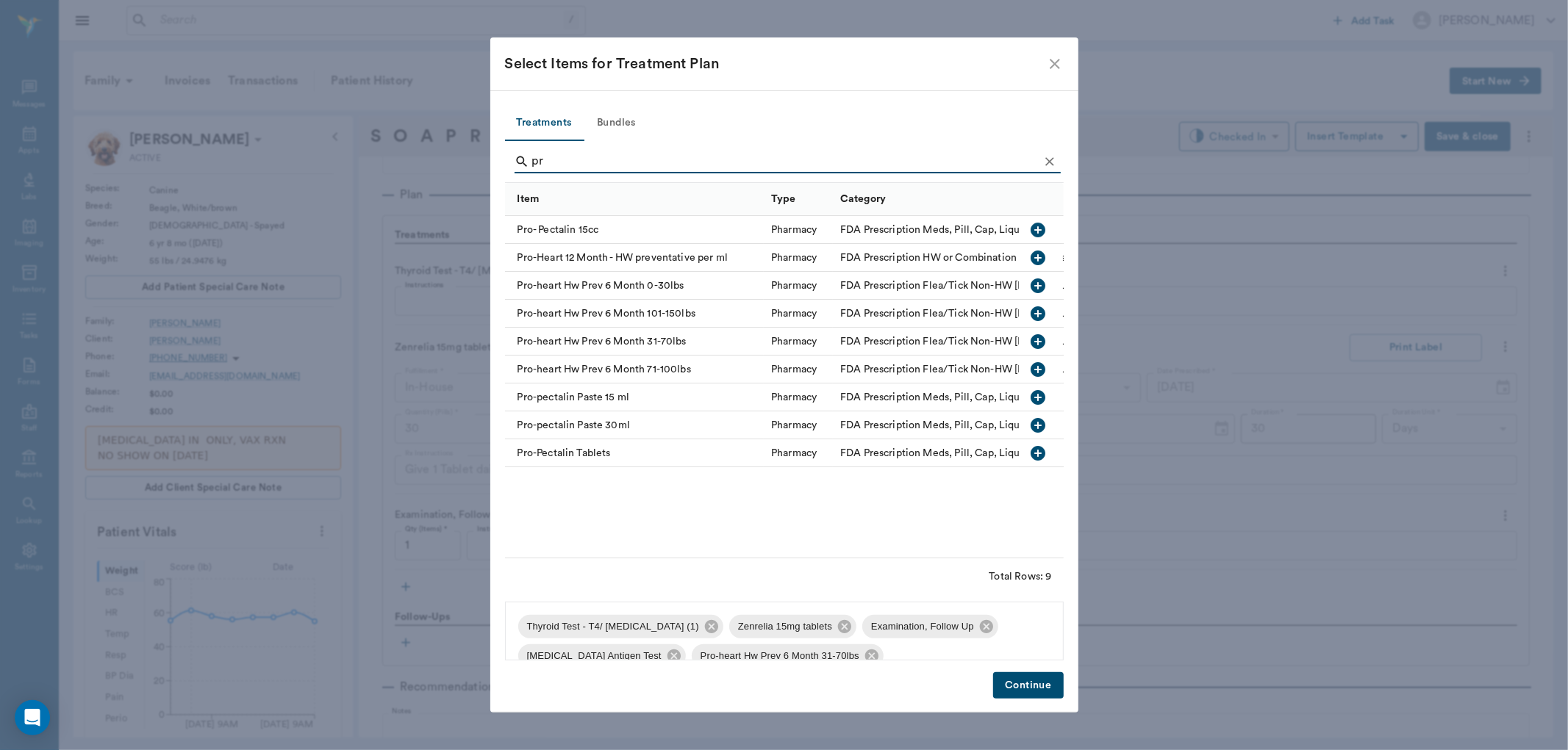
type input "p"
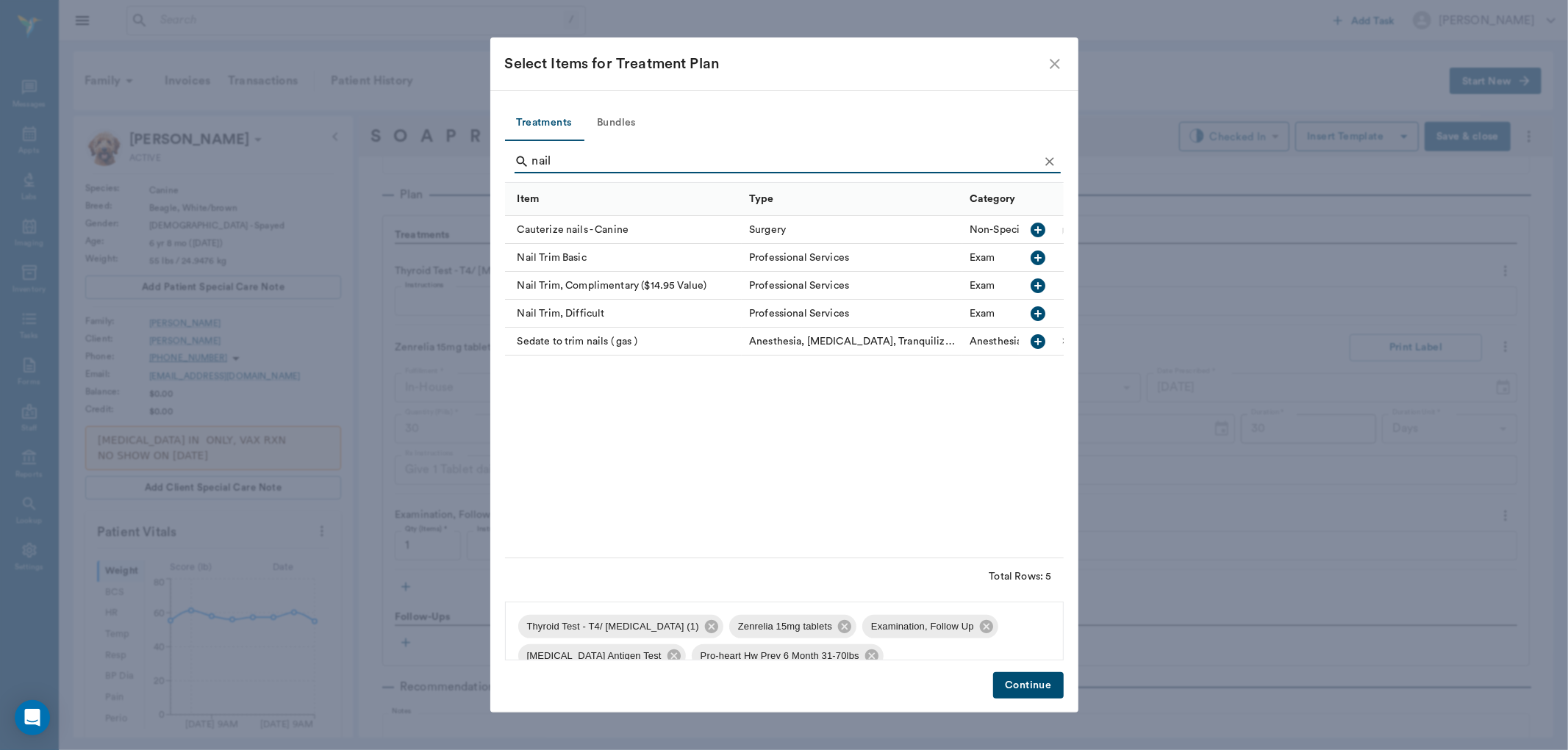
type input "nail"
click at [1037, 259] on icon "button" at bounding box center [1039, 258] width 15 height 15
click at [1029, 681] on button "Continue" at bounding box center [1028, 686] width 70 height 27
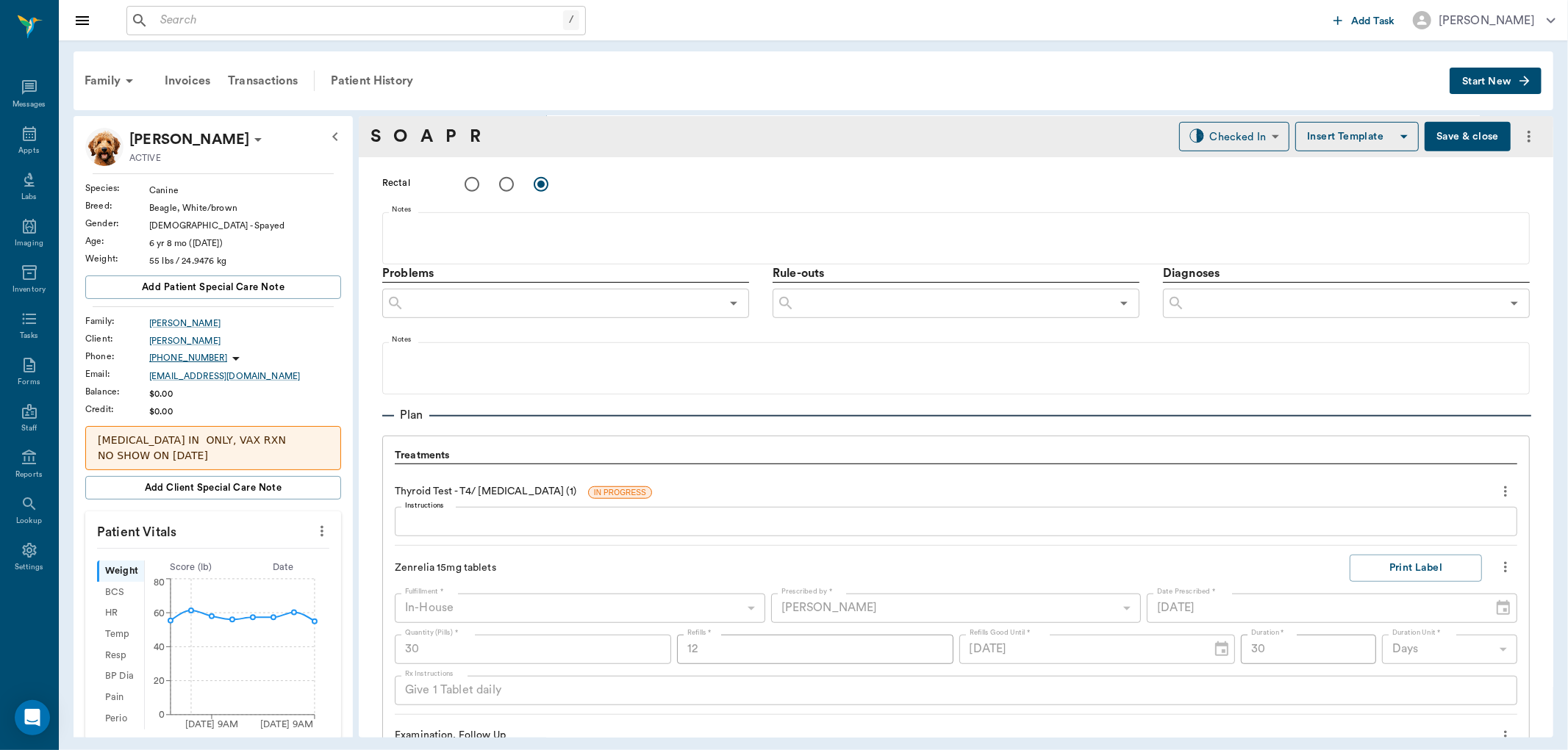
scroll to position [723, 0]
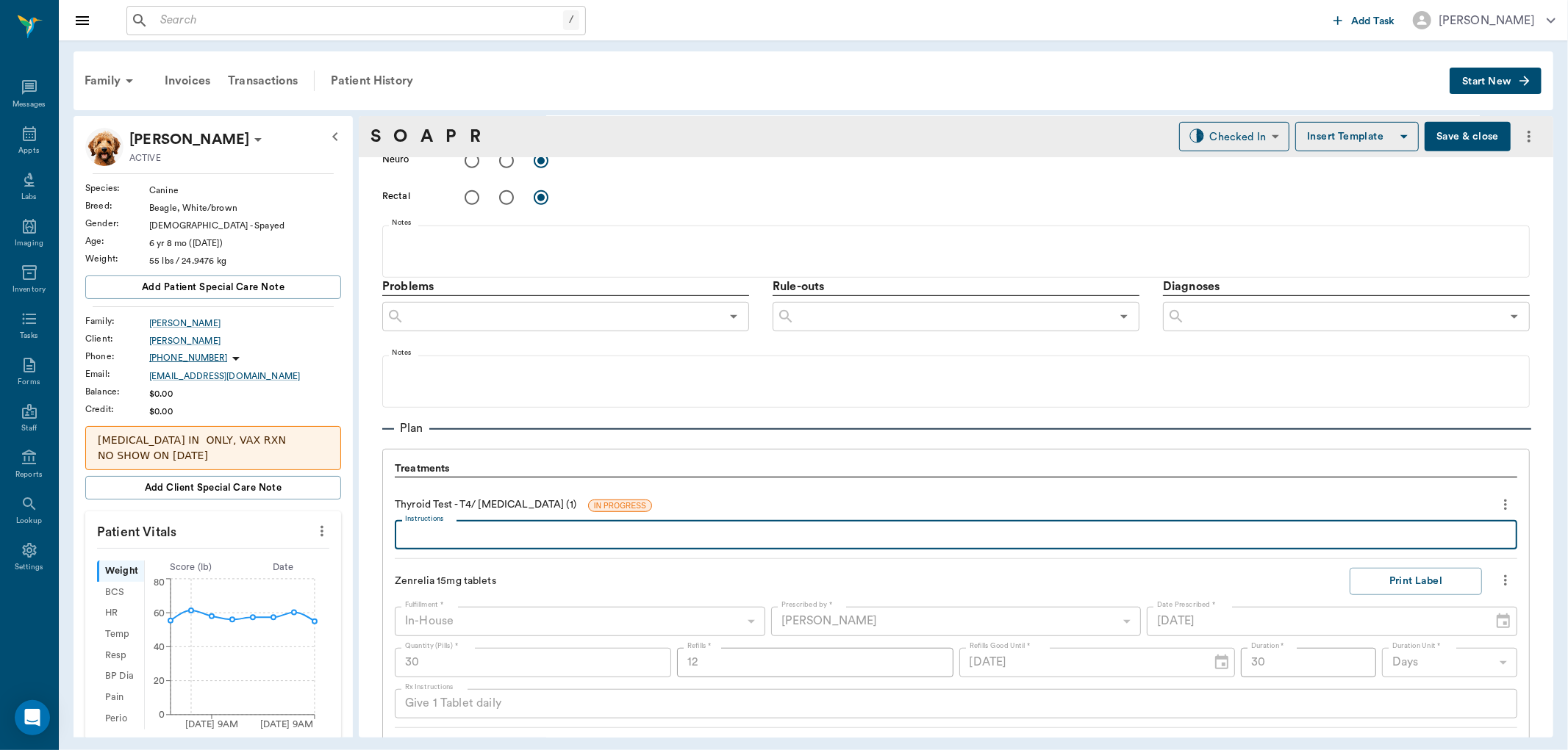
click at [508, 527] on textarea "Instructions" at bounding box center [956, 535] width 1102 height 17
type textarea "t"
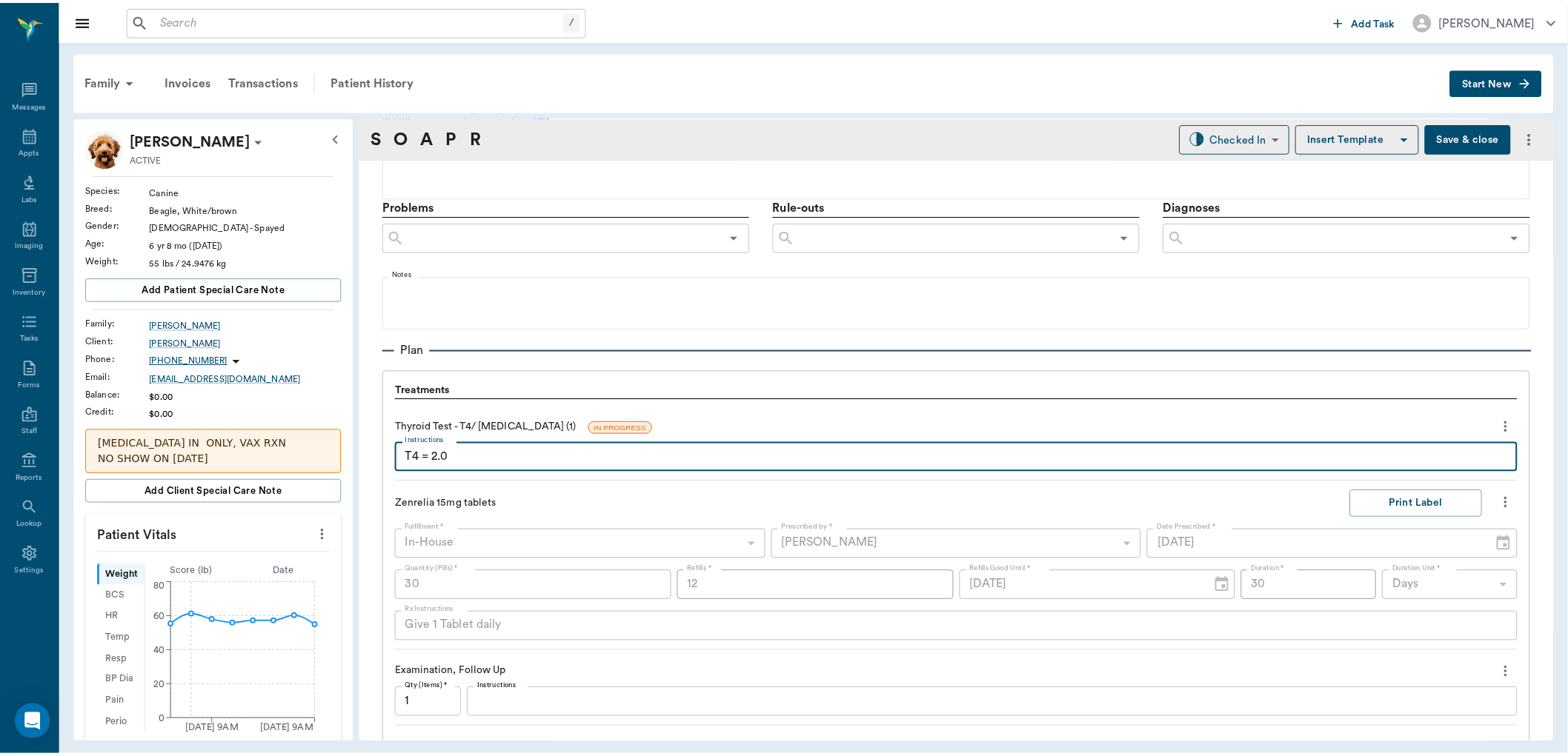
scroll to position [400, 0]
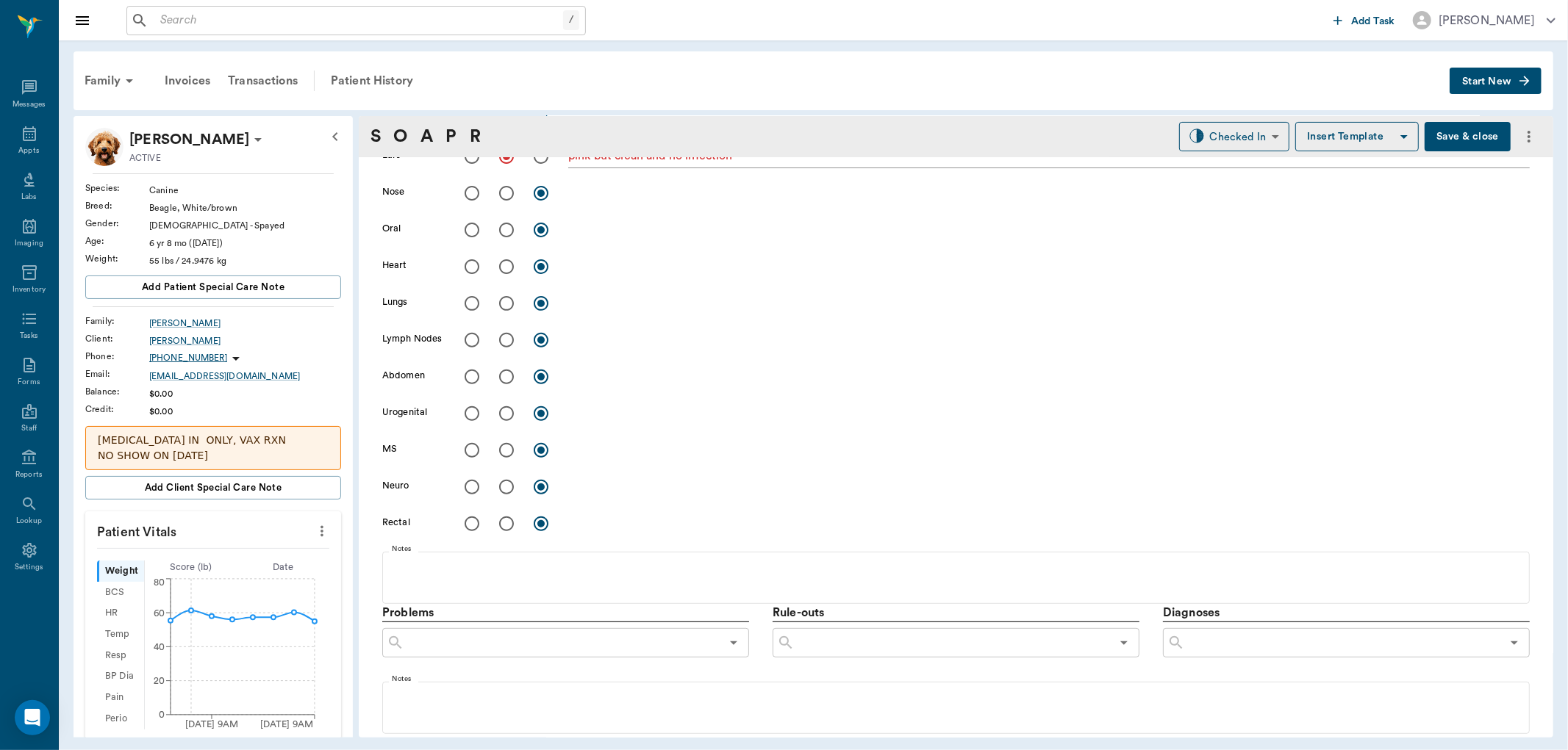
type textarea "T4 = 2.0"
click at [1458, 126] on button "Save & close" at bounding box center [1468, 136] width 86 height 29
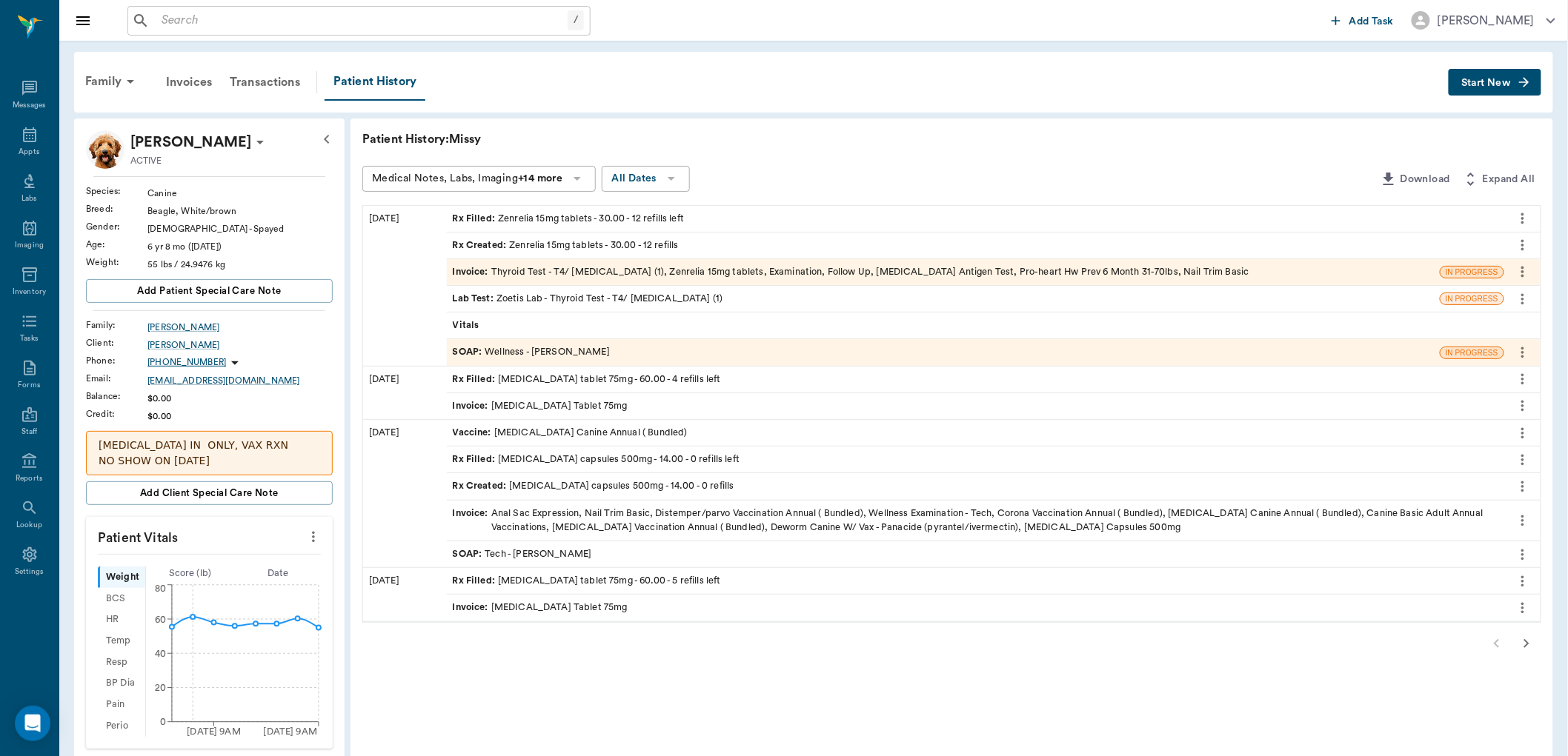
click at [524, 326] on div "Vitals" at bounding box center [976, 325] width 1058 height 26
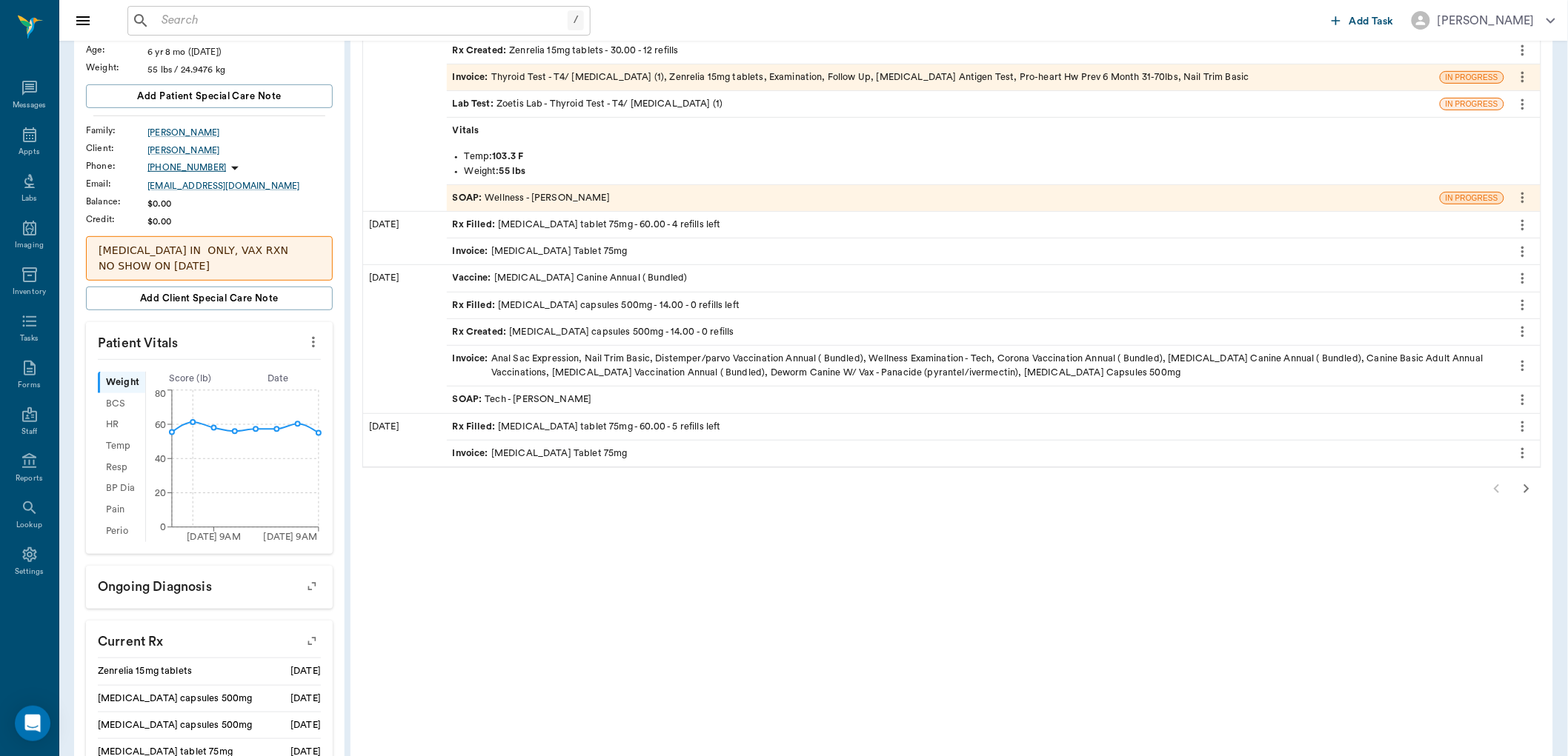
scroll to position [247, 0]
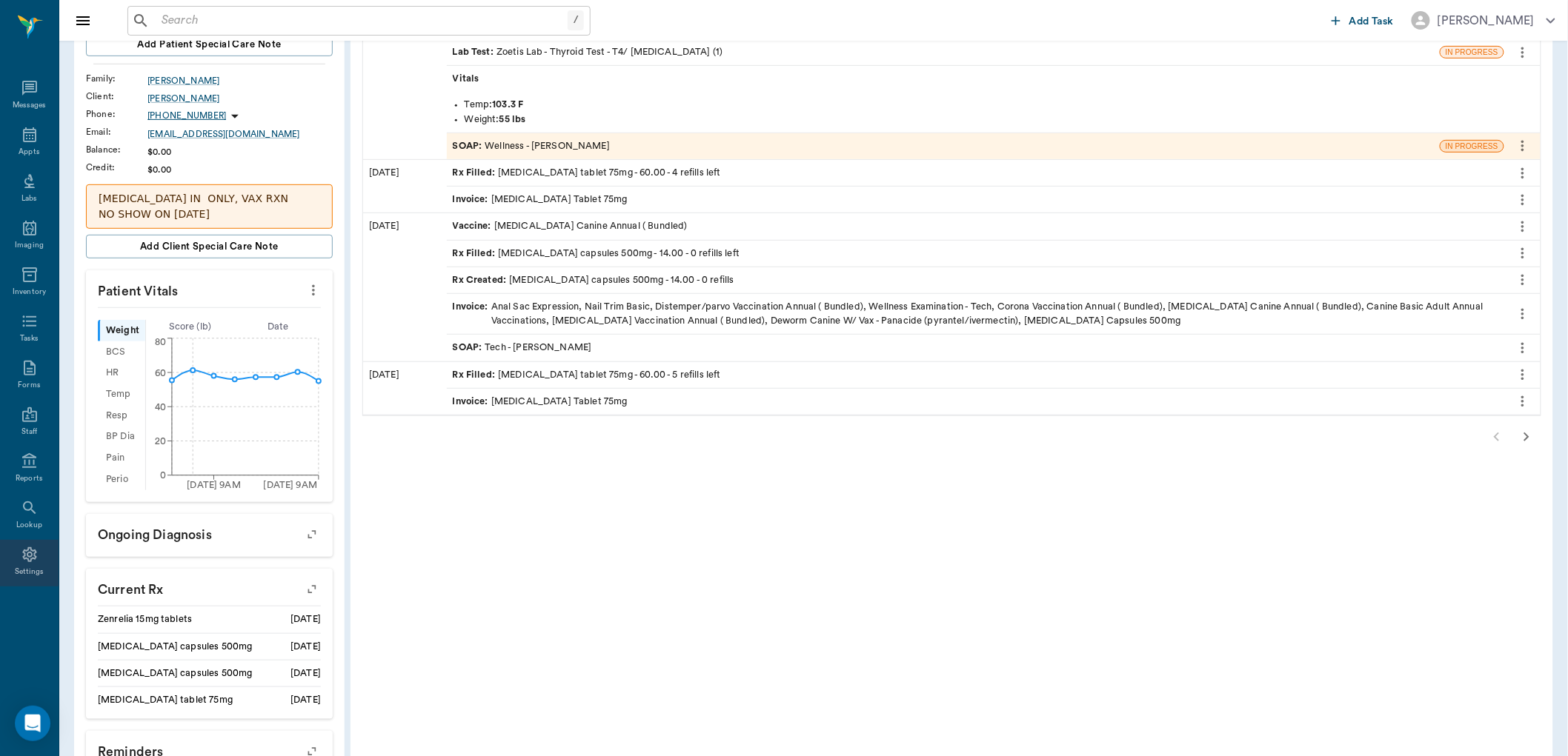
click at [22, 556] on icon at bounding box center [30, 555] width 18 height 18
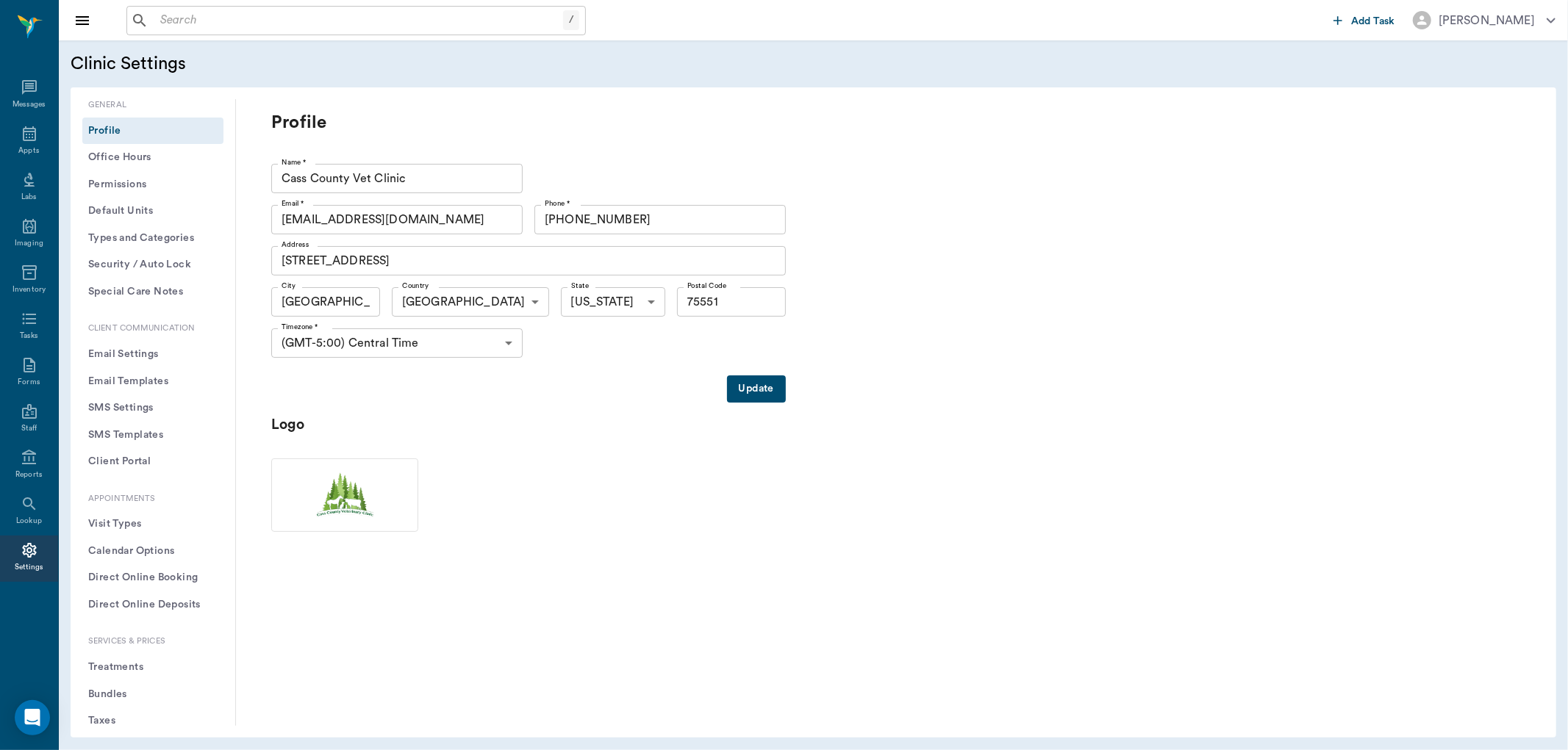
scroll to position [408, 0]
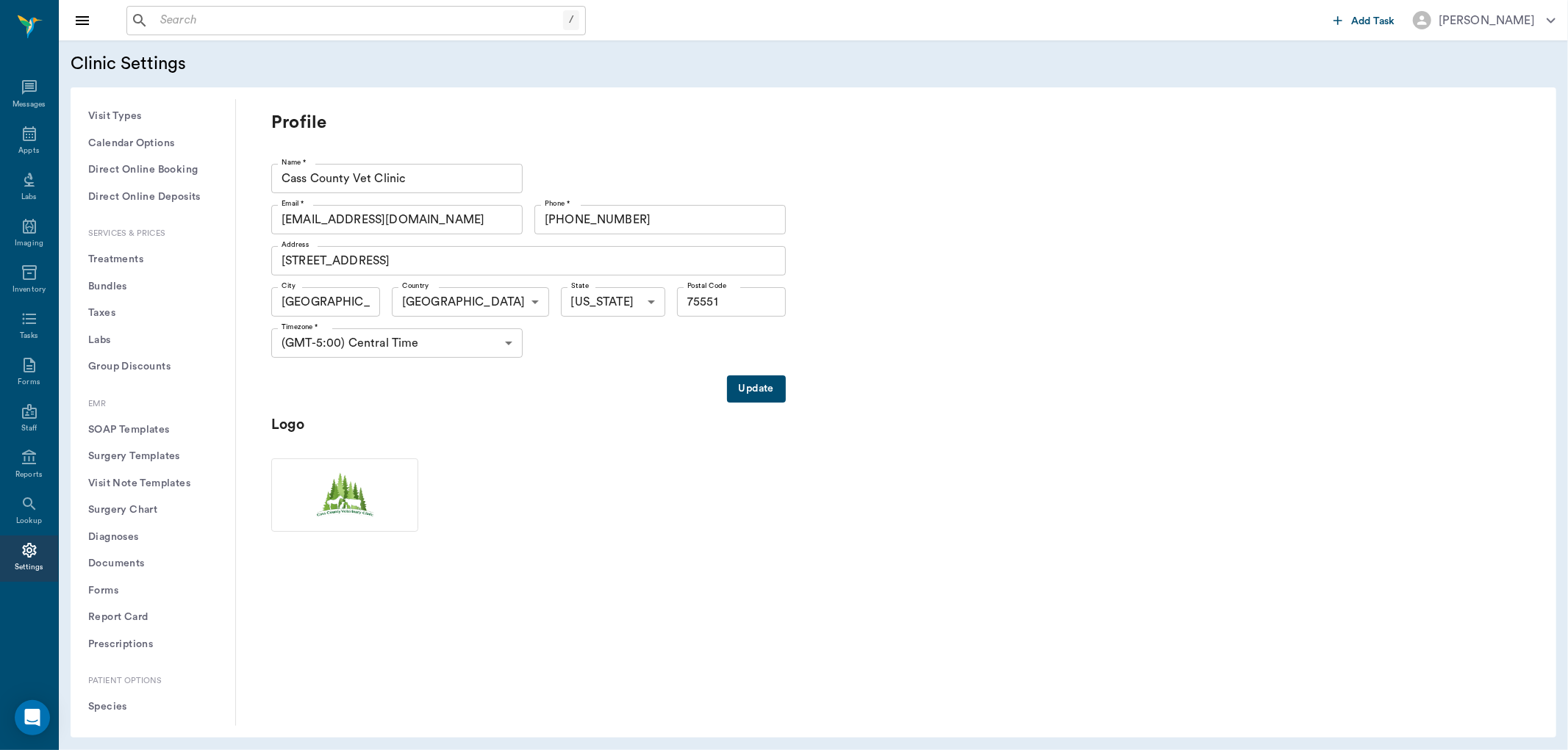
click at [120, 660] on div "General Profile Office Hours Permissions Feature Flags AI Prompts Default Units…" at bounding box center [153, 413] width 165 height 627
click at [139, 268] on button "Treatments" at bounding box center [153, 266] width 141 height 27
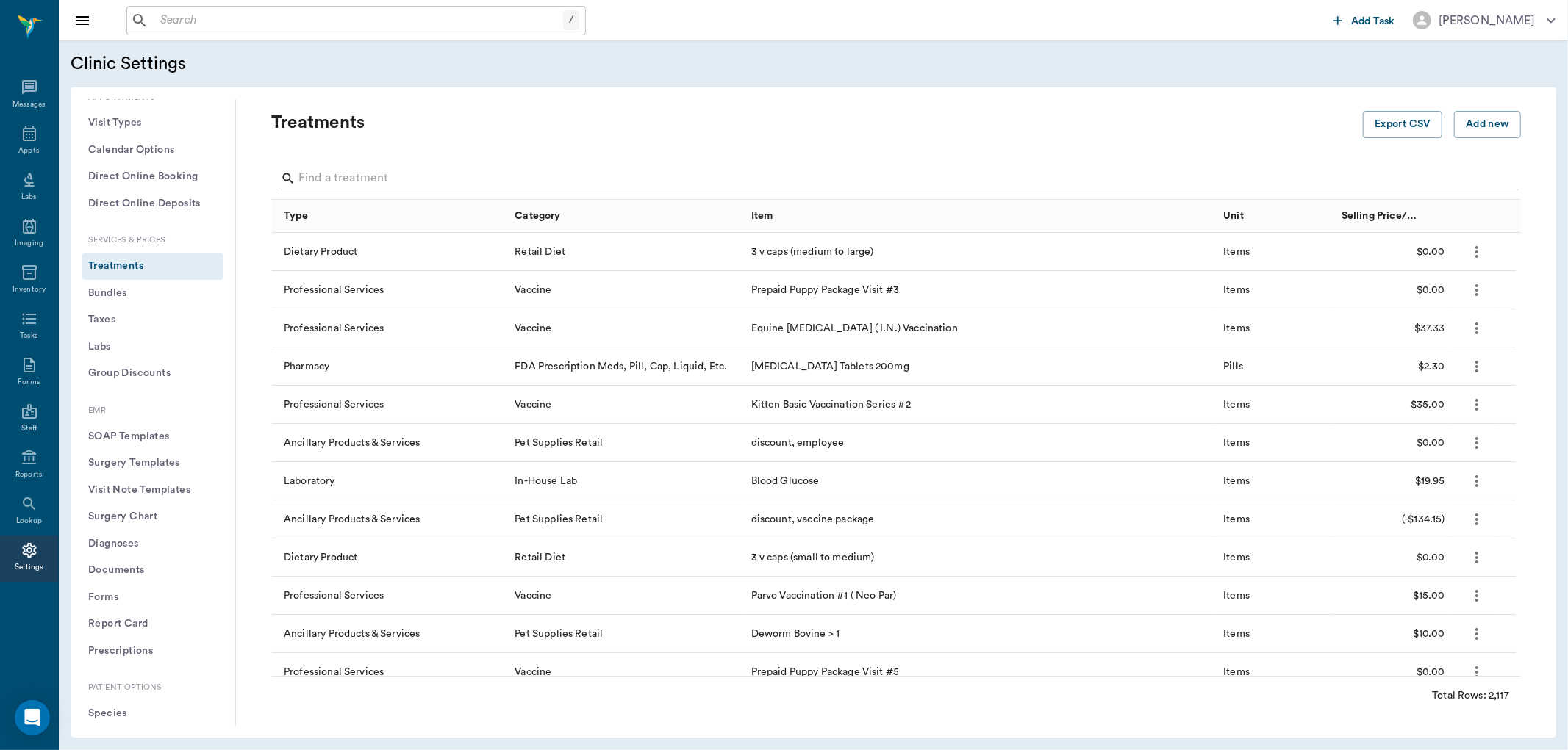
click at [361, 176] on input "Search" at bounding box center [897, 178] width 1198 height 24
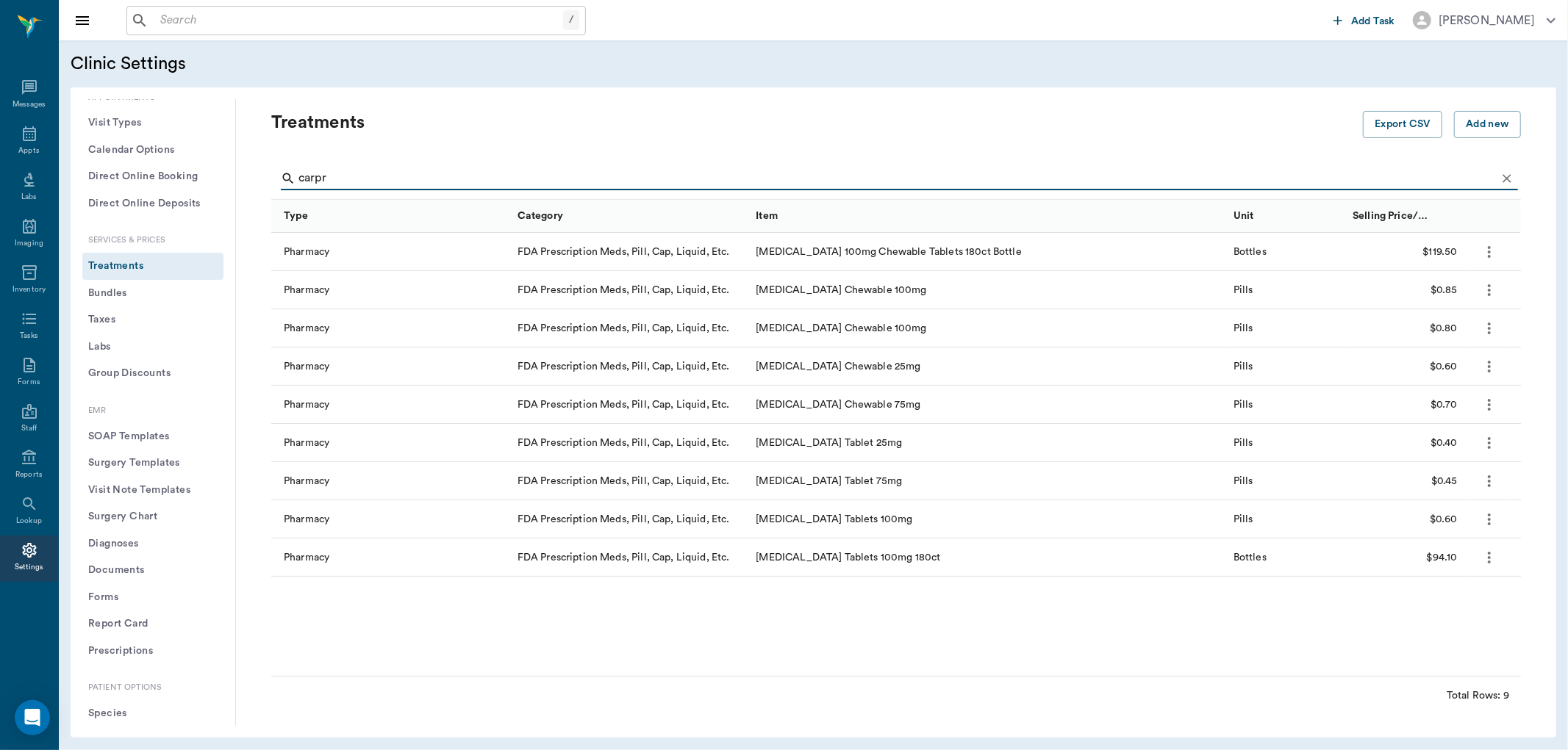
type input "carpr"
click at [1487, 250] on icon "more" at bounding box center [1490, 252] width 18 height 18
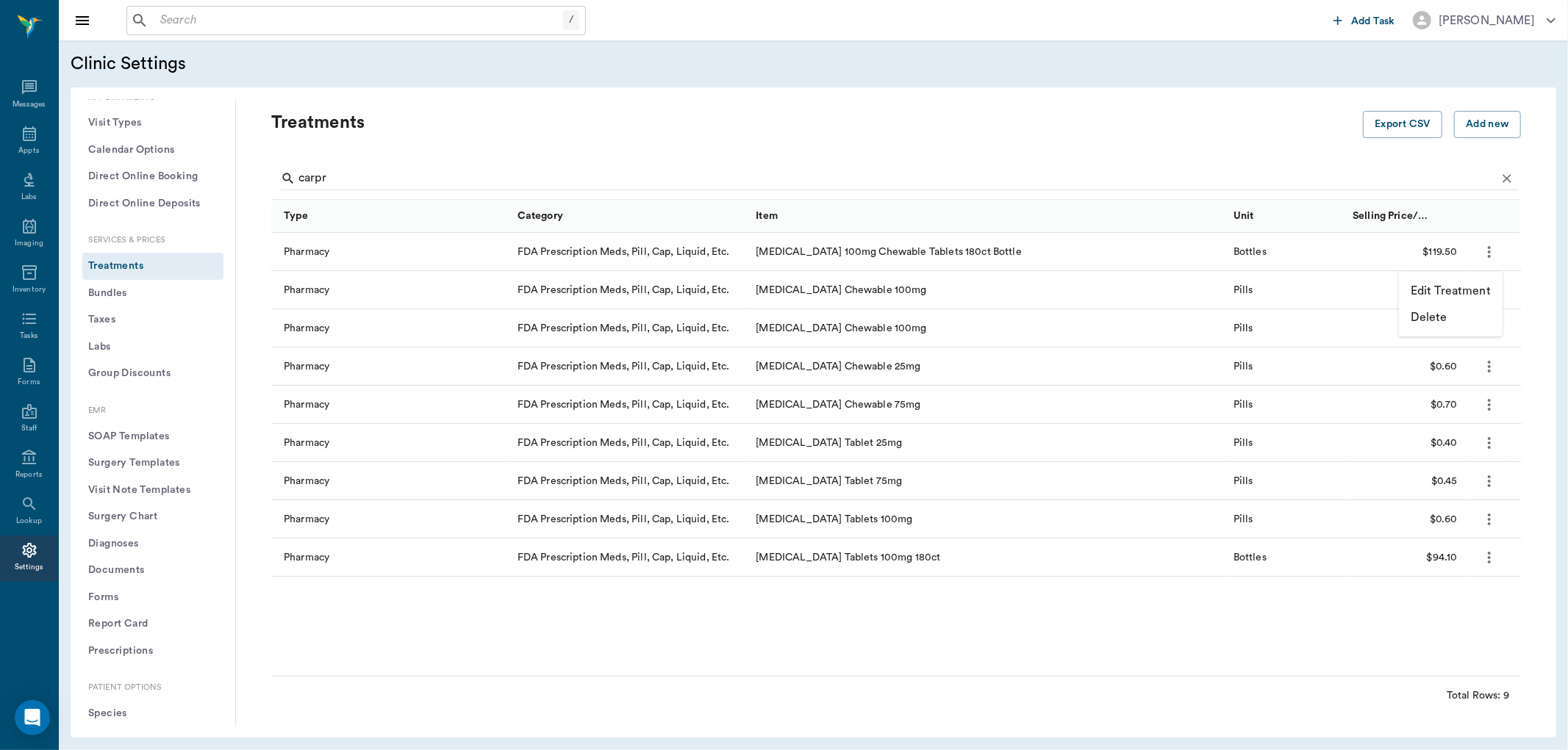
click at [1458, 293] on p "Edit Treatment" at bounding box center [1451, 291] width 80 height 18
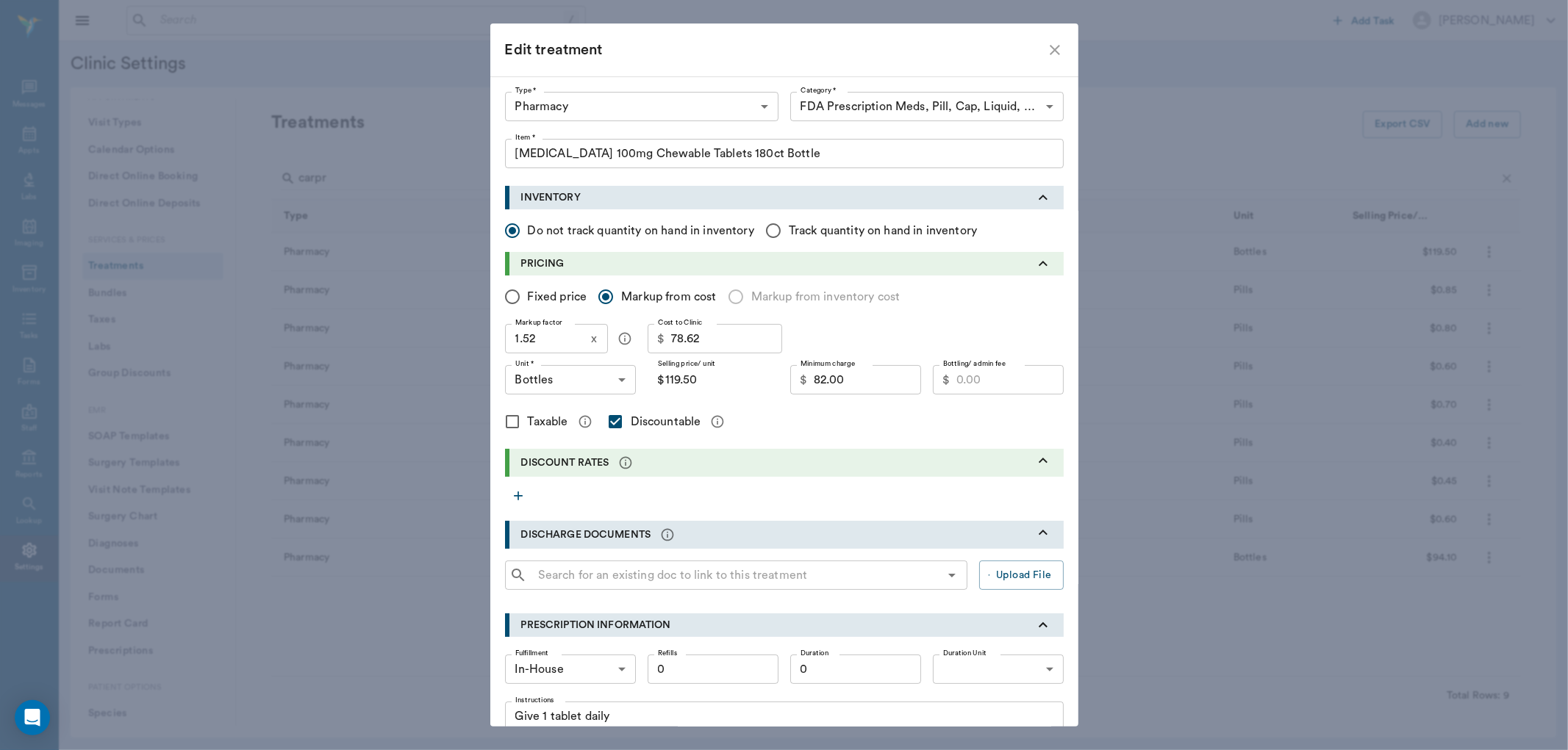
click at [1047, 47] on icon "close" at bounding box center [1055, 50] width 18 height 18
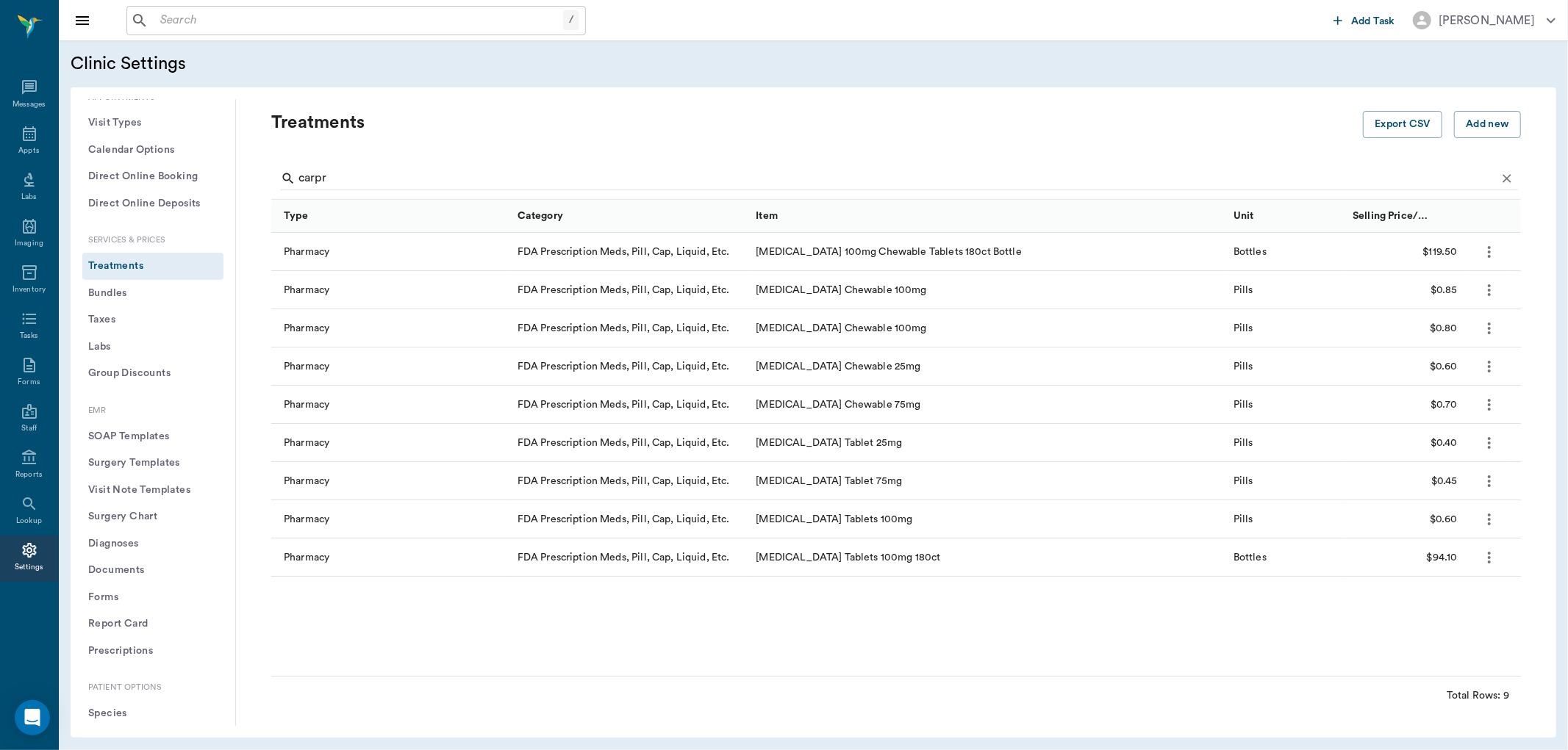
click at [1488, 552] on icon "more" at bounding box center [1490, 558] width 3 height 12
click at [1449, 590] on p "Edit Treatment" at bounding box center [1451, 597] width 80 height 18
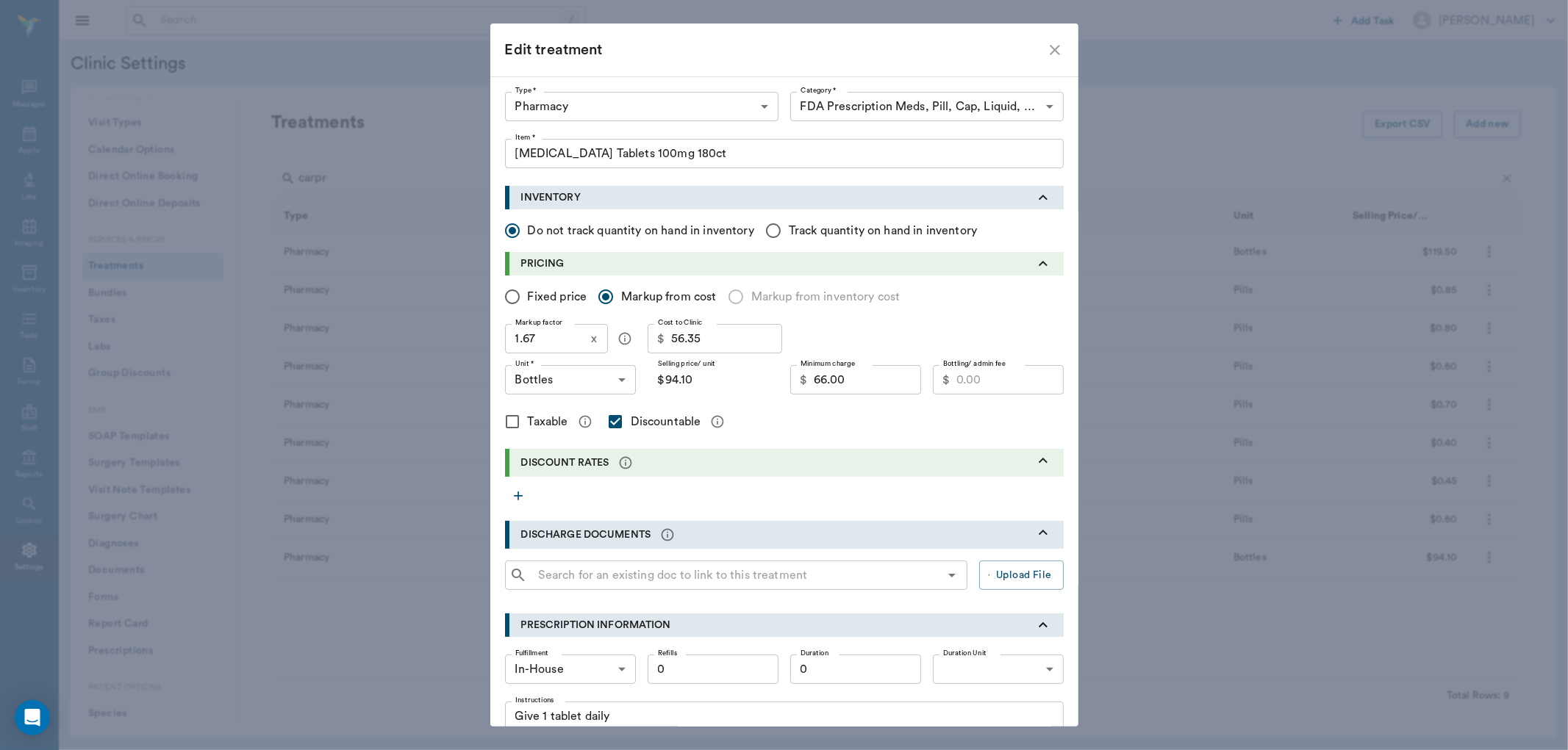
click at [1219, 147] on div "Edit treatment Type * Pharmacy 5100 Type * Category * FDA Prescription Meds, Pi…" at bounding box center [784, 375] width 1568 height 750
radio input "true"
checkbox input "false"
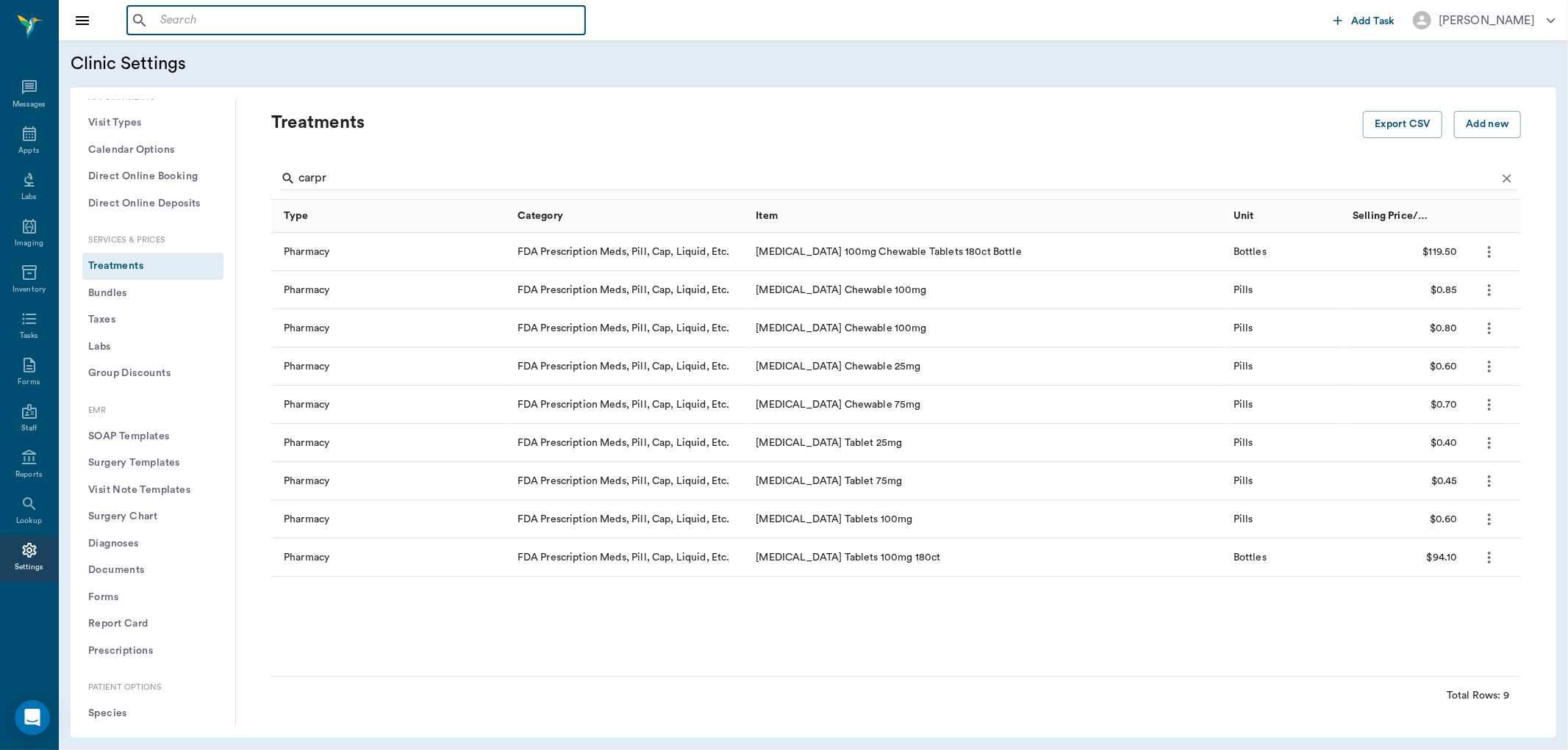
click at [289, 20] on input "text" at bounding box center [367, 21] width 425 height 21
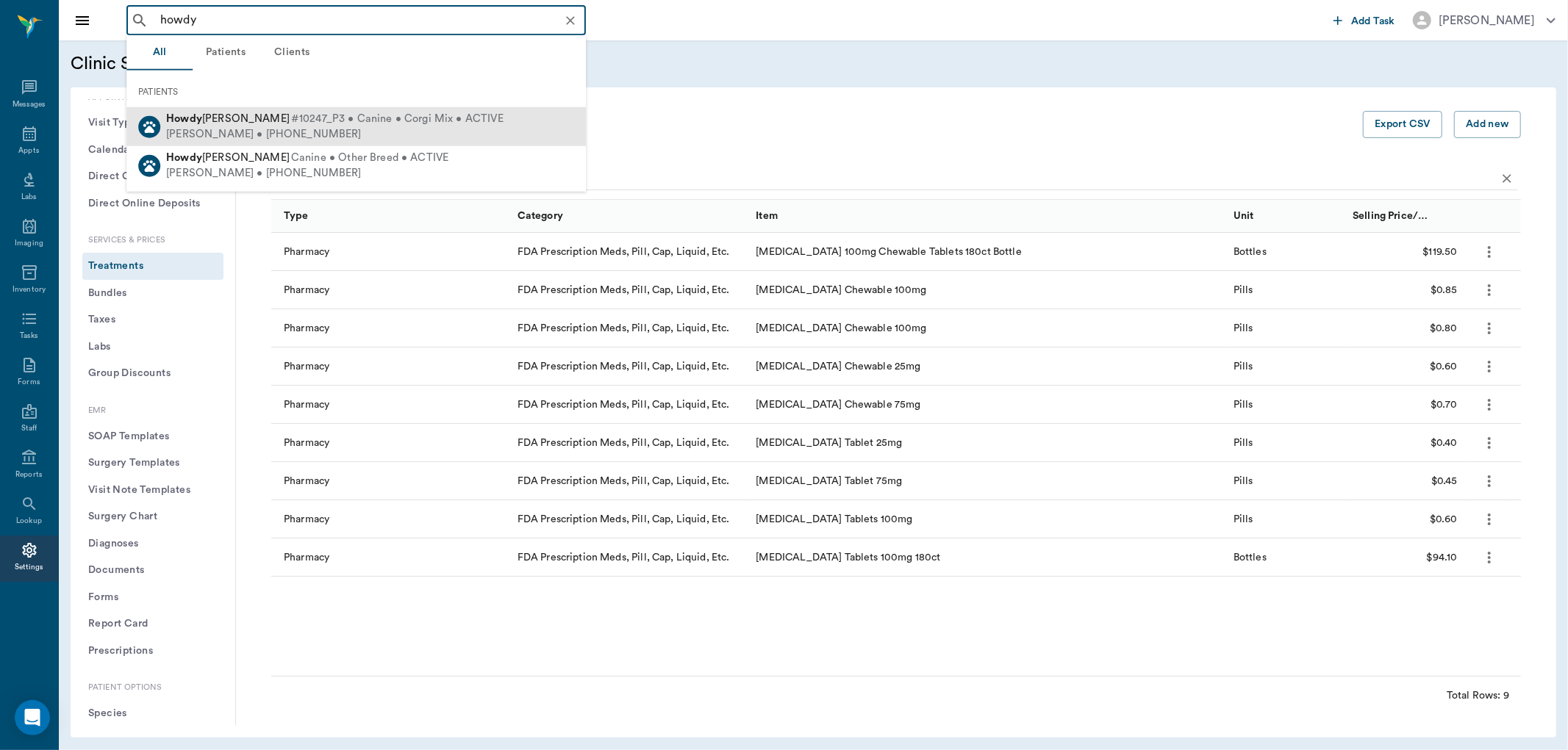
click at [291, 117] on span "#10247_P3 • Canine • Corgi Mix • ACTIVE" at bounding box center [398, 119] width 213 height 15
type input "howdy"
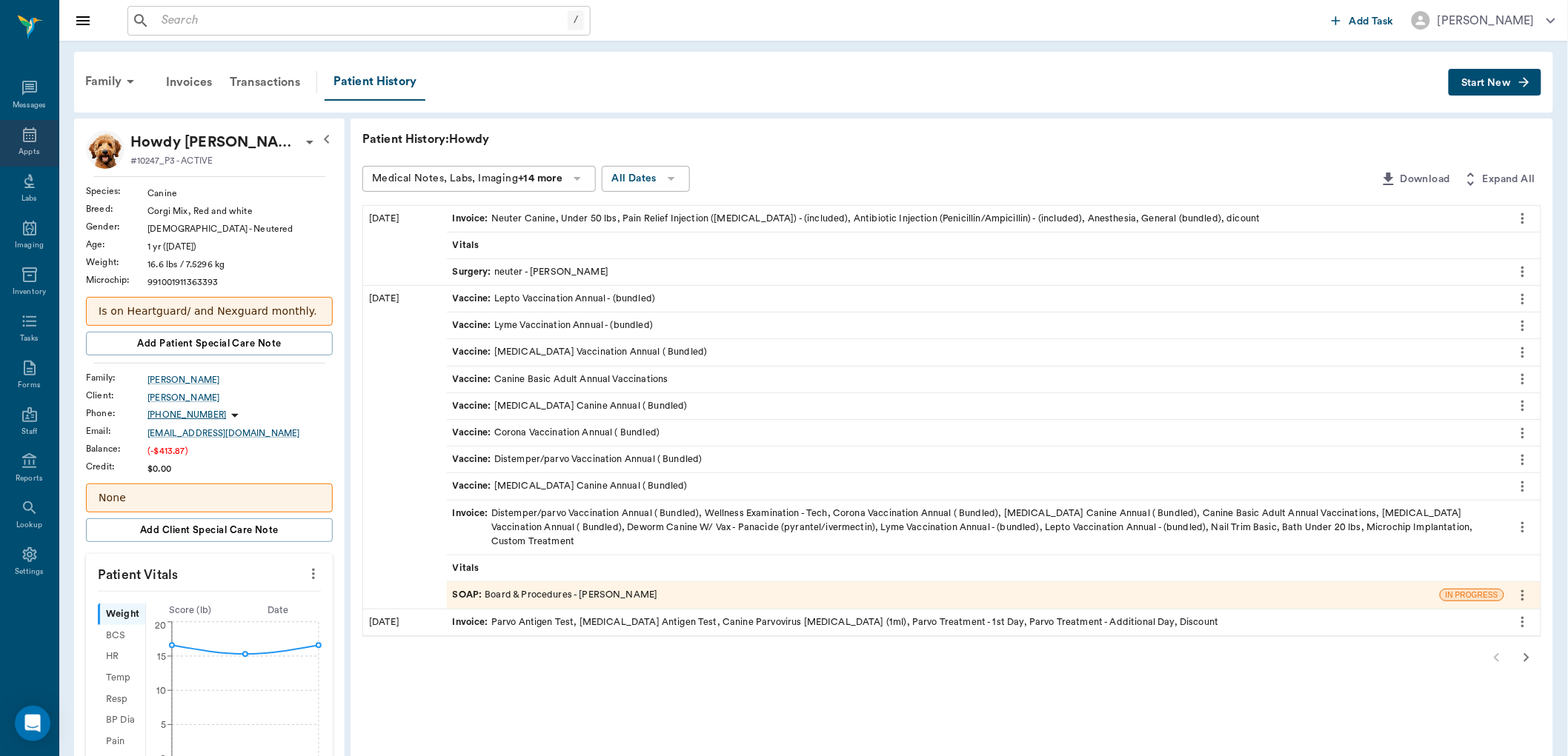
click at [41, 140] on div "Appts" at bounding box center [29, 143] width 59 height 47
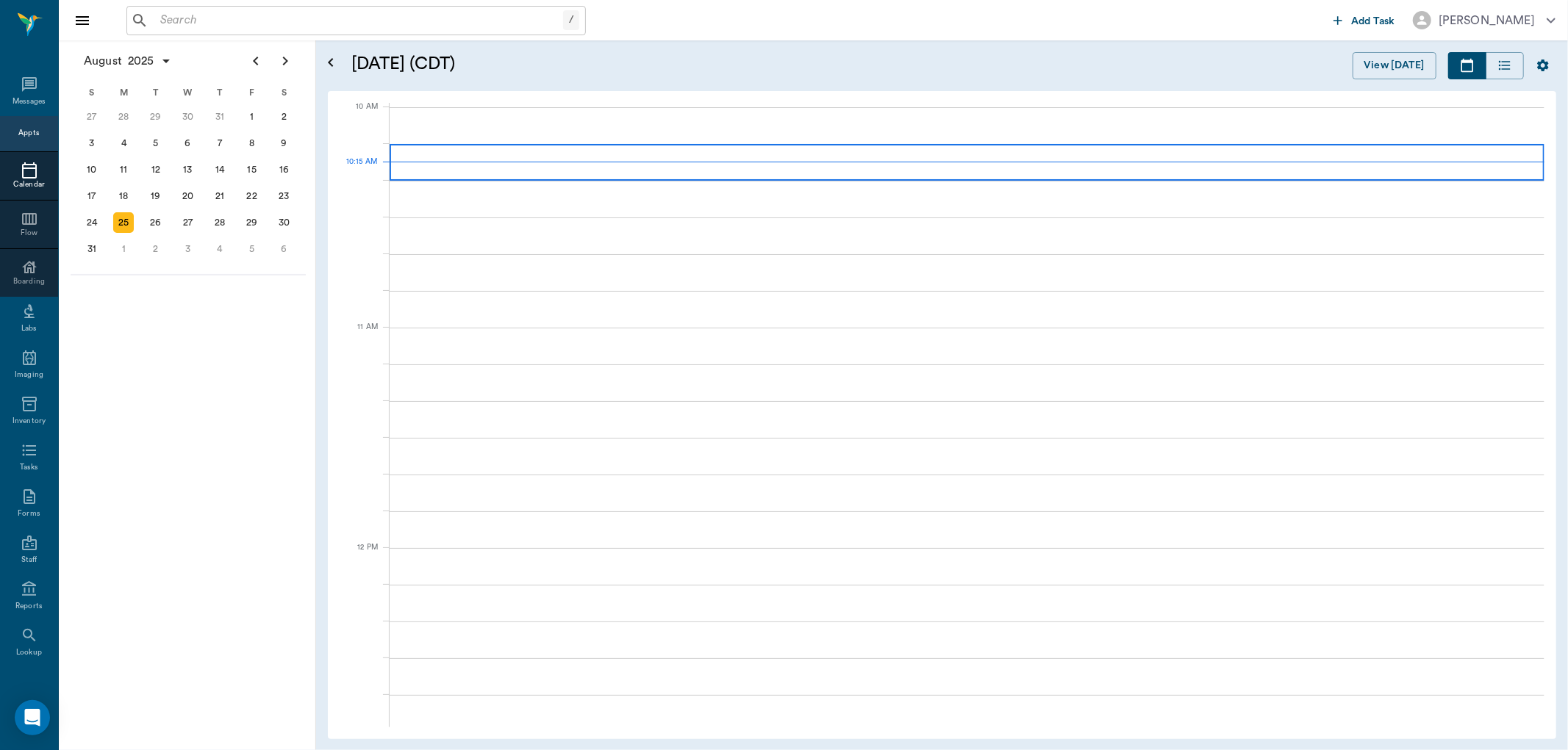
scroll to position [442, 0]
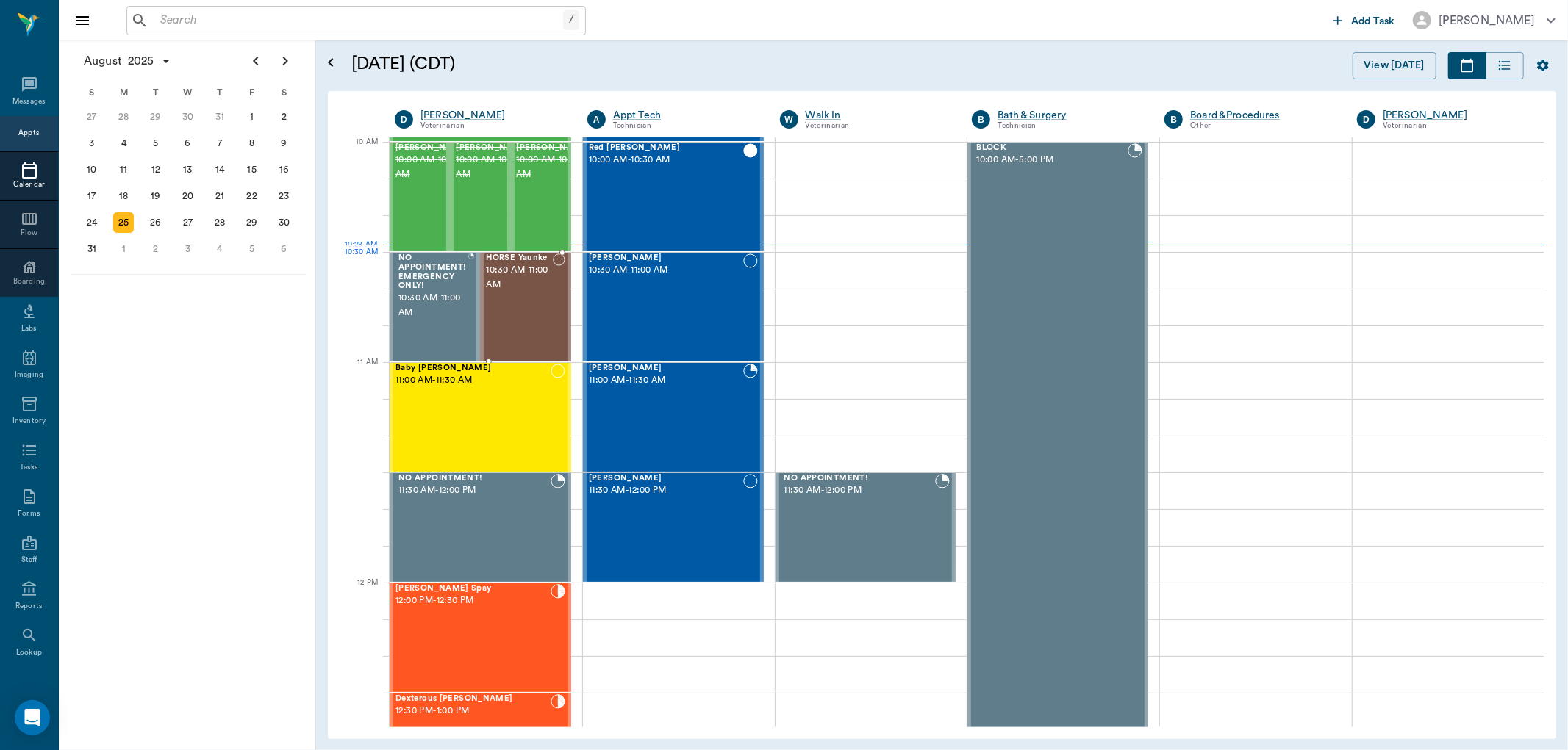
click at [498, 279] on span "10:30 AM - 11:00 AM" at bounding box center [519, 278] width 67 height 29
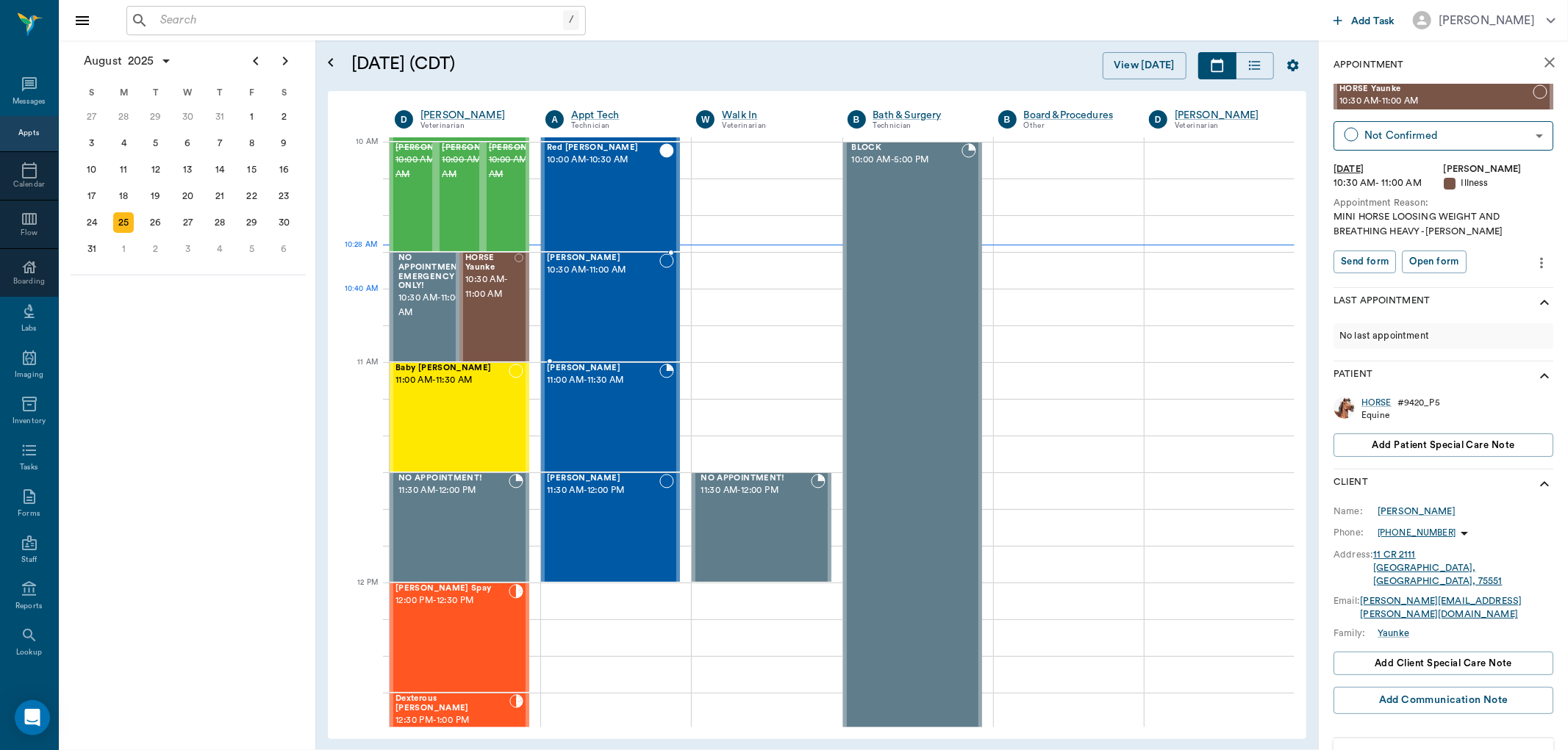
click at [618, 293] on div "[PERSON_NAME] 10:30 AM - 11:00 AM" at bounding box center [603, 307] width 112 height 107
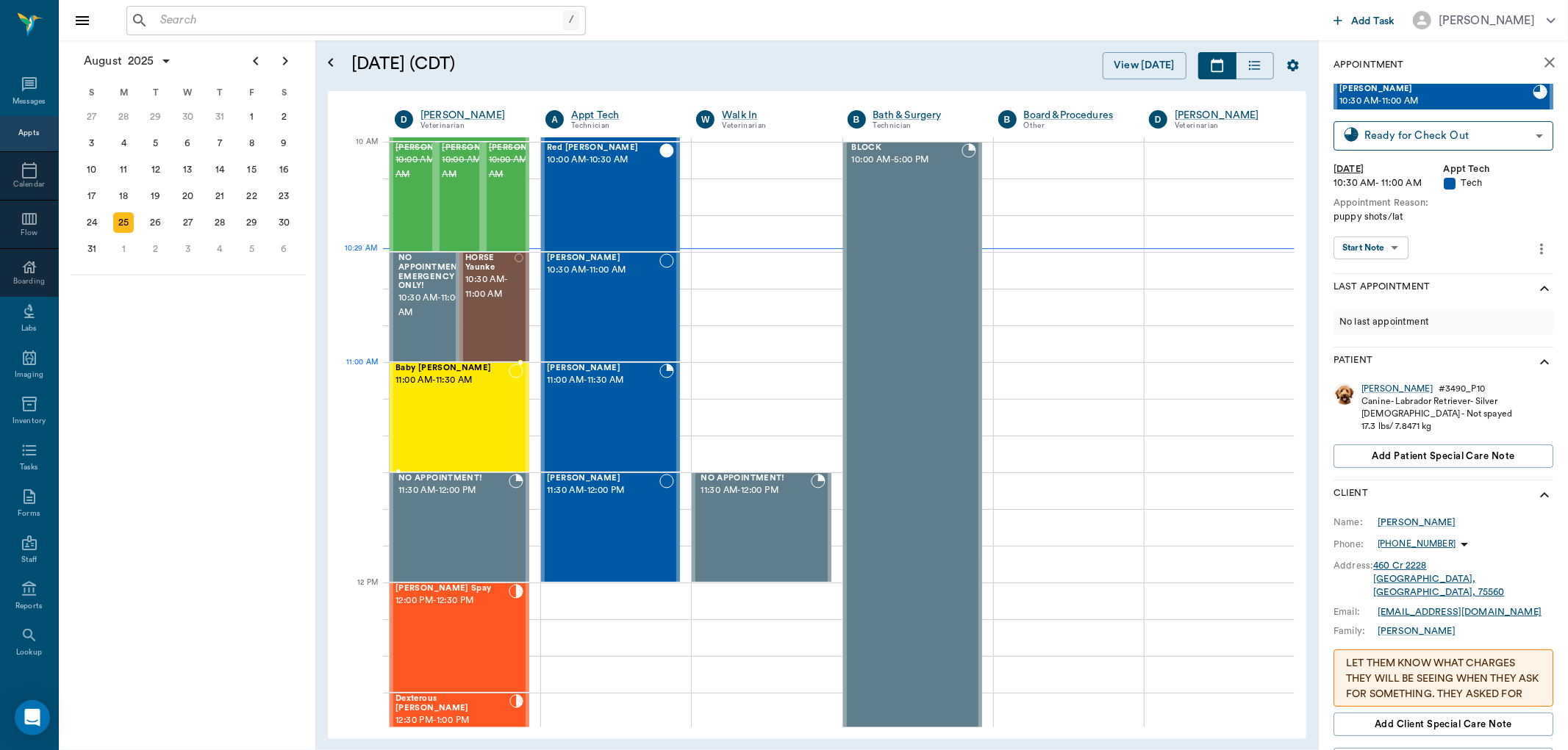
click at [456, 398] on div "Baby [PERSON_NAME] 11:00 AM - 11:30 AM" at bounding box center [452, 417] width 113 height 107
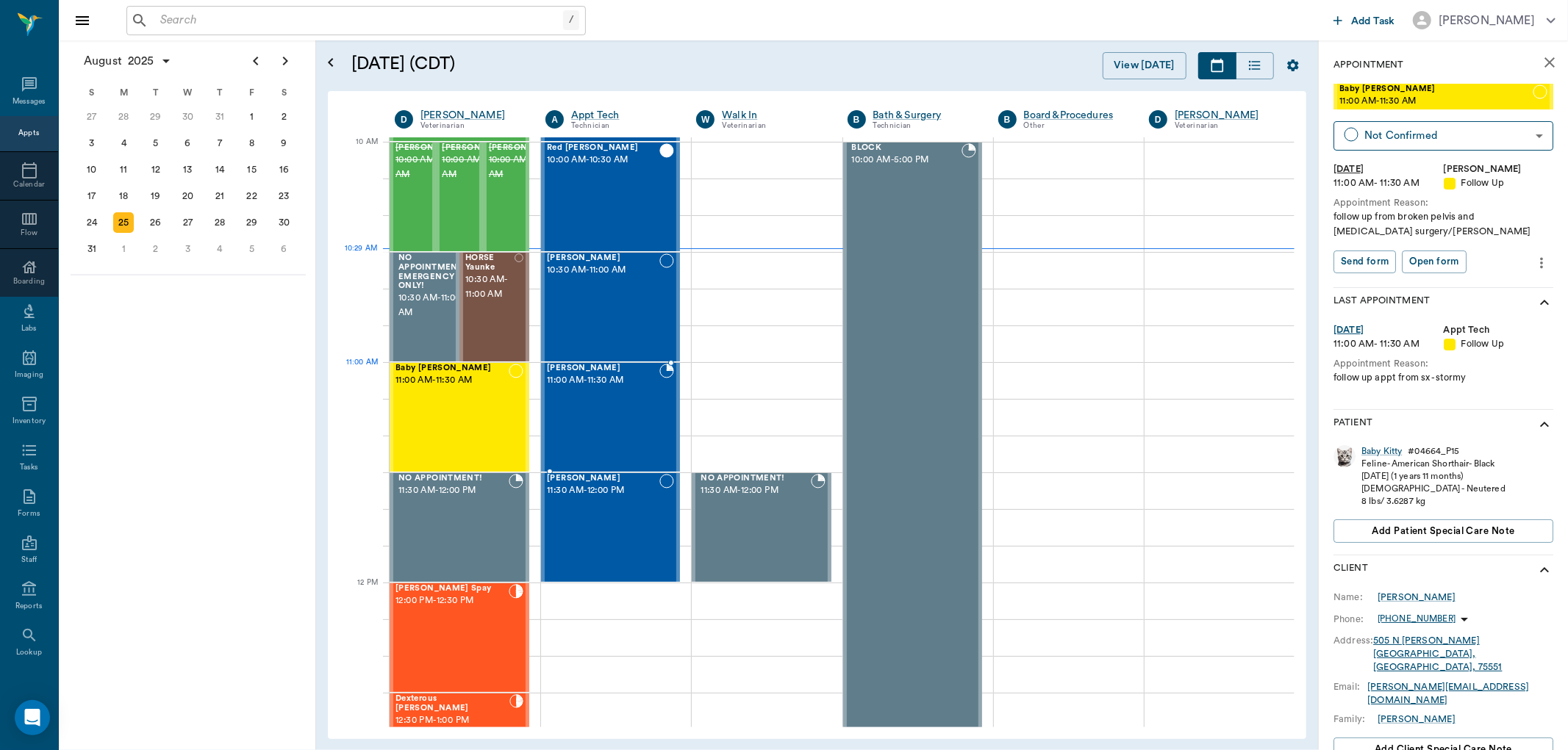
click at [597, 397] on div "[PERSON_NAME] 11:00 AM - 11:30 AM" at bounding box center [603, 417] width 112 height 107
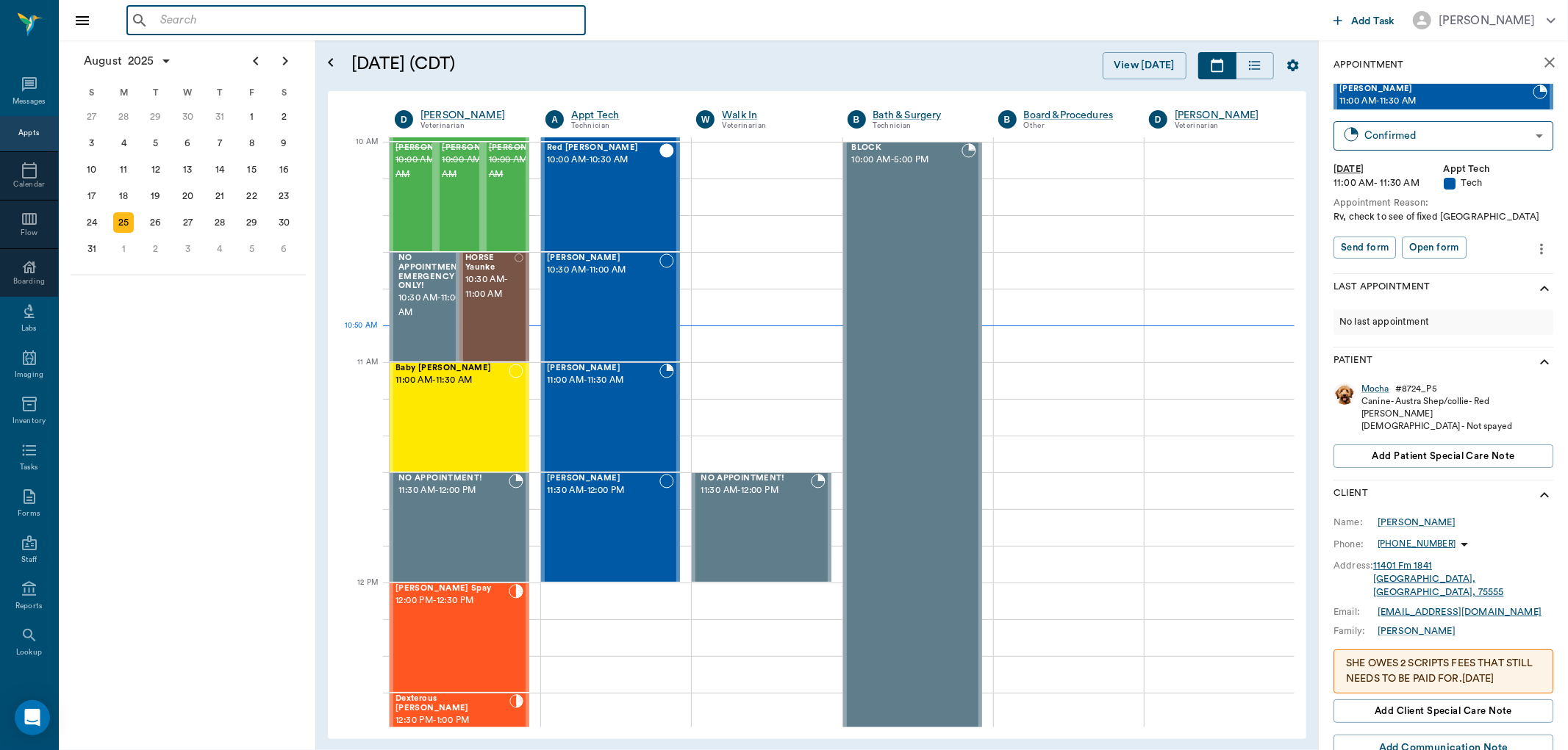
click at [488, 24] on input "text" at bounding box center [367, 21] width 425 height 21
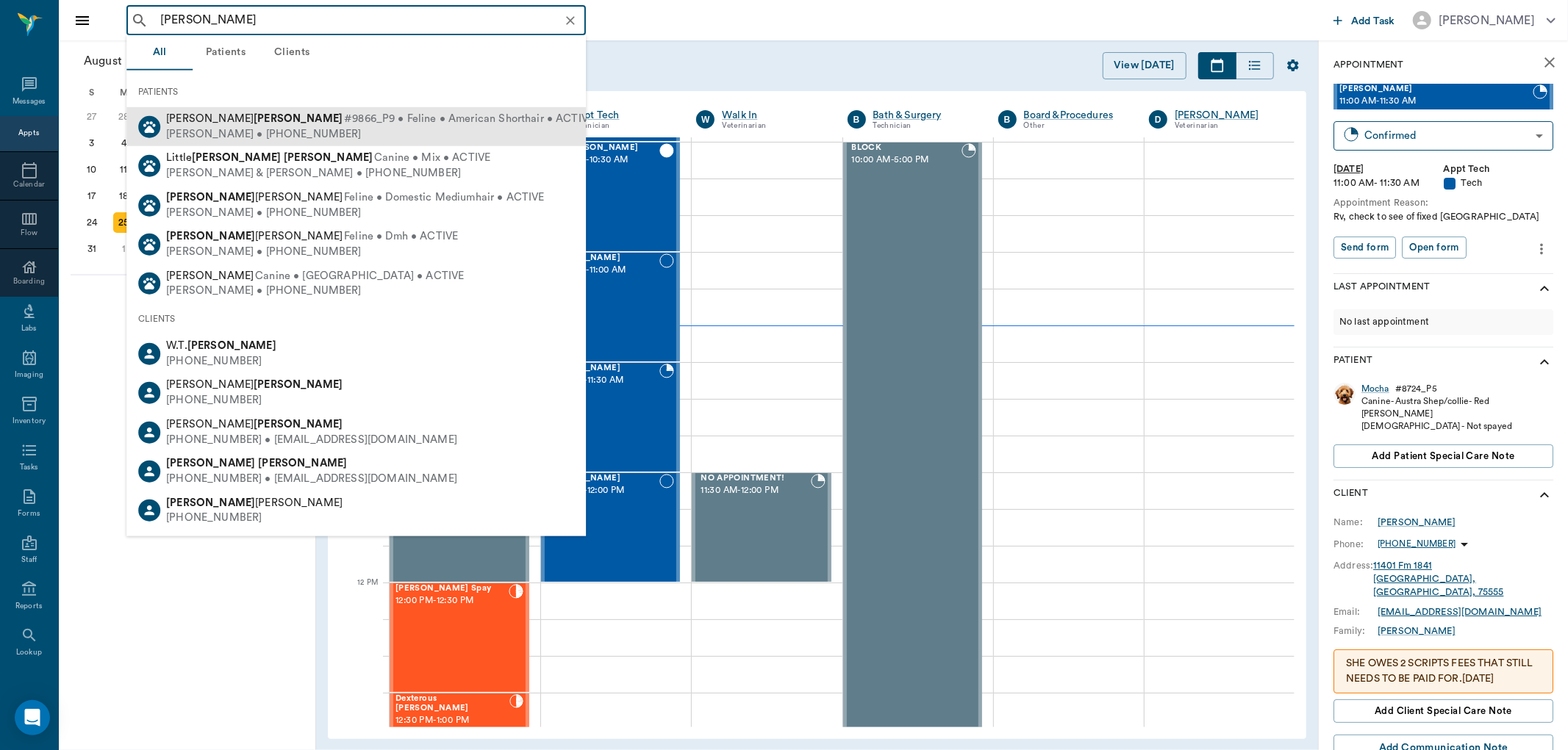
click at [457, 115] on span "#9866_P9 • Feline • American Shorthair • ACTIVE" at bounding box center [469, 119] width 250 height 15
type input "john larue"
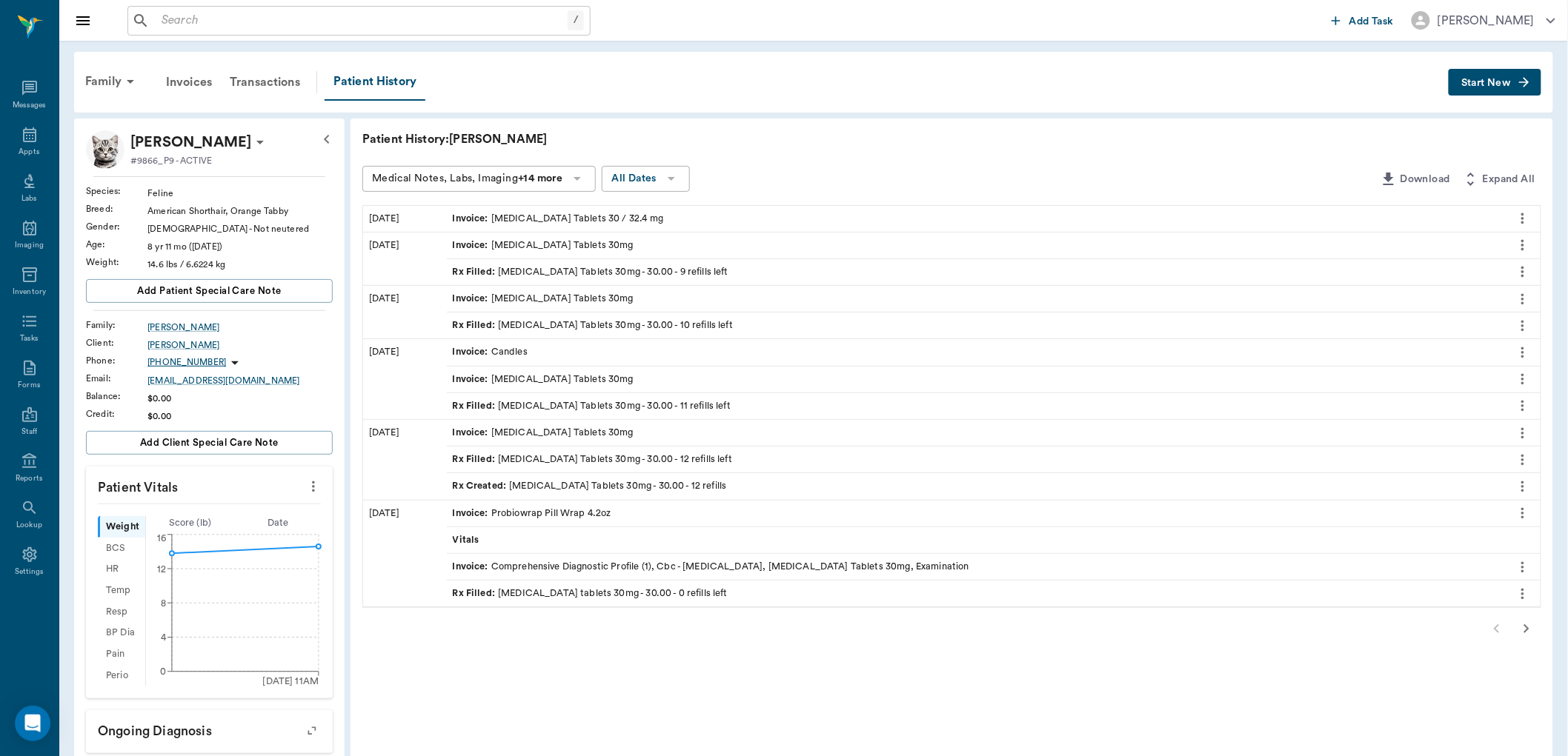
click at [620, 270] on div "Rx Filled : Phenobarb Tablets 30mg - 30.00 - 9 refills left" at bounding box center [591, 272] width 276 height 14
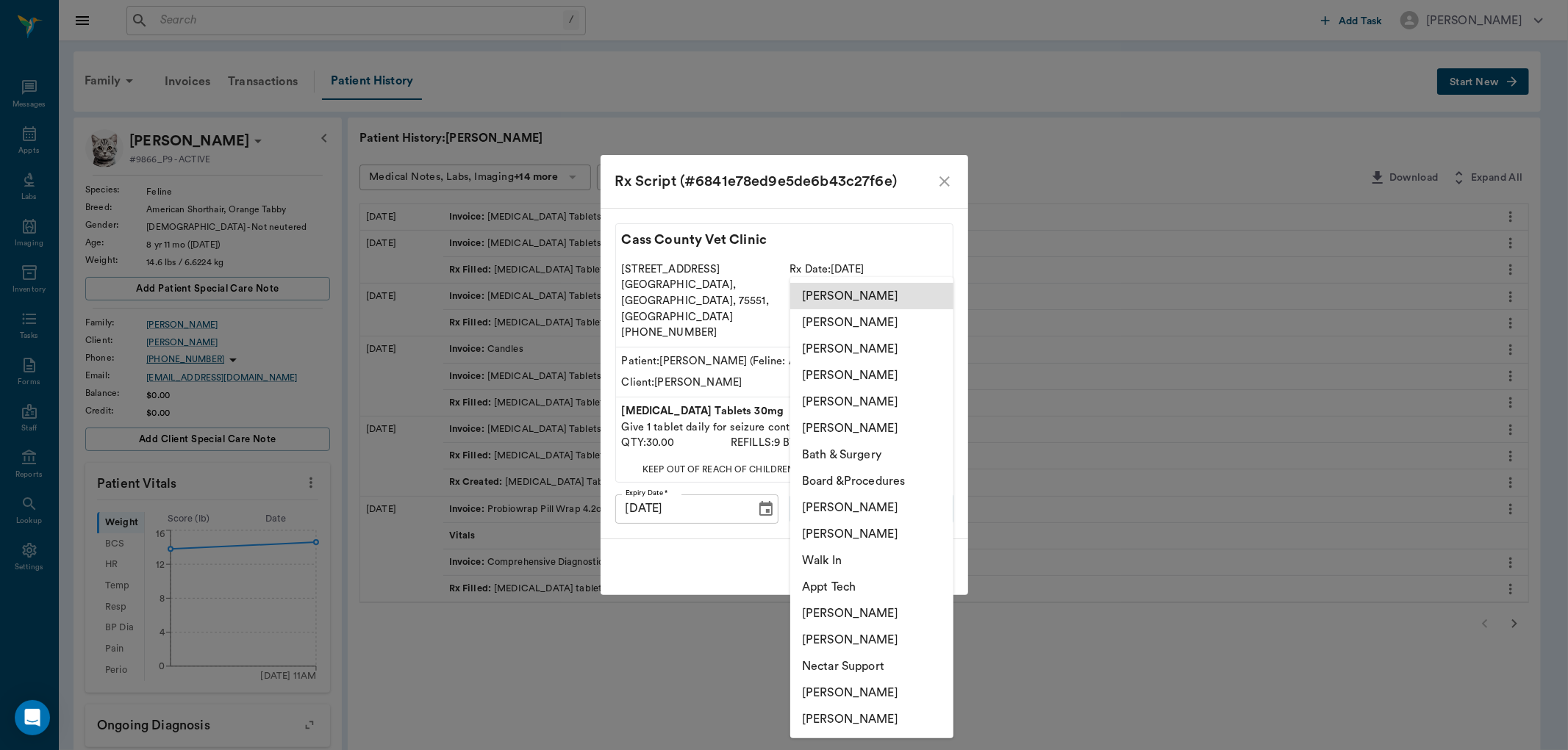
click at [892, 488] on body "/ ​ Add Task Dr. Bert Ellsworth Nectar Messages Appts Labs Imaging Inventory Ta…" at bounding box center [784, 509] width 1568 height 1018
click at [883, 533] on li "[PERSON_NAME]" at bounding box center [871, 534] width 163 height 27
type input "642ef10e332a41444de2bad1"
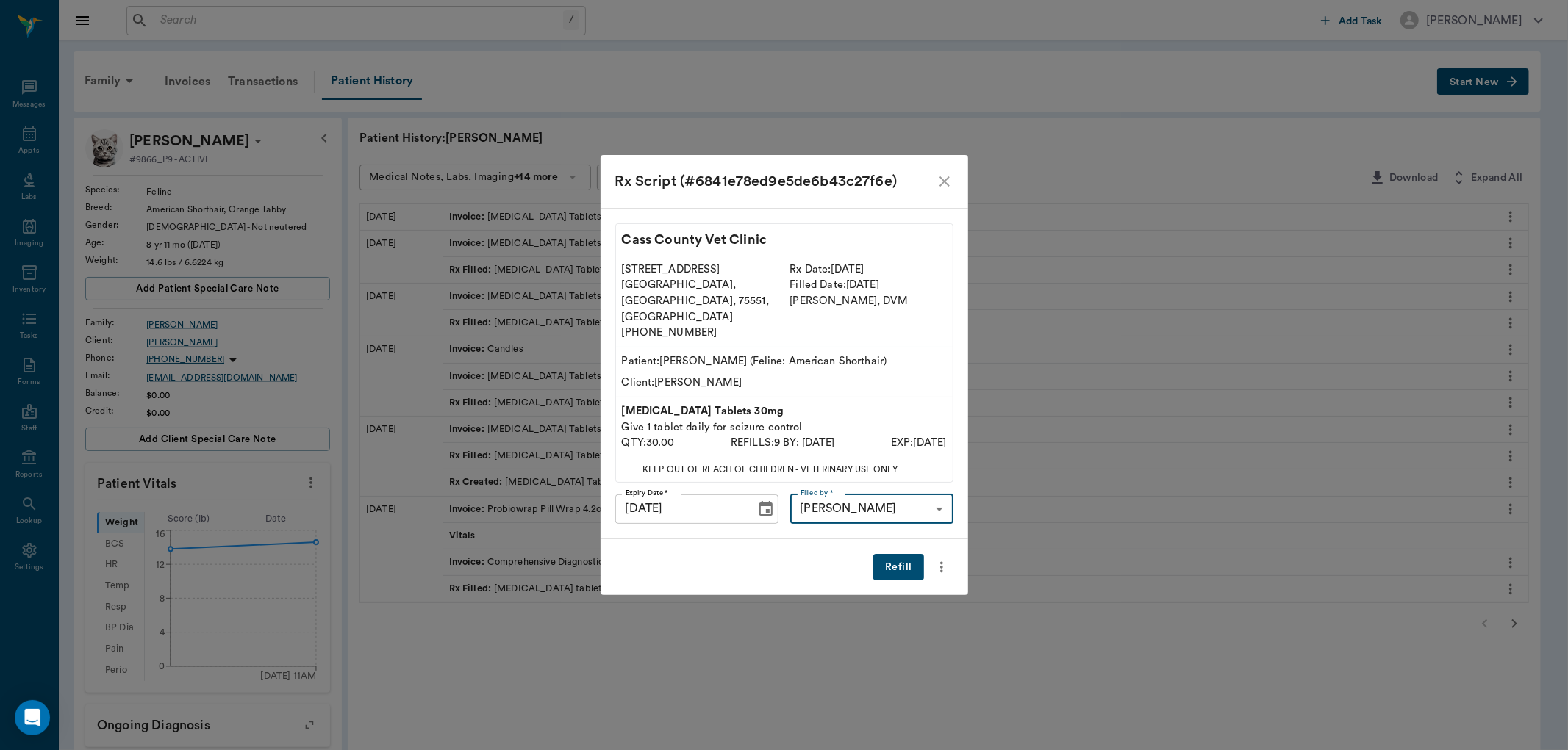
click at [900, 554] on button "Refill" at bounding box center [899, 567] width 50 height 27
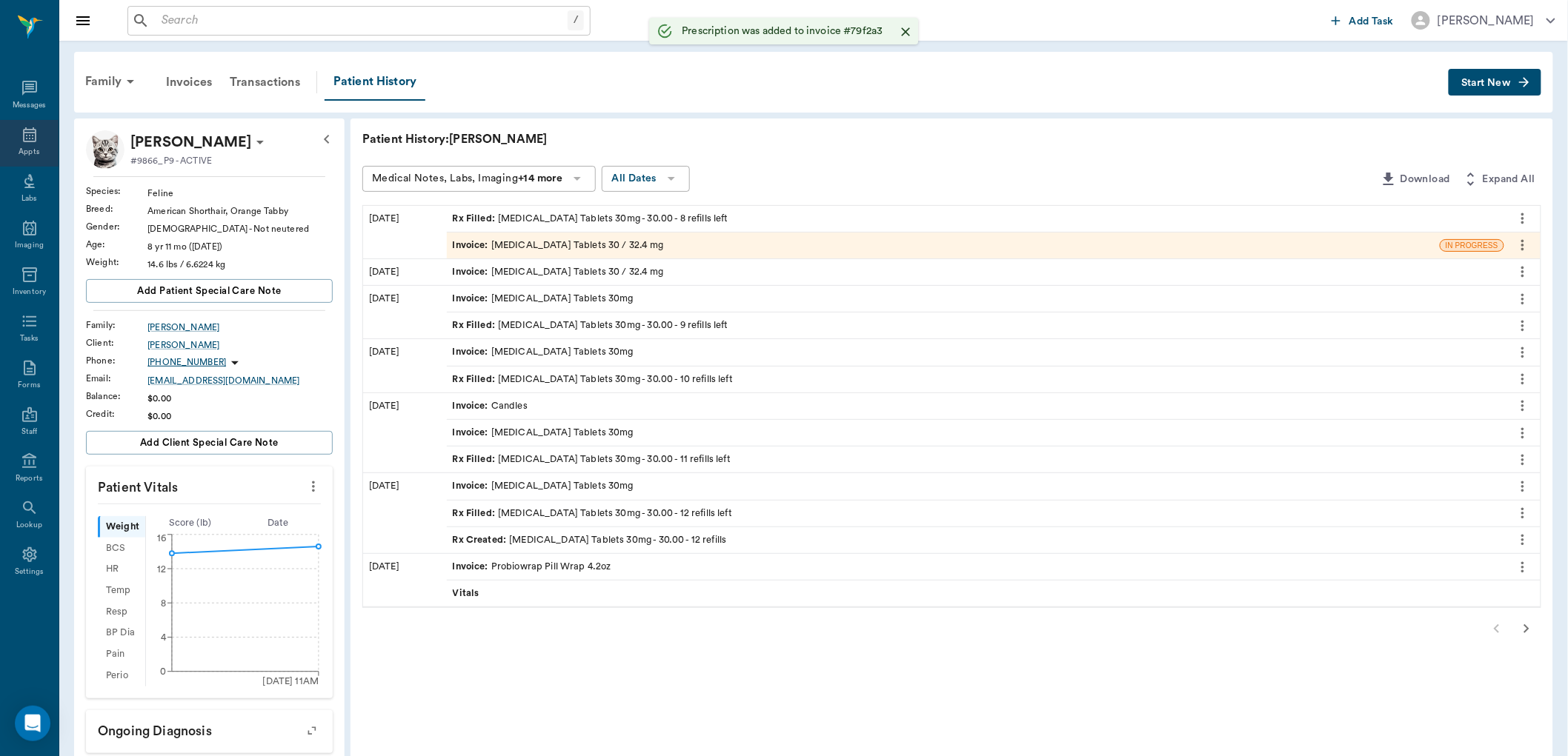
click at [22, 145] on div "Appts" at bounding box center [29, 143] width 59 height 47
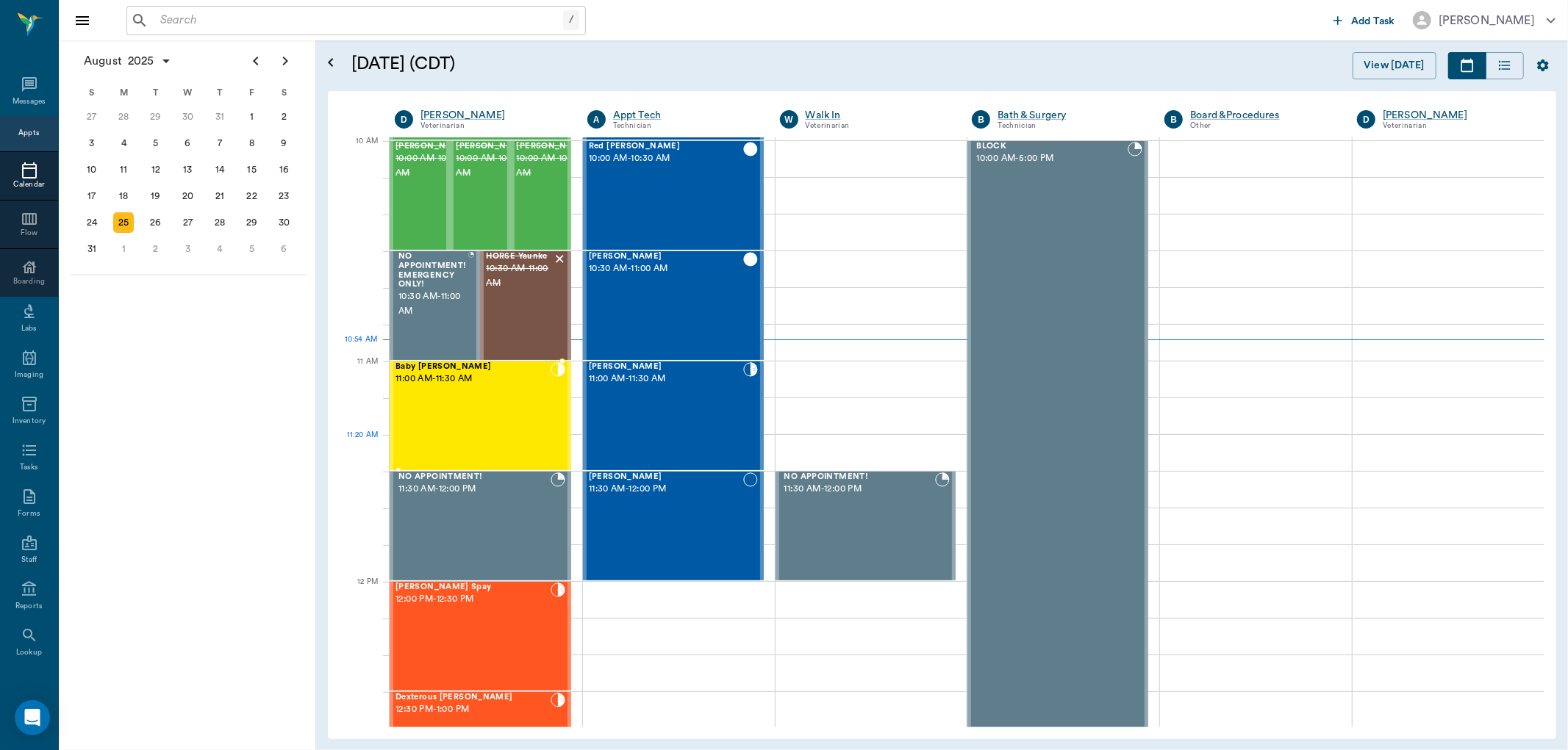
scroll to position [443, 0]
click at [689, 403] on div "[PERSON_NAME] 11:00 AM - 11:30 AM" at bounding box center [666, 416] width 154 height 107
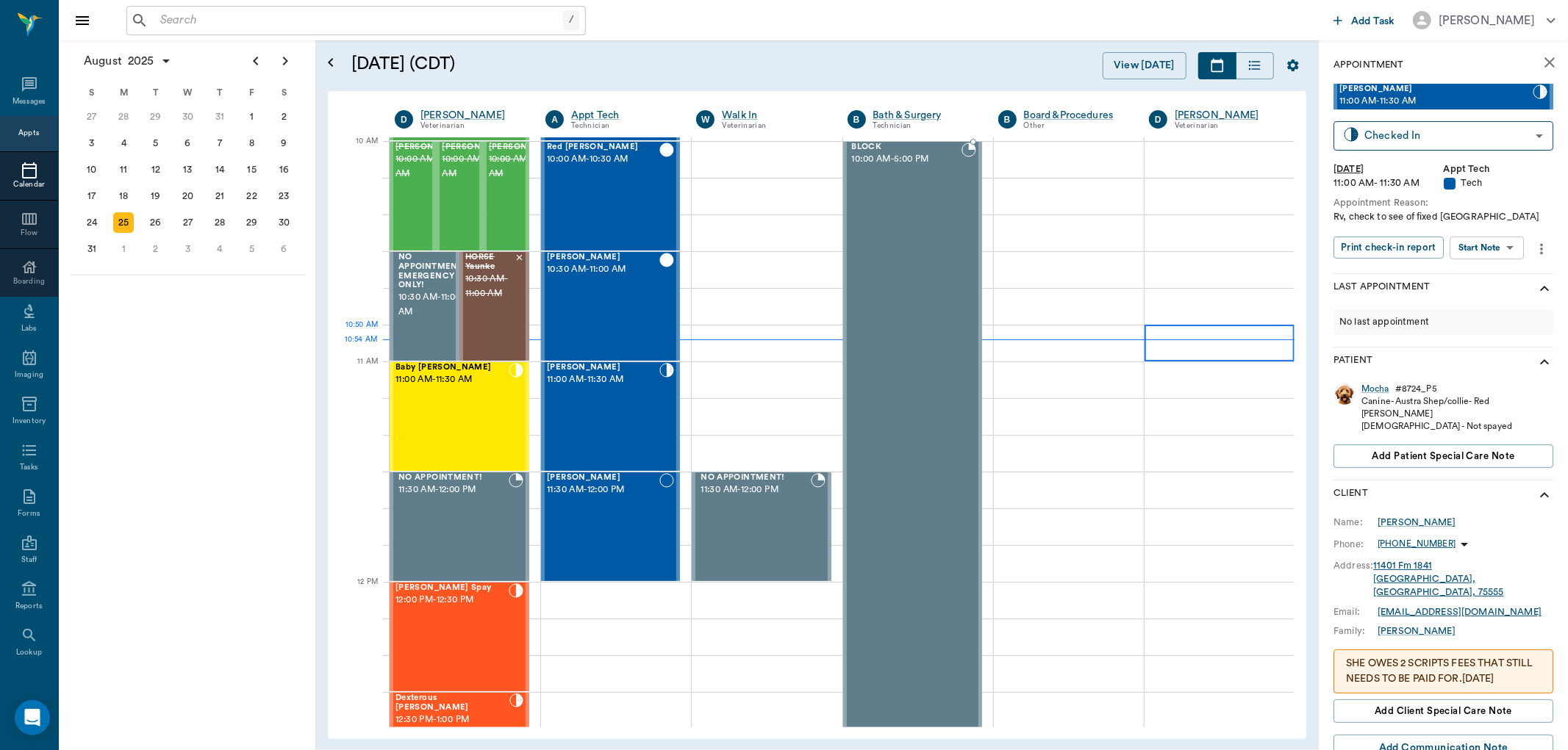
type input "CHECKED_IN"
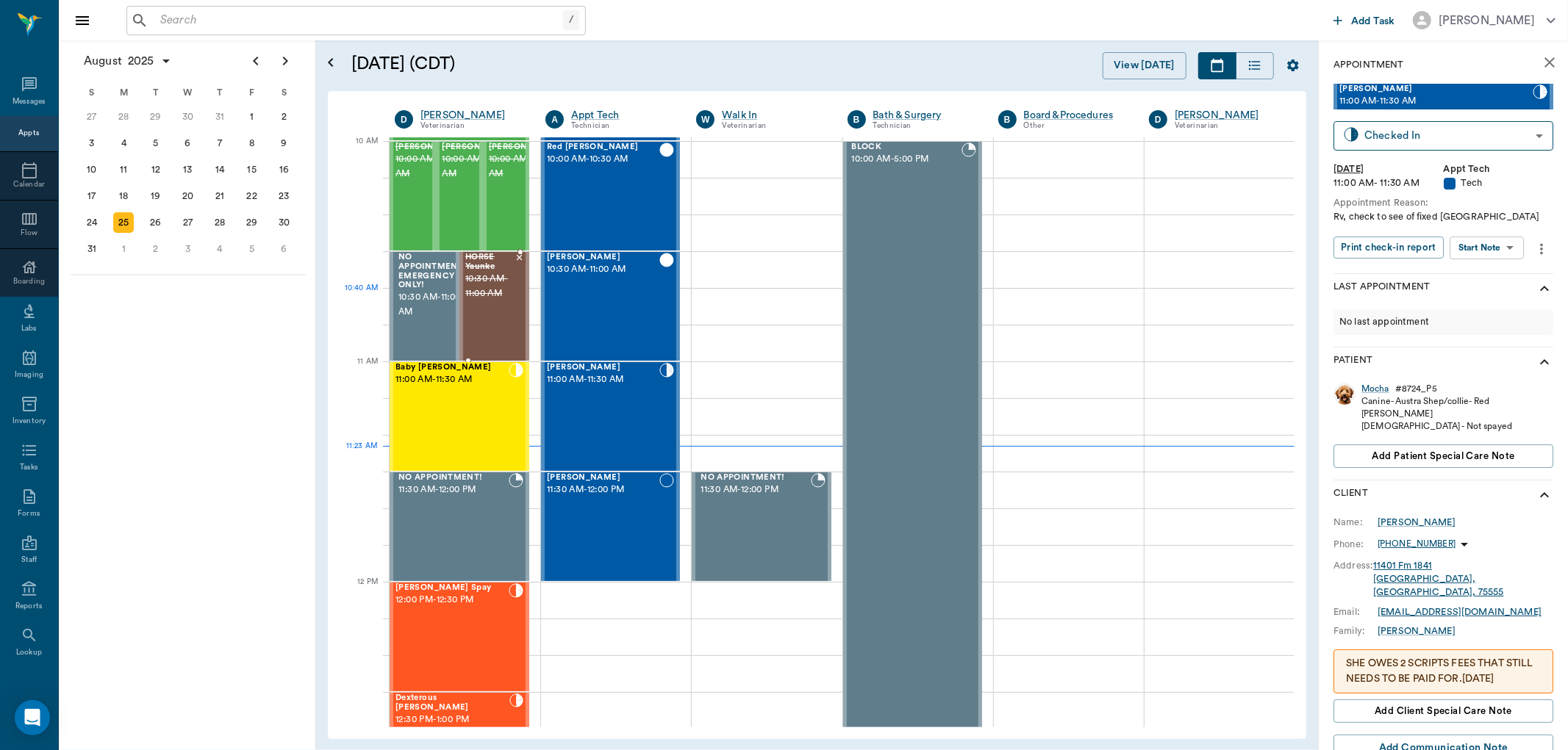
click at [486, 288] on span "10:30 AM - 11:00 AM" at bounding box center [490, 287] width 49 height 29
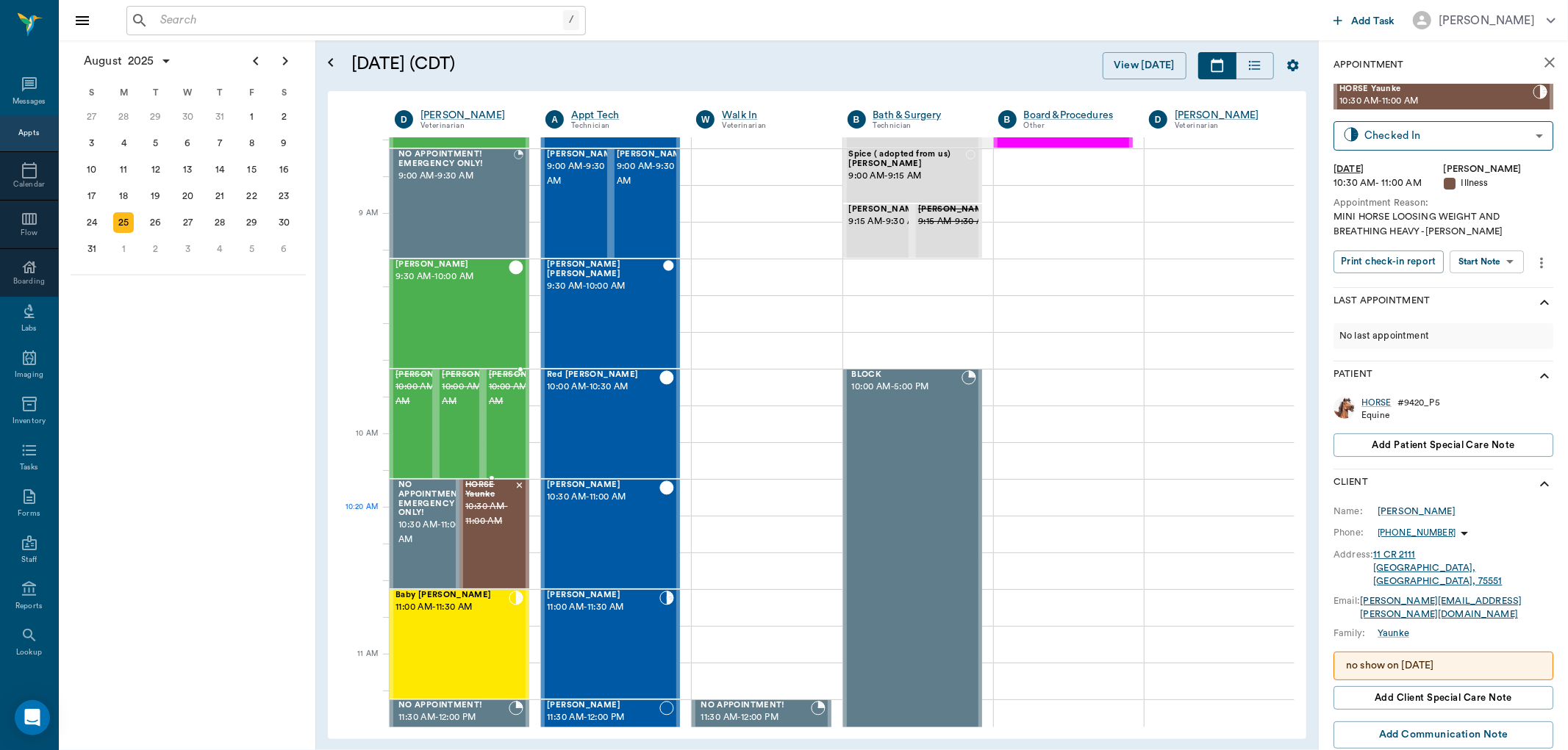
scroll to position [245, 0]
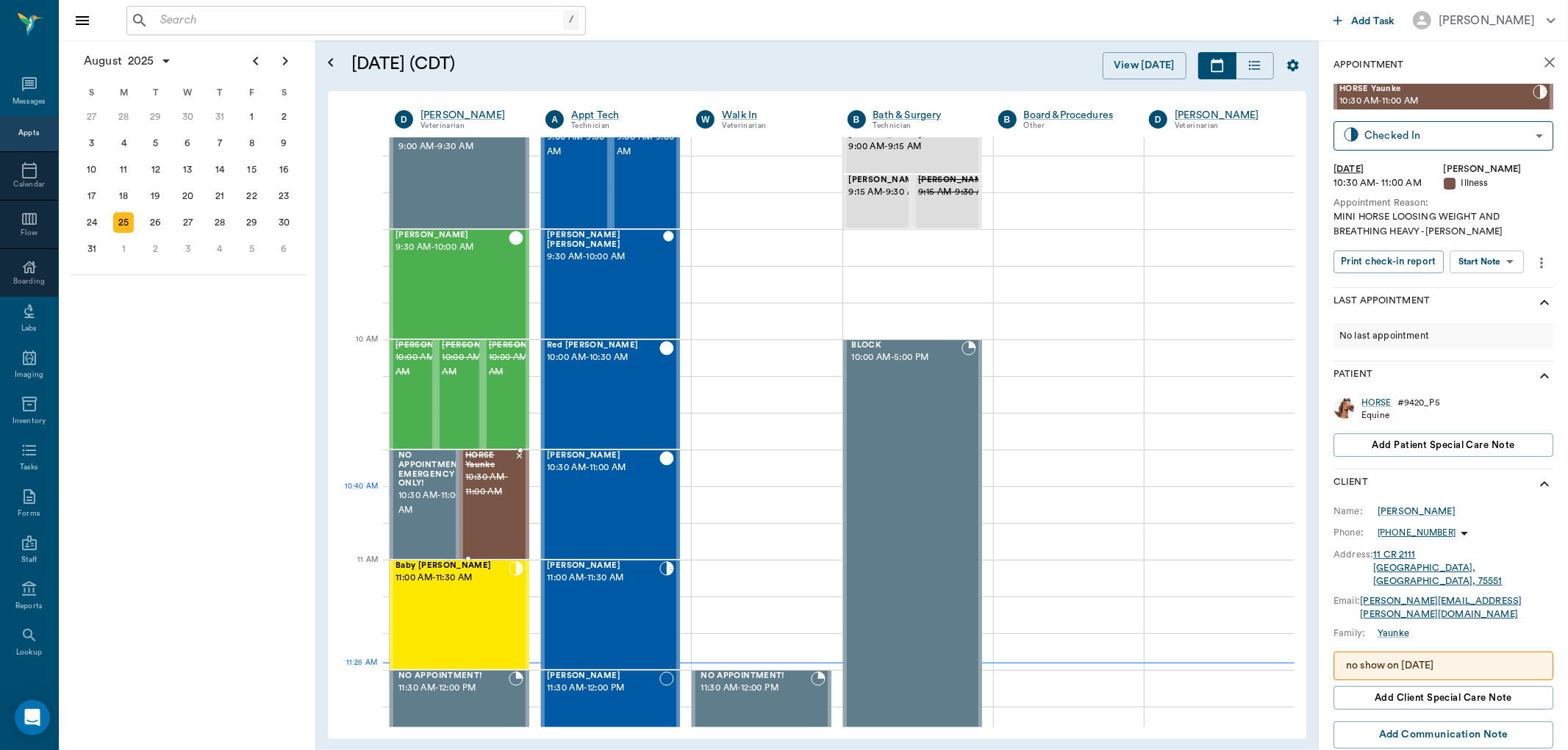
click at [504, 516] on div "HORSE Yaunke 10:30 AM - 11:00 AM" at bounding box center [490, 504] width 49 height 107
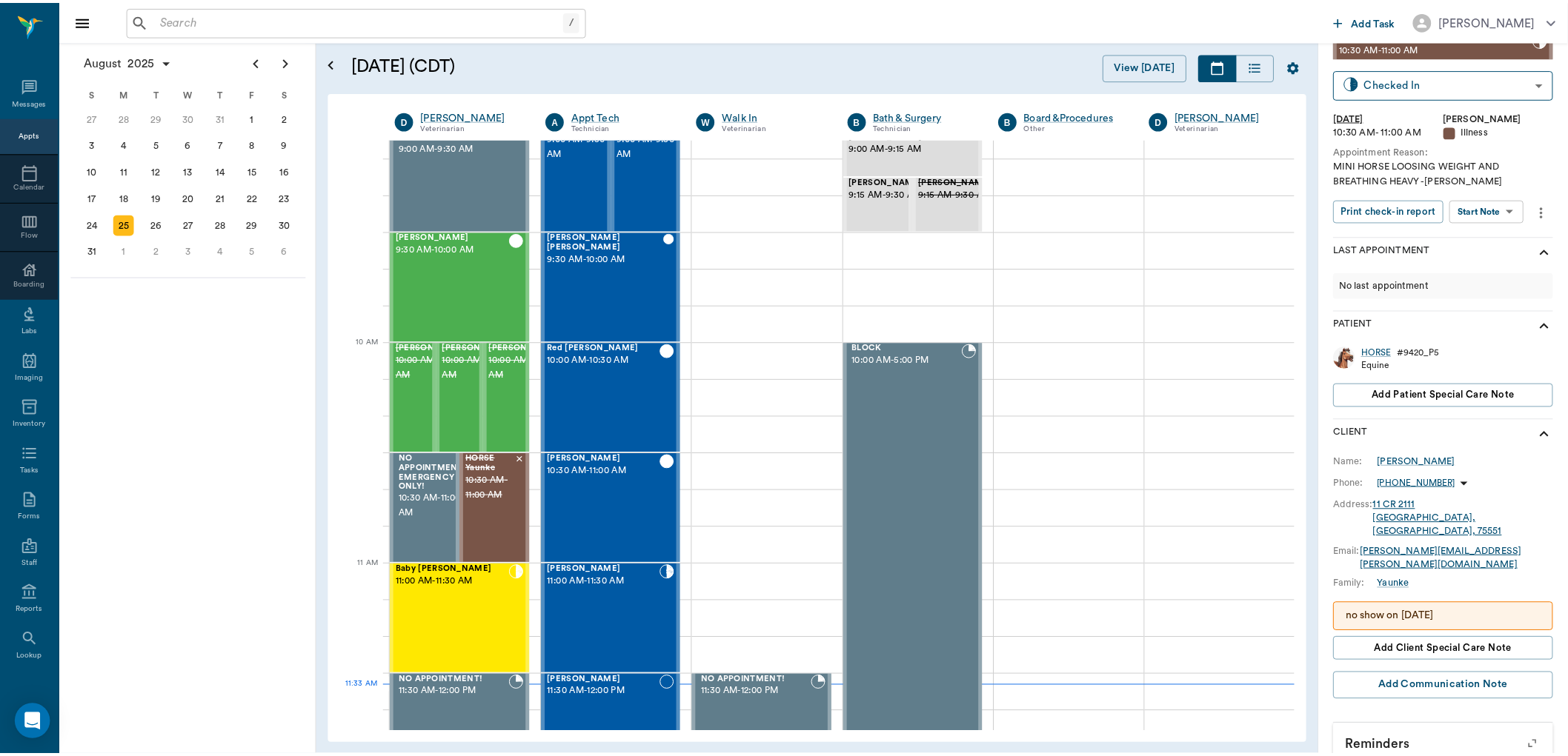
scroll to position [0, 0]
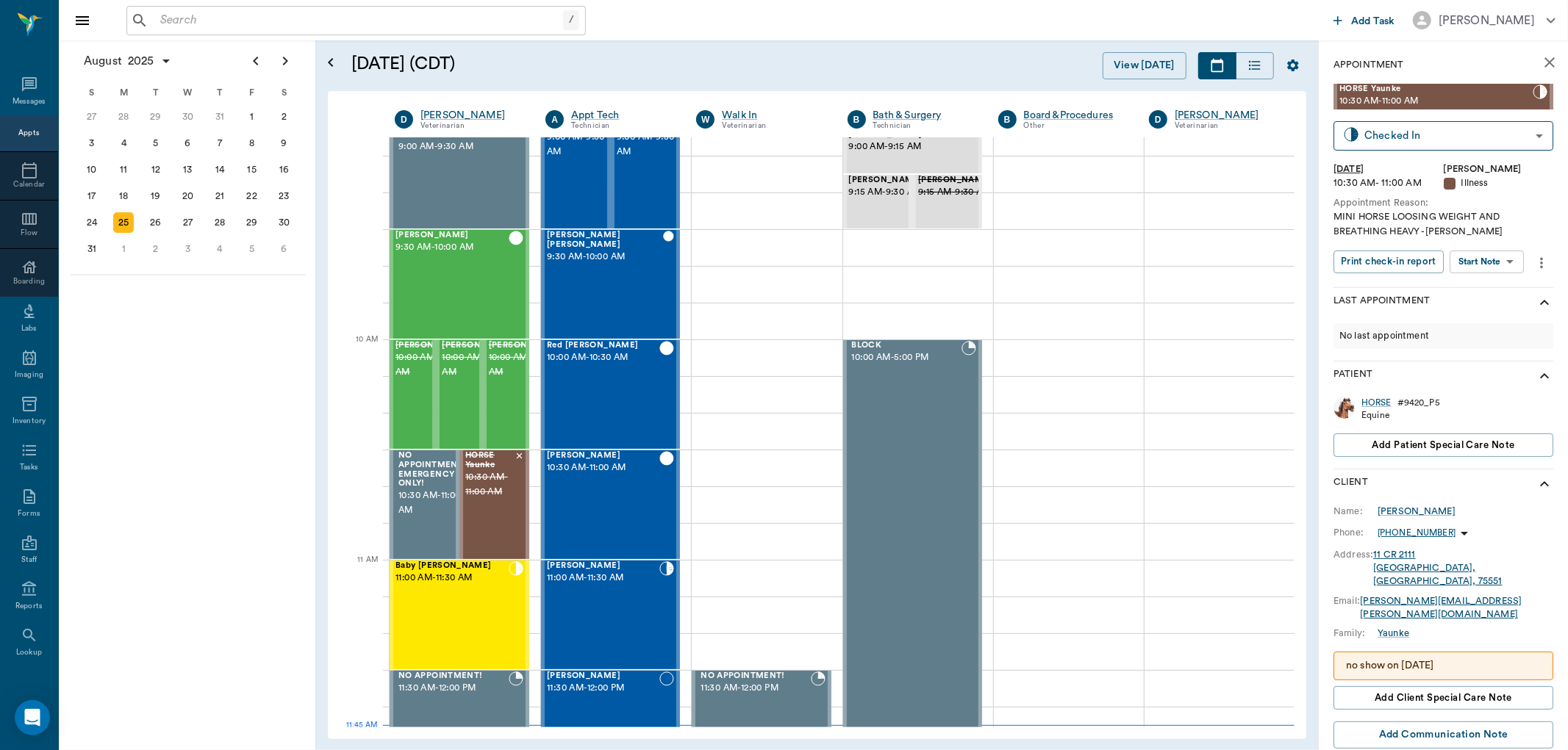
click at [164, 17] on input "text" at bounding box center [359, 21] width 409 height 21
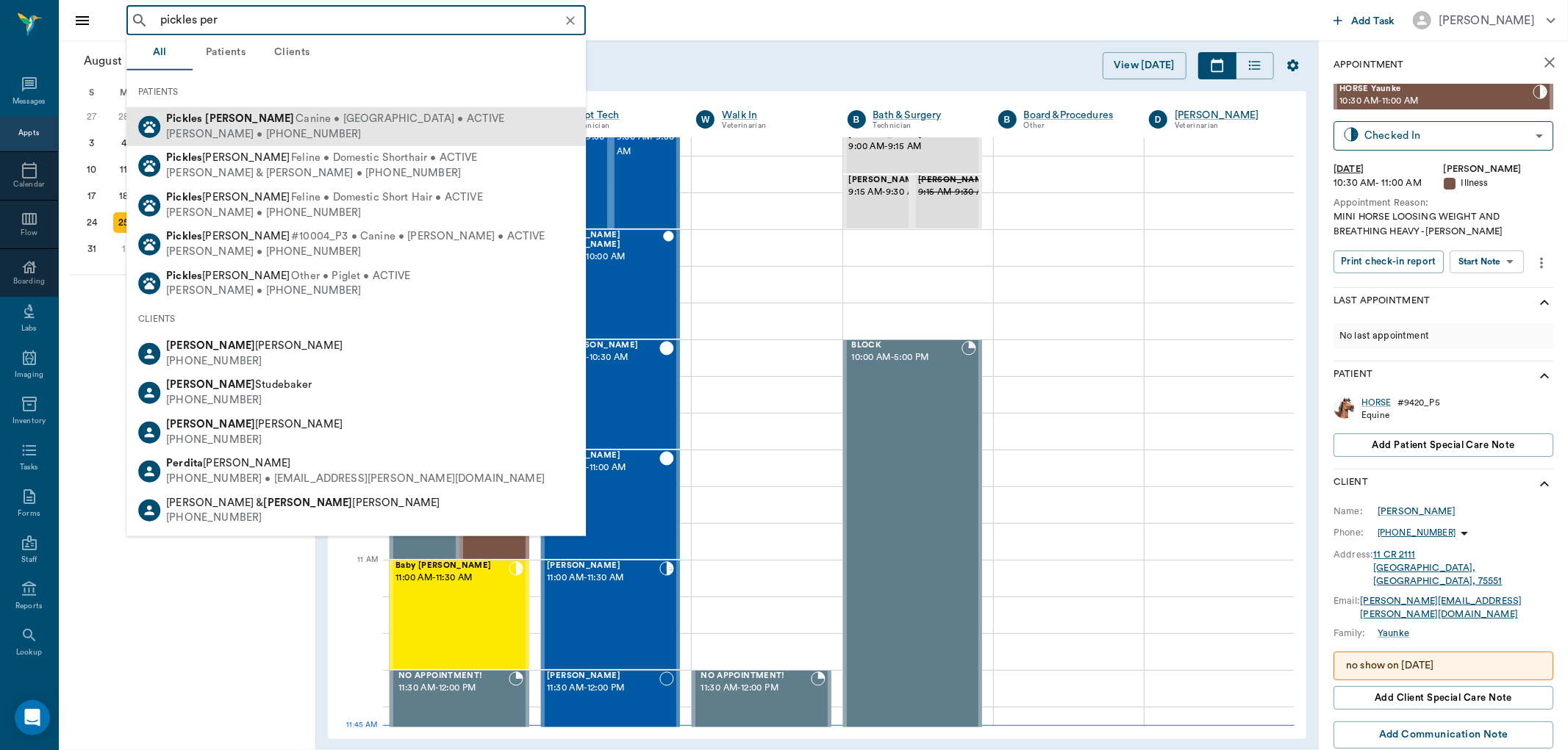
click at [258, 130] on div "JIM Perkins • (430) 342-7602" at bounding box center [335, 133] width 338 height 15
type input "pickles per"
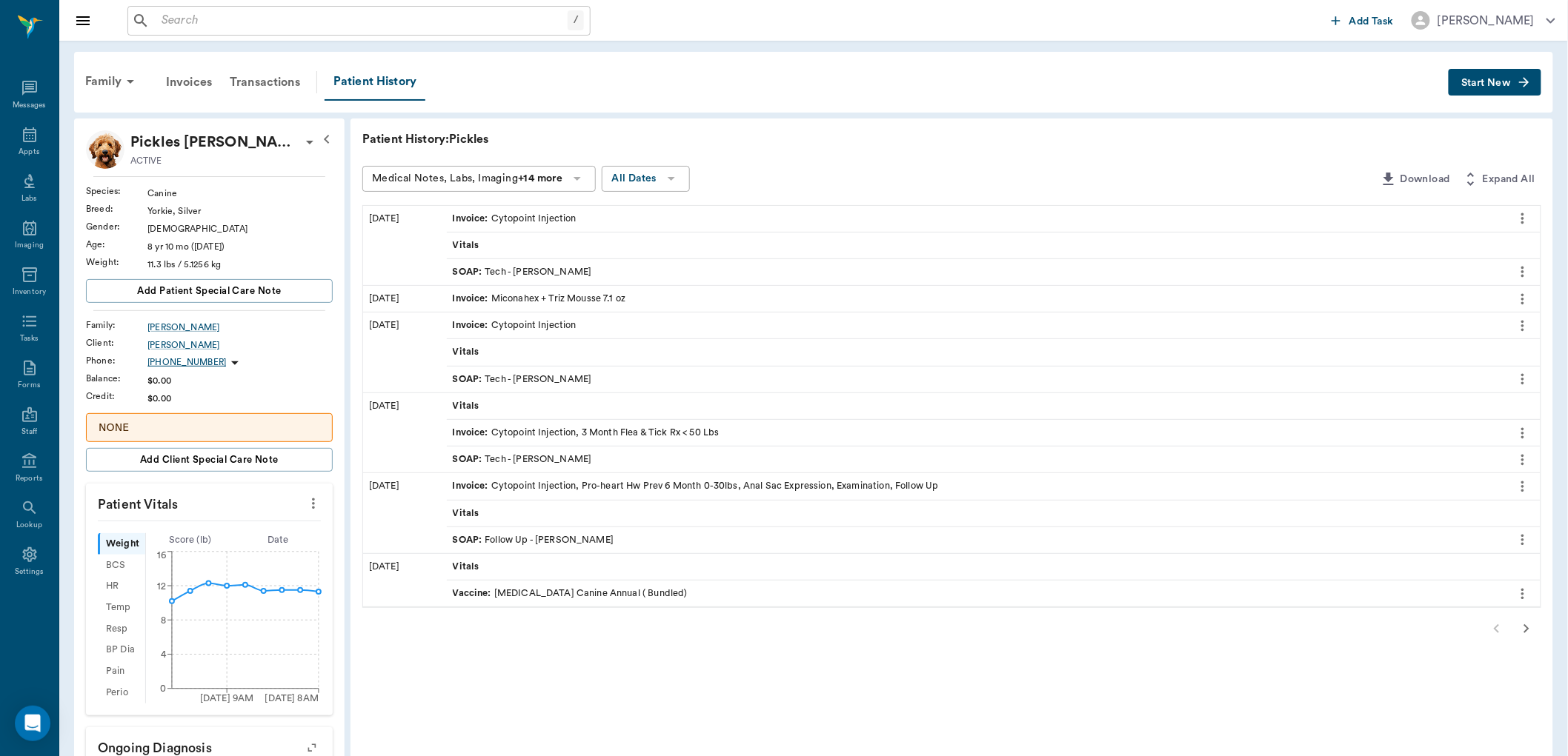
click at [1527, 631] on icon "button" at bounding box center [1527, 629] width 5 height 9
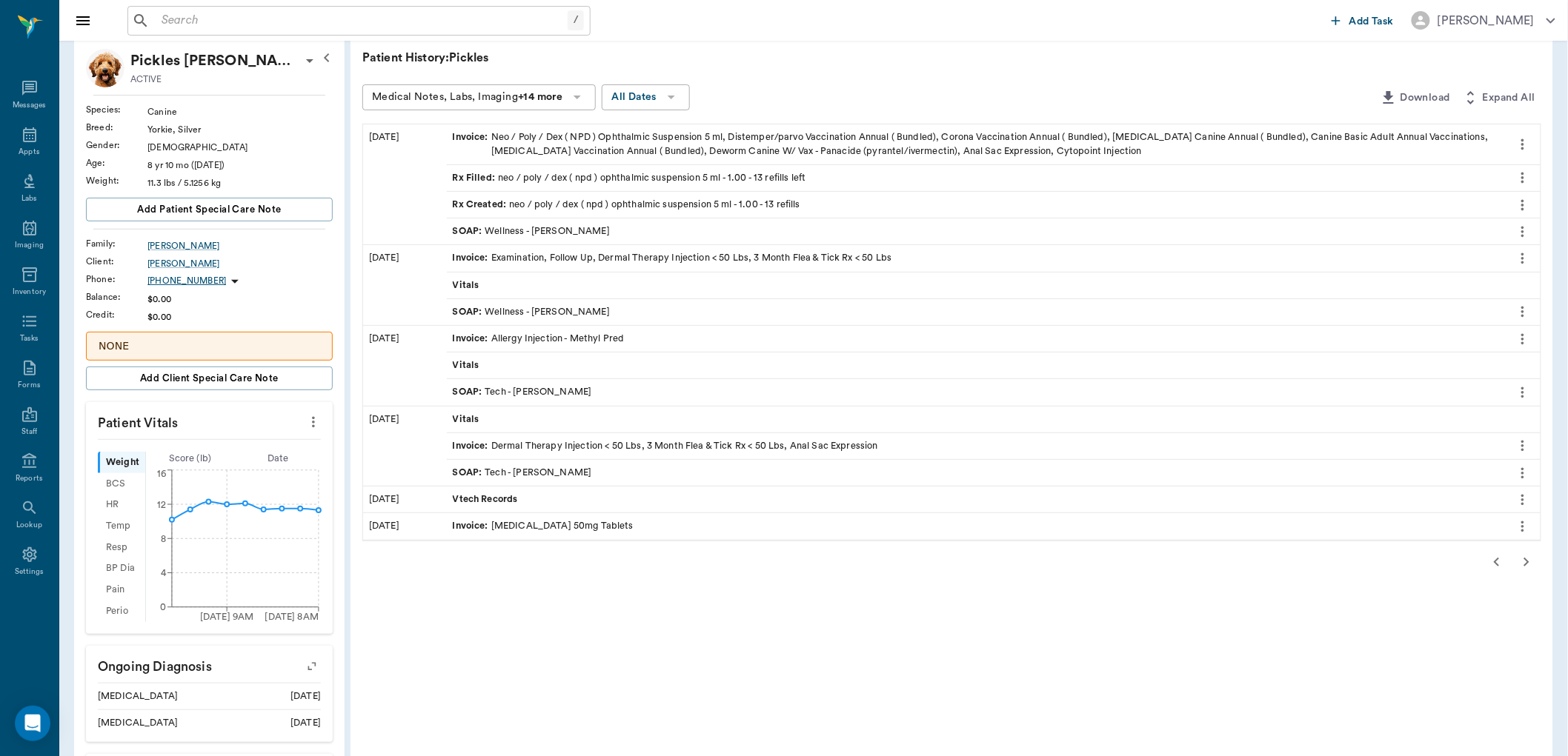
scroll to position [83, 0]
click at [1529, 560] on icon "button" at bounding box center [1527, 561] width 5 height 9
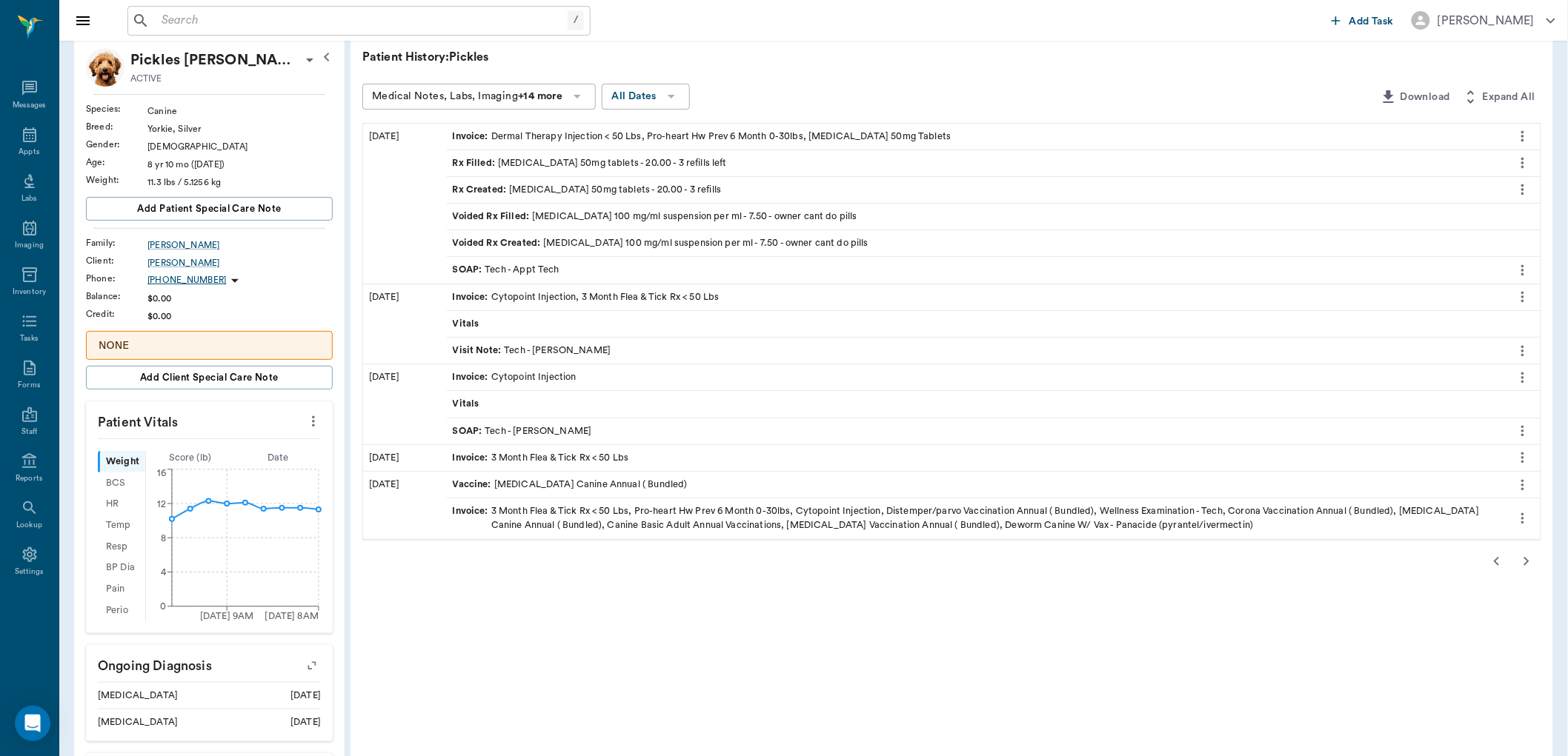
click at [506, 164] on div "Rx Filled : fluconazole 50mg tablets - 20.00 - 3 refills left" at bounding box center [590, 163] width 274 height 14
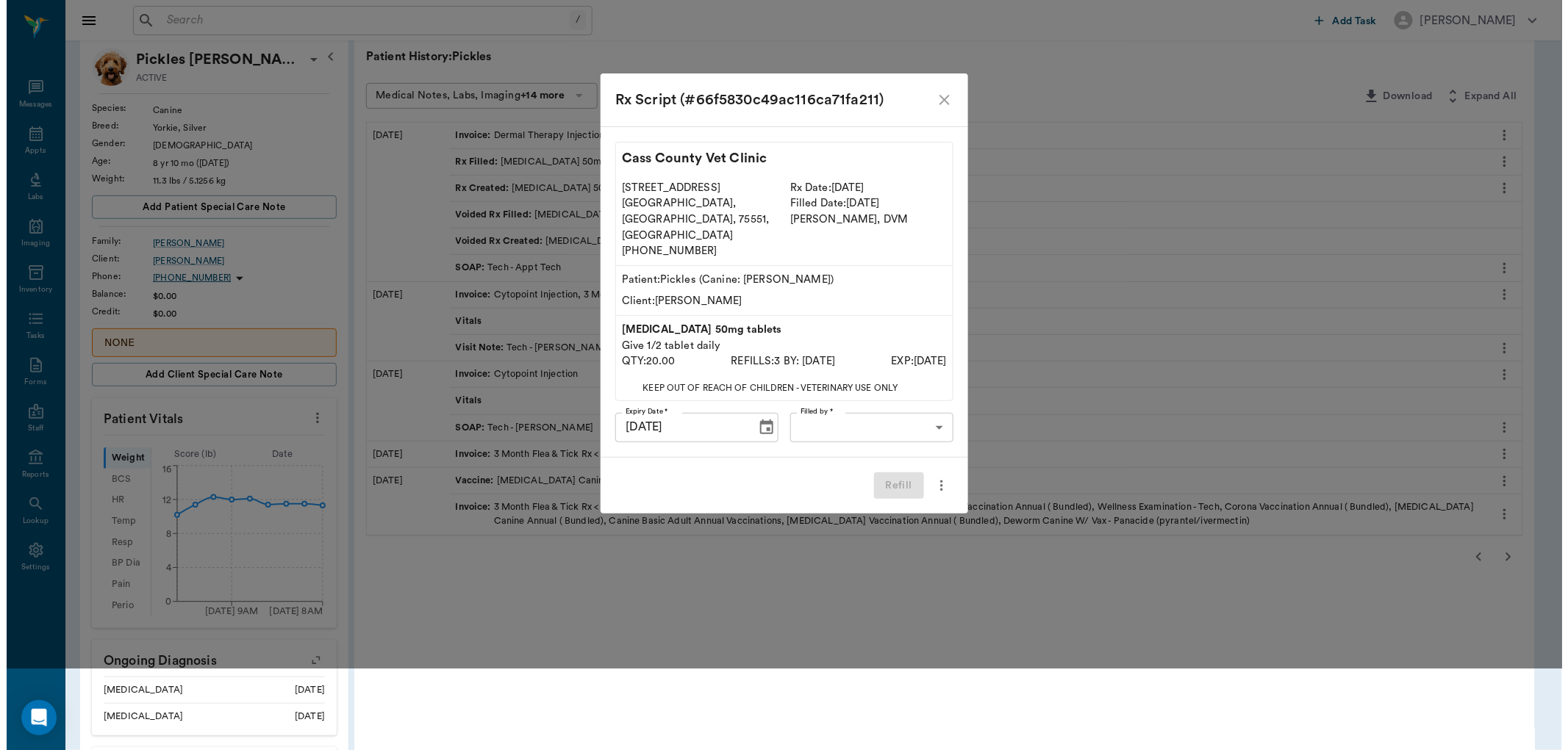
scroll to position [0, 0]
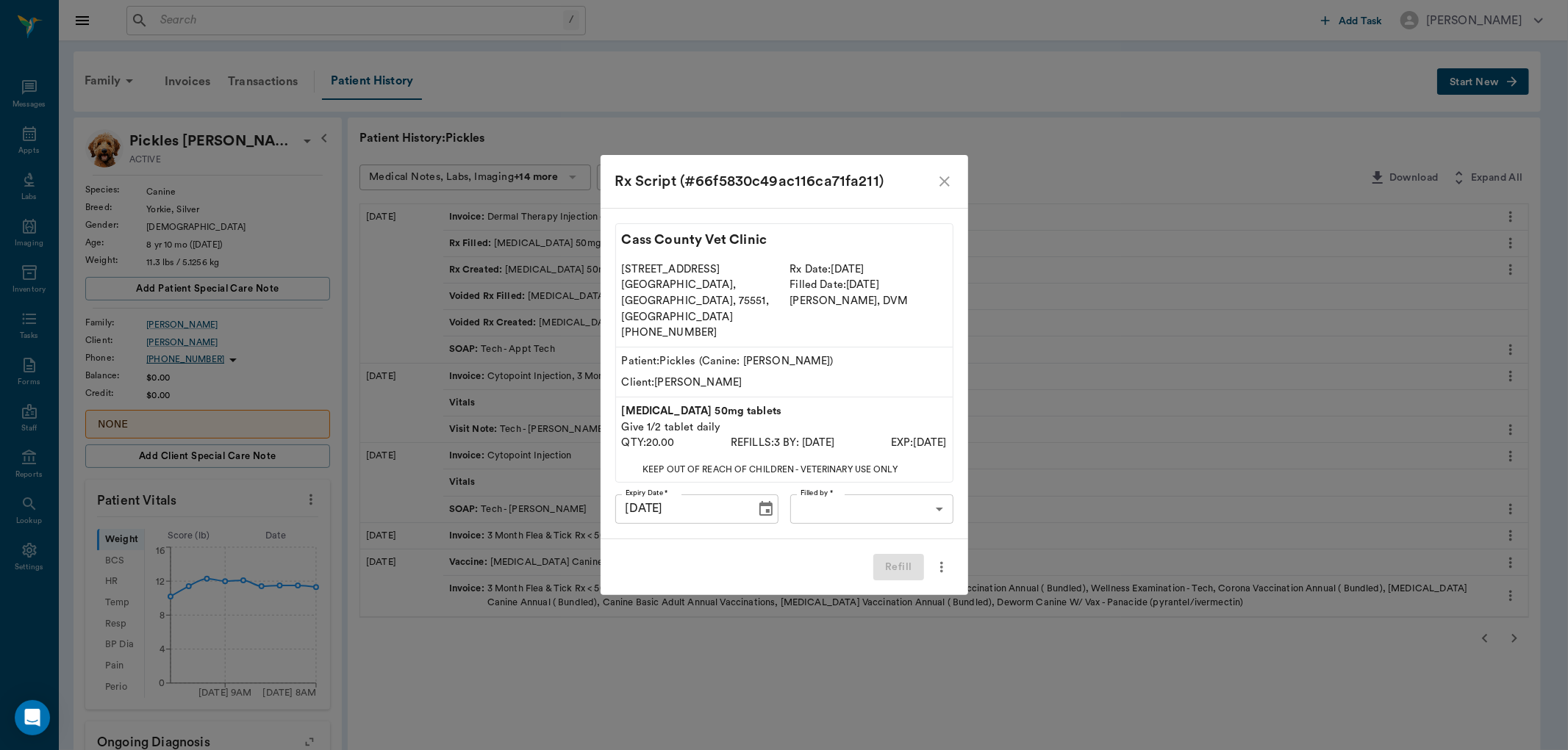
click at [905, 487] on body "/ ​ Add Task Dr. Bert Ellsworth Nectar Messages Appts Labs Imaging Inventory Ta…" at bounding box center [784, 623] width 1568 height 1247
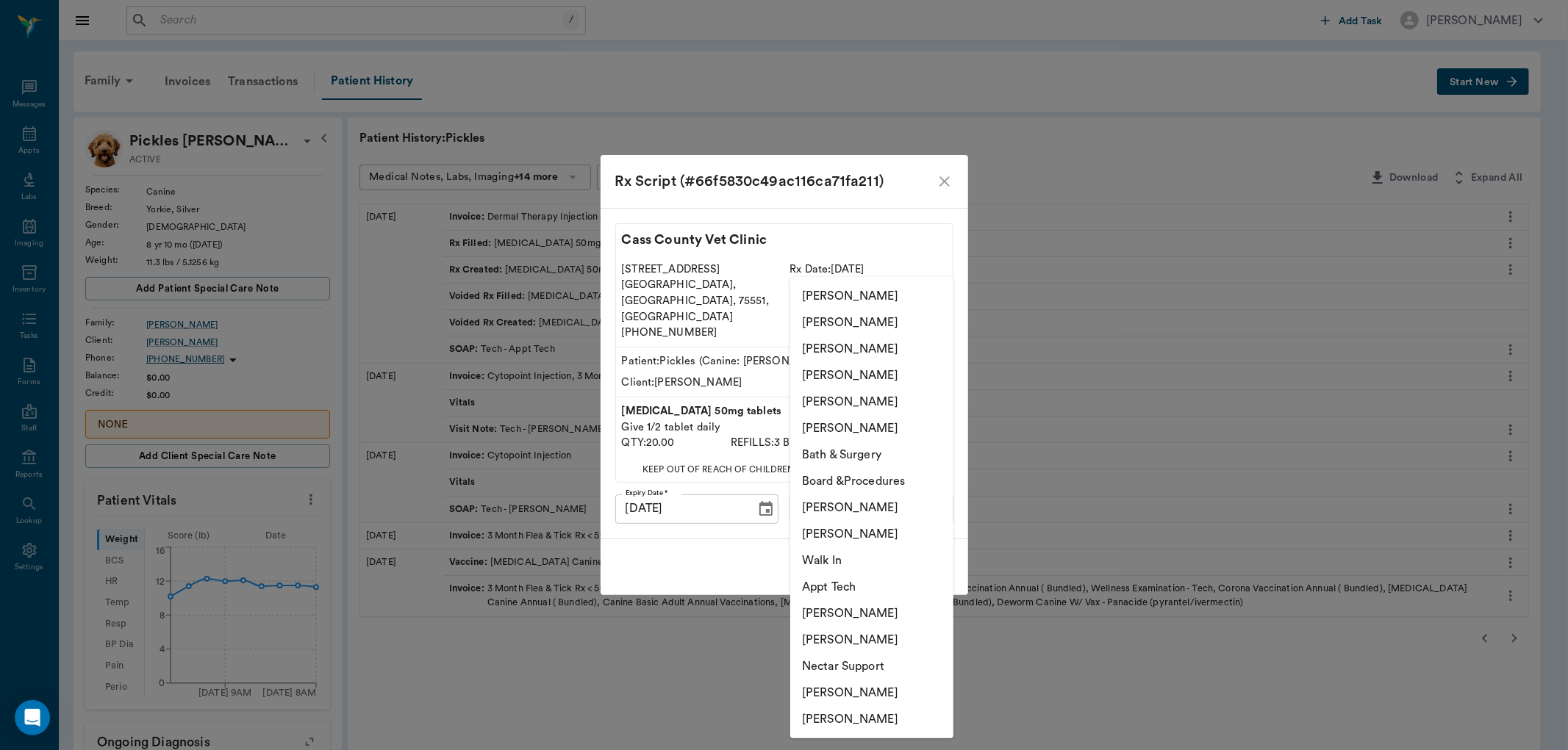
click at [843, 327] on li "[PERSON_NAME]" at bounding box center [871, 322] width 163 height 27
type input "63ec2e7e52e12b0ba117b124"
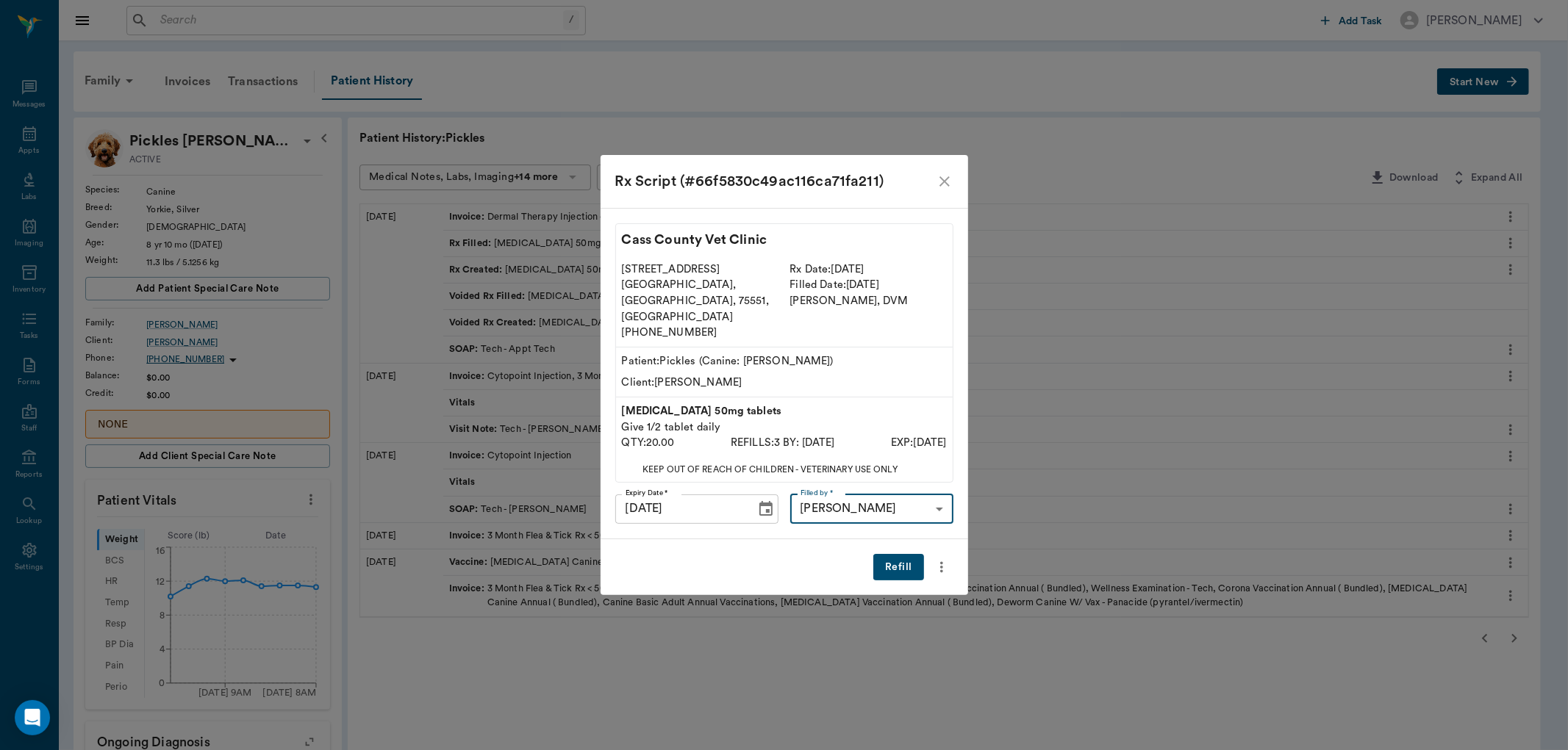
click at [895, 554] on button "Refill" at bounding box center [899, 567] width 50 height 27
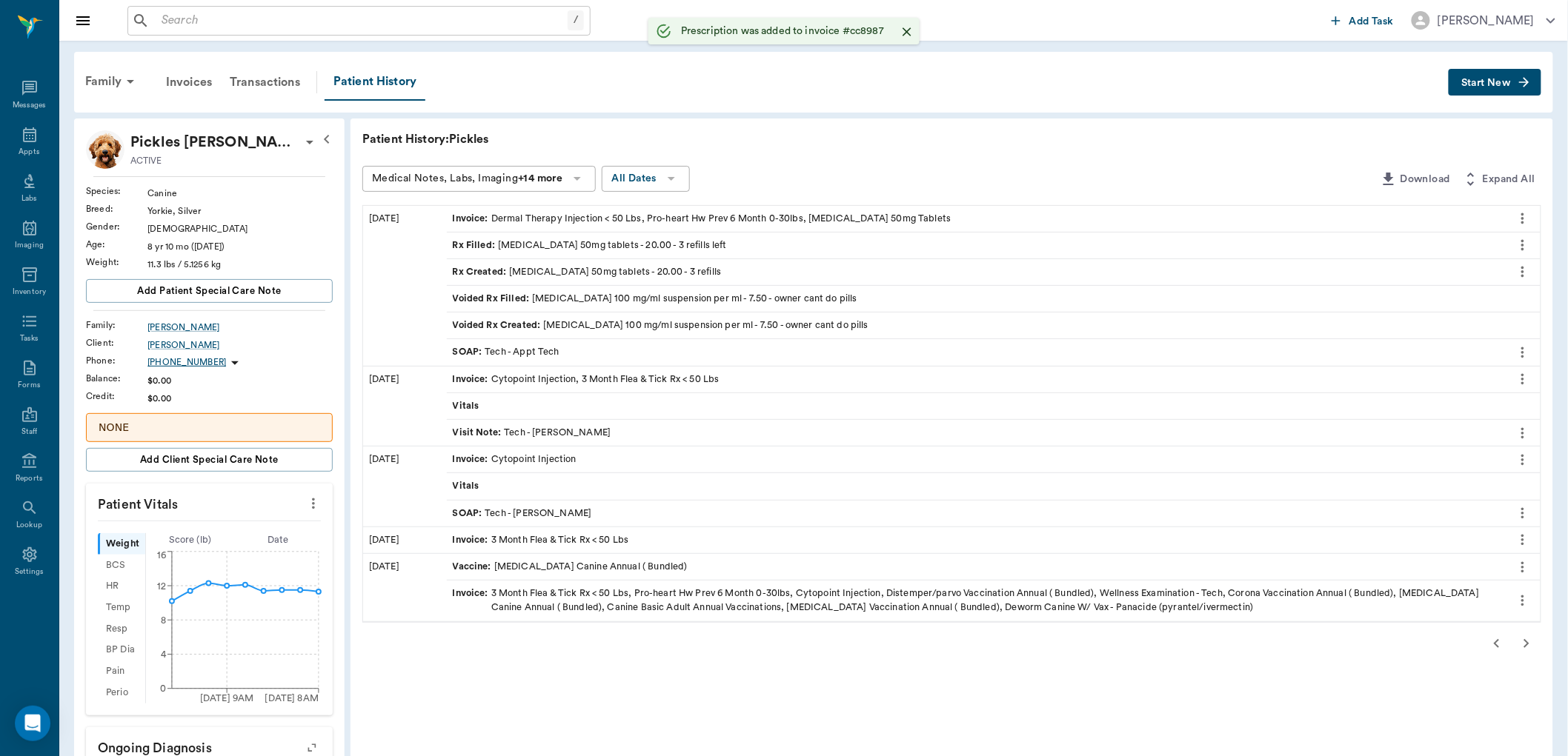
click at [284, 17] on input "text" at bounding box center [362, 21] width 412 height 21
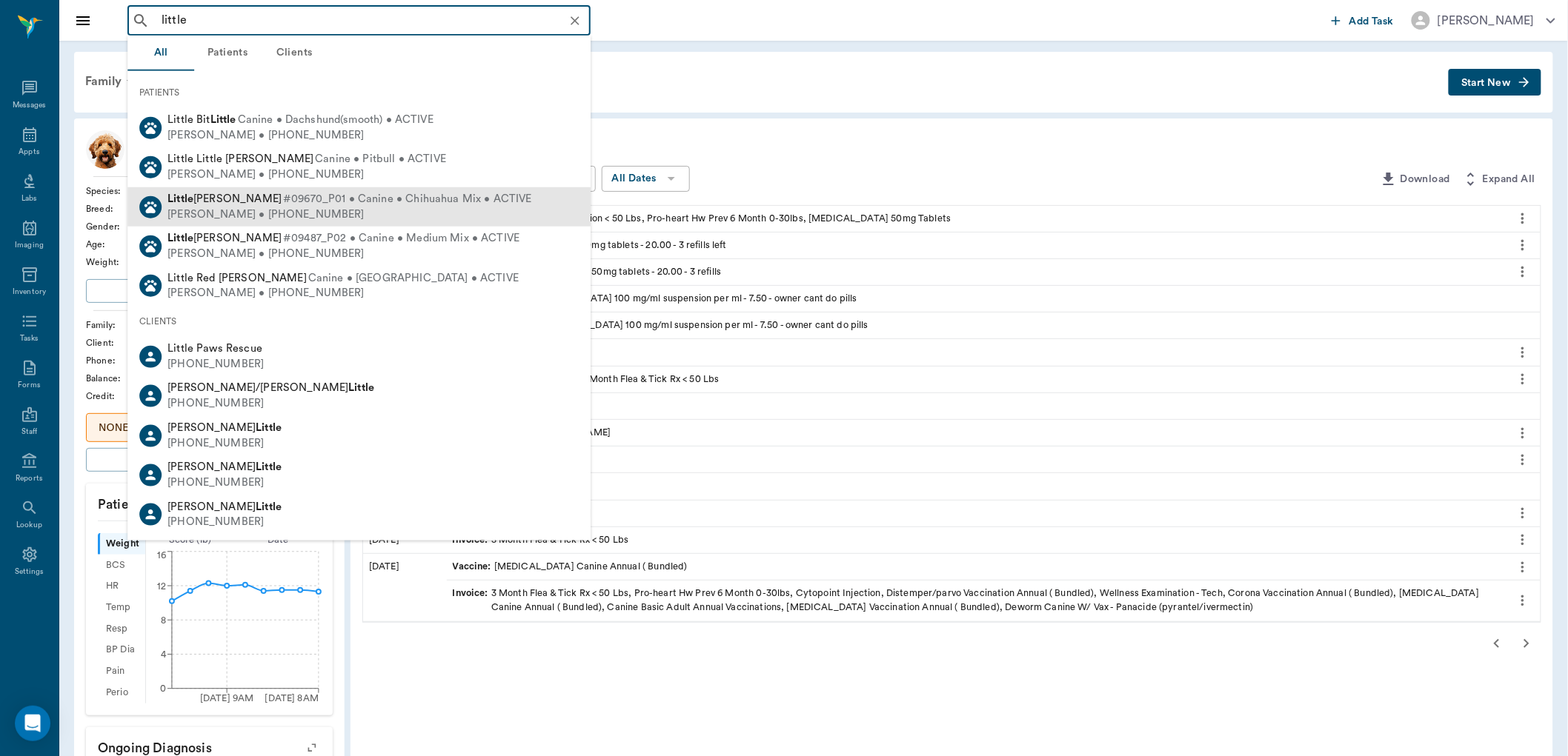
click at [379, 202] on span "#09670_P01 • Canine • Chihuahua Mix • ACTIVE" at bounding box center [408, 199] width 249 height 16
type input "little"
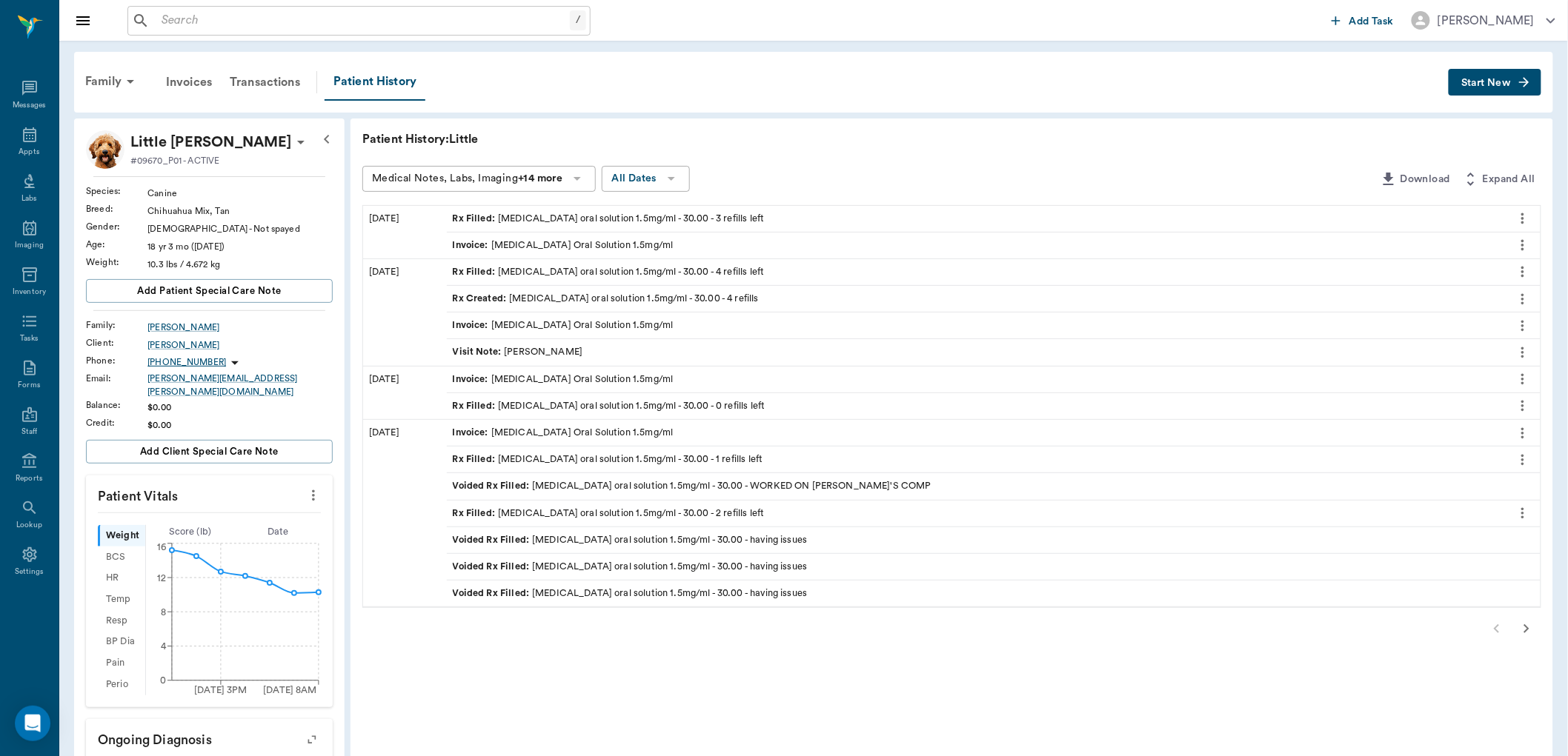
click at [565, 217] on div "Rx Filled : meloxicam oral solution 1.5mg/ml - 30.00 - 3 refills left" at bounding box center [608, 219] width 312 height 14
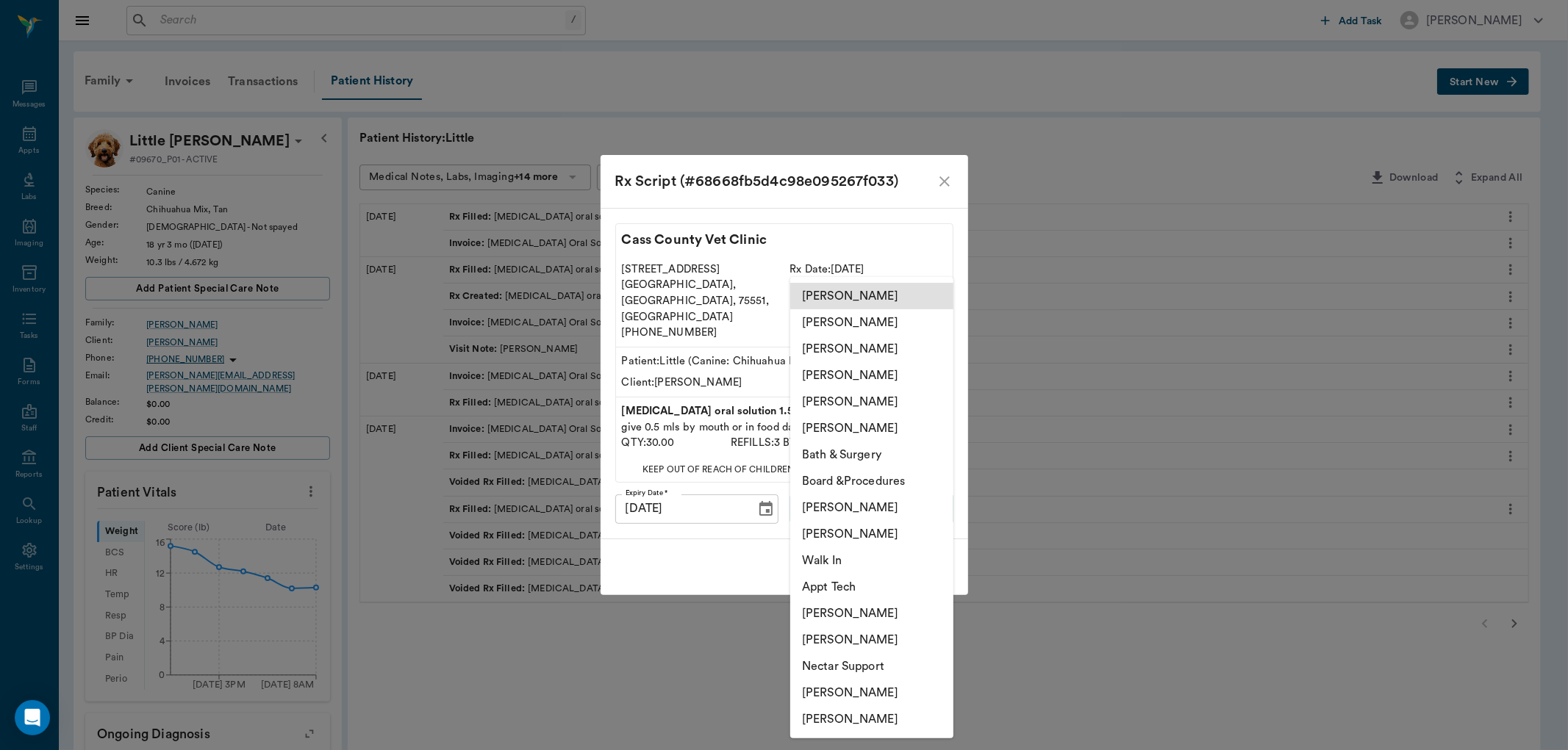
click at [873, 506] on body "/ ​ Add Task Dr. Bert Ellsworth Nectar Messages Appts Labs Imaging Inventory Ta…" at bounding box center [784, 580] width 1568 height 1159
click at [861, 680] on li "[PERSON_NAME]" at bounding box center [871, 693] width 163 height 27
type input "682b670d8bdc6f7f8feef3db"
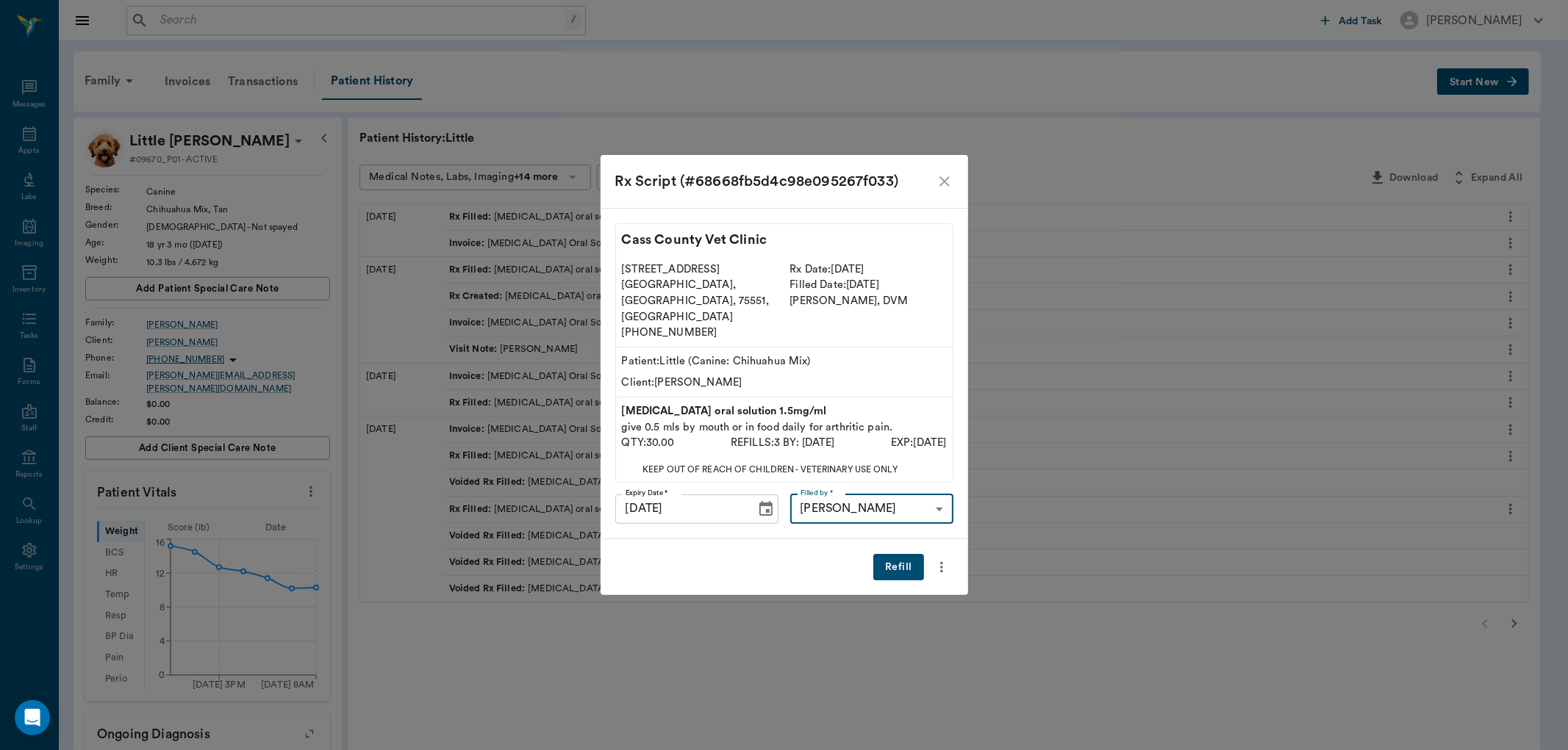
click at [916, 554] on button "Refill" at bounding box center [899, 567] width 50 height 27
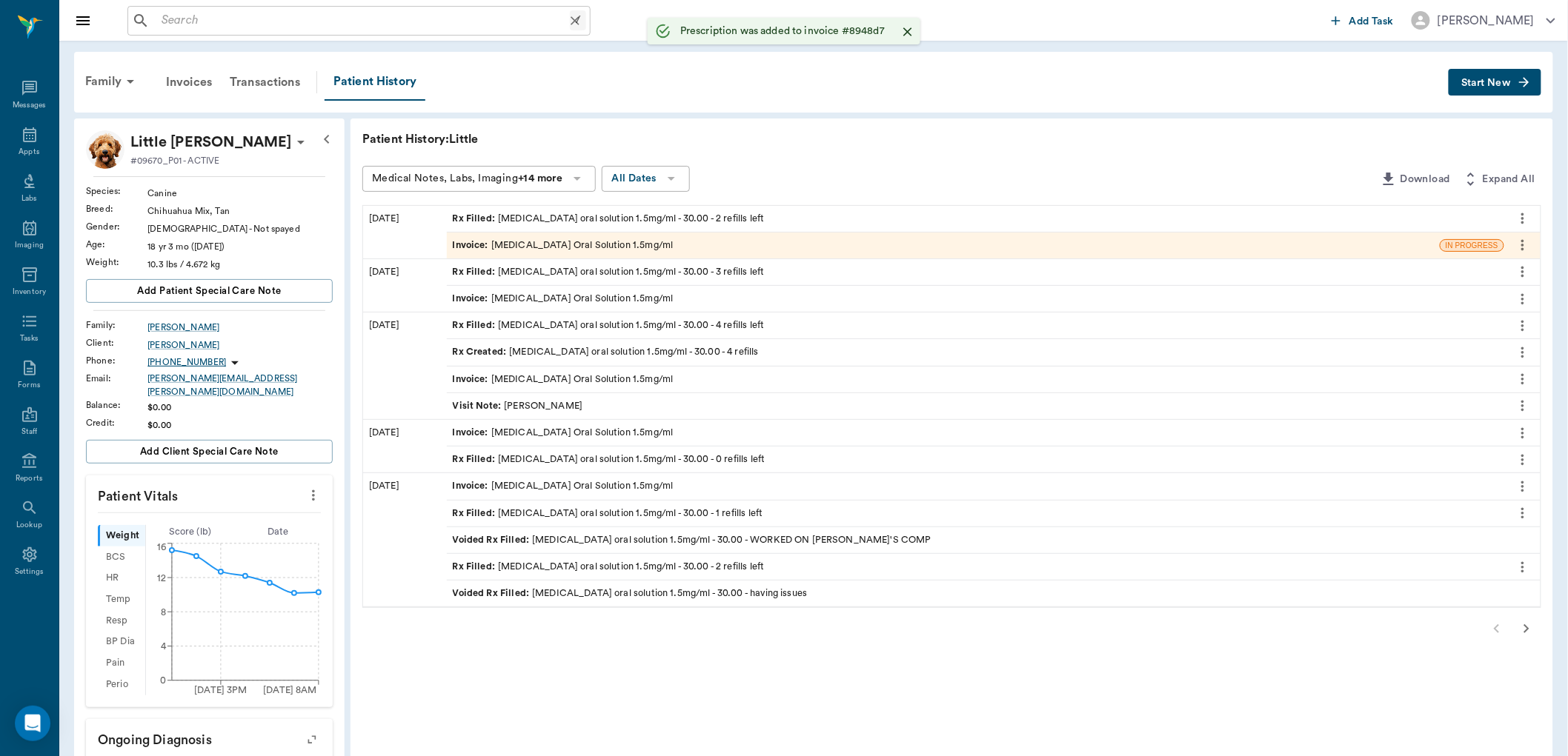
click at [178, 19] on input "text" at bounding box center [362, 21] width 414 height 21
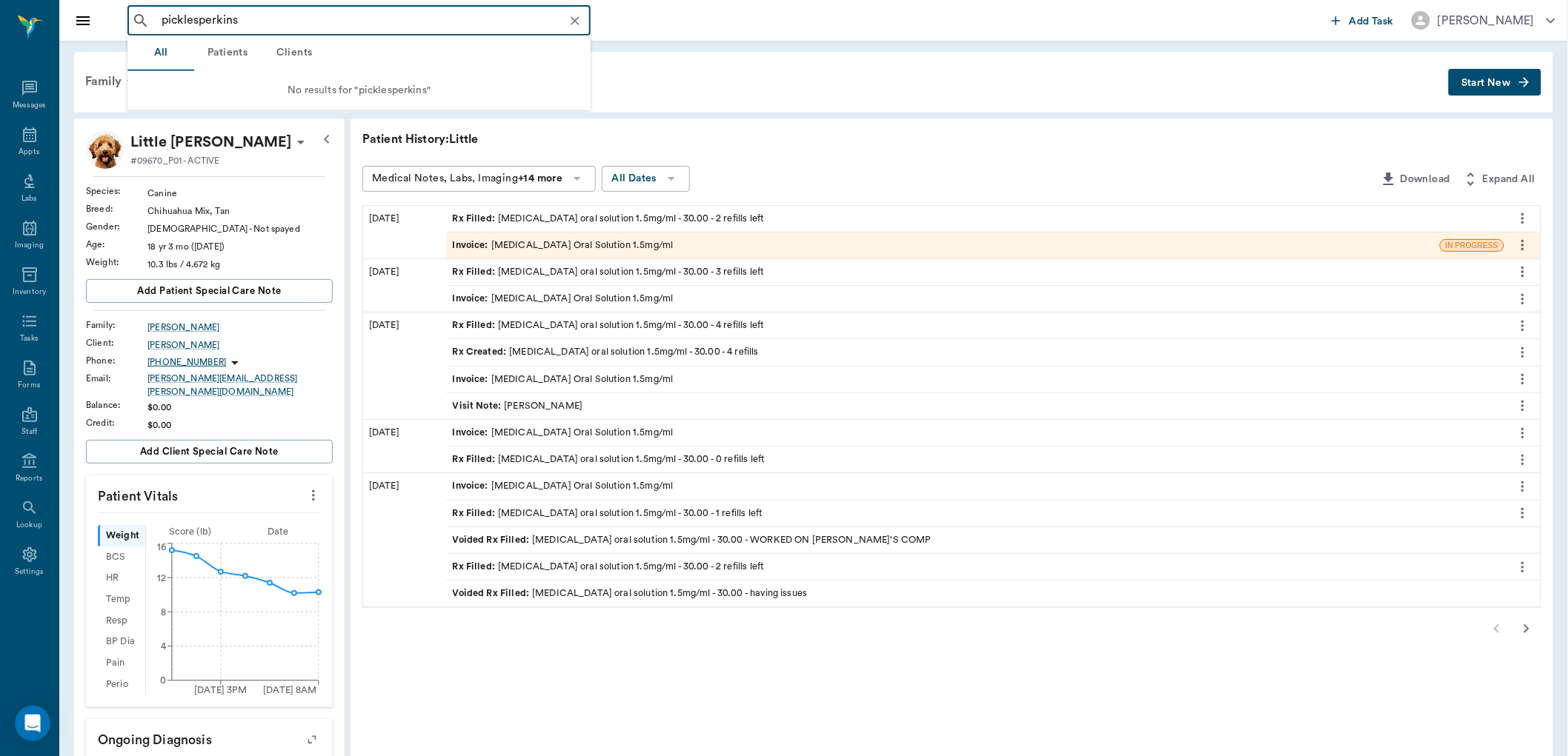
click at [197, 23] on input "picklesperkins" at bounding box center [370, 21] width 431 height 21
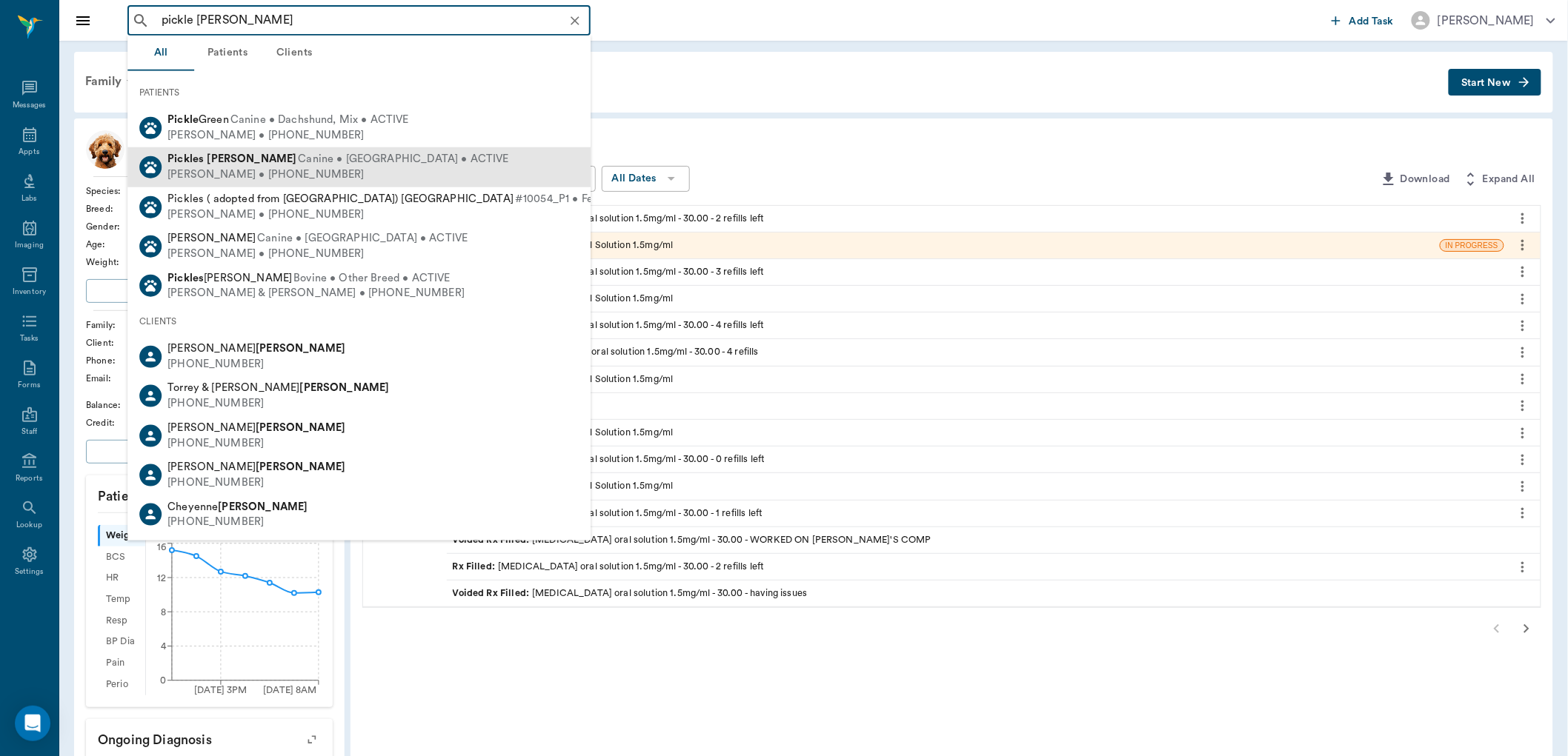
click at [298, 163] on span "Canine • Yorkie • ACTIVE" at bounding box center [403, 159] width 211 height 16
type input "pickle perkins"
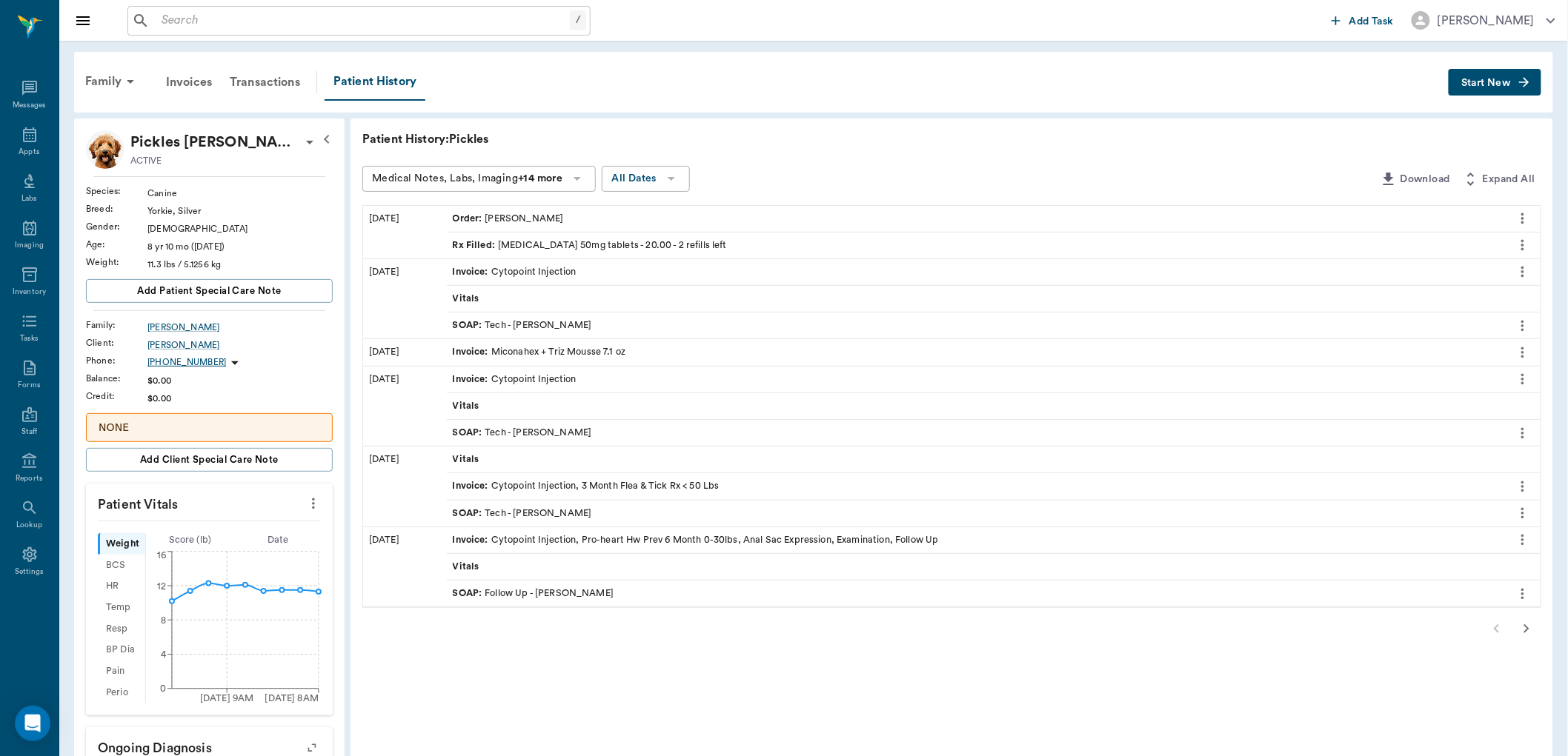
click at [1520, 242] on icon "more" at bounding box center [1523, 245] width 16 height 18
